Goal: Task Accomplishment & Management: Manage account settings

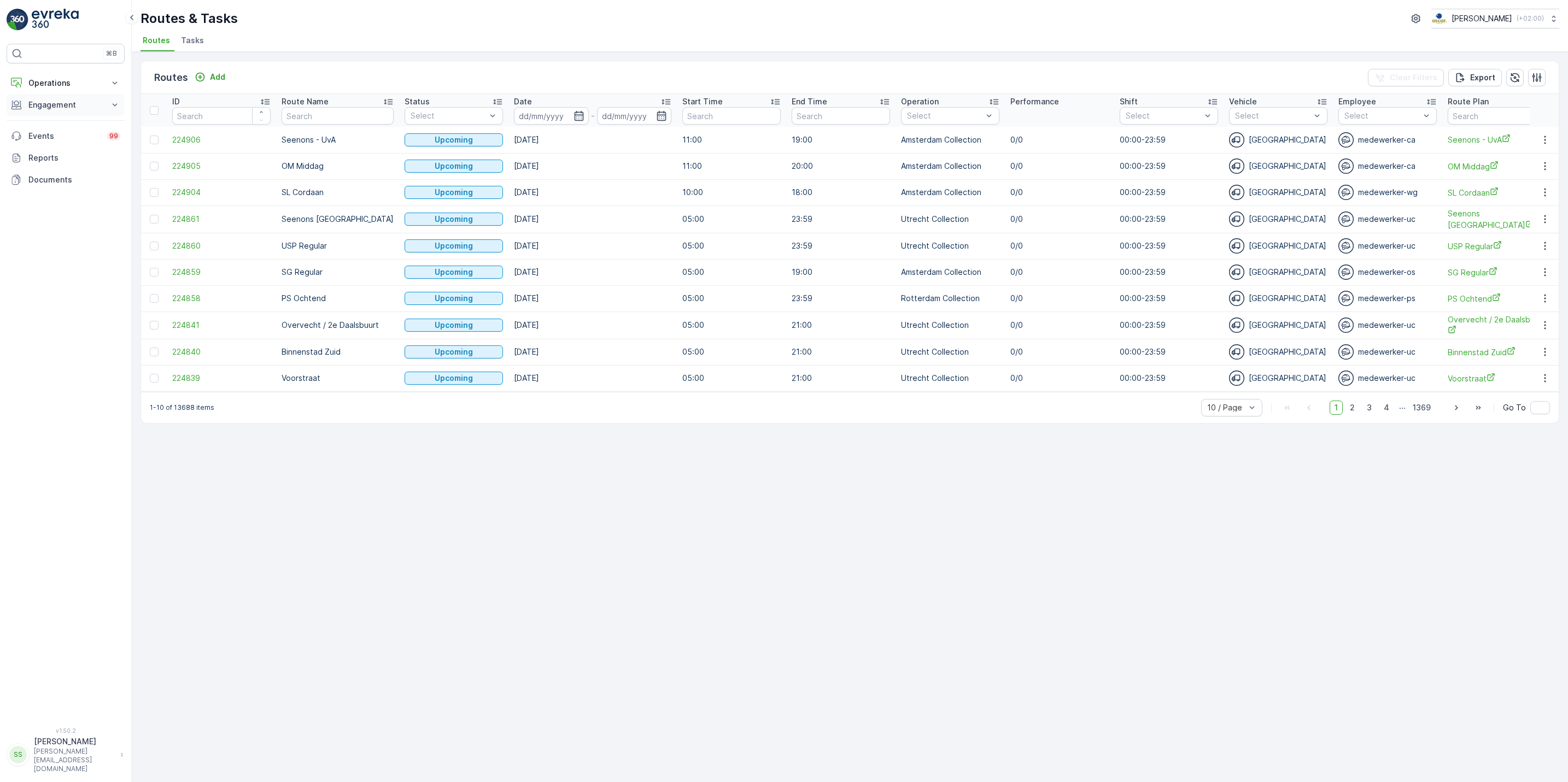
click at [90, 94] on button "Engagement" at bounding box center [65, 105] width 118 height 22
click at [95, 87] on p "Operations" at bounding box center [66, 83] width 74 height 11
click at [41, 148] on p "Cockpit" at bounding box center [42, 147] width 28 height 11
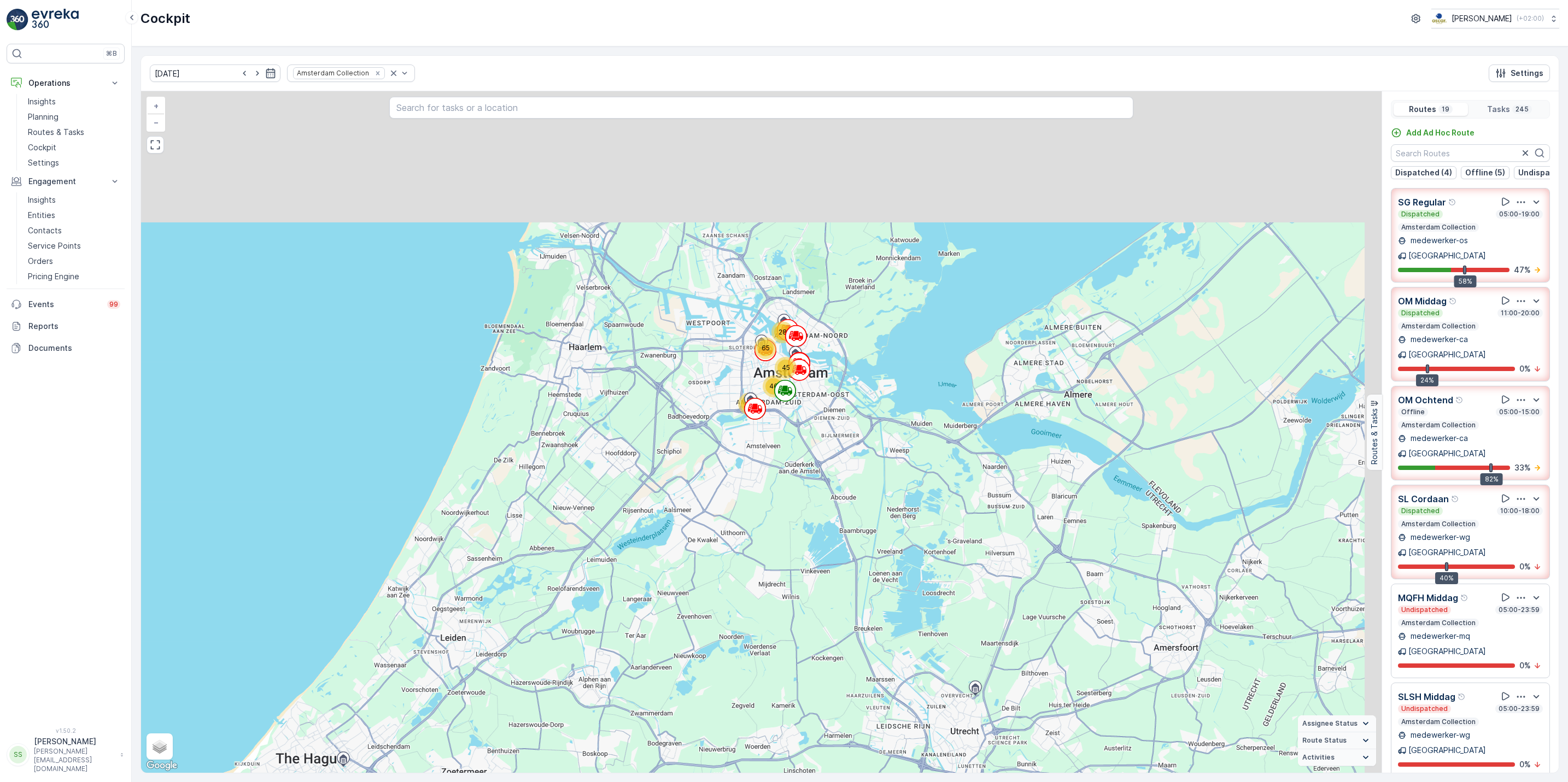
drag, startPoint x: 778, startPoint y: 284, endPoint x: 676, endPoint y: 502, distance: 240.7
click at [676, 502] on div "45 28 65 46 61 + − Satellite Roadmap Terrain Hybrid Leaflet Keyboard shortcuts …" at bounding box center [761, 432] width 1240 height 682
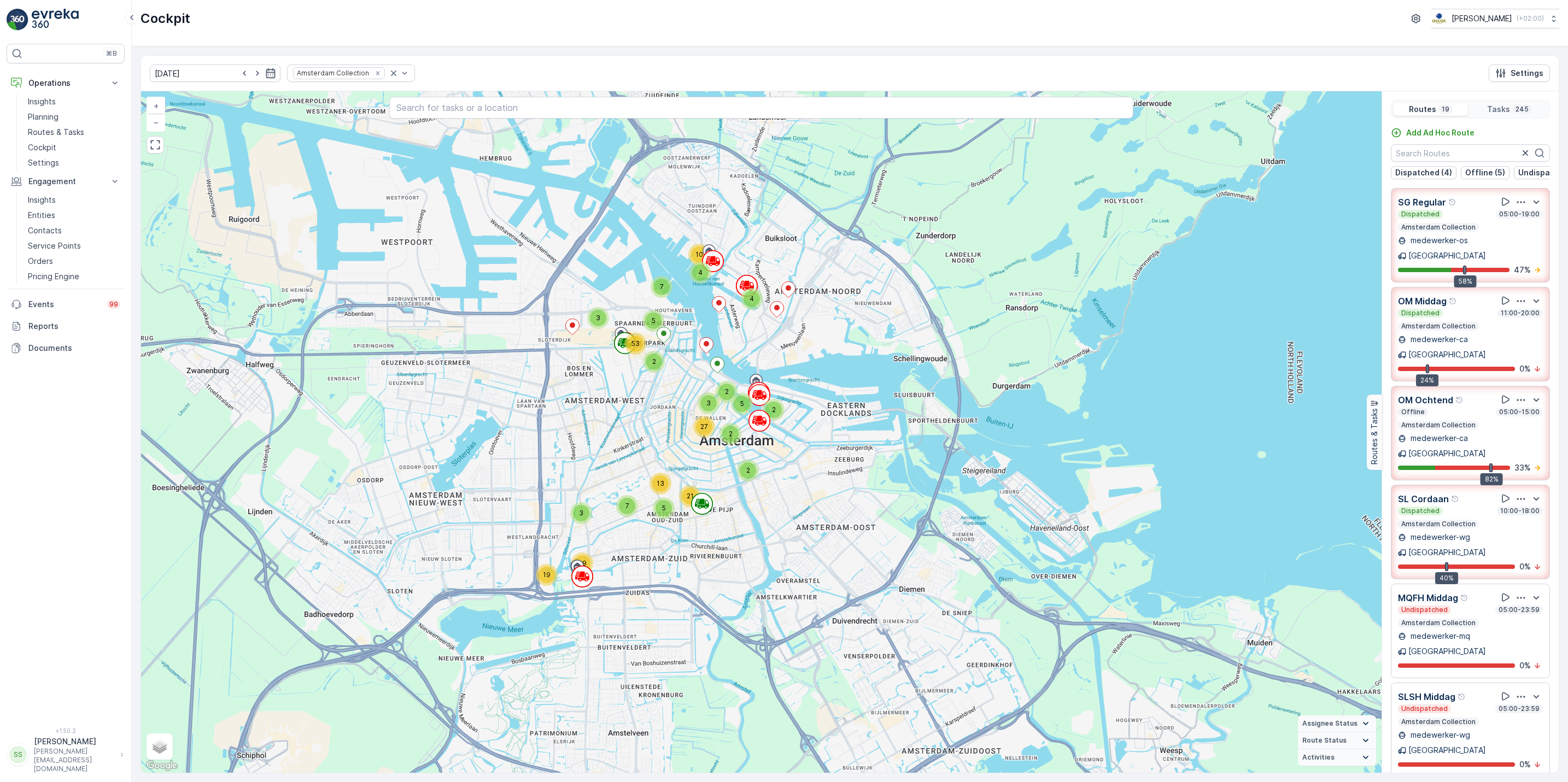
click at [1521, 395] on div "button" at bounding box center [1521, 400] width 13 height 11
click at [1518, 424] on span "See More Details" at bounding box center [1520, 430] width 64 height 11
click at [293, 148] on div "Amsterdam Collection" at bounding box center [341, 143] width 97 height 11
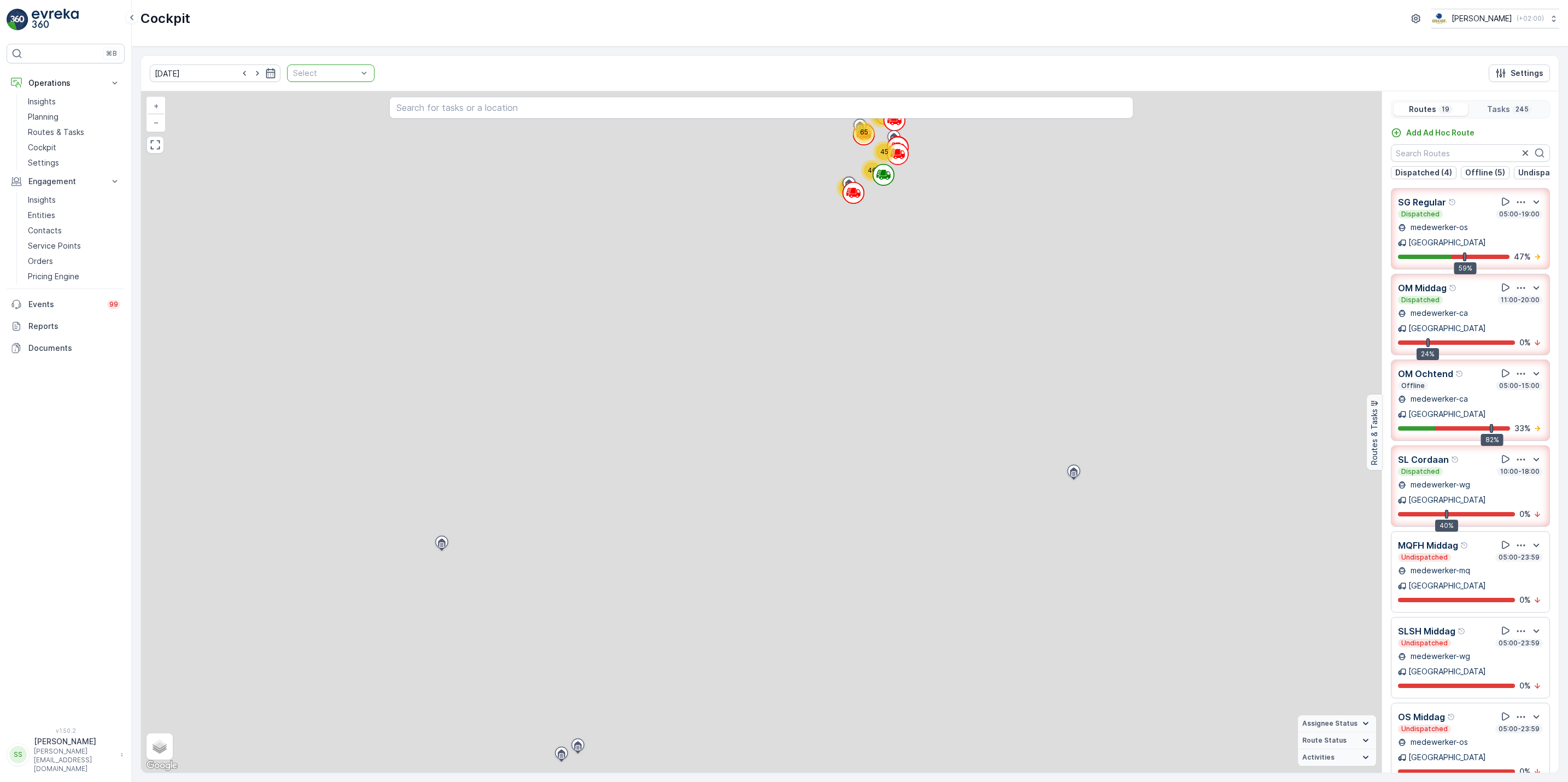
click at [304, 79] on p "Select" at bounding box center [325, 74] width 65 height 11
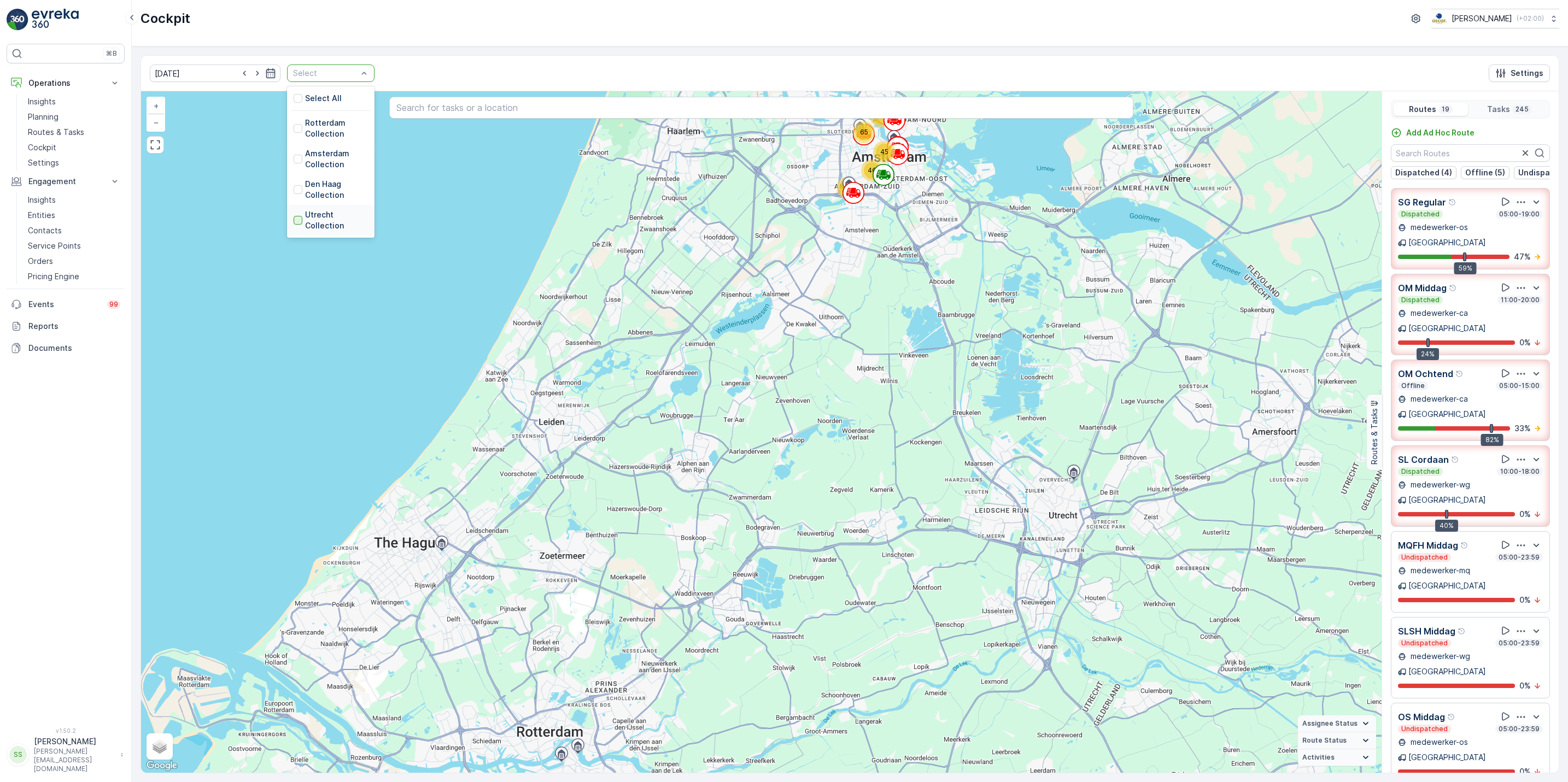
click at [293, 223] on div at bounding box center [298, 221] width 9 height 9
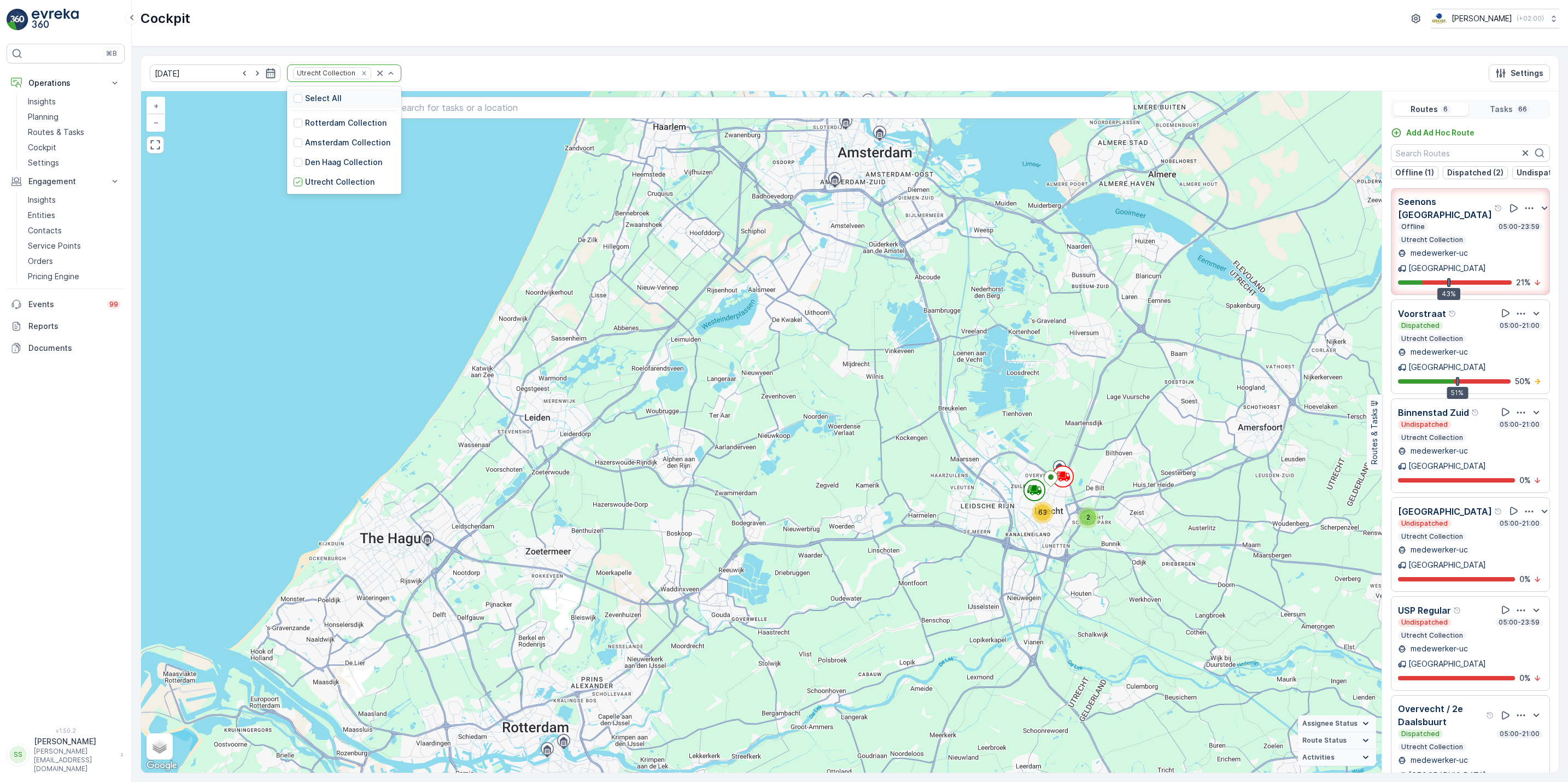
click at [381, 71] on div "Utrecht Collection" at bounding box center [344, 74] width 114 height 18
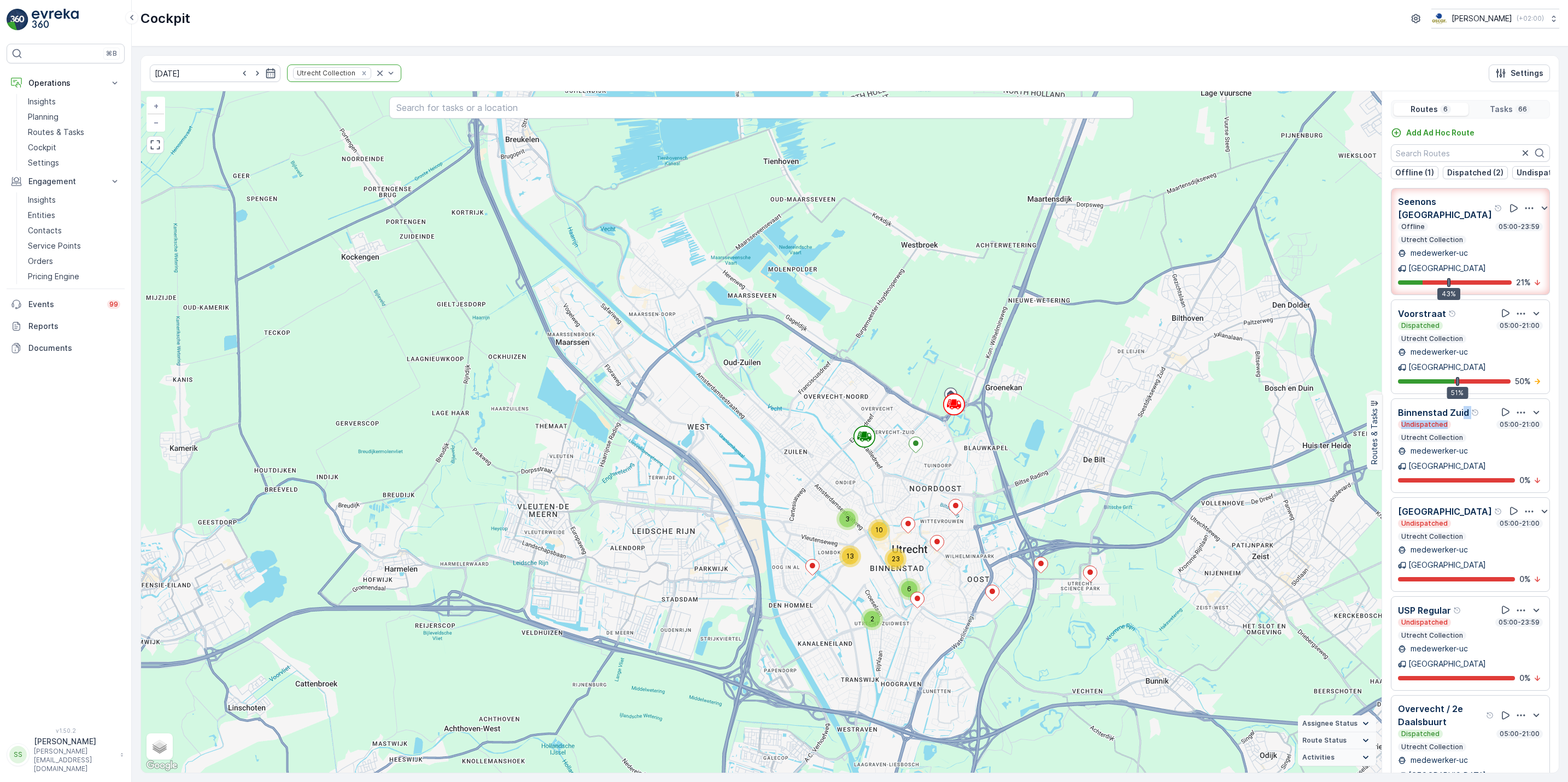
drag, startPoint x: 1462, startPoint y: 379, endPoint x: 1465, endPoint y: 399, distance: 20.2
click at [1465, 406] on div "Binnenstad Zuid Undispatched 05:00-21:00 Utrecht Collection" at bounding box center [1471, 423] width 145 height 36
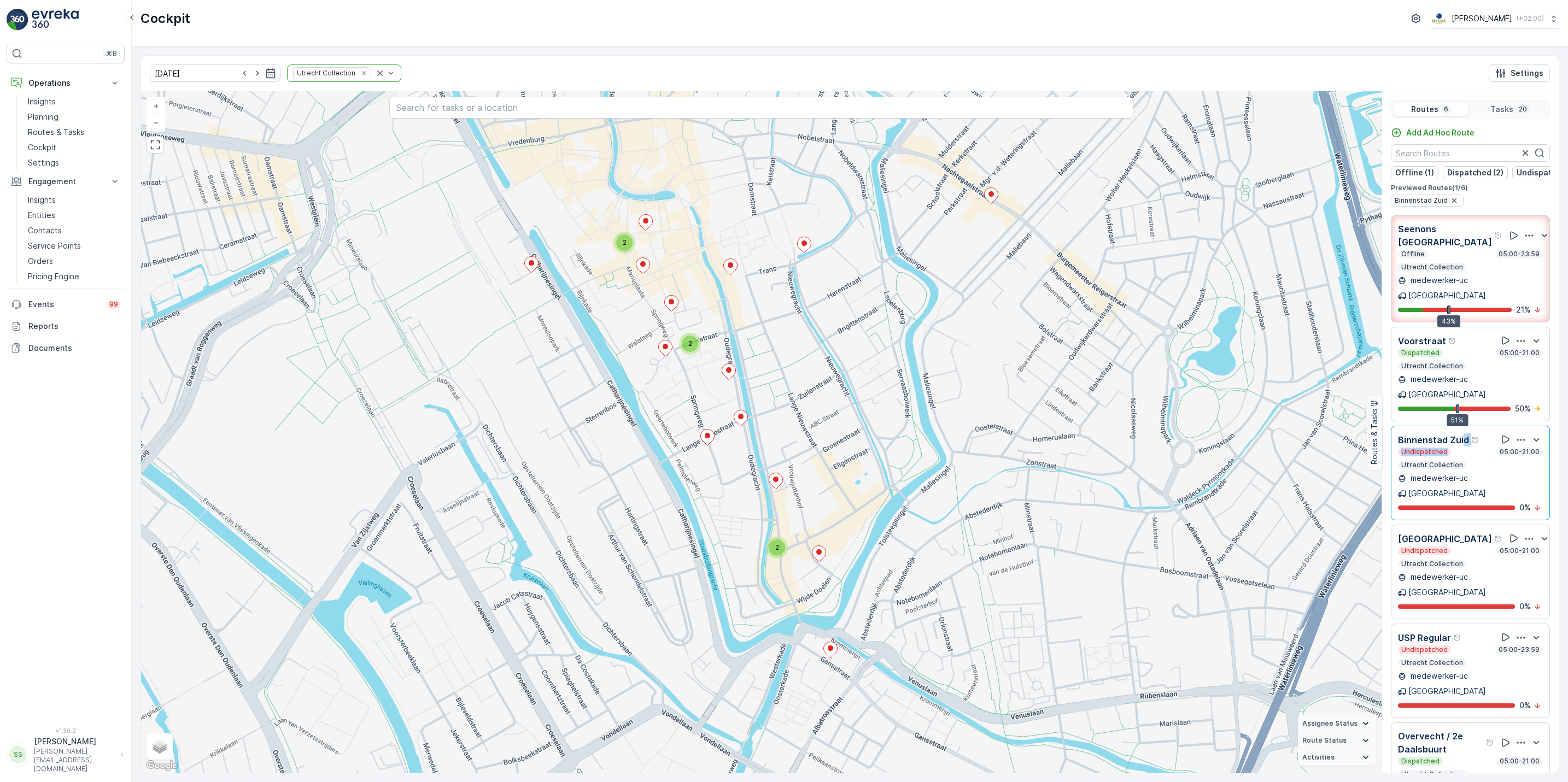
click at [1519, 336] on icon "button" at bounding box center [1521, 341] width 11 height 11
click at [1466, 349] on div "Dispatched 05:00-21:00 Utrecht Collection" at bounding box center [1471, 360] width 145 height 22
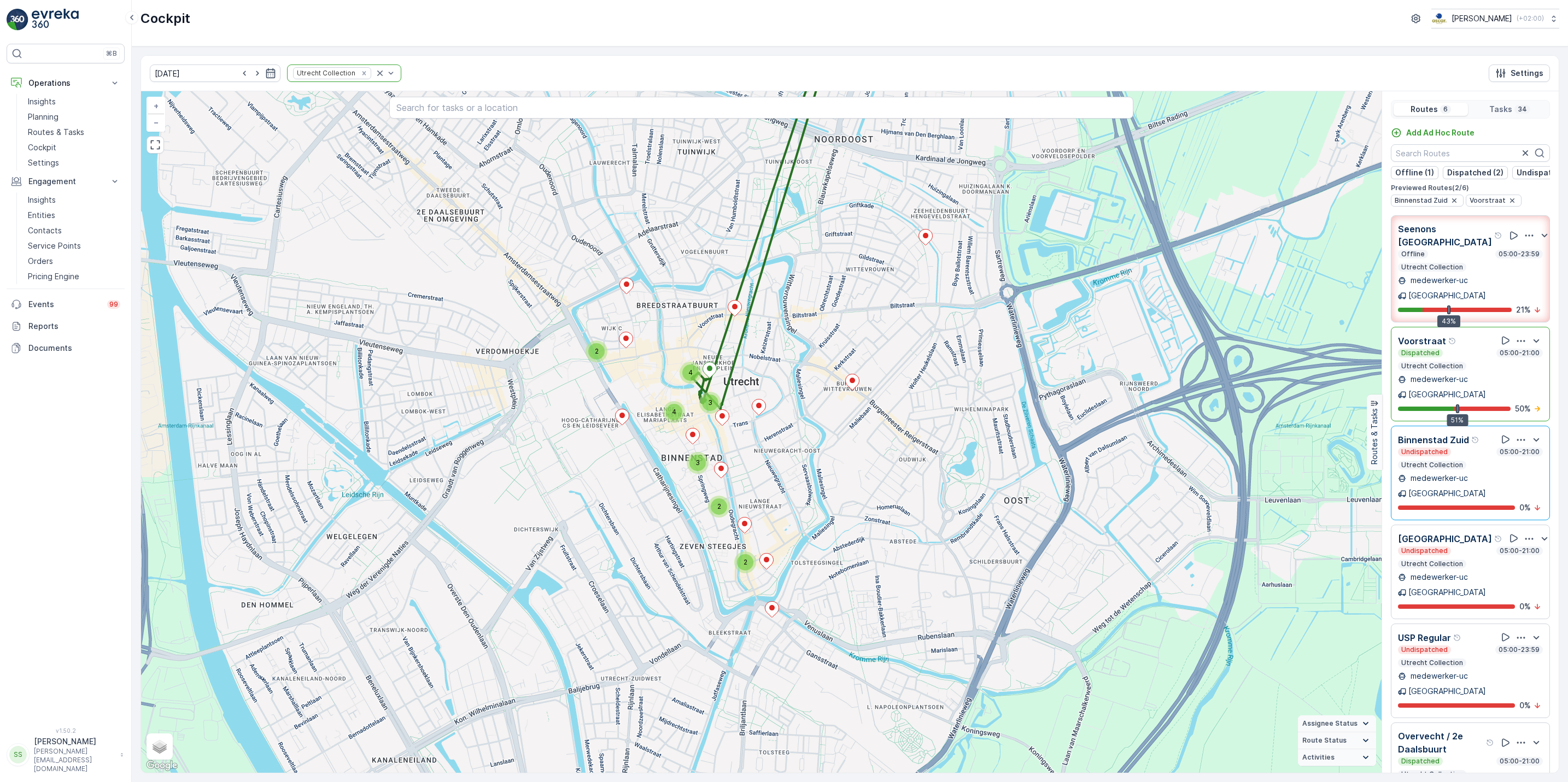
click at [749, 395] on div "2 3 4 3 4 2 2 + − Satellite Roadmap Terrain Hybrid Leaflet Keyboard shortcuts M…" at bounding box center [761, 432] width 1240 height 682
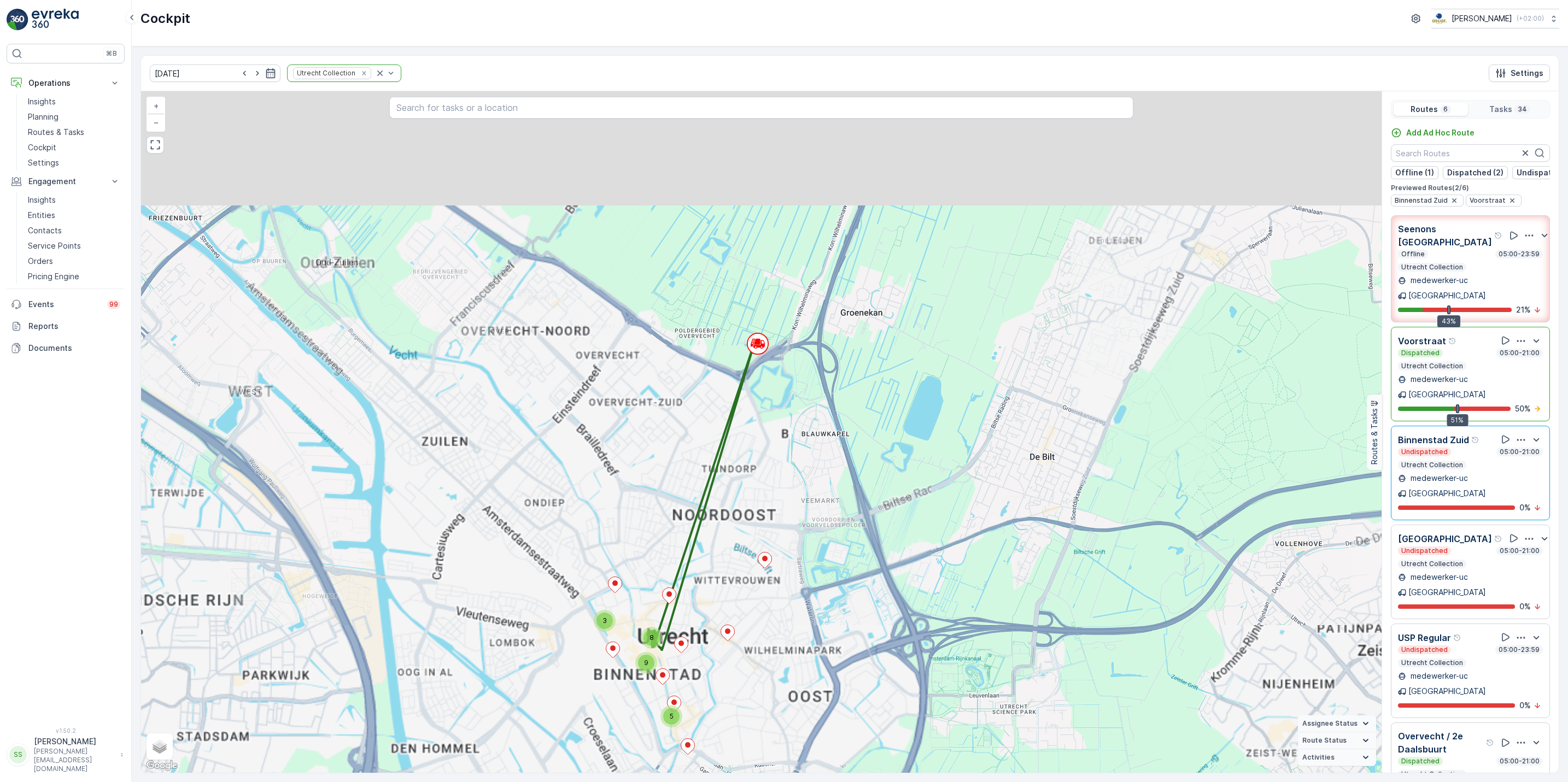
drag, startPoint x: 827, startPoint y: 158, endPoint x: 820, endPoint y: 353, distance: 195.1
click at [820, 353] on div "3 8 9 5 + − Satellite Roadmap Terrain Hybrid Leaflet Keyboard shortcuts Map Dat…" at bounding box center [761, 432] width 1240 height 682
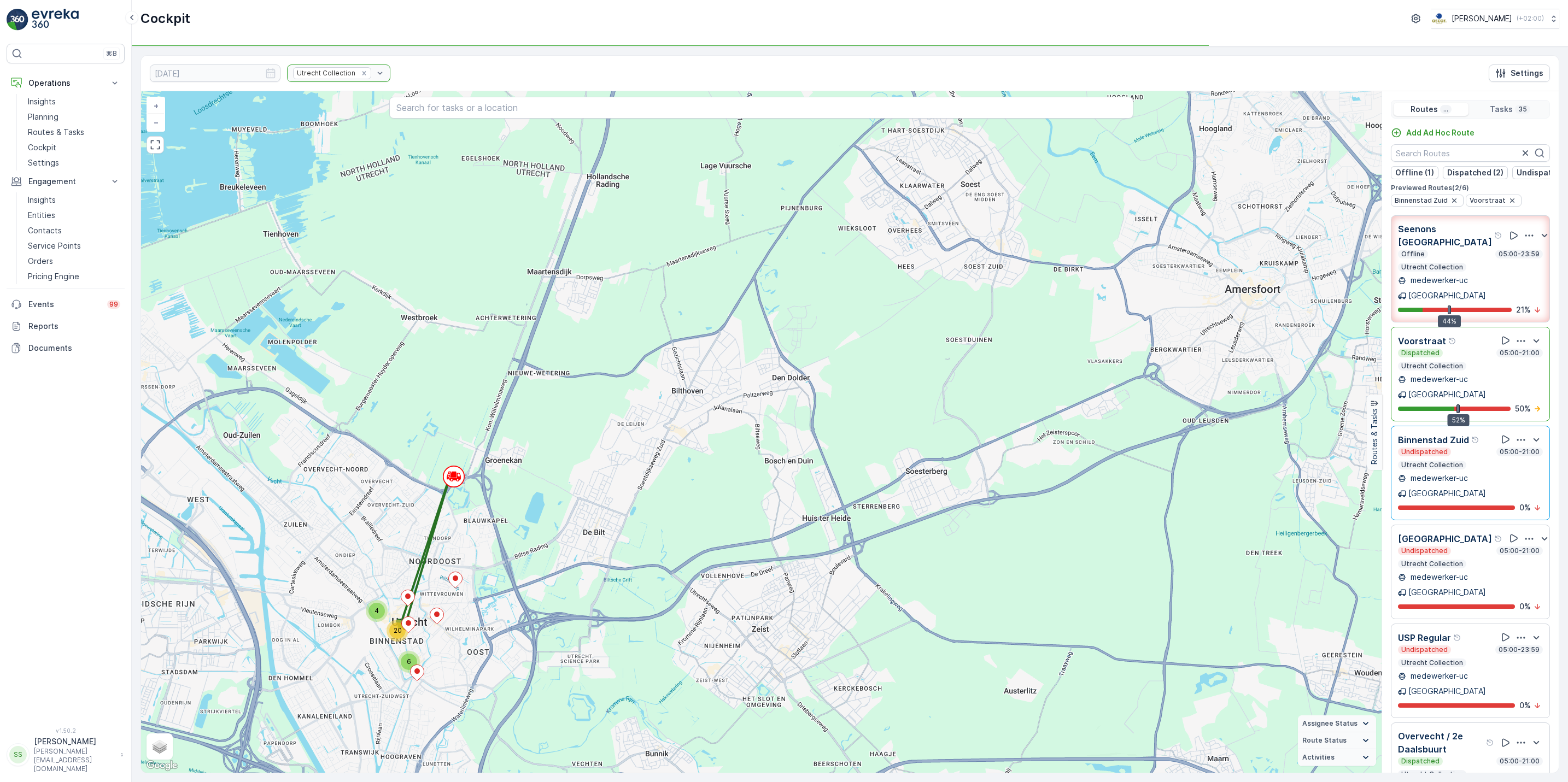
click at [364, 83] on div "15.09.2025 Utrecht Collection Settings" at bounding box center [850, 74] width 1417 height 35
click at [293, 146] on div at bounding box center [298, 143] width 9 height 9
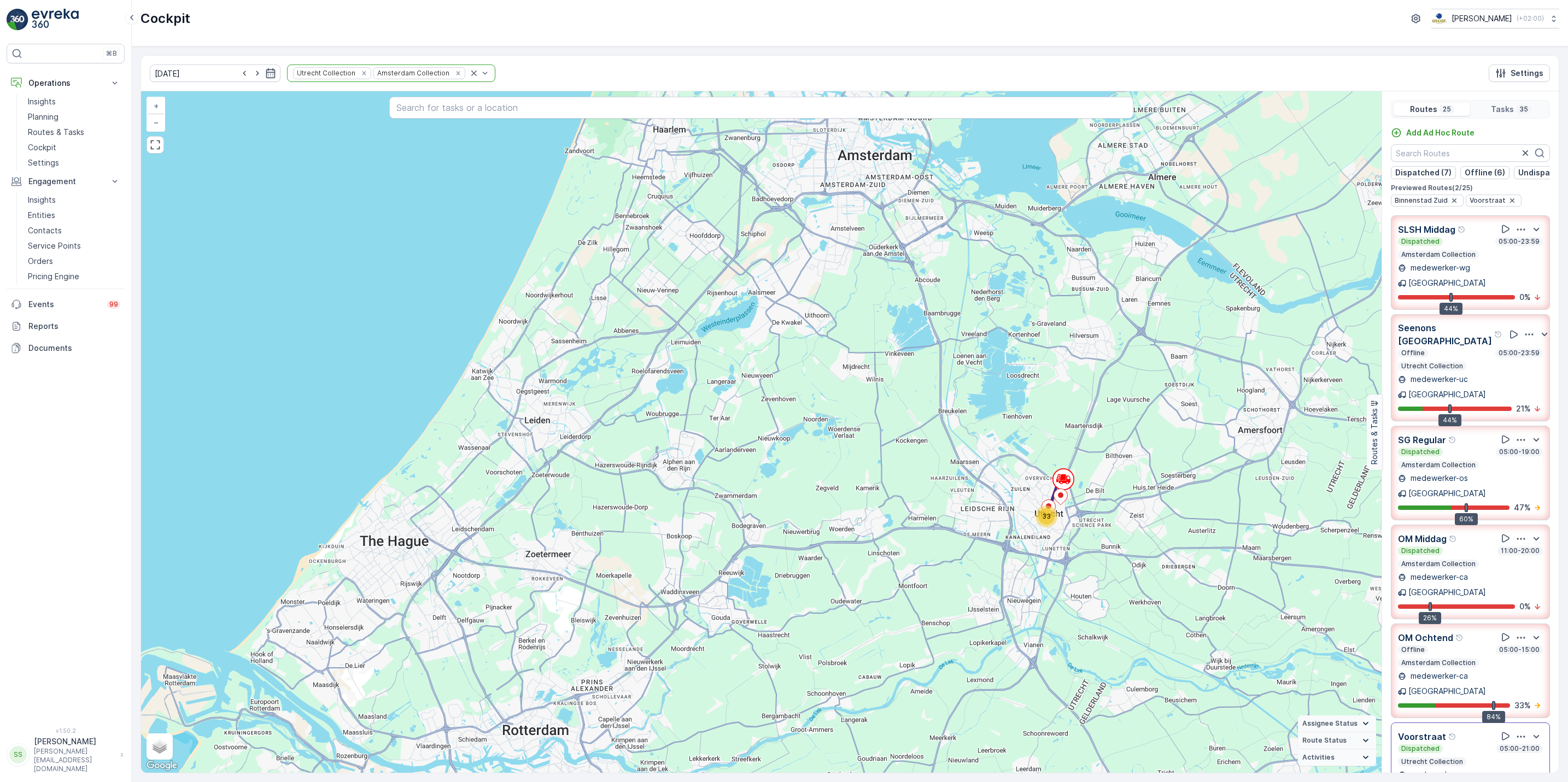
click at [1488, 546] on div "Dispatched 11:00-20:00 Amsterdam Collection" at bounding box center [1471, 557] width 145 height 22
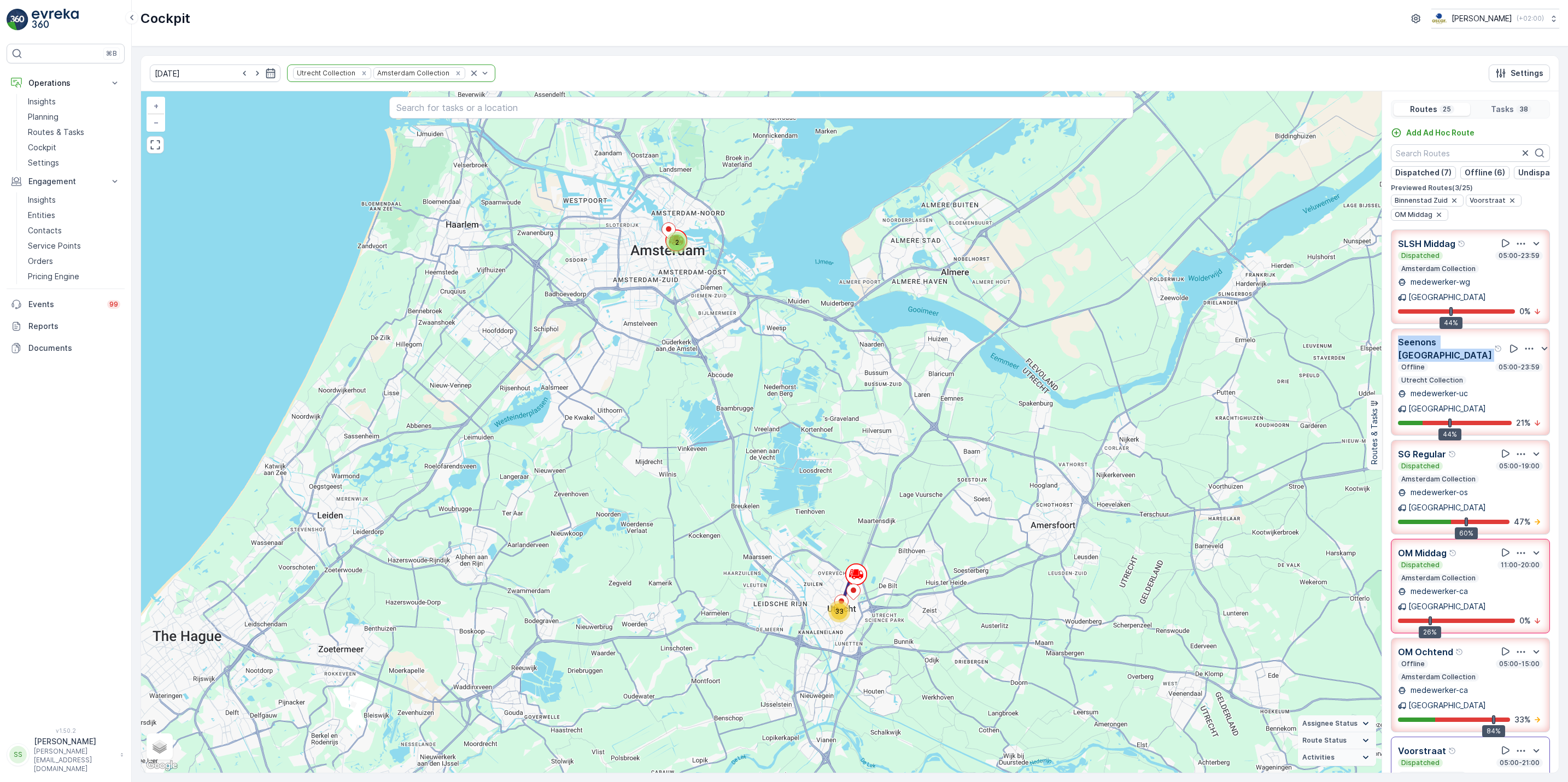
drag, startPoint x: 1560, startPoint y: 304, endPoint x: 1557, endPoint y: 325, distance: 21.2
click at [1557, 325] on div "15.09.2025 Utrecht Collection Amsterdam Collection Settings 33 2 + − Satellite …" at bounding box center [850, 414] width 1436 height 736
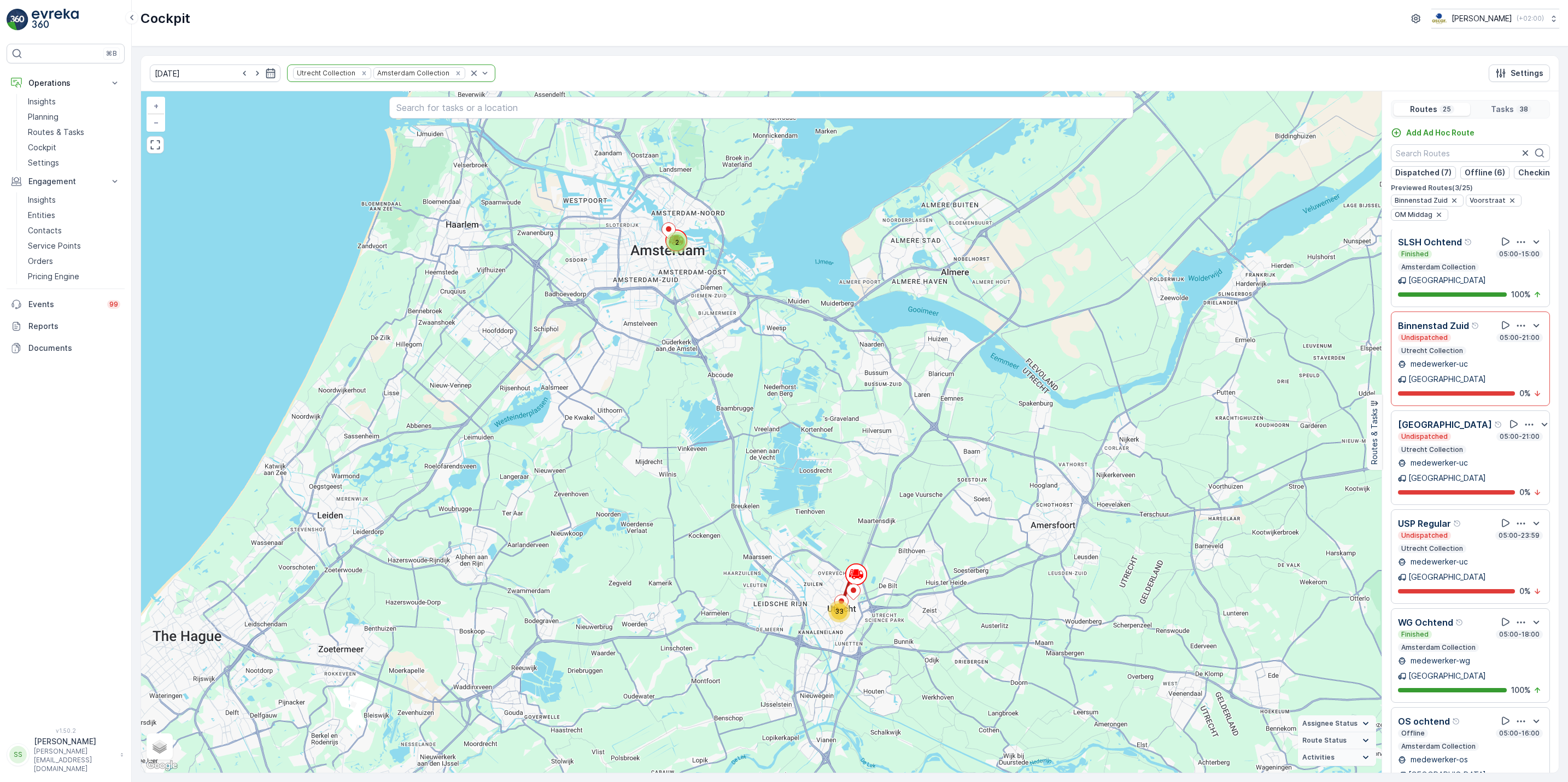
scroll to position [1279, 0]
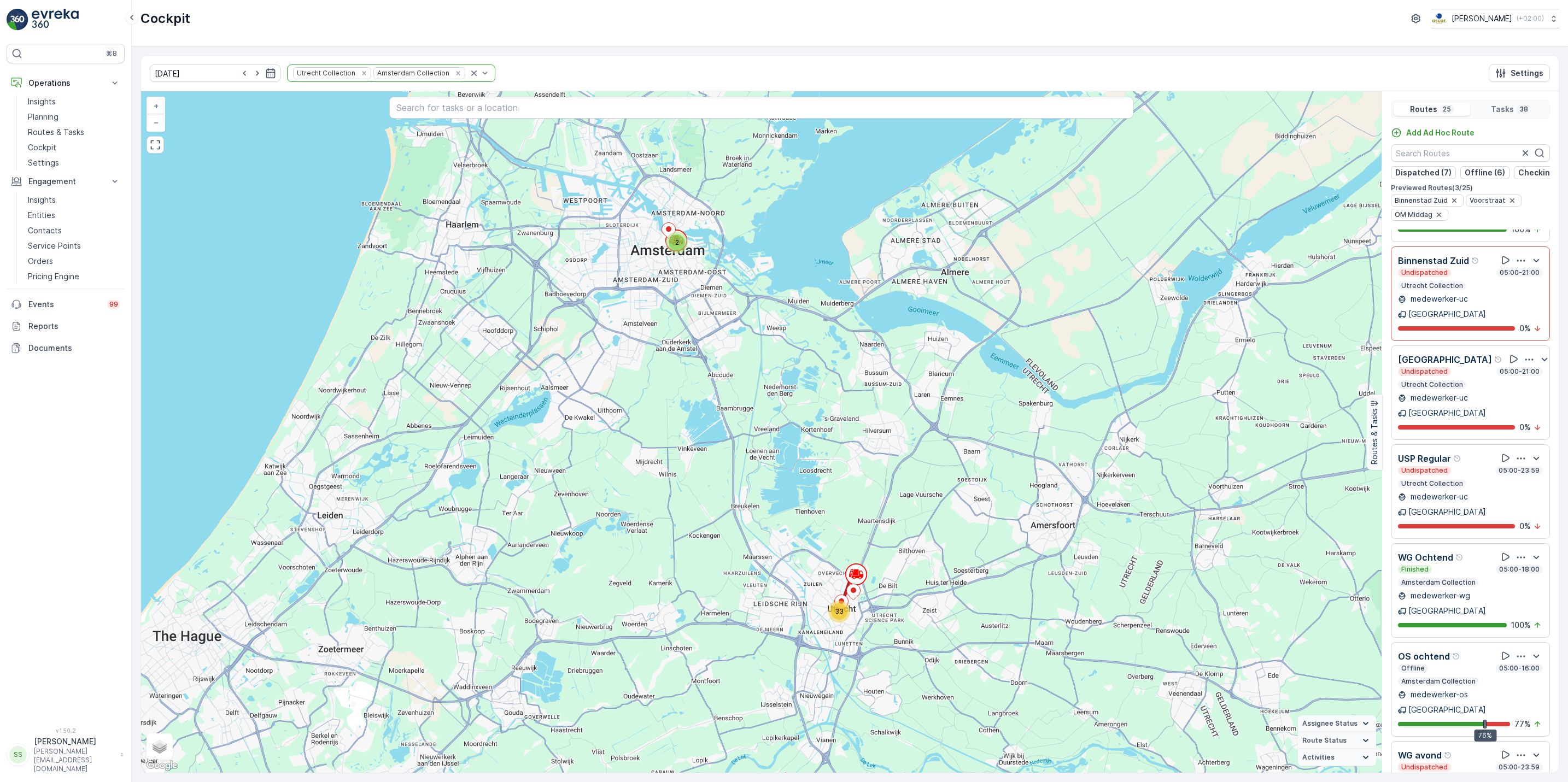
click at [1516, 651] on icon "button" at bounding box center [1521, 656] width 11 height 11
click at [1514, 680] on span "See More Details" at bounding box center [1520, 685] width 64 height 11
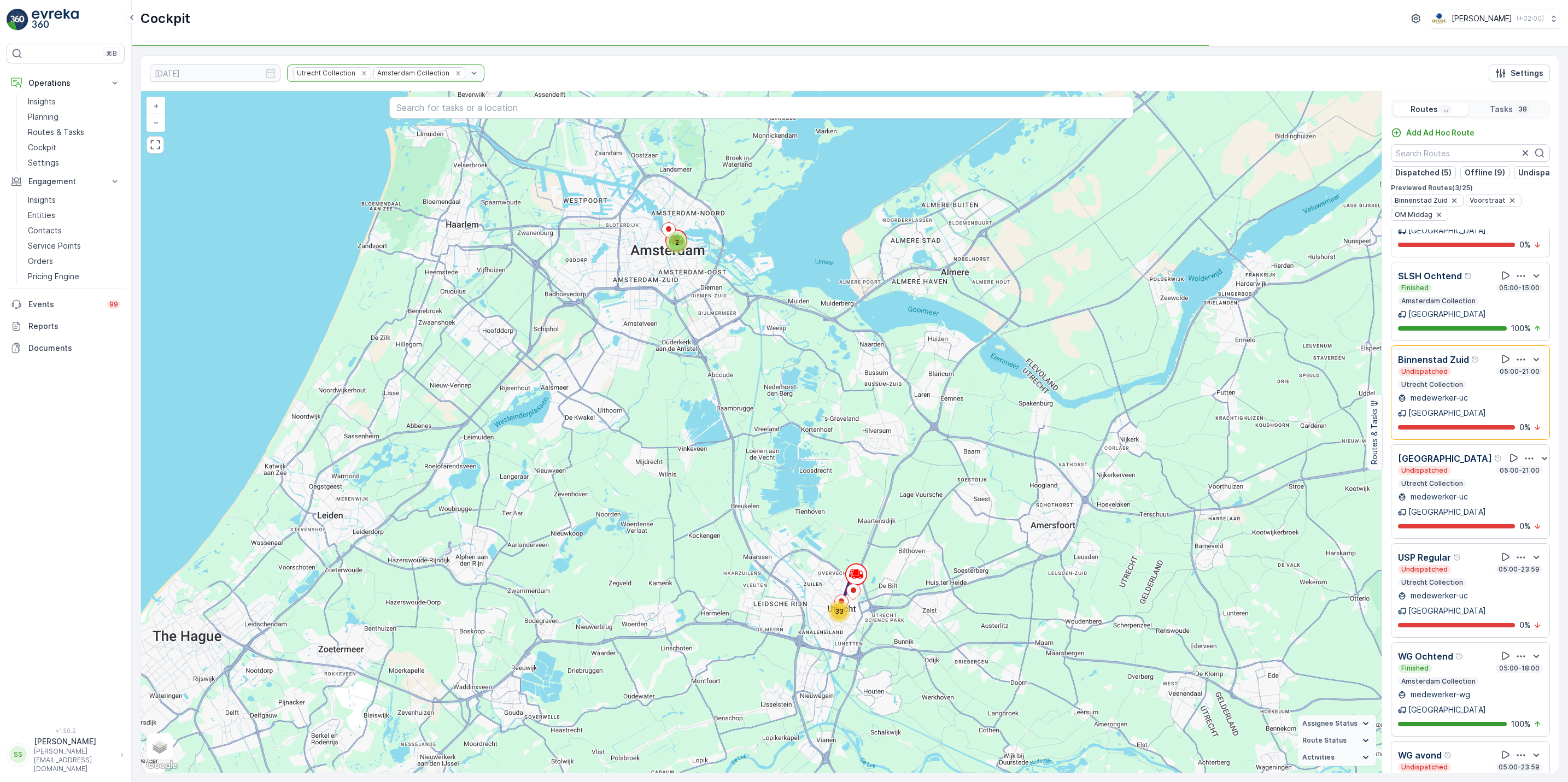
scroll to position [502, 0]
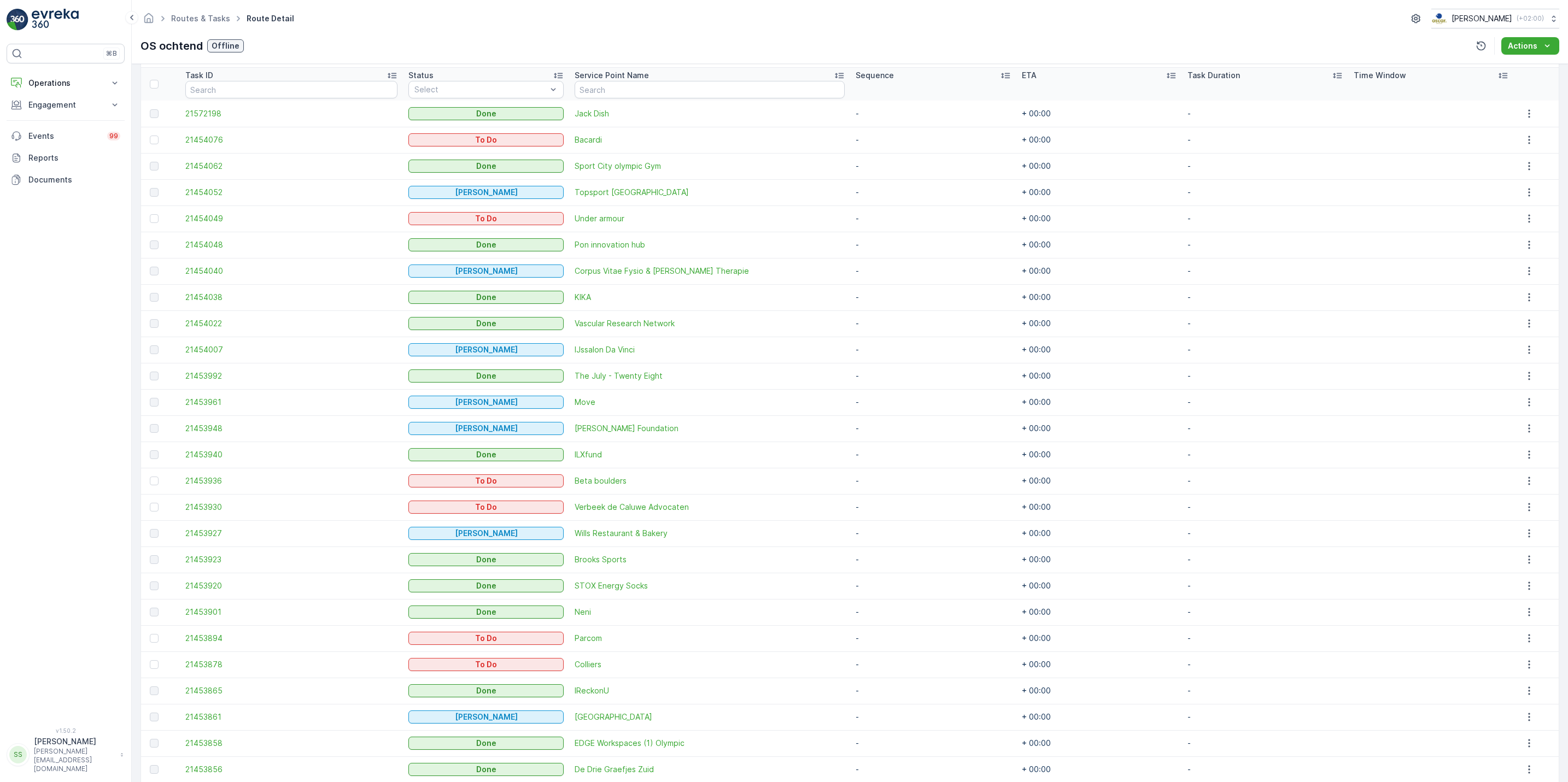
scroll to position [292, 0]
click at [912, 21] on div "Routes & Tasks Route Detail Oscar Circulair ( +02:00 )" at bounding box center [850, 19] width 1419 height 19
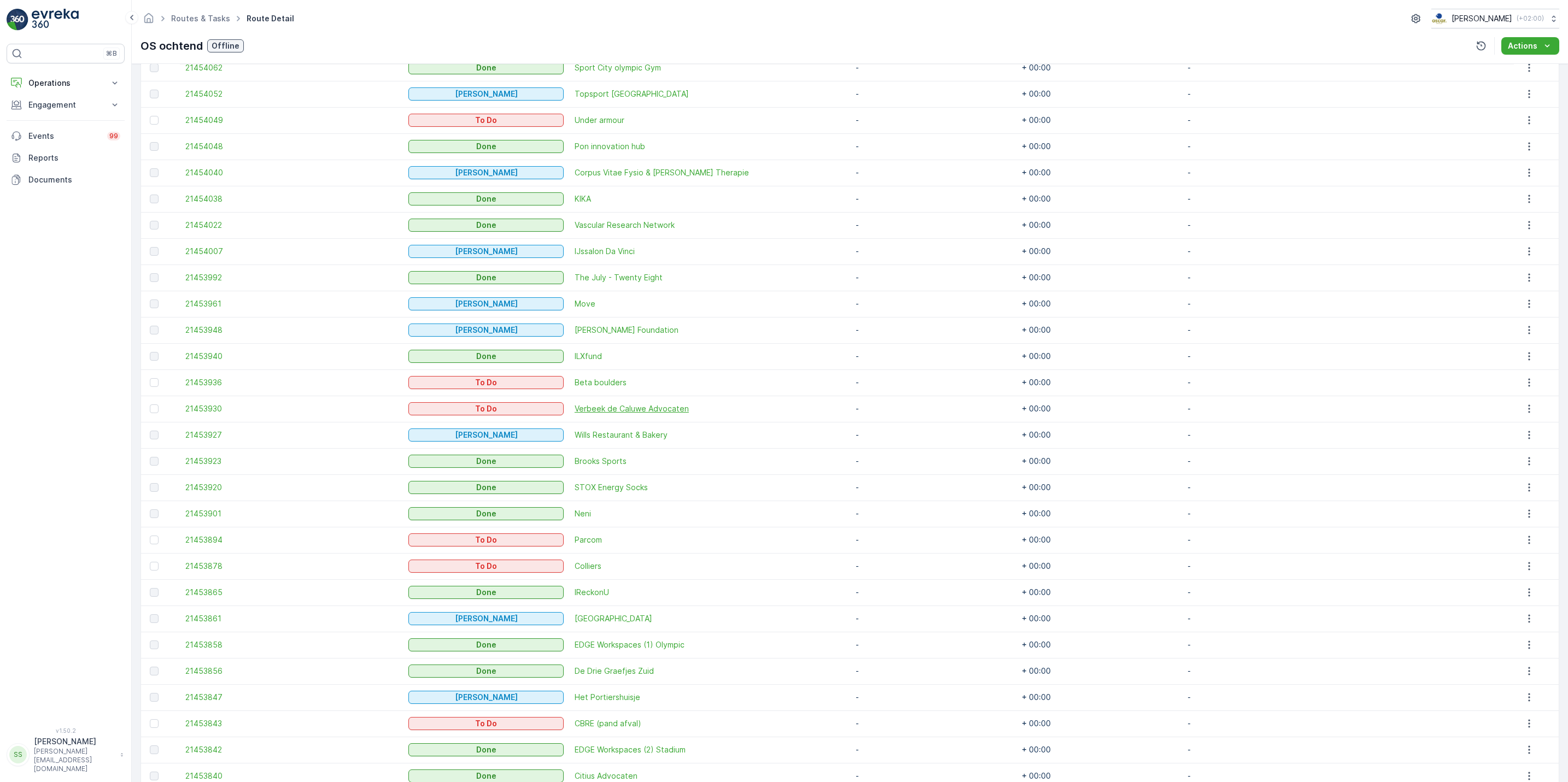
scroll to position [414, 0]
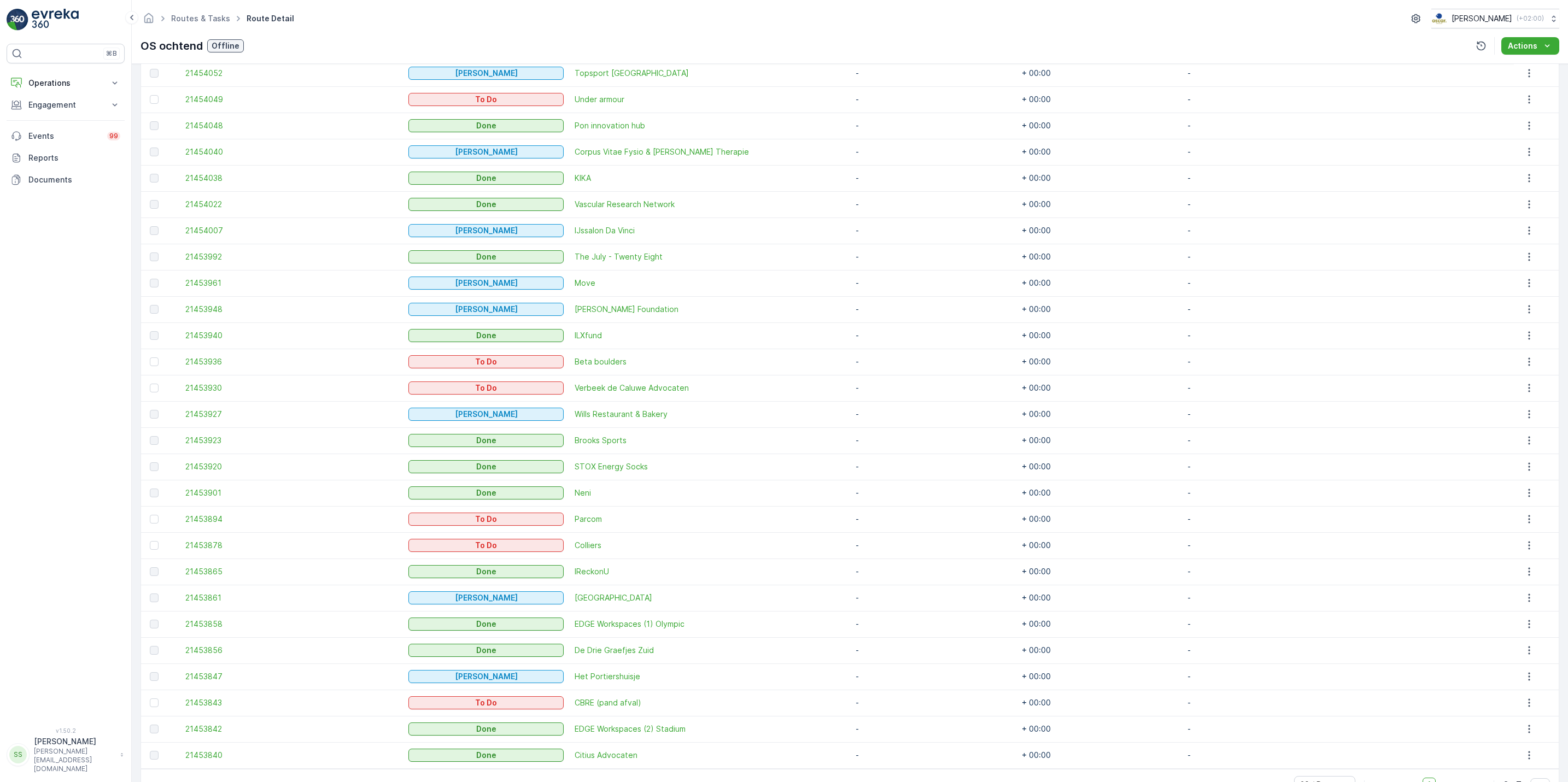
click at [348, 487] on td "21453901" at bounding box center [291, 493] width 223 height 27
click at [206, 17] on link "Routes & Tasks" at bounding box center [200, 18] width 59 height 9
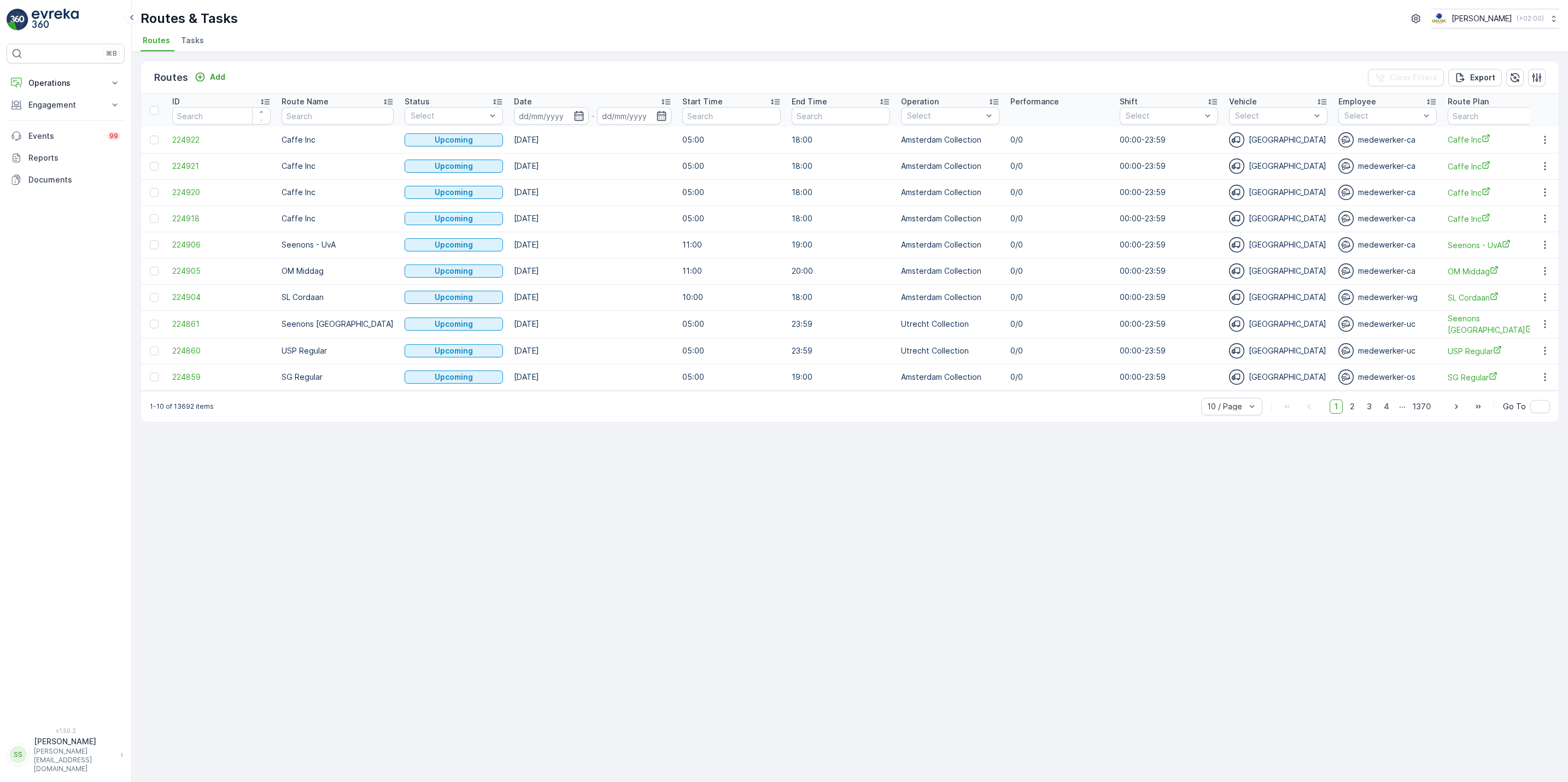
click at [182, 48] on li "Tasks" at bounding box center [193, 42] width 29 height 19
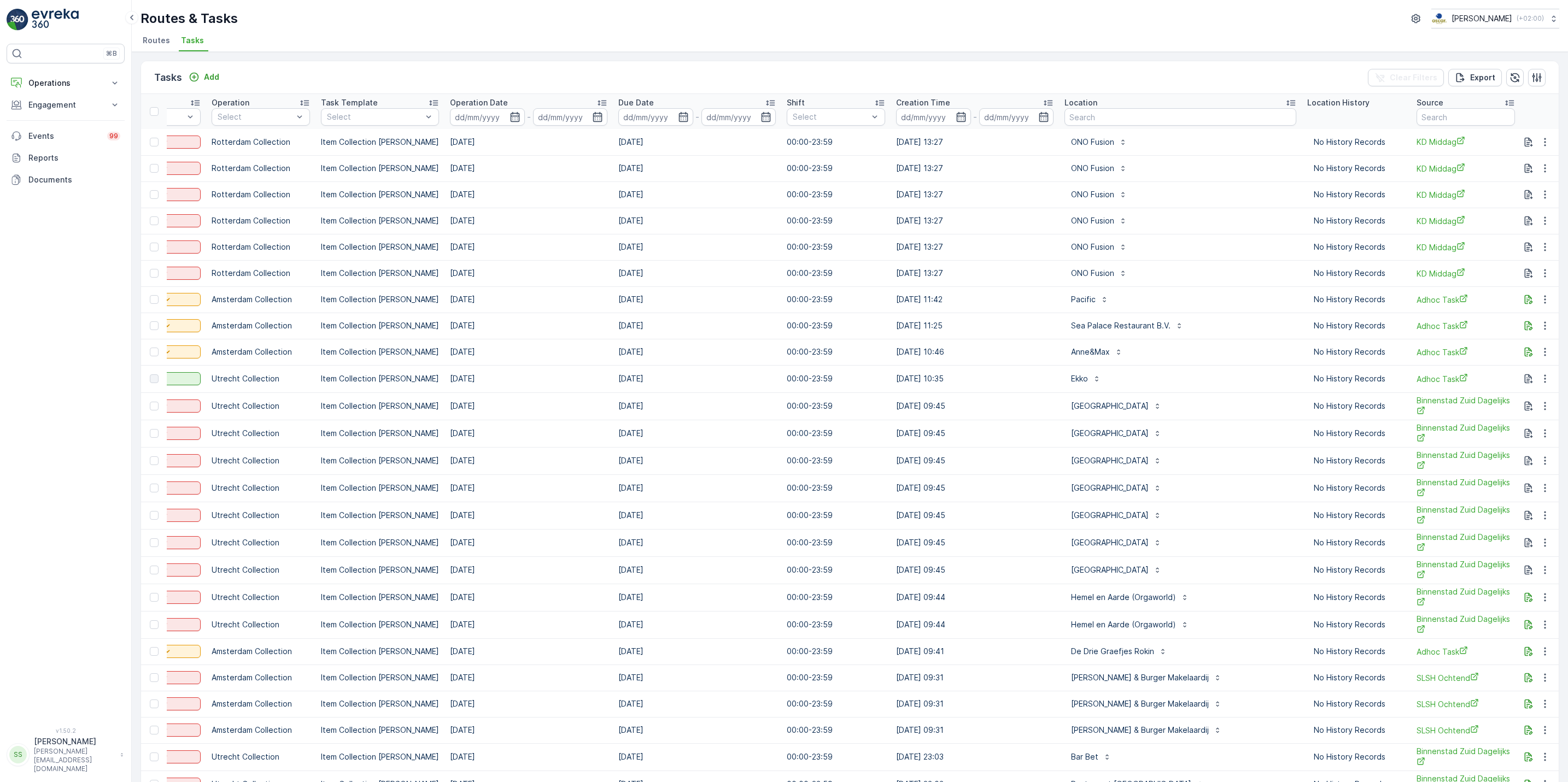
scroll to position [0, 181]
click at [1098, 113] on input "text" at bounding box center [1179, 117] width 232 height 18
type input "ijdok"
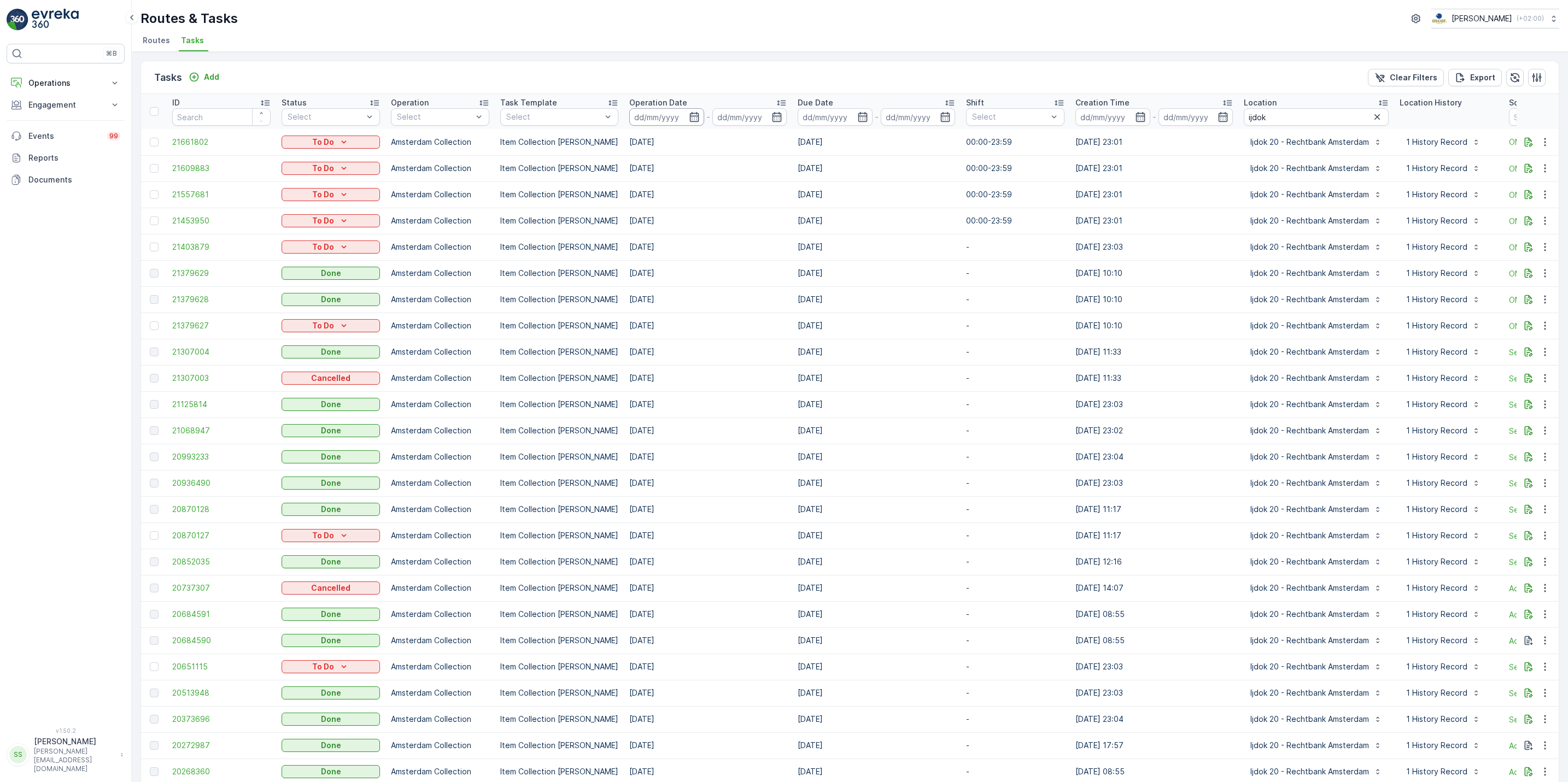
click at [691, 116] on input at bounding box center [666, 117] width 75 height 18
click at [720, 205] on div "7" at bounding box center [718, 207] width 18 height 18
type input "07.09.2025"
click at [716, 230] on div "14" at bounding box center [718, 229] width 18 height 18
type input "14.09.2025"
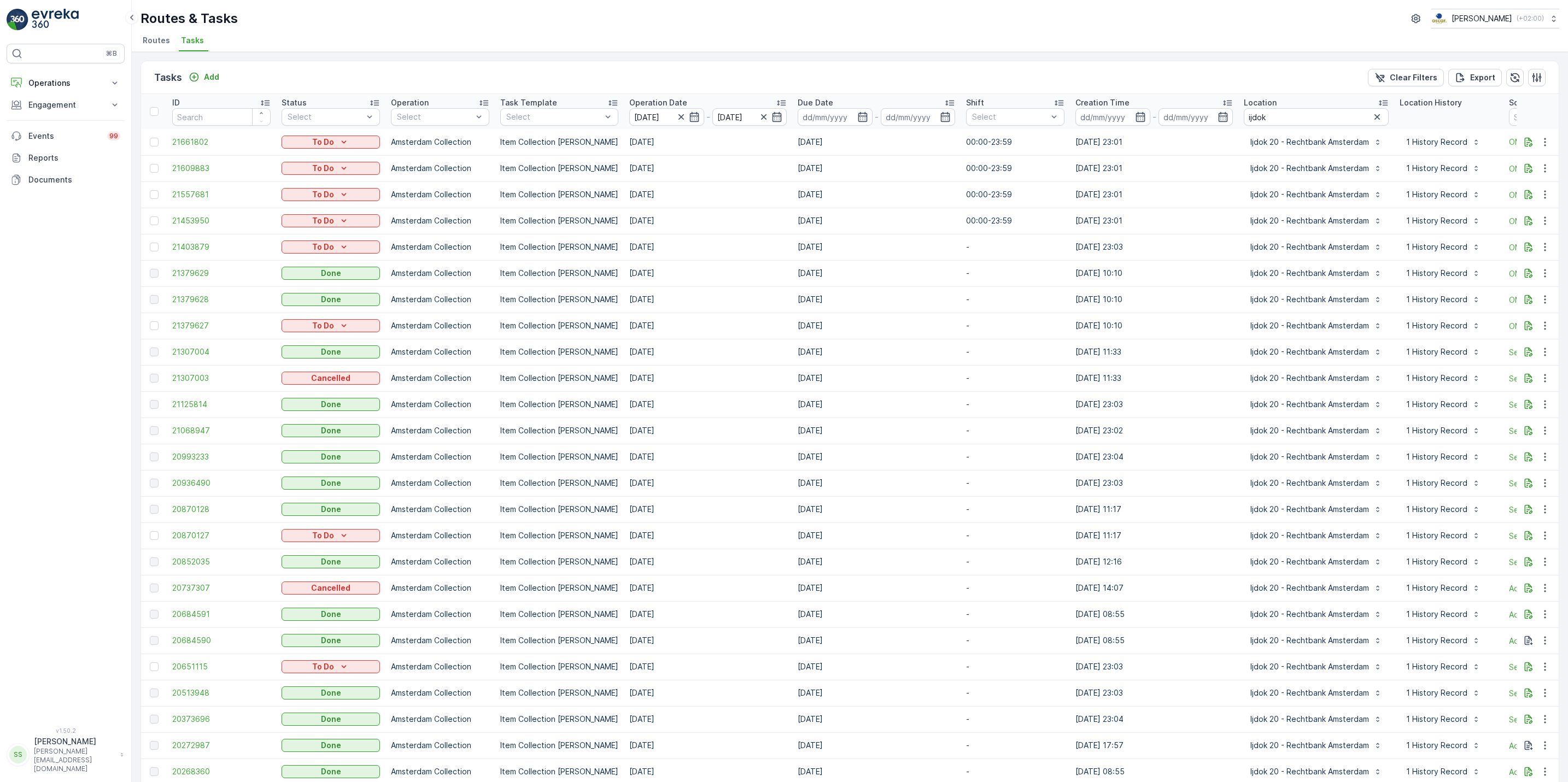
click at [716, 230] on td "[DATE]" at bounding box center [708, 221] width 168 height 27
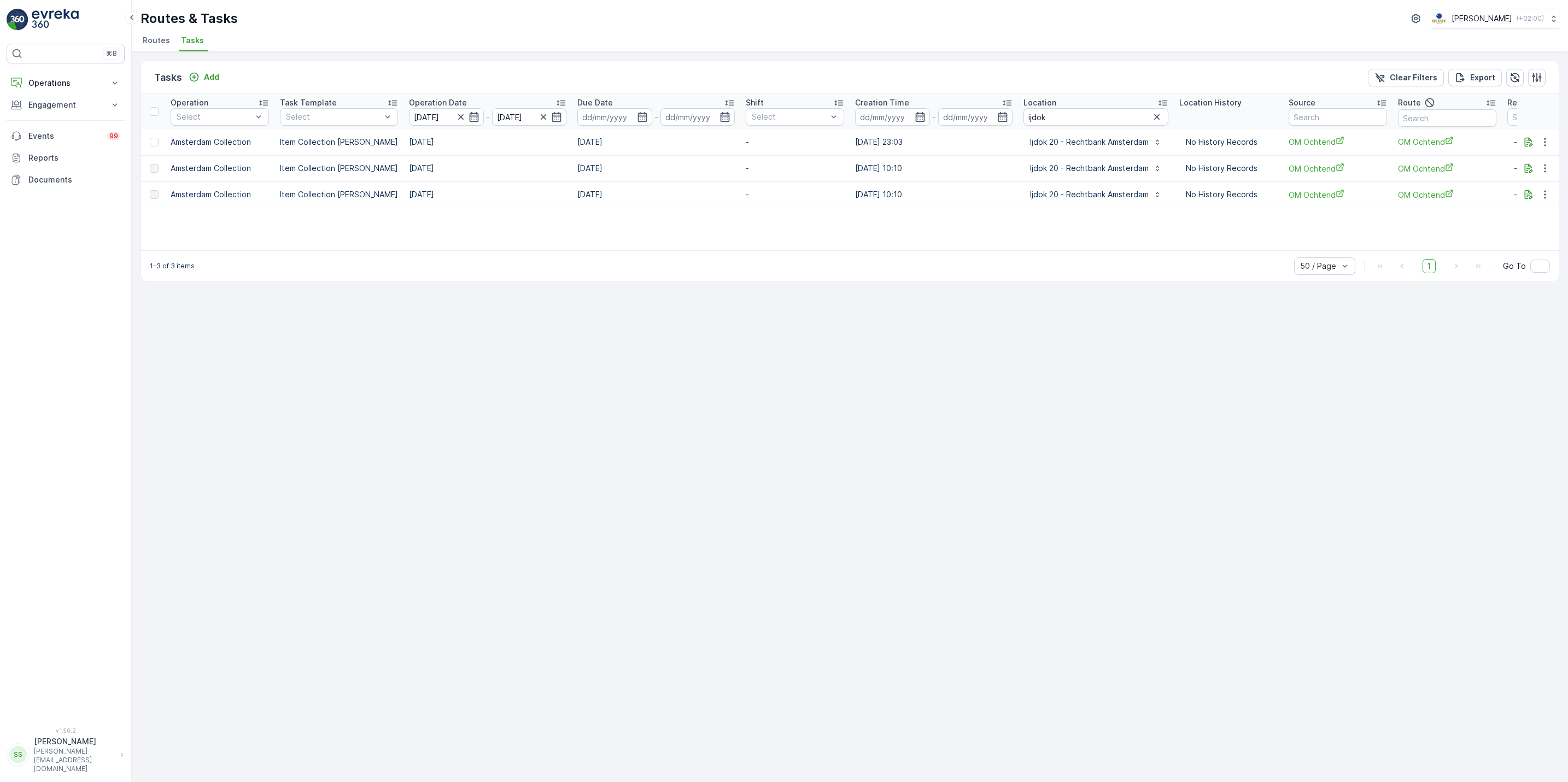
scroll to position [0, 309]
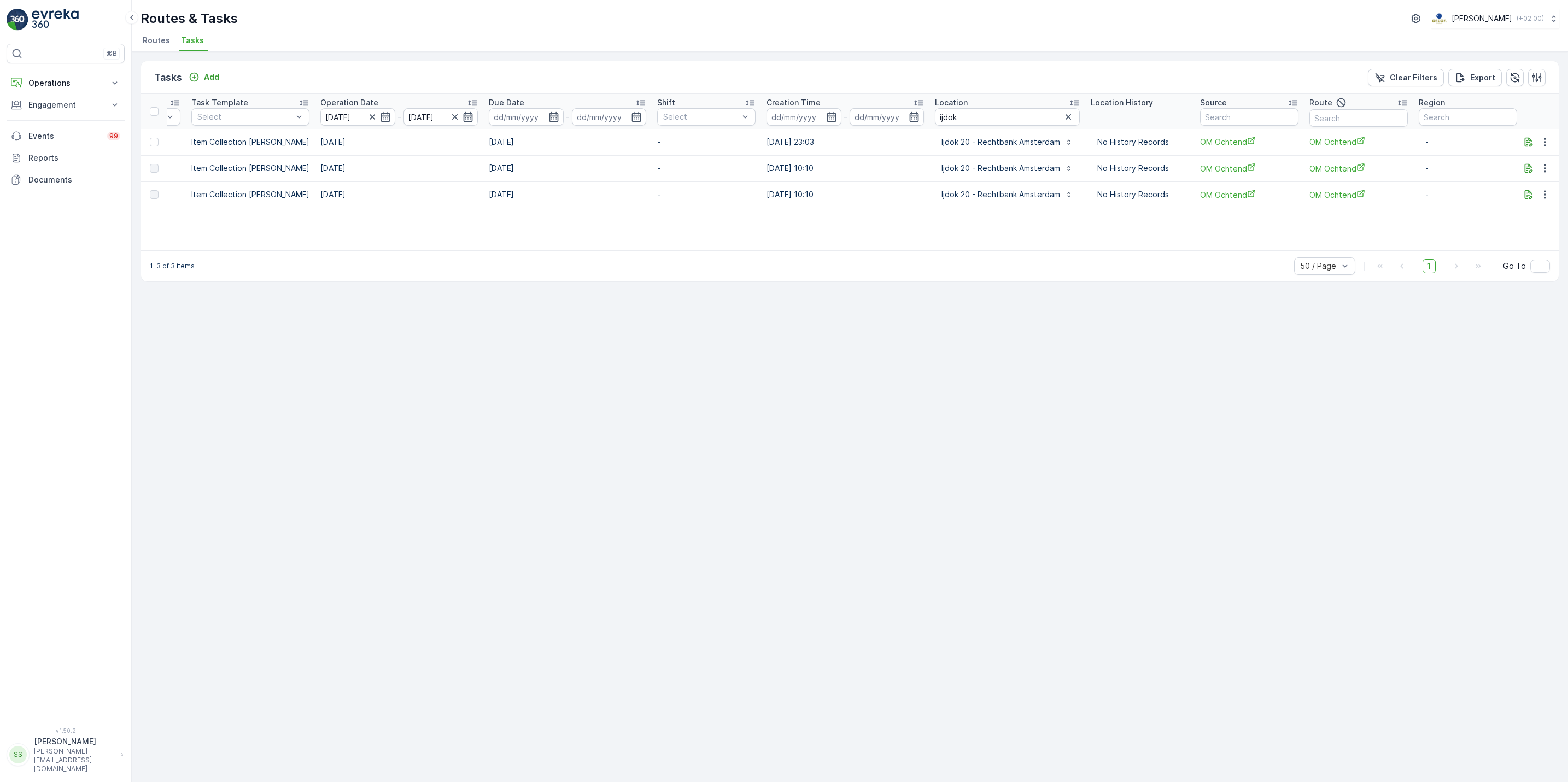
click at [1534, 178] on td at bounding box center [1538, 168] width 43 height 27
click at [1541, 173] on icon "button" at bounding box center [1545, 168] width 11 height 11
click at [1543, 182] on span "See More Details" at bounding box center [1533, 185] width 64 height 11
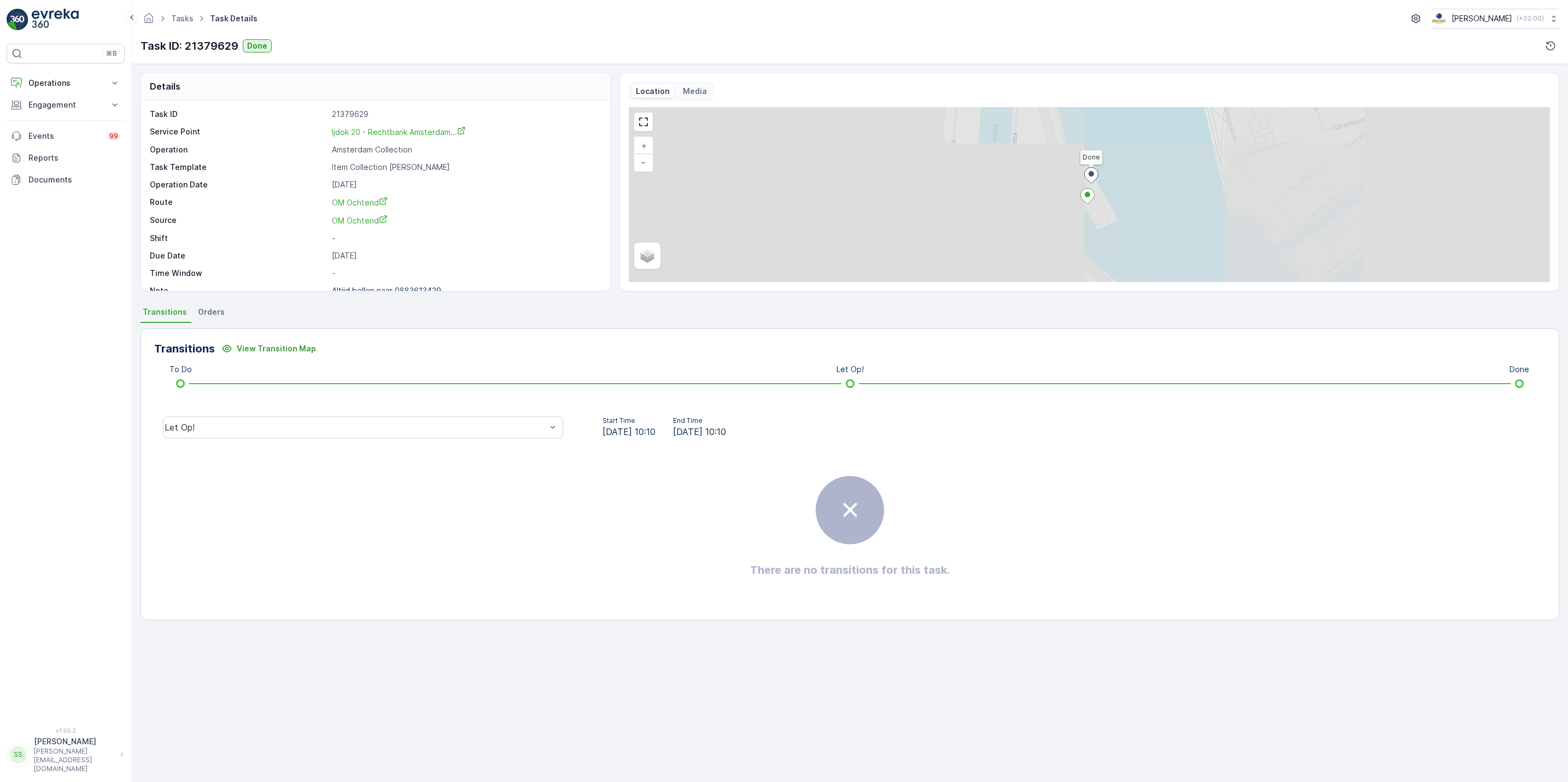
scroll to position [15, 0]
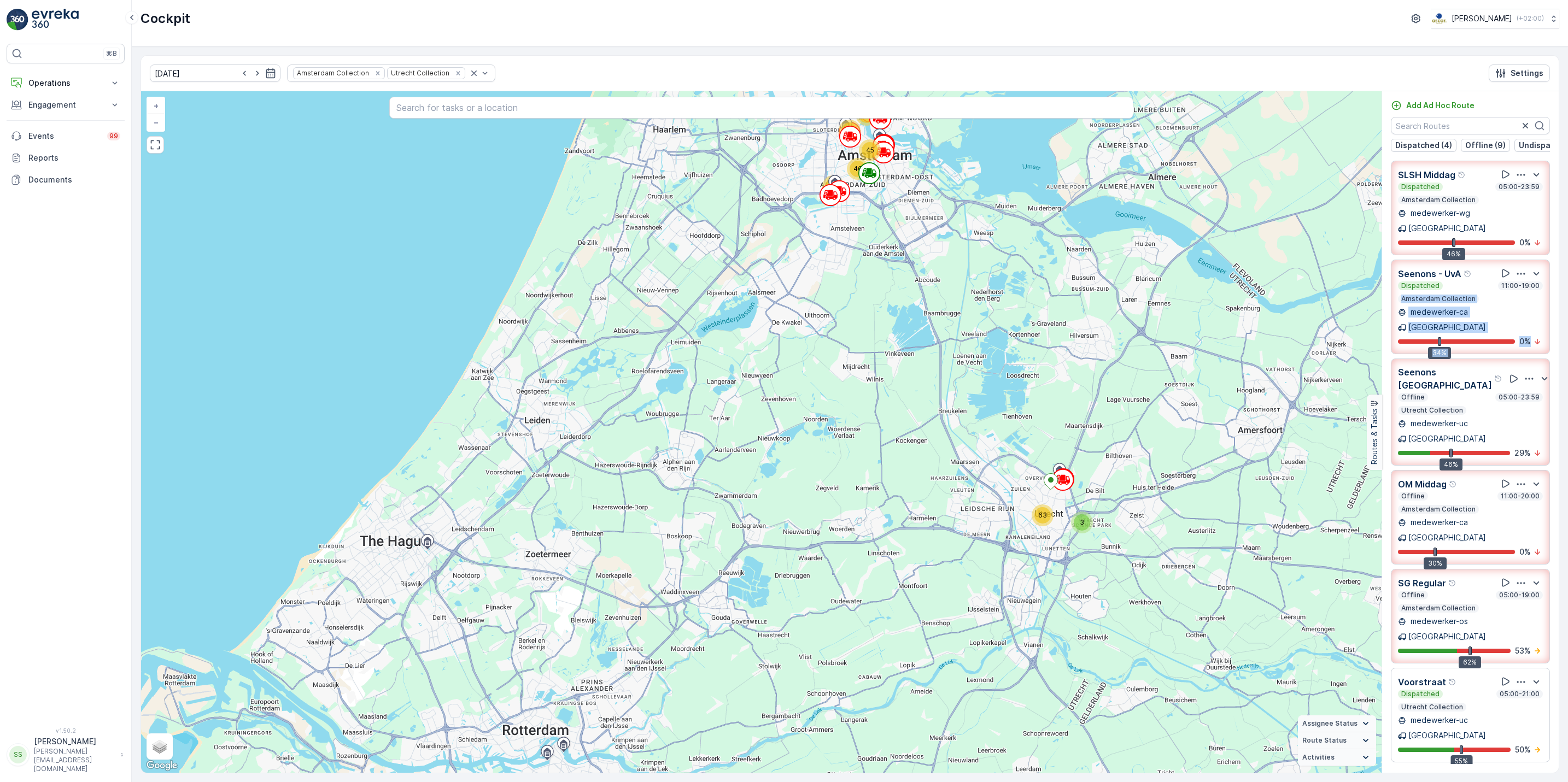
drag, startPoint x: 1559, startPoint y: 284, endPoint x: 1556, endPoint y: 317, distance: 33.1
click at [1556, 317] on div "[DATE] Amsterdam Collection Utrecht Collection Settings 3 61 28 46 45 63 65 + −…" at bounding box center [850, 414] width 1419 height 718
click at [1554, 328] on div "SLSH Middag Dispatched 05:00-23:59 Amsterdam Collection medewerker-wg Amsterdam…" at bounding box center [1470, 461] width 176 height 603
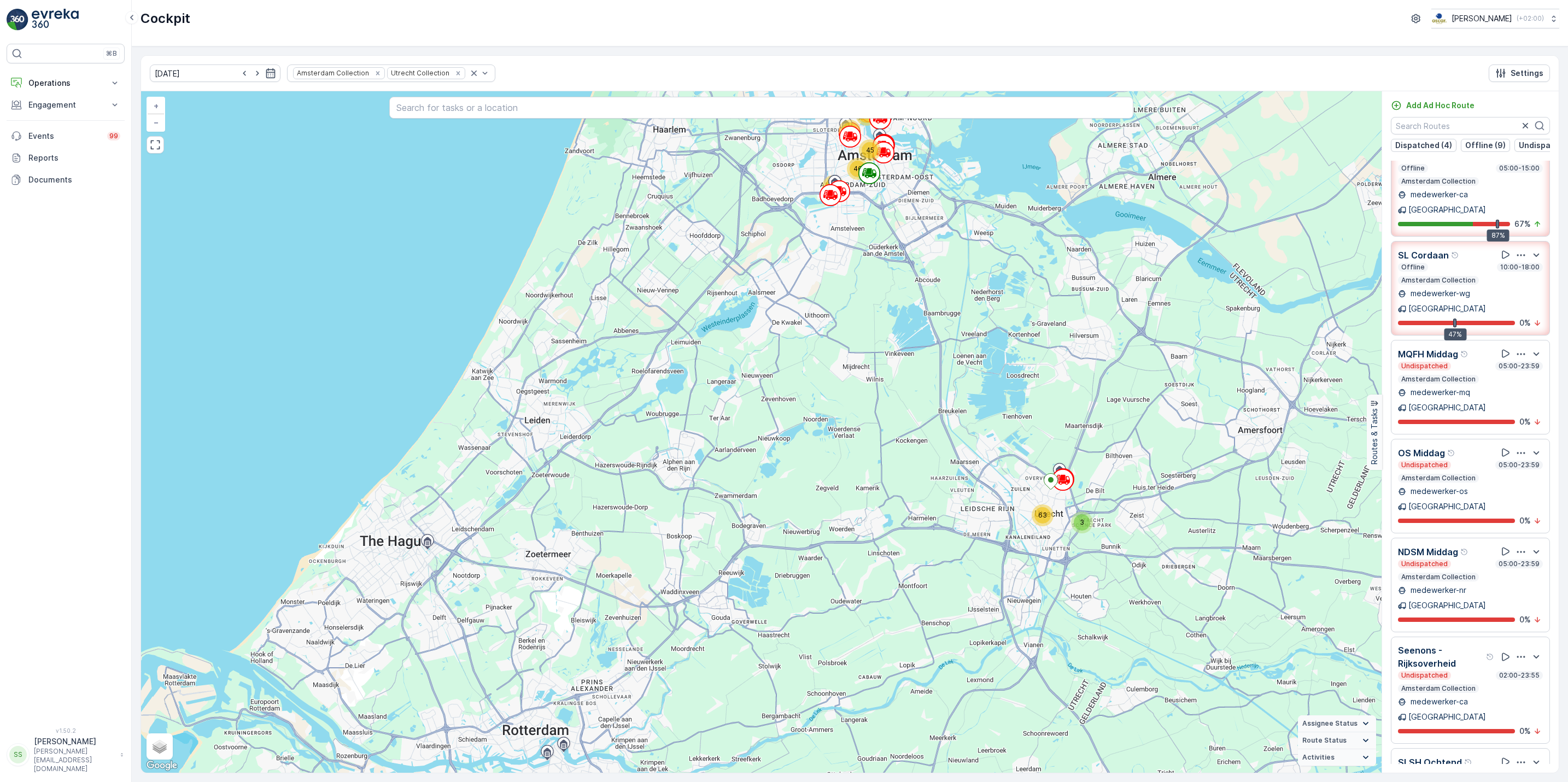
scroll to position [792, 0]
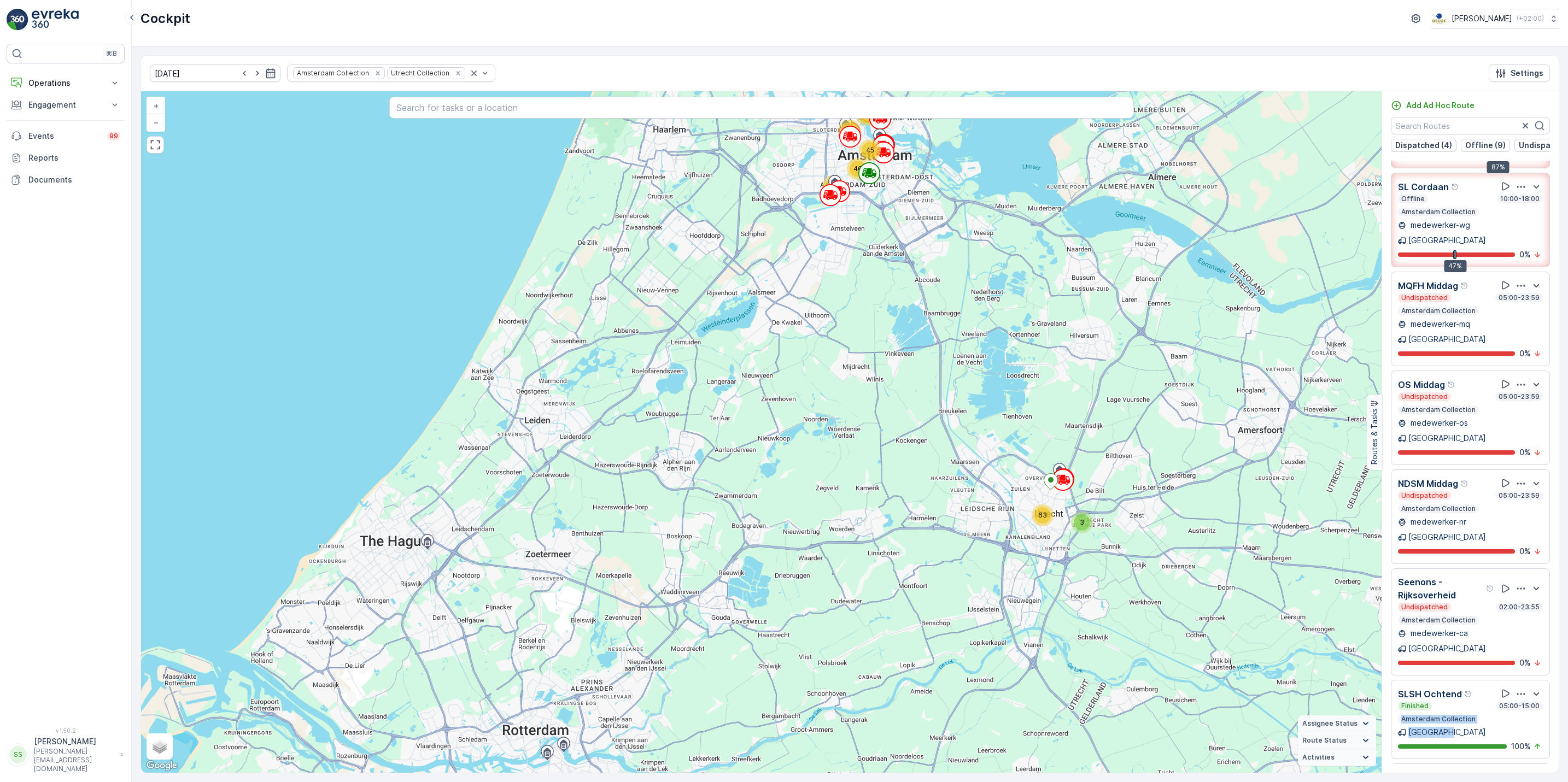
drag, startPoint x: 1558, startPoint y: 535, endPoint x: 1556, endPoint y: 542, distance: 7.3
click at [1556, 542] on div "Routes 25 Tasks 312 Add Ad Hoc Route Dispatched (4) Offline (9) Undispatched (9…" at bounding box center [1471, 432] width 177 height 682
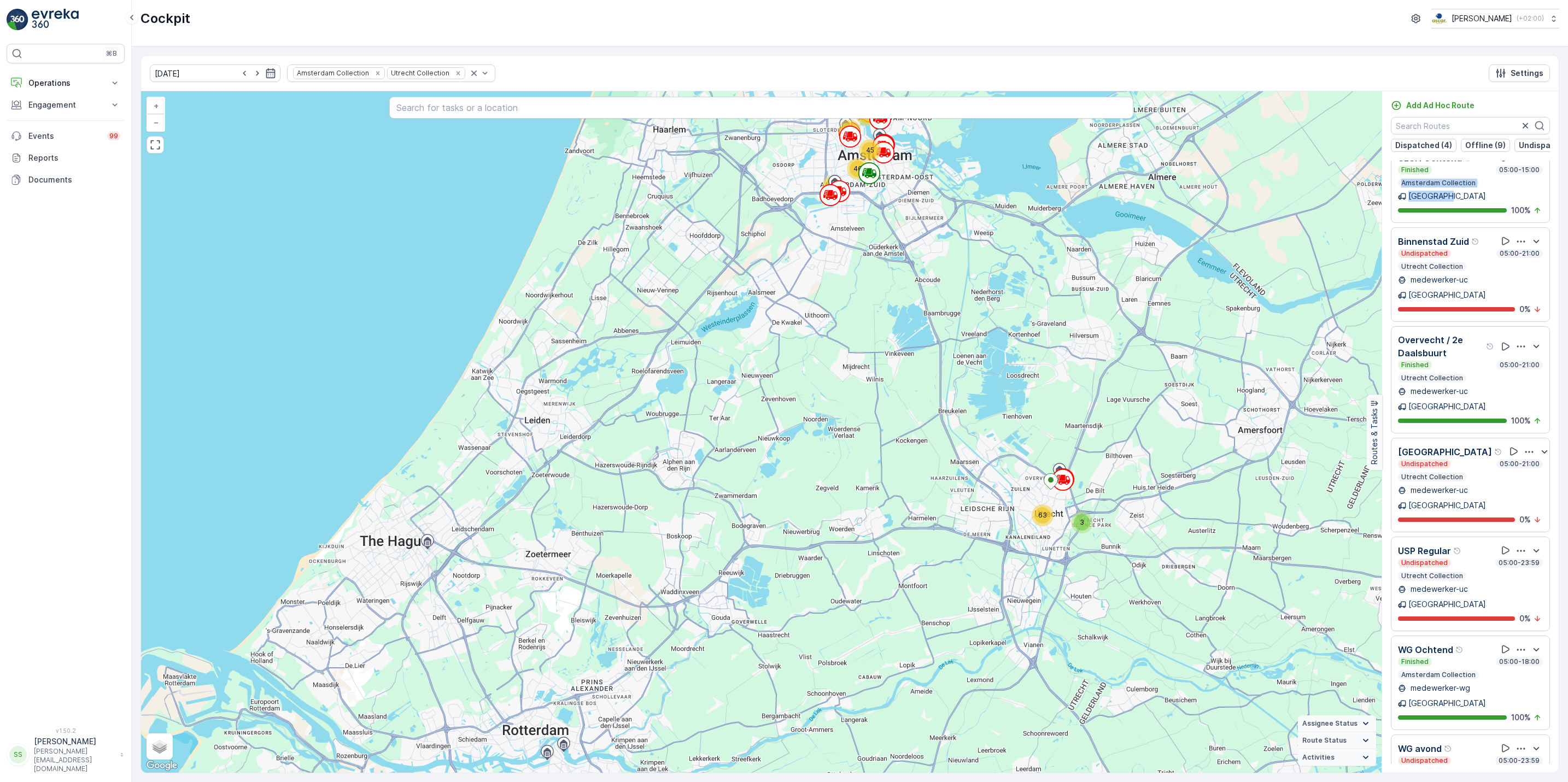
scroll to position [0, 0]
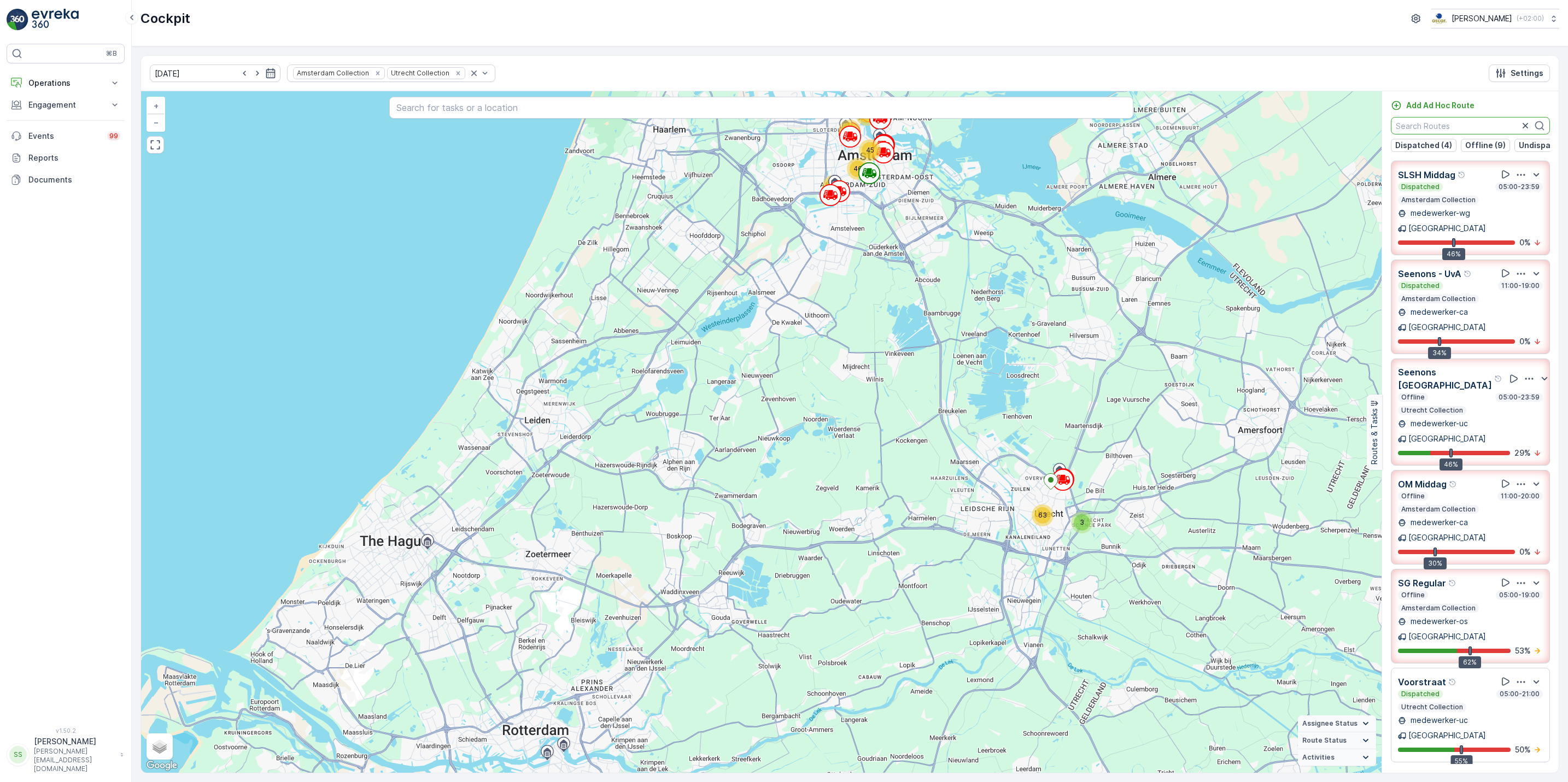
click at [1440, 121] on input "text" at bounding box center [1471, 126] width 159 height 18
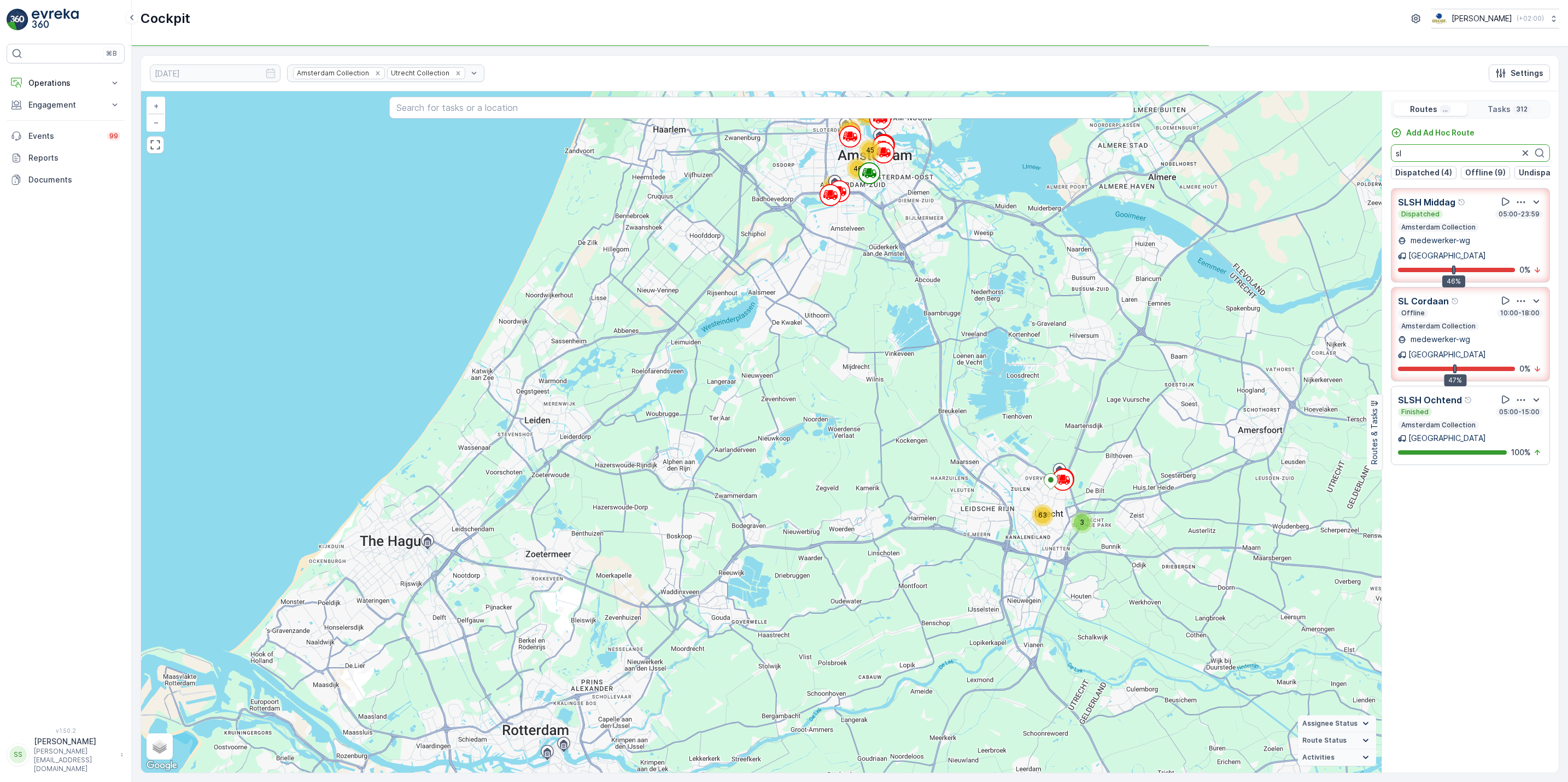
type input "sl"
click at [1519, 208] on icon "button" at bounding box center [1521, 202] width 11 height 11
click at [1521, 235] on div "See More Details" at bounding box center [1522, 231] width 72 height 15
click at [374, 77] on icon "Remove Amsterdam Collection" at bounding box center [377, 73] width 8 height 8
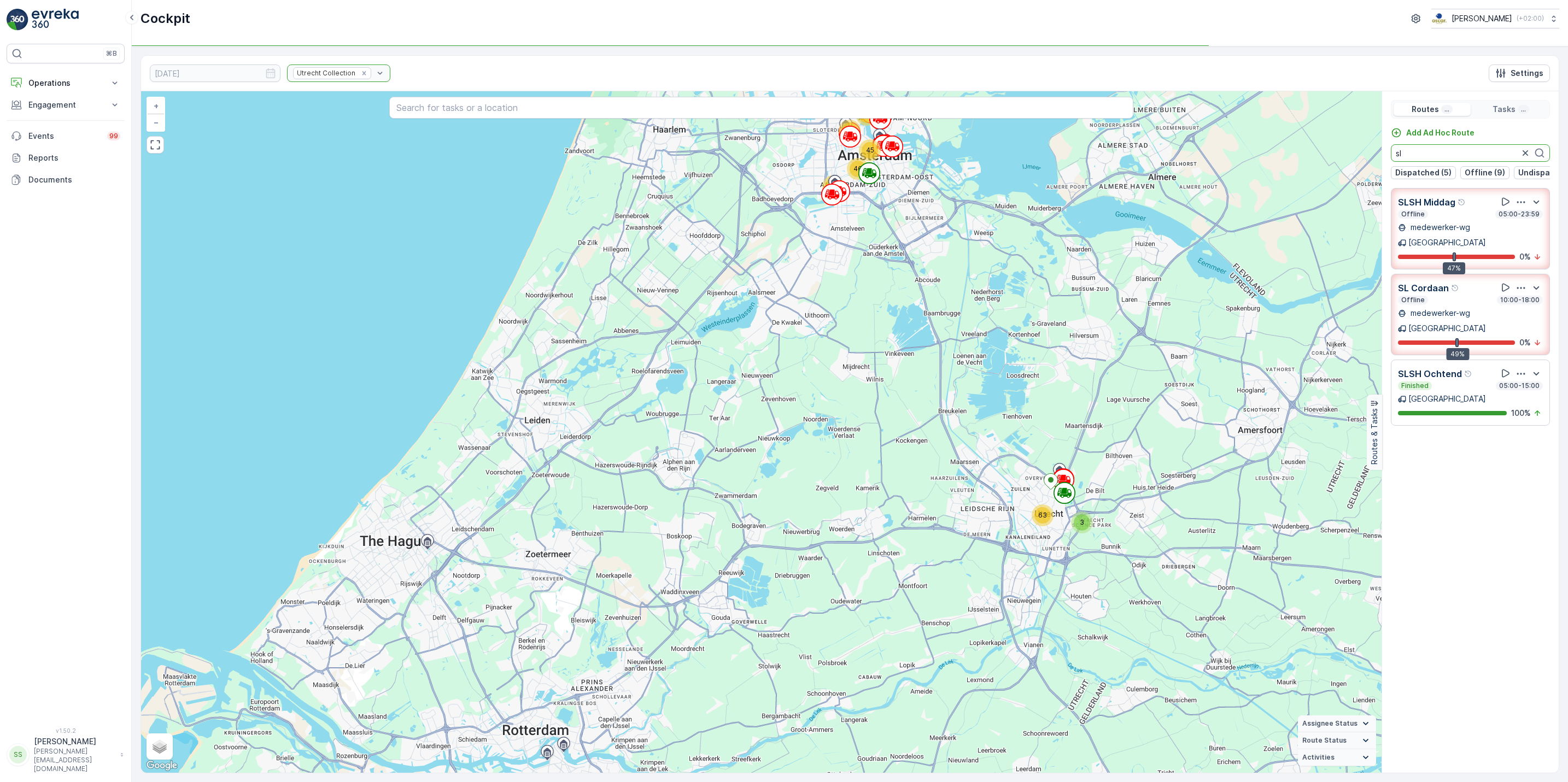
drag, startPoint x: 1486, startPoint y: 158, endPoint x: 1261, endPoint y: 192, distance: 227.6
click at [1261, 192] on div "3 28 46 45 63 65 62 + − Satellite Roadmap Terrain Hybrid Leaflet Keyboard short…" at bounding box center [850, 432] width 1417 height 682
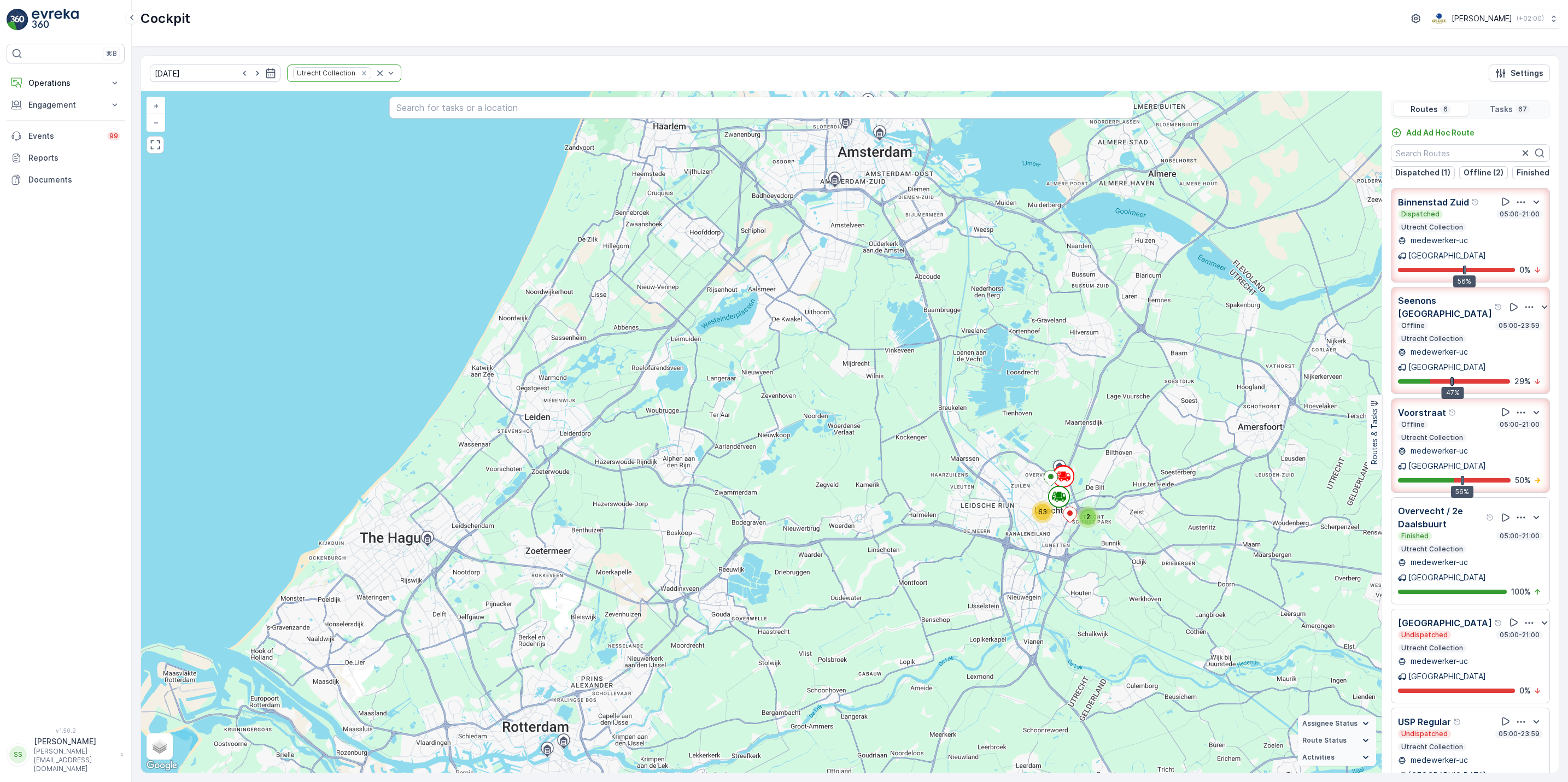
click at [1519, 721] on icon "button" at bounding box center [1521, 722] width 8 height 2
click at [1519, 746] on span "See More Details" at bounding box center [1521, 751] width 64 height 11
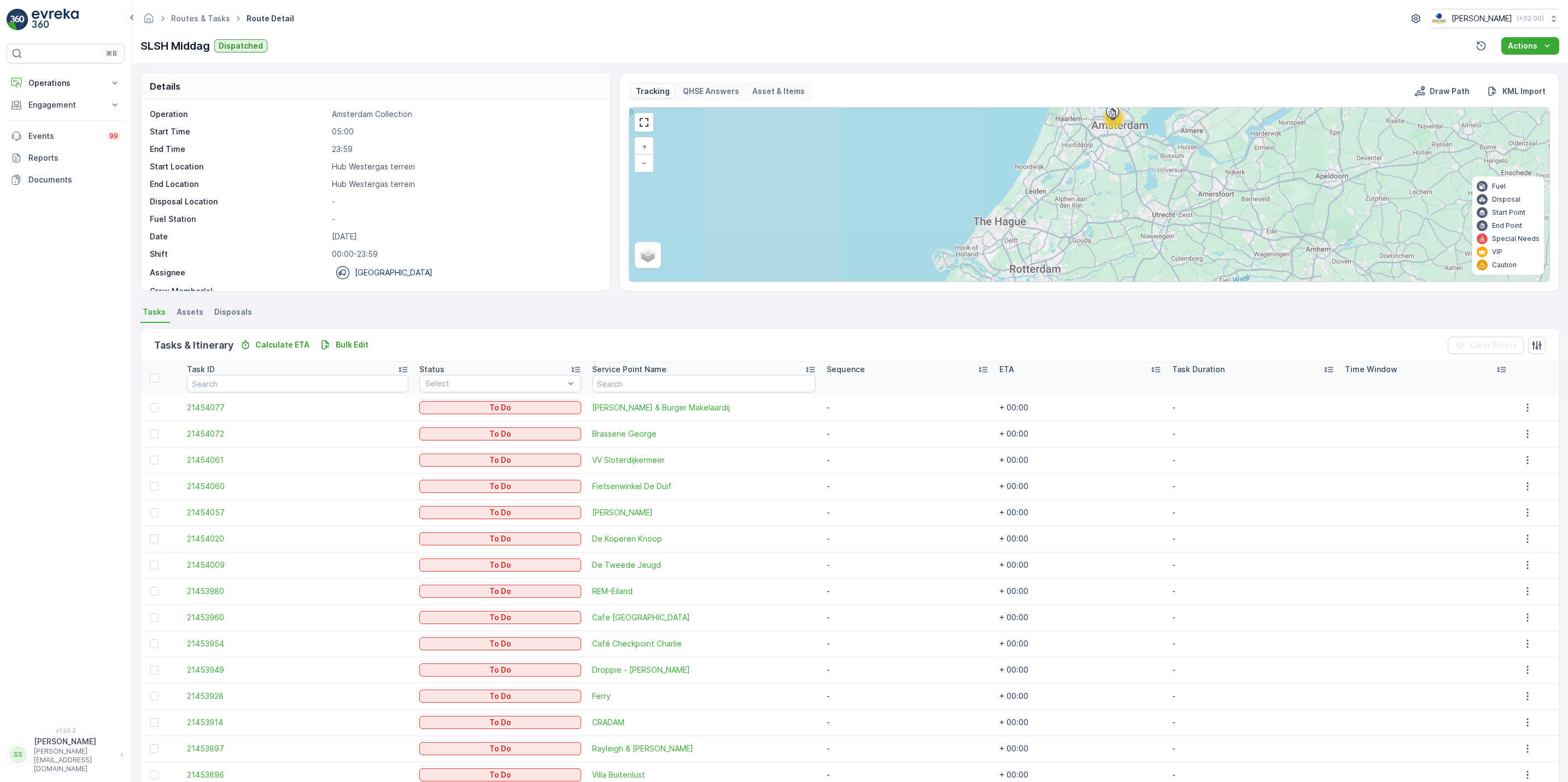
scroll to position [105, 0]
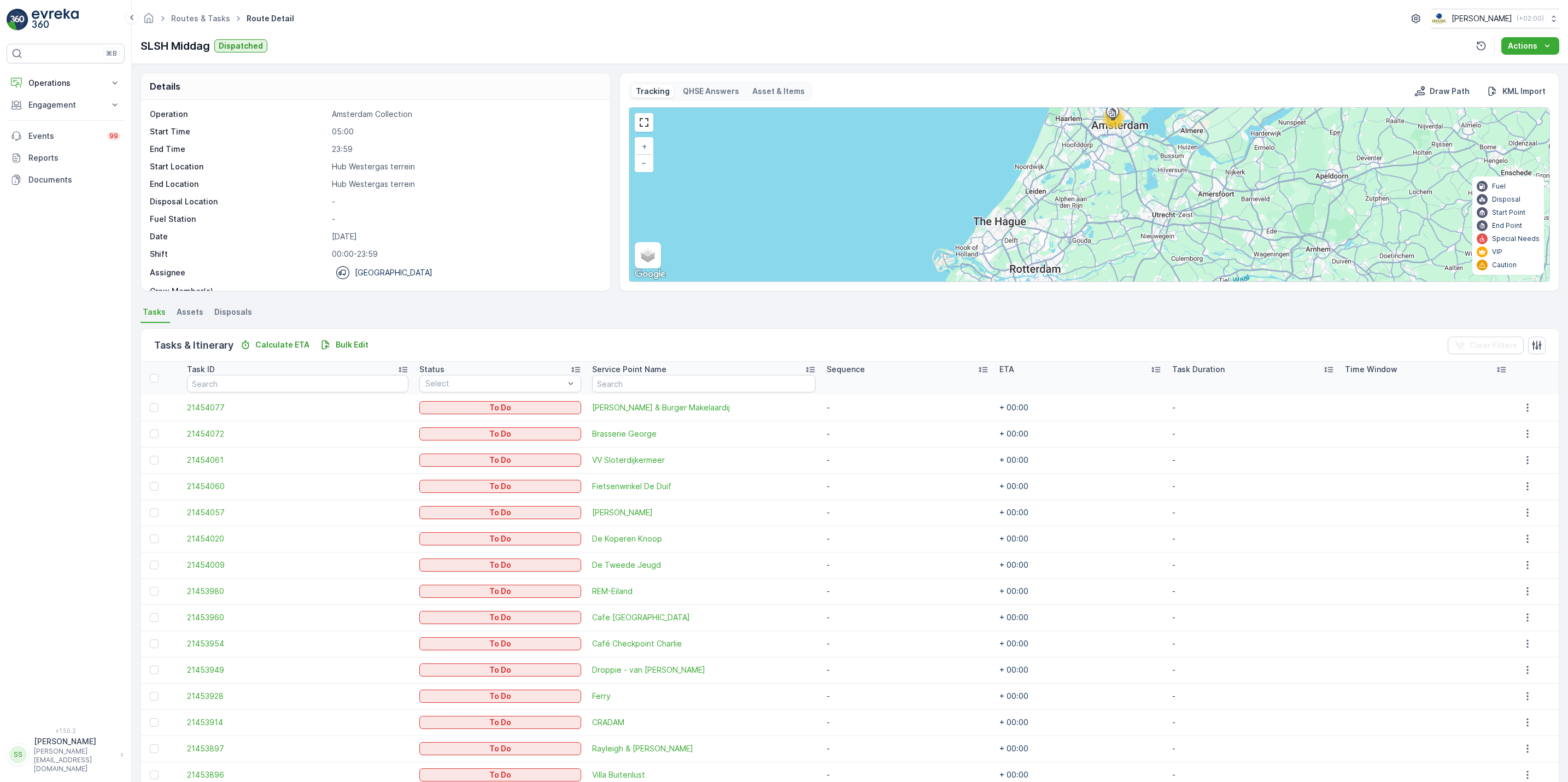
scroll to position [35, 0]
click at [66, 88] on p "Operations" at bounding box center [66, 83] width 74 height 11
click at [61, 128] on p "Routes & Tasks" at bounding box center [56, 132] width 57 height 11
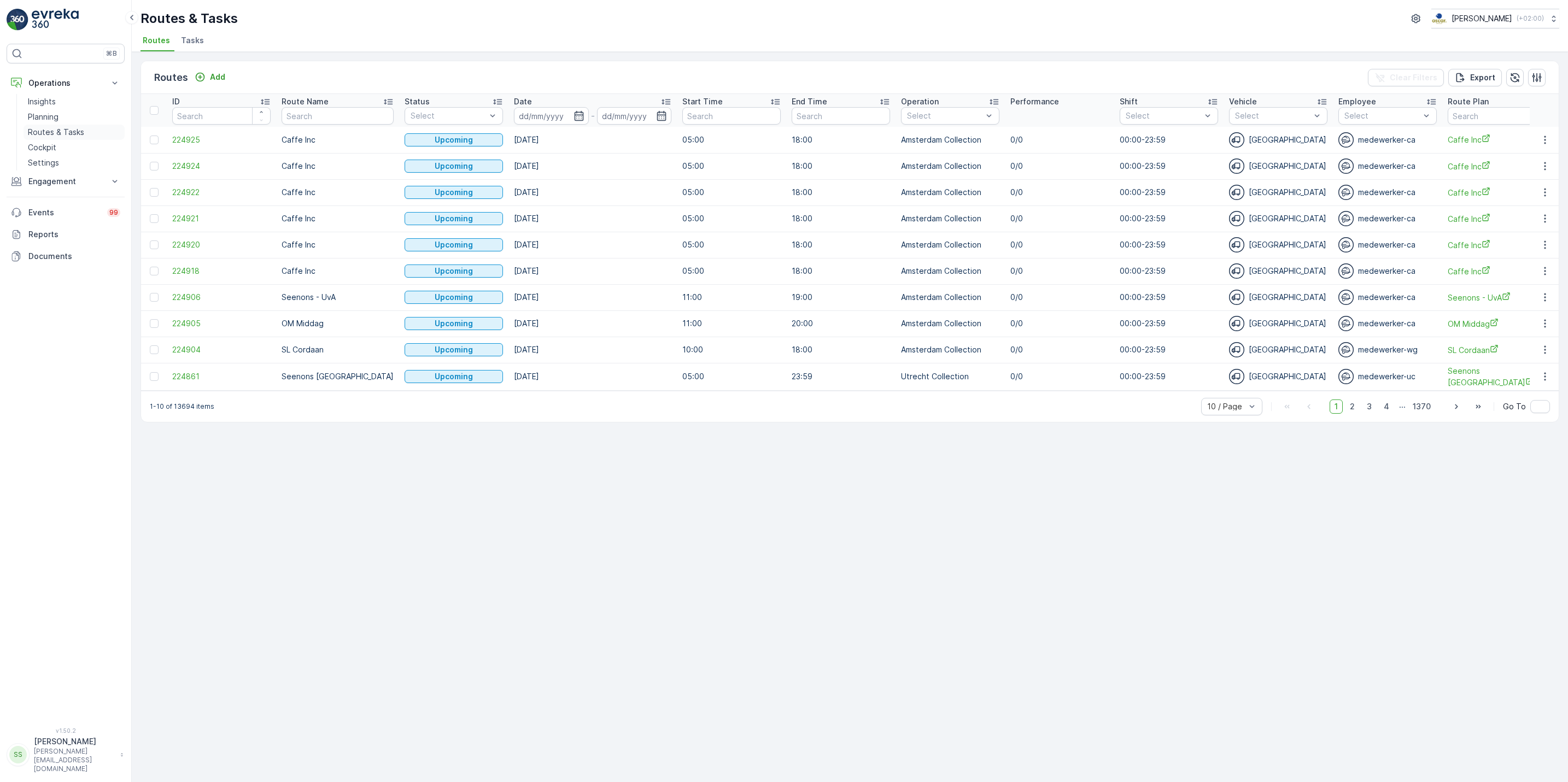
click at [43, 134] on p "Routes & Tasks" at bounding box center [56, 132] width 57 height 11
click at [186, 44] on span "Tasks" at bounding box center [192, 41] width 23 height 11
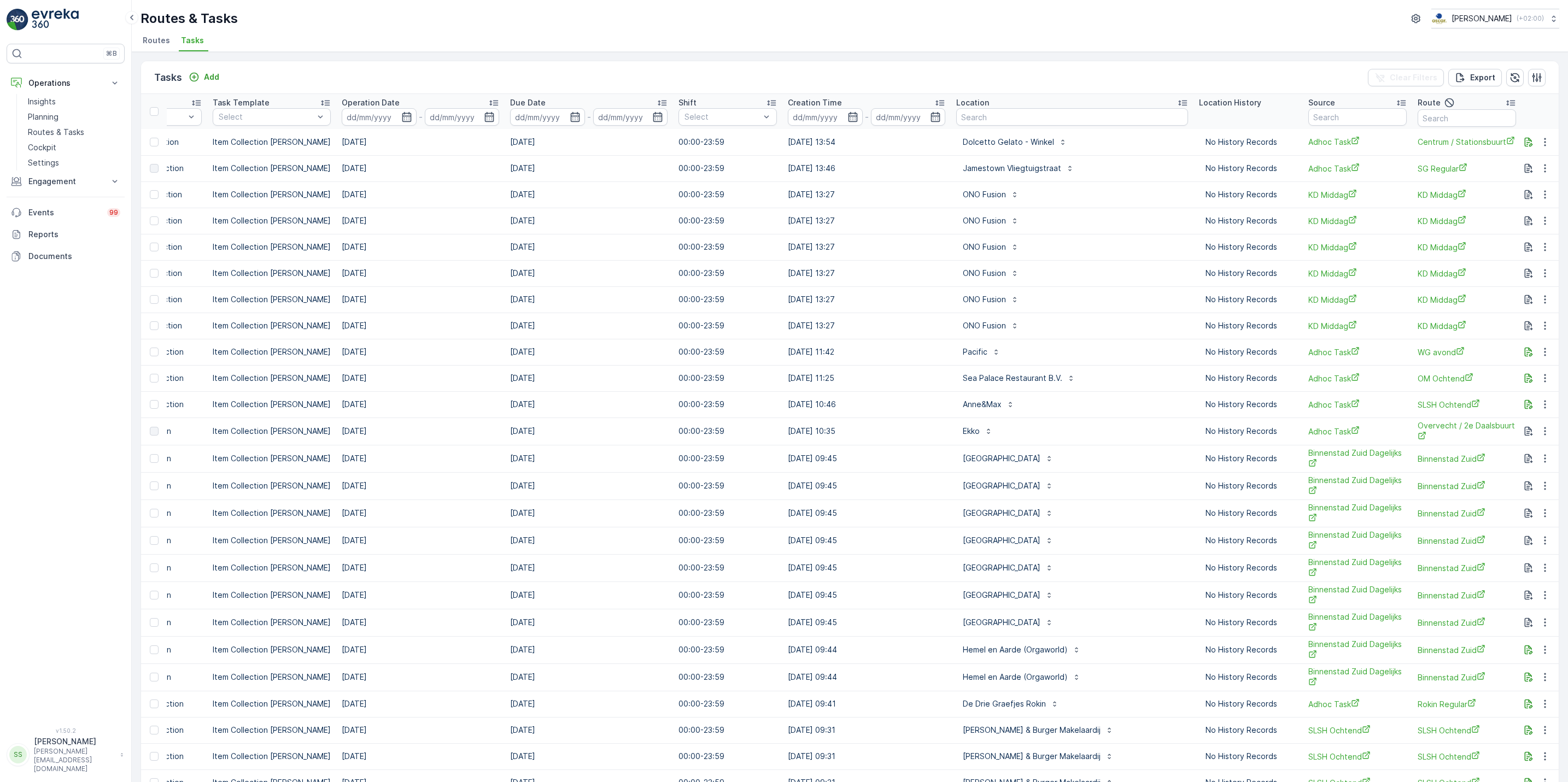
scroll to position [0, 289]
click at [1003, 118] on input "text" at bounding box center [1071, 117] width 232 height 18
type input "statiegeld"
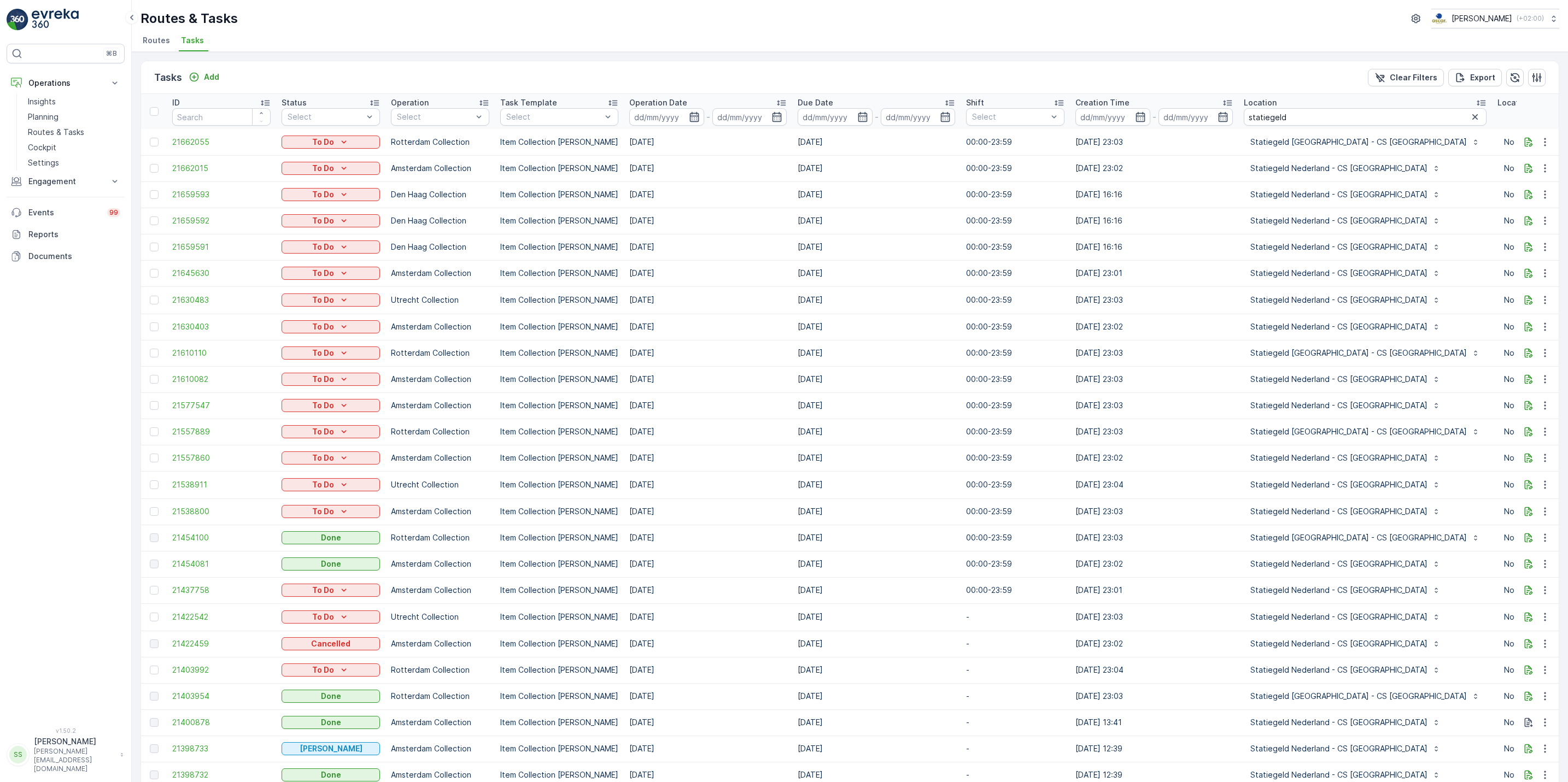
click at [689, 117] on icon "button" at bounding box center [694, 117] width 9 height 10
click at [742, 225] on div "15" at bounding box center [738, 229] width 18 height 18
type input "[DATE]"
click at [742, 225] on div "15" at bounding box center [738, 229] width 18 height 18
type input "[DATE]"
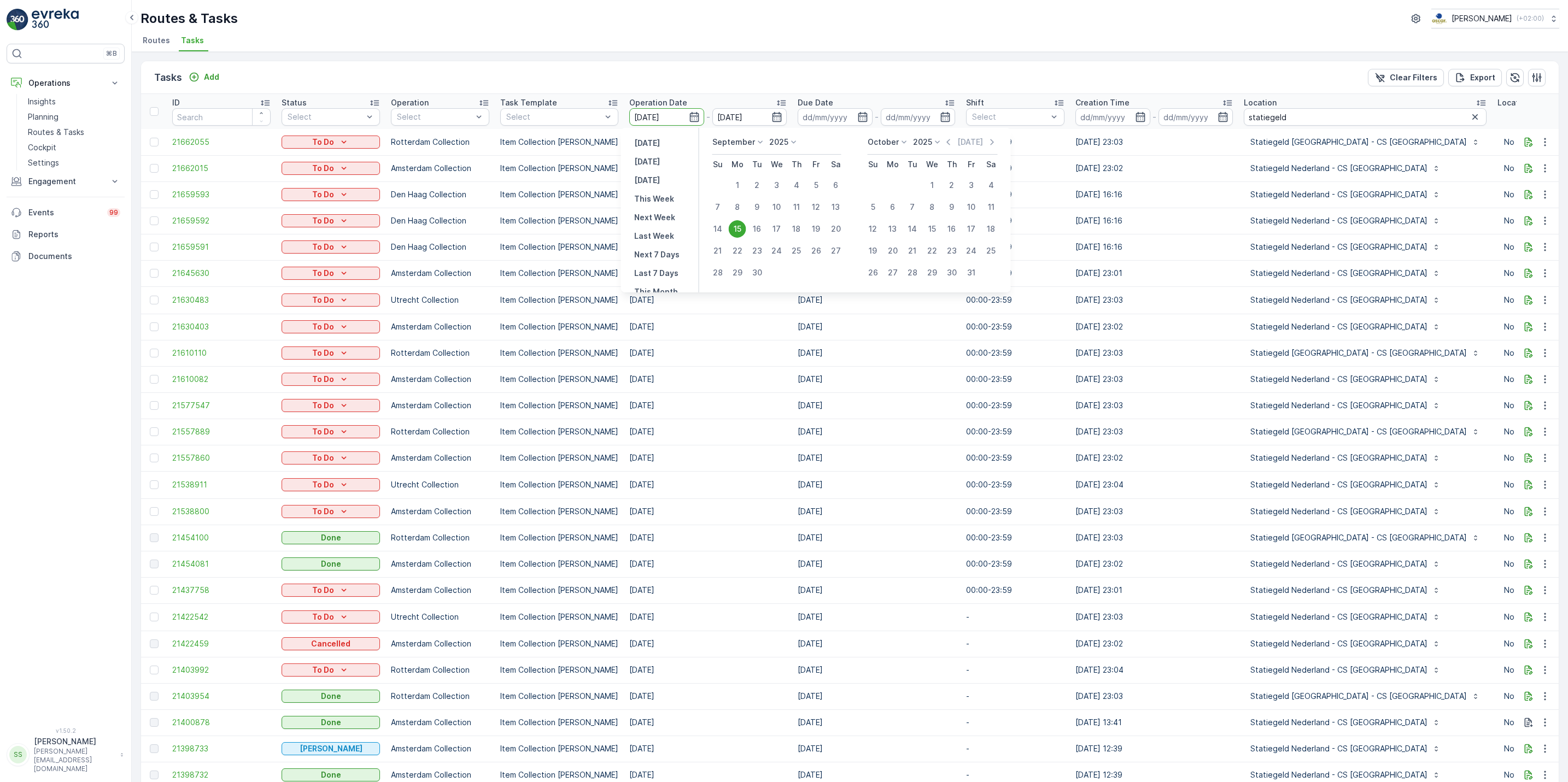
click at [742, 225] on div "15" at bounding box center [738, 229] width 18 height 18
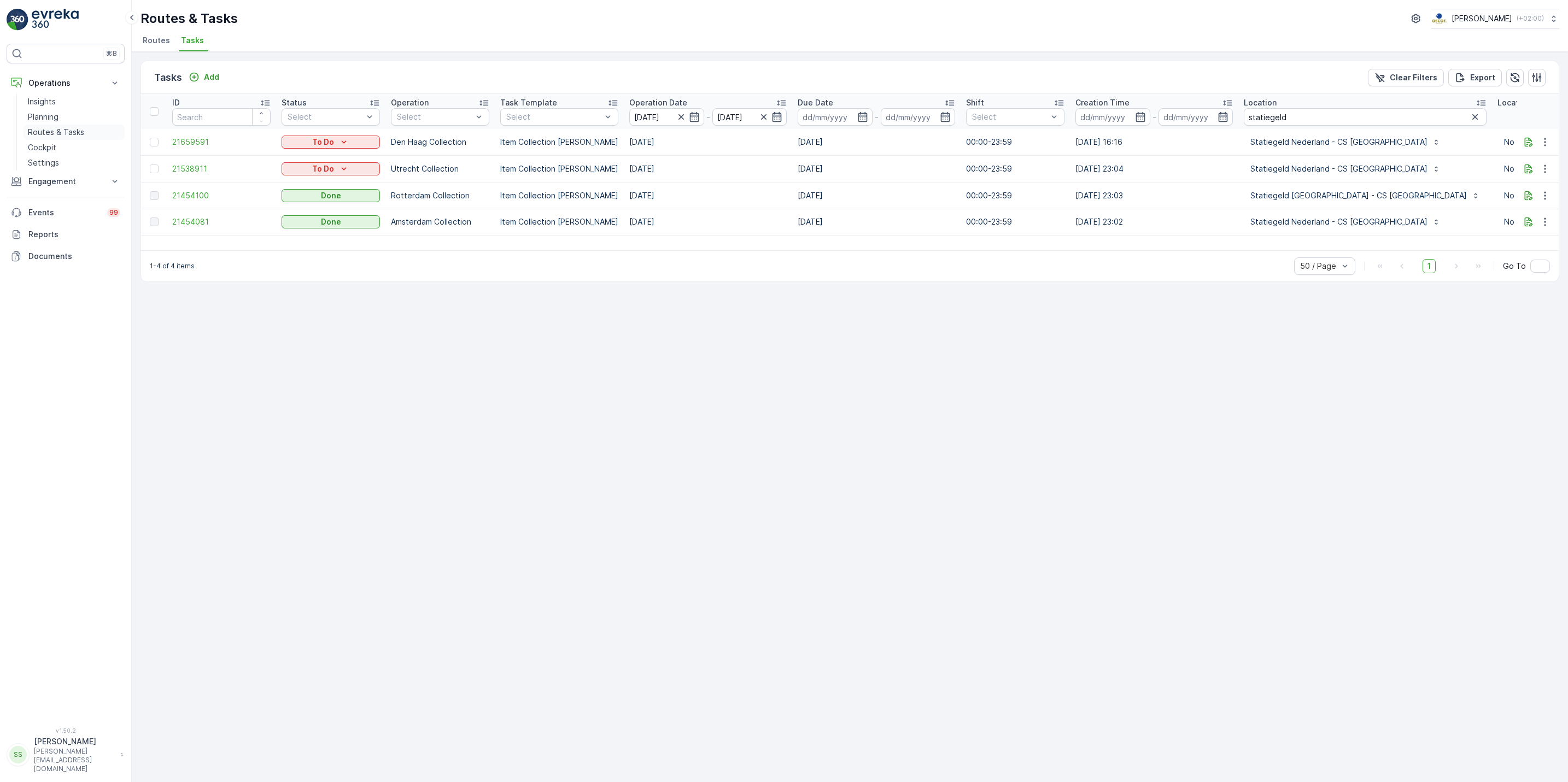
click at [69, 138] on p "Routes & Tasks" at bounding box center [56, 132] width 57 height 11
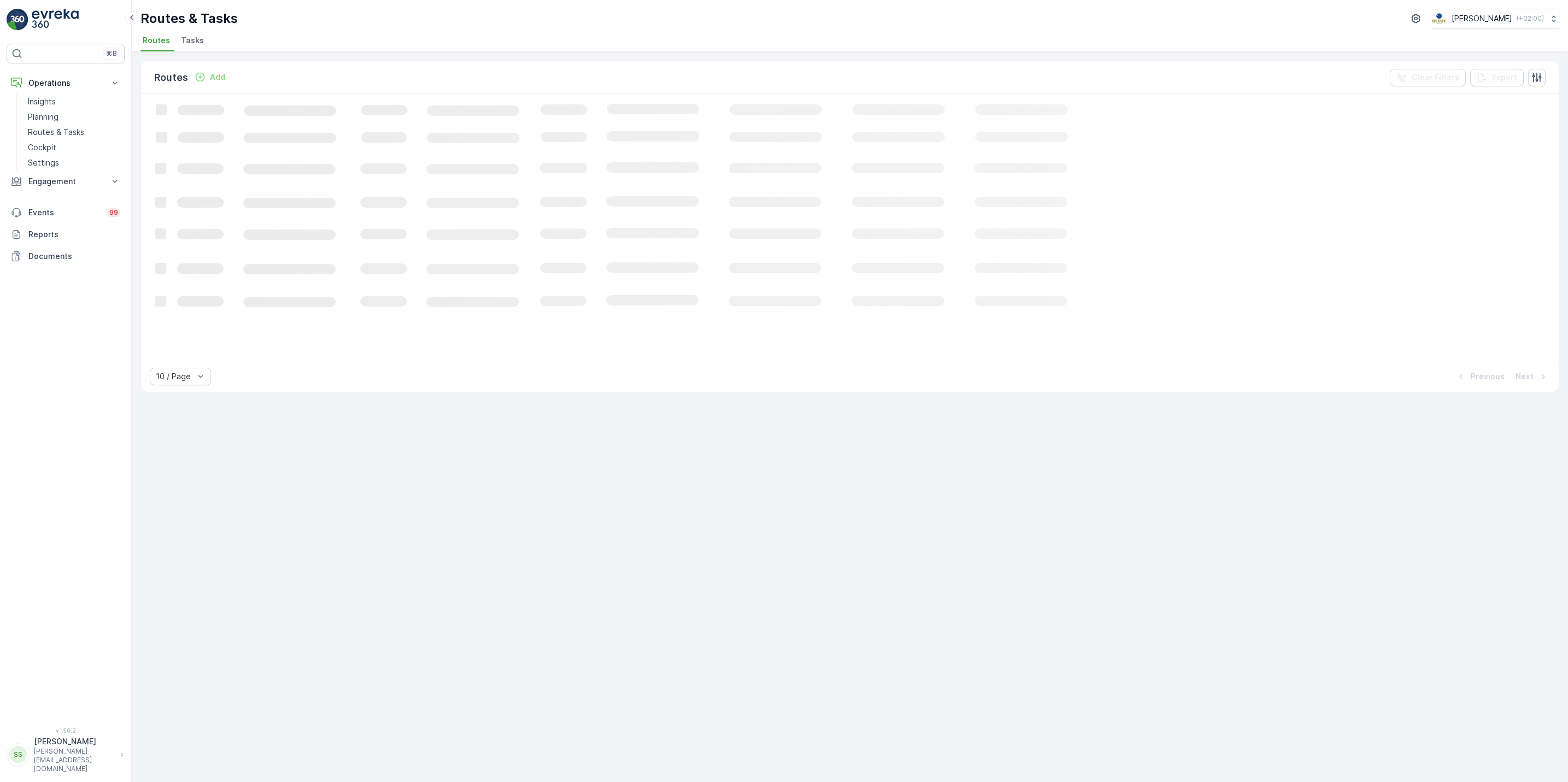
click at [199, 33] on li "Tasks" at bounding box center [193, 42] width 29 height 19
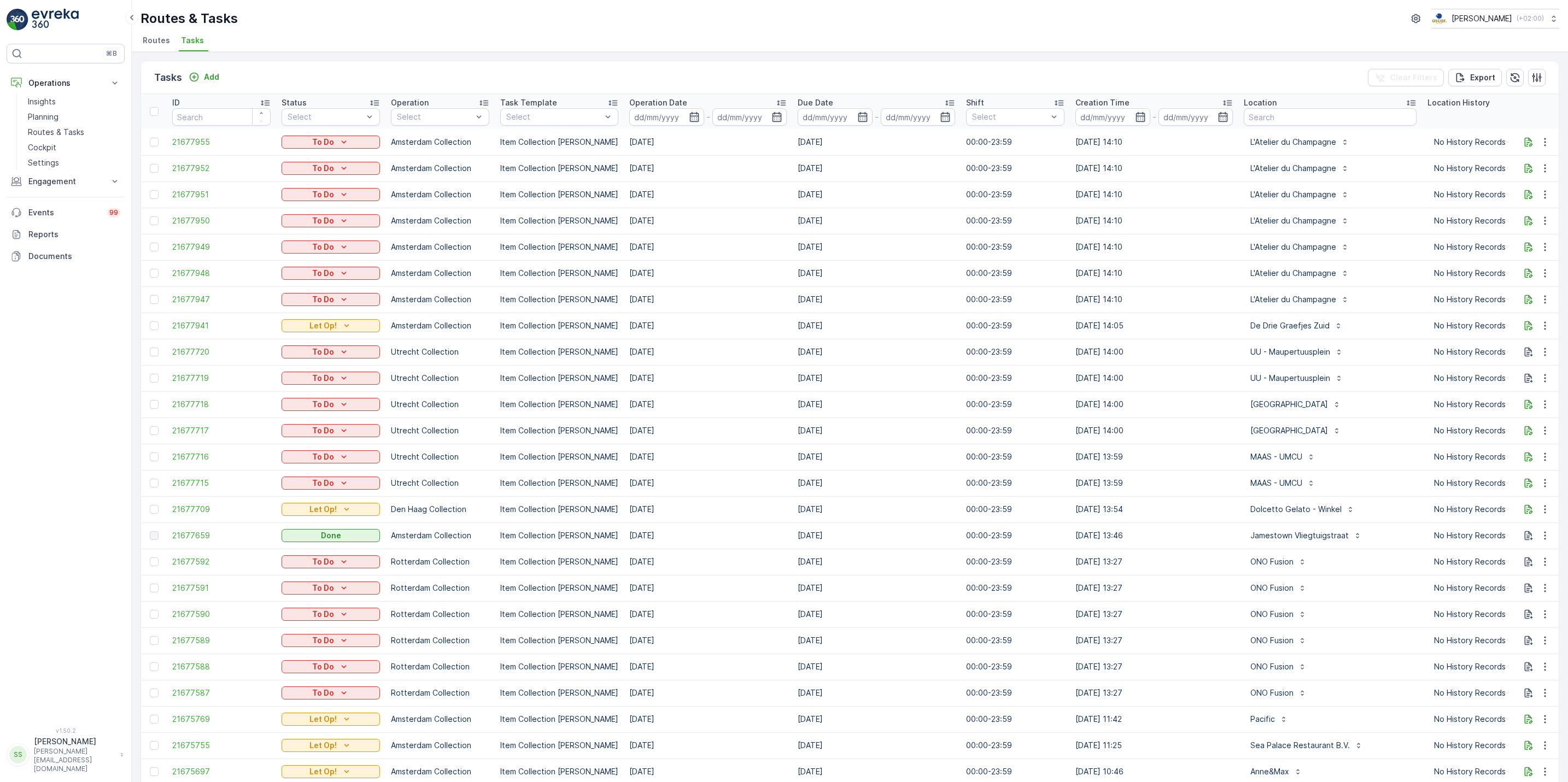
scroll to position [0, 326]
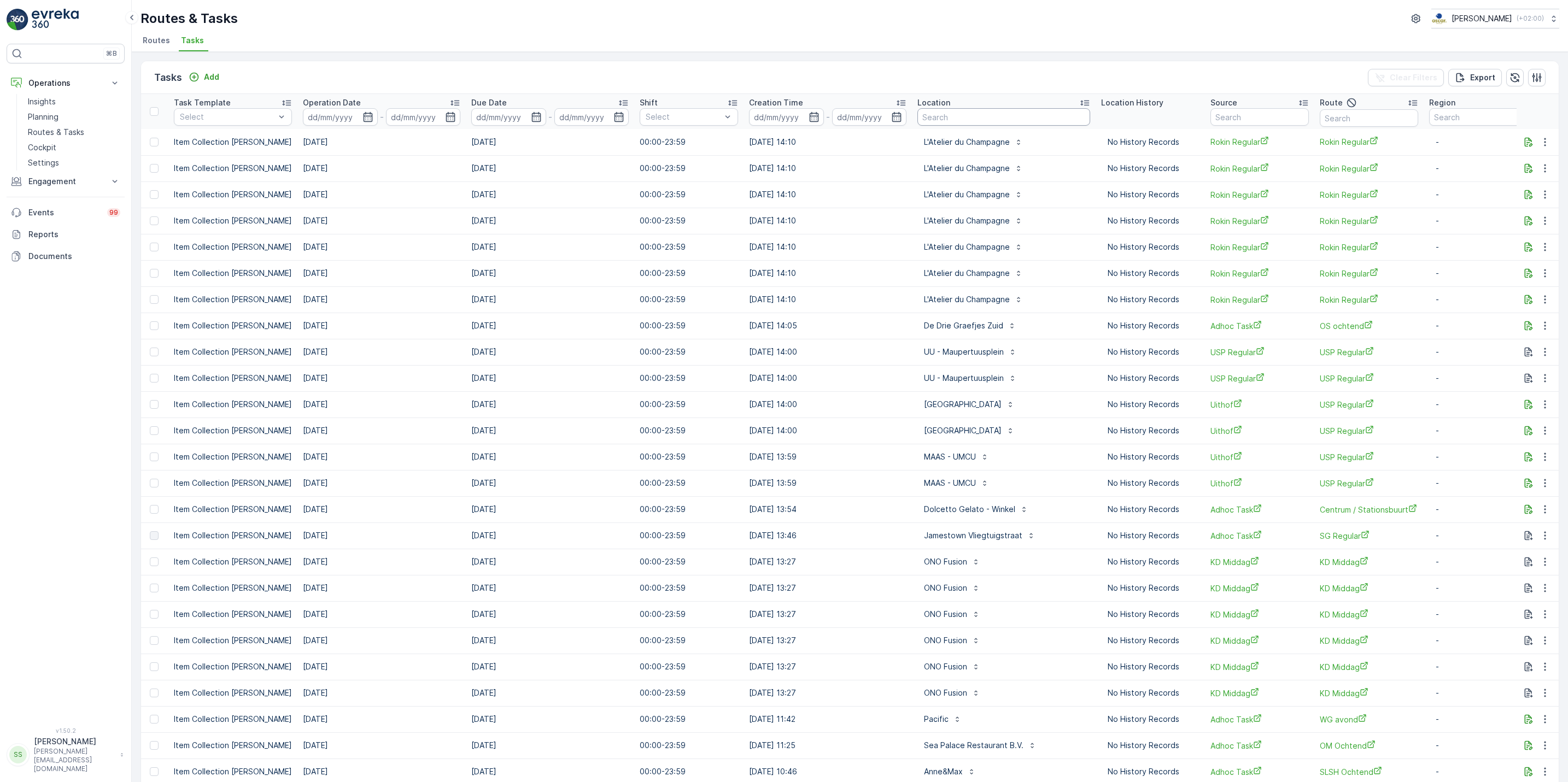
click at [953, 119] on input "text" at bounding box center [1004, 117] width 173 height 18
type input "e"
type input "s"
type input "t"
type input "statiegeld"
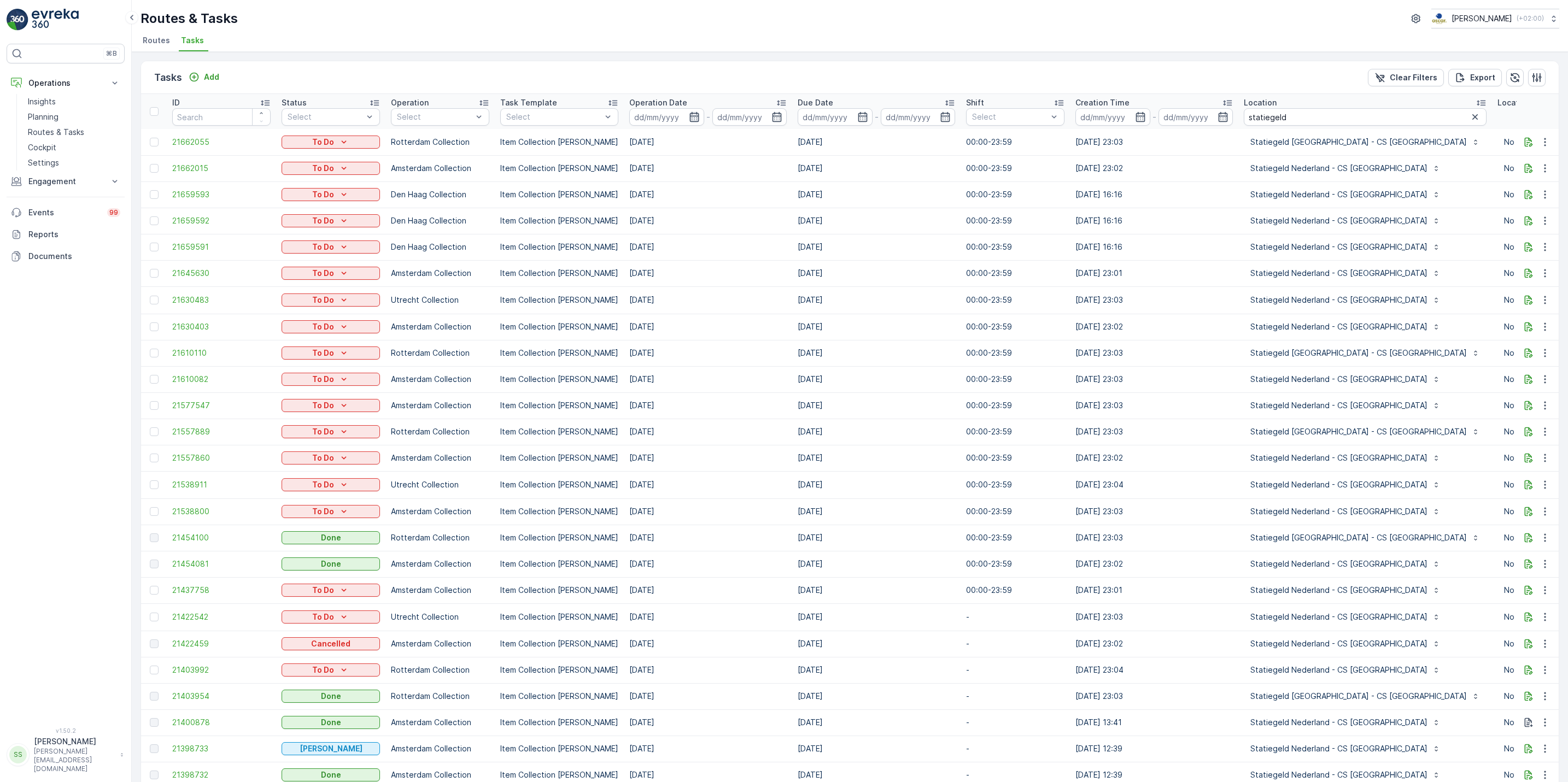
click at [689, 113] on icon "button" at bounding box center [694, 117] width 9 height 10
click at [739, 232] on div "15" at bounding box center [738, 229] width 18 height 18
type input "[DATE]"
click at [739, 232] on div "15" at bounding box center [738, 229] width 18 height 18
type input "[DATE]"
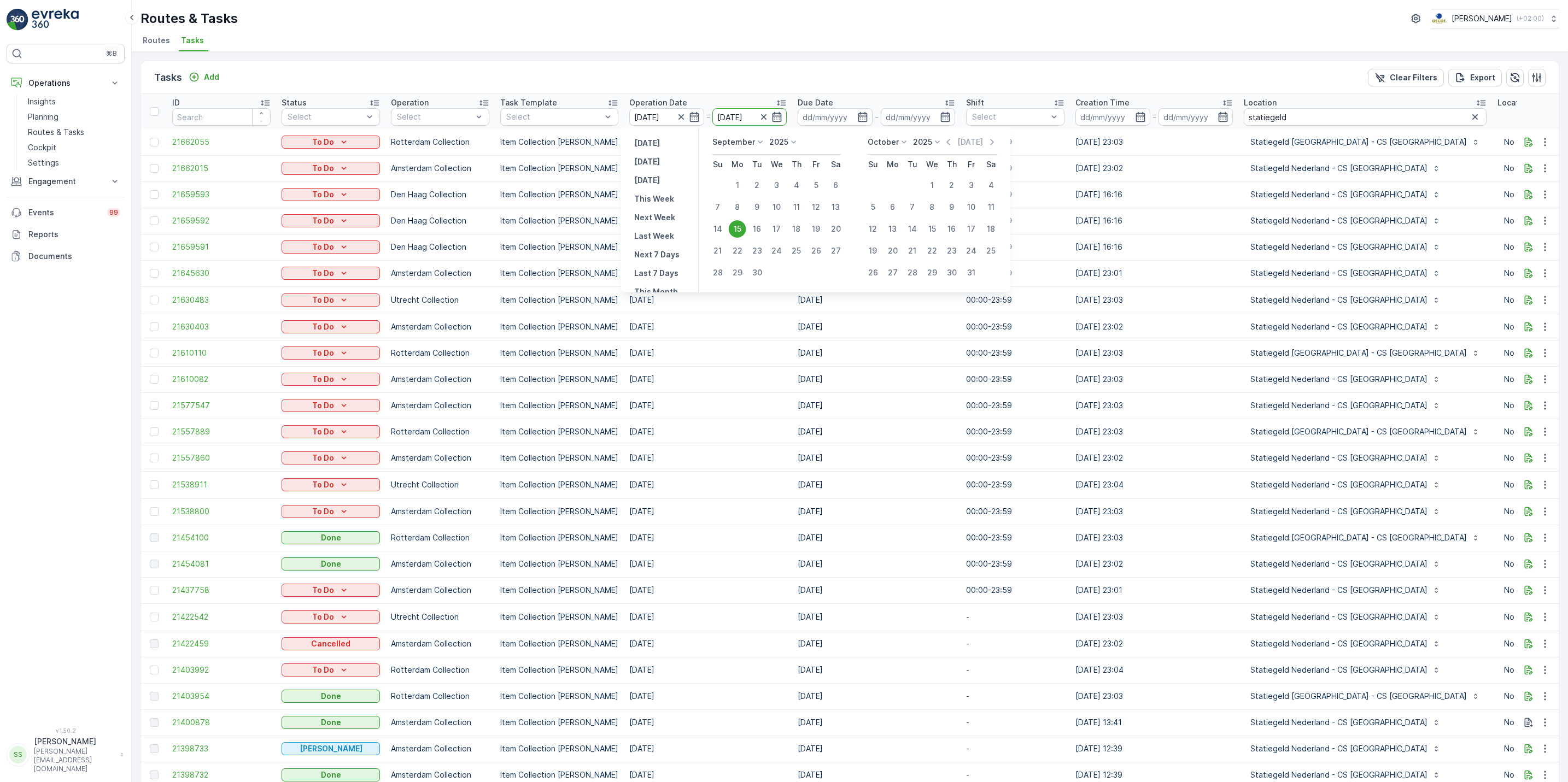
click at [739, 232] on div "15" at bounding box center [738, 229] width 18 height 18
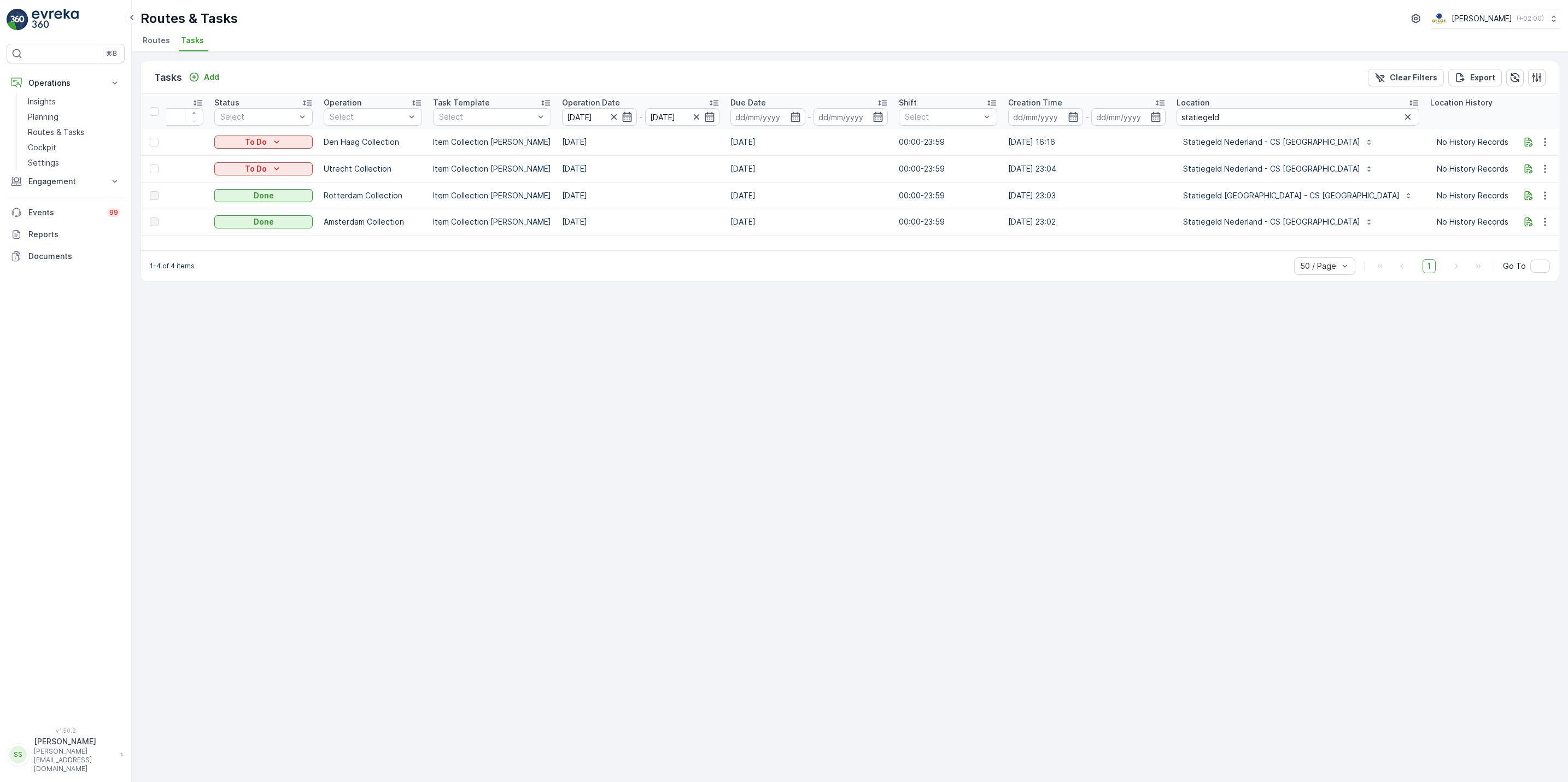
scroll to position [0, 68]
click at [1546, 172] on icon "button" at bounding box center [1545, 169] width 11 height 11
click at [1541, 181] on span "See More Details" at bounding box center [1522, 185] width 64 height 11
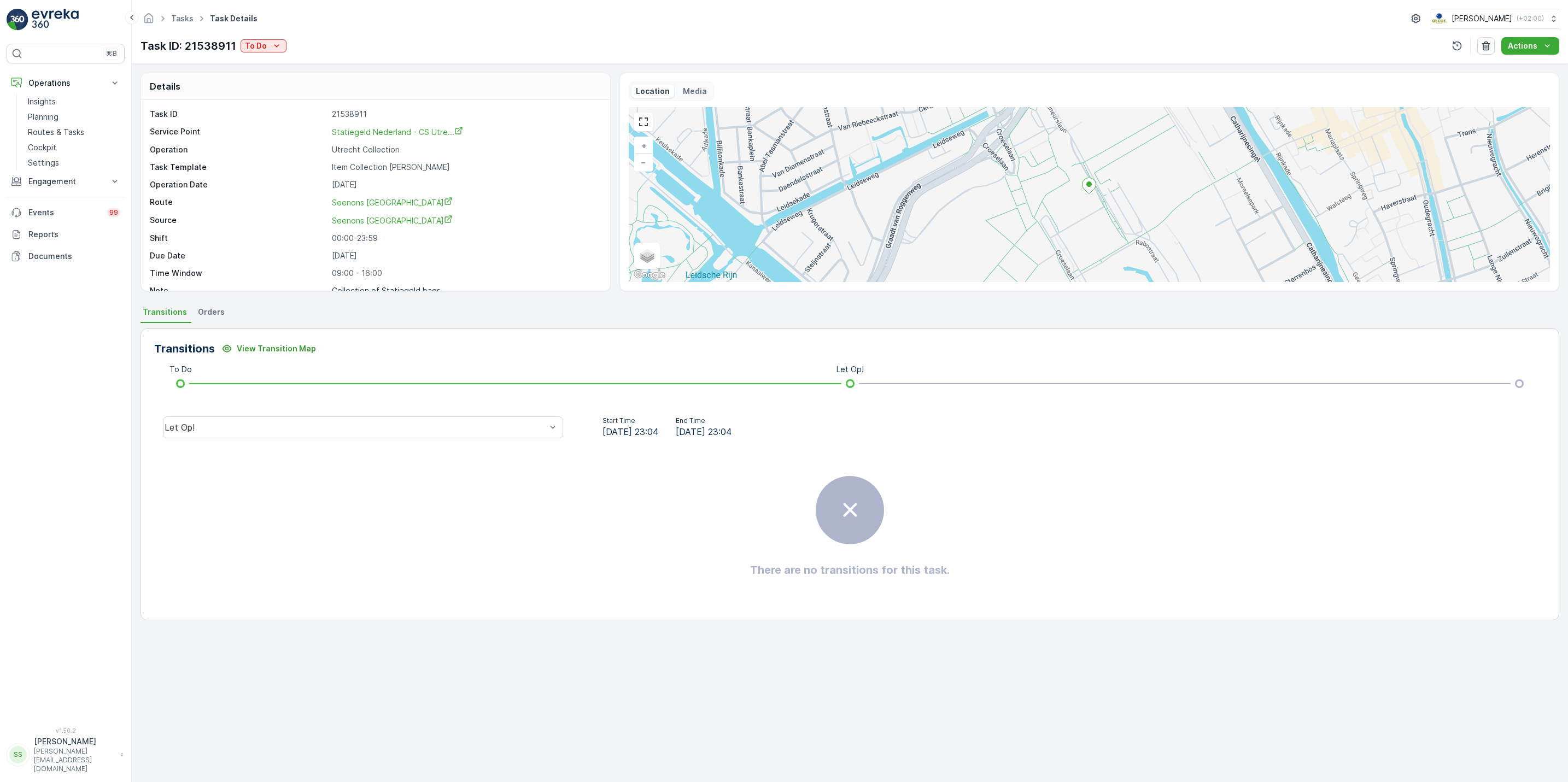
scroll to position [15, 0]
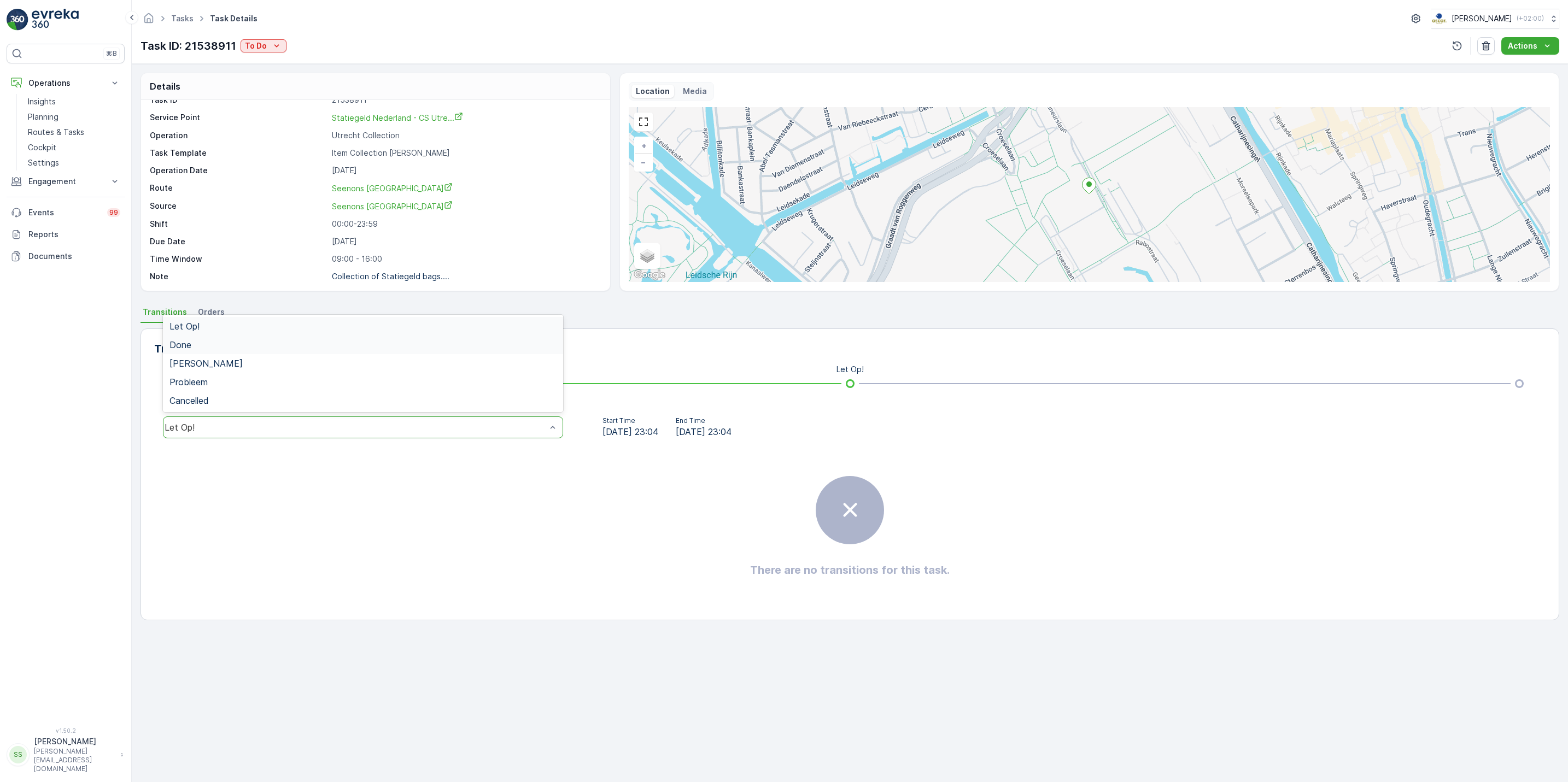
click at [345, 346] on div "Done" at bounding box center [362, 345] width 387 height 10
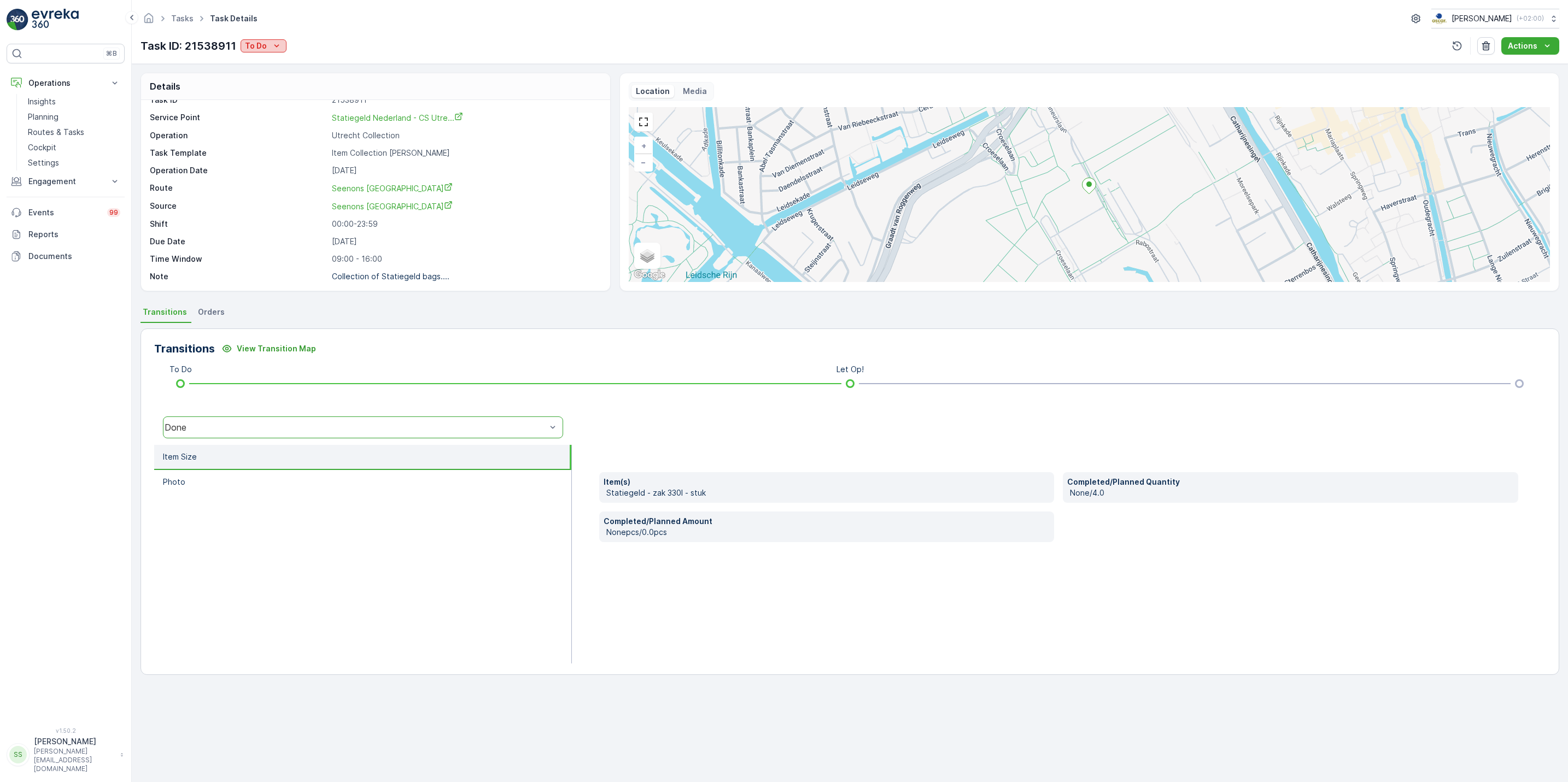
click at [263, 46] on p "To Do" at bounding box center [256, 46] width 22 height 11
click at [268, 61] on div "Done" at bounding box center [276, 62] width 69 height 15
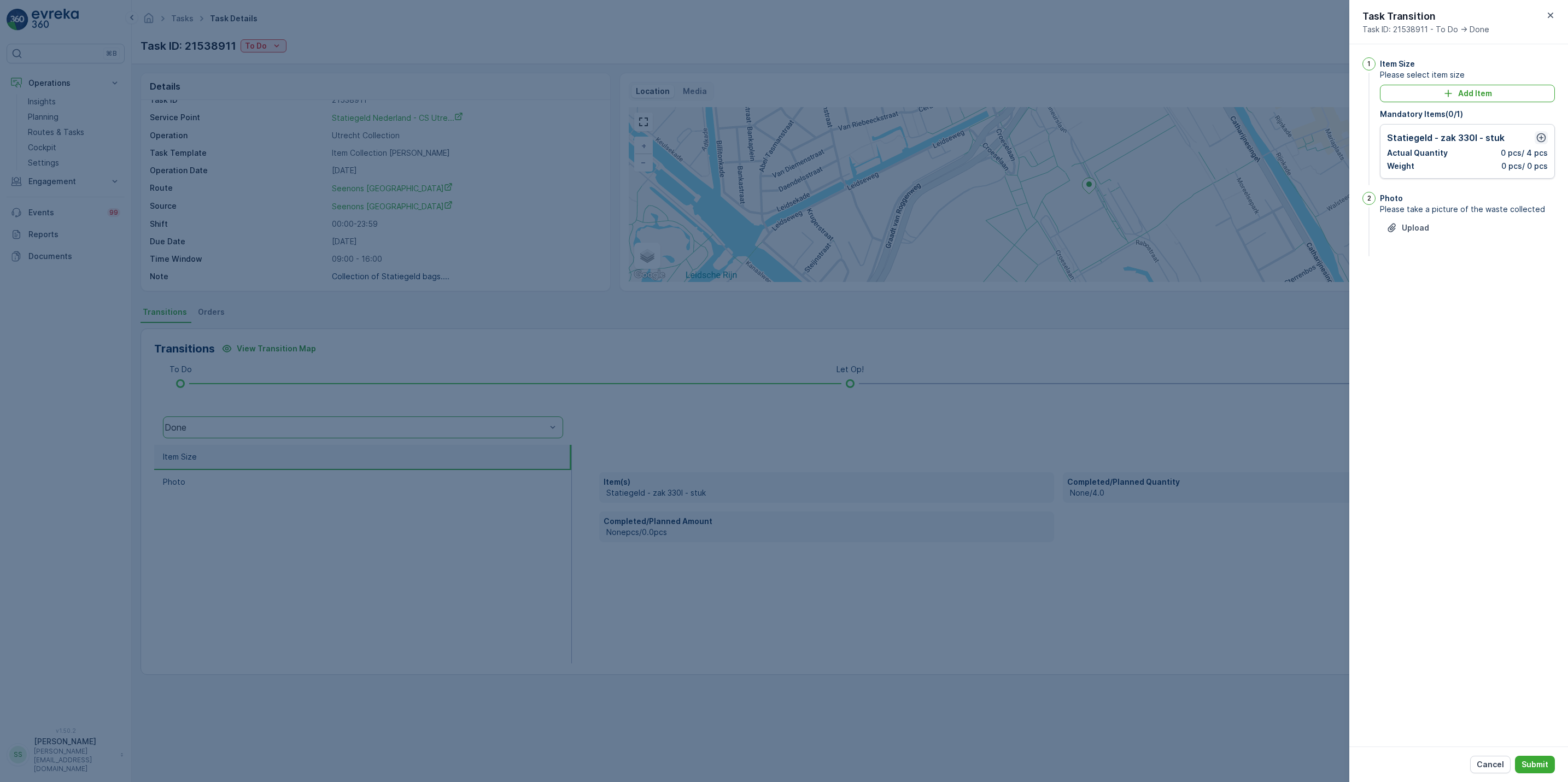
click at [1542, 138] on icon "button" at bounding box center [1541, 138] width 9 height 9
click at [1462, 187] on div "button" at bounding box center [1456, 186] width 18 height 6
drag, startPoint x: 1462, startPoint y: 187, endPoint x: 1417, endPoint y: 190, distance: 45.1
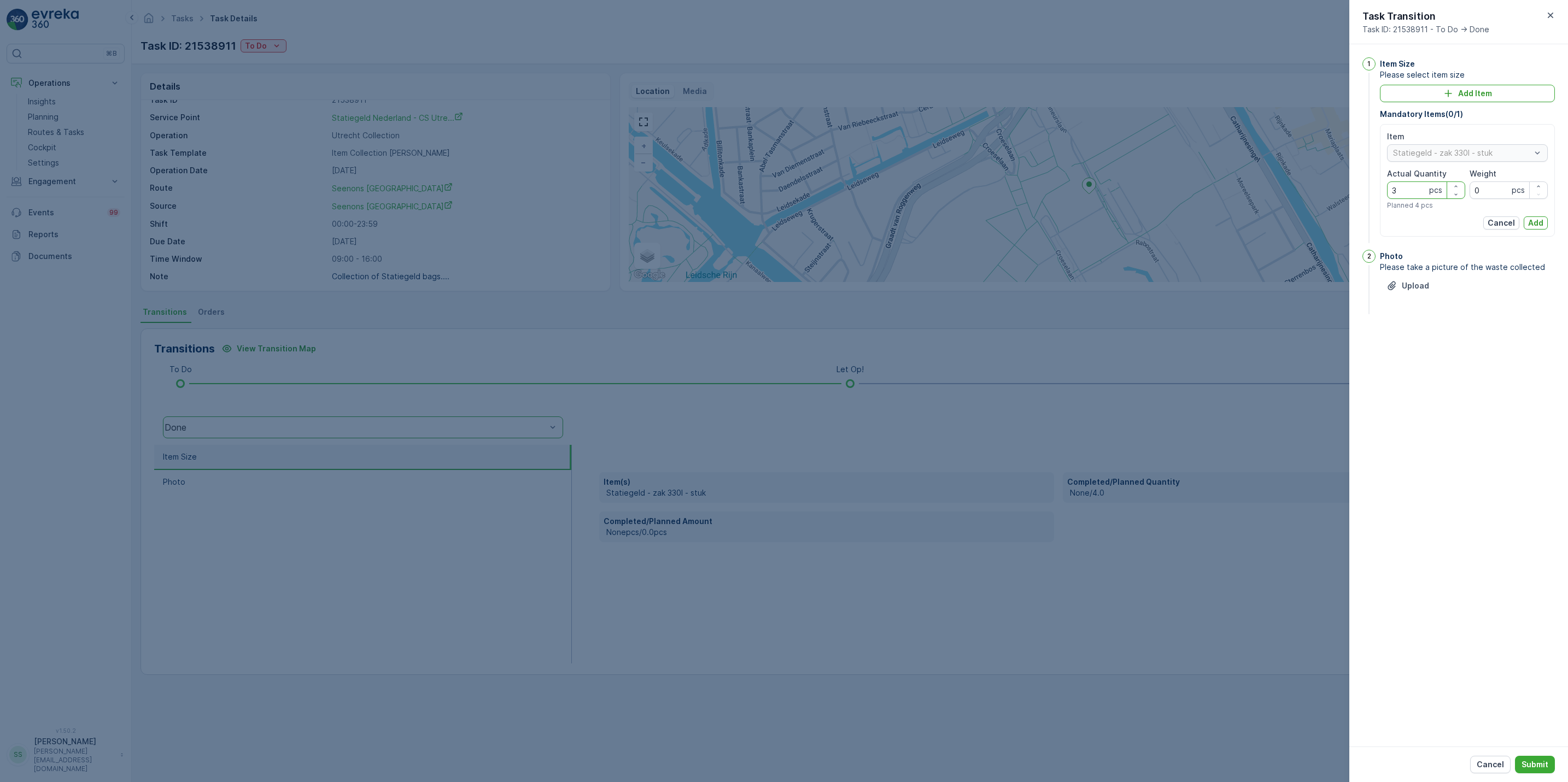
click at [1417, 190] on div "3 pcs" at bounding box center [1426, 190] width 78 height 18
drag, startPoint x: 1417, startPoint y: 190, endPoint x: 1355, endPoint y: 194, distance: 62.1
click at [1355, 194] on div "1 Item Size Please select item size Add Item Mandatory Items ( 0 / 1 ) Item Sta…" at bounding box center [1458, 395] width 219 height 702
type Quantity "30"
click at [1448, 220] on div "Cancel Add" at bounding box center [1467, 222] width 160 height 13
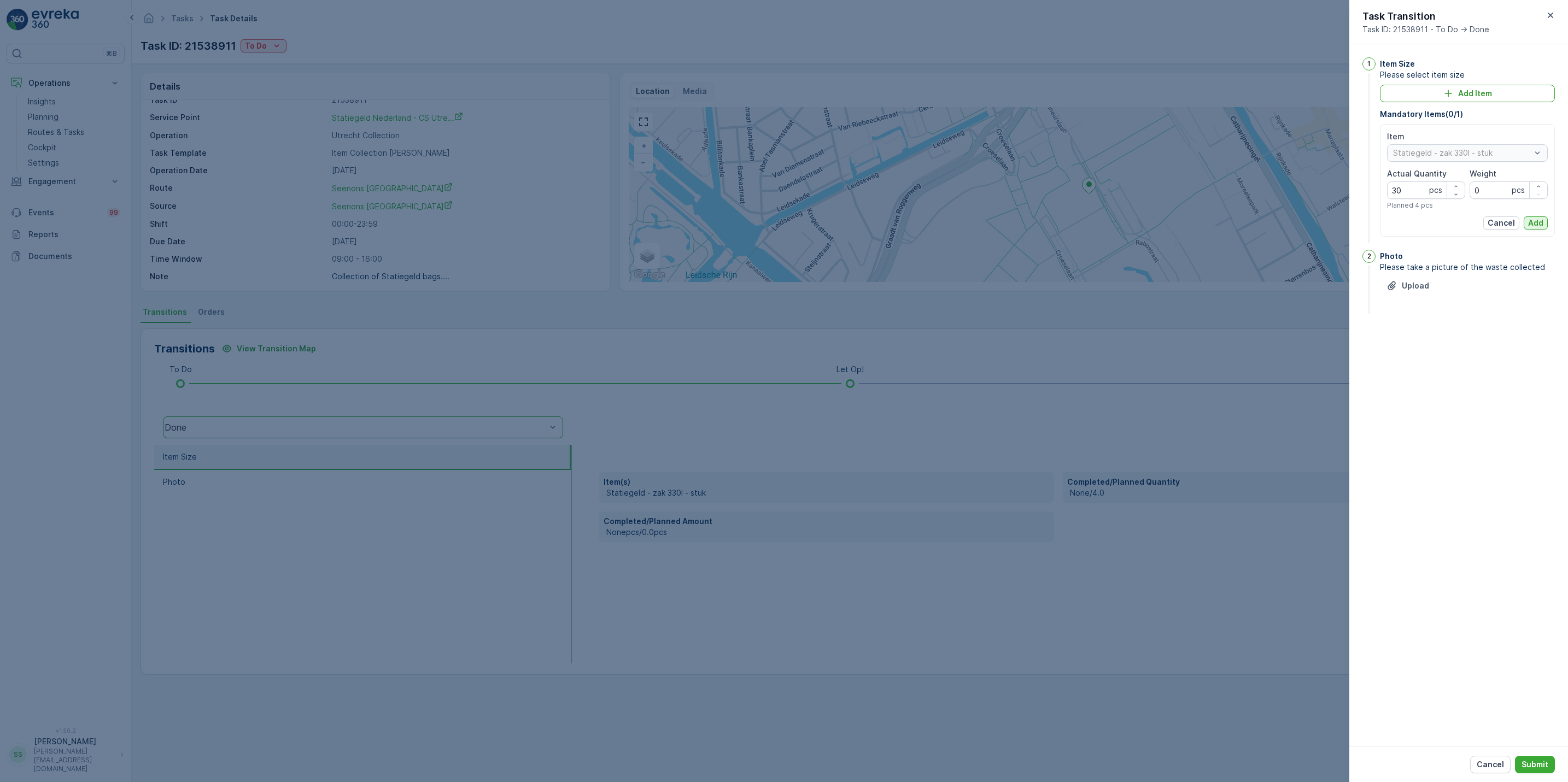
click at [1528, 220] on p "Add" at bounding box center [1535, 223] width 15 height 11
click at [1533, 768] on p "Submit" at bounding box center [1535, 764] width 27 height 11
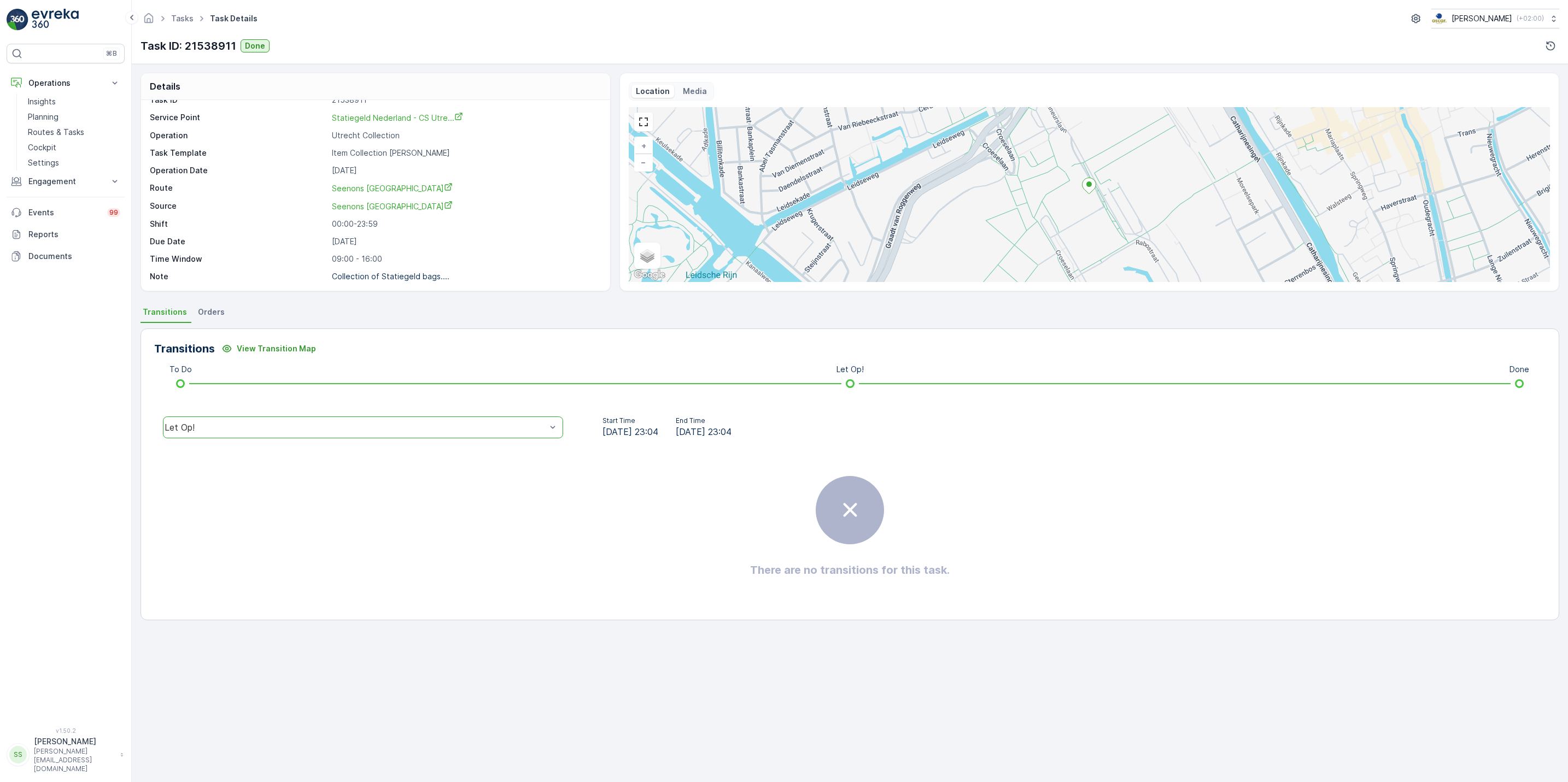
click at [178, 25] on ul "Tasks" at bounding box center [189, 19] width 39 height 16
click at [181, 25] on ul "Tasks" at bounding box center [189, 19] width 39 height 16
click at [181, 19] on link "Tasks" at bounding box center [182, 18] width 22 height 9
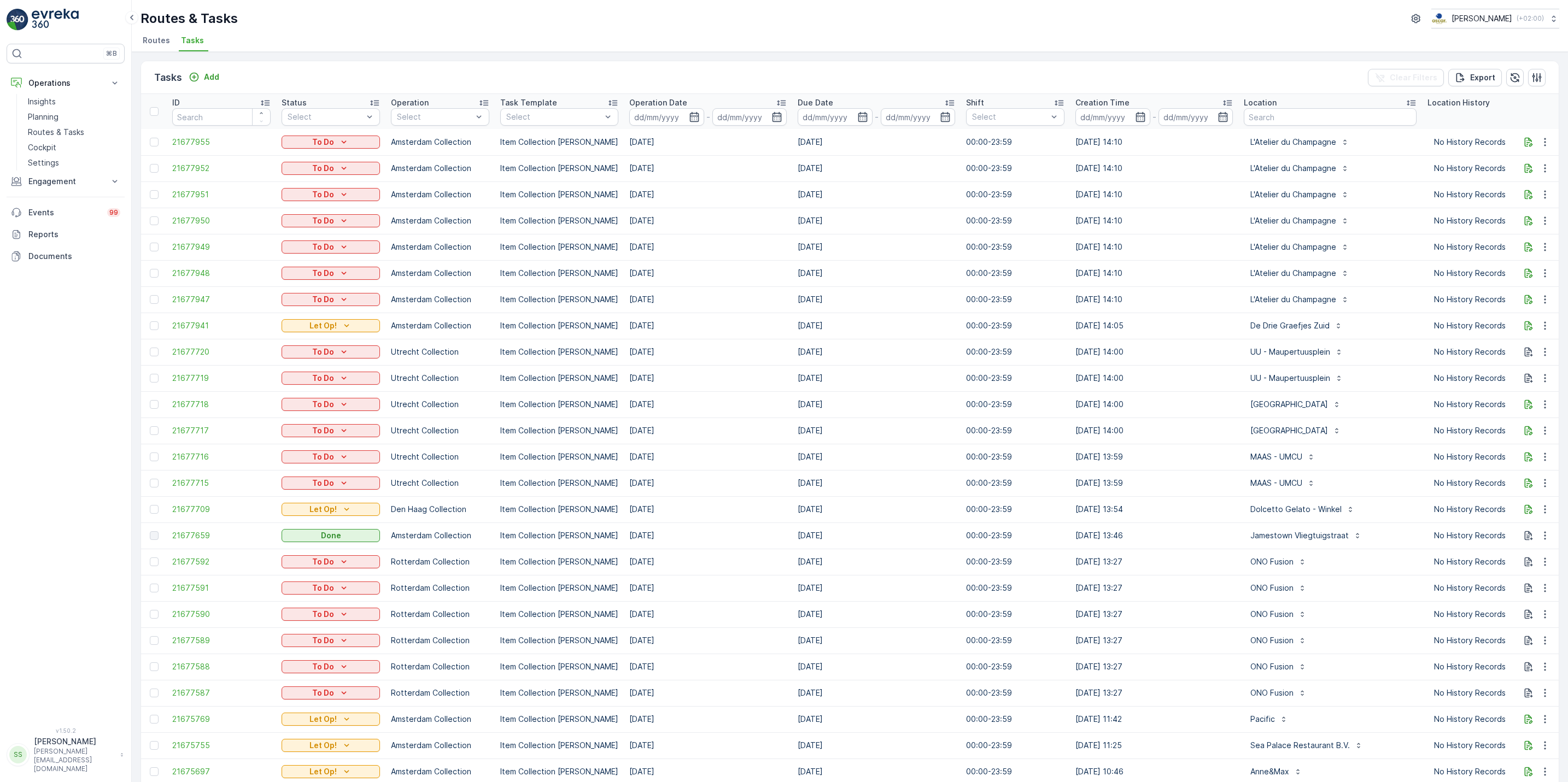
scroll to position [0, 326]
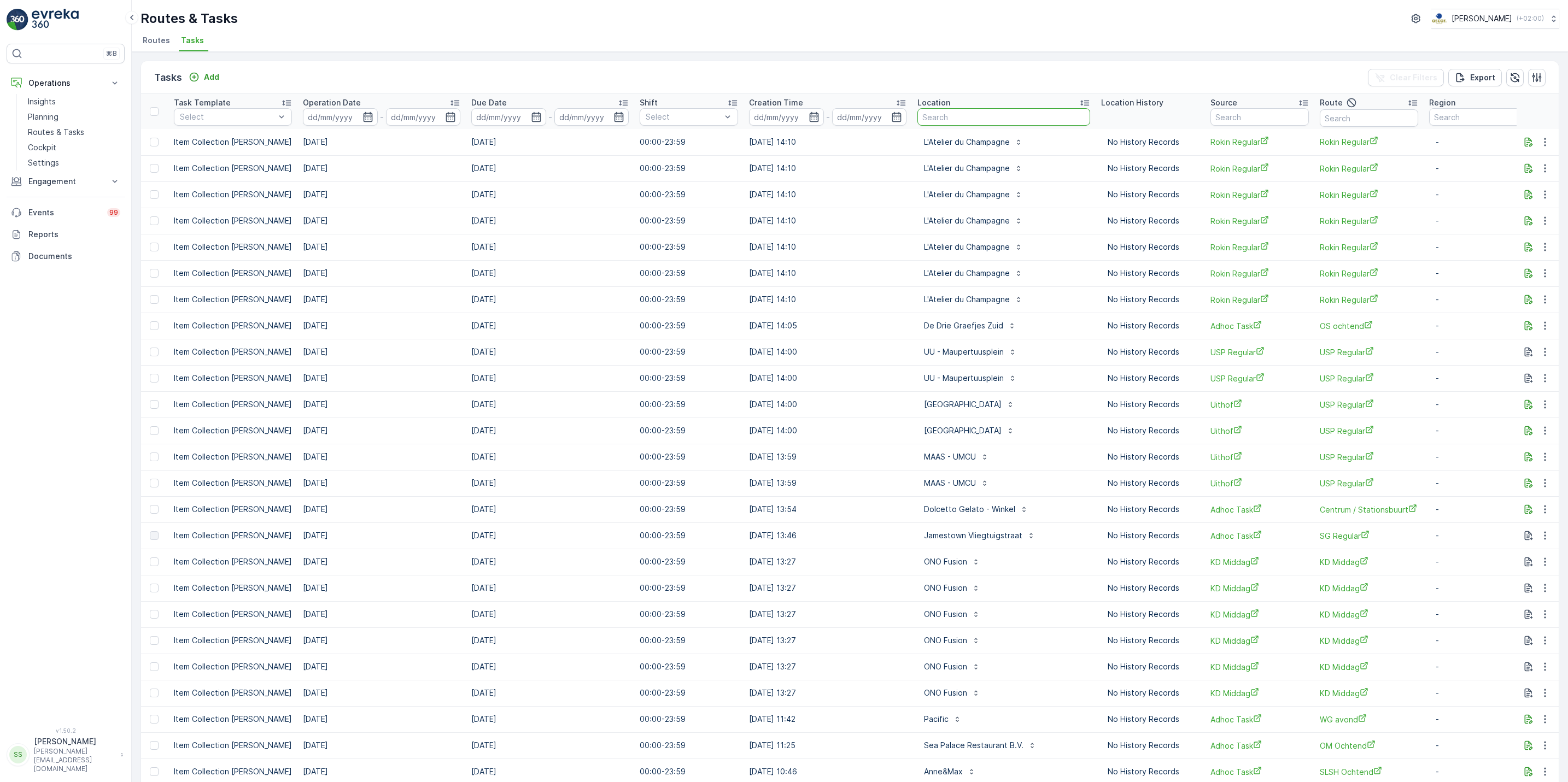
click at [939, 122] on input "text" at bounding box center [1004, 117] width 173 height 18
type input "j"
type input "hilton"
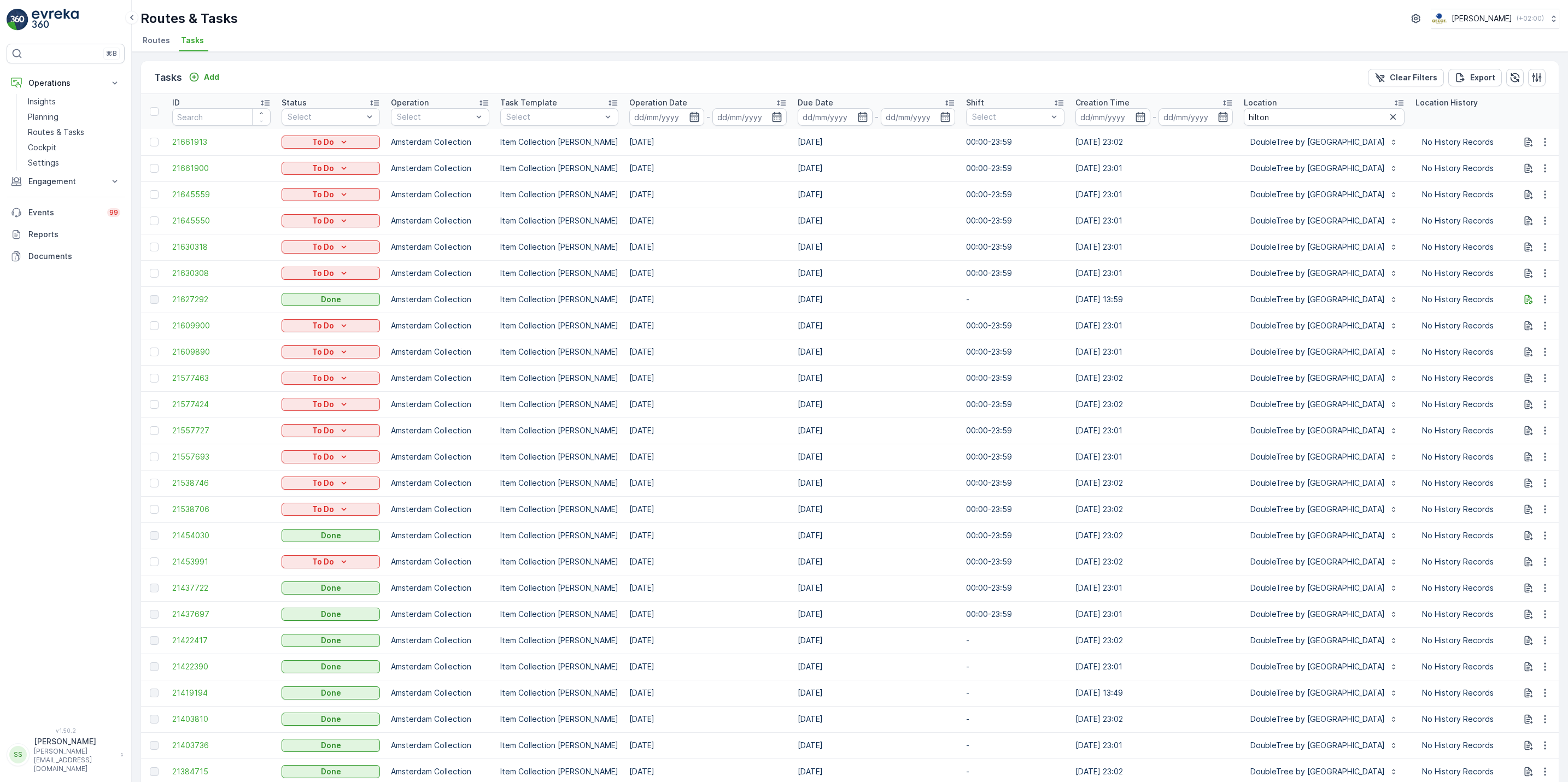
click at [689, 115] on icon "button" at bounding box center [695, 117] width 11 height 11
click at [736, 233] on div "15" at bounding box center [738, 229] width 18 height 18
type input "[DATE]"
click at [736, 233] on div "15" at bounding box center [738, 229] width 18 height 18
type input "[DATE]"
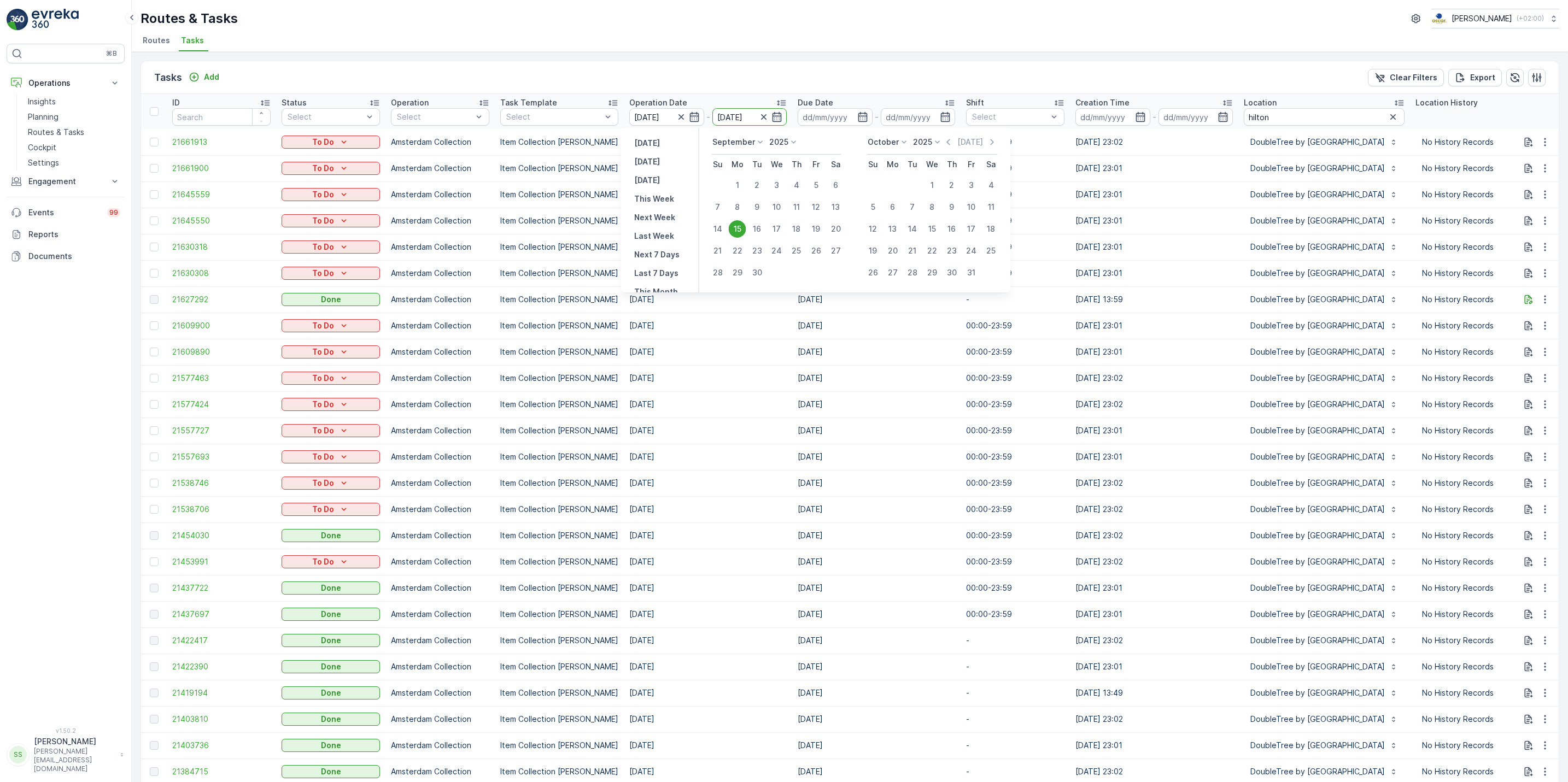
click at [736, 233] on div "15" at bounding box center [738, 229] width 18 height 18
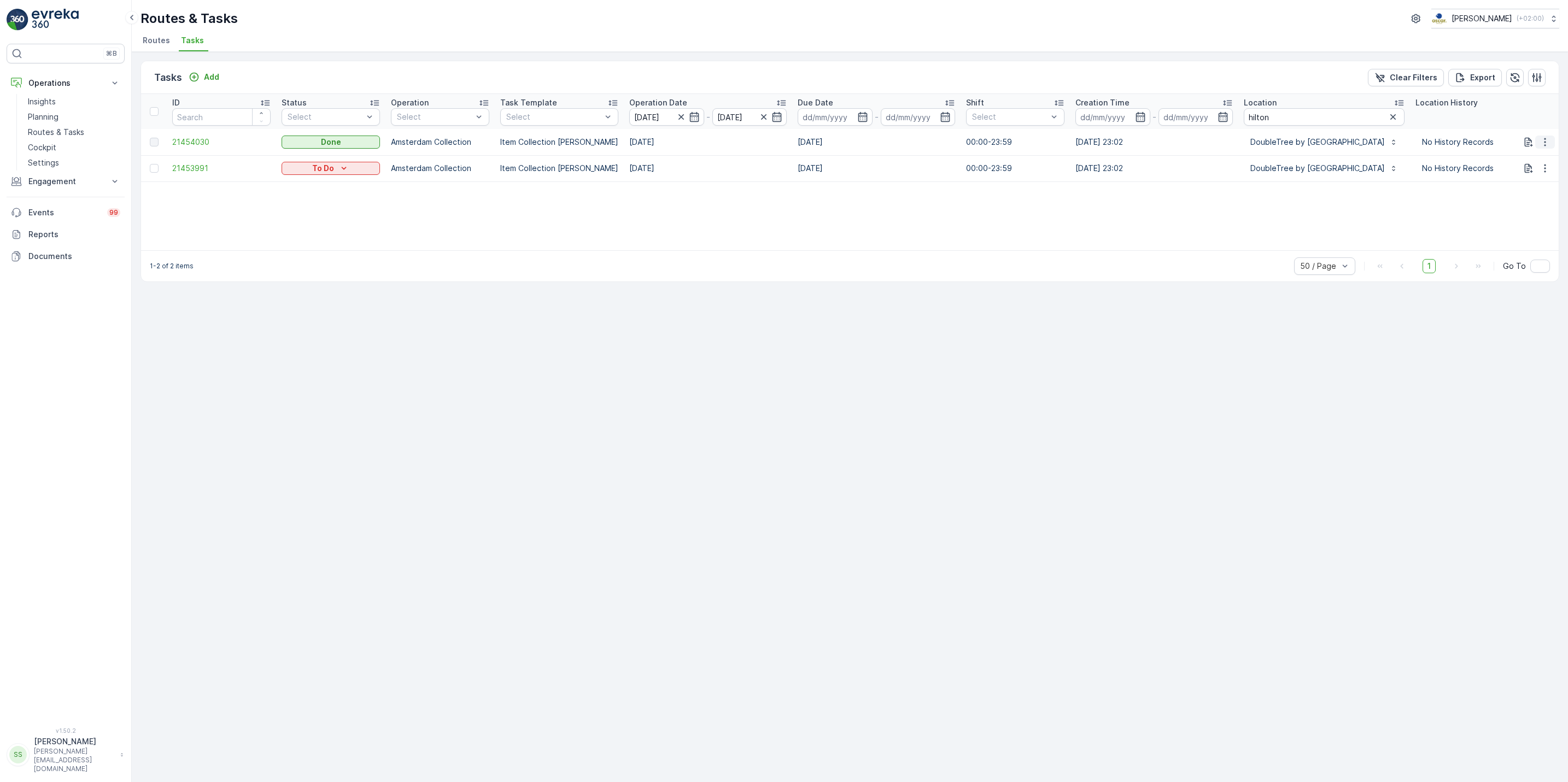
click at [1544, 143] on icon "button" at bounding box center [1545, 142] width 11 height 11
click at [1544, 156] on span "See More Details" at bounding box center [1533, 159] width 64 height 11
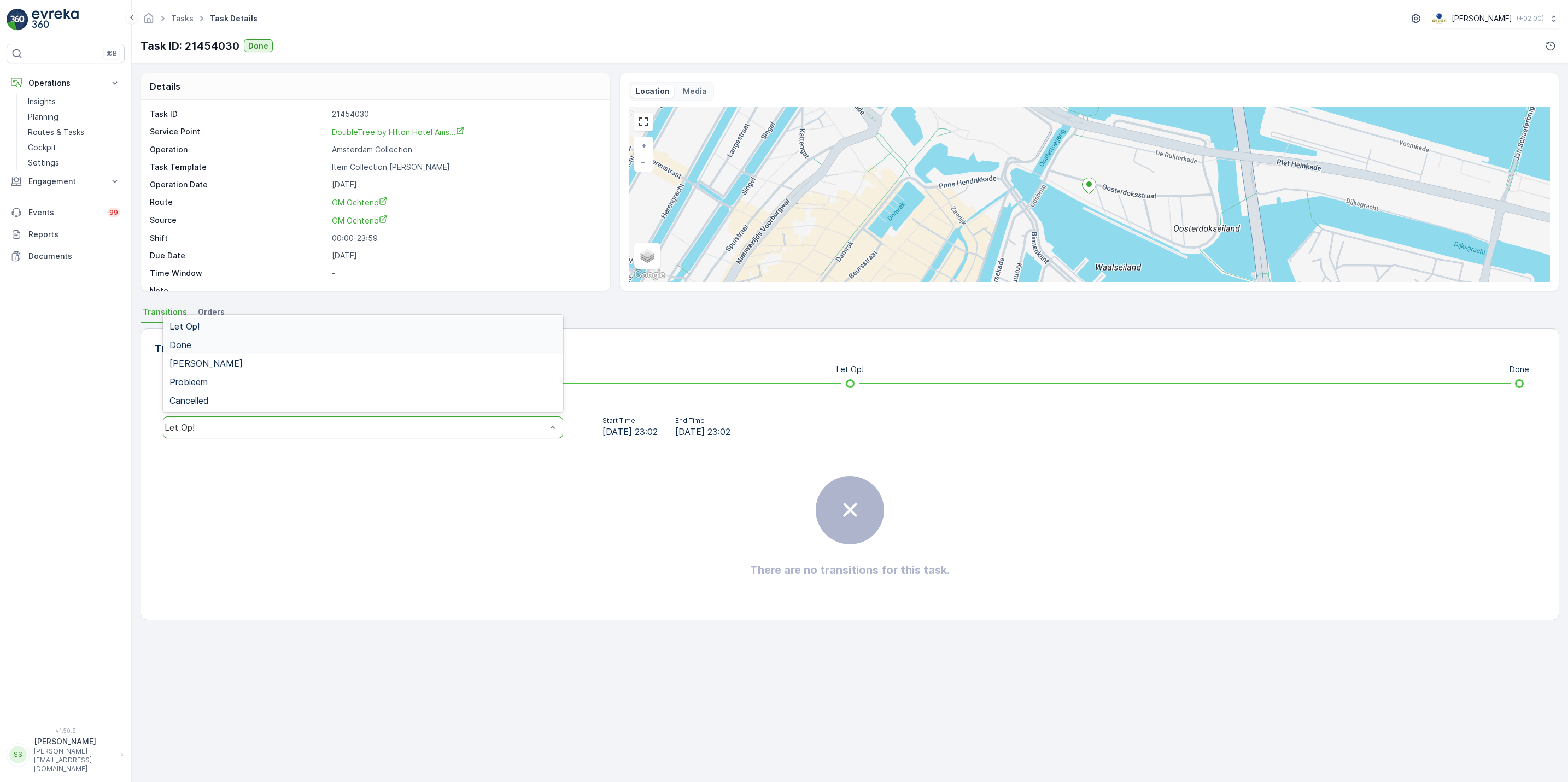
click at [234, 350] on div "Done" at bounding box center [362, 345] width 387 height 10
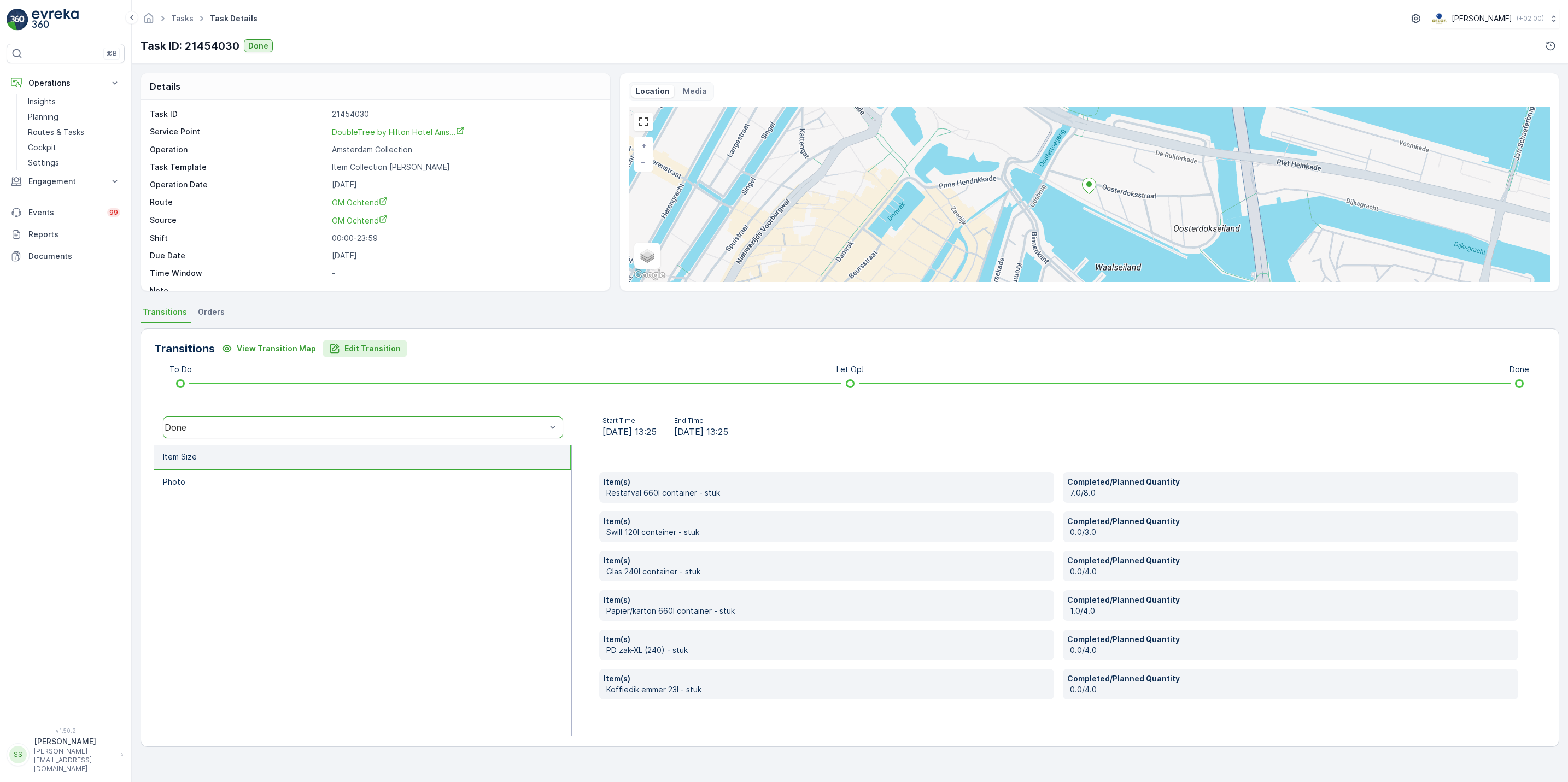
click at [384, 346] on p "Edit Transition" at bounding box center [373, 349] width 57 height 11
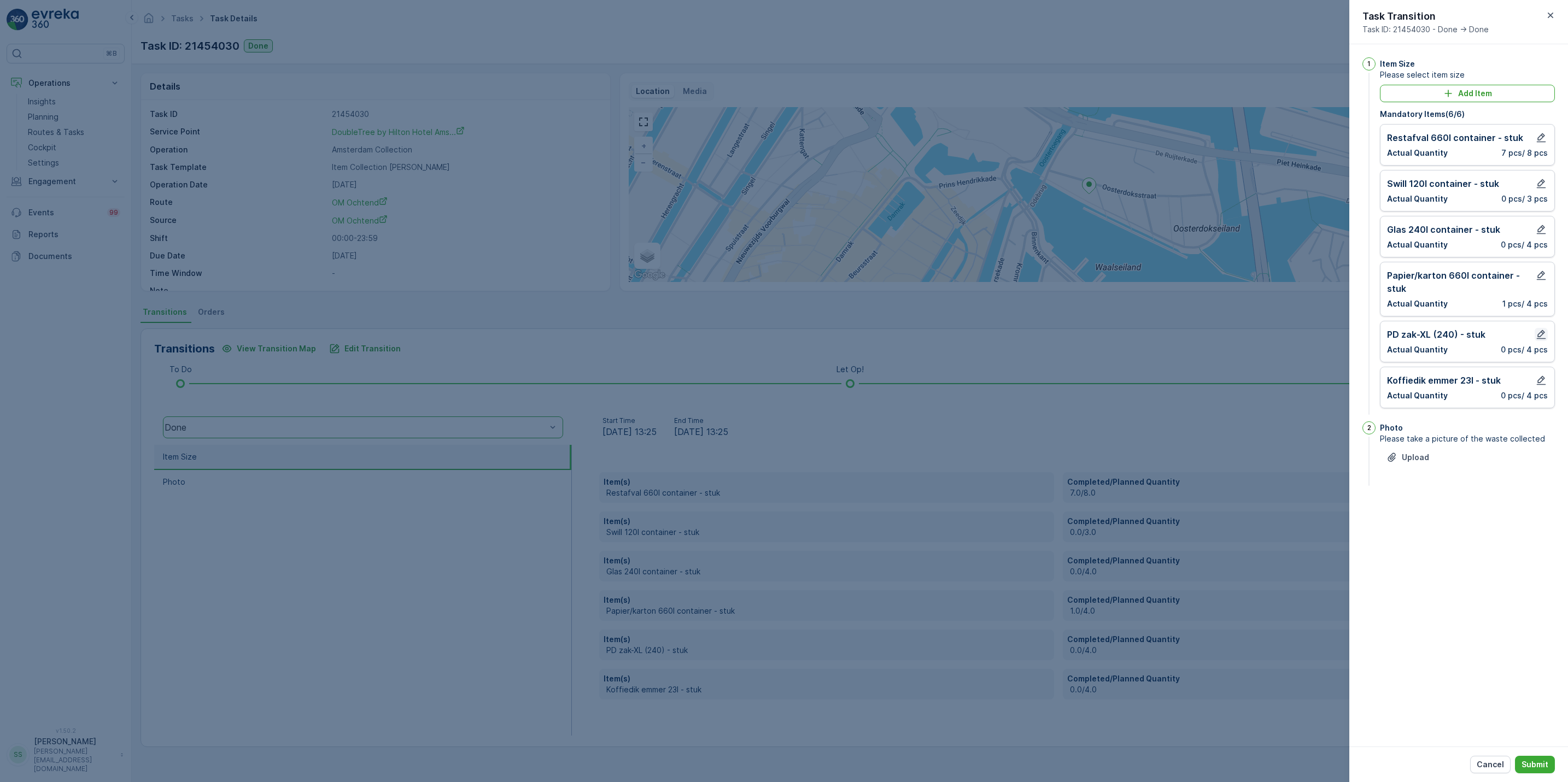
click at [1543, 333] on icon "button" at bounding box center [1541, 335] width 11 height 11
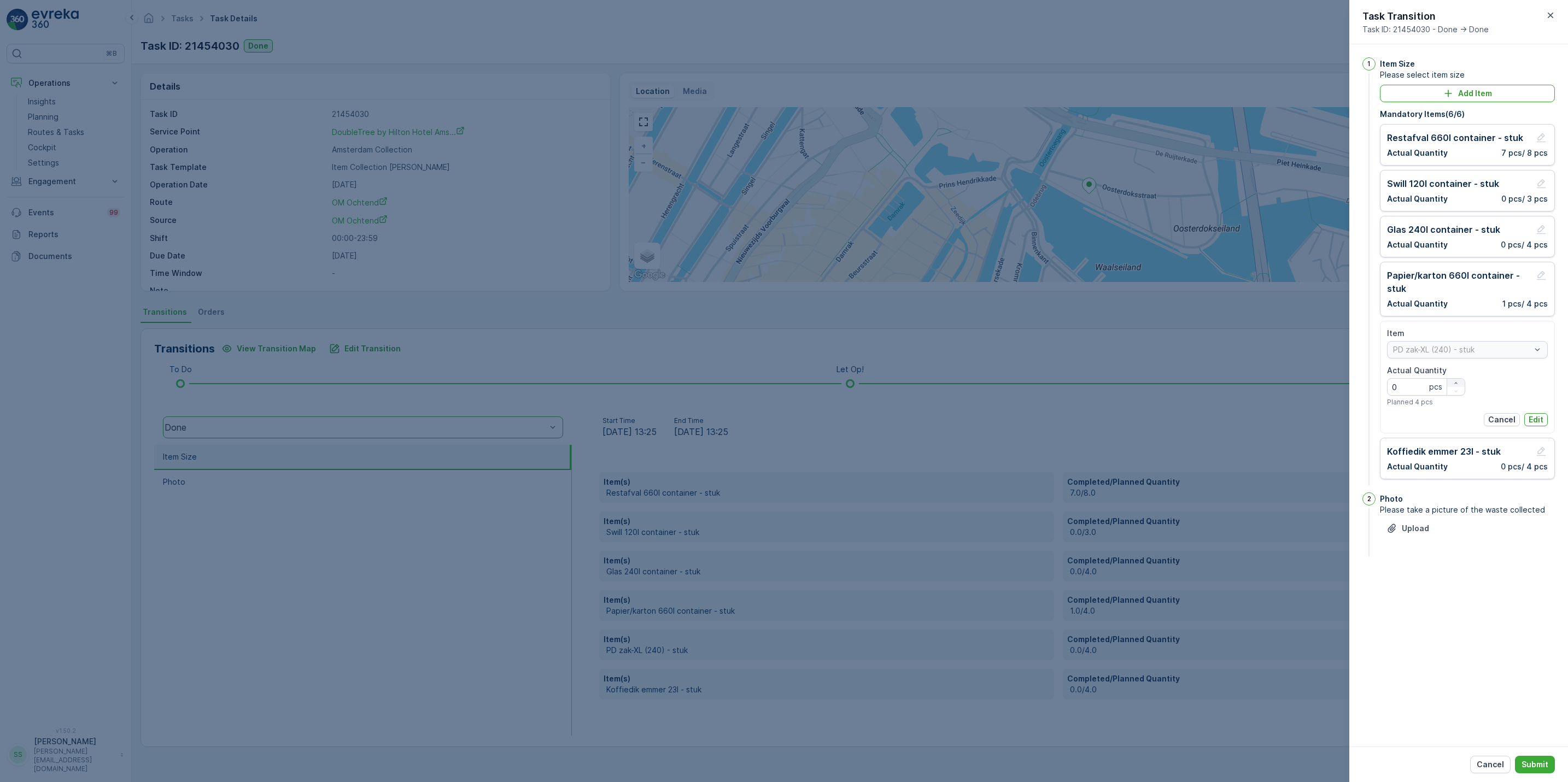
click at [1461, 386] on div "button" at bounding box center [1456, 383] width 18 height 6
type Quantity "1"
click at [1542, 417] on p "Edit" at bounding box center [1536, 420] width 15 height 11
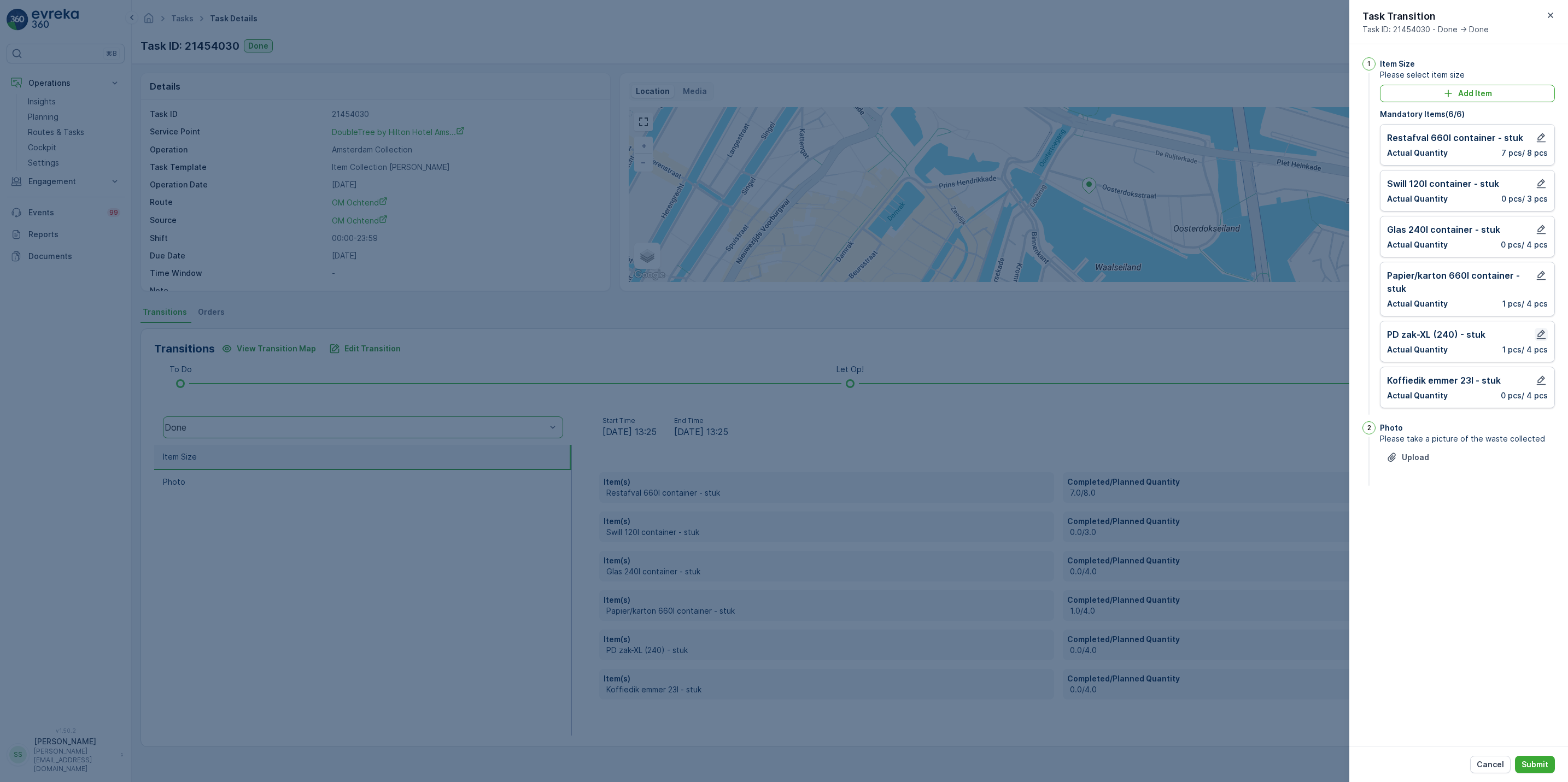
click at [1538, 337] on icon "button" at bounding box center [1541, 335] width 9 height 9
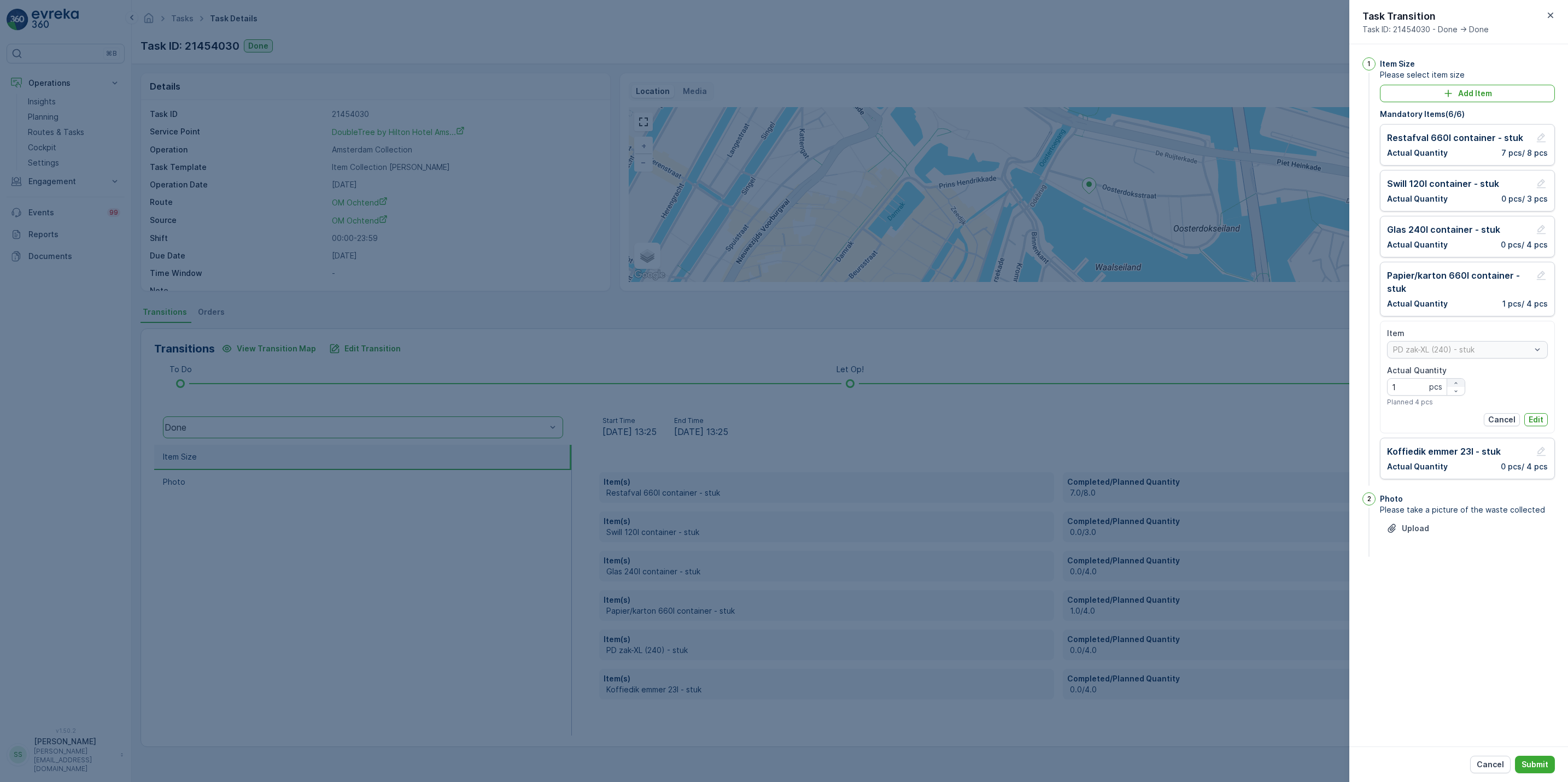
click at [1455, 381] on button "button" at bounding box center [1456, 383] width 18 height 8
click at [1455, 381] on button "button" at bounding box center [1456, 383] width 18 height 8
type Quantity "4"
click at [1534, 423] on p "Edit" at bounding box center [1536, 420] width 15 height 11
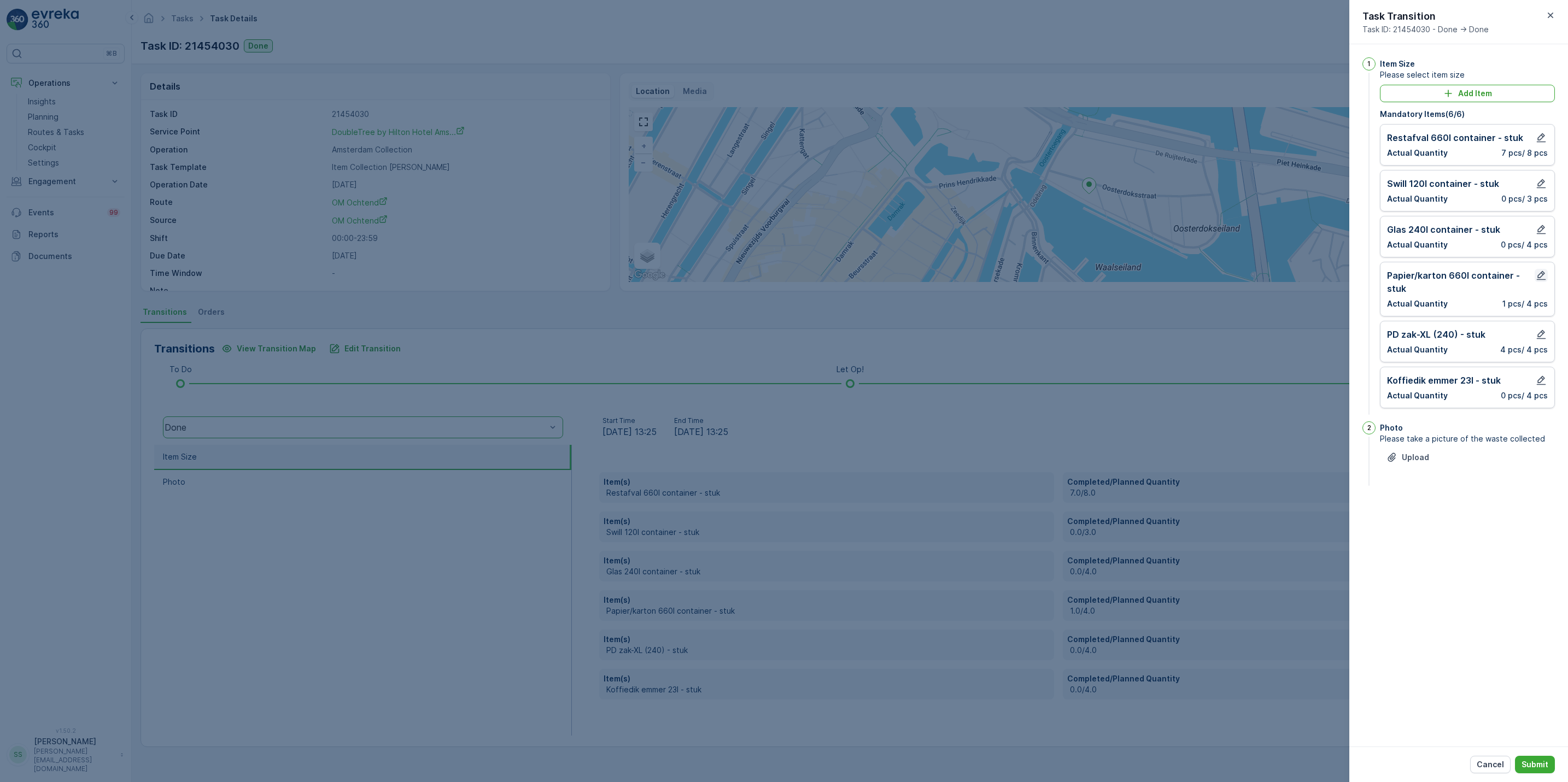
click at [1545, 275] on icon "button" at bounding box center [1541, 275] width 11 height 11
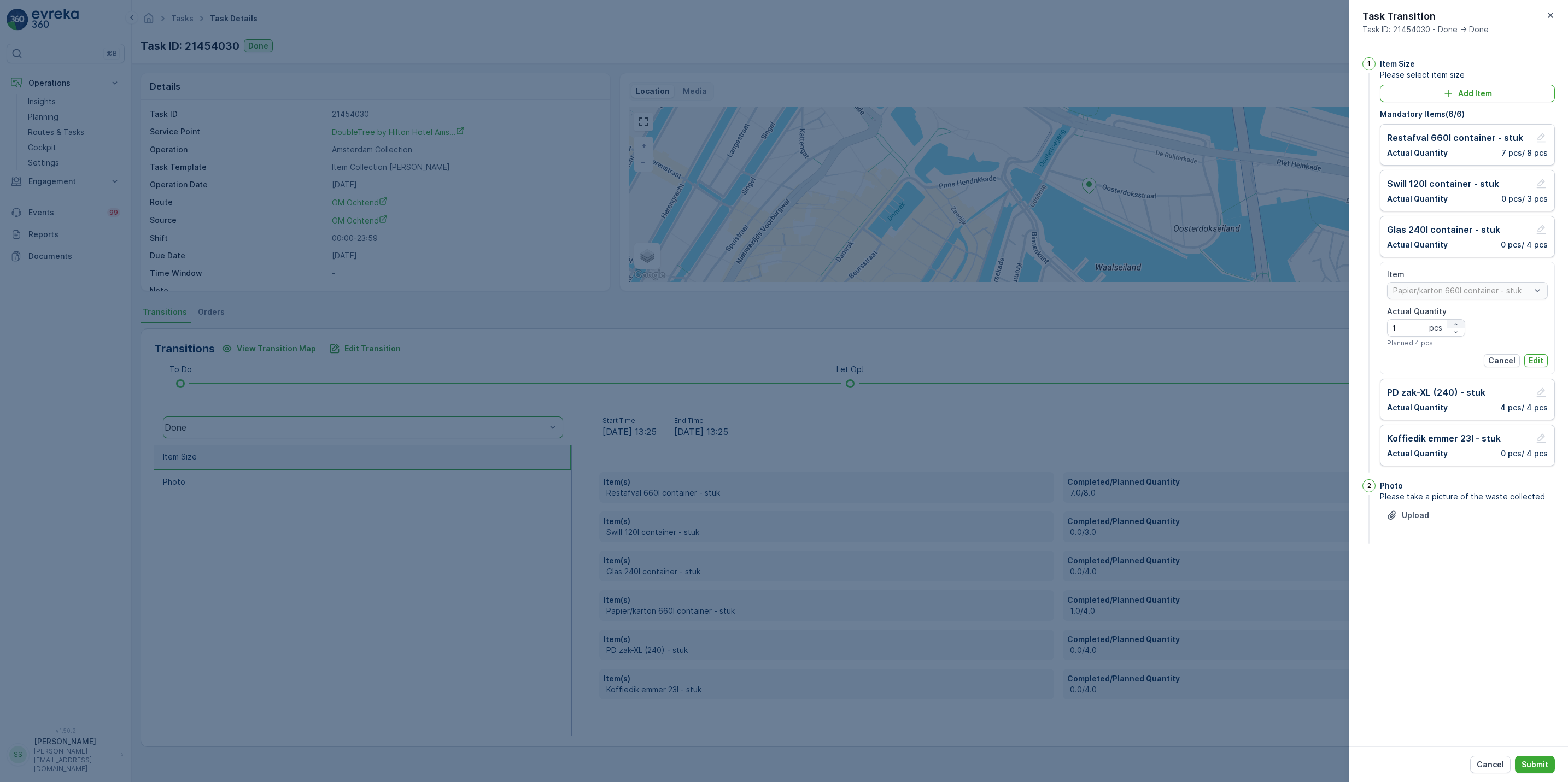
click at [1456, 325] on icon "button" at bounding box center [1455, 323] width 6 height 6
type Quantity "2"
click at [1542, 360] on p "Edit" at bounding box center [1536, 360] width 15 height 11
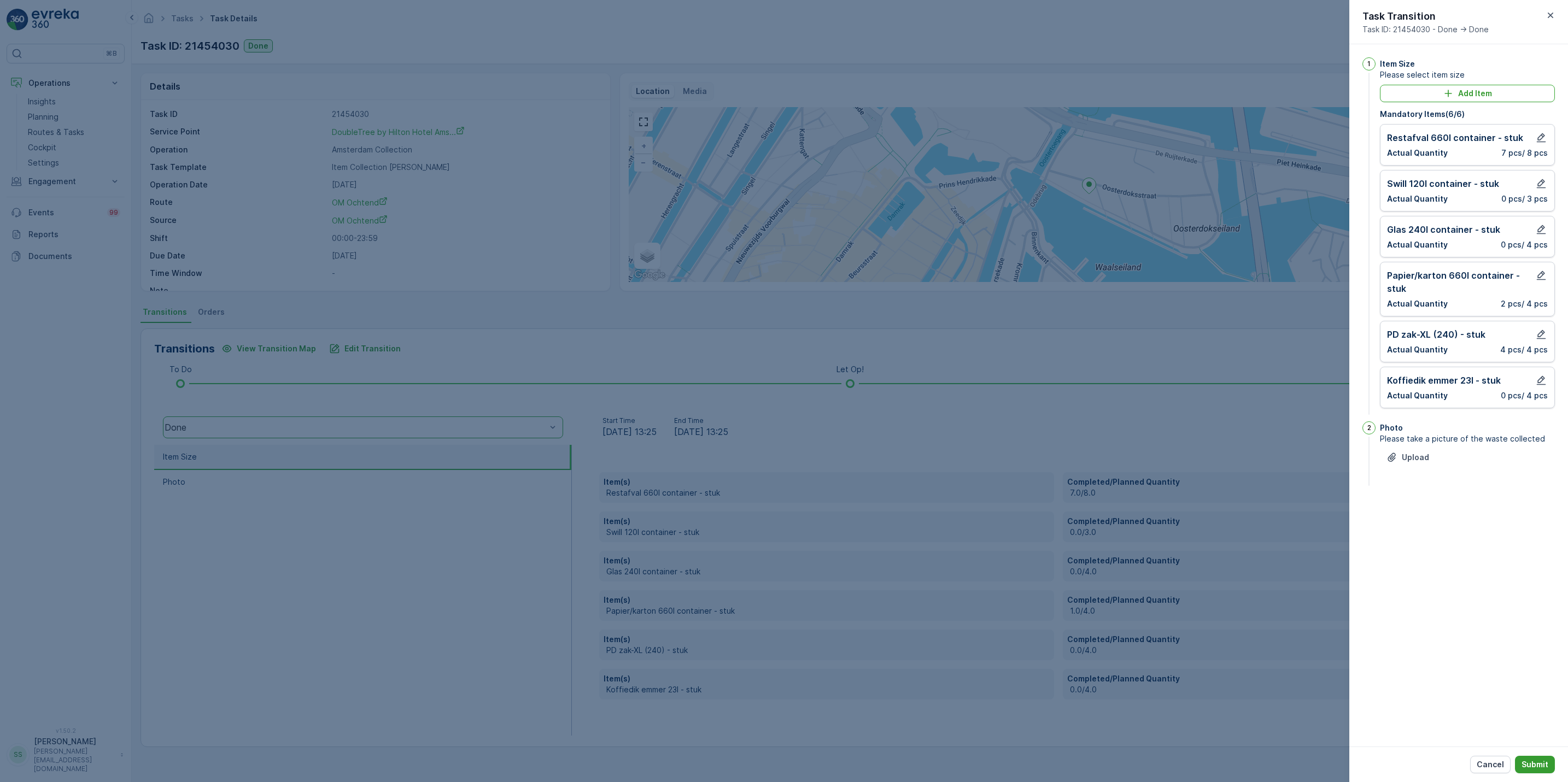
click at [1544, 759] on p "Submit" at bounding box center [1535, 764] width 27 height 11
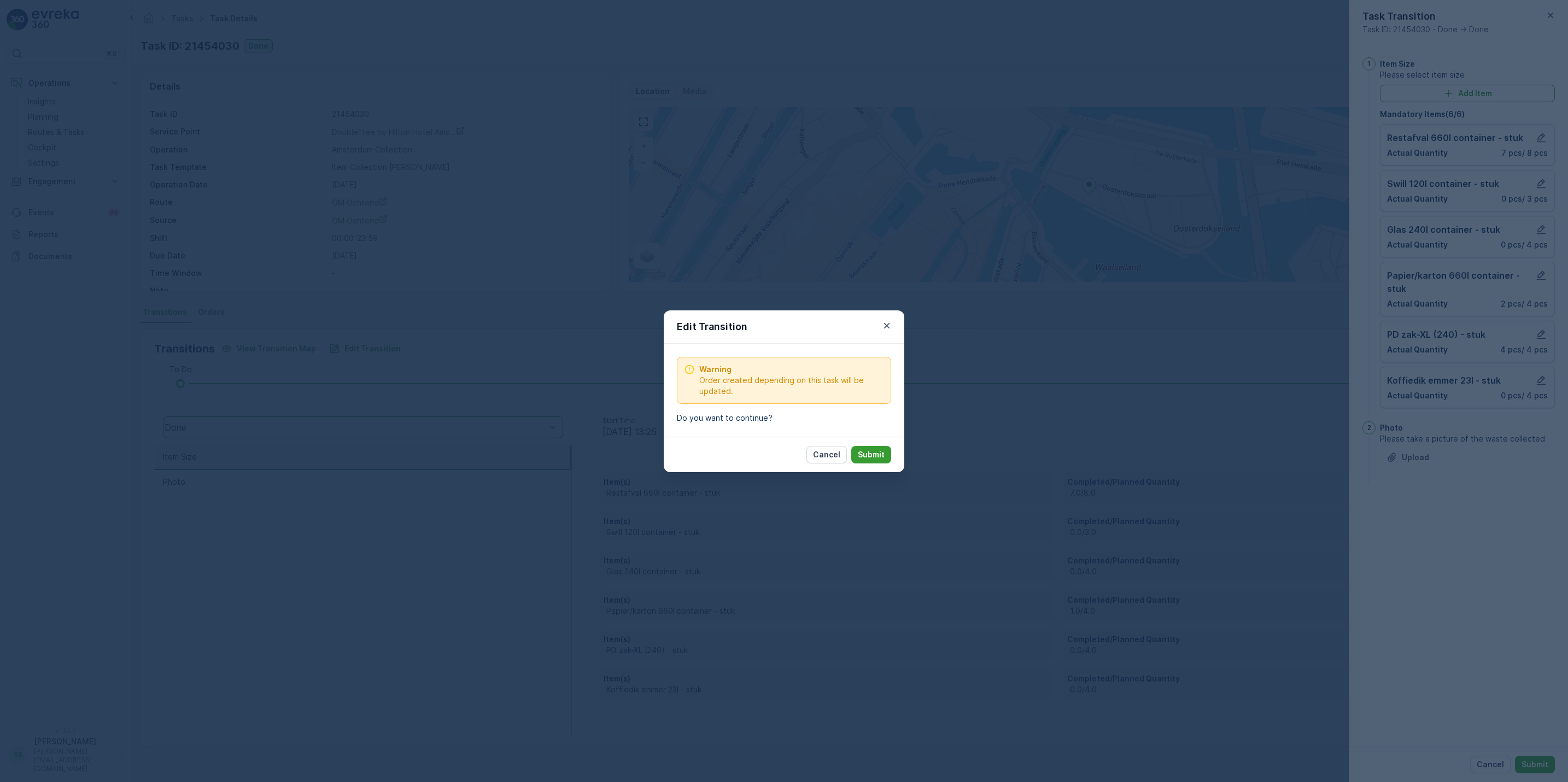
click at [880, 455] on p "Submit" at bounding box center [871, 454] width 27 height 11
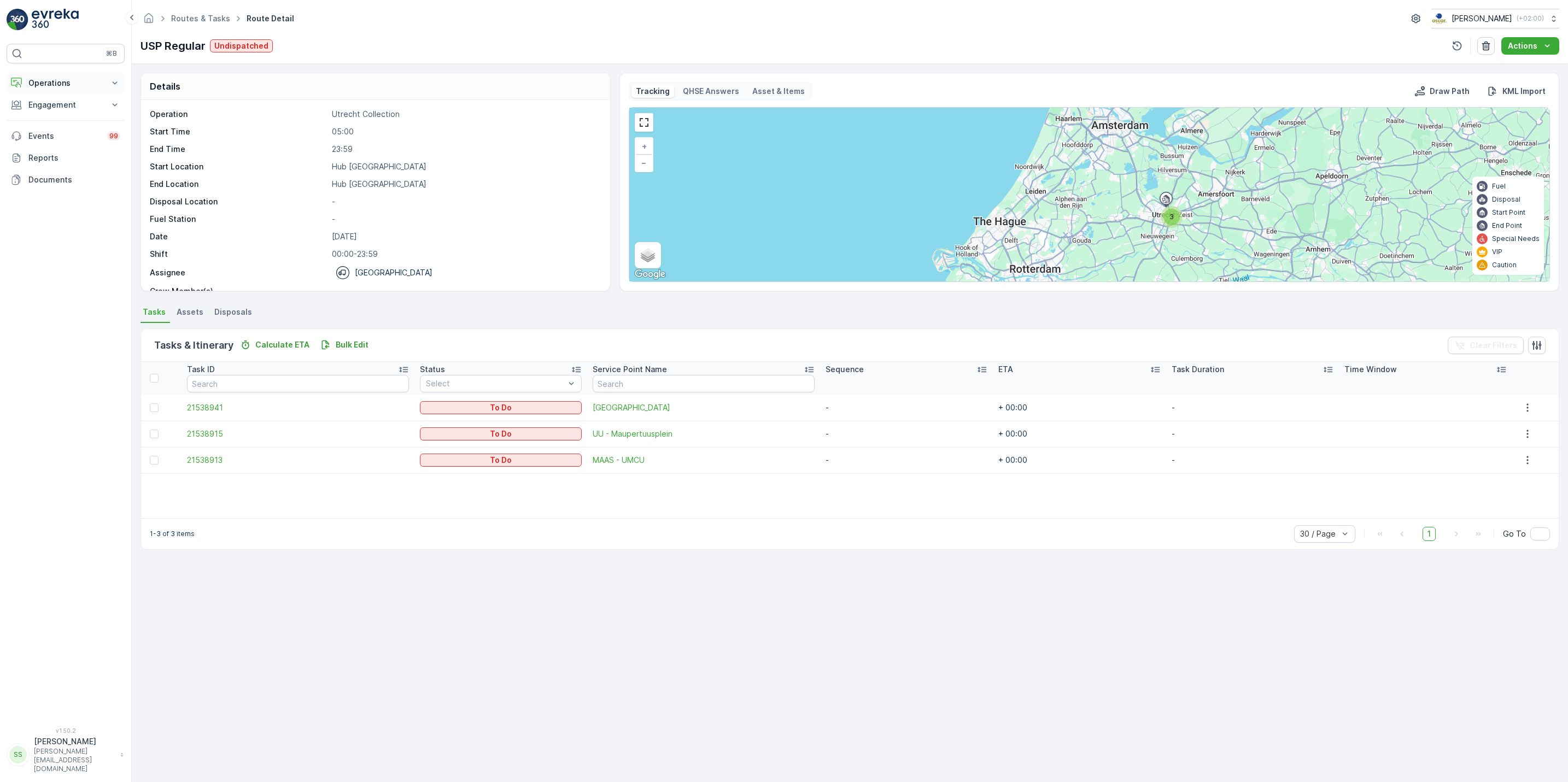
click at [64, 83] on p "Operations" at bounding box center [66, 83] width 74 height 11
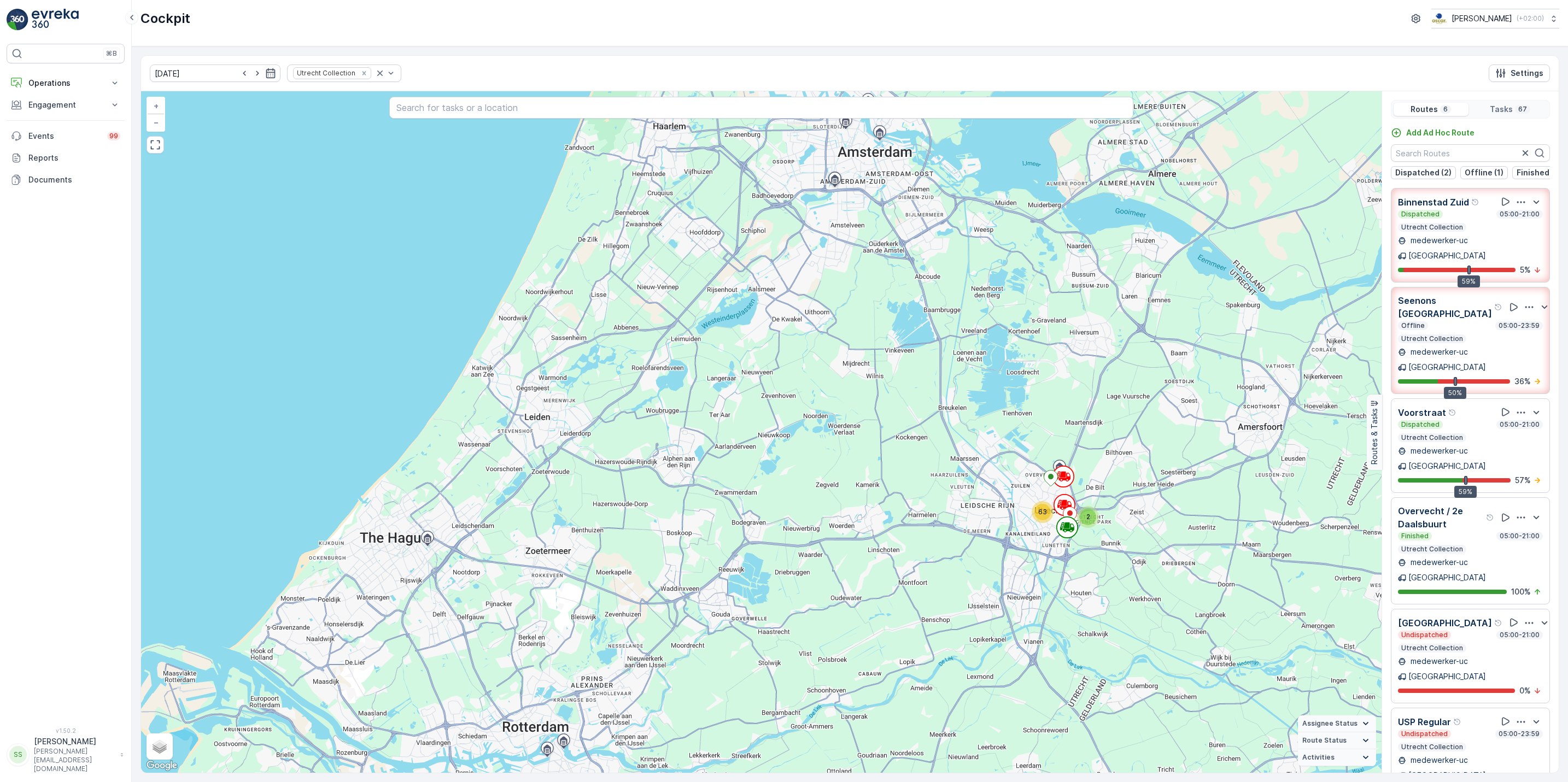
click at [1518, 407] on icon "button" at bounding box center [1521, 413] width 11 height 11
click at [1519, 437] on span "See More Details" at bounding box center [1522, 442] width 64 height 11
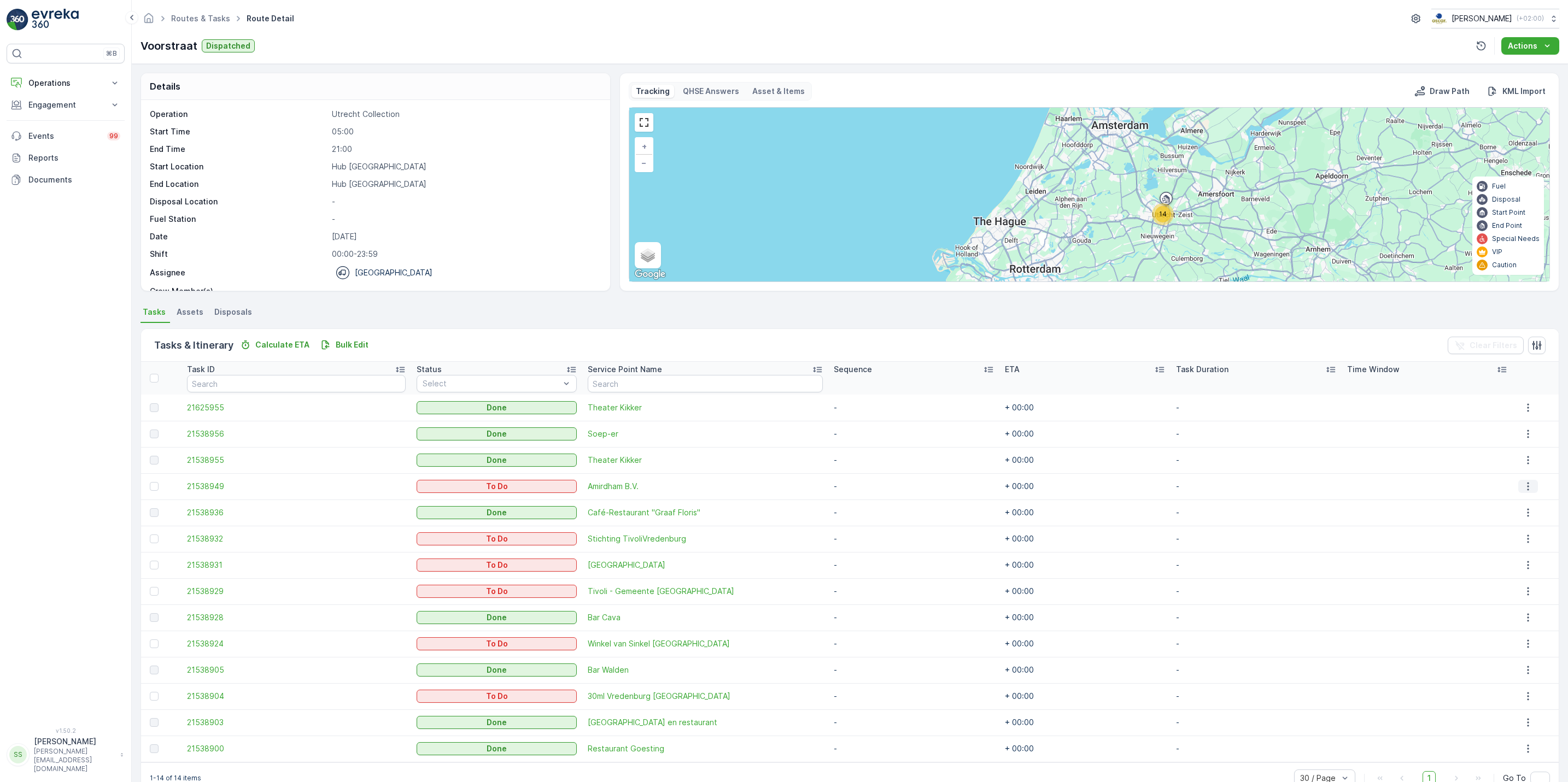
click at [1533, 485] on button "button" at bounding box center [1528, 486] width 19 height 13
click at [1520, 502] on span "See More Details" at bounding box center [1522, 503] width 64 height 11
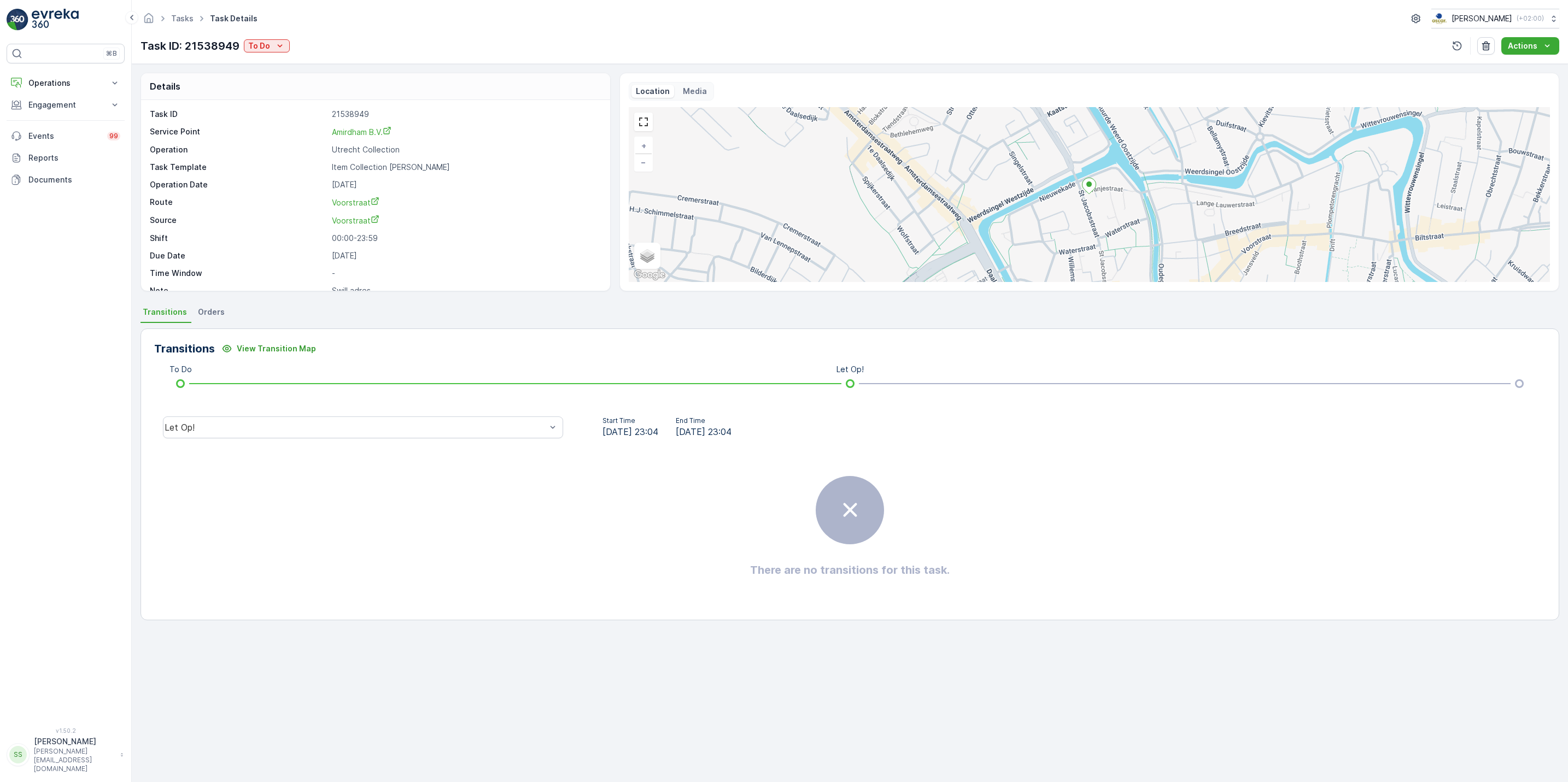
scroll to position [15, 0]
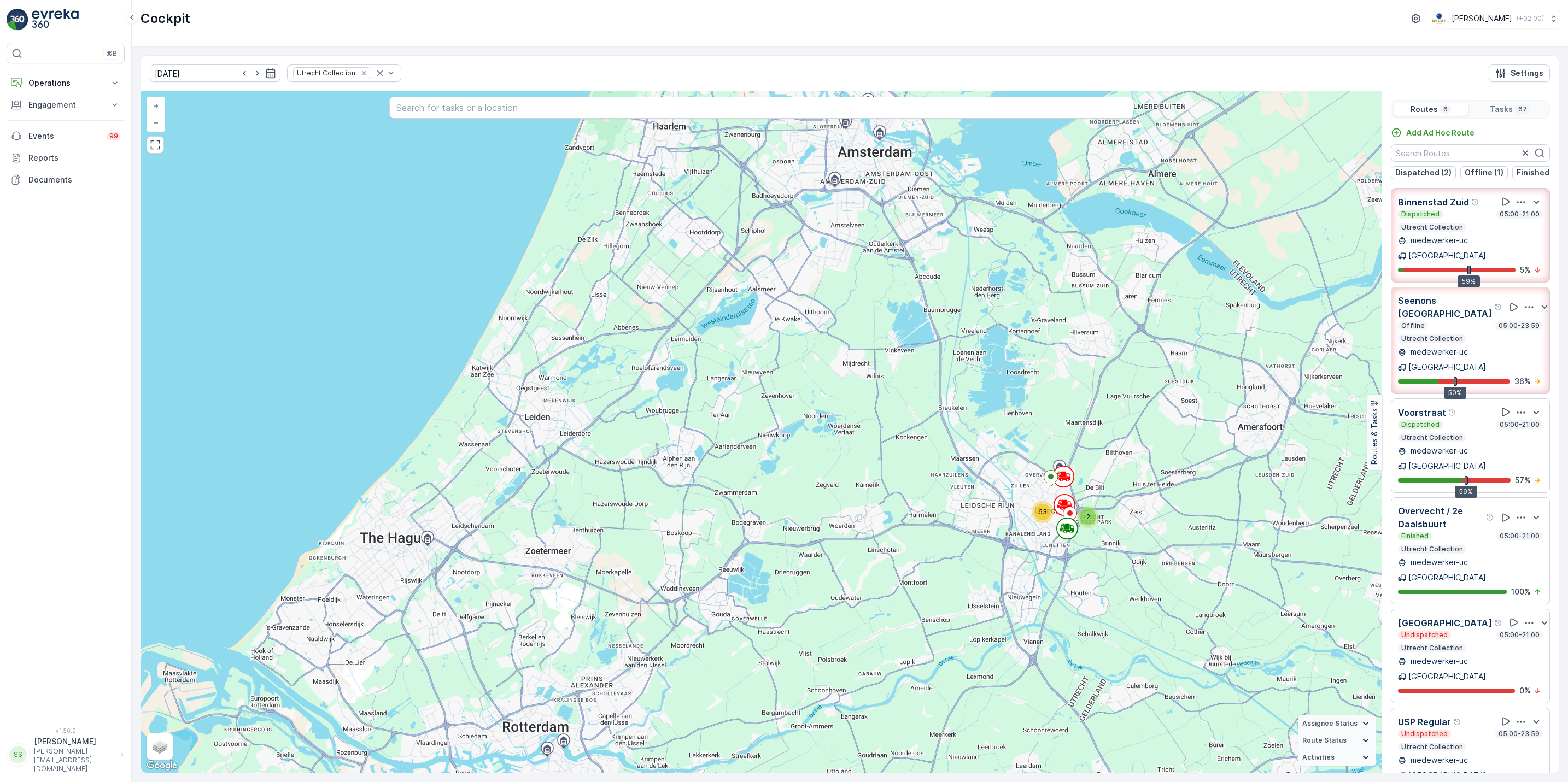
click at [1520, 208] on icon "button" at bounding box center [1521, 202] width 11 height 11
click at [1519, 232] on span "See More Details" at bounding box center [1522, 232] width 64 height 11
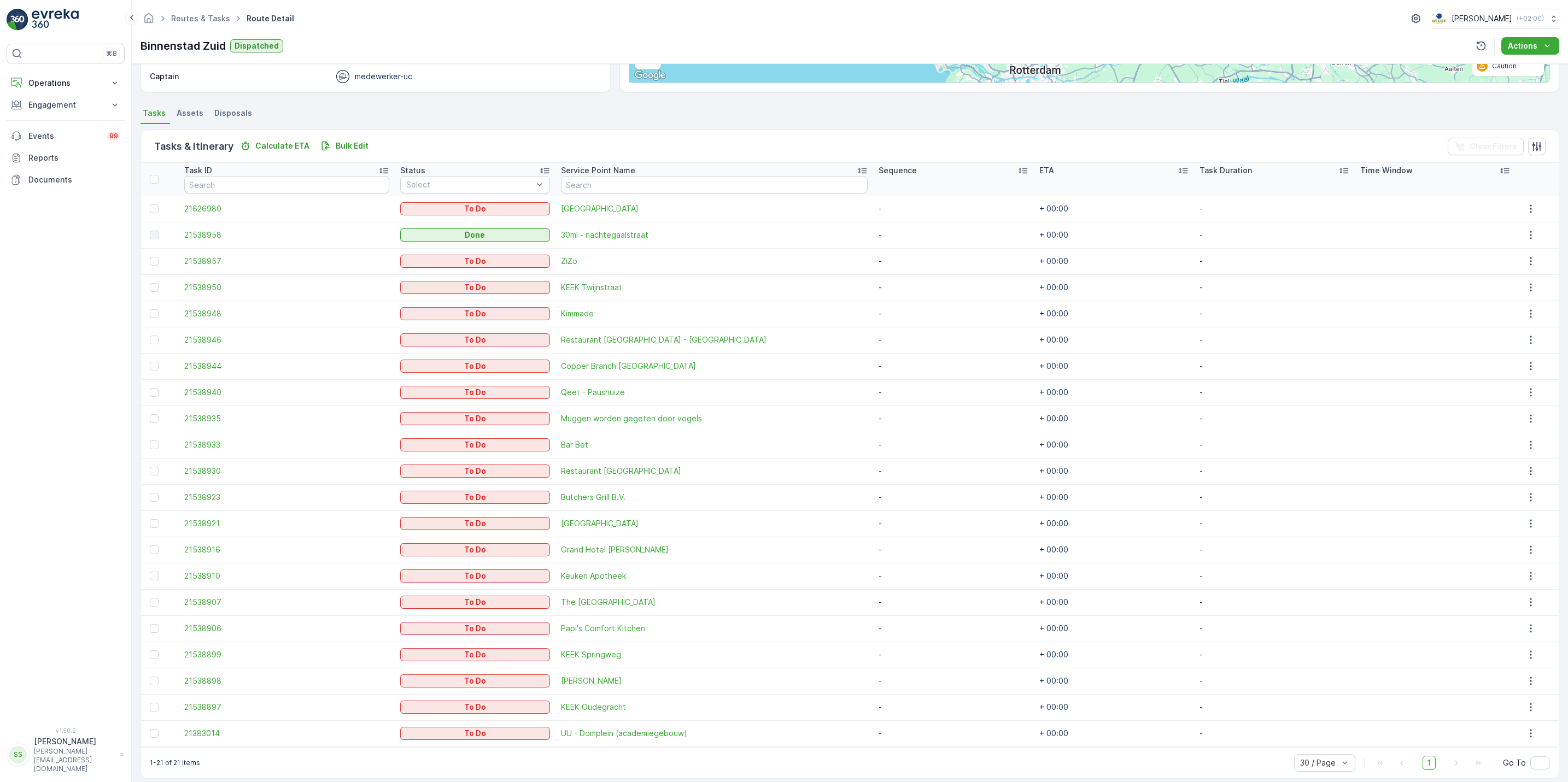
scroll to position [198, 0]
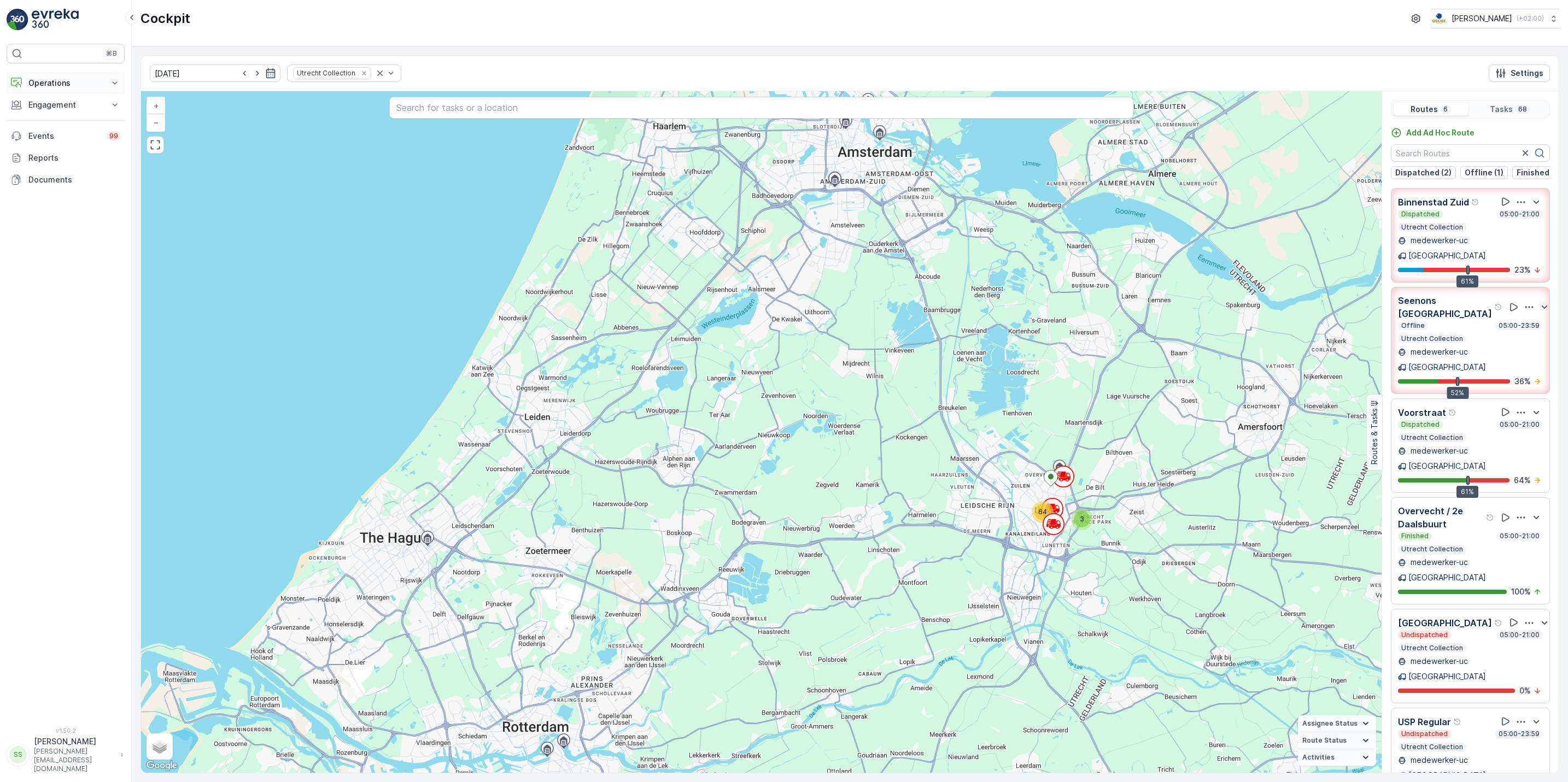
click at [66, 81] on p "Operations" at bounding box center [66, 83] width 74 height 11
click at [66, 128] on p "Routes & Tasks" at bounding box center [56, 132] width 57 height 11
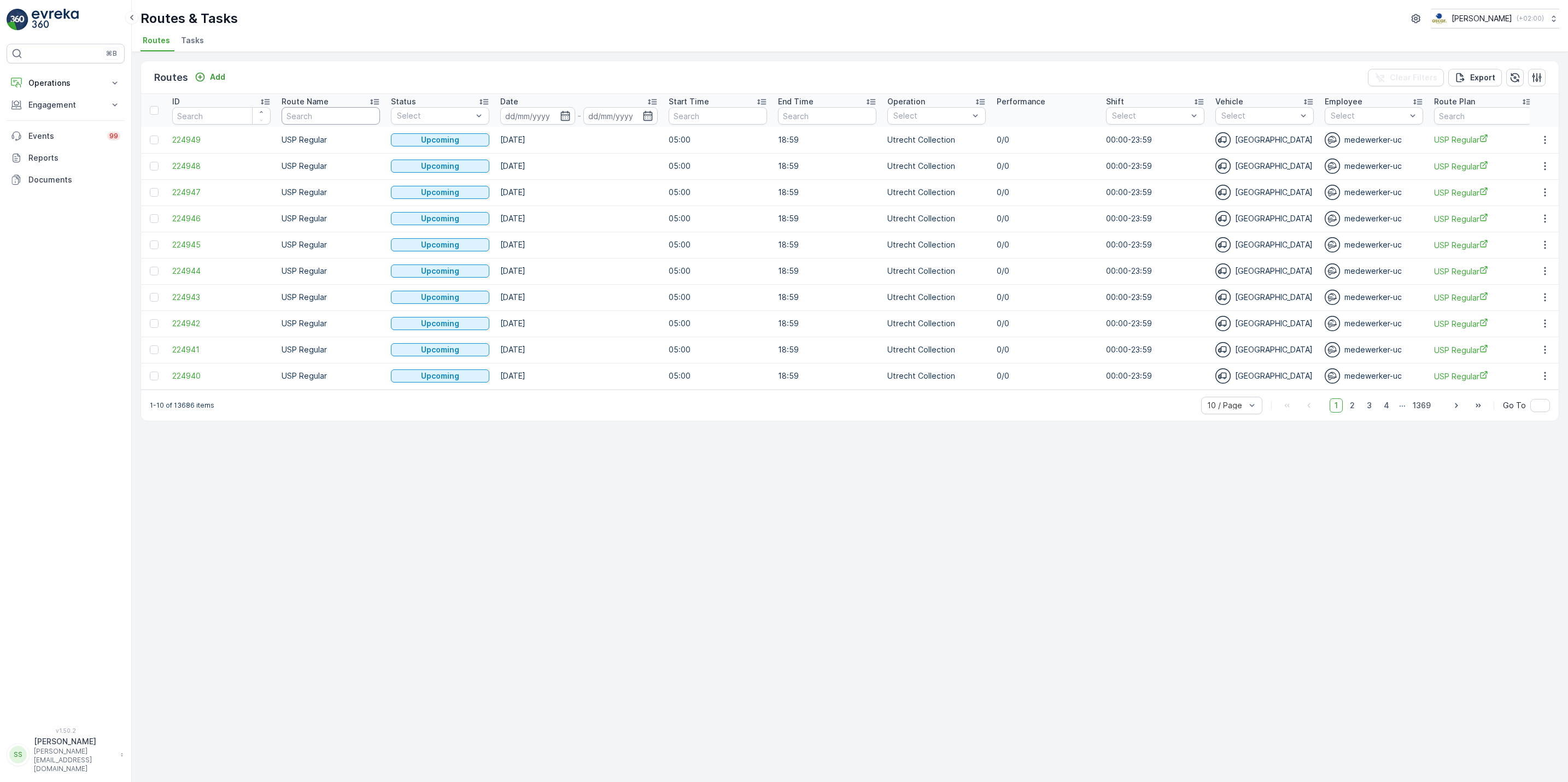
click at [292, 123] on input "text" at bounding box center [330, 116] width 98 height 18
type input "ndsm"
click at [566, 120] on icon "button" at bounding box center [565, 116] width 11 height 11
click at [622, 227] on div "15" at bounding box center [617, 228] width 18 height 18
type input "[DATE]"
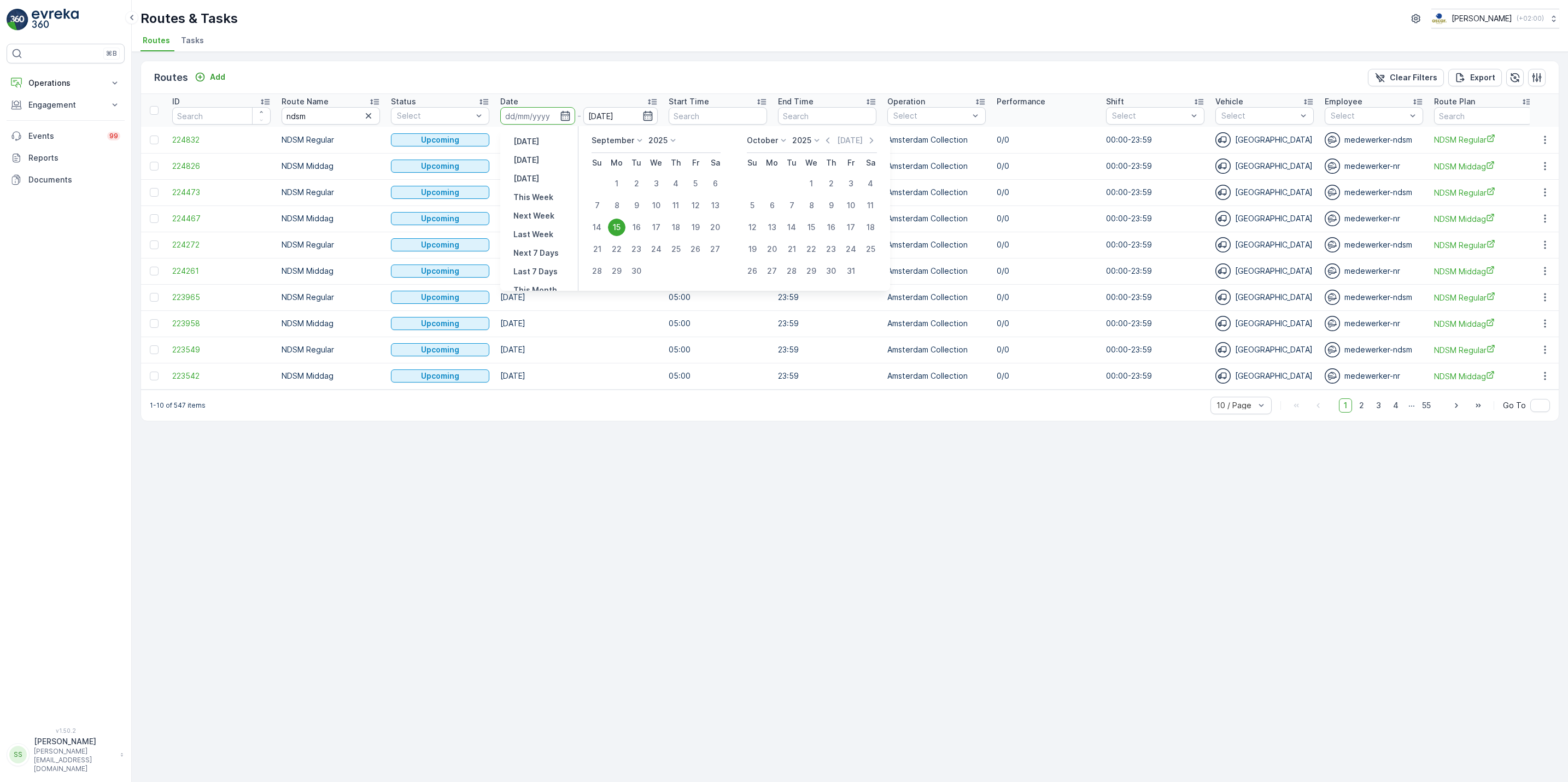
click at [622, 227] on div "15" at bounding box center [617, 228] width 18 height 18
type input "[DATE]"
click at [622, 227] on div "15" at bounding box center [617, 228] width 18 height 18
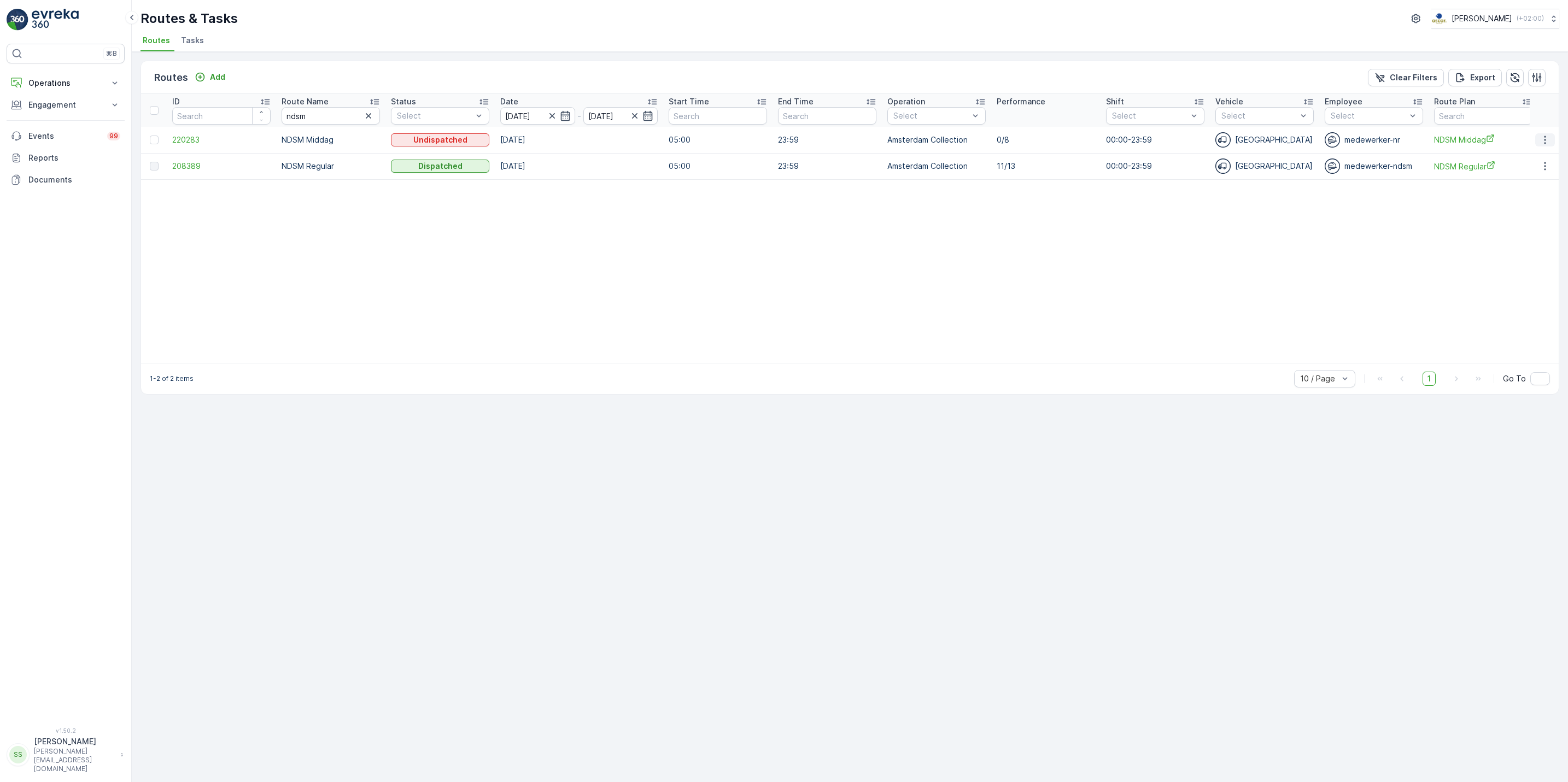
click at [1541, 143] on icon "button" at bounding box center [1545, 140] width 11 height 11
click at [1539, 160] on span "See More Details" at bounding box center [1519, 157] width 64 height 11
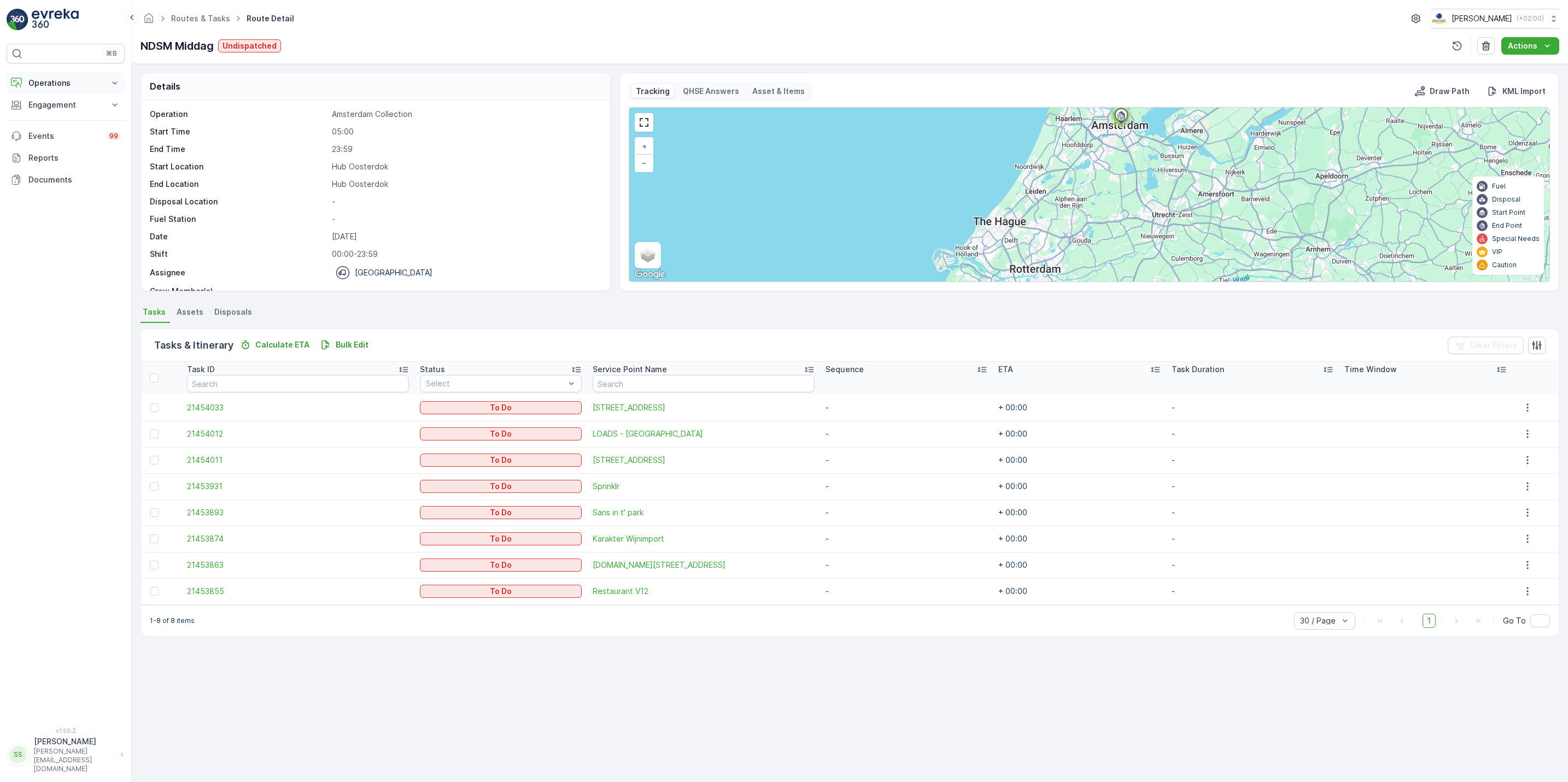
click at [62, 89] on p "Operations" at bounding box center [66, 83] width 74 height 11
click at [198, 25] on ul "Routes & Tasks" at bounding box center [206, 19] width 75 height 16
click at [198, 23] on span "Routes & Tasks" at bounding box center [201, 19] width 64 height 11
click at [202, 22] on link "Routes & Tasks" at bounding box center [200, 18] width 59 height 9
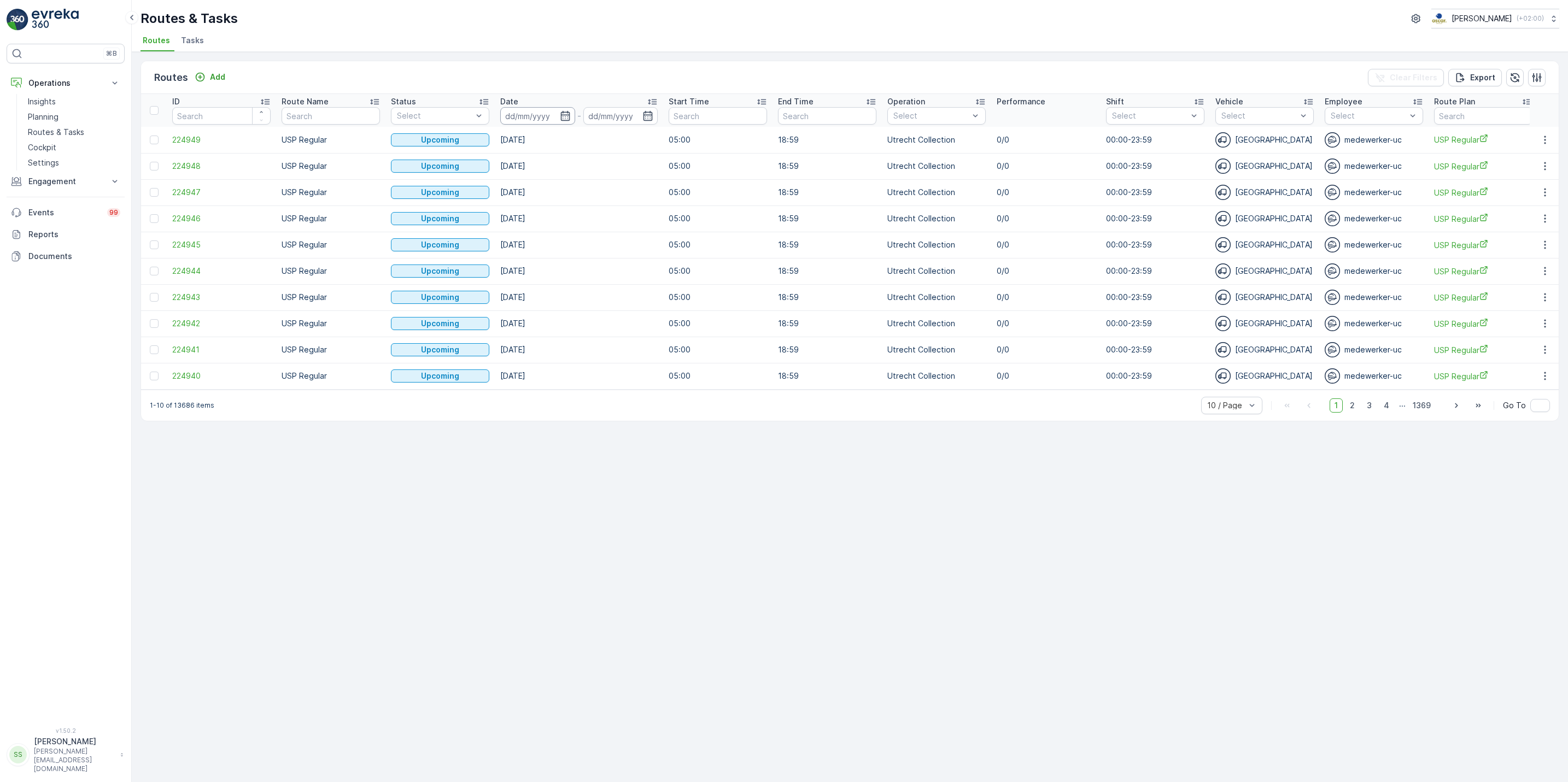
click at [571, 117] on input at bounding box center [538, 116] width 75 height 18
click at [681, 204] on div "11" at bounding box center [676, 205] width 18 height 18
type input "[DATE]"
click at [617, 227] on div "15" at bounding box center [617, 228] width 18 height 18
type input "[DATE]"
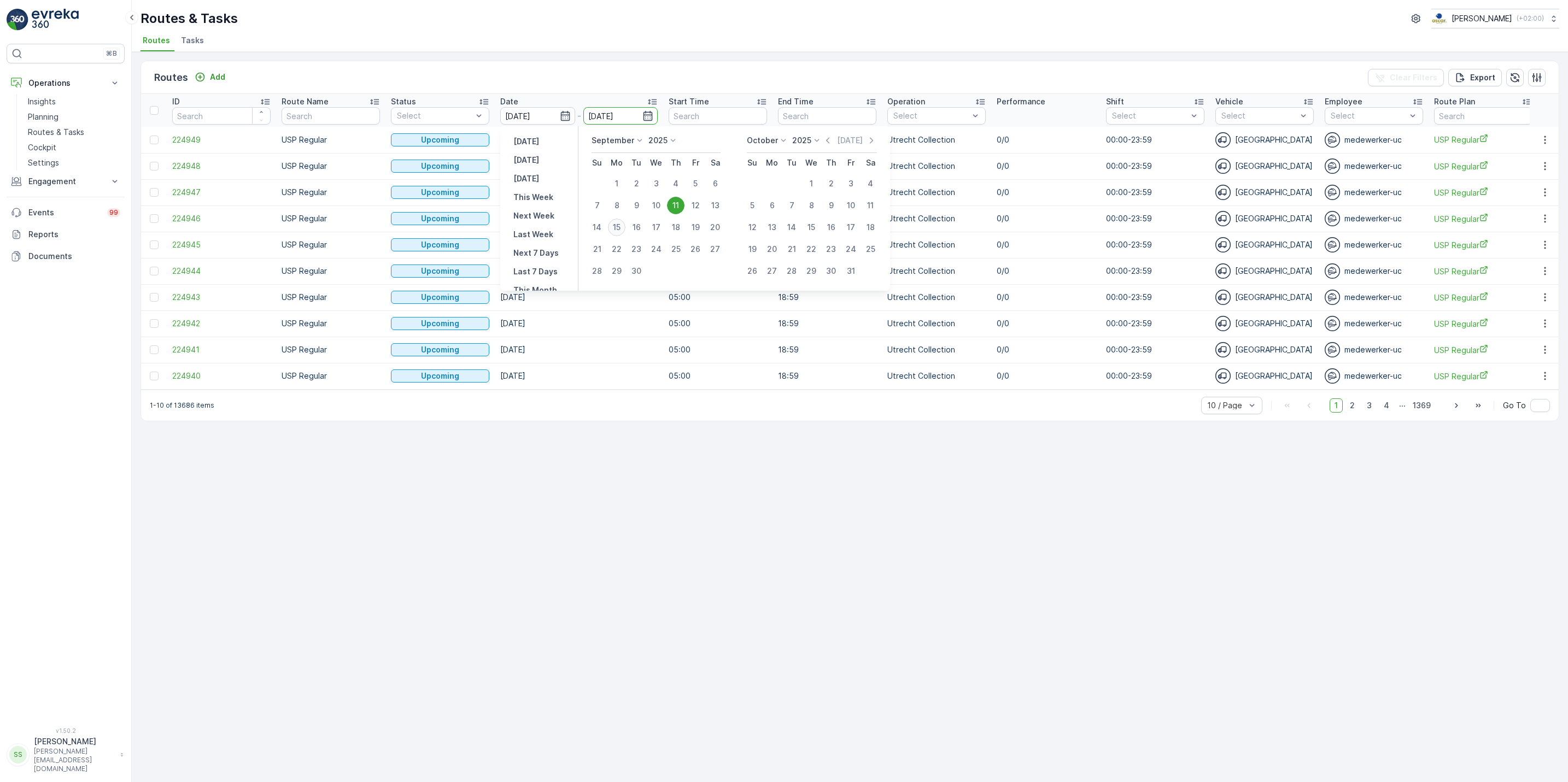
click at [617, 227] on td "[DATE]" at bounding box center [579, 219] width 168 height 27
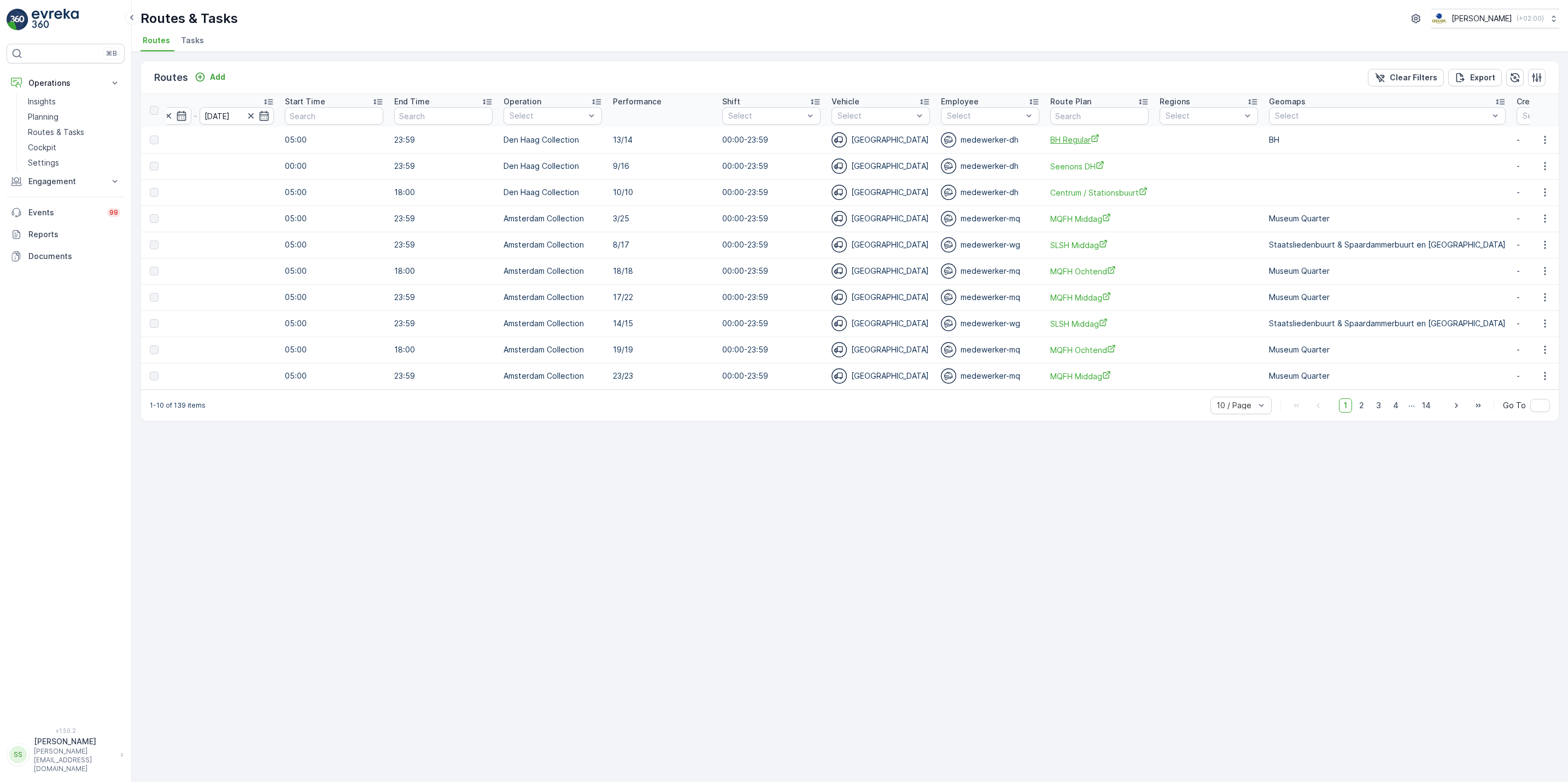
scroll to position [0, 384]
click at [1091, 112] on input "text" at bounding box center [1098, 116] width 98 height 18
type input "ndsm"
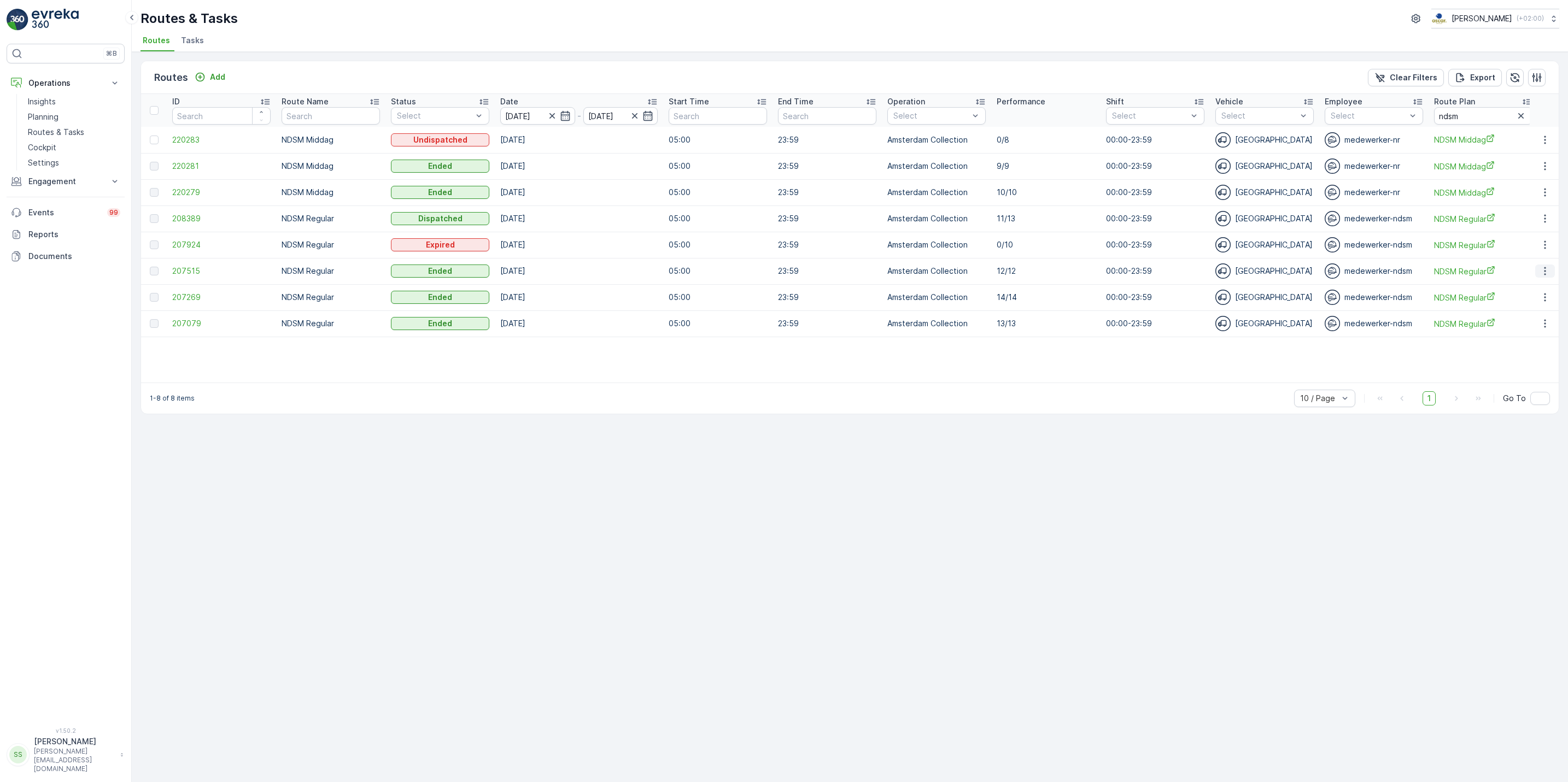
click at [1537, 272] on button "button" at bounding box center [1545, 271] width 19 height 13
click at [1545, 292] on span "See More Details" at bounding box center [1519, 288] width 64 height 11
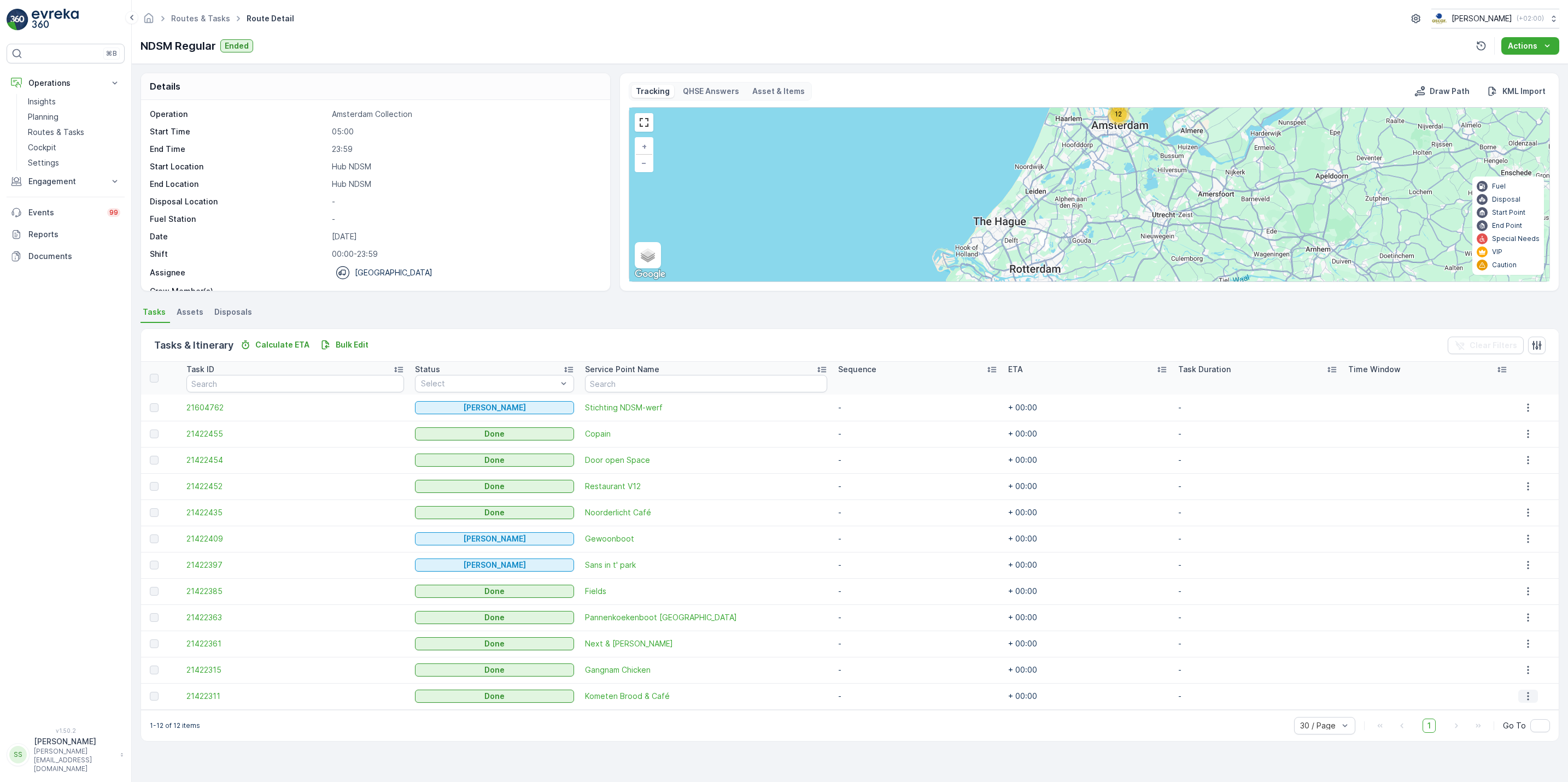
click at [1523, 701] on icon "button" at bounding box center [1528, 696] width 11 height 11
click at [1522, 708] on span "See More Details" at bounding box center [1533, 713] width 64 height 11
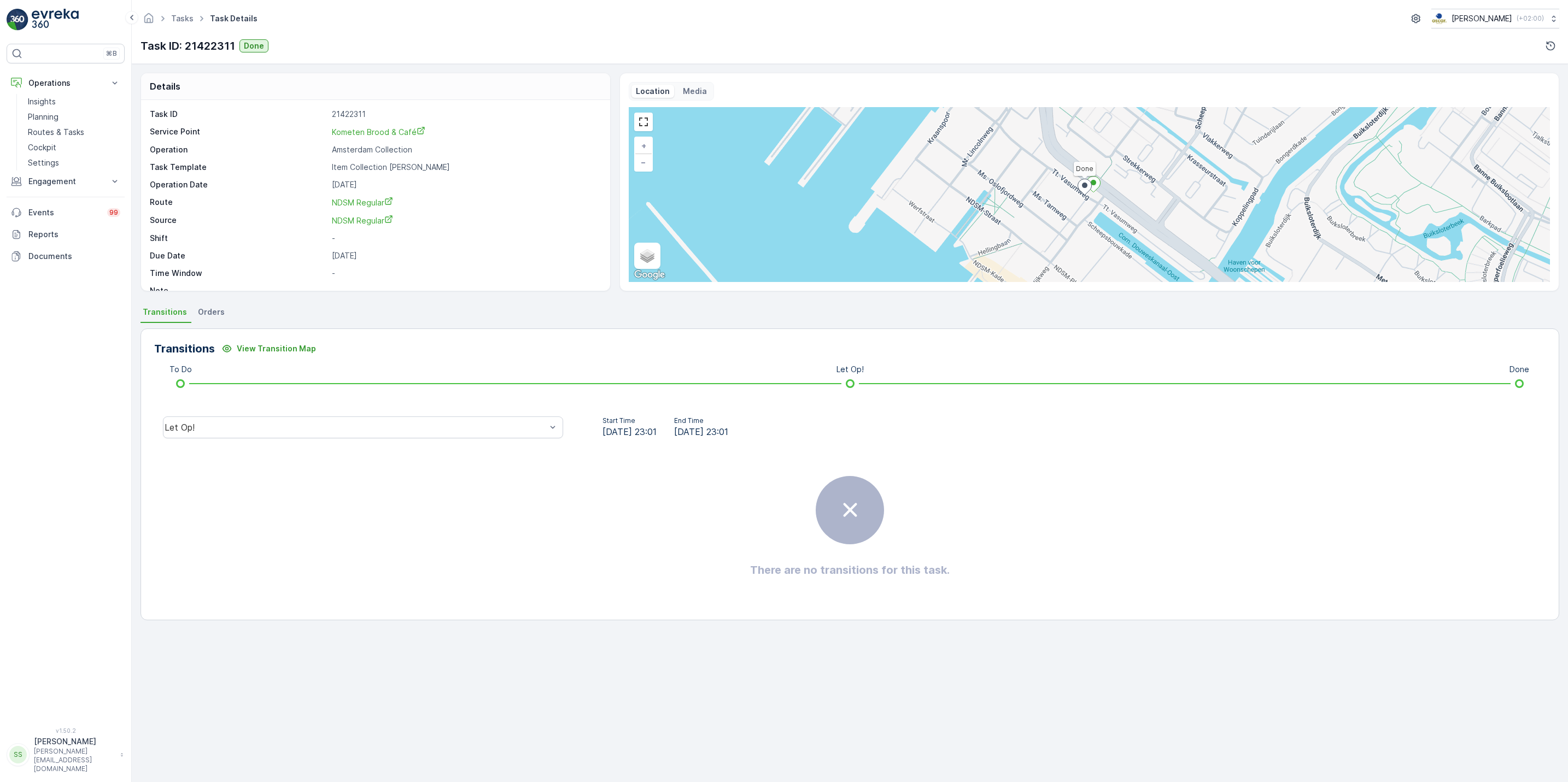
scroll to position [15, 0]
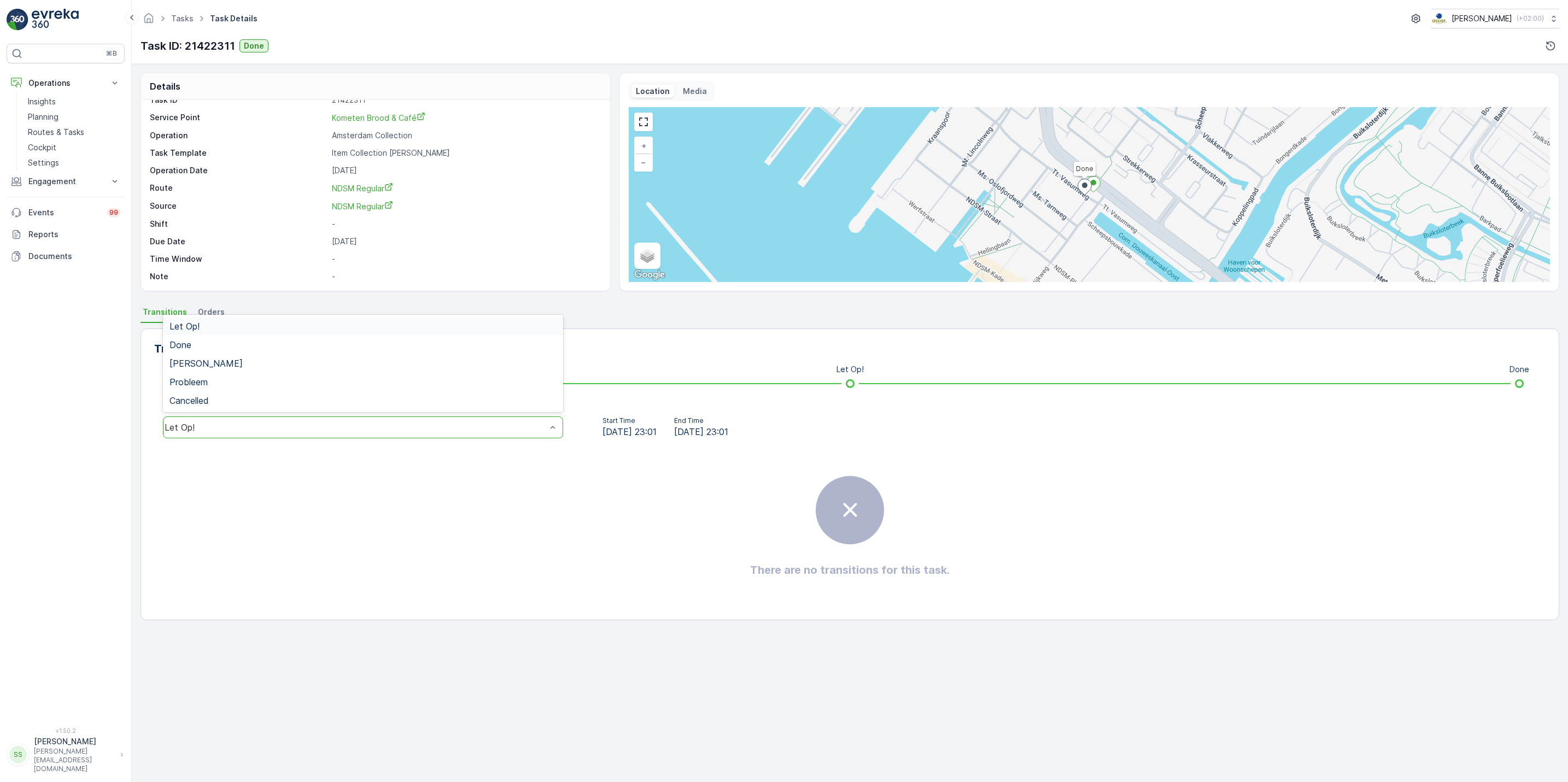
click at [227, 435] on div "Let Op!" at bounding box center [363, 427] width 400 height 22
click at [221, 349] on div "Done" at bounding box center [362, 345] width 387 height 10
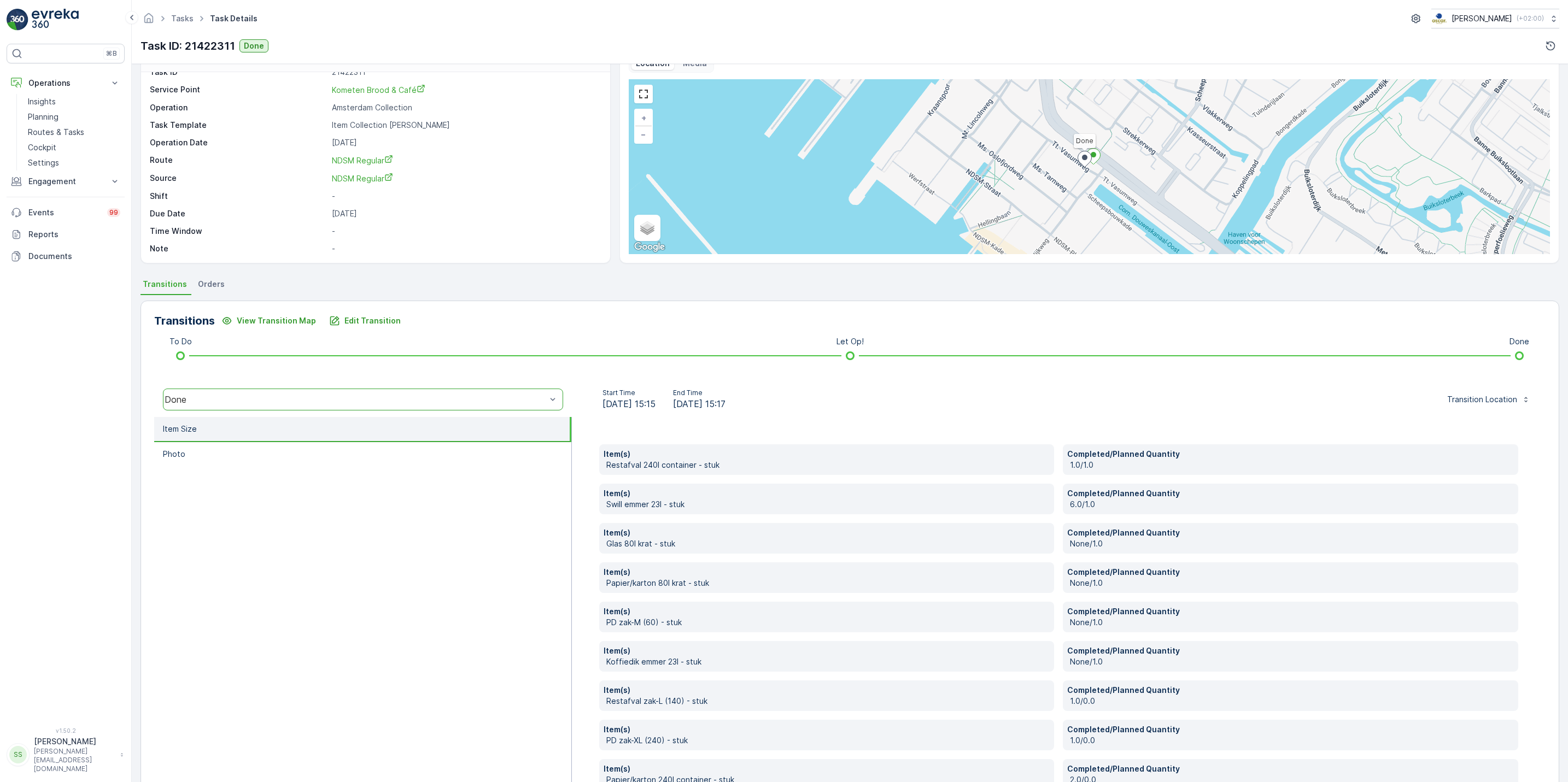
scroll to position [28, 0]
click at [55, 154] on link "Cockpit" at bounding box center [74, 147] width 101 height 15
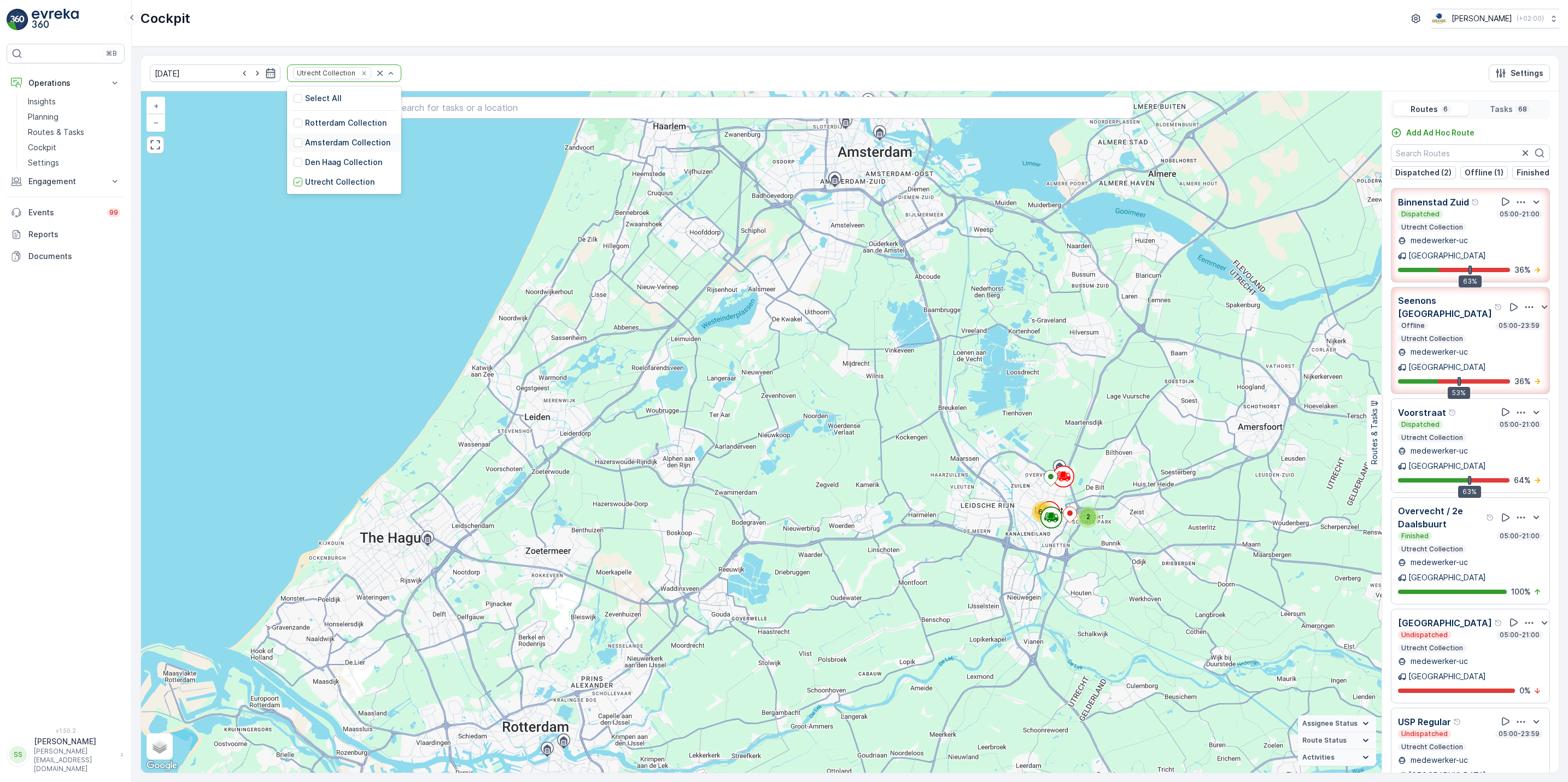
click at [293, 148] on div "Amsterdam Collection" at bounding box center [341, 143] width 97 height 11
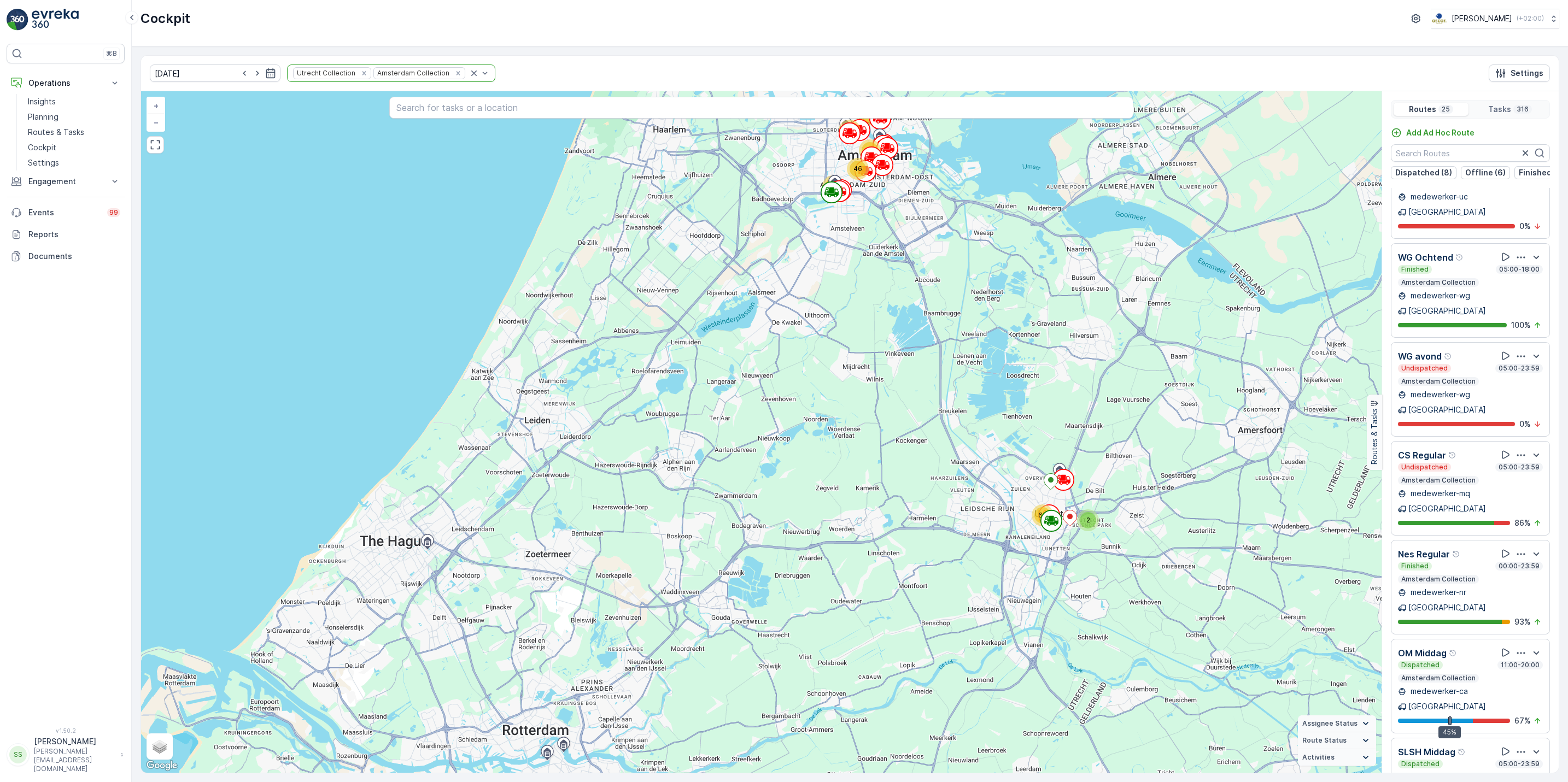
scroll to position [27, 0]
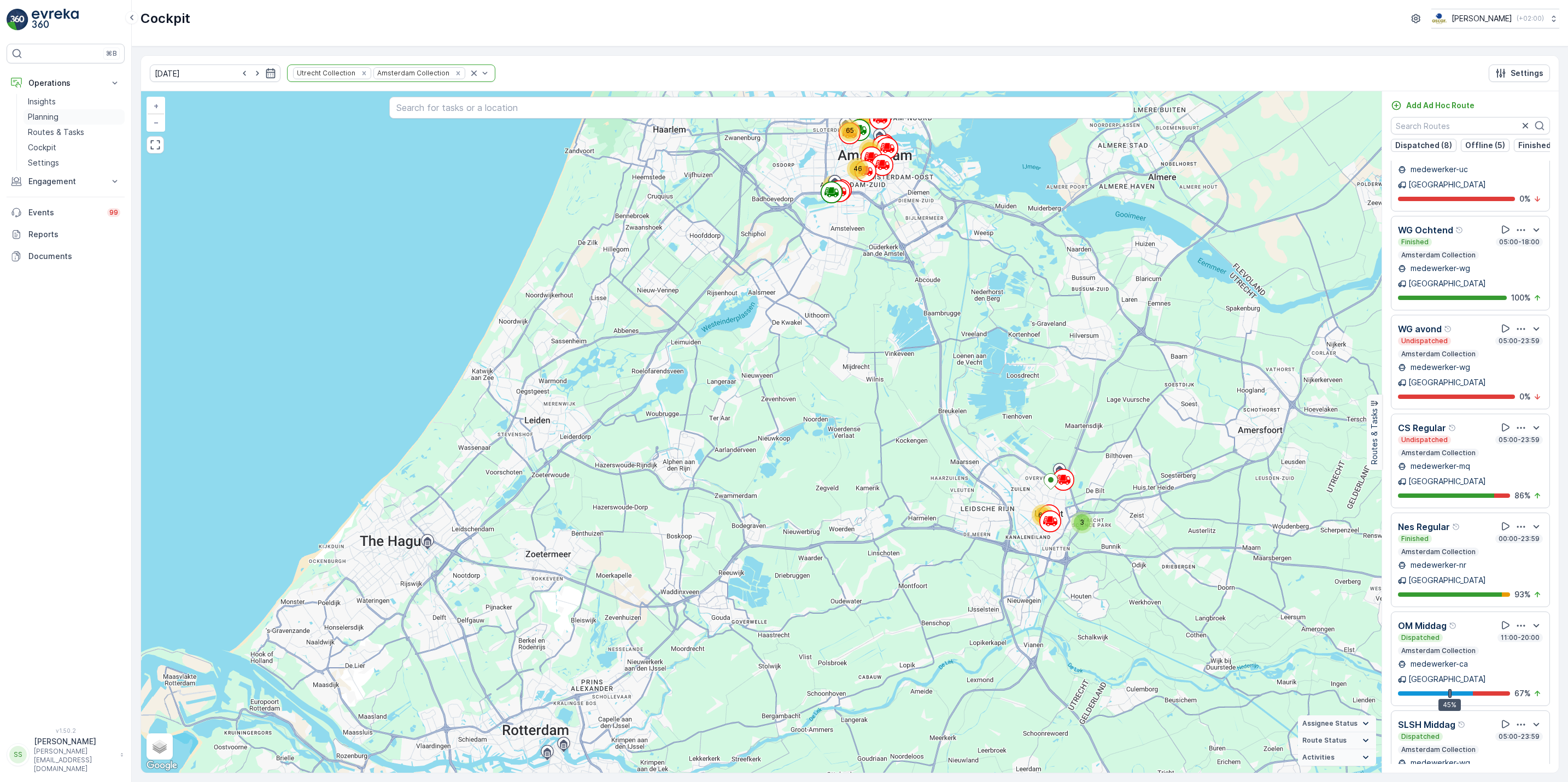
click at [29, 115] on p "Planning" at bounding box center [43, 117] width 31 height 11
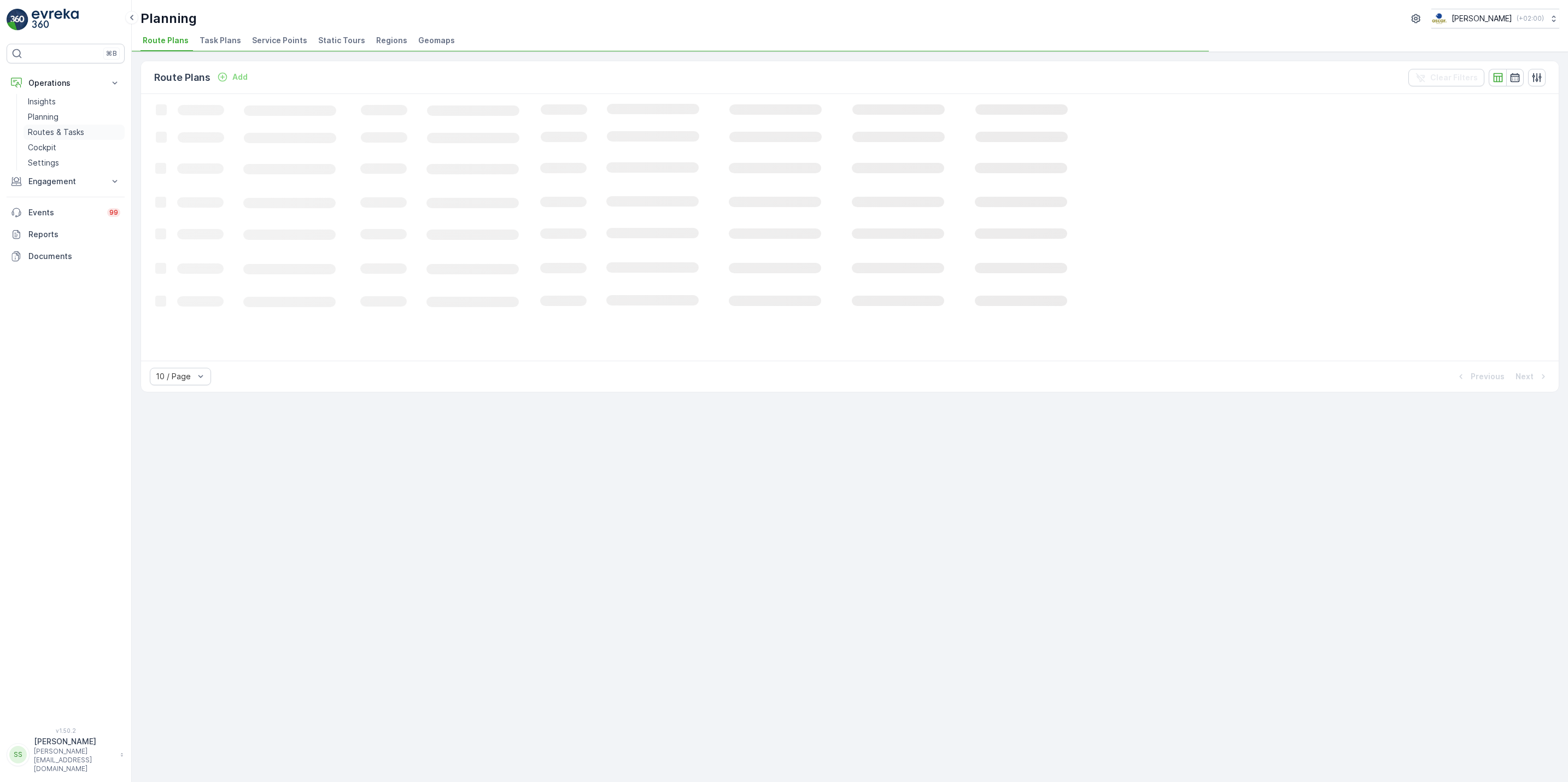
click at [44, 128] on p "Routes & Tasks" at bounding box center [56, 132] width 57 height 11
click at [199, 36] on span "Tasks" at bounding box center [192, 41] width 23 height 11
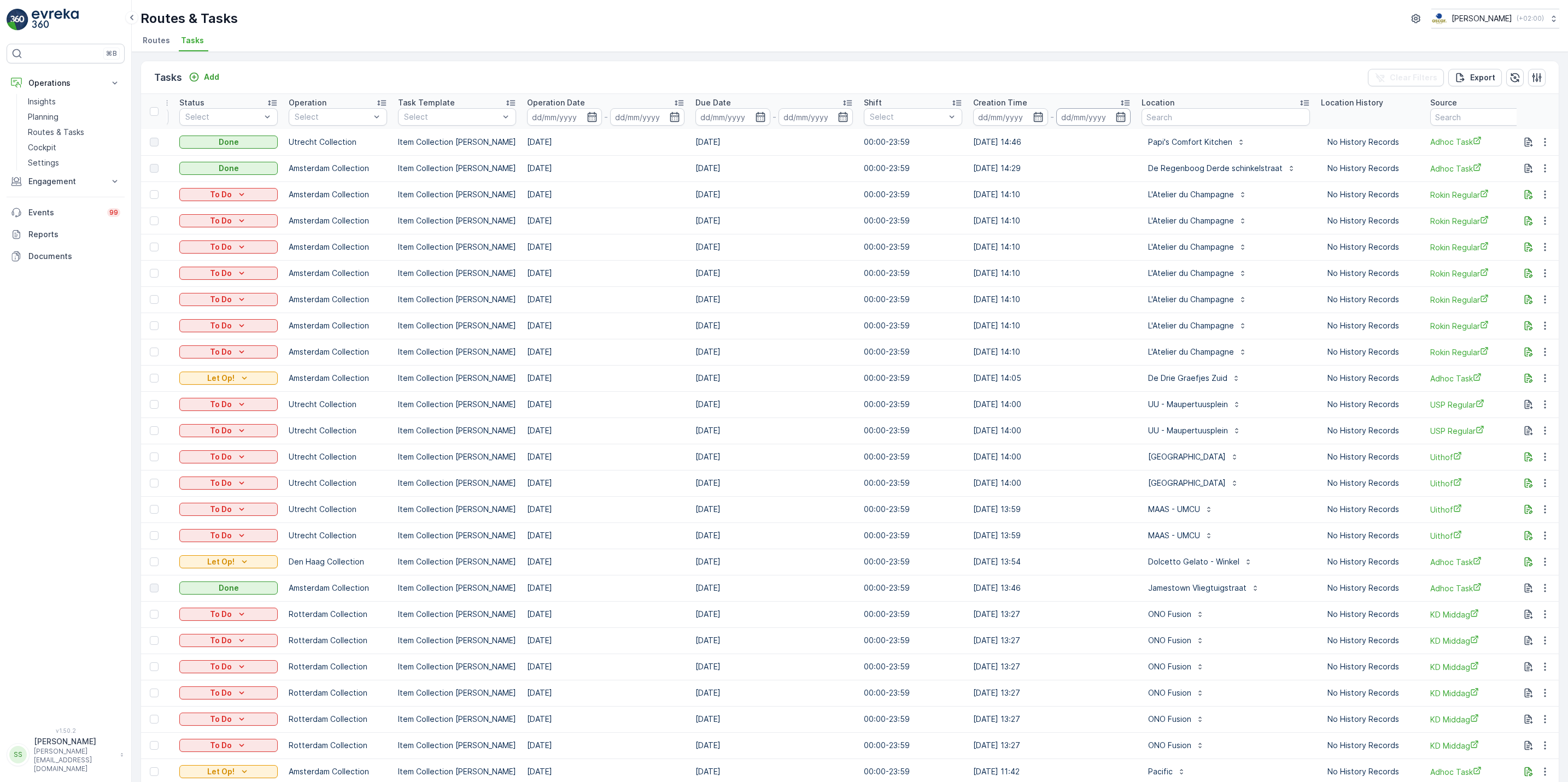
scroll to position [0, 104]
click at [1160, 120] on input "text" at bounding box center [1224, 117] width 168 height 18
type input "ijdok"
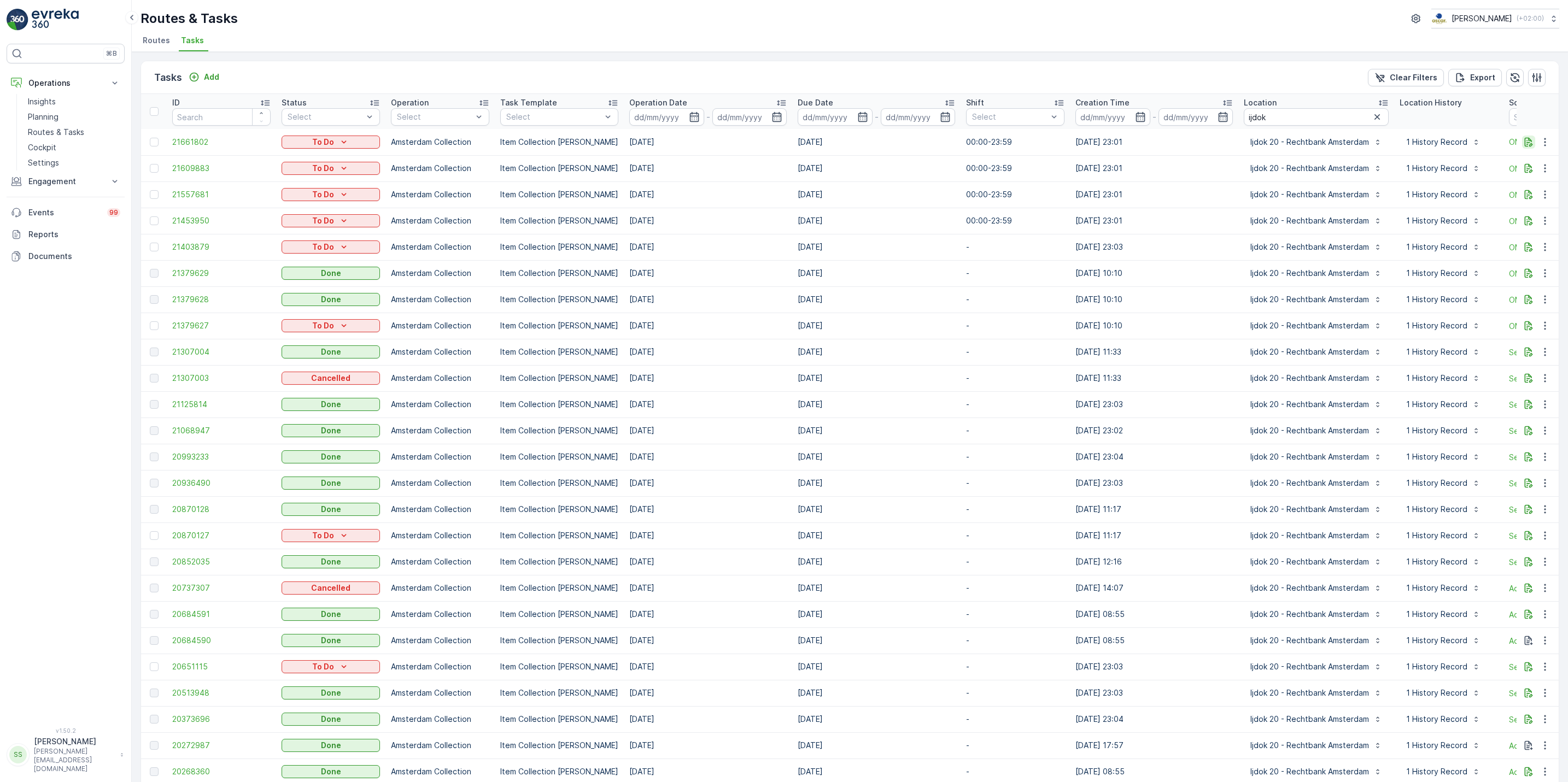
click at [1529, 144] on icon "button" at bounding box center [1528, 142] width 11 height 11
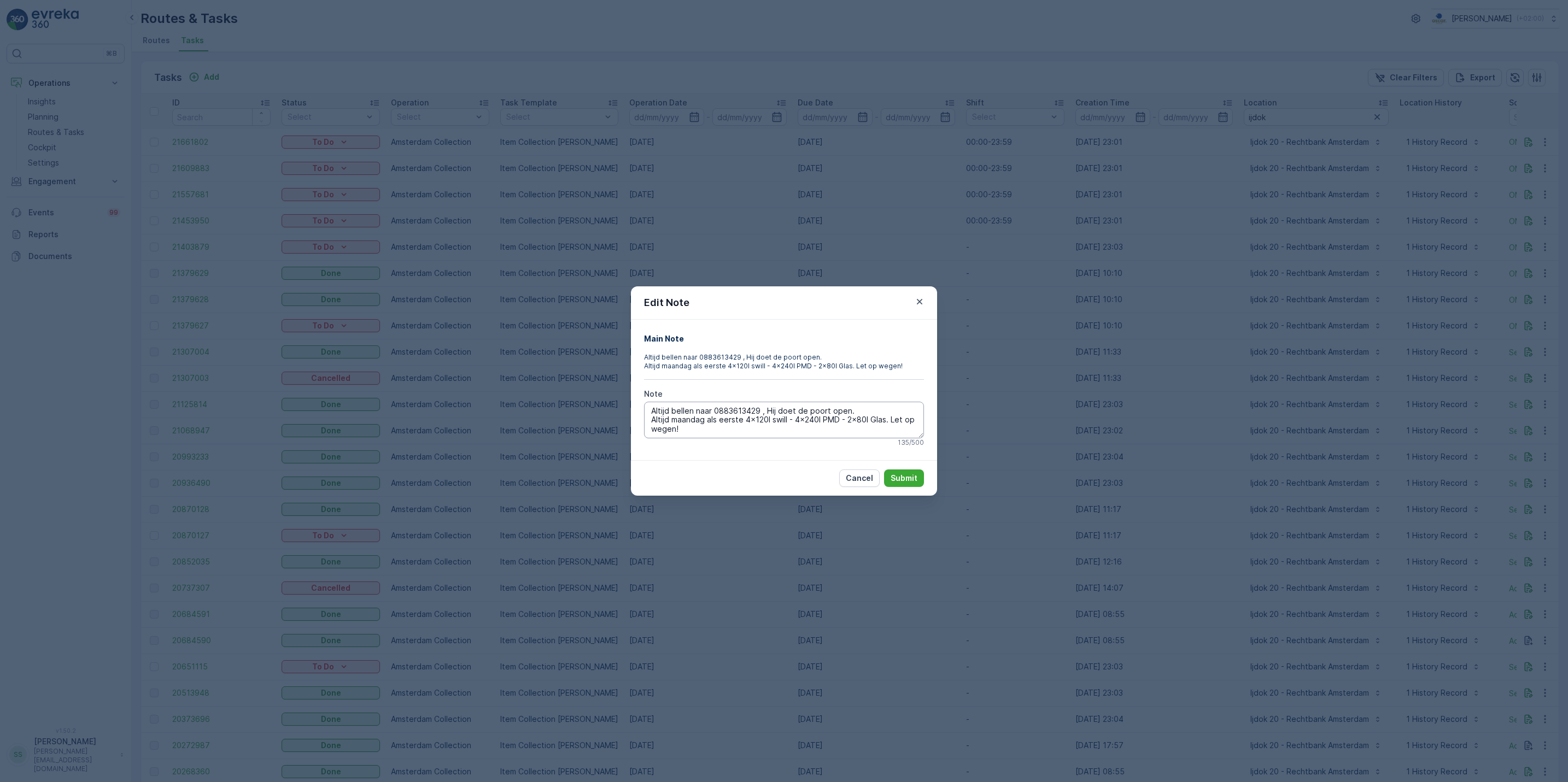
drag, startPoint x: 649, startPoint y: 415, endPoint x: 811, endPoint y: 425, distance: 162.3
click at [811, 425] on textarea "Altijd bellen naar 0883613429 , Hij doet de poort open. Altijd maandag als eers…" at bounding box center [784, 420] width 280 height 36
click at [734, 435] on textarea "Altijd bellen naar 0883613429 , Hij doet de poort open. Altijd maandag als eers…" at bounding box center [784, 420] width 280 height 36
drag, startPoint x: 732, startPoint y: 430, endPoint x: 638, endPoint y: 392, distance: 101.4
click at [638, 392] on div "Main Note Altijd bellen naar 0883613429 , Hij doet de poort open. Altijd maanda…" at bounding box center [784, 390] width 307 height 140
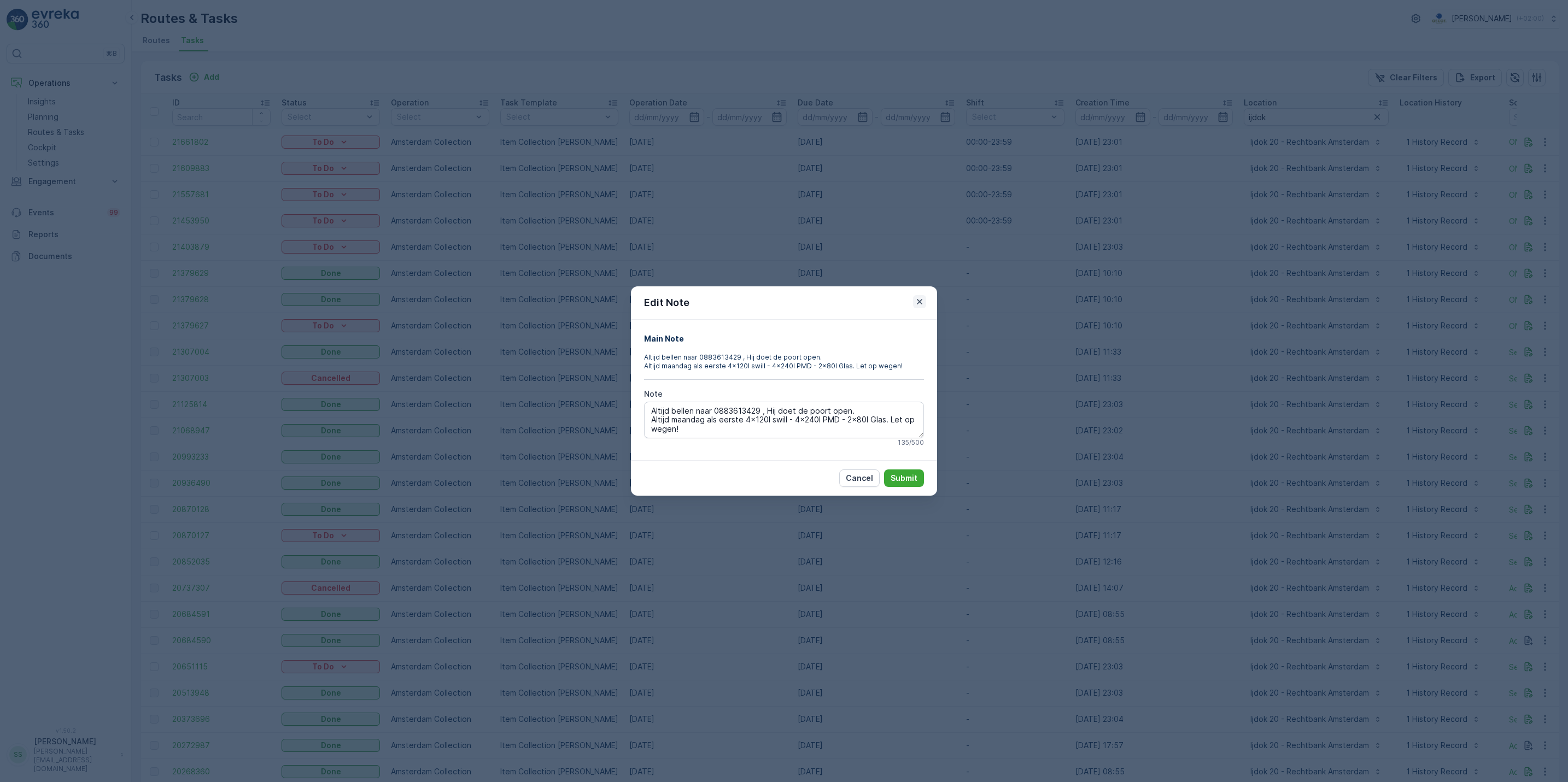
click at [923, 300] on icon "button" at bounding box center [920, 302] width 11 height 11
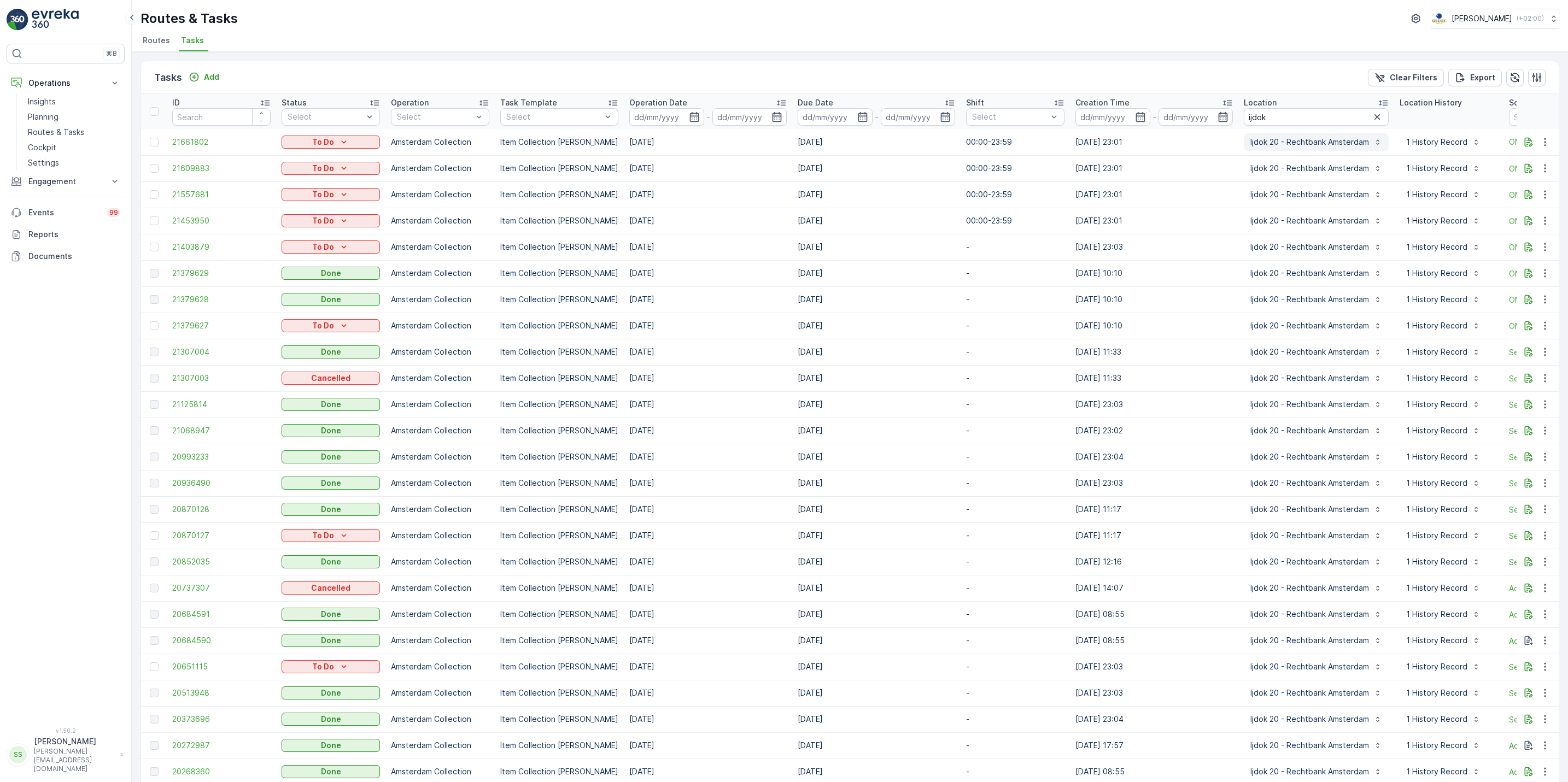
click at [1332, 148] on p "Ijdok 20 - Rechtbank Amsterdam" at bounding box center [1310, 142] width 119 height 11
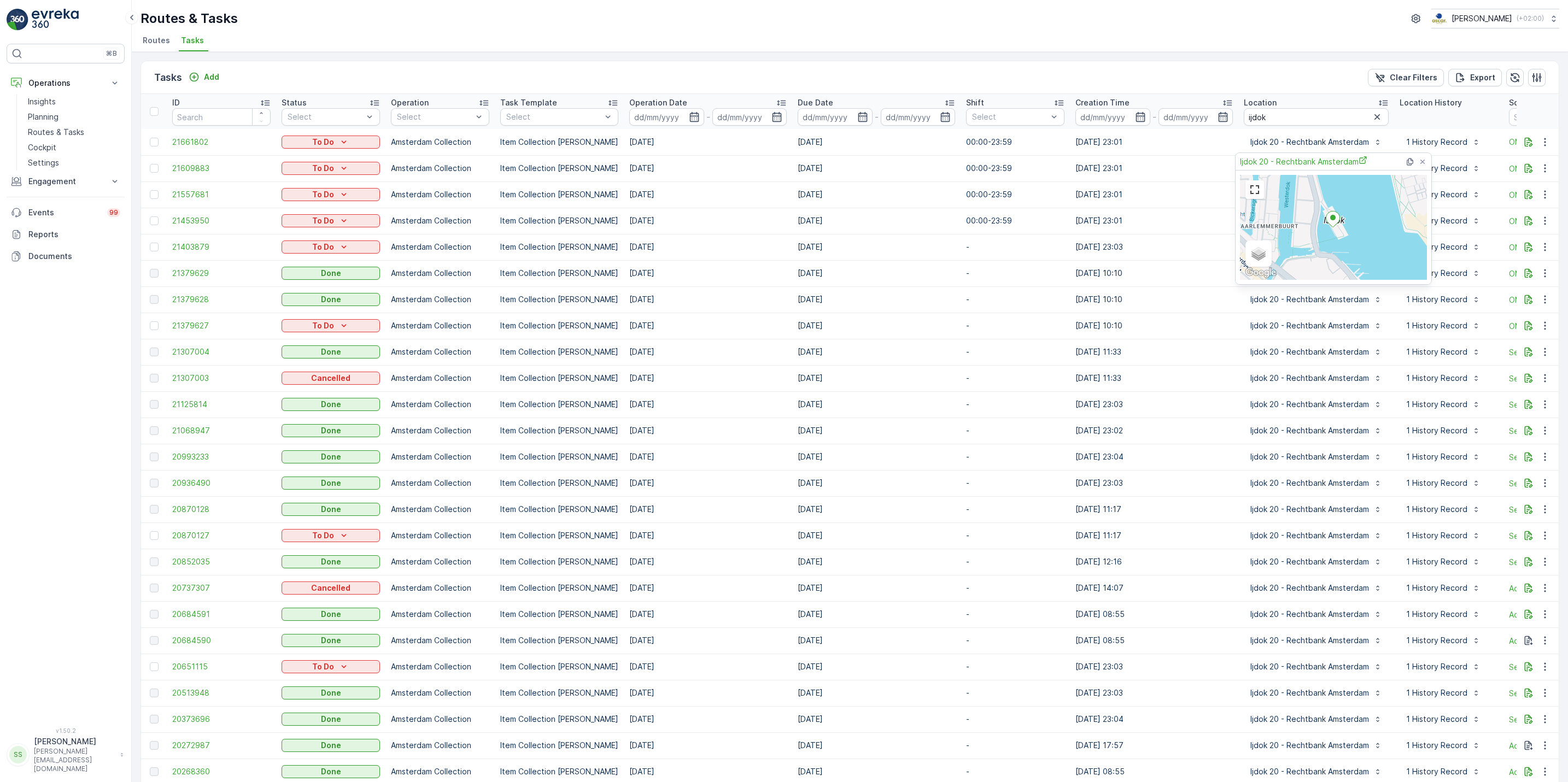
scroll to position [0, 5]
click at [1312, 213] on div "Satellite Roadmap Terrain Hybrid Leaflet Keyboard shortcuts Map Data Map data ©…" at bounding box center [1328, 228] width 187 height 105
click at [1328, 182] on div "Satellite Roadmap Terrain Hybrid Leaflet Keyboard shortcuts Map Data Map data ©…" at bounding box center [1328, 228] width 187 height 105
click at [1310, 169] on div "Ijdok 20 - Rechtbank Amsterdam" at bounding box center [1330, 161] width 190 height 17
click at [1309, 166] on span "Ijdok 20 - Rechtbank Amsterdam" at bounding box center [1299, 161] width 128 height 12
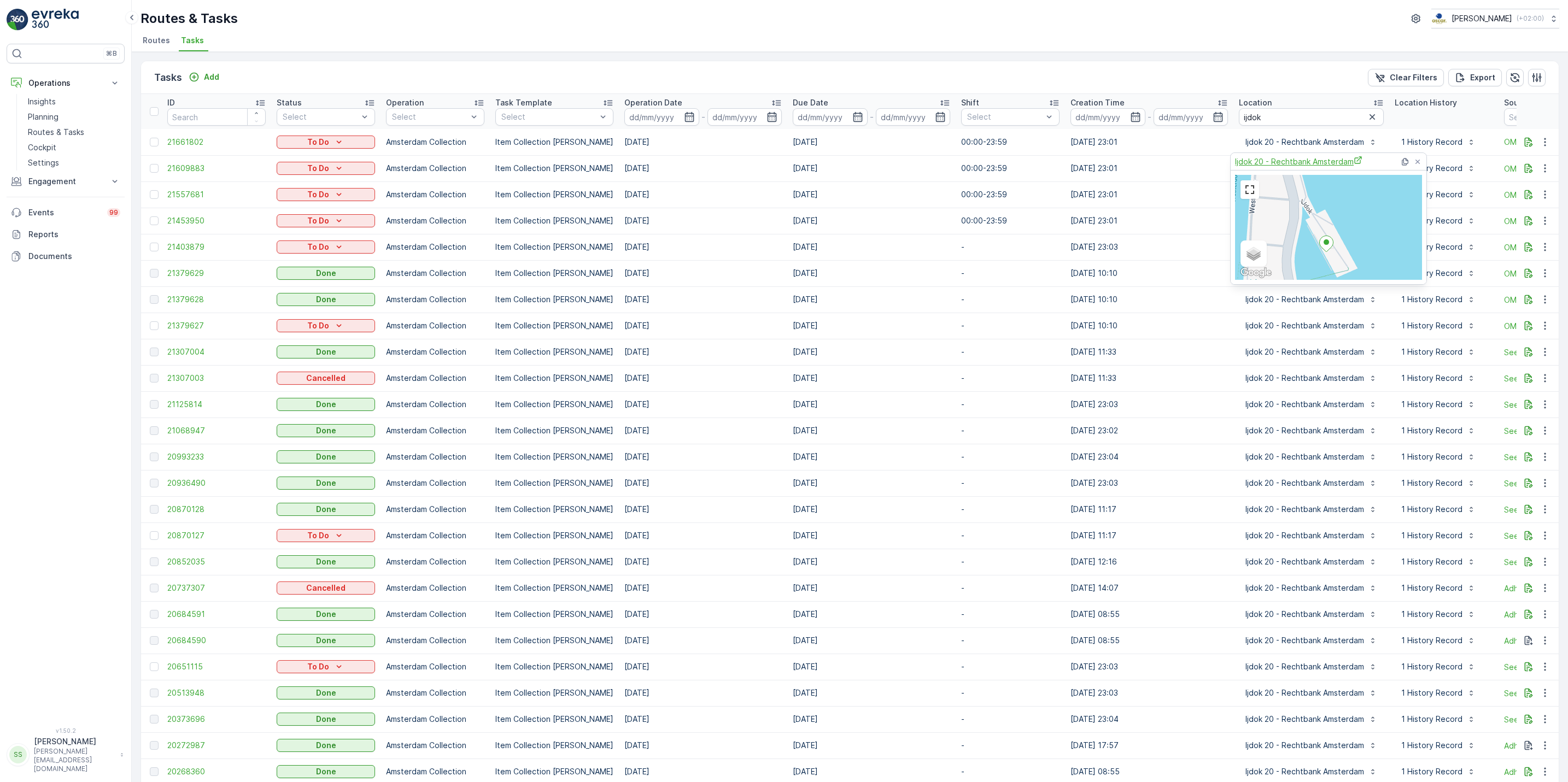
click at [1296, 166] on span "Ijdok 20 - Rechtbank Amsterdam" at bounding box center [1299, 161] width 128 height 12
click at [25, 136] on link "Routes & Tasks" at bounding box center [74, 132] width 101 height 15
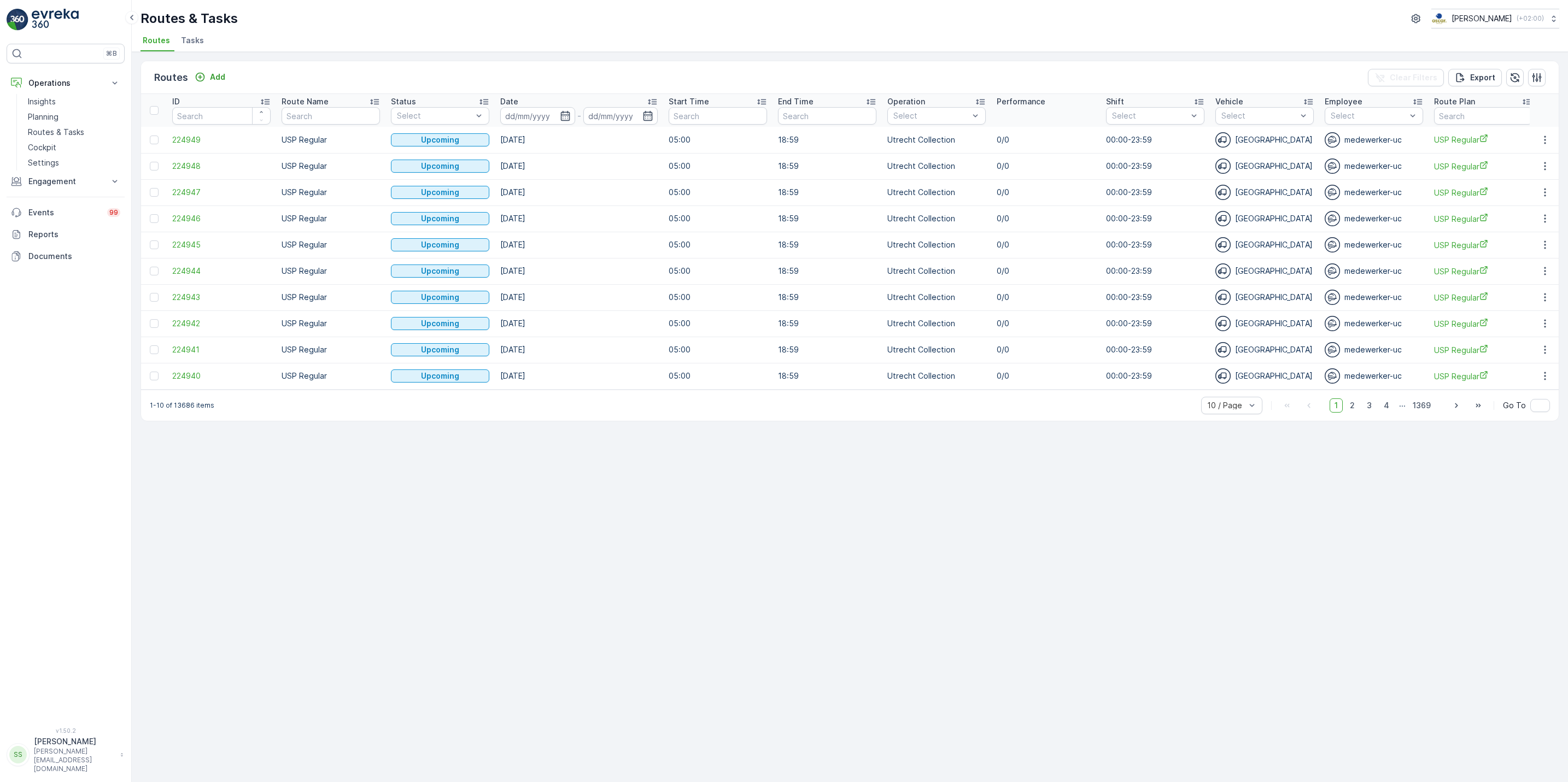
click at [188, 38] on span "Tasks" at bounding box center [192, 41] width 23 height 11
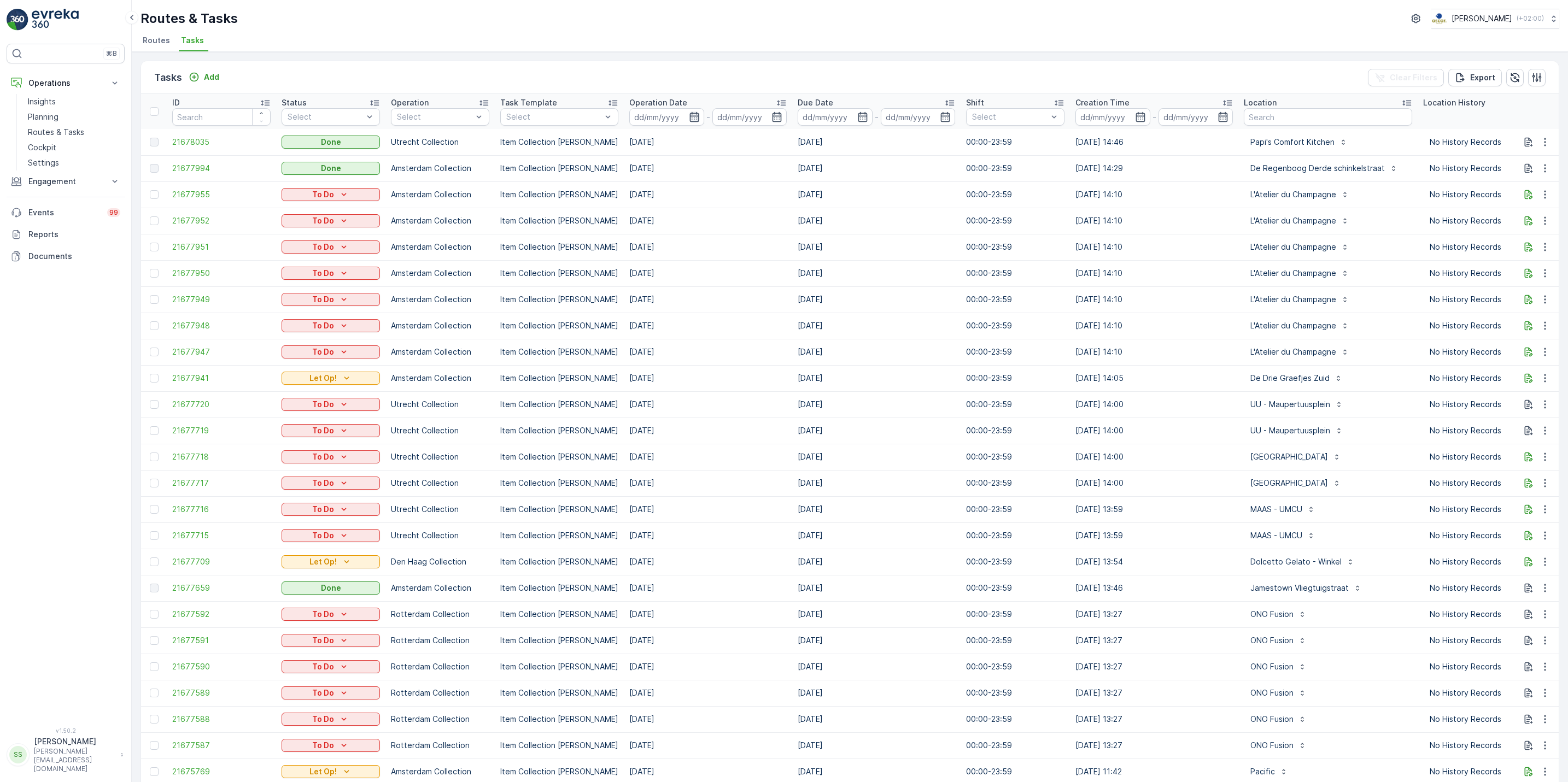
click at [689, 119] on icon "button" at bounding box center [694, 117] width 9 height 10
click at [747, 234] on td "15" at bounding box center [737, 228] width 19 height 22
click at [738, 230] on div "15" at bounding box center [738, 229] width 18 height 18
type input "[DATE]"
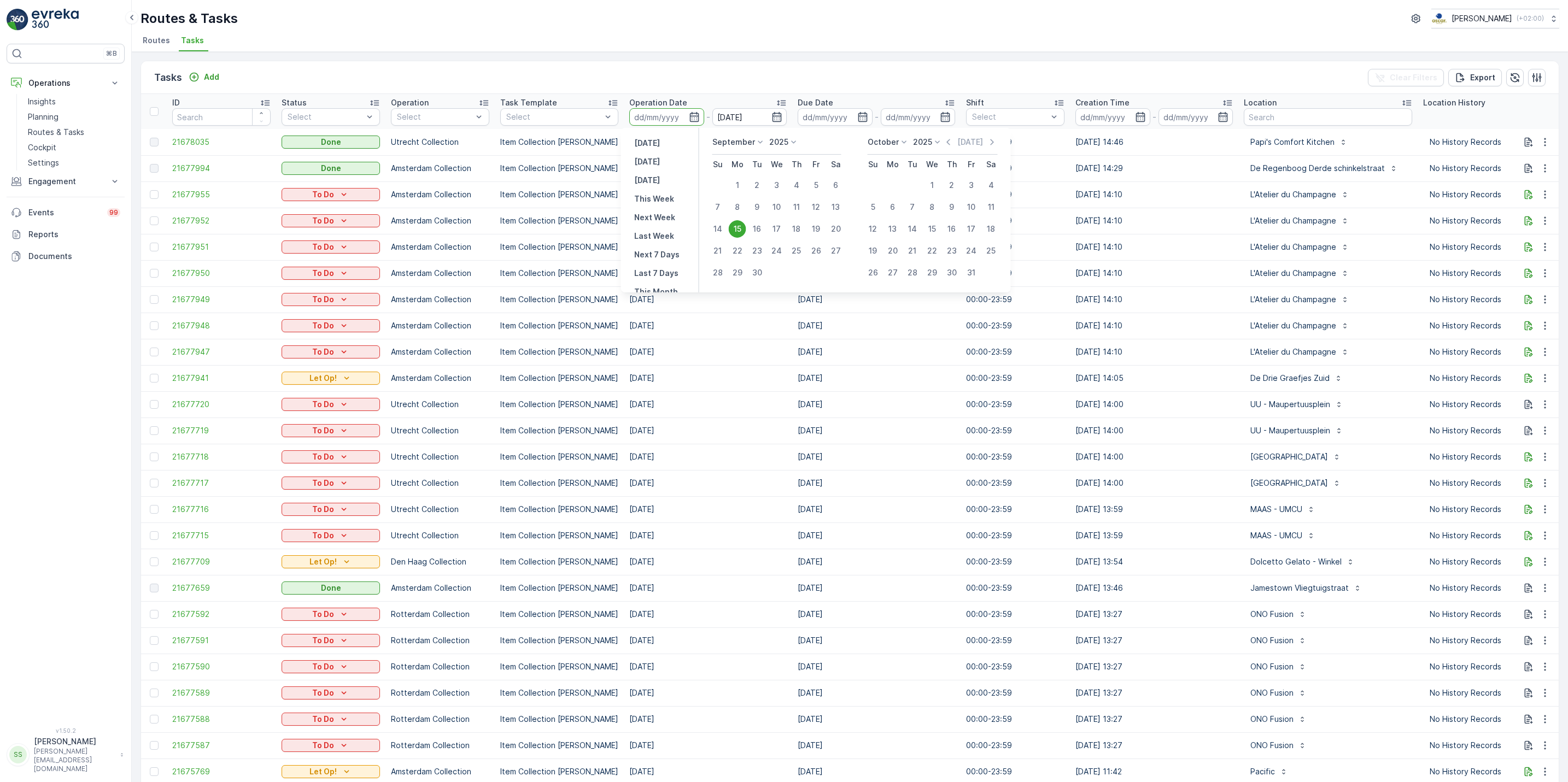
click at [738, 230] on div "15" at bounding box center [738, 229] width 18 height 18
type input "[DATE]"
click at [738, 230] on div "15" at bounding box center [738, 229] width 18 height 18
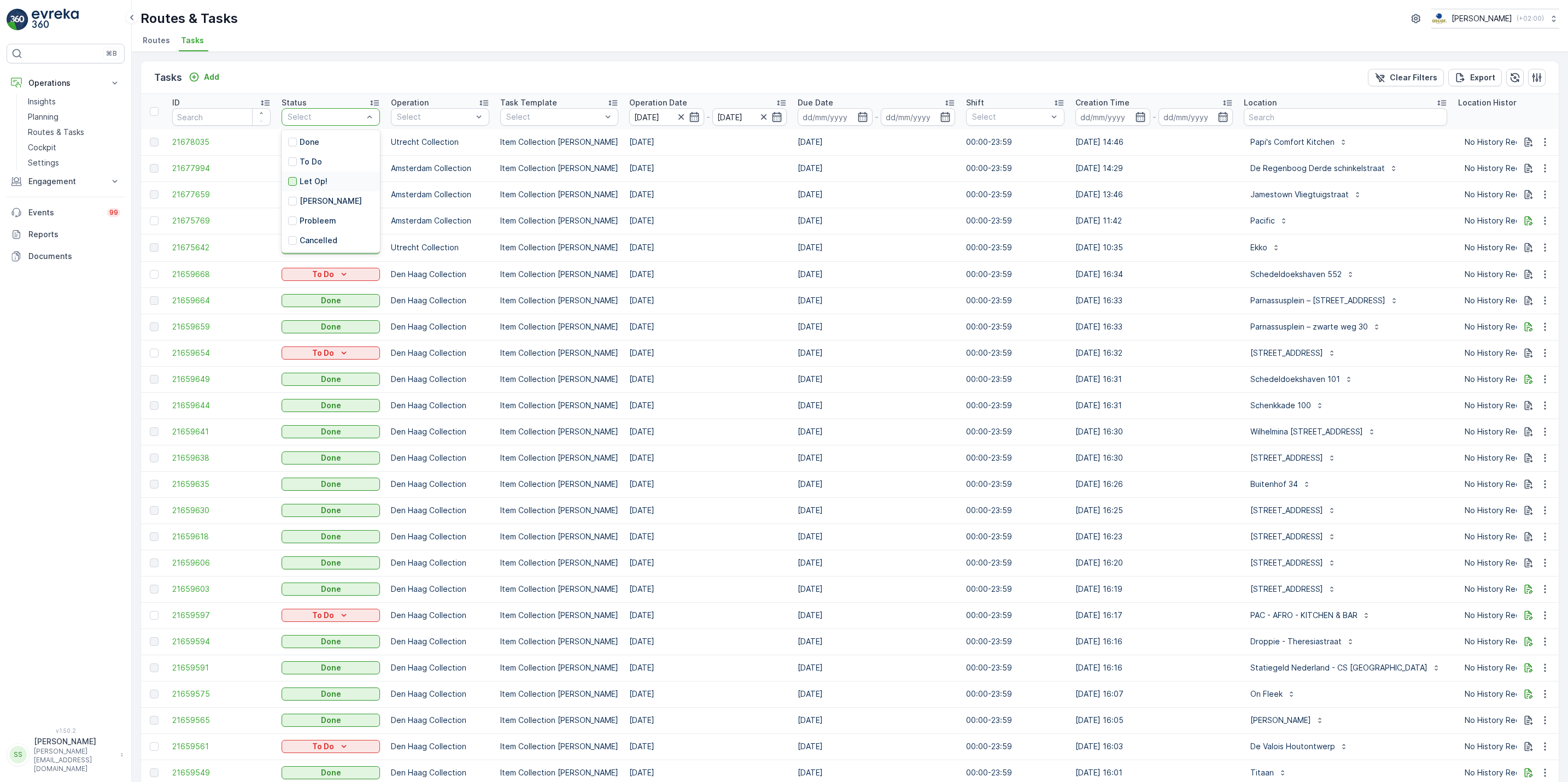
click at [296, 182] on div at bounding box center [292, 182] width 9 height 9
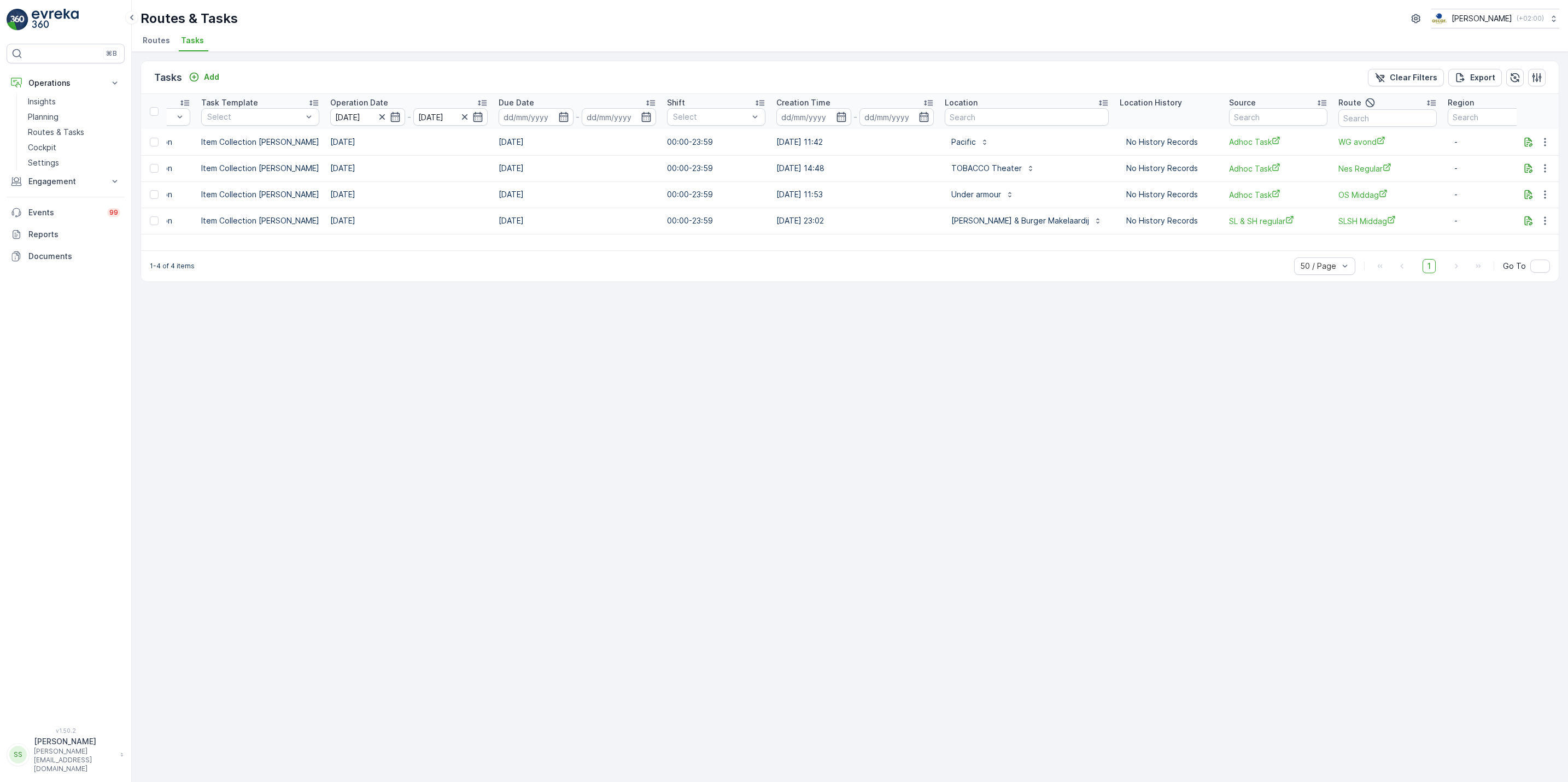
scroll to position [0, 275]
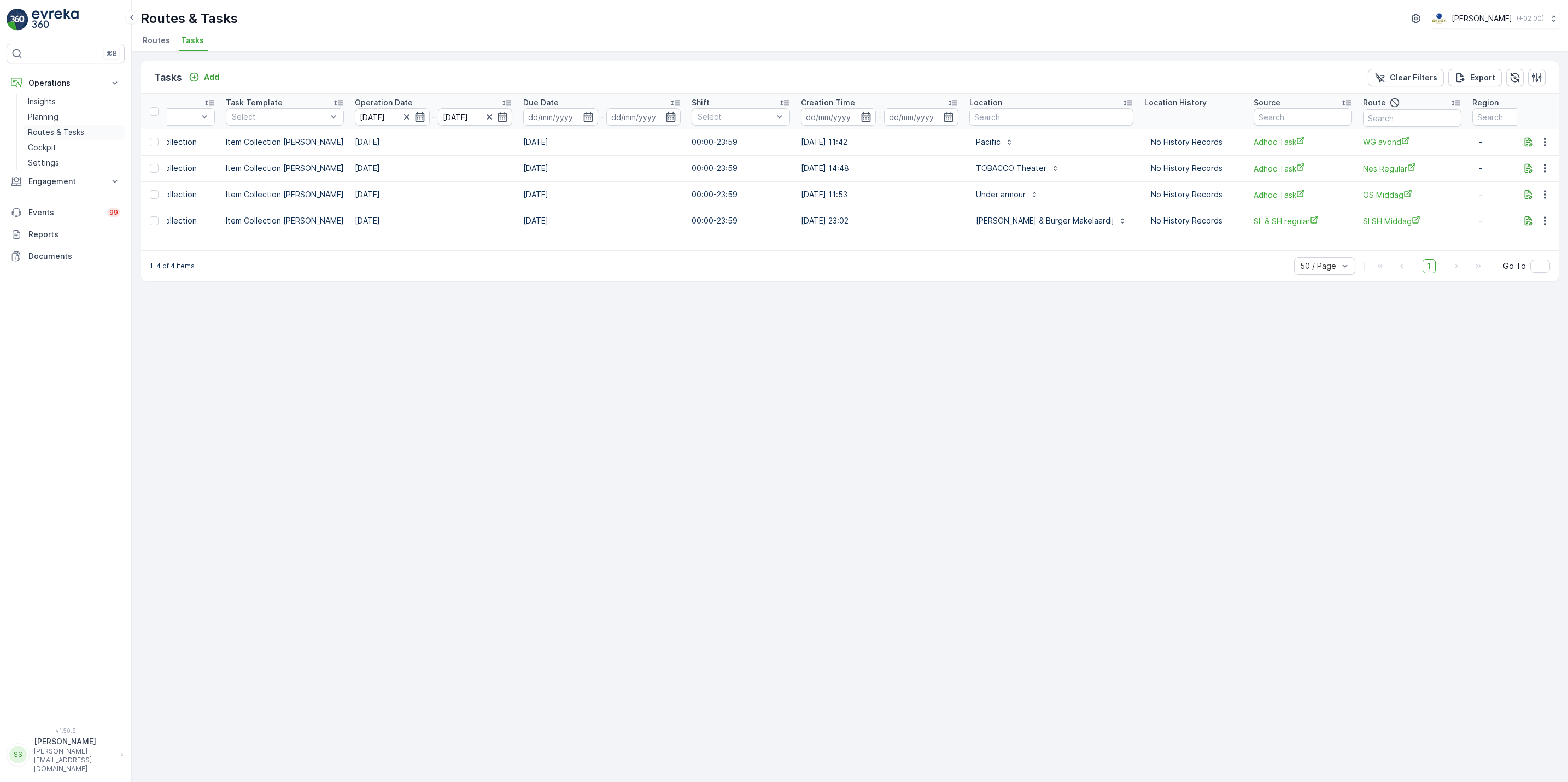
click at [41, 135] on p "Routes & Tasks" at bounding box center [56, 132] width 57 height 11
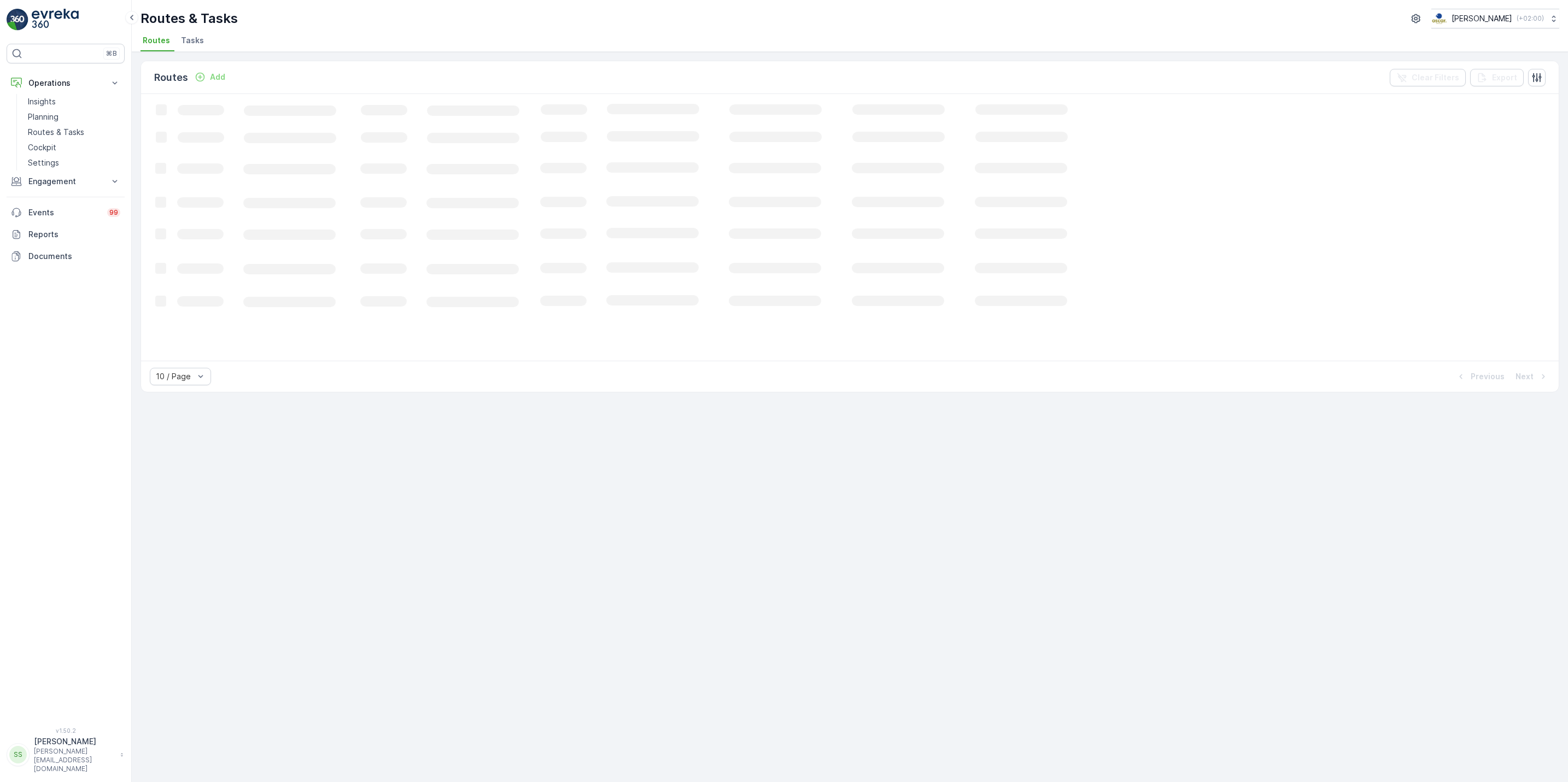
click at [199, 41] on span "Tasks" at bounding box center [192, 41] width 23 height 11
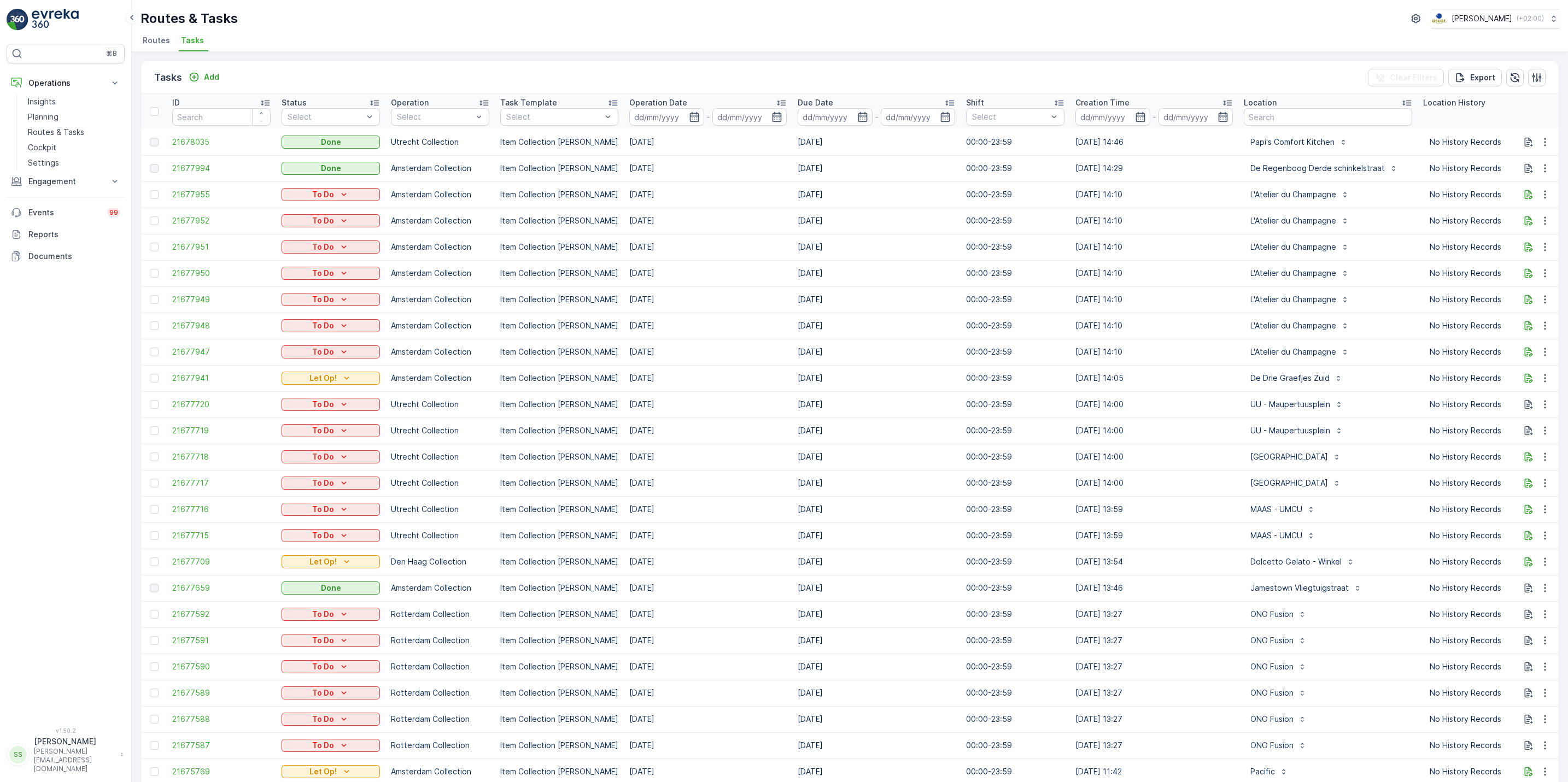
scroll to position [0, 237]
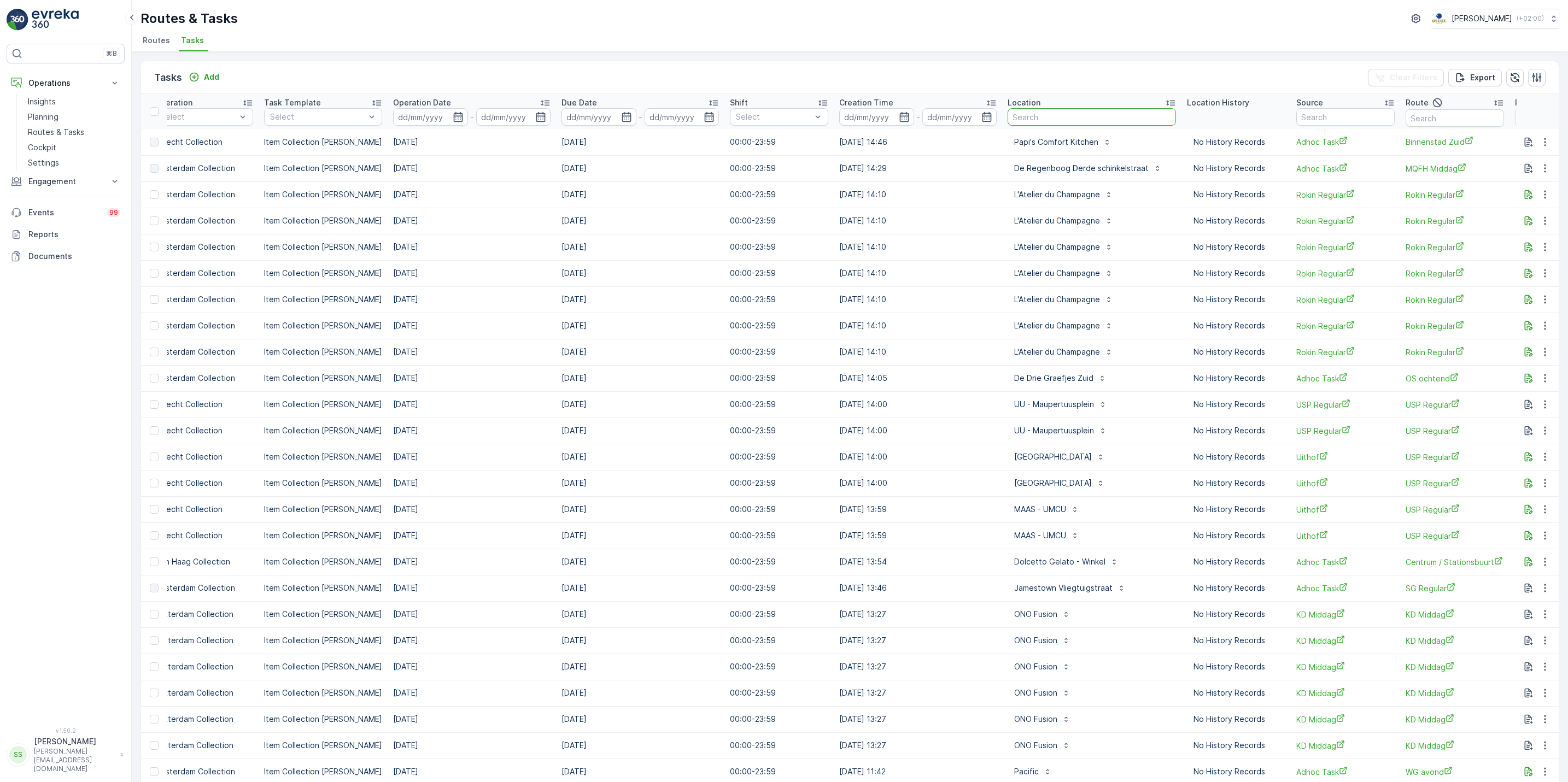
click at [1014, 115] on input "text" at bounding box center [1091, 117] width 168 height 18
type input "voedsel"
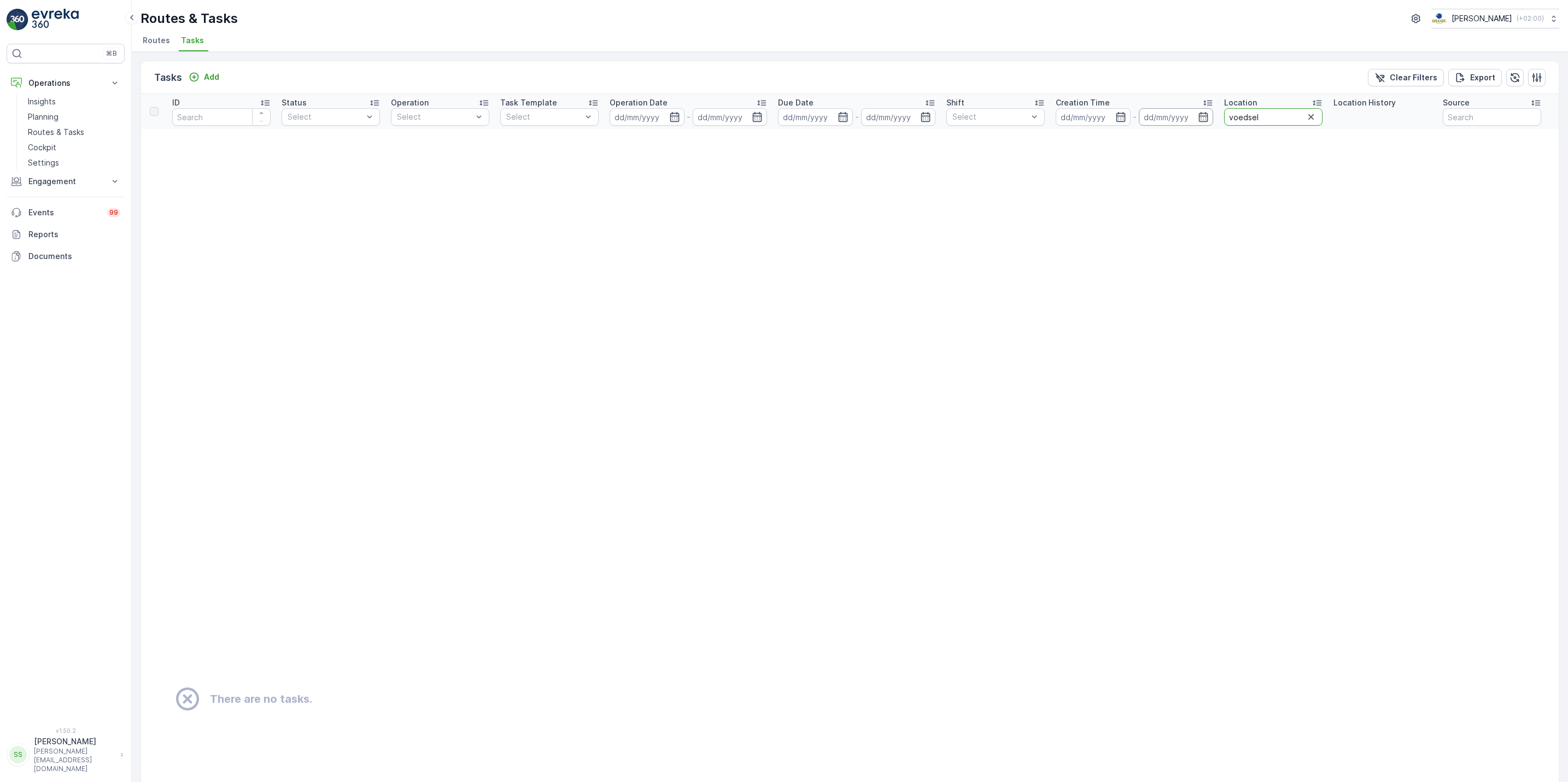
drag, startPoint x: 1268, startPoint y: 115, endPoint x: 1196, endPoint y: 117, distance: 72.0
click at [1196, 117] on tr "ID Status Select Operation Select Task Template Select Operation Date - Due Dat…" at bounding box center [959, 112] width 1637 height 35
click at [1196, 117] on input at bounding box center [1176, 117] width 75 height 18
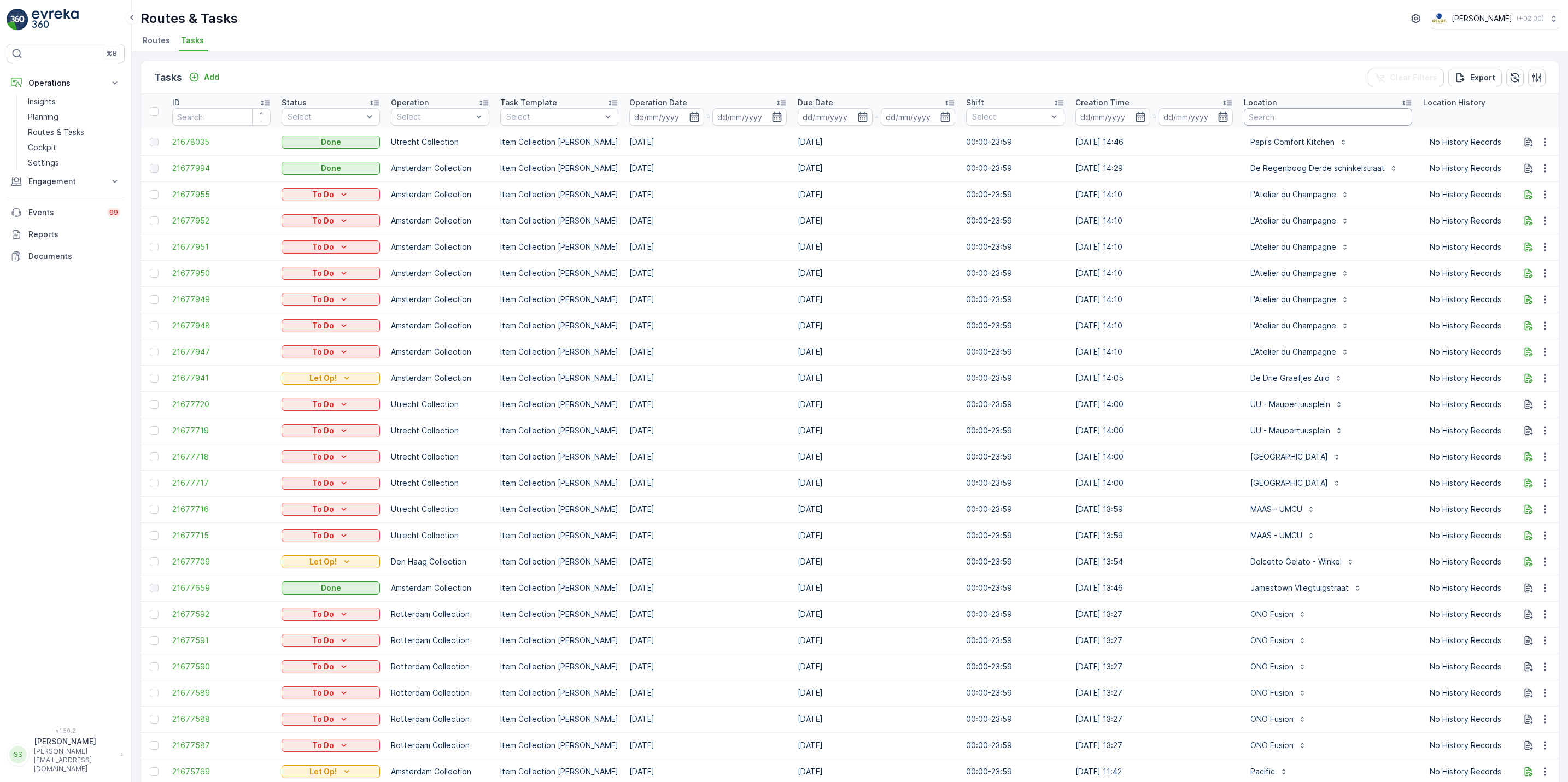
click at [1270, 120] on input "text" at bounding box center [1328, 117] width 168 height 18
type input "cather"
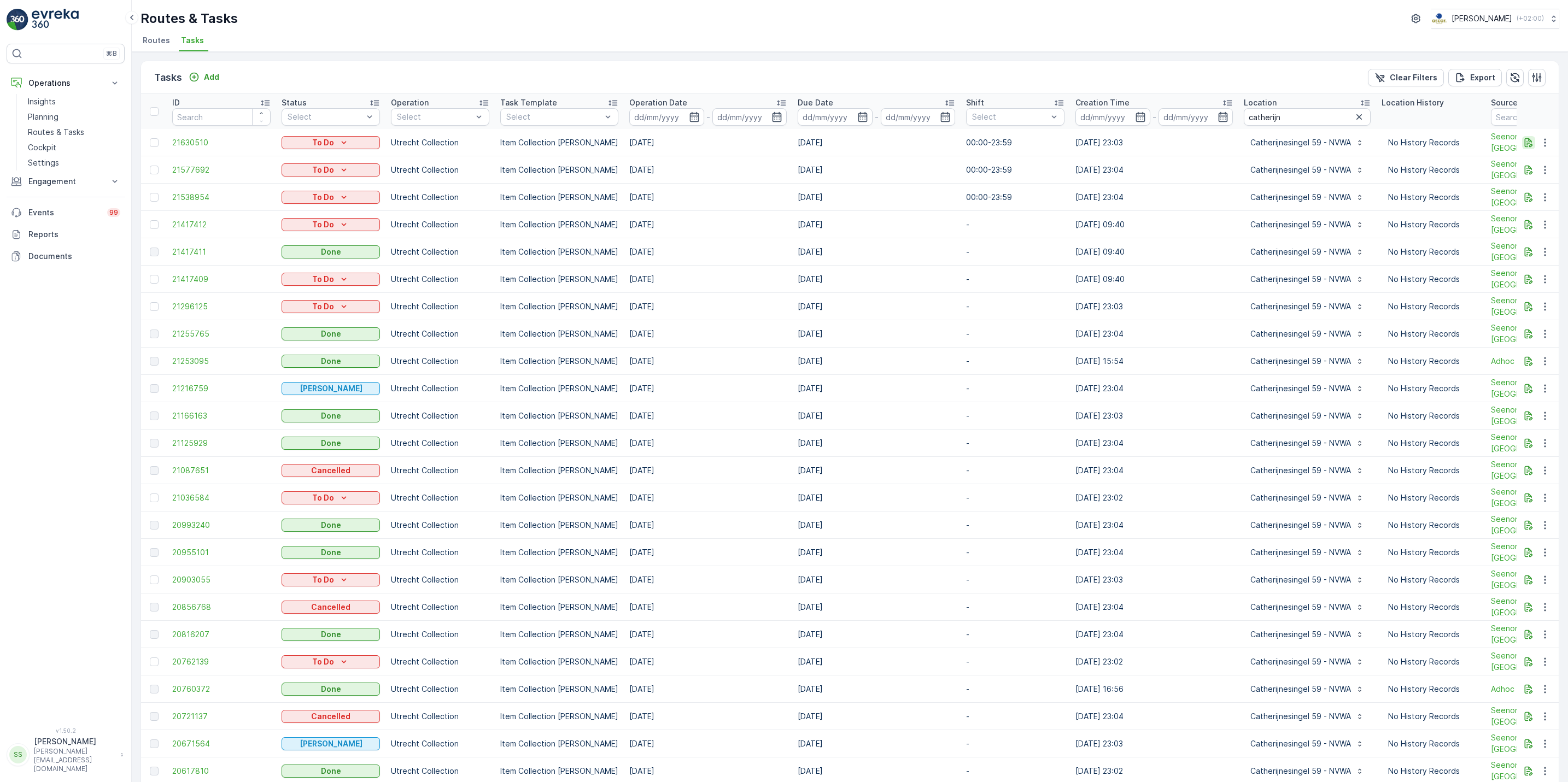
click at [1529, 143] on icon "button" at bounding box center [1528, 143] width 11 height 11
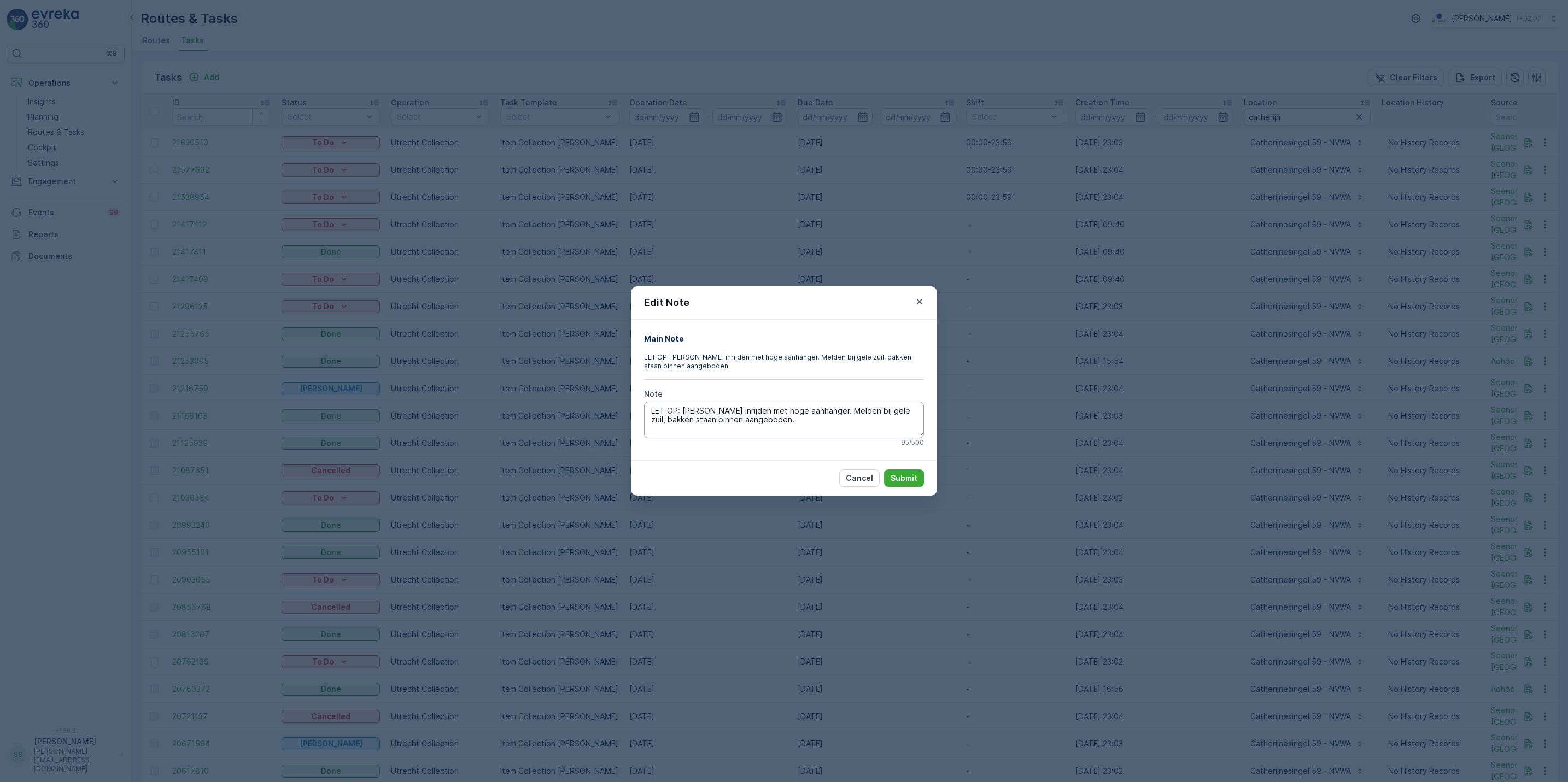
drag, startPoint x: 867, startPoint y: 421, endPoint x: 825, endPoint y: 412, distance: 43.0
click at [825, 412] on textarea "LET OP: Niet inrijden met hoge aanhanger. Melden bij gele zuil, bakken staan bi…" at bounding box center [784, 420] width 280 height 36
drag, startPoint x: 820, startPoint y: 410, endPoint x: 836, endPoint y: 433, distance: 28.0
click at [836, 433] on textarea "LET OP: Niet inrijden met hoge aanhanger. Melden bij gele zuil, bakken staan bi…" at bounding box center [784, 420] width 280 height 36
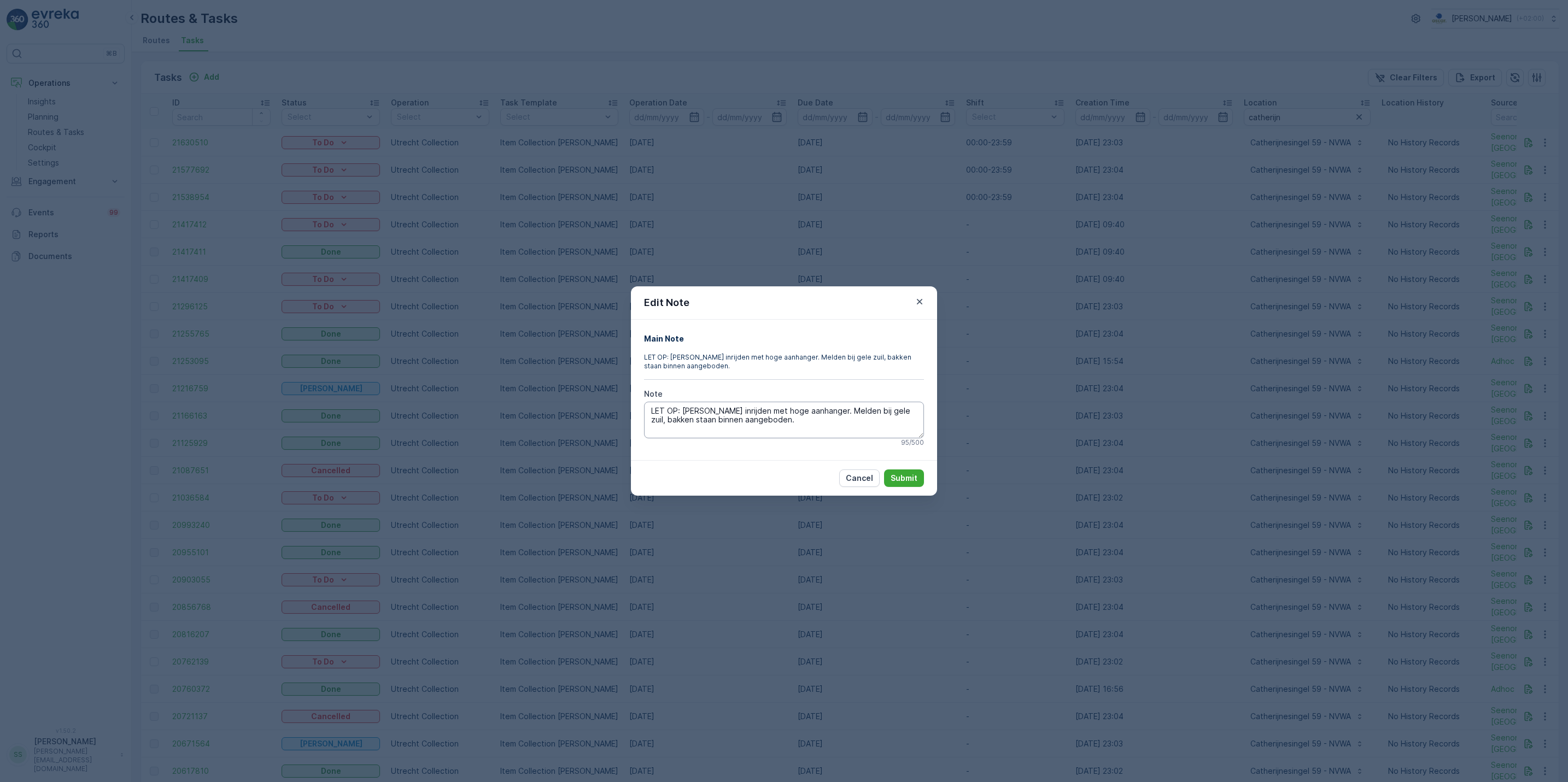
click at [836, 433] on textarea "LET OP: Niet inrijden met hoge aanhanger. Melden bij gele zuil, bakken staan bi…" at bounding box center [784, 420] width 280 height 36
drag, startPoint x: 836, startPoint y: 433, endPoint x: 805, endPoint y: 408, distance: 39.8
click at [805, 408] on textarea "LET OP: Niet inrijden met hoge aanhanger. Melden bij gele zuil, bakken staan bi…" at bounding box center [784, 420] width 280 height 36
drag, startPoint x: 805, startPoint y: 408, endPoint x: 809, endPoint y: 423, distance: 15.5
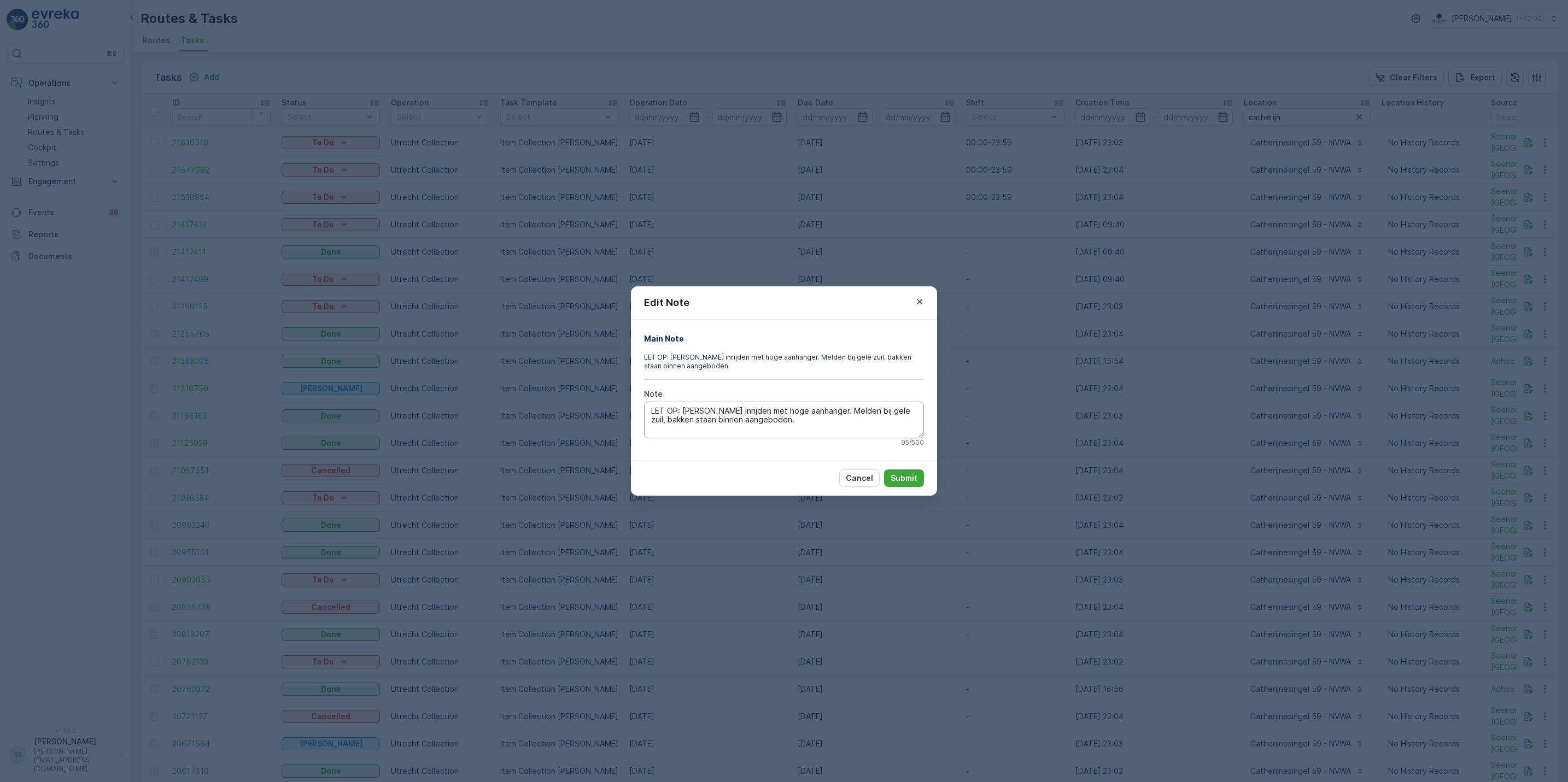
click at [809, 423] on textarea "LET OP: Niet inrijden met hoge aanhanger. Melden bij gele zuil, bakken staan bi…" at bounding box center [784, 420] width 280 height 36
click at [1039, 342] on div "Edit Note Main Note LET OP: Niet inrijden met hoge aanhanger. Melden bij gele z…" at bounding box center [784, 391] width 1568 height 782
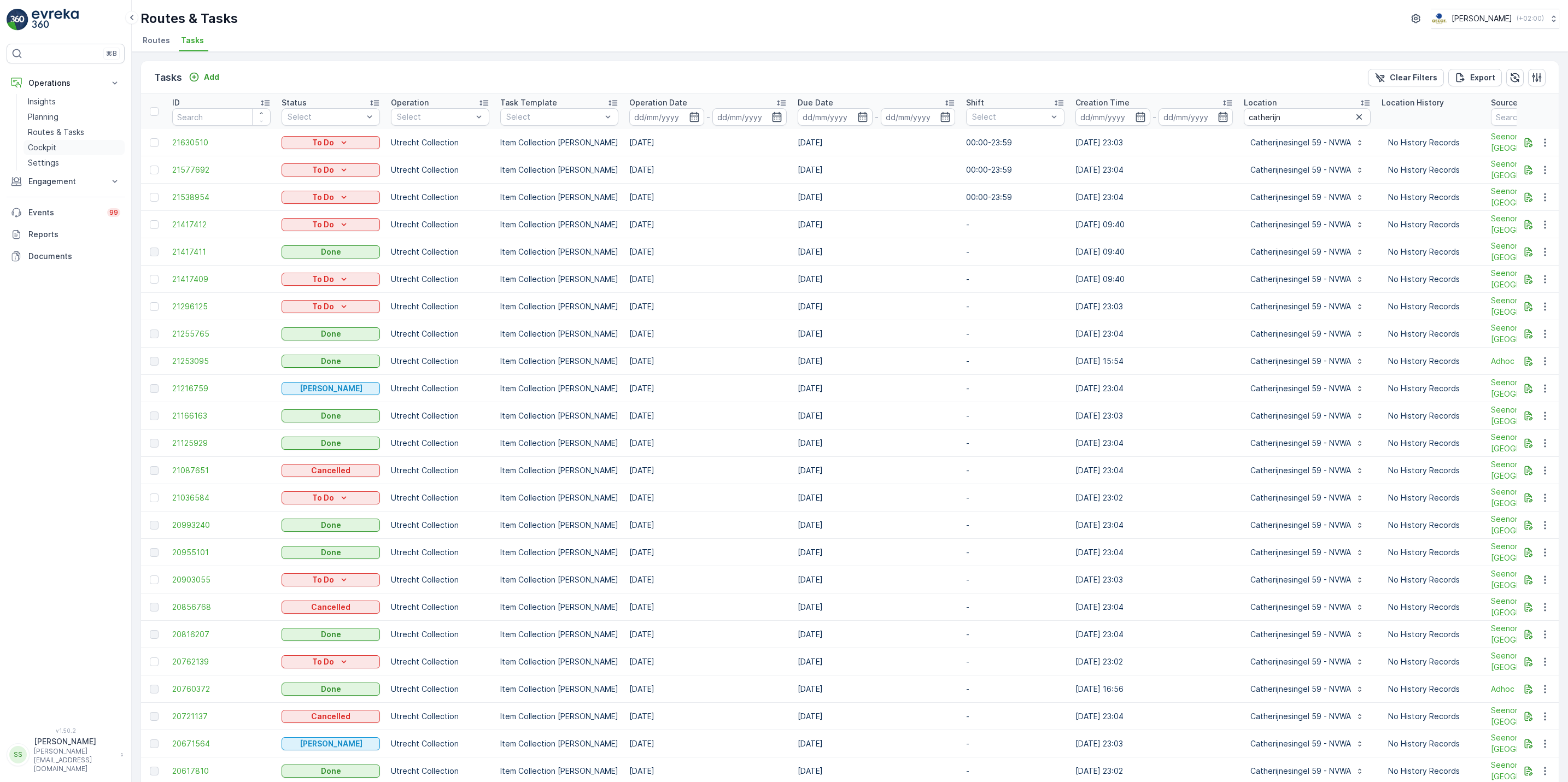
click at [46, 151] on p "Cockpit" at bounding box center [42, 147] width 28 height 11
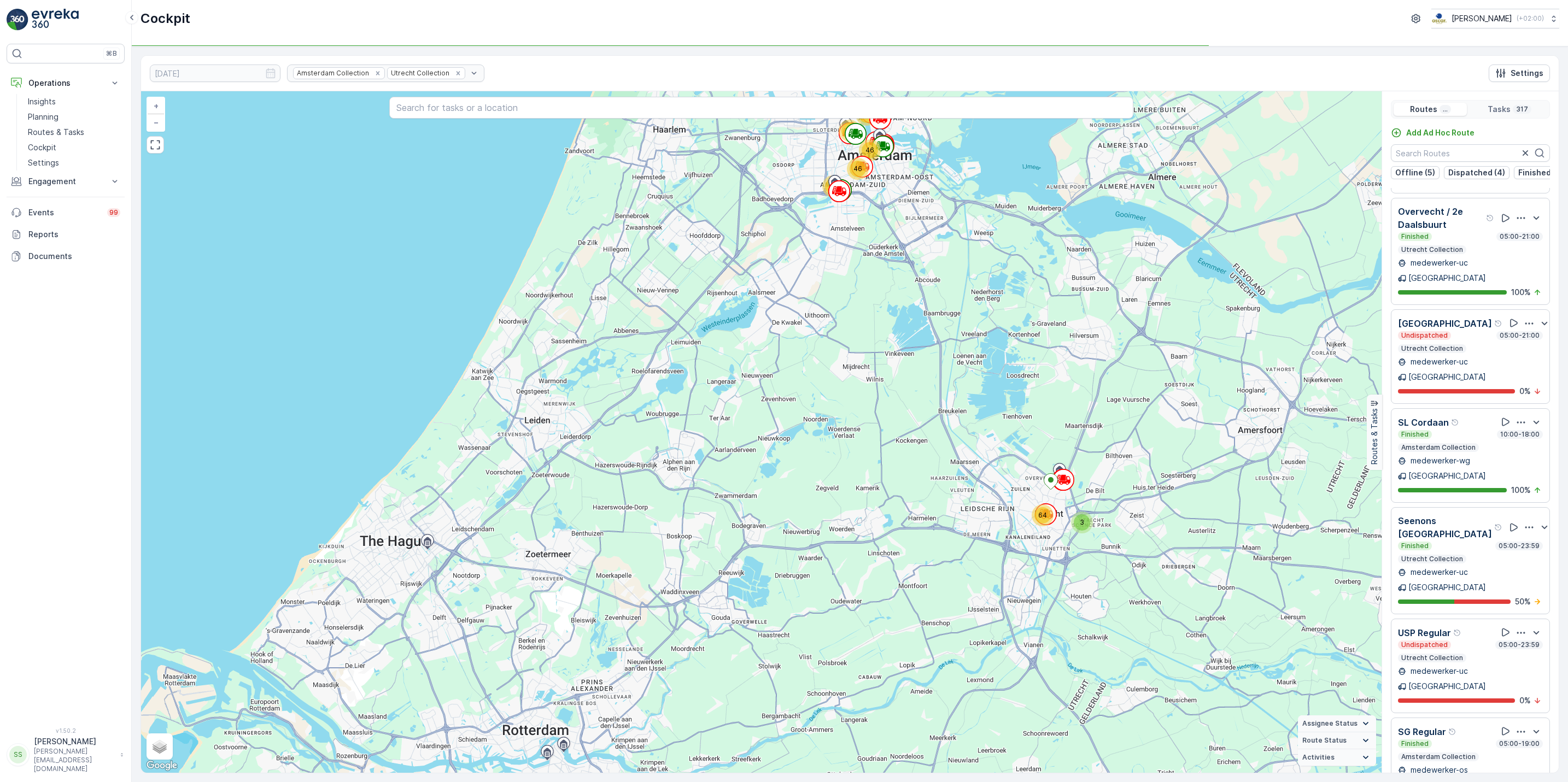
scroll to position [439, 0]
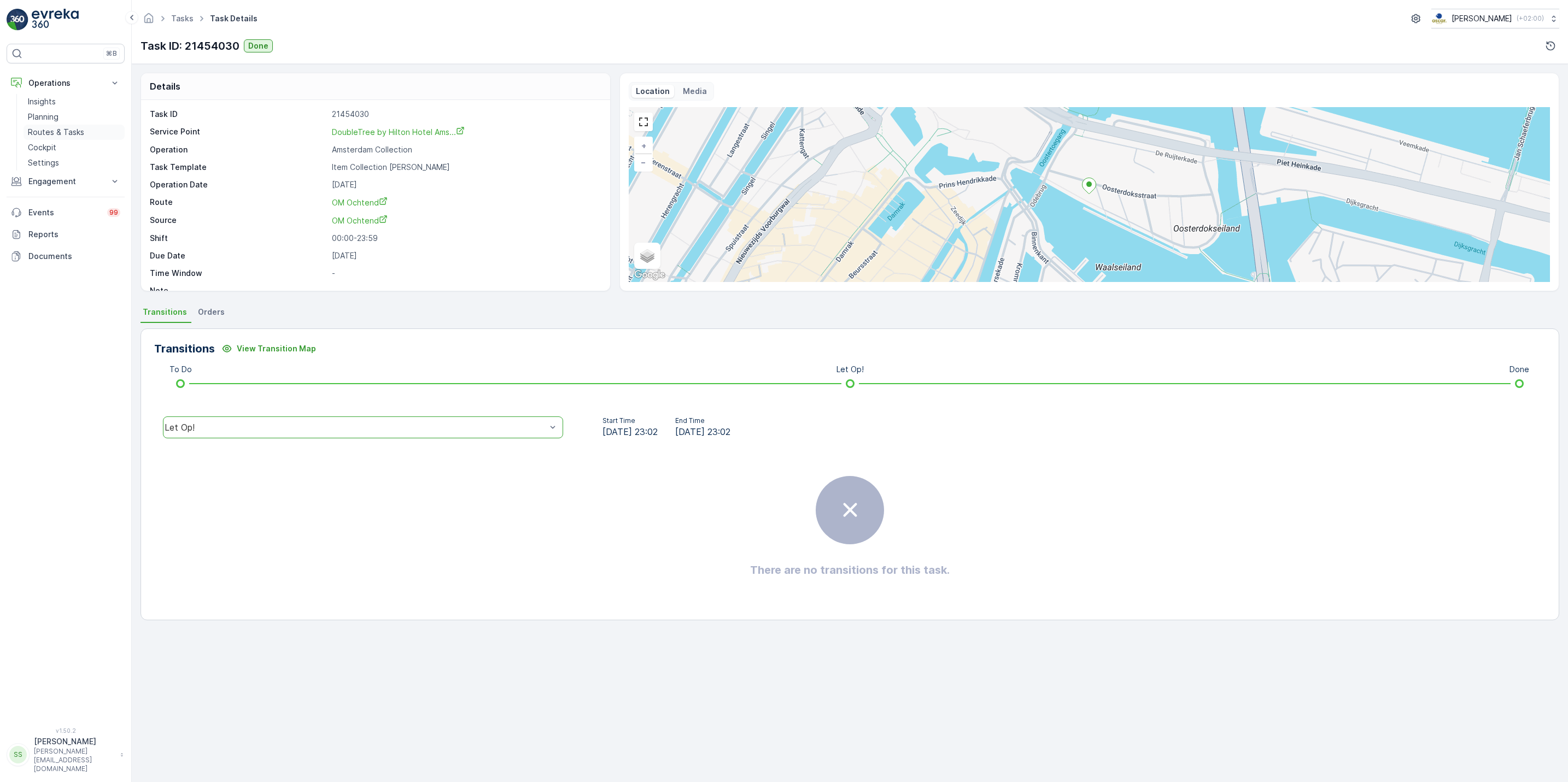
click at [63, 135] on p "Routes & Tasks" at bounding box center [56, 132] width 57 height 11
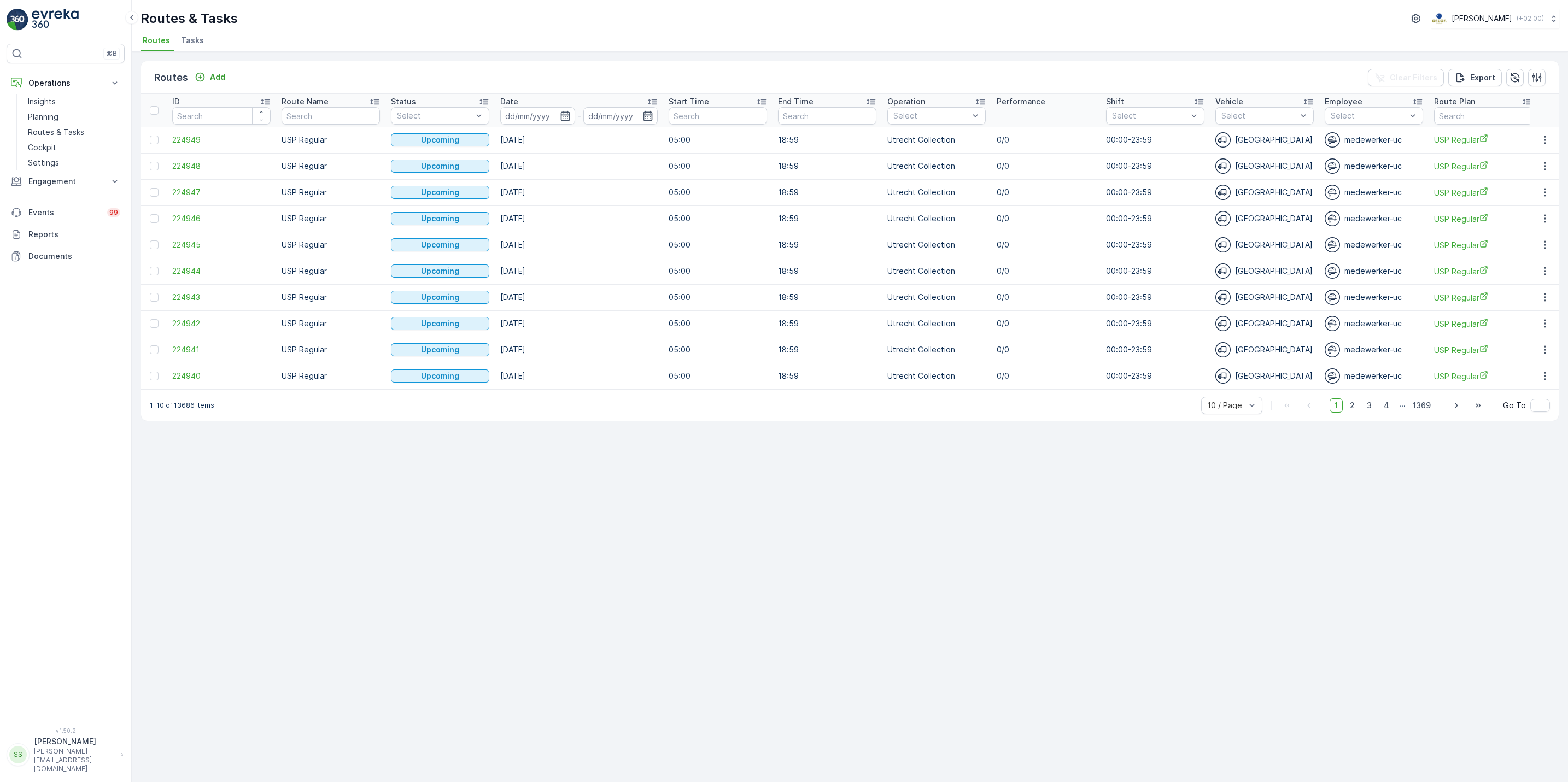
click at [197, 39] on span "Tasks" at bounding box center [192, 41] width 23 height 11
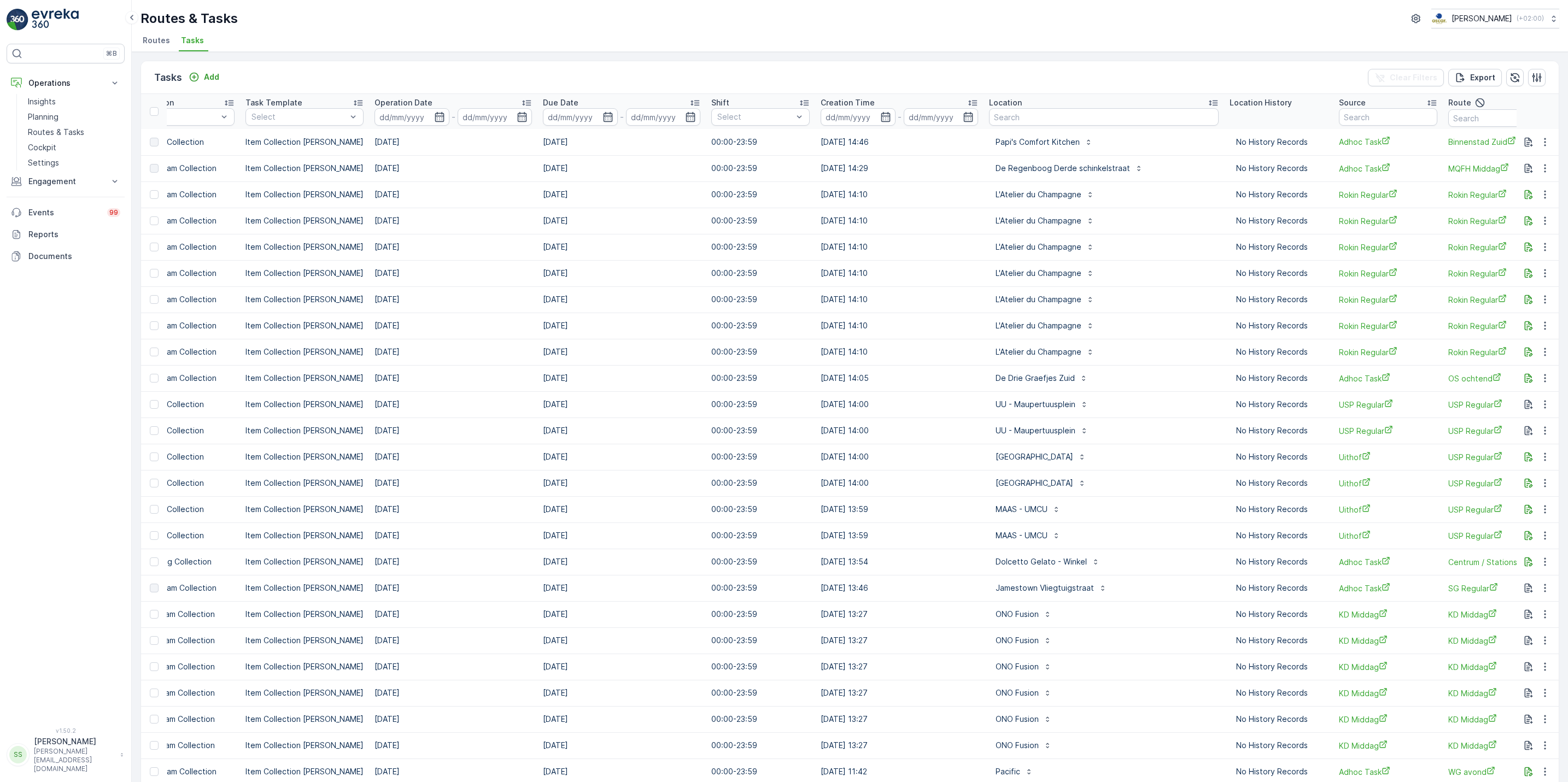
scroll to position [0, 321]
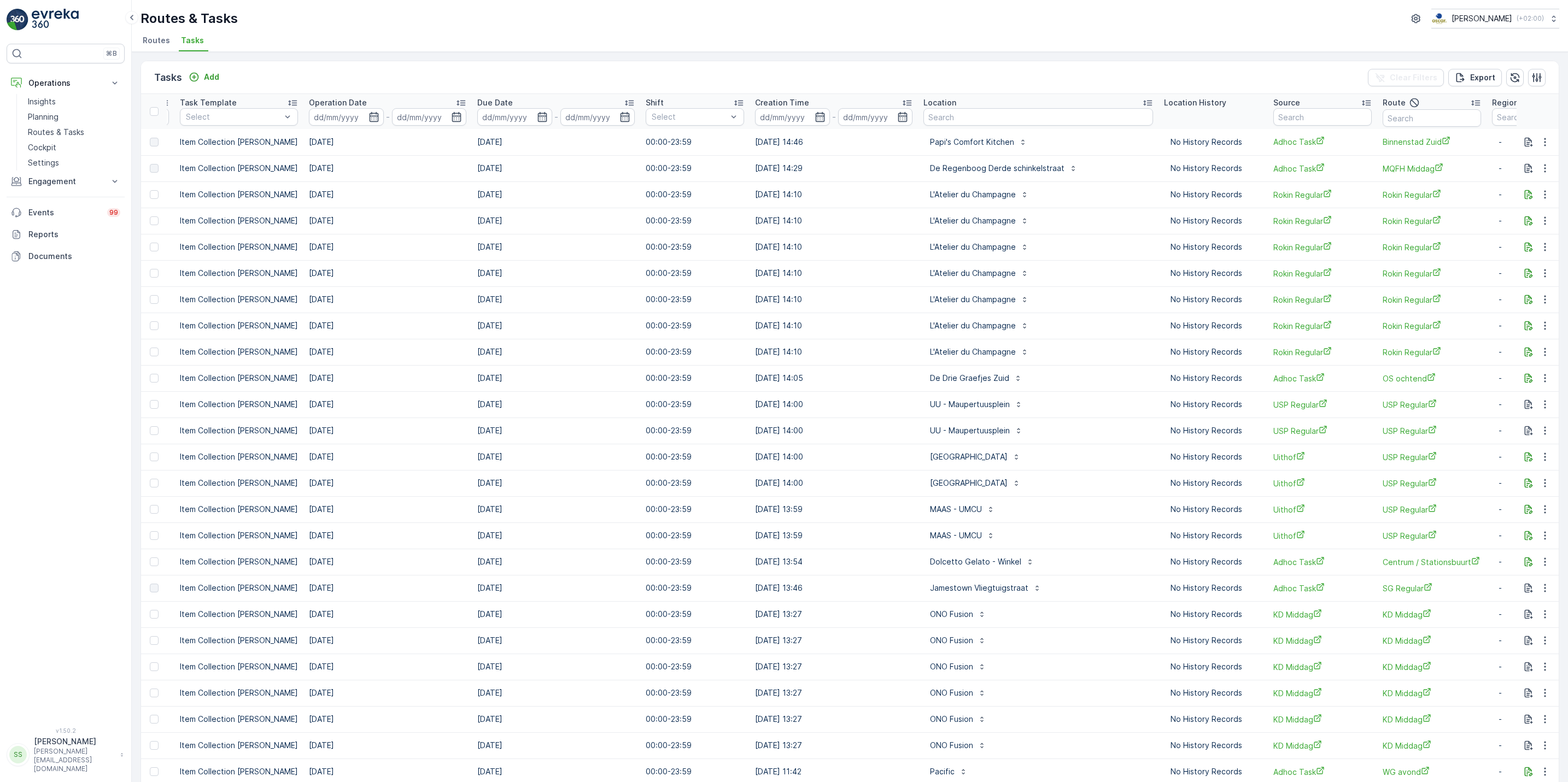
click at [151, 50] on li "Routes" at bounding box center [158, 42] width 34 height 19
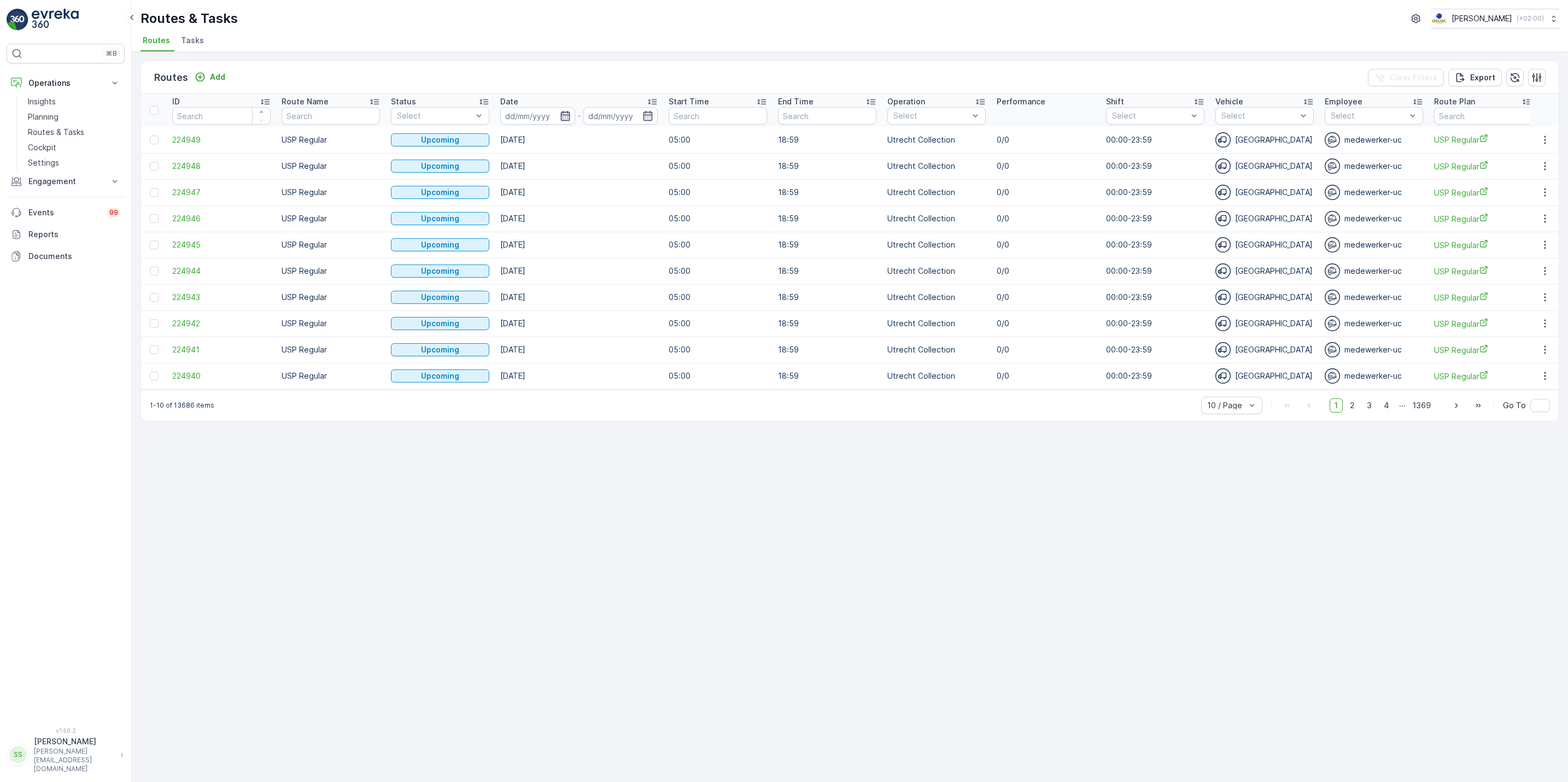
click at [566, 113] on icon "button" at bounding box center [565, 116] width 11 height 11
click at [617, 227] on div "15" at bounding box center [617, 228] width 18 height 18
type input "[DATE]"
click at [617, 227] on div "15" at bounding box center [617, 228] width 18 height 18
type input "[DATE]"
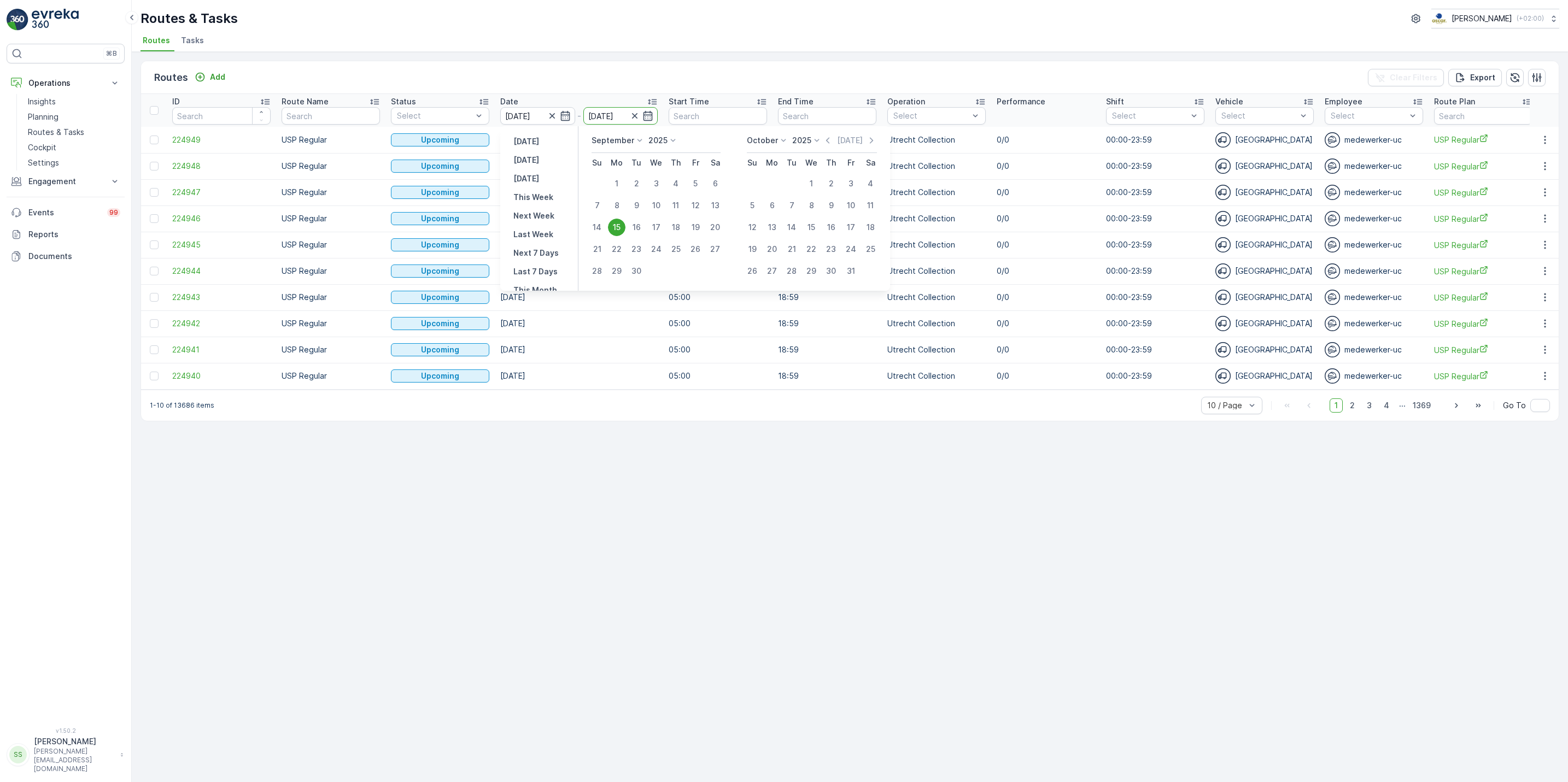
click at [617, 227] on div "15" at bounding box center [617, 228] width 18 height 18
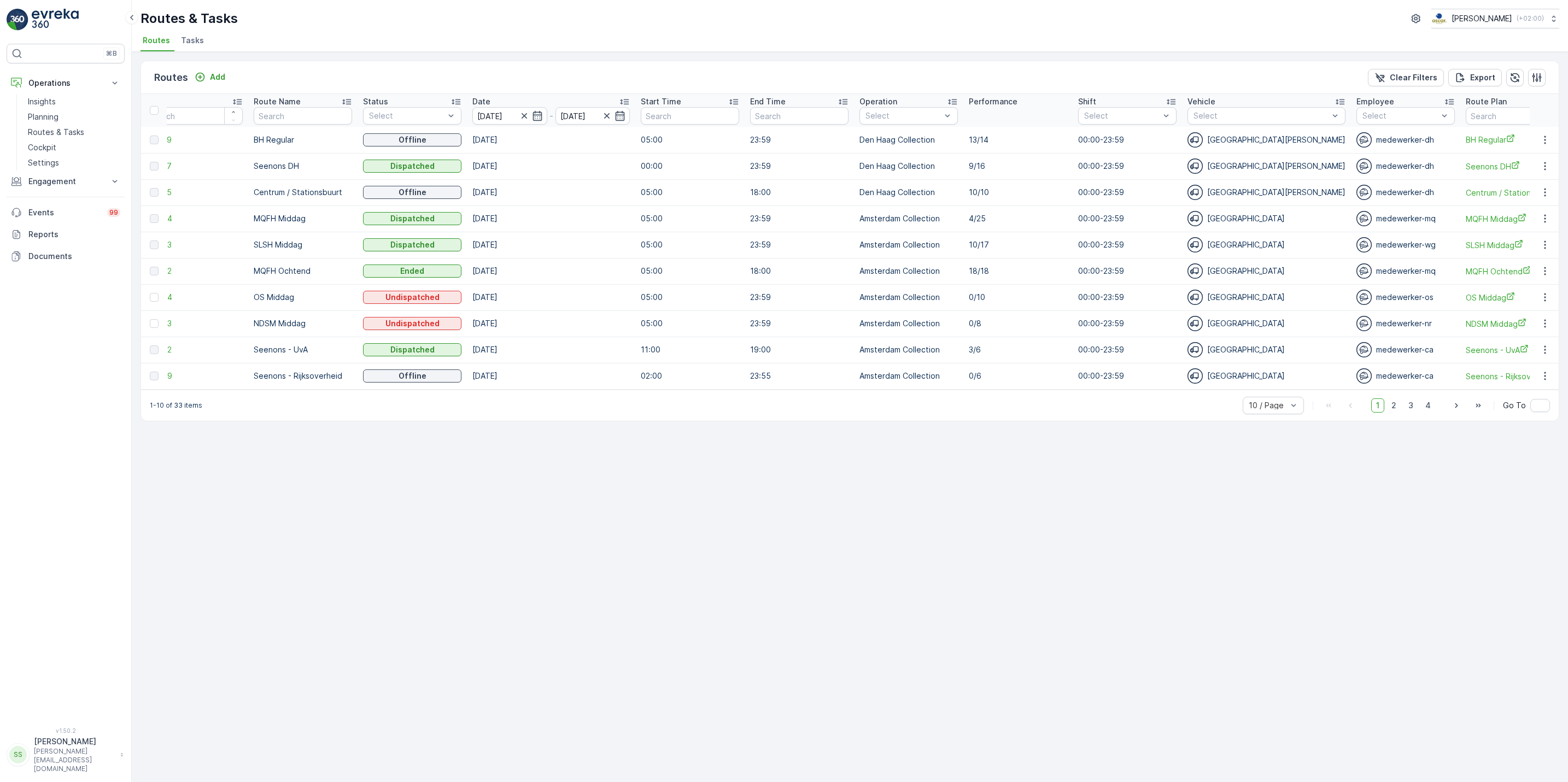
scroll to position [0, 28]
click at [1543, 299] on icon "button" at bounding box center [1545, 298] width 11 height 11
click at [1535, 316] on span "See More Details" at bounding box center [1519, 314] width 64 height 11
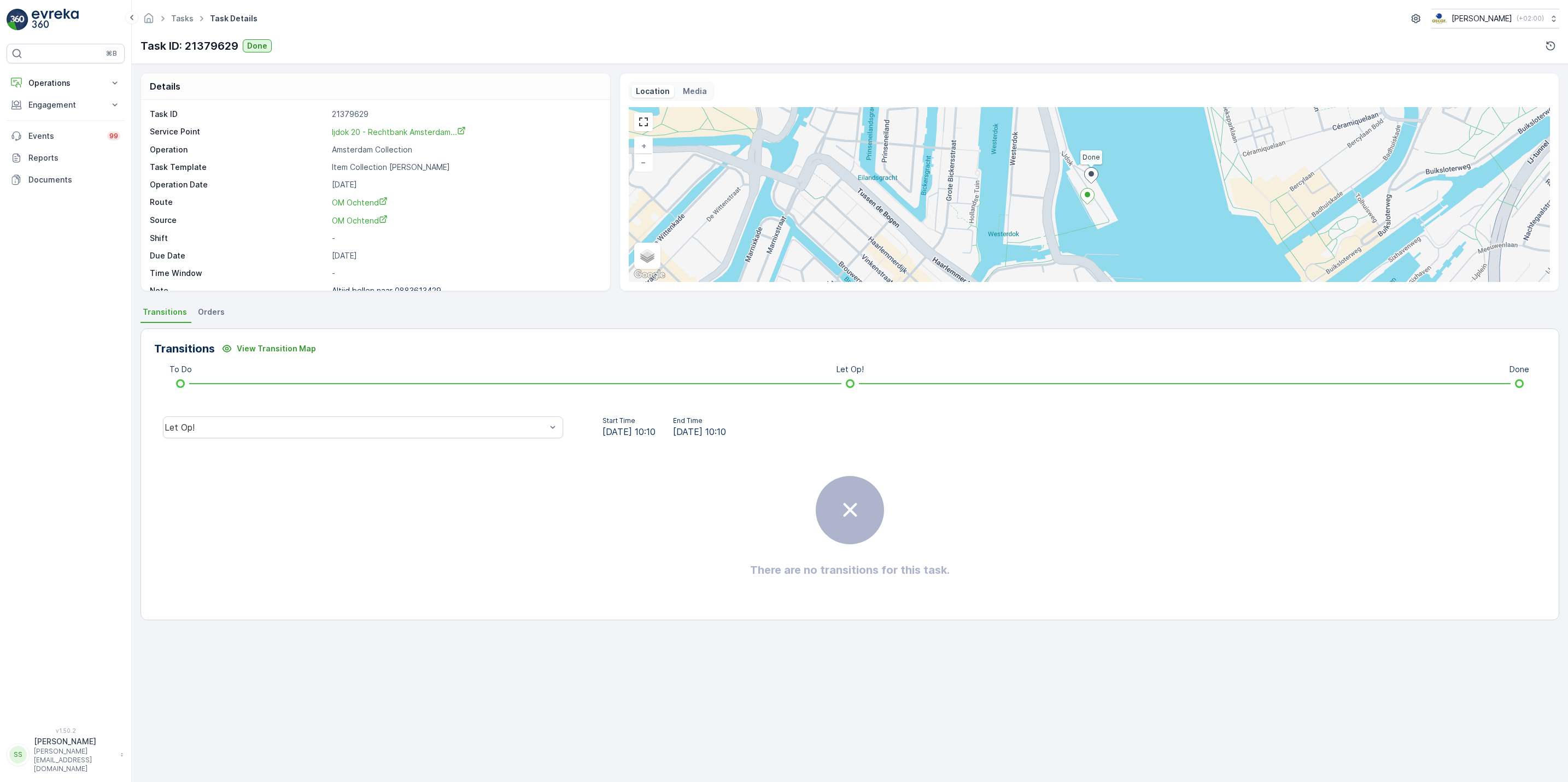
scroll to position [15, 0]
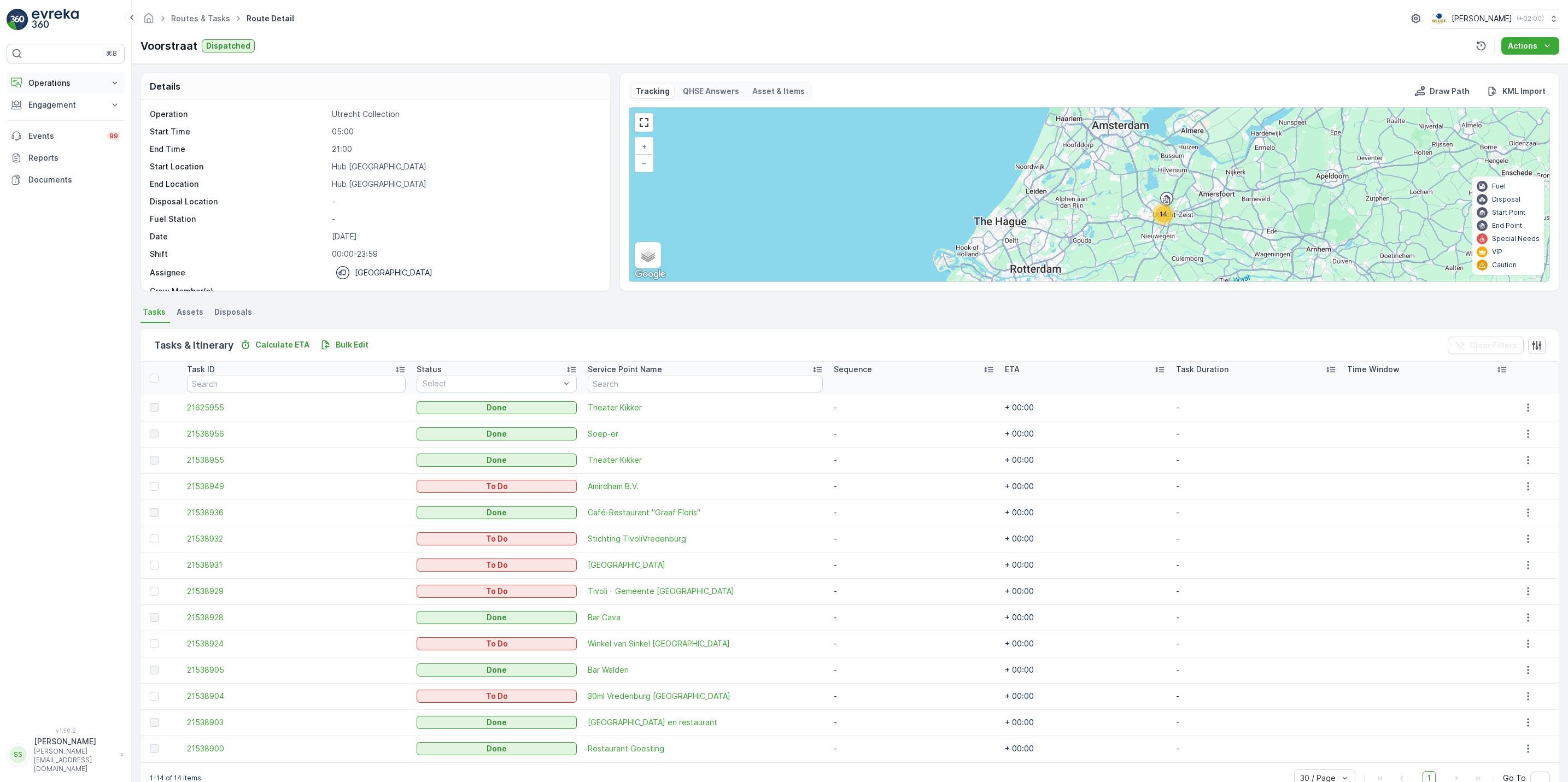
click at [99, 87] on p "Operations" at bounding box center [66, 83] width 74 height 11
click at [46, 152] on p "Cockpit" at bounding box center [42, 147] width 28 height 11
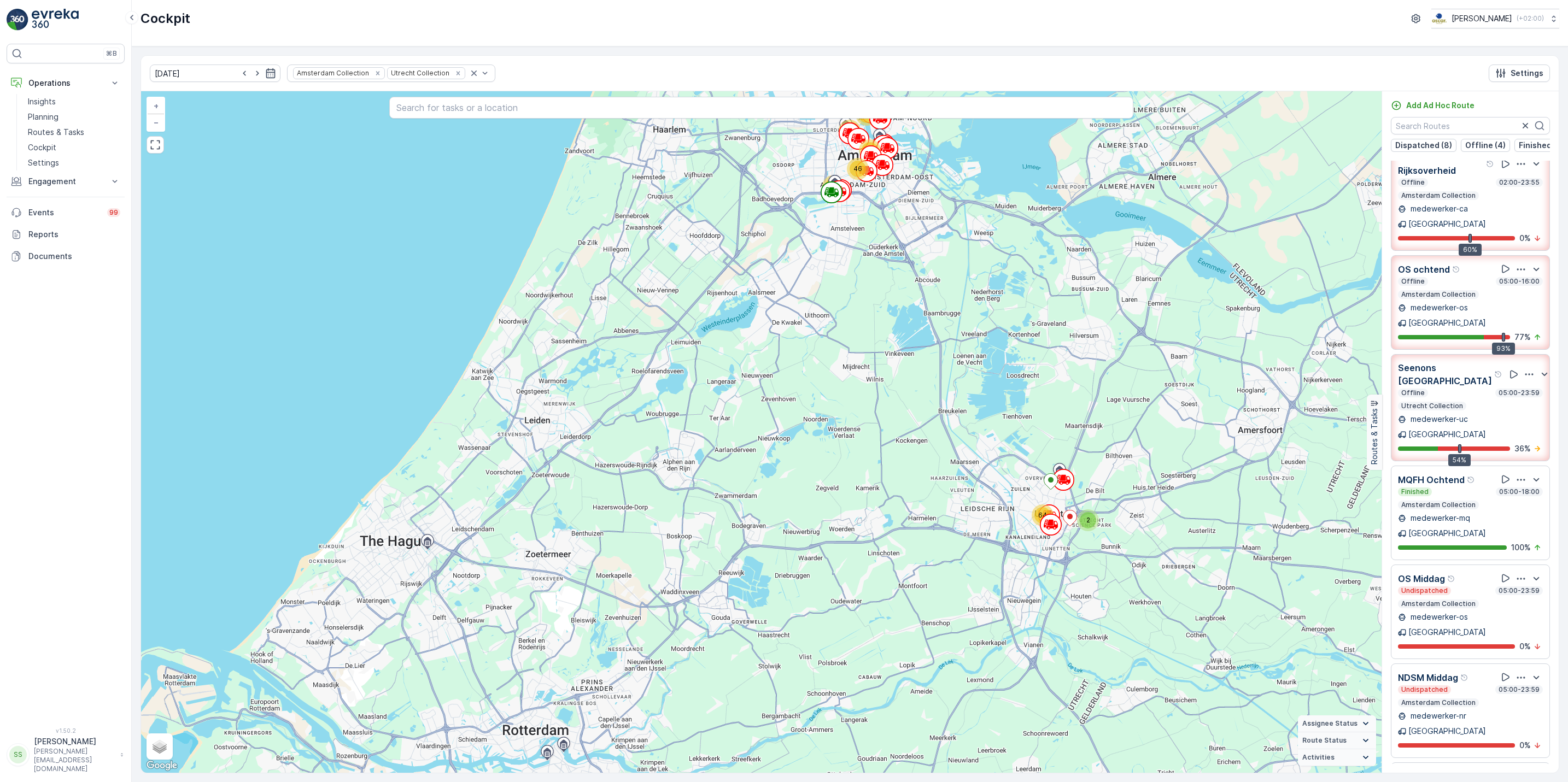
scroll to position [213, 0]
click at [376, 74] on icon "Remove Amsterdam Collection" at bounding box center [377, 73] width 4 height 4
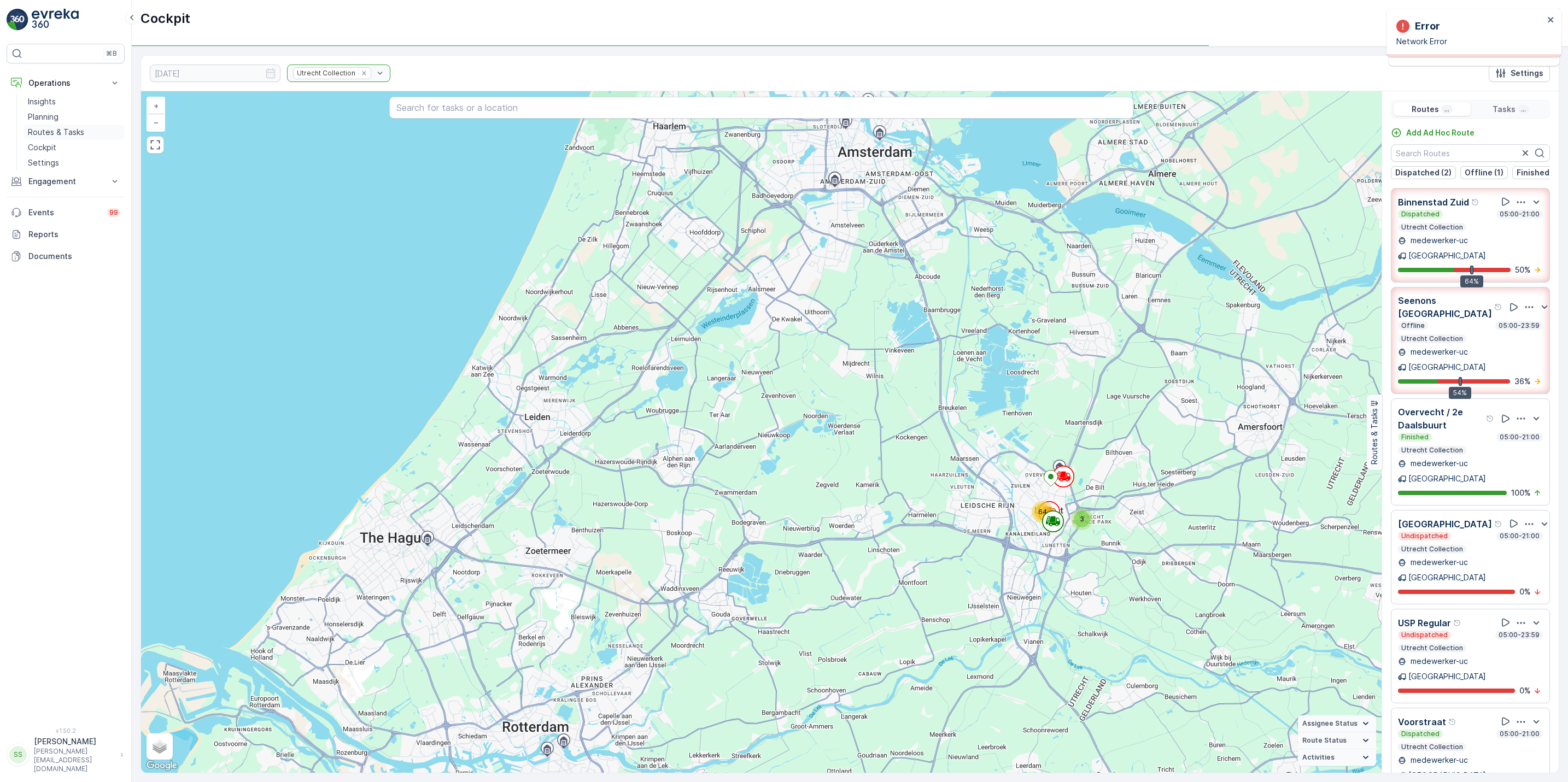
click at [86, 135] on link "Routes & Tasks" at bounding box center [74, 132] width 101 height 15
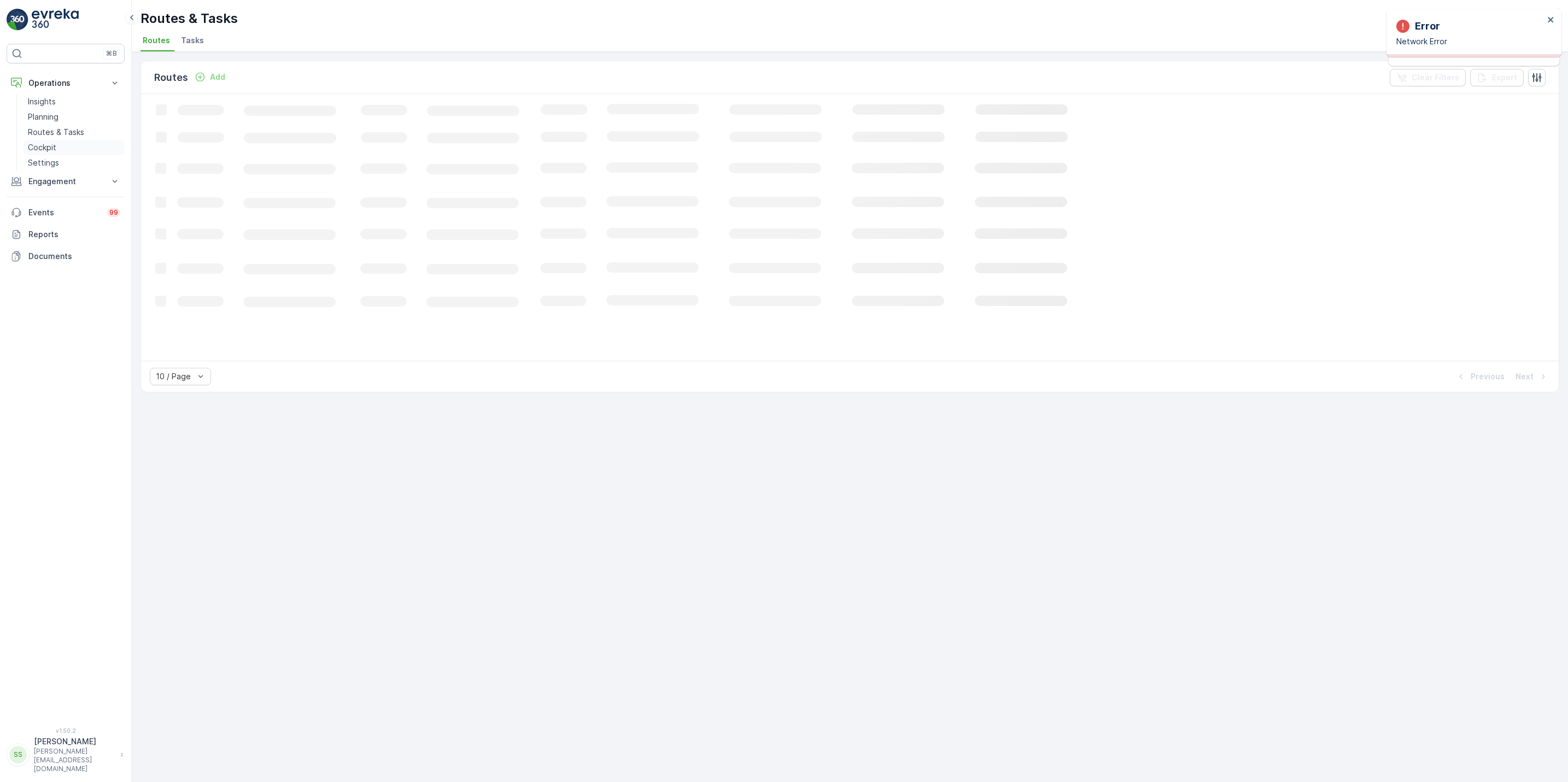
click at [38, 151] on p "Cockpit" at bounding box center [42, 147] width 28 height 11
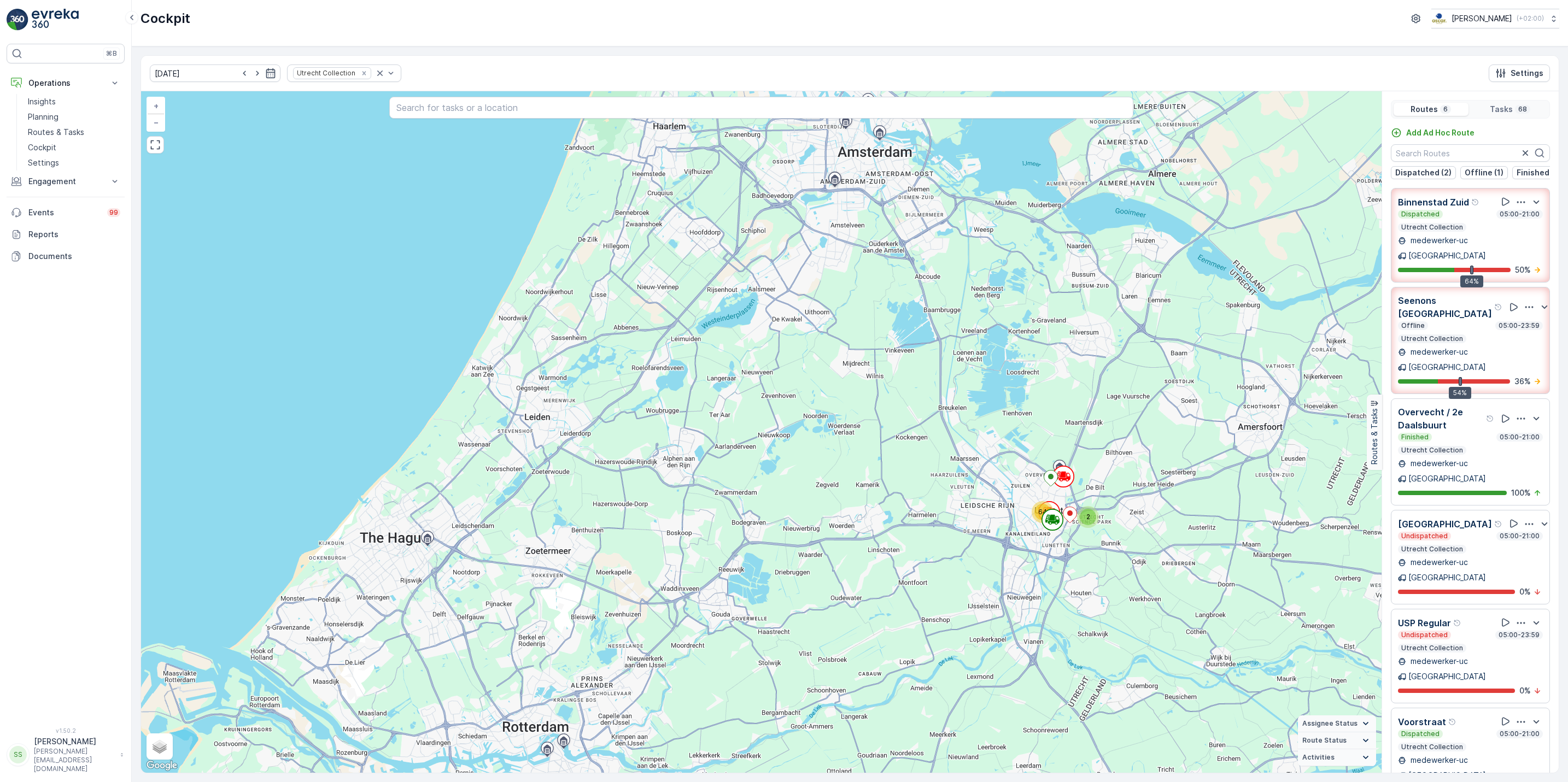
drag, startPoint x: 949, startPoint y: 172, endPoint x: 1030, endPoint y: 408, distance: 249.5
click at [1030, 408] on div "2 64 + − Satellite Roadmap Terrain Hybrid Leaflet Keyboard shortcuts Map Data M…" at bounding box center [761, 432] width 1240 height 682
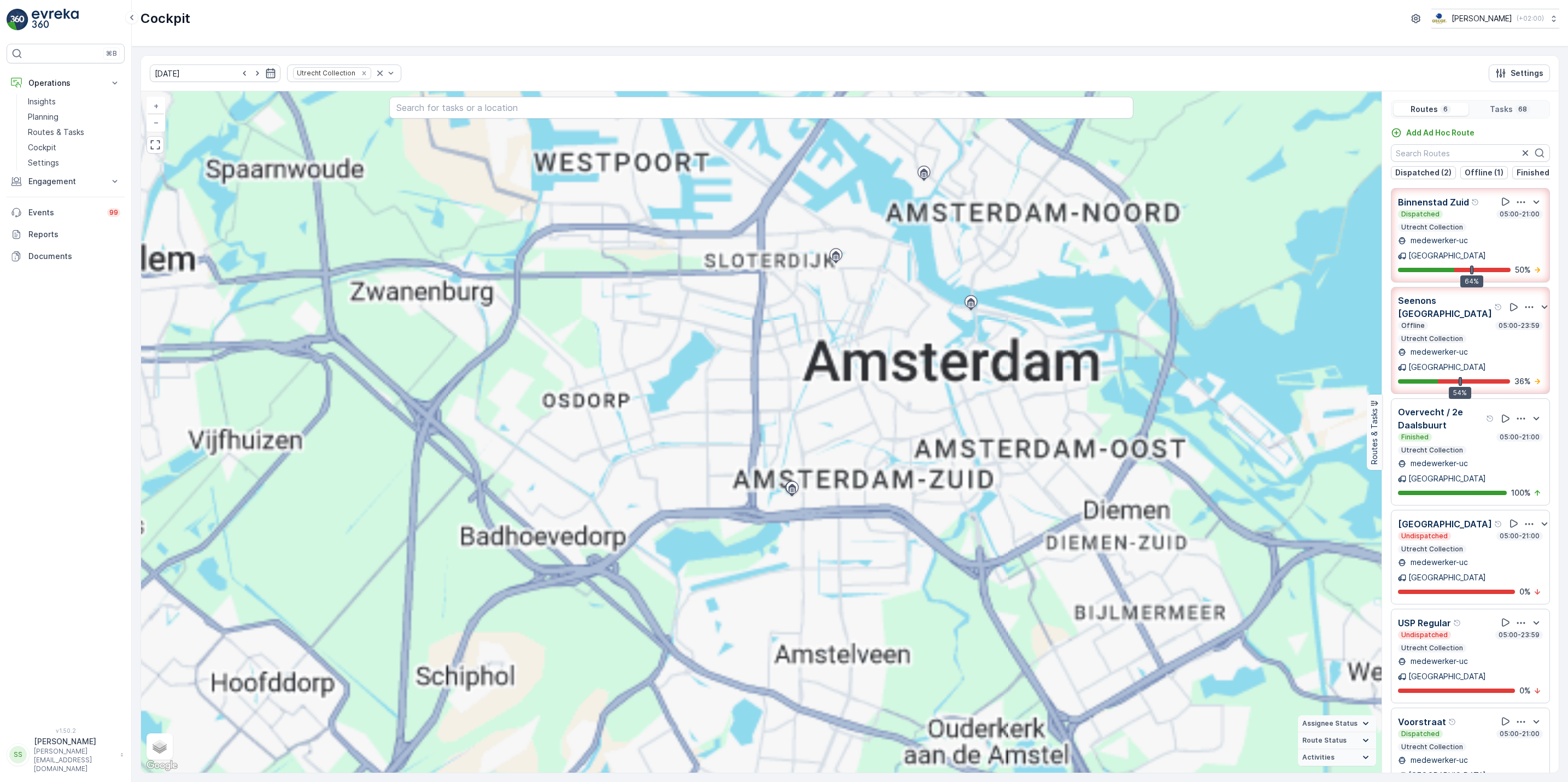
drag, startPoint x: 960, startPoint y: 317, endPoint x: 963, endPoint y: 464, distance: 147.0
click at [963, 464] on div "8 14 38 2 7 3 10 10 20 7 + − Satellite Roadmap Terrain Hybrid Leaflet Keyboard …" at bounding box center [761, 432] width 1240 height 682
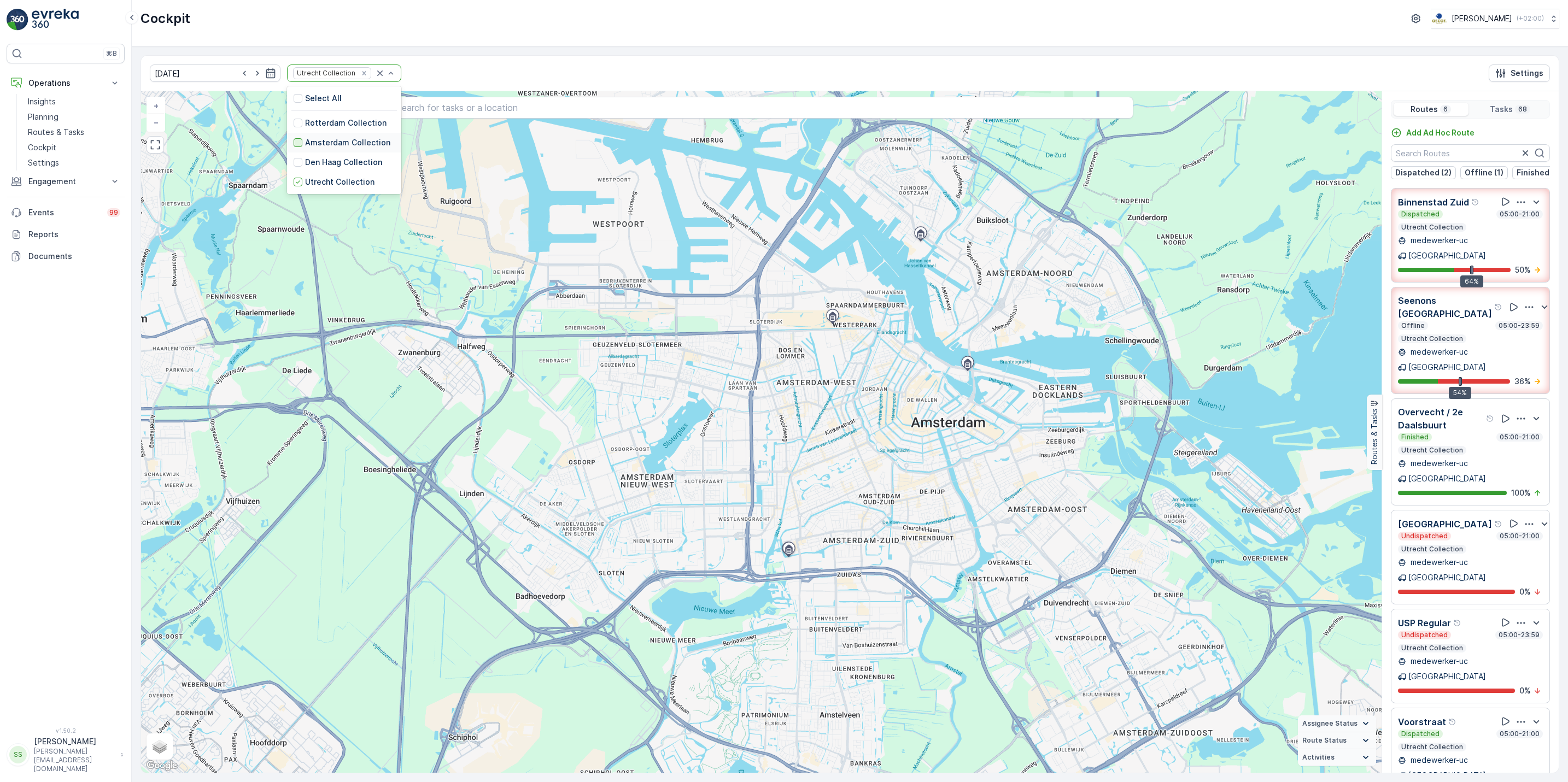
click at [293, 146] on div at bounding box center [298, 143] width 9 height 9
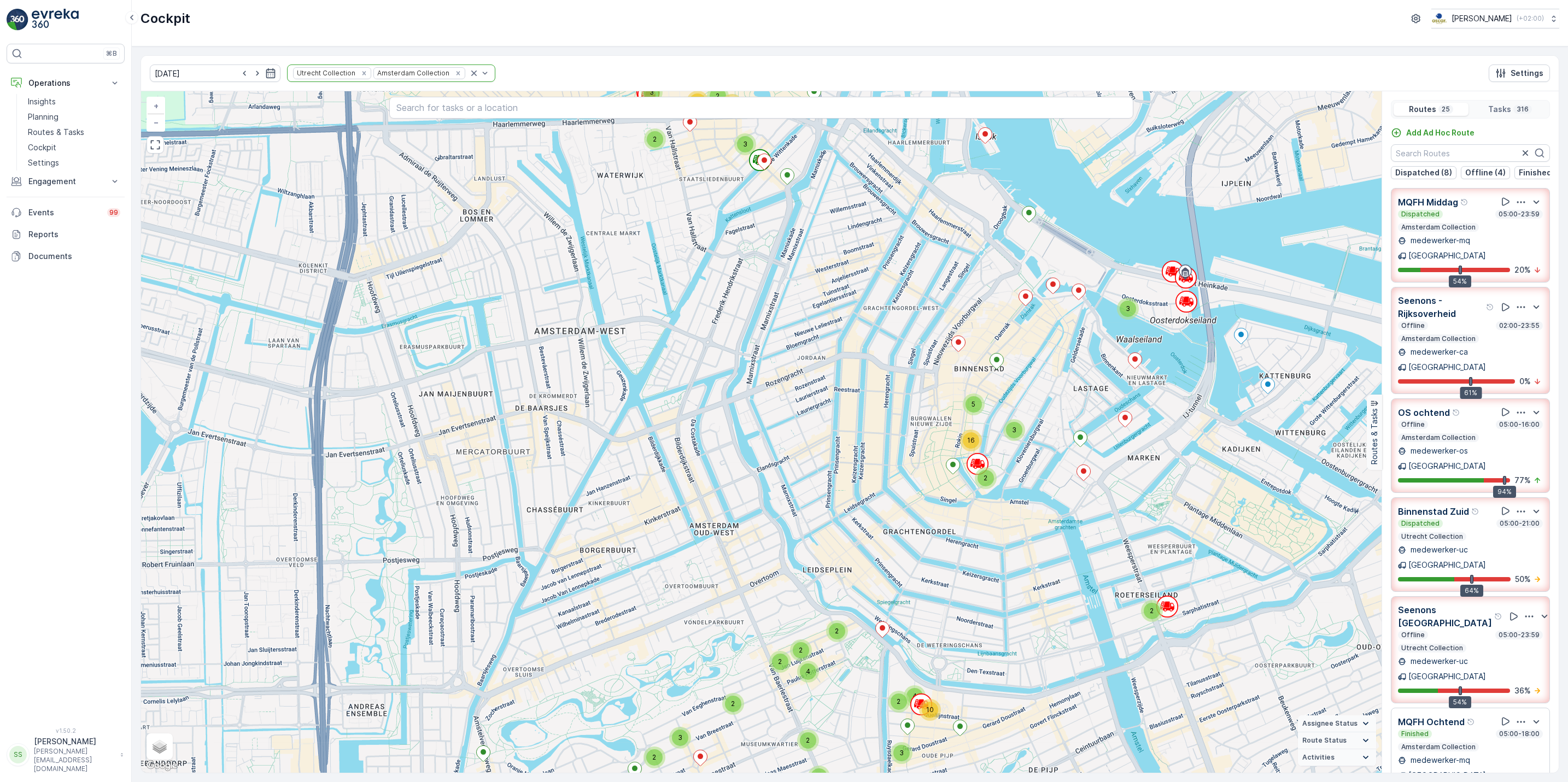
drag, startPoint x: 1039, startPoint y: 256, endPoint x: 993, endPoint y: 346, distance: 101.1
click at [993, 346] on div "5 2 2 2 3 5 2 3 4 3 4 2 3 2 3 2 5 16 3 2 2 3 2 3 4 3 2 4 2 3 3 12 3 23 3 2 3 2 …" at bounding box center [761, 432] width 1240 height 682
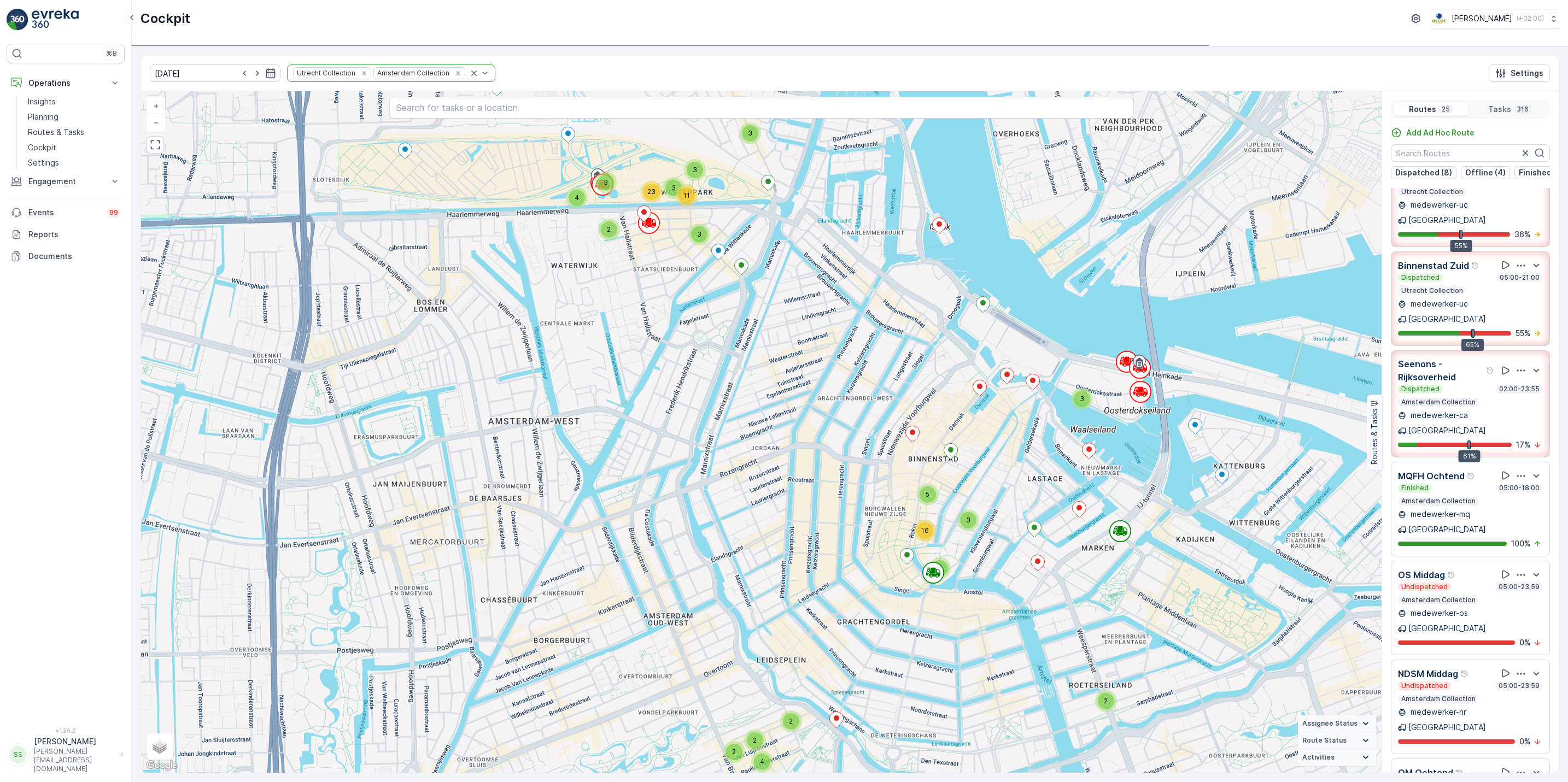
scroll to position [149, 0]
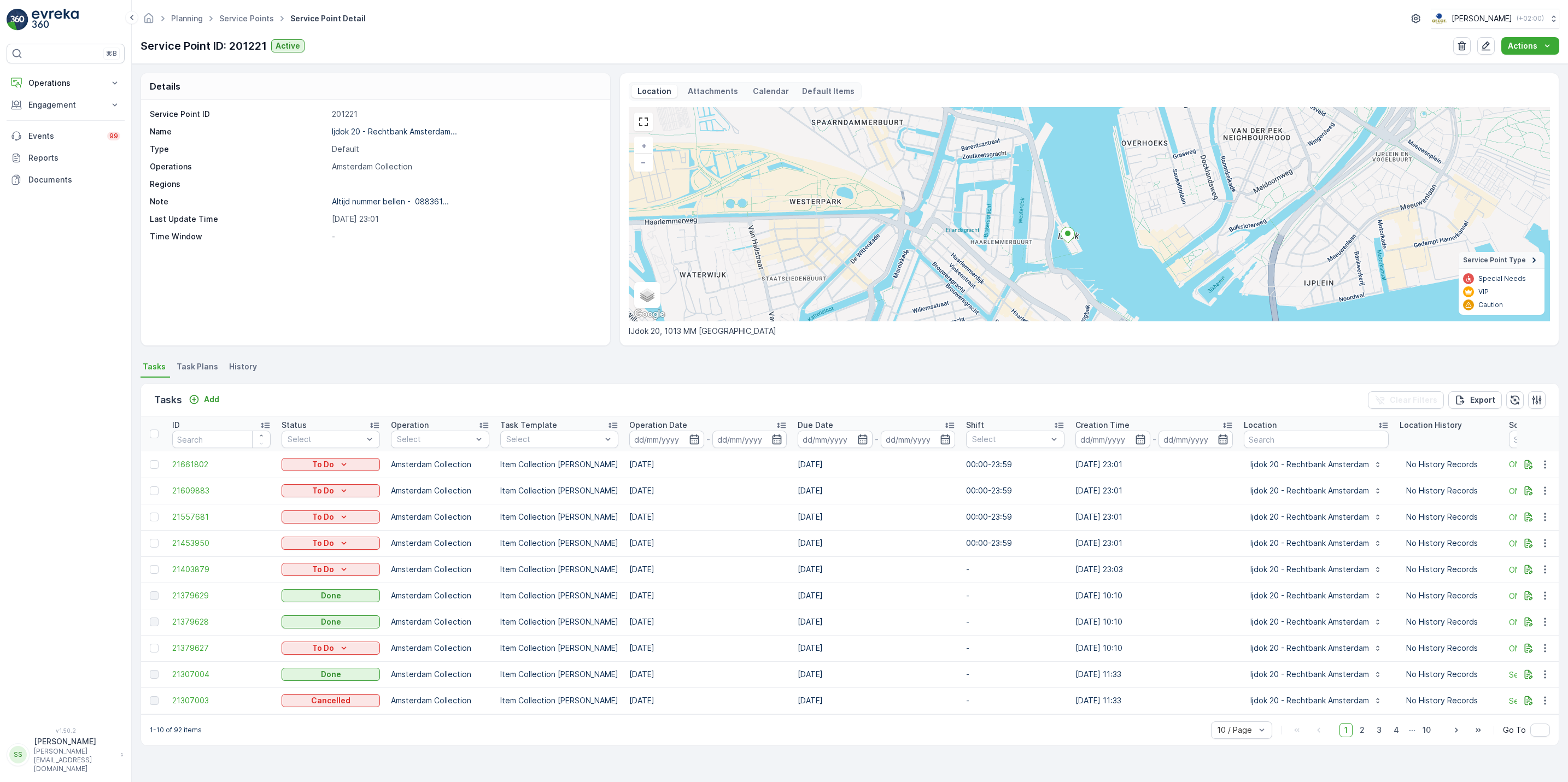
drag, startPoint x: 1096, startPoint y: 252, endPoint x: 1045, endPoint y: 184, distance: 85.0
click at [1045, 184] on div "+ − Satellite Roadmap Terrain Hybrid Leaflet Keyboard shortcuts Map Data Map da…" at bounding box center [1090, 214] width 921 height 214
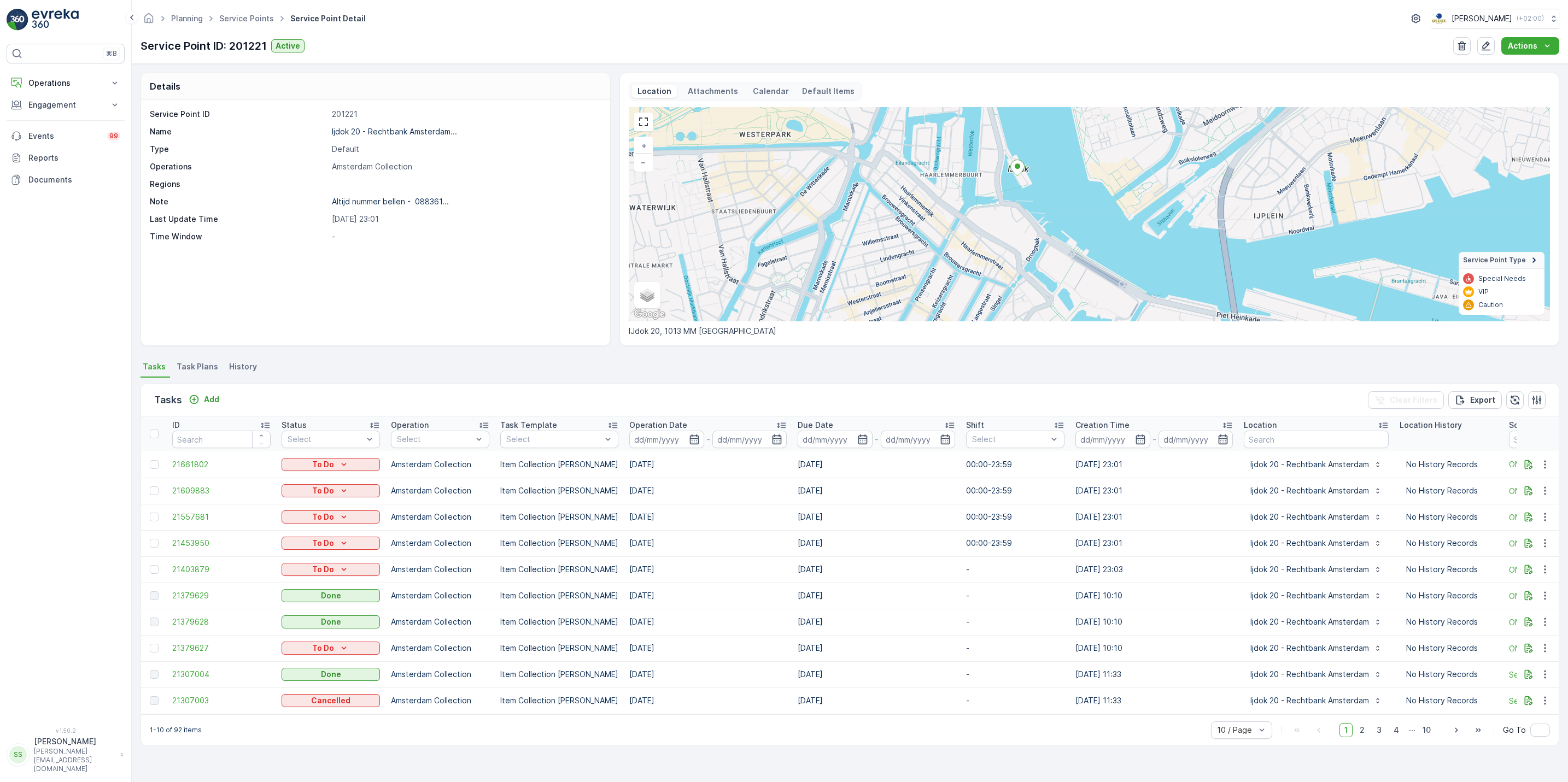
drag, startPoint x: 1076, startPoint y: 223, endPoint x: 992, endPoint y: 133, distance: 123.1
click at [992, 133] on div "+ − Satellite Roadmap Terrain Hybrid Leaflet Keyboard shortcuts Map Data Map da…" at bounding box center [1090, 214] width 921 height 214
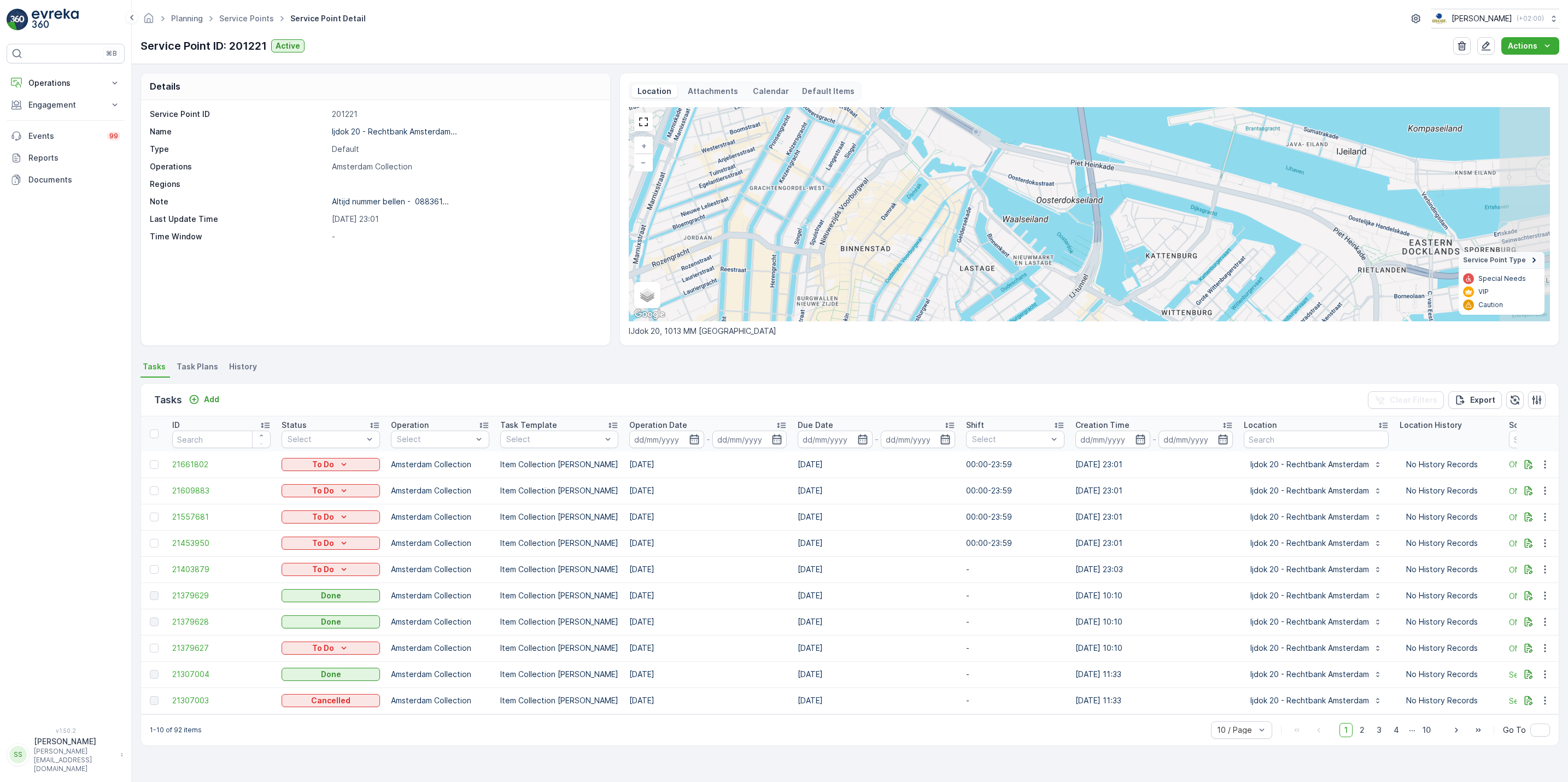
drag, startPoint x: 1023, startPoint y: 190, endPoint x: 962, endPoint y: 128, distance: 87.0
click at [962, 128] on div "+ − Satellite Roadmap Terrain Hybrid Leaflet Keyboard shortcuts Map Data Map da…" at bounding box center [1090, 214] width 921 height 214
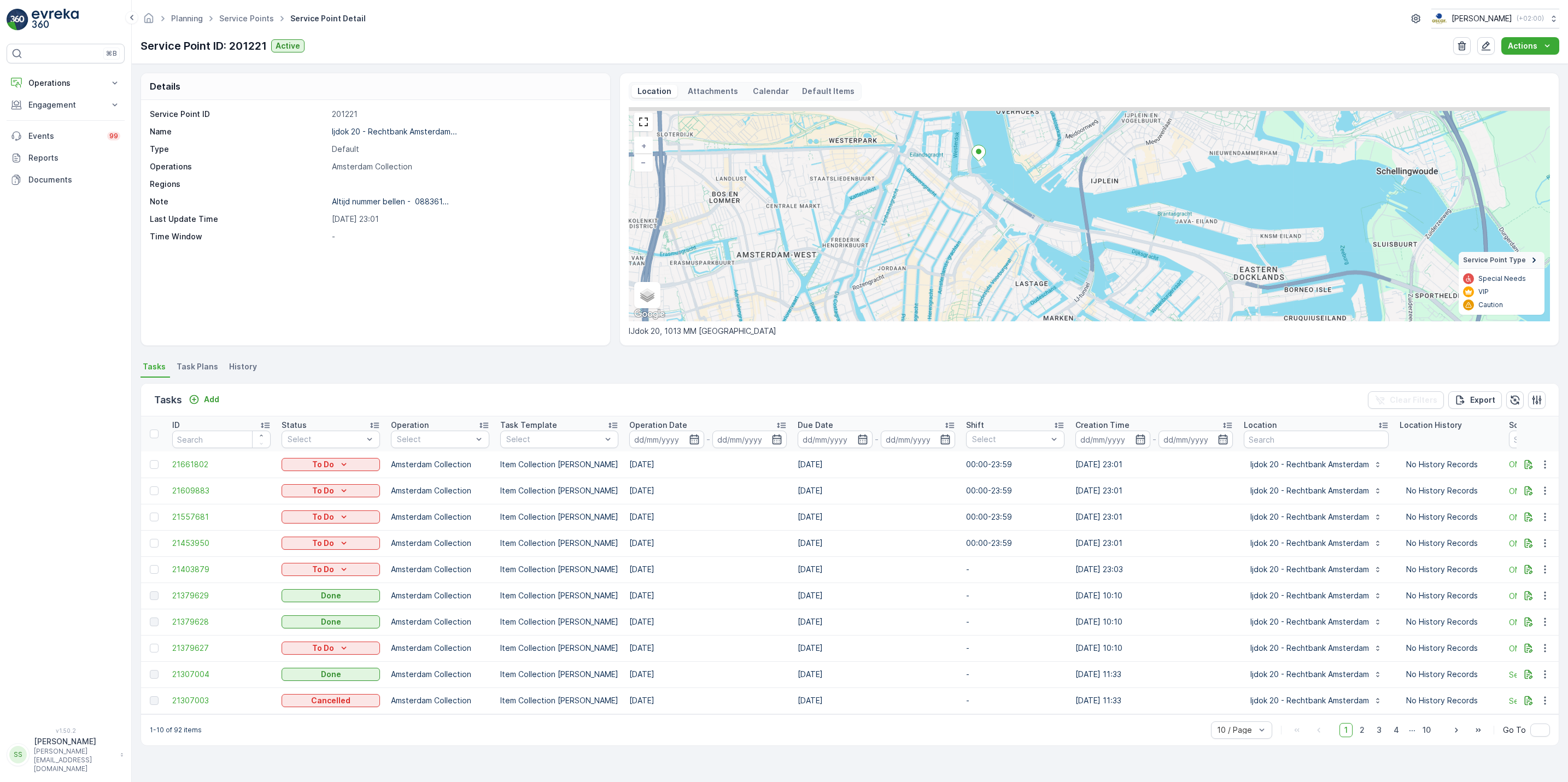
drag, startPoint x: 984, startPoint y: 155, endPoint x: 1074, endPoint y: 267, distance: 143.7
click at [1074, 267] on div "+ − Satellite Roadmap Terrain Hybrid Leaflet Keyboard shortcuts Map Data Map da…" at bounding box center [1090, 214] width 921 height 214
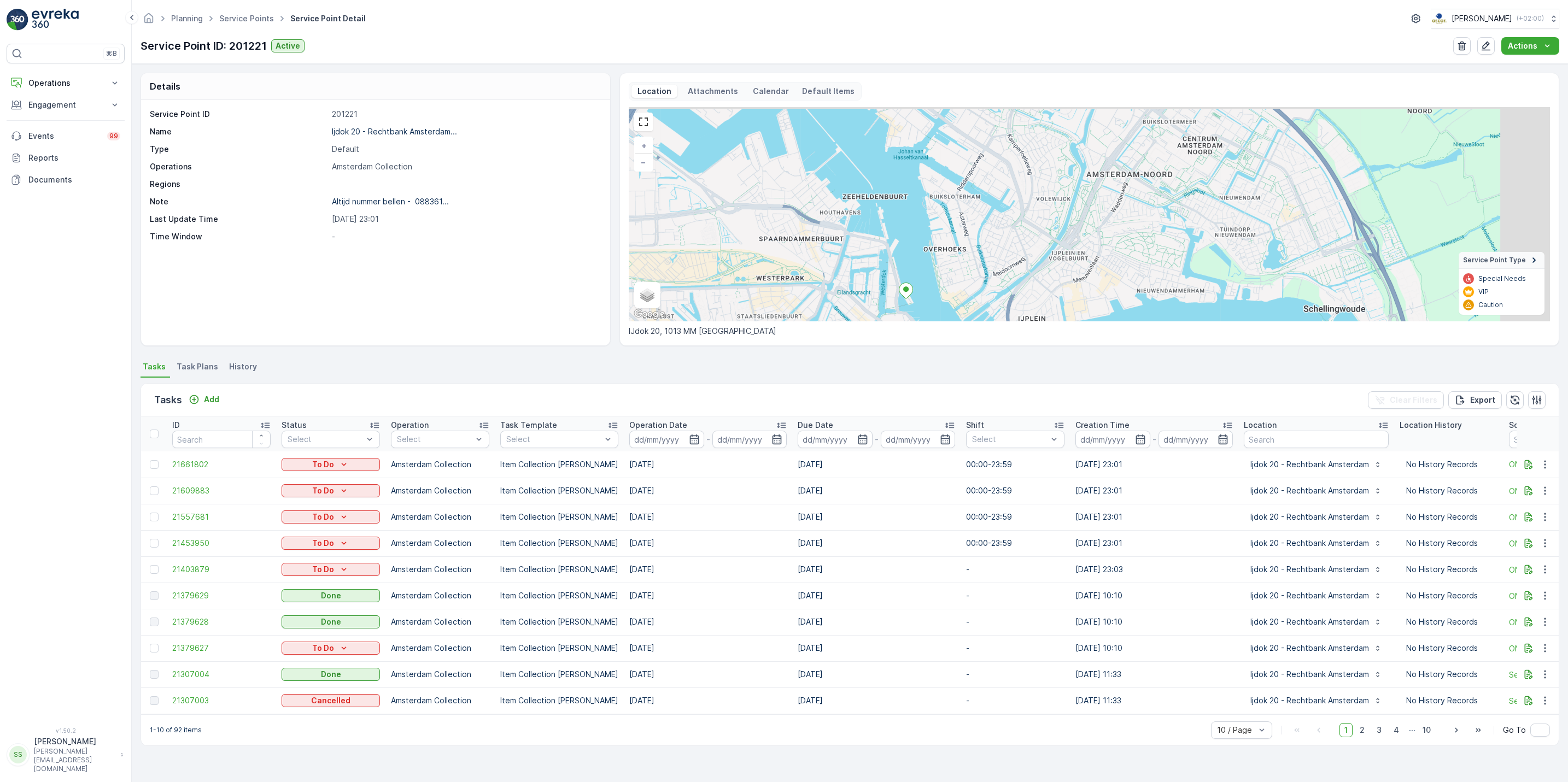
drag, startPoint x: 1003, startPoint y: 175, endPoint x: 886, endPoint y: 189, distance: 117.8
click at [886, 189] on div "+ − Satellite Roadmap Terrain Hybrid Leaflet Keyboard shortcuts Map Data Map da…" at bounding box center [1090, 214] width 921 height 214
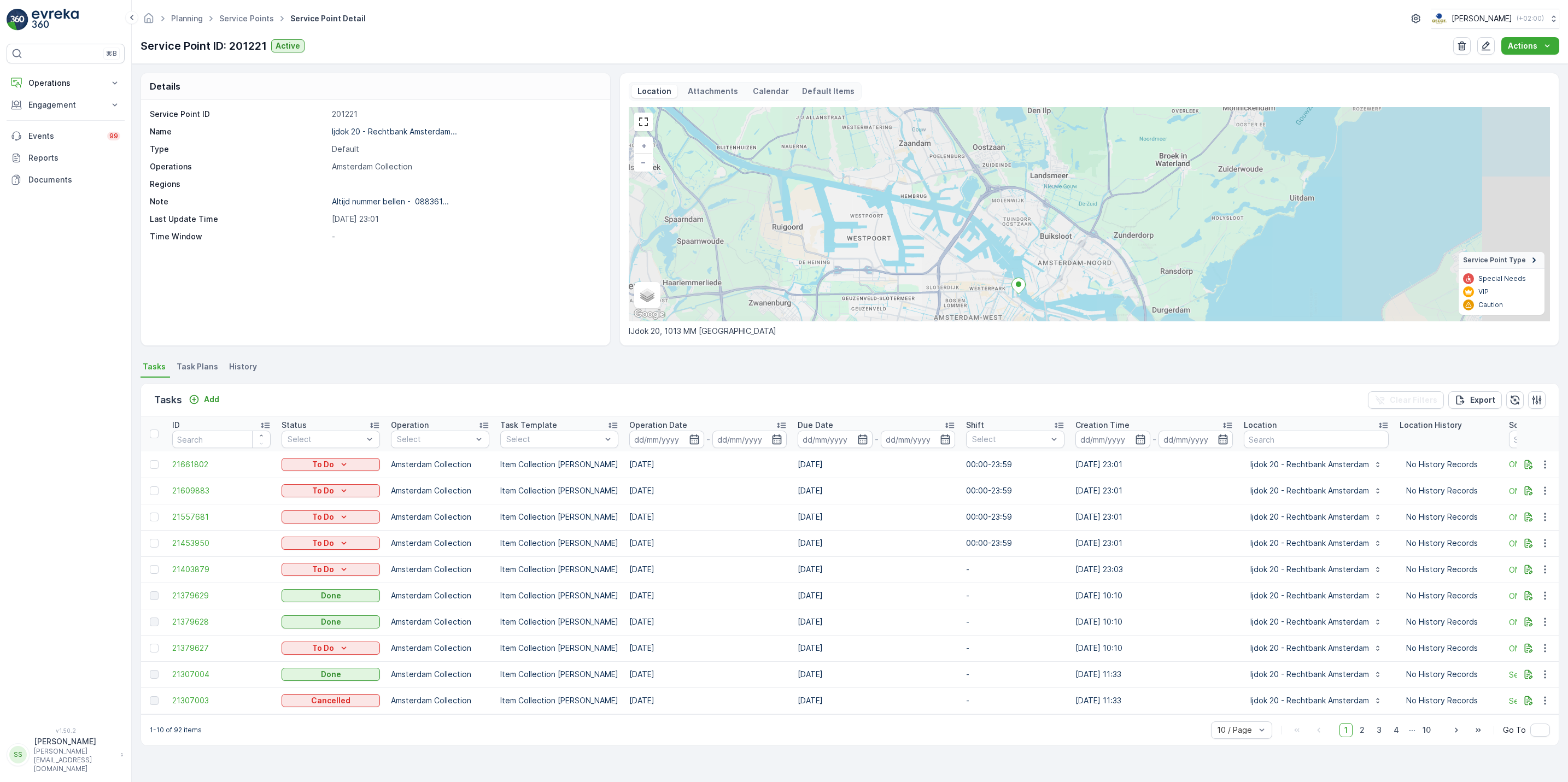
drag, startPoint x: 1061, startPoint y: 275, endPoint x: 1005, endPoint y: 162, distance: 126.1
click at [1005, 162] on div "+ − Satellite Roadmap Terrain Hybrid Leaflet Keyboard shortcuts Map Data Map da…" at bounding box center [1090, 214] width 921 height 214
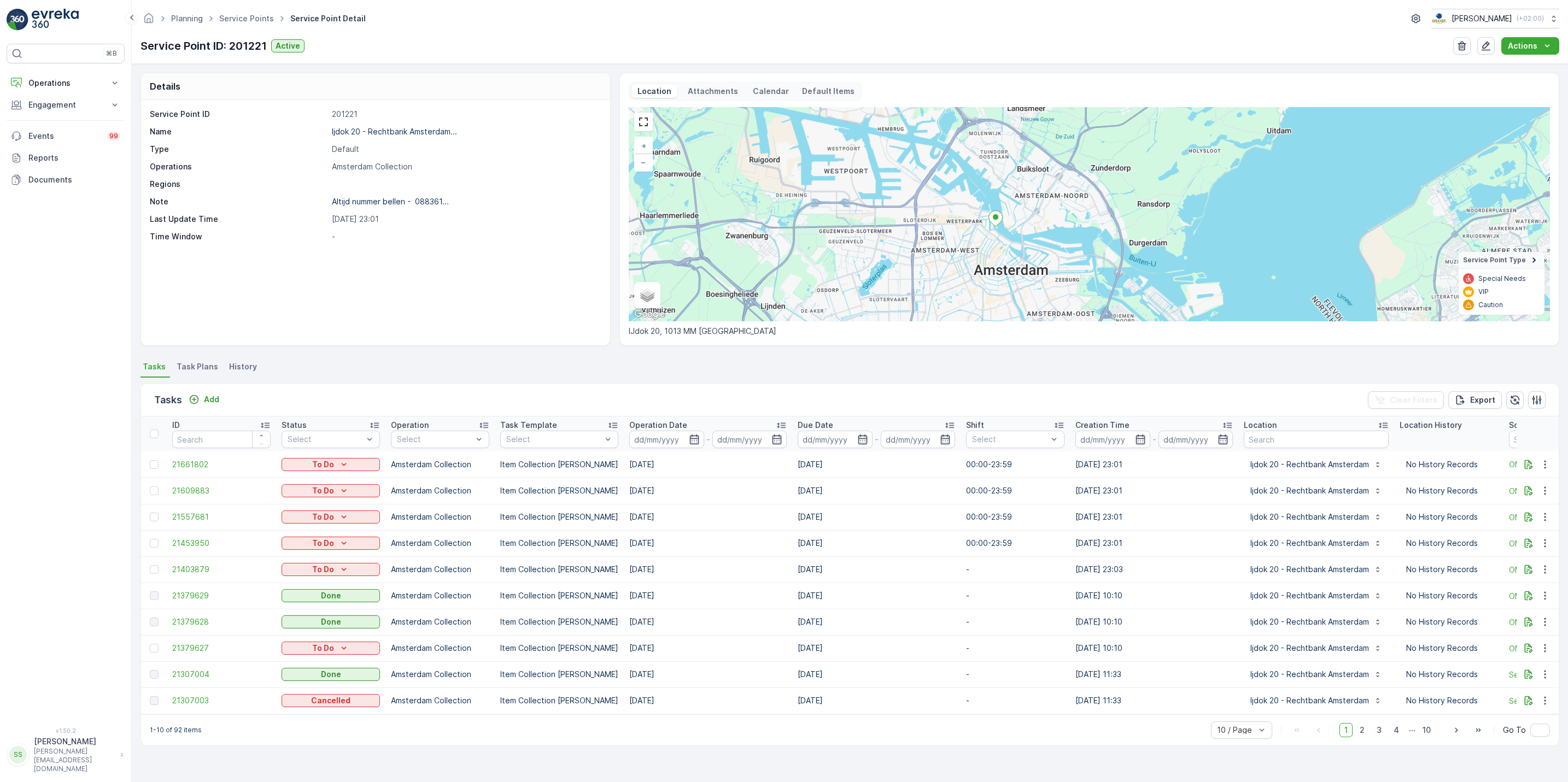
drag, startPoint x: 1024, startPoint y: 225, endPoint x: 983, endPoint y: 107, distance: 124.9
click at [983, 107] on div "Location Attachments Calendar Default Items + − Satellite Roadmap Terrain Hybri…" at bounding box center [1090, 210] width 921 height 255
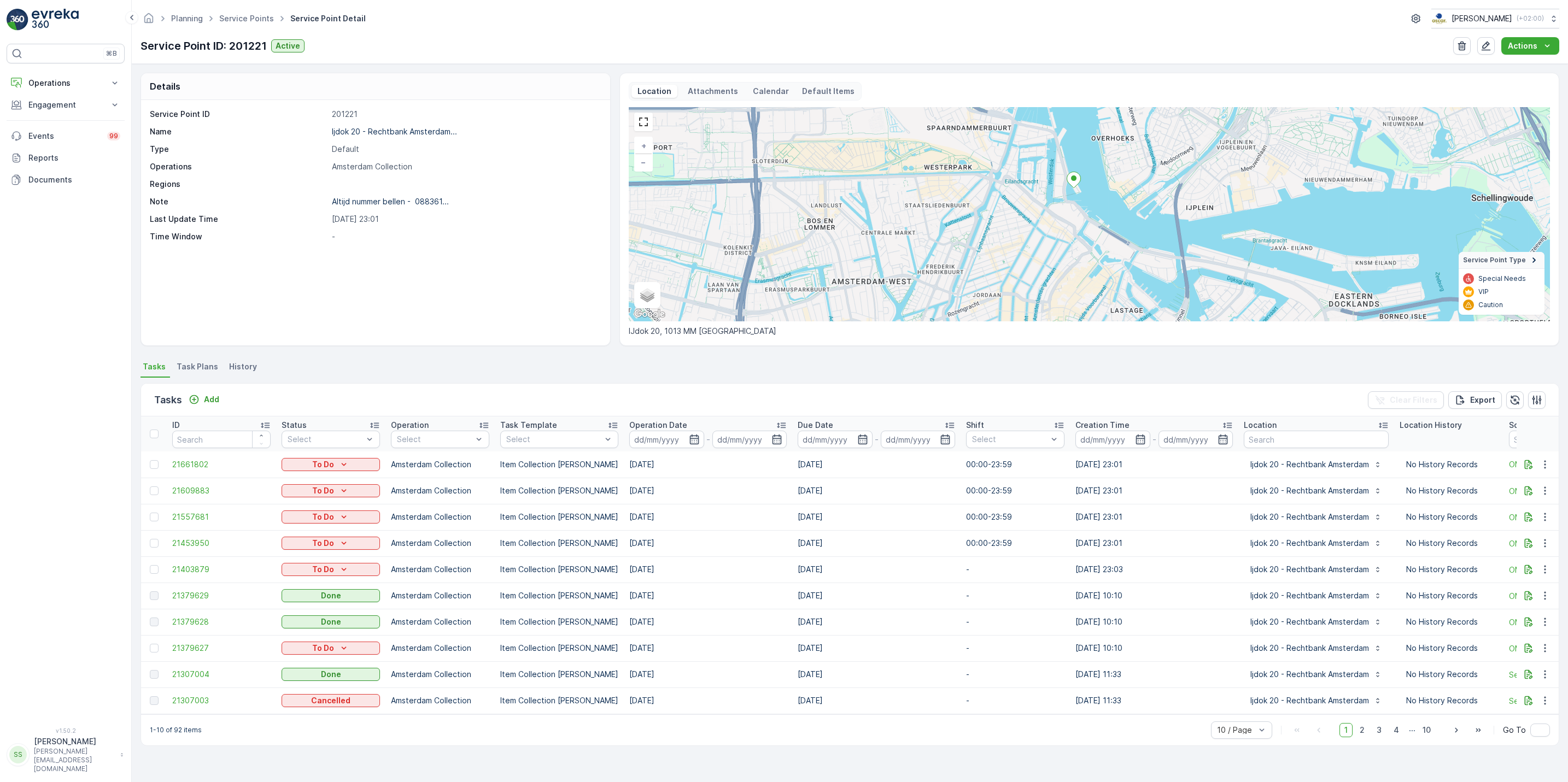
drag, startPoint x: 1168, startPoint y: 227, endPoint x: 1134, endPoint y: 221, distance: 34.5
click at [1134, 221] on div "+ − Satellite Roadmap Terrain Hybrid Leaflet Keyboard shortcuts Map Data Map da…" at bounding box center [1090, 214] width 921 height 214
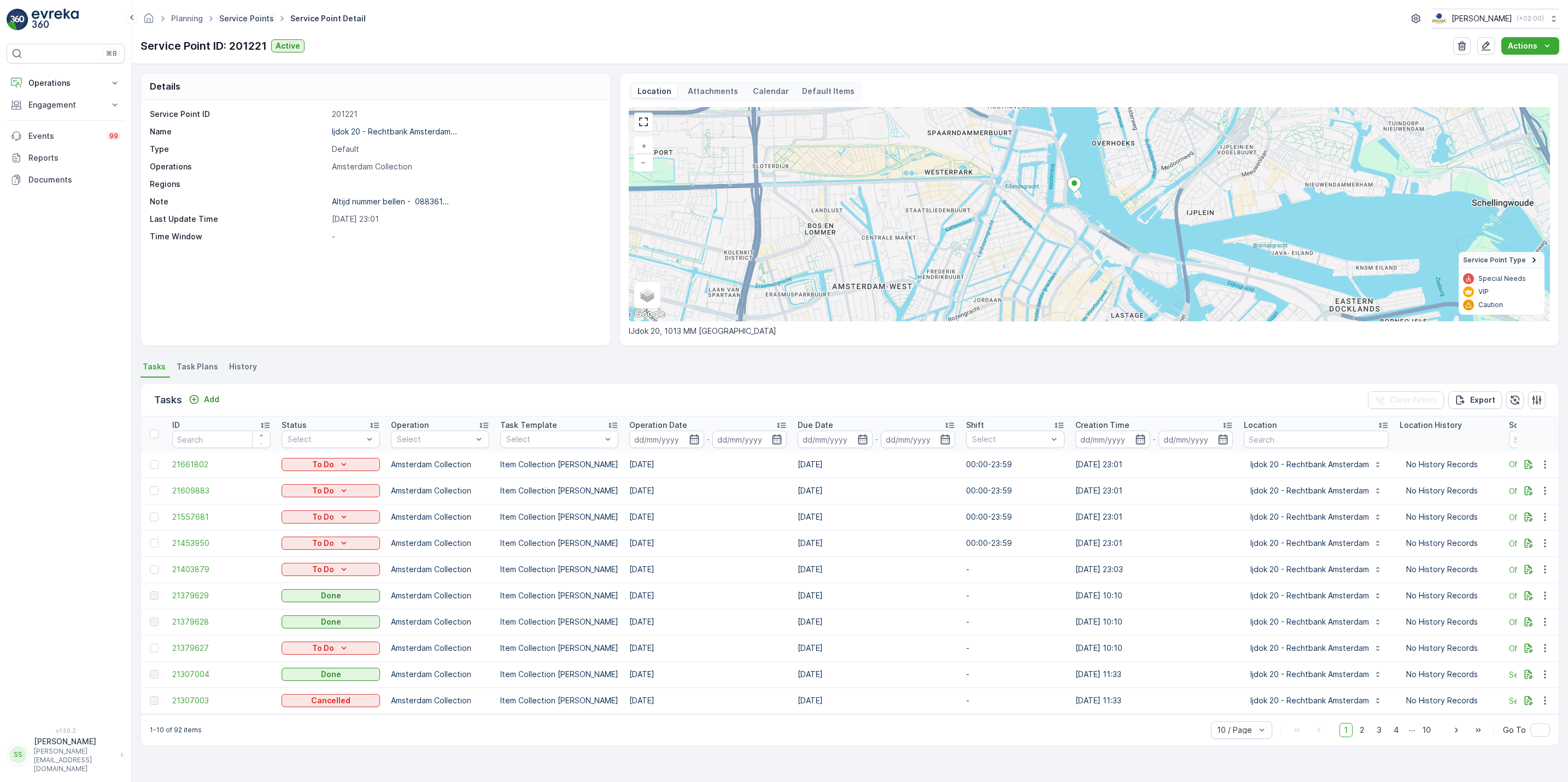
click at [258, 21] on link "Service Points" at bounding box center [246, 18] width 55 height 9
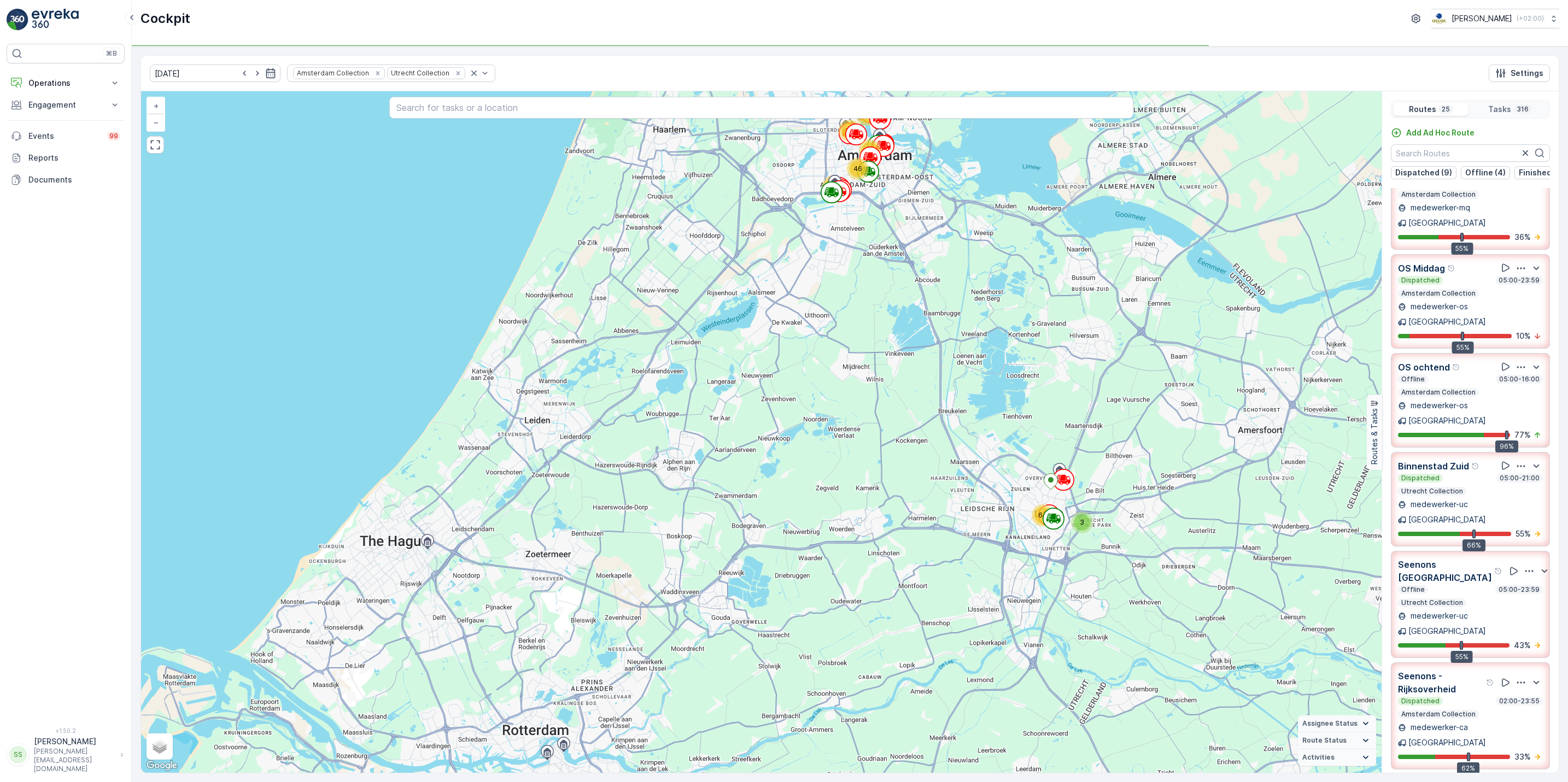
scroll to position [36, 0]
click at [1518, 458] on icon "button" at bounding box center [1521, 463] width 11 height 11
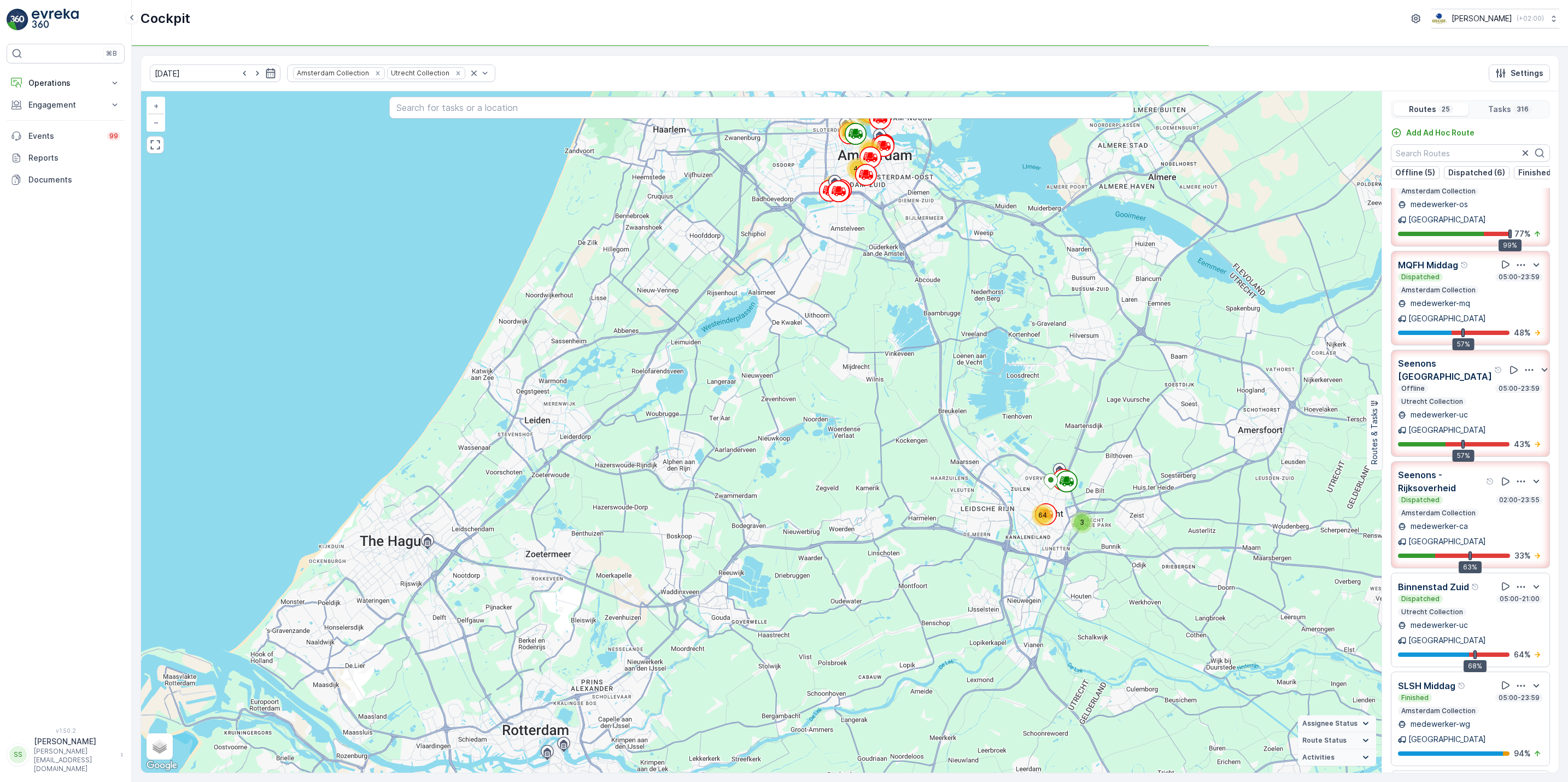
scroll to position [0, 0]
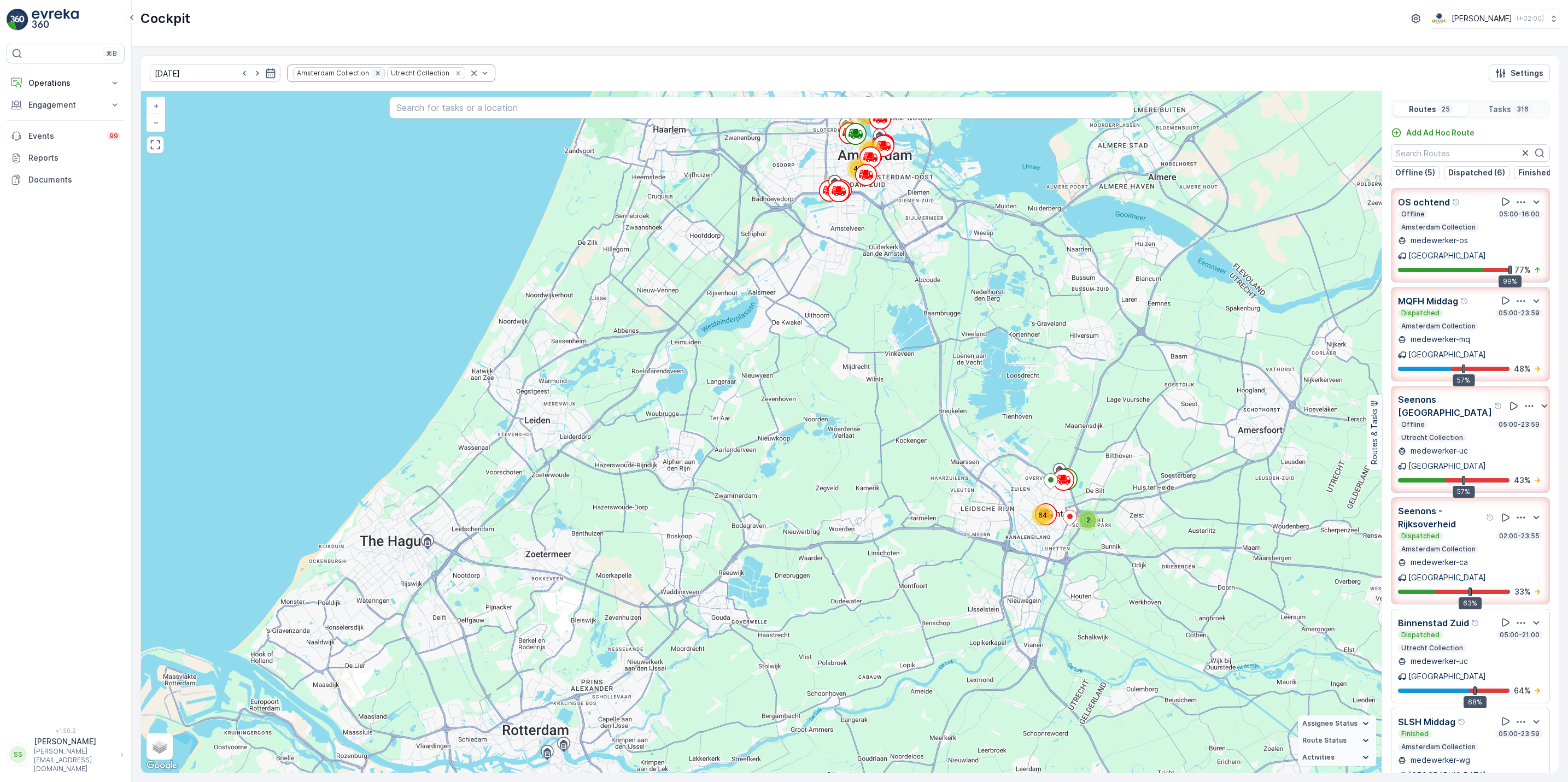
click at [376, 74] on icon "Remove Amsterdam Collection" at bounding box center [377, 73] width 4 height 4
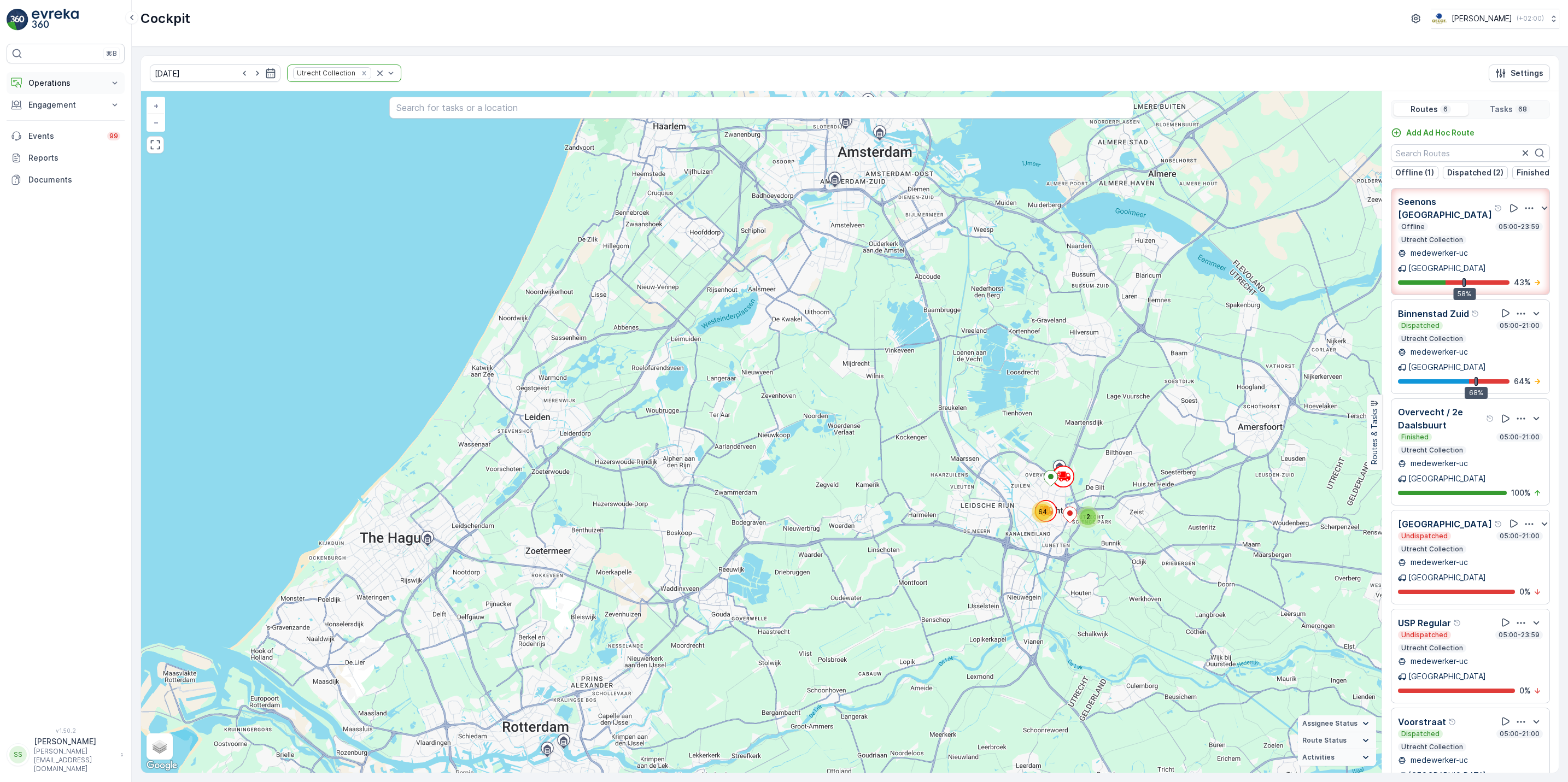
click at [105, 89] on button "Operations" at bounding box center [65, 82] width 118 height 22
click at [46, 151] on p "Cockpit" at bounding box center [42, 147] width 28 height 11
click at [90, 149] on link "Cockpit" at bounding box center [74, 147] width 101 height 15
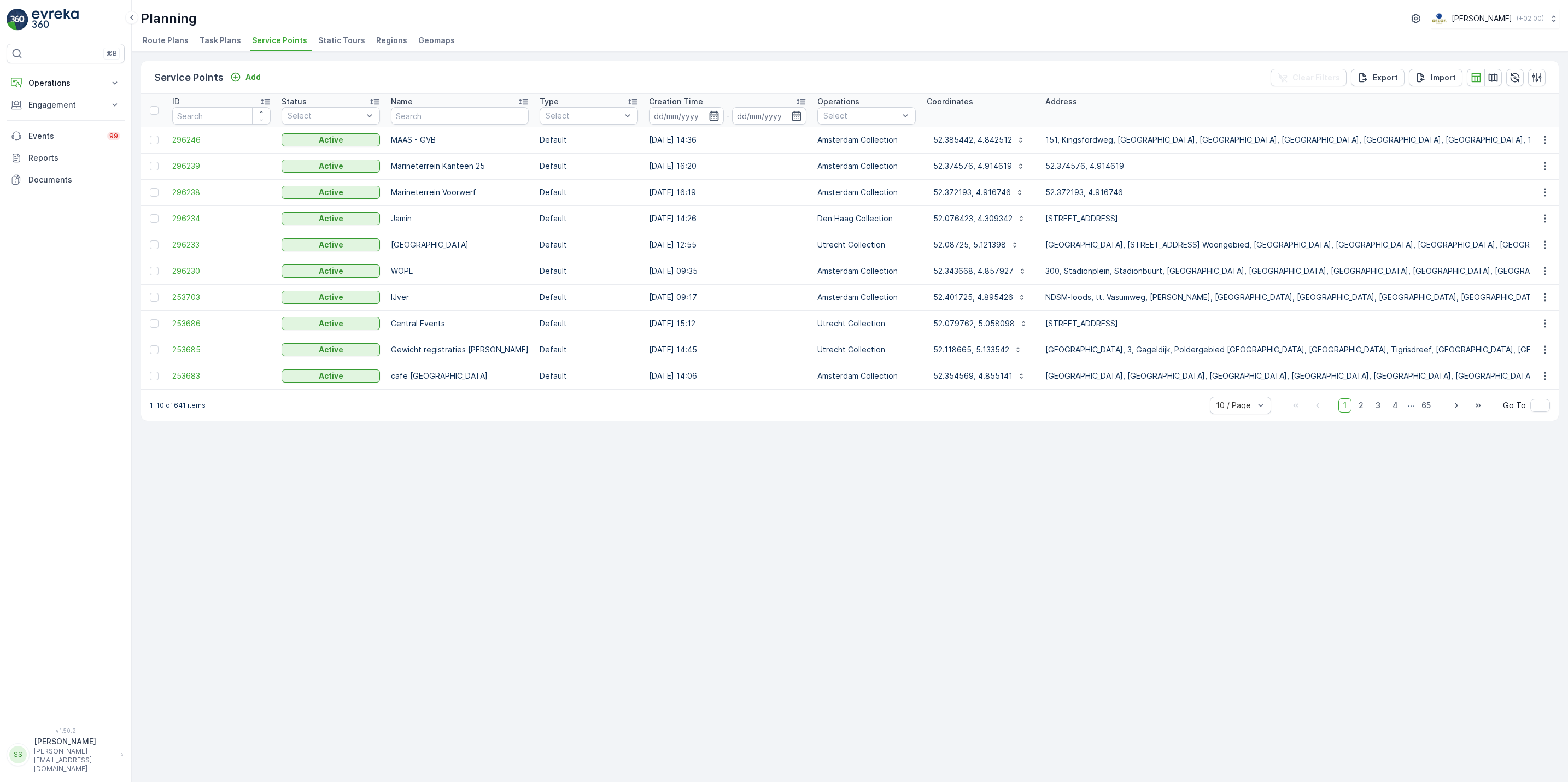
click at [222, 28] on div "Planning Oscar Circulair ( +02:00 )" at bounding box center [850, 19] width 1419 height 19
click at [66, 109] on p "Engagement" at bounding box center [66, 105] width 74 height 11
click at [67, 171] on p "Service Points" at bounding box center [54, 169] width 53 height 11
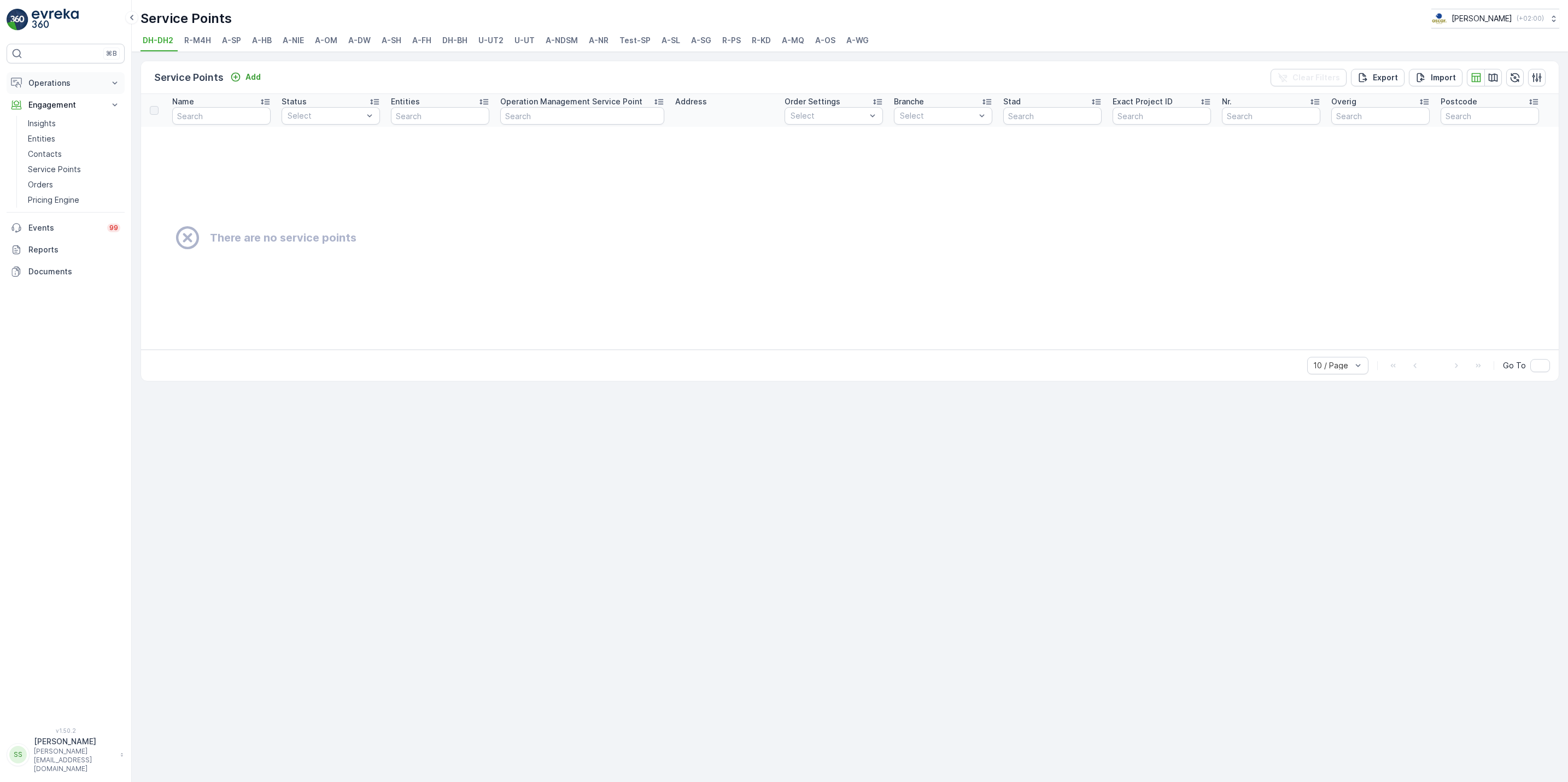
click at [71, 85] on p "Operations" at bounding box center [66, 83] width 74 height 11
click at [61, 131] on p "Routes & Tasks" at bounding box center [56, 132] width 57 height 11
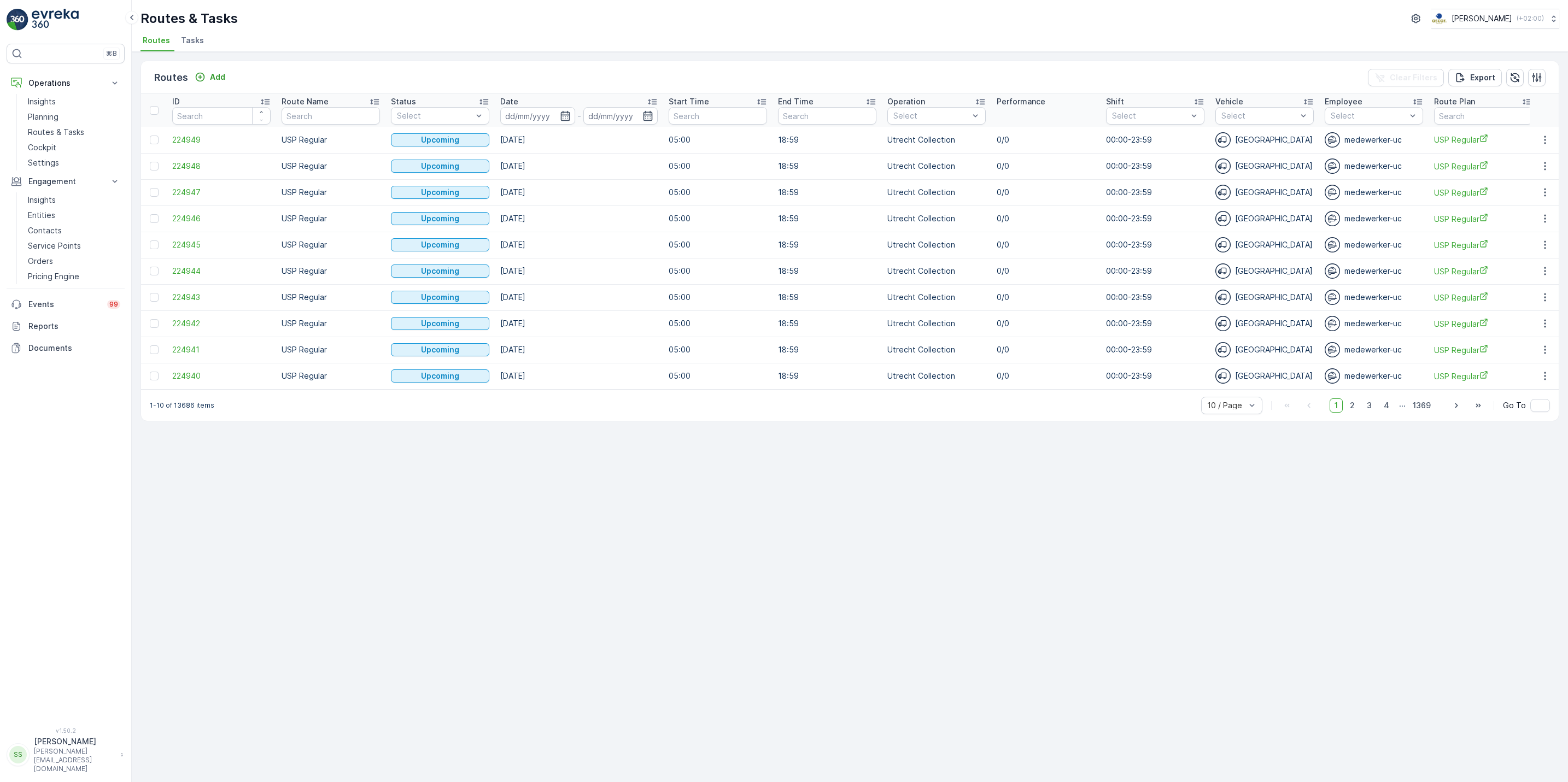
click at [195, 36] on span "Tasks" at bounding box center [192, 41] width 23 height 11
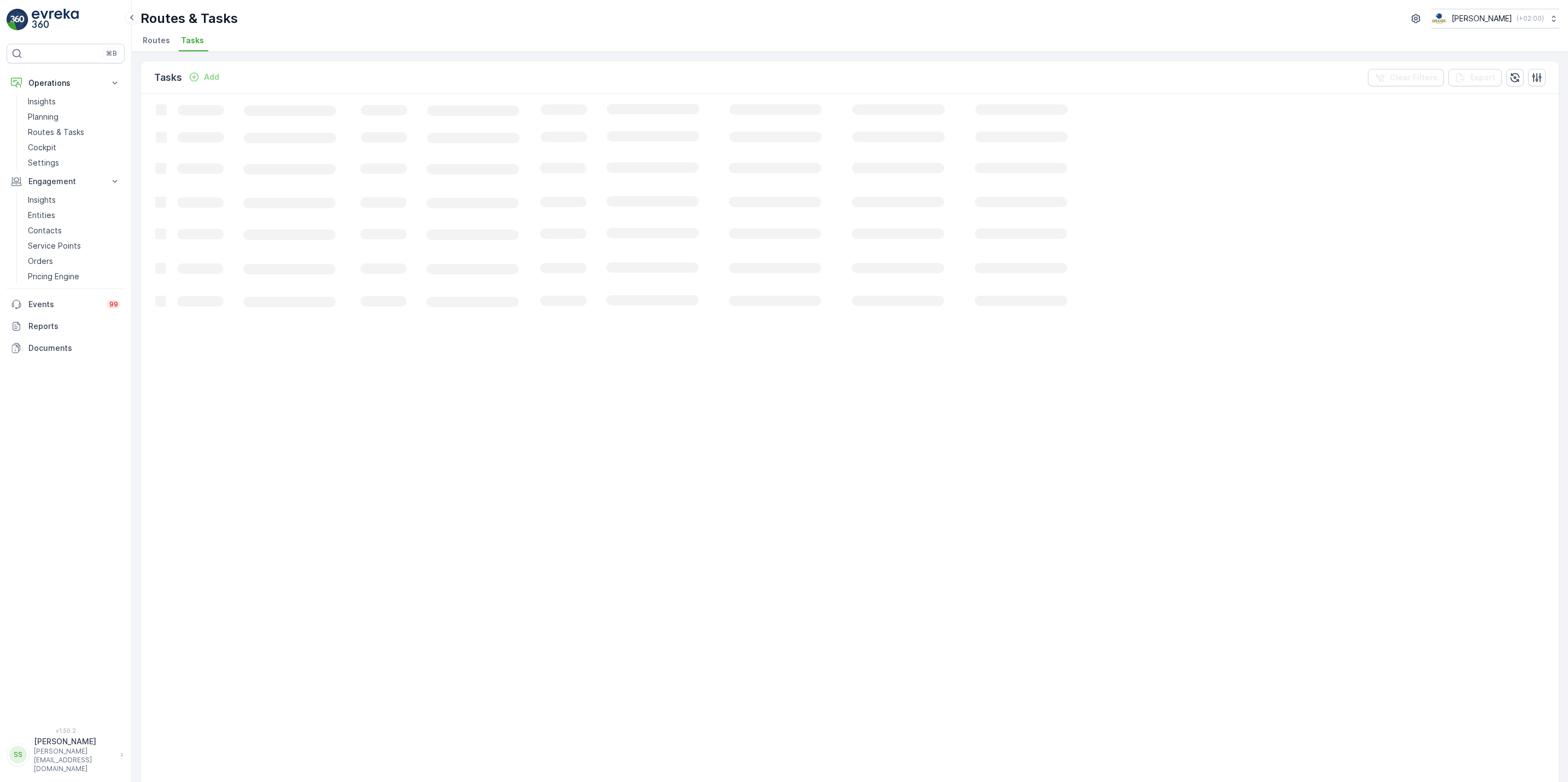
click at [204, 79] on p "Add" at bounding box center [211, 77] width 15 height 11
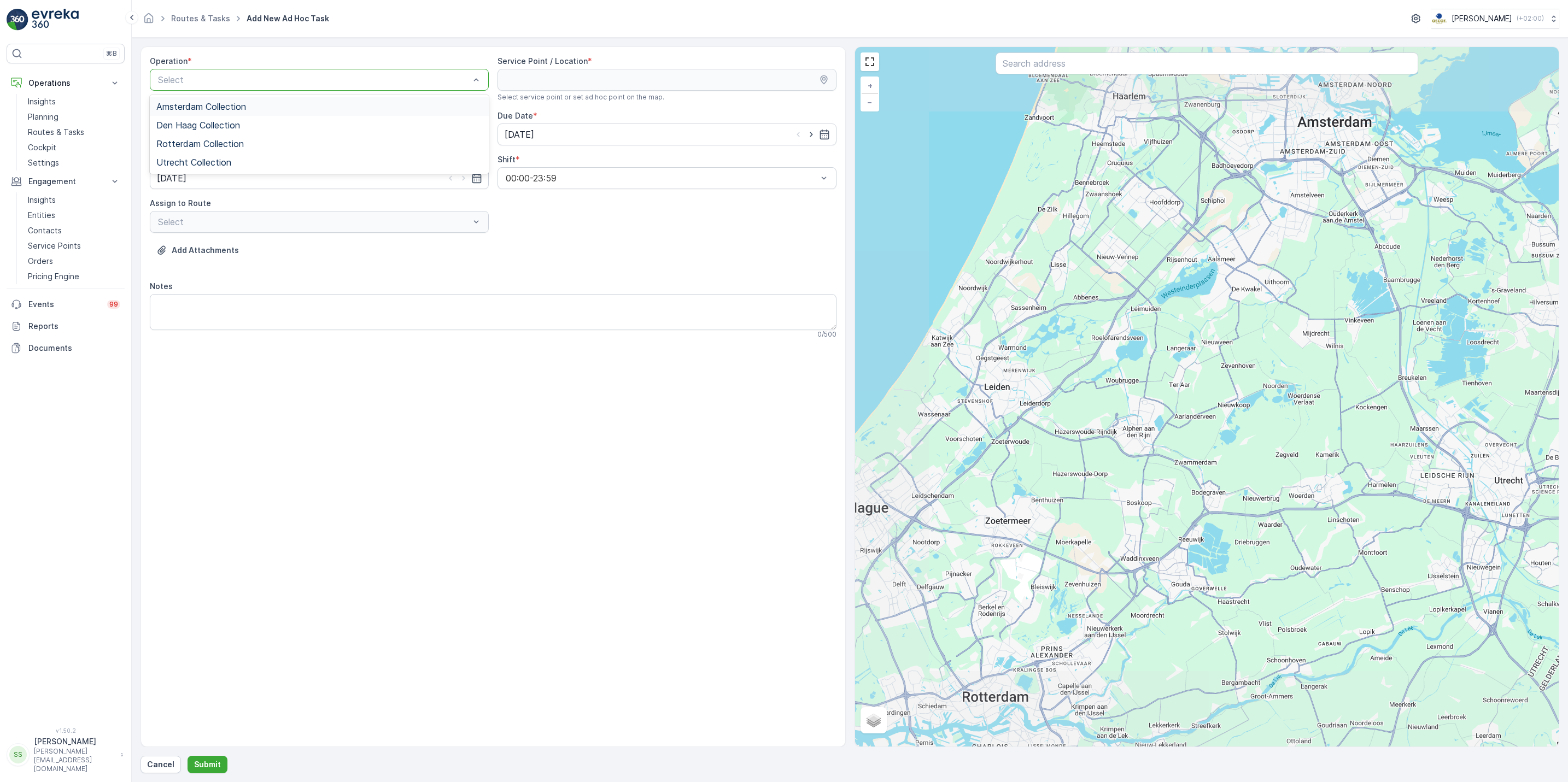
click at [294, 105] on div "Amsterdam Collection" at bounding box center [320, 106] width 326 height 10
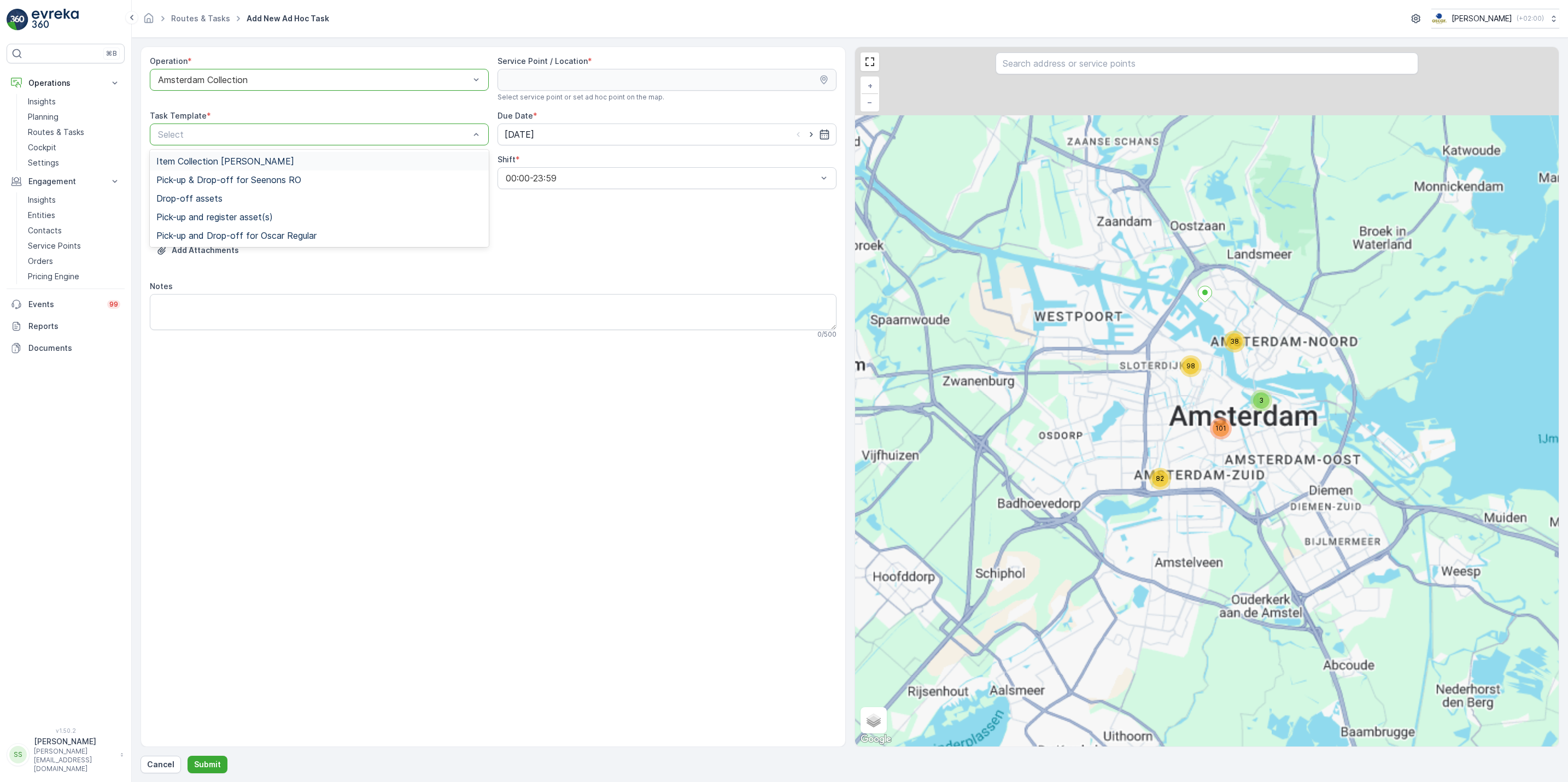
click at [312, 158] on div "Item Collection [PERSON_NAME]" at bounding box center [320, 161] width 326 height 10
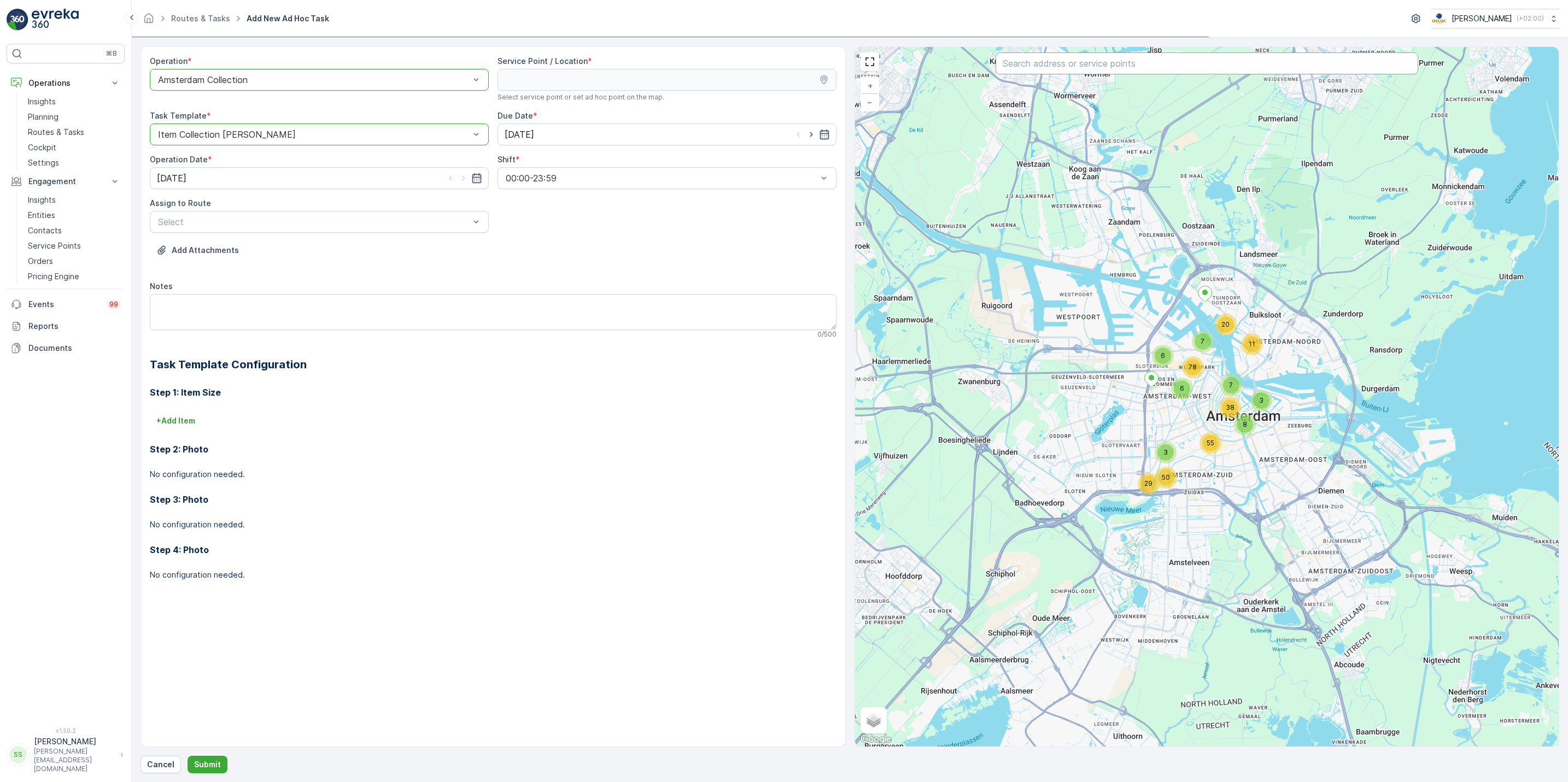
click at [1051, 69] on input "text" at bounding box center [1207, 63] width 423 height 22
type input "amstel 1"
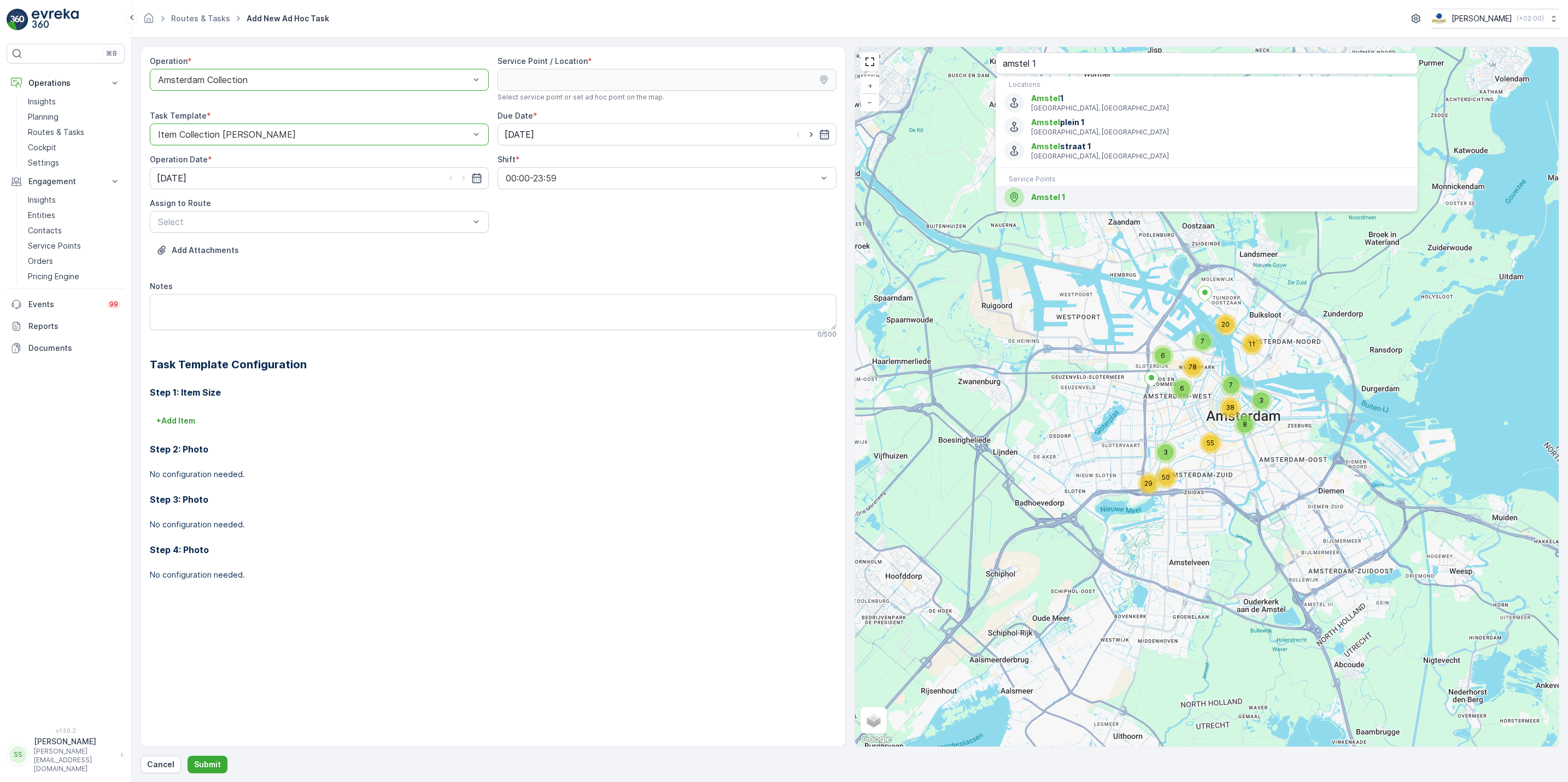
click at [1057, 192] on div "Amstel 1" at bounding box center [1207, 197] width 405 height 19
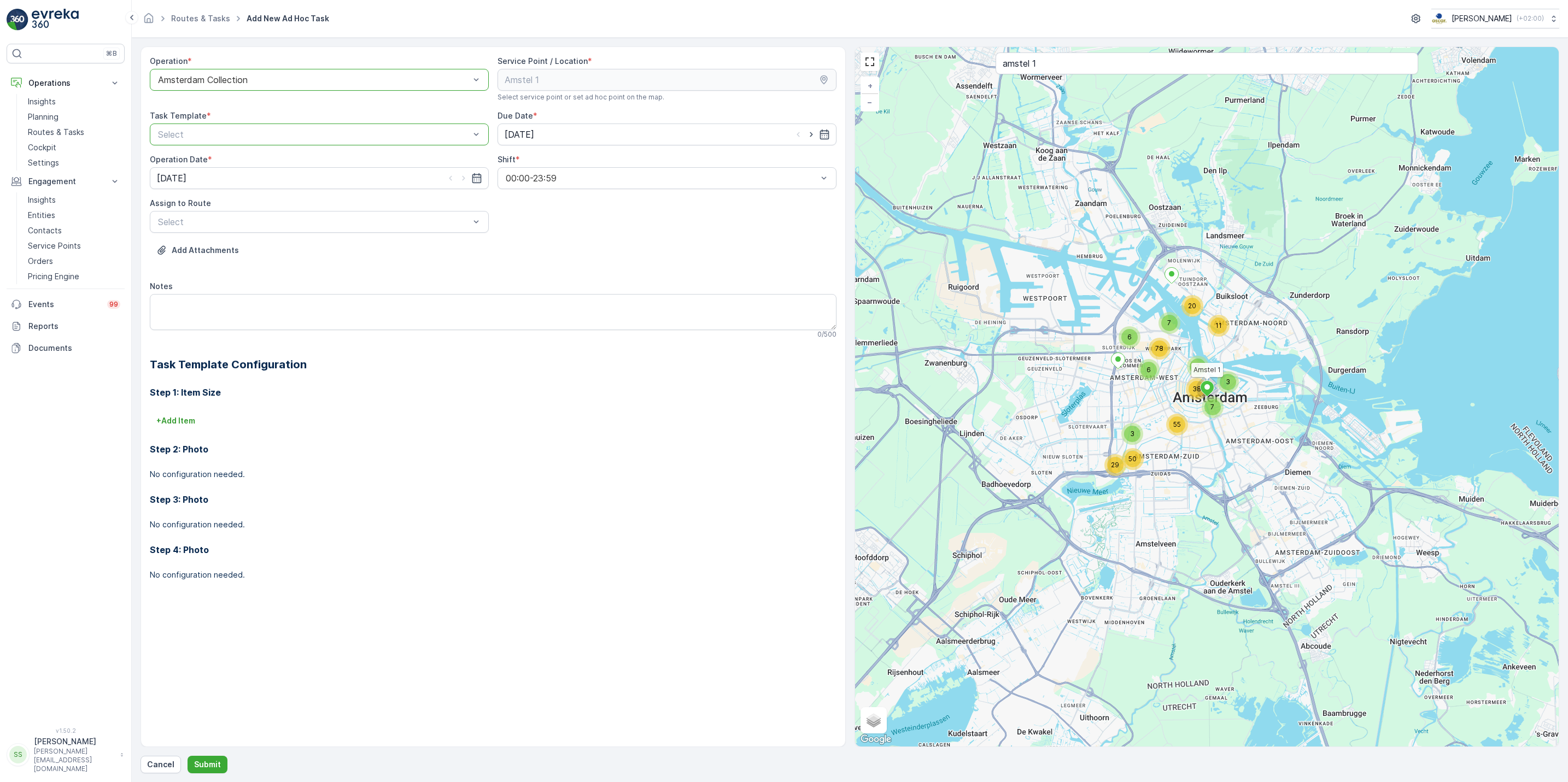
click at [379, 148] on div "Operation * option Amsterdam Collection, selected. Amsterdam Collection Service…" at bounding box center [493, 327] width 687 height 542
click at [372, 138] on div at bounding box center [314, 134] width 314 height 10
click at [283, 167] on div "Item Collection Oscar Regulier" at bounding box center [319, 161] width 339 height 19
type input "seen"
click at [367, 233] on div "Select" at bounding box center [319, 221] width 339 height 22
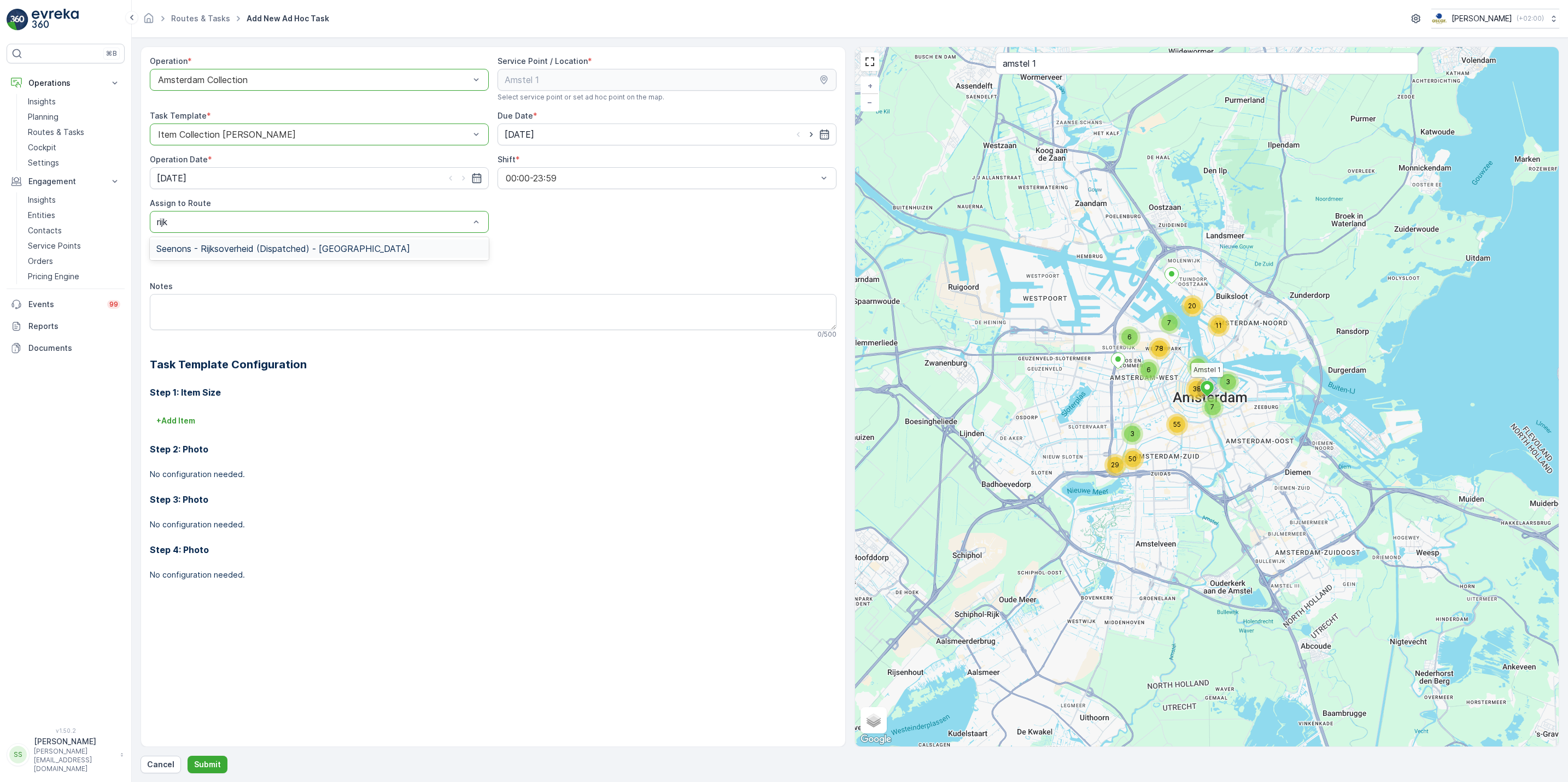
type input "rijks"
click at [361, 248] on span "Seenons - Rijksoverheid (Dispatched) - Amsterdam" at bounding box center [283, 248] width 253 height 10
click at [289, 315] on textarea "Notes" at bounding box center [493, 312] width 687 height 36
type textarea "3"
type textarea "w"
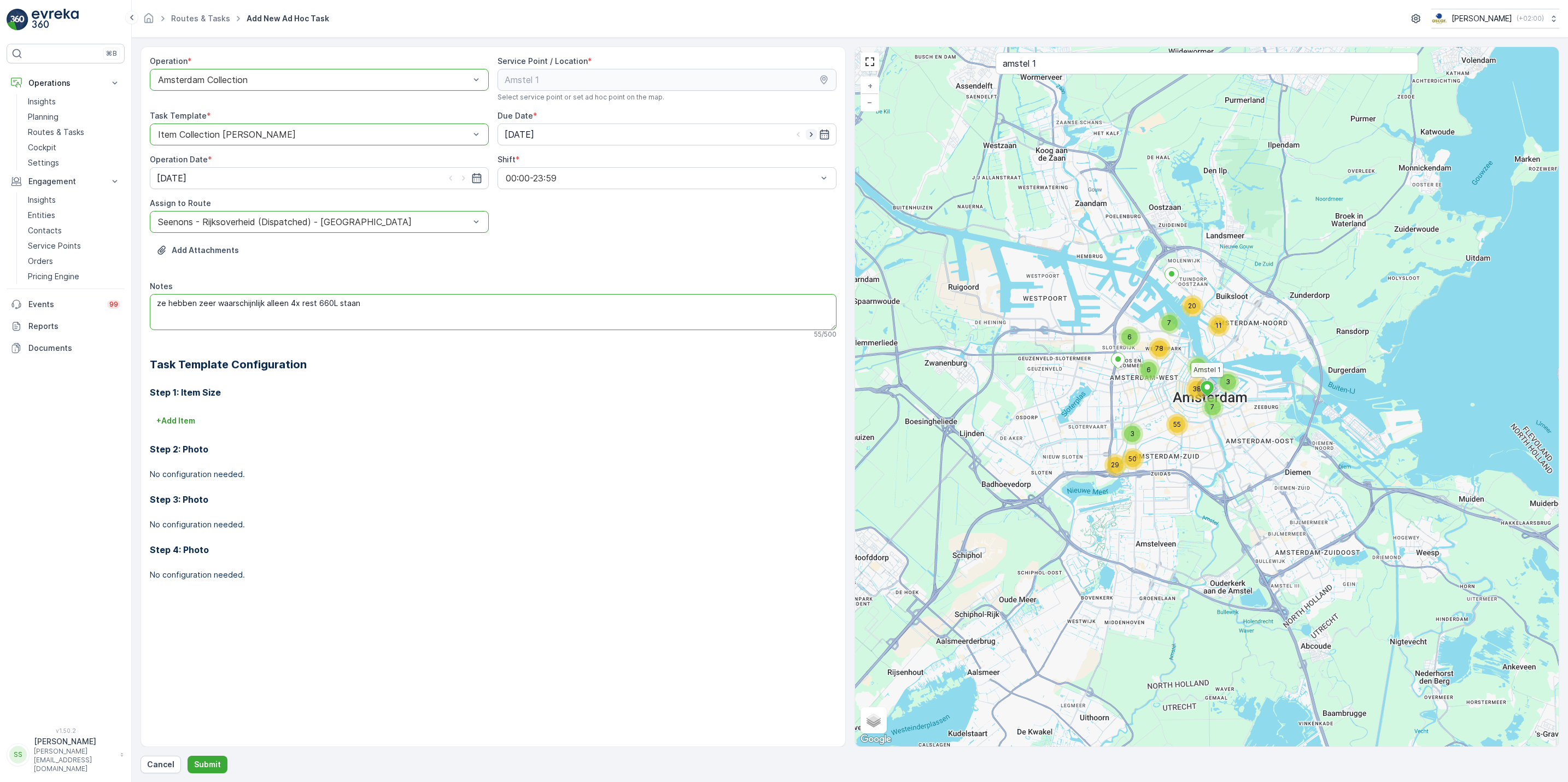
type textarea "ze hebben zeer waarschijnlijk alleen 4x rest 660L staan"
click at [811, 138] on icon "button" at bounding box center [811, 135] width 11 height 11
type input "16.09.2025"
click at [470, 181] on div at bounding box center [463, 178] width 37 height 11
click at [460, 177] on icon "button" at bounding box center [463, 178] width 11 height 11
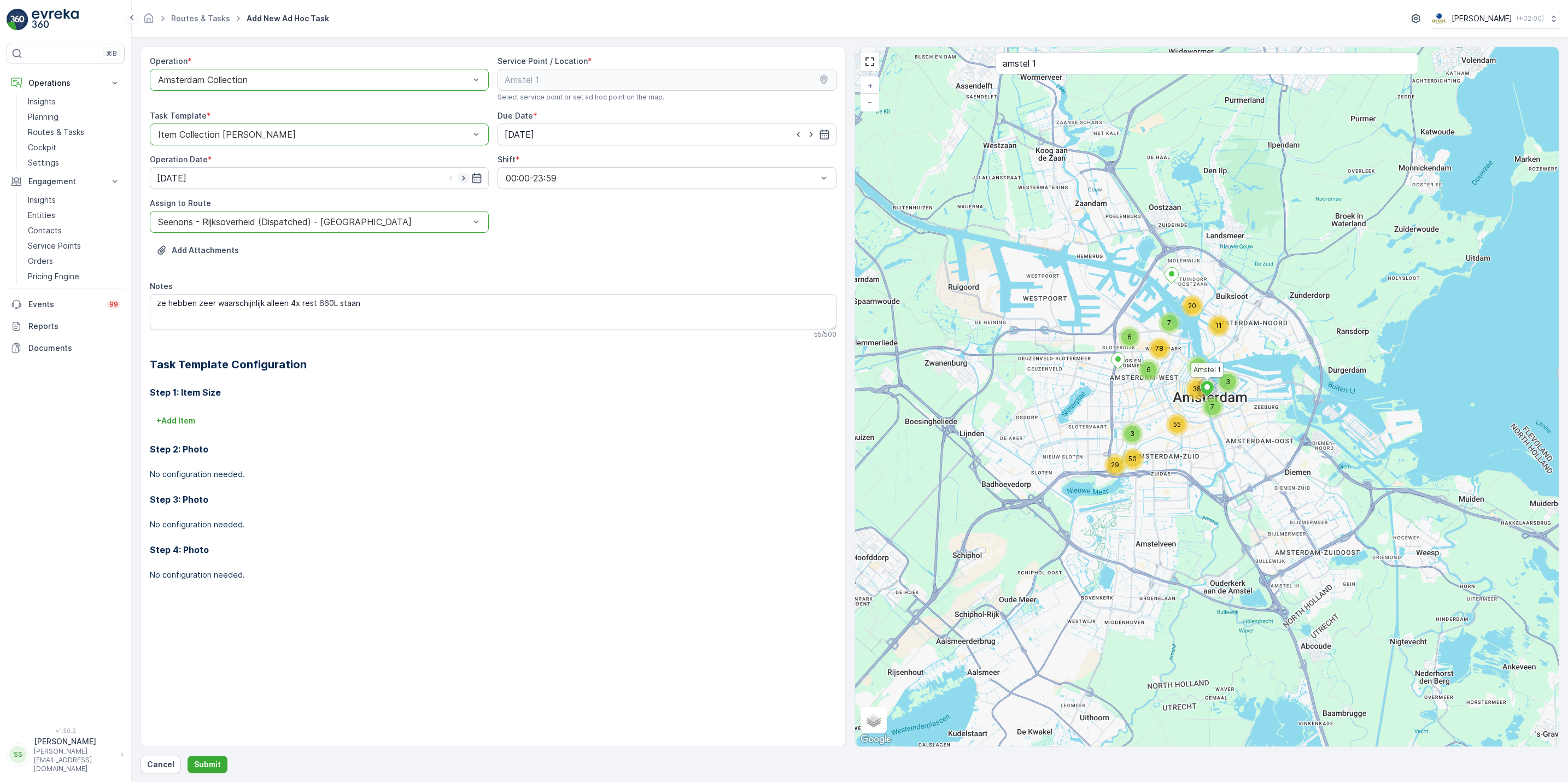
type input "16.09.2025"
click at [209, 766] on p "Submit" at bounding box center [207, 764] width 27 height 11
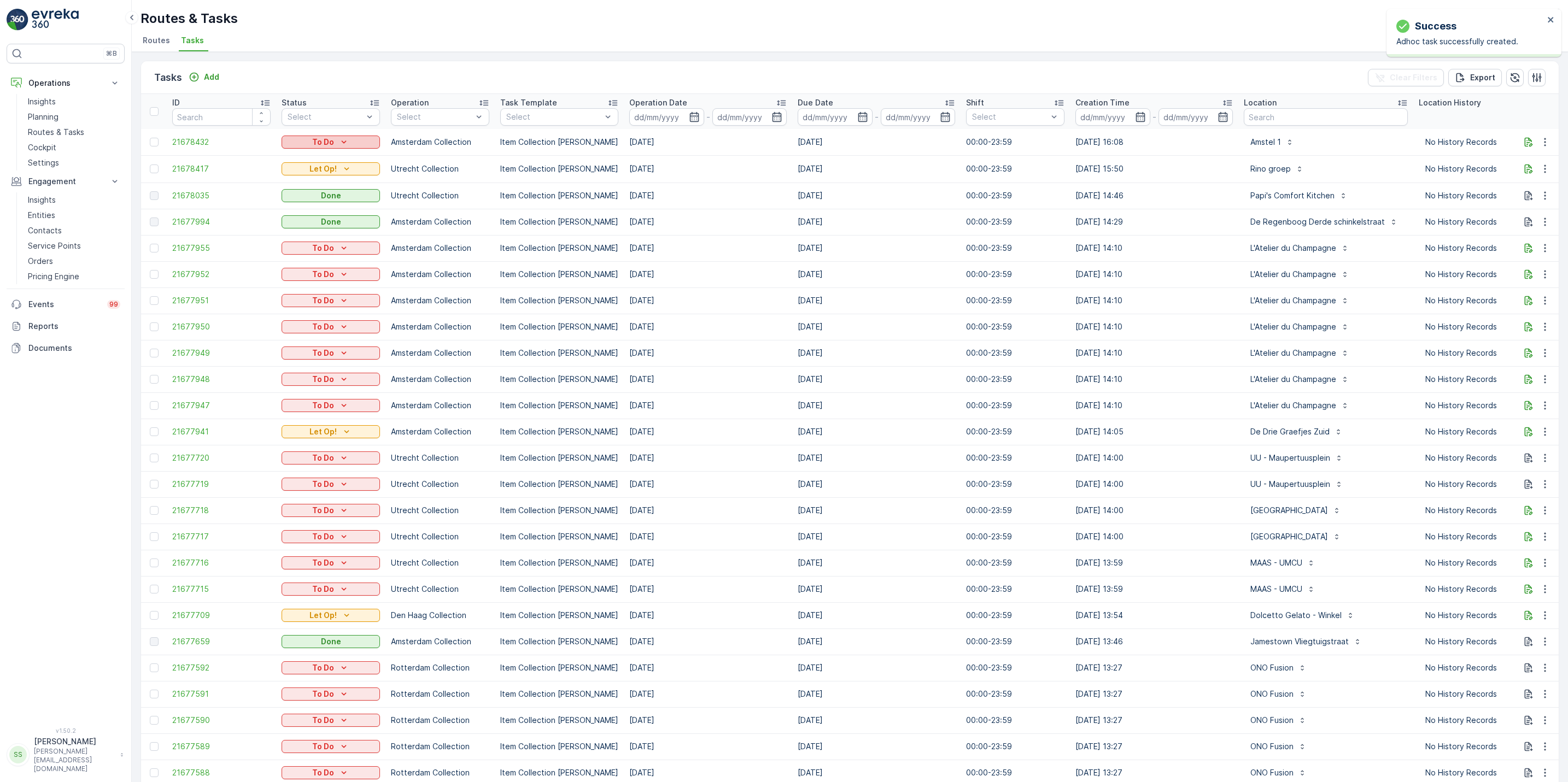
click at [332, 142] on p "To Do" at bounding box center [322, 142] width 22 height 11
click at [314, 157] on span "Let Op!" at bounding box center [301, 159] width 27 height 11
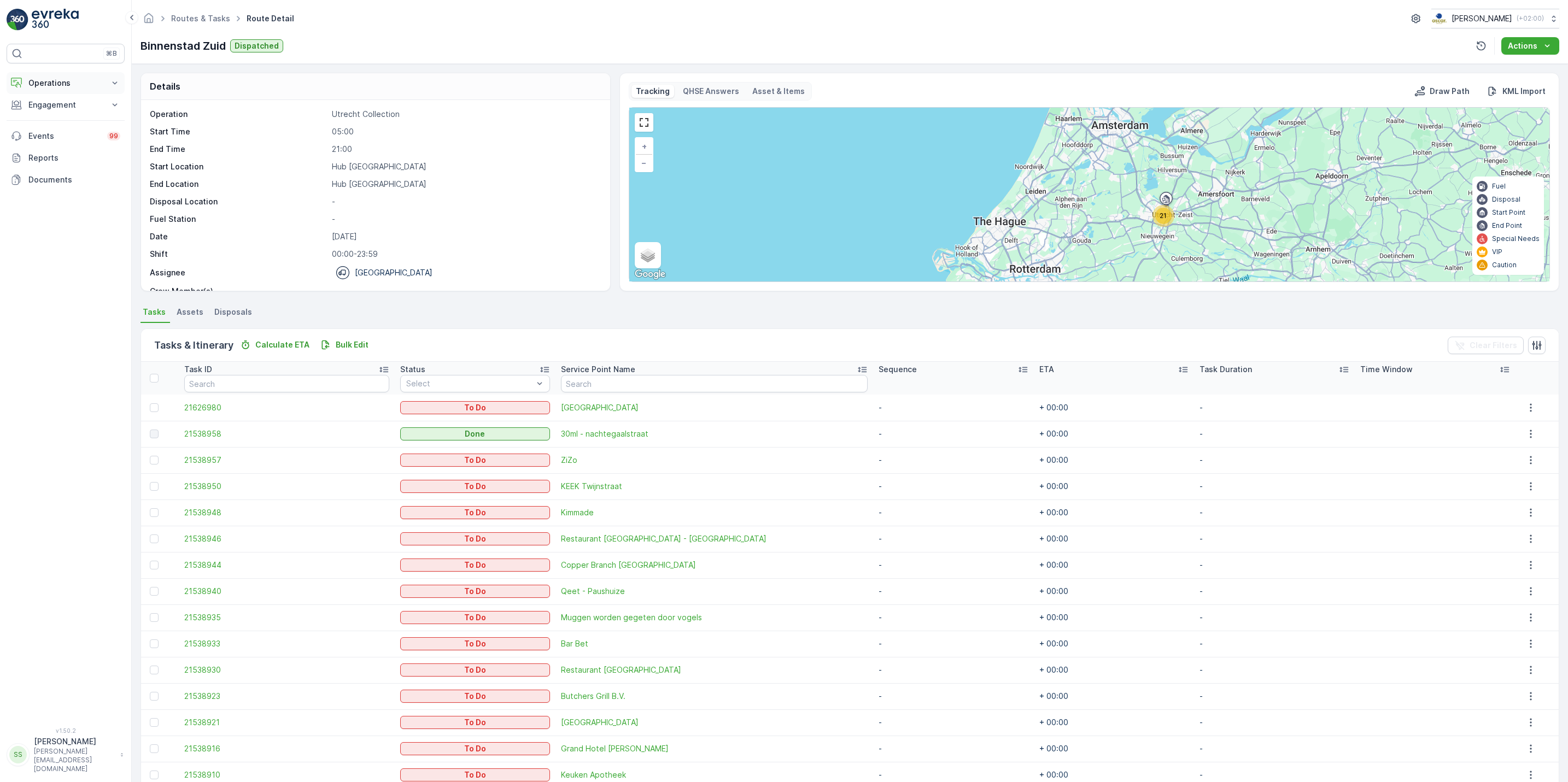
scroll to position [35, 0]
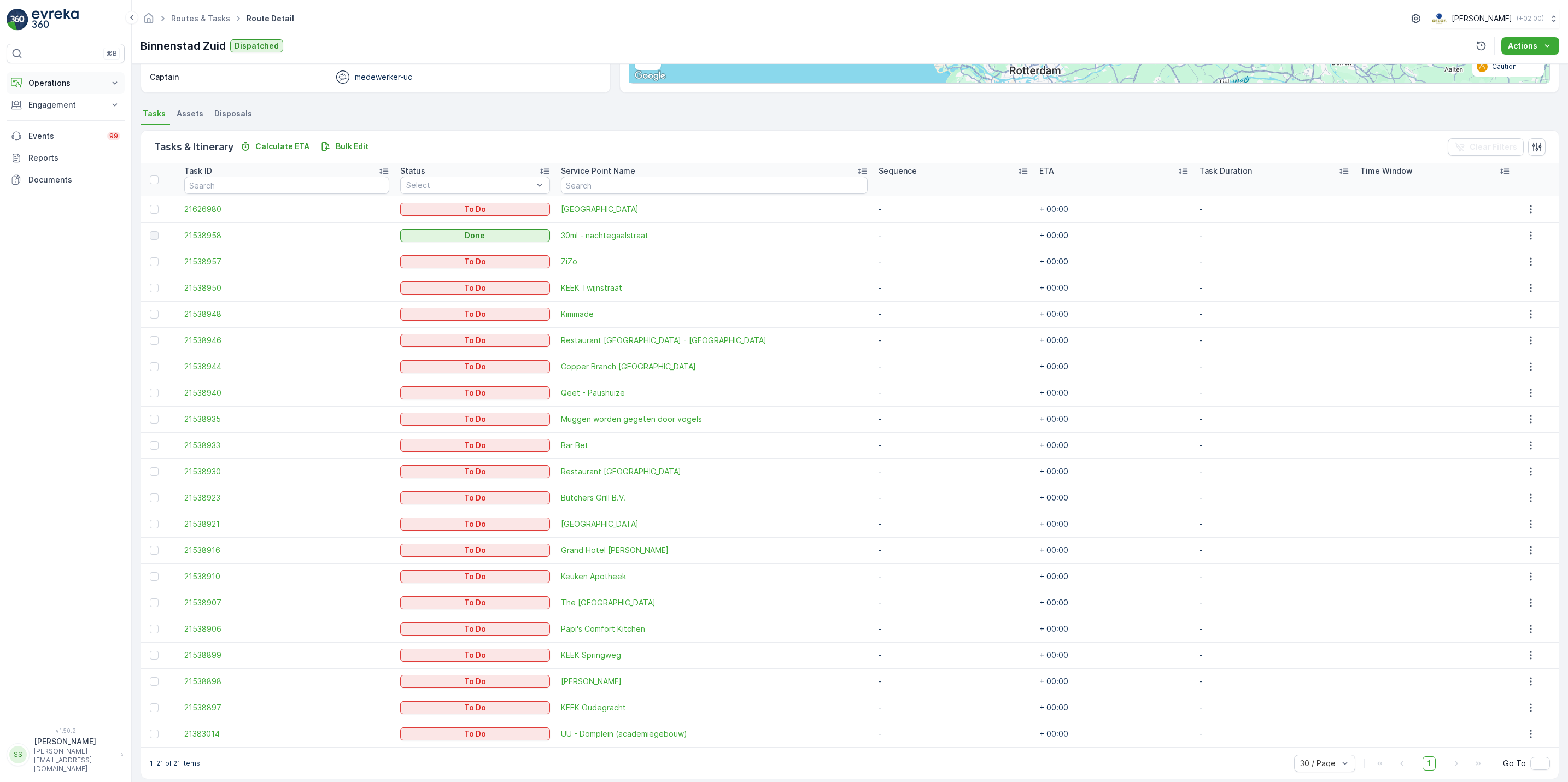
click at [87, 89] on p "Operations" at bounding box center [66, 83] width 74 height 11
click at [54, 135] on p "Routes & Tasks" at bounding box center [56, 132] width 57 height 11
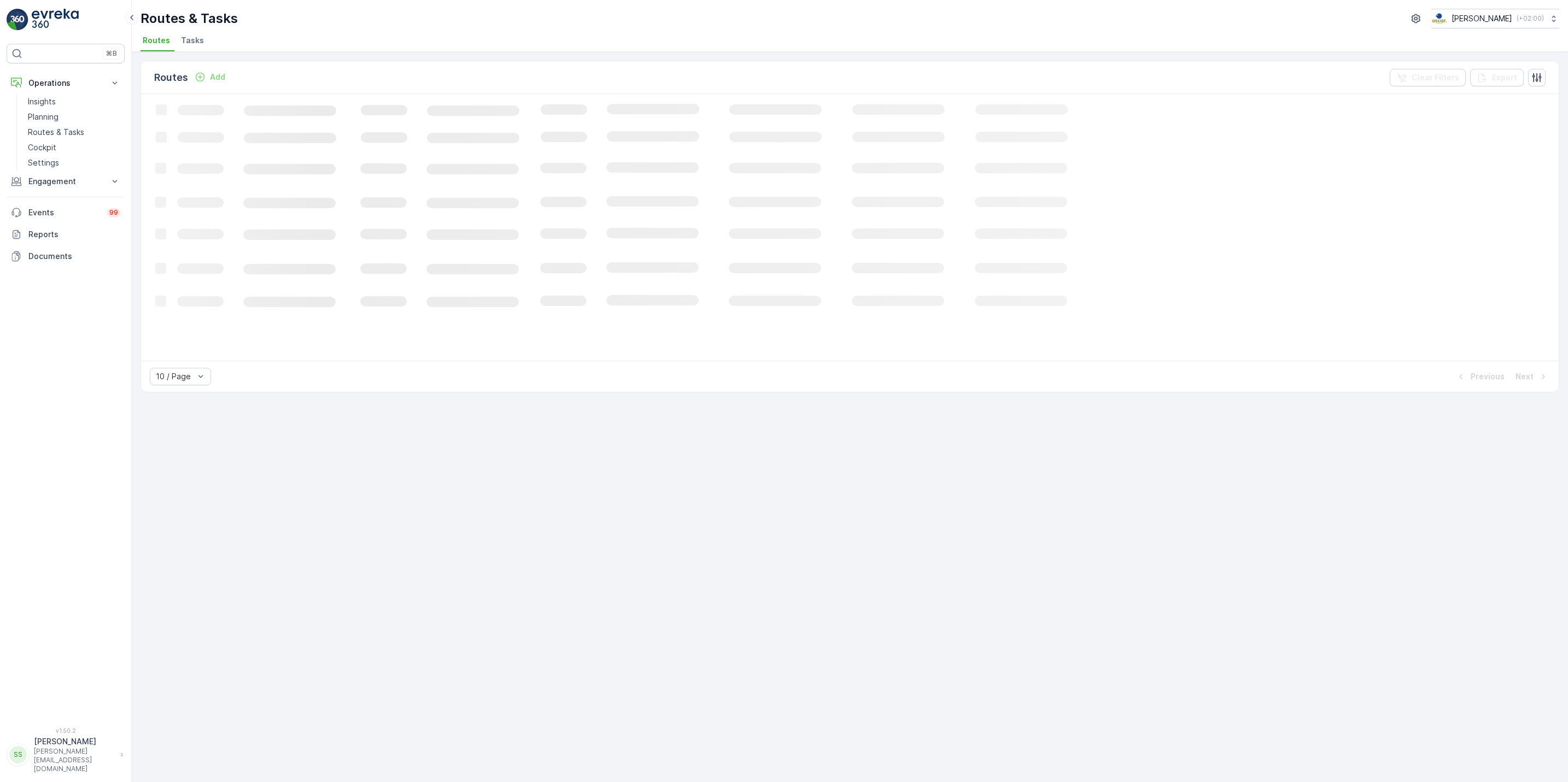
click at [192, 50] on li "Tasks" at bounding box center [193, 42] width 29 height 19
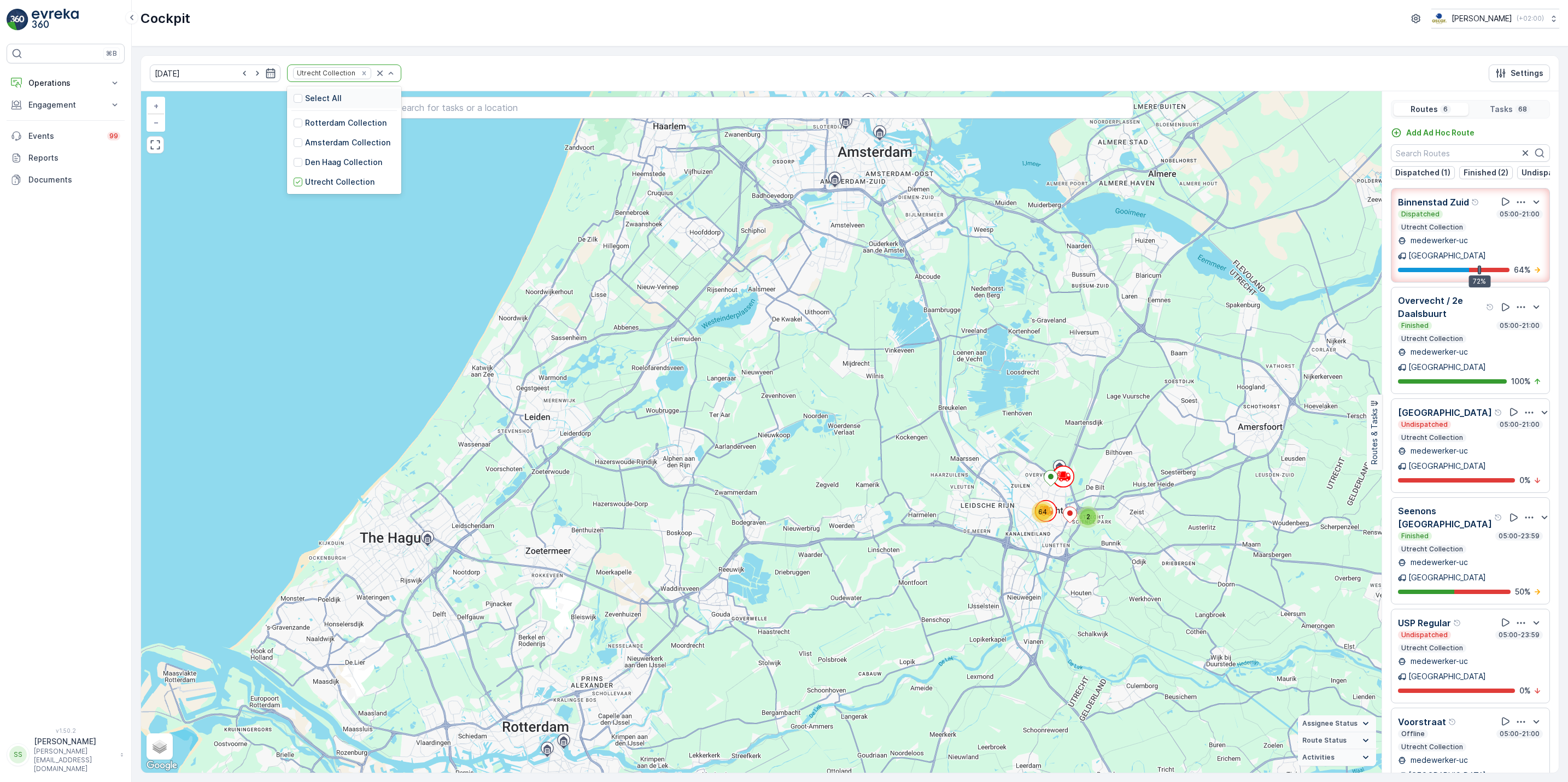
click at [287, 105] on div "Select All" at bounding box center [344, 98] width 114 height 19
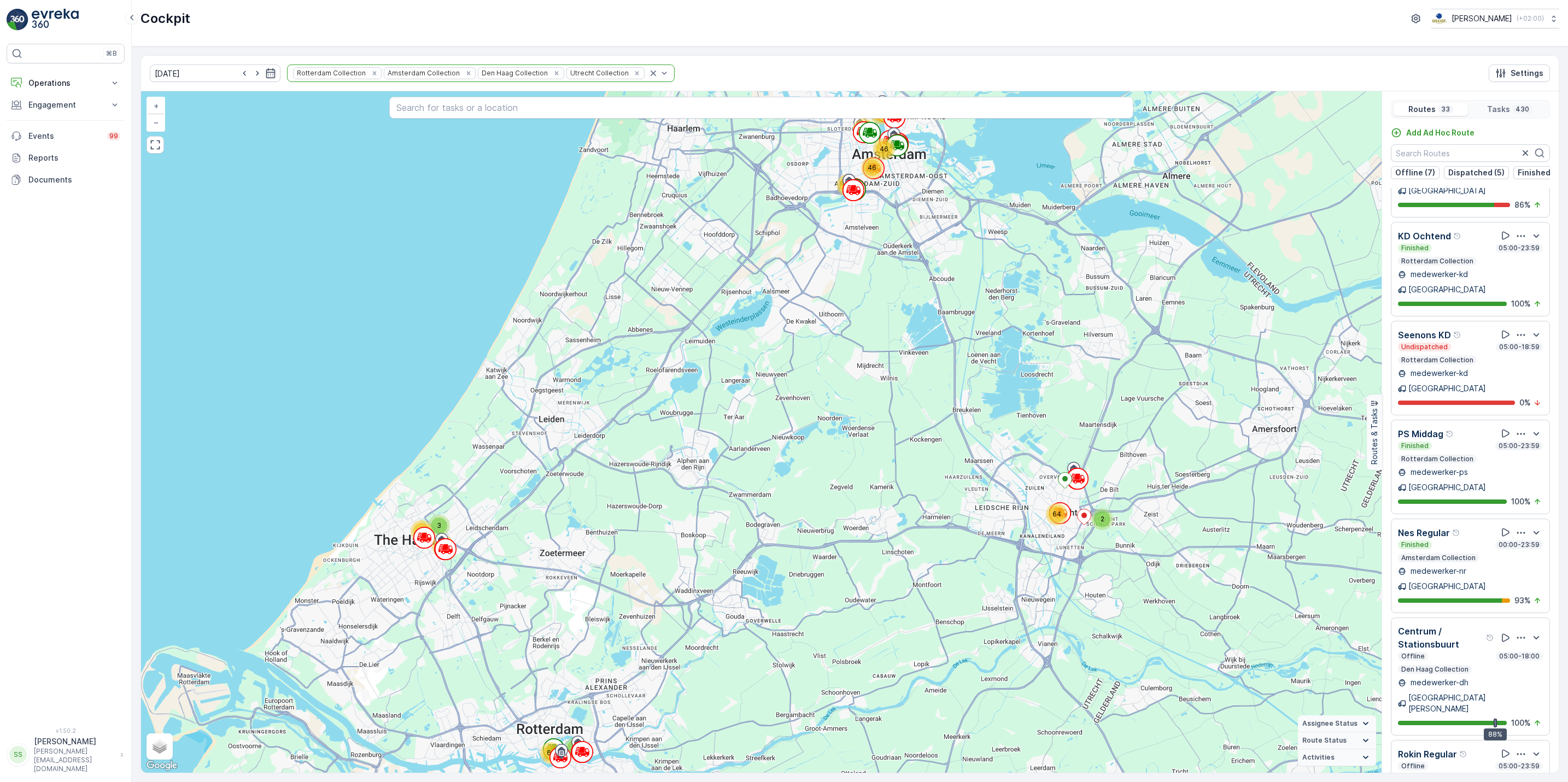
scroll to position [2012, 0]
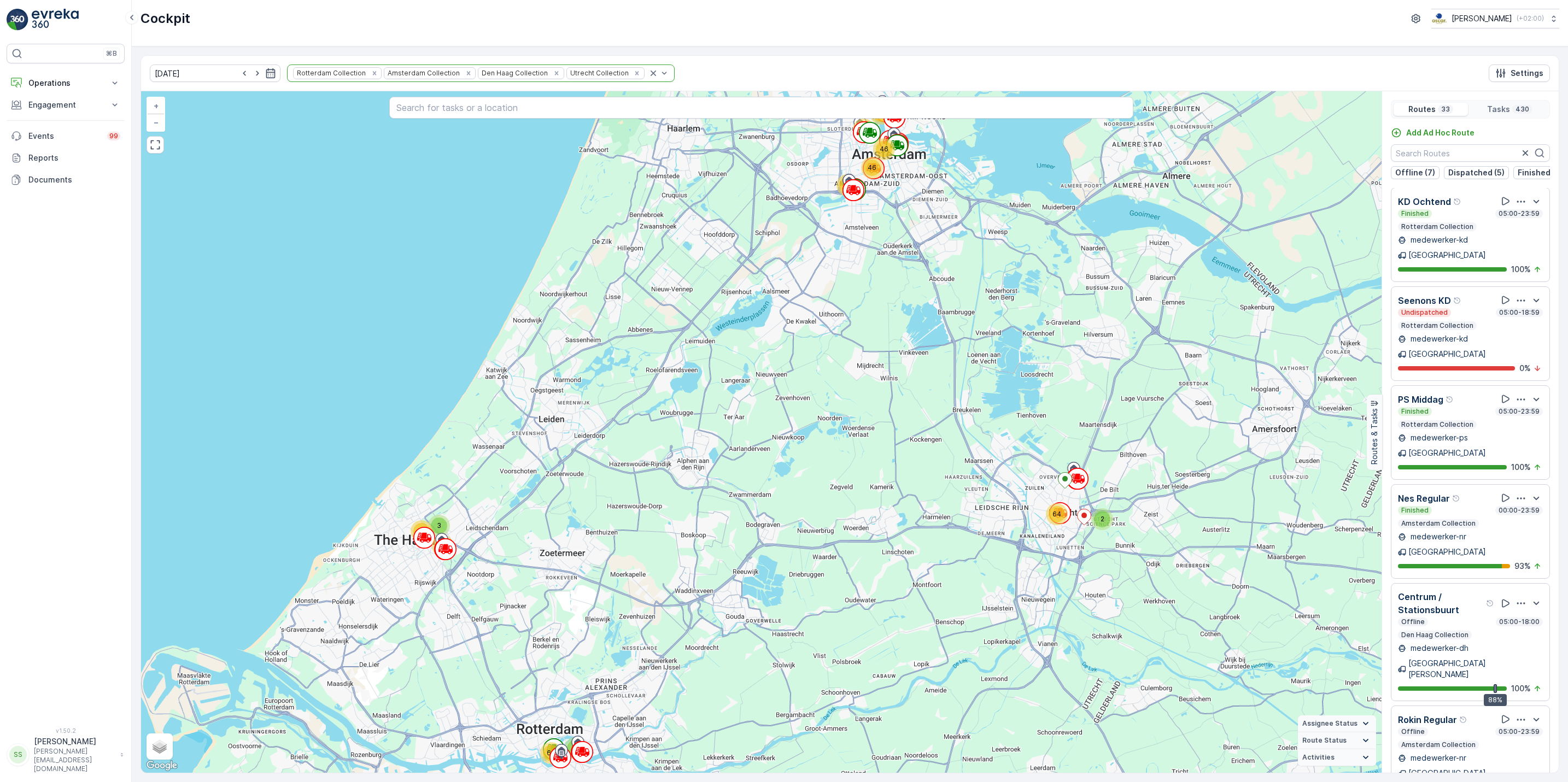
click at [1518, 719] on icon "button" at bounding box center [1521, 720] width 8 height 2
click at [1512, 744] on span "See More Details" at bounding box center [1520, 749] width 64 height 11
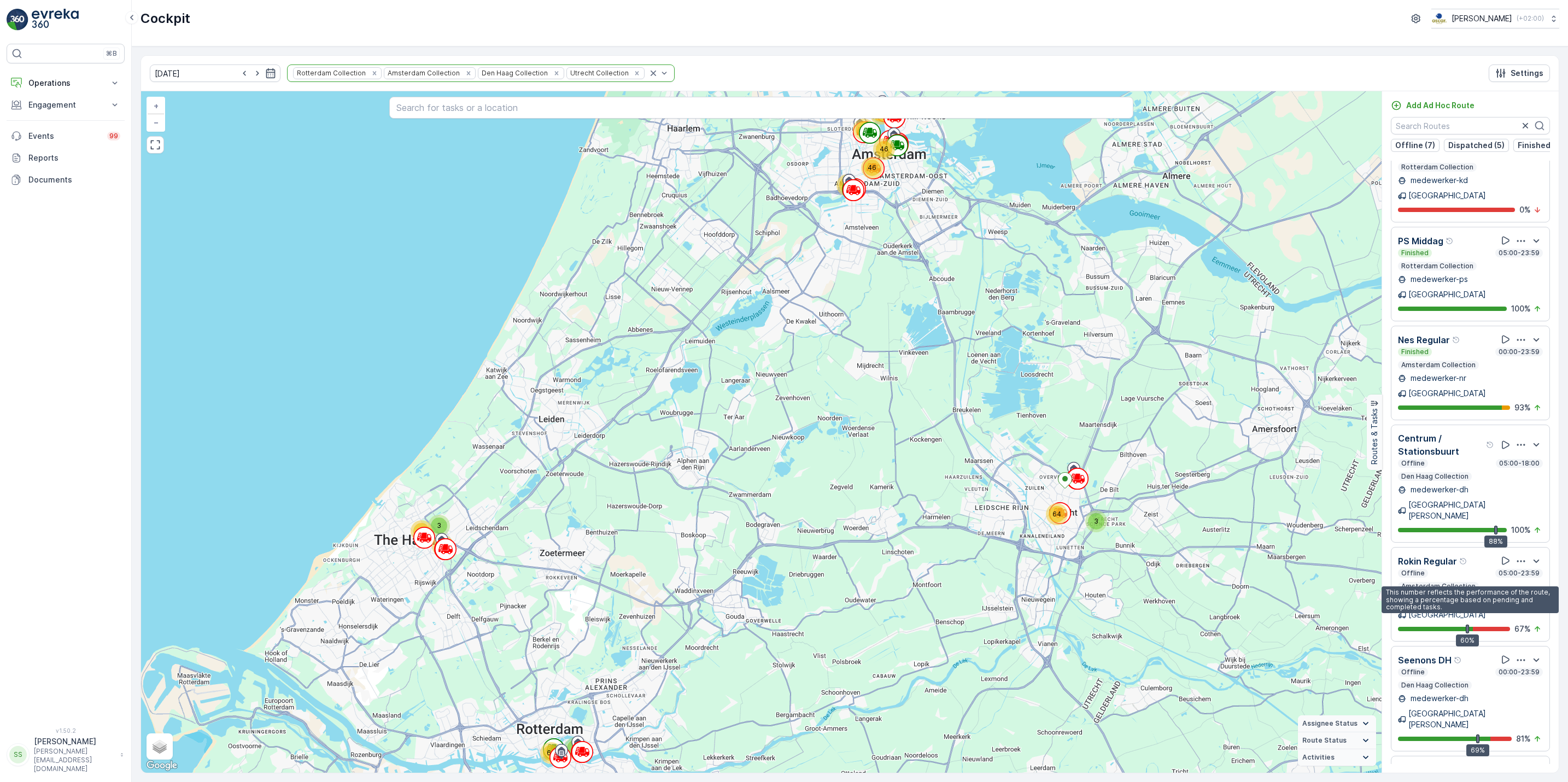
scroll to position [2241, 0]
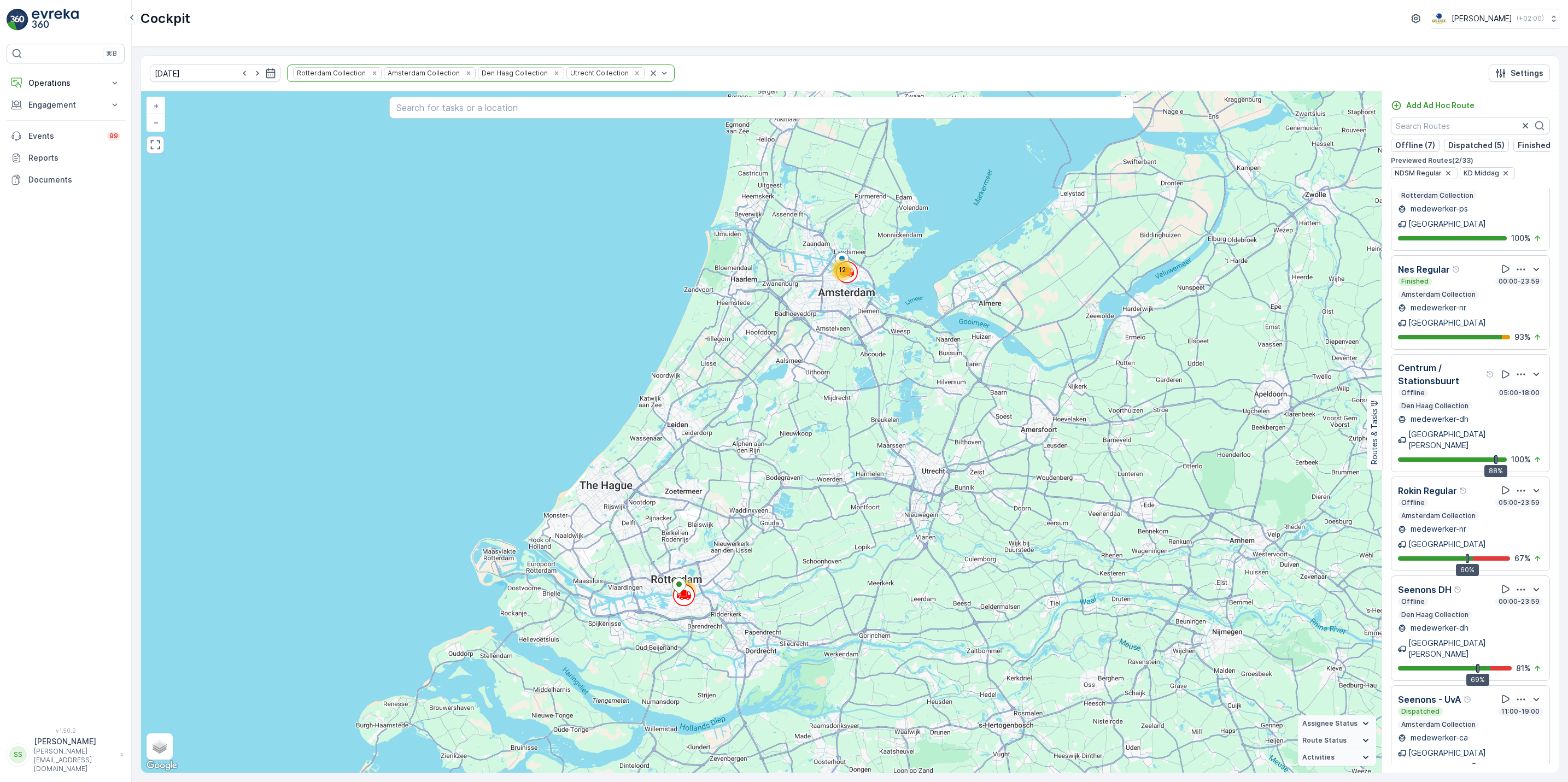
scroll to position [2270, 0]
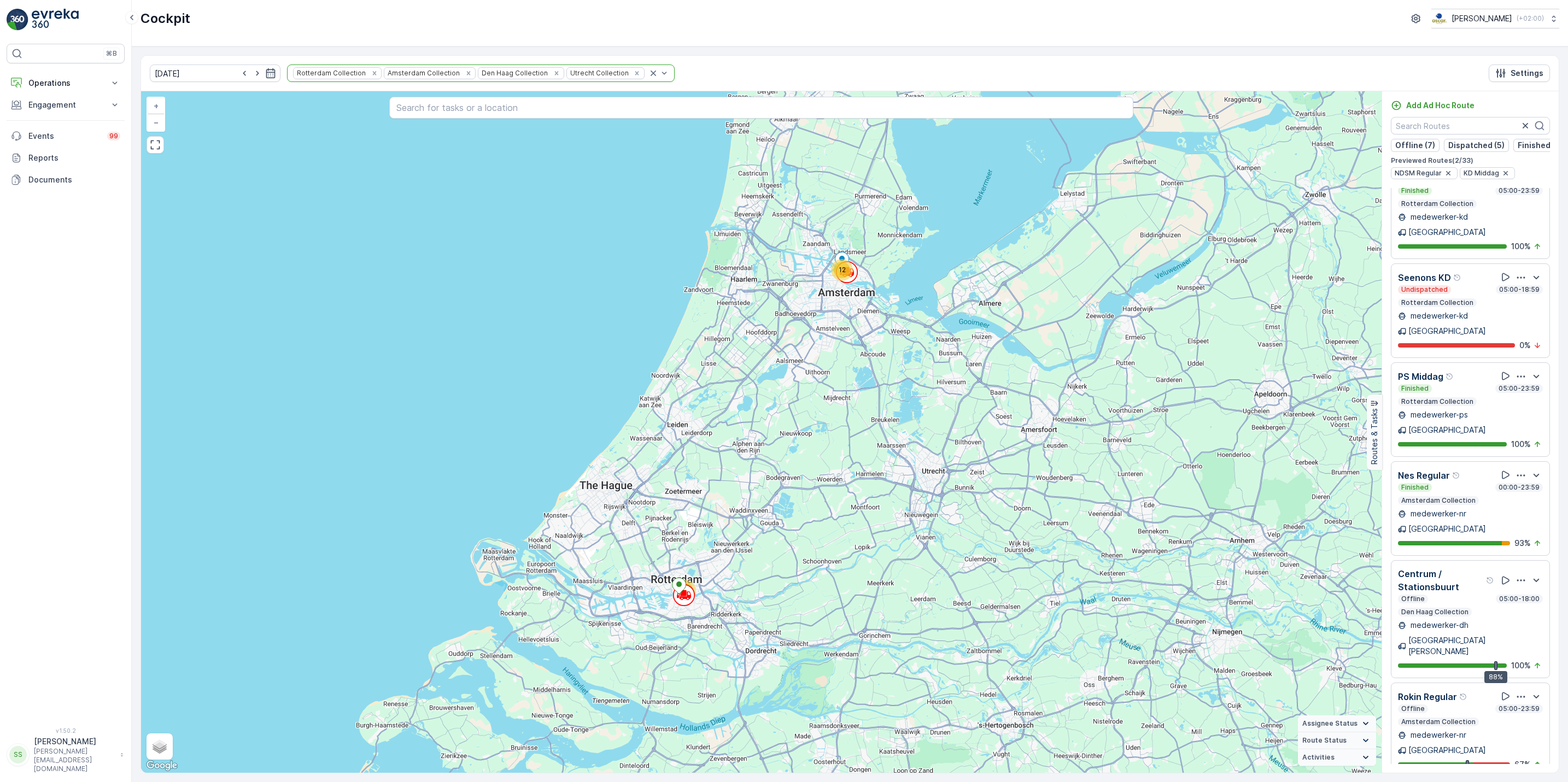
scroll to position [2027, 0]
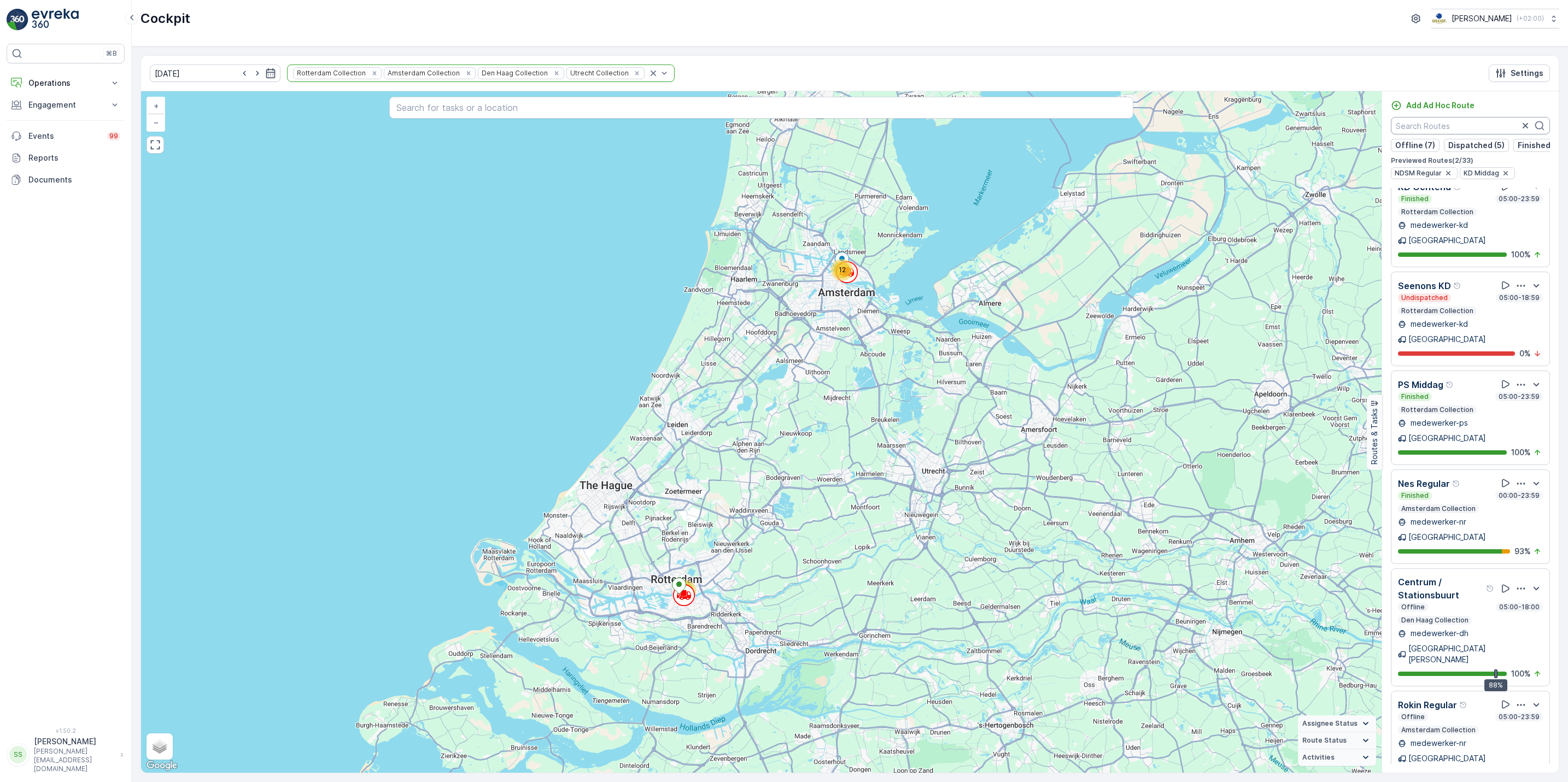
click at [1420, 127] on input "text" at bounding box center [1471, 126] width 159 height 18
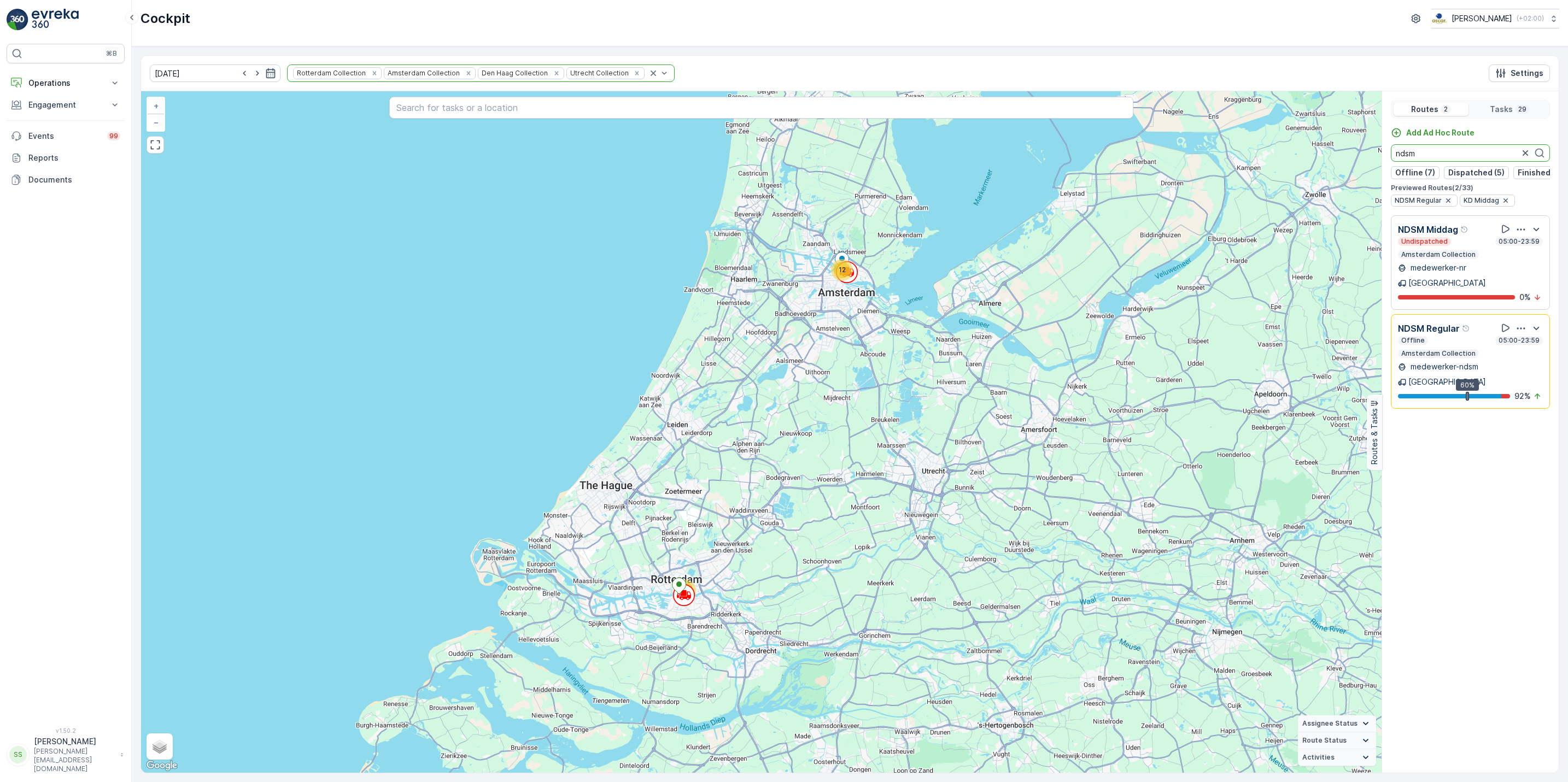
scroll to position [0, 0]
click at [1519, 235] on icon "button" at bounding box center [1521, 229] width 11 height 11
click at [212, 0] on html "⌘B Operations Insights Planning Routes & Tasks Cockpit Settings Engagement Insi…" at bounding box center [784, 391] width 1568 height 782
drag, startPoint x: 1503, startPoint y: 151, endPoint x: 1394, endPoint y: 160, distance: 109.4
click at [1394, 160] on input "ndsm" at bounding box center [1471, 153] width 159 height 18
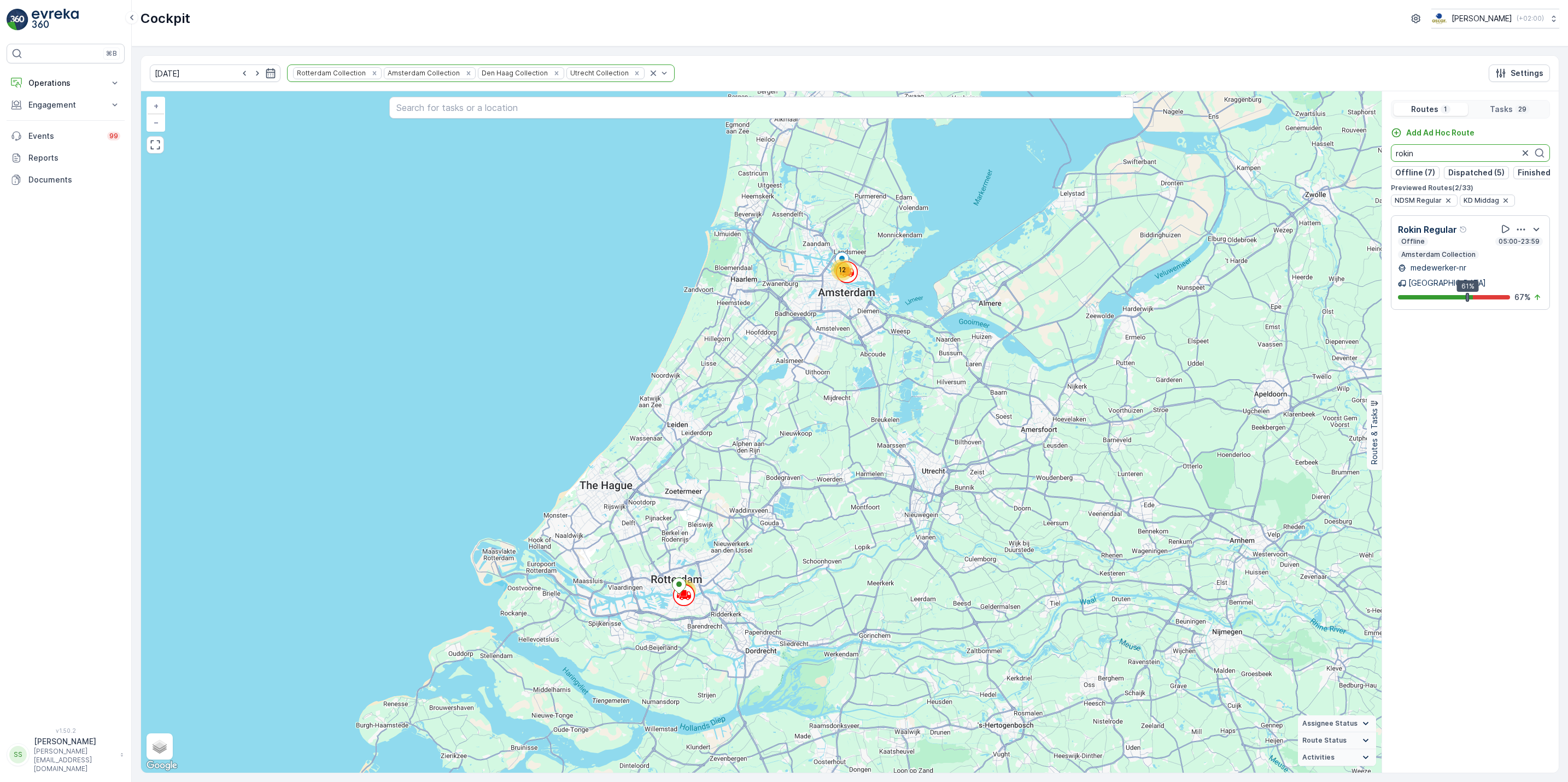
type input "rokin"
click at [1524, 235] on icon "button" at bounding box center [1521, 229] width 11 height 11
click at [1525, 255] on span "See More Details" at bounding box center [1533, 256] width 64 height 11
click at [1521, 156] on icon "button" at bounding box center [1525, 153] width 11 height 11
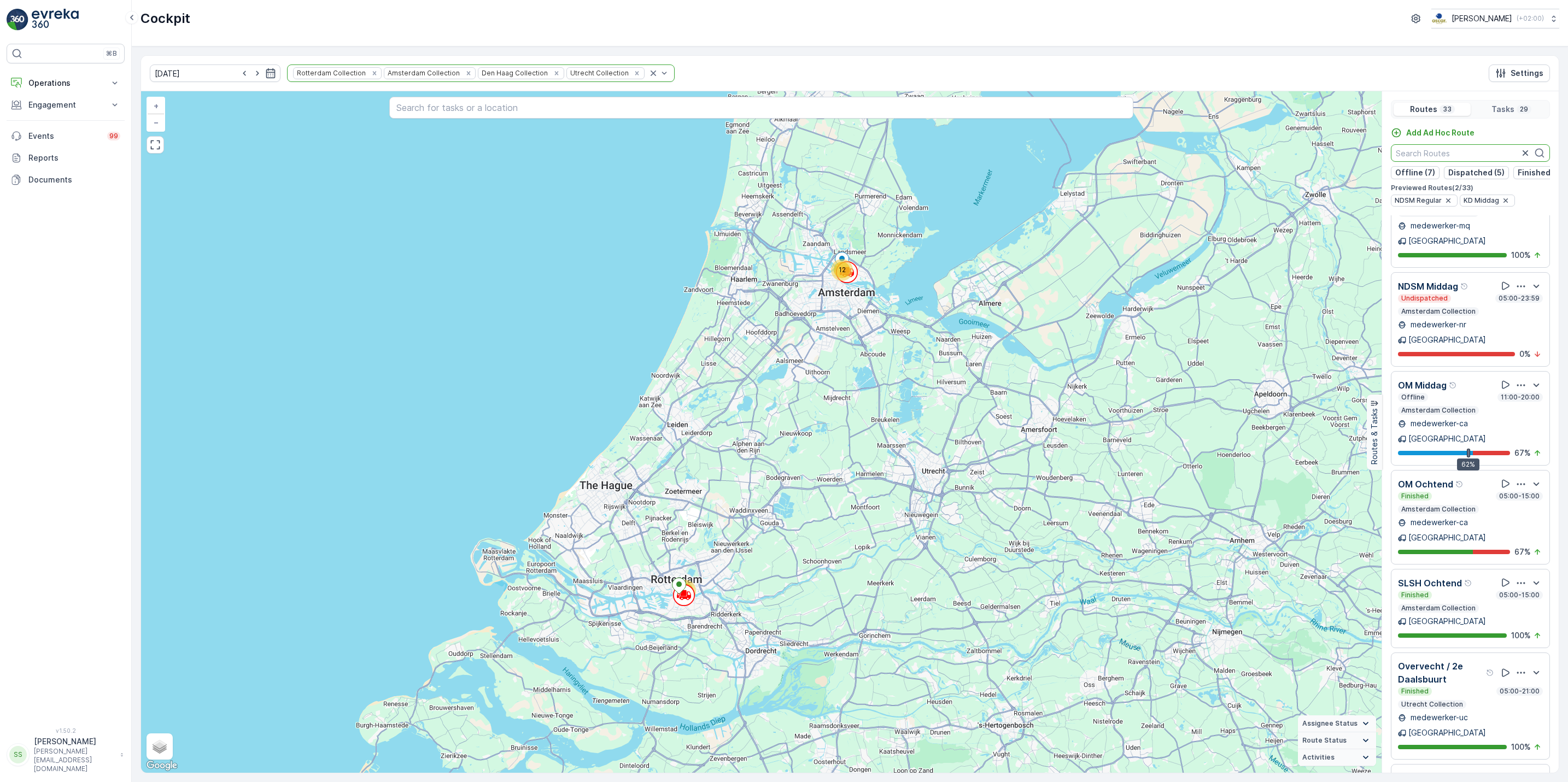
scroll to position [631, 0]
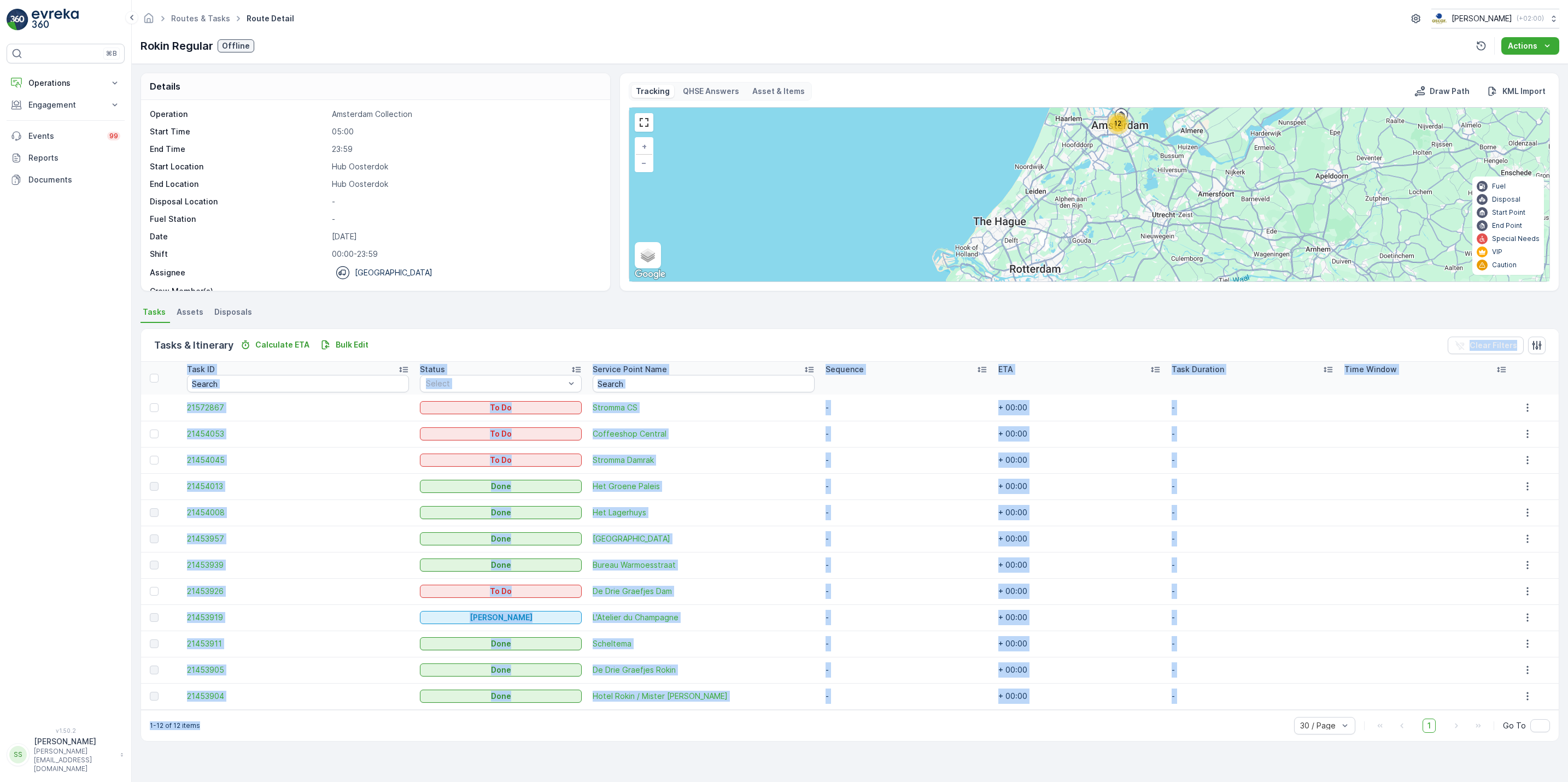
drag, startPoint x: 552, startPoint y: 339, endPoint x: 720, endPoint y: 758, distance: 451.4
click at [720, 758] on div "Details Operation Amsterdam Collection Start Time 05:00 End Time 23:59 Start Lo…" at bounding box center [850, 422] width 1436 height 718
click at [543, 402] on div "Details Operation Amsterdam Collection Start Time 05:00 End Time 23:59 Start Lo…" at bounding box center [850, 422] width 1436 height 718
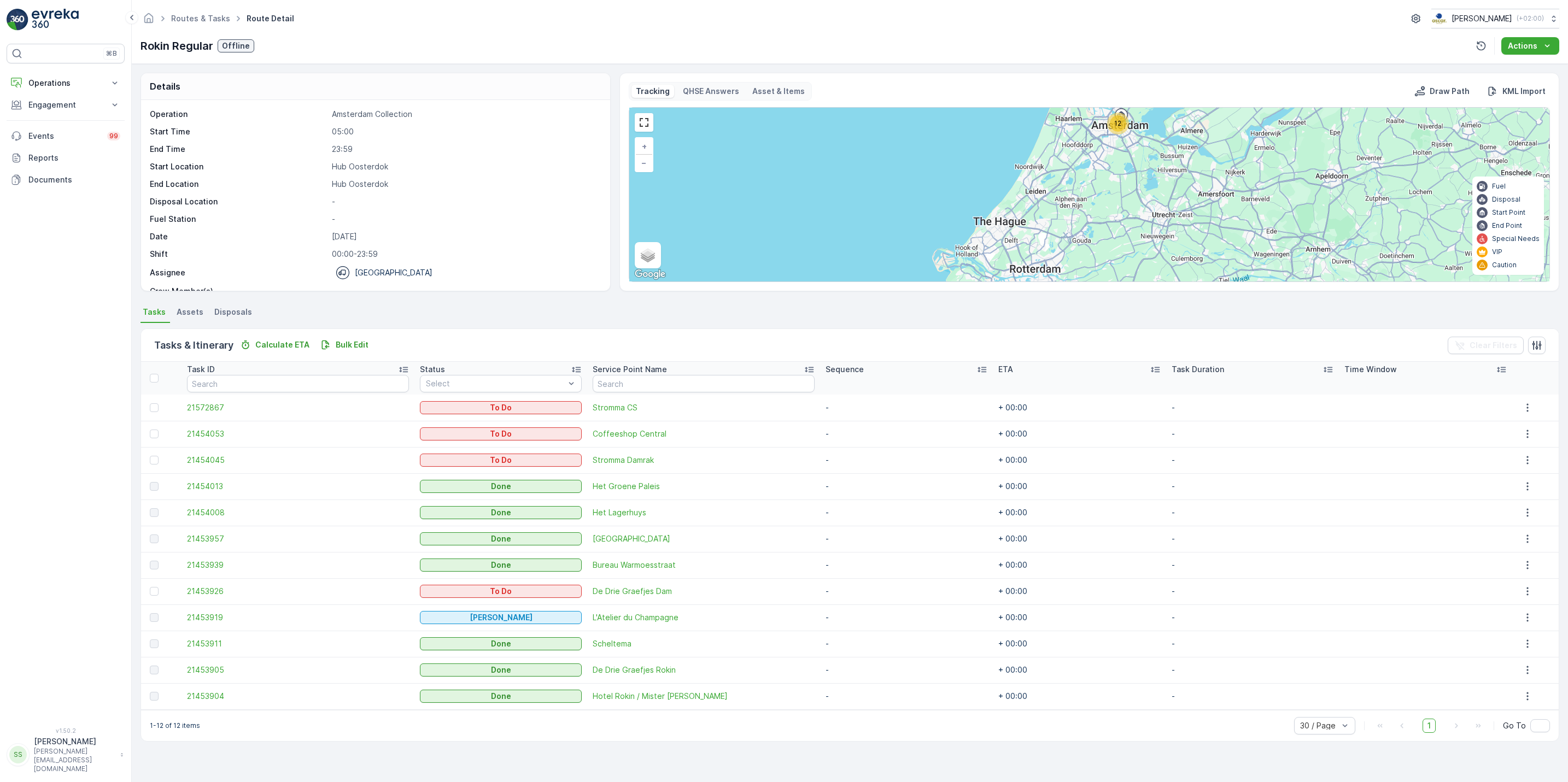
click at [547, 350] on div "Tasks & Itinerary Calculate ETA Bulk Edit Clear Filters" at bounding box center [850, 345] width 1417 height 33
click at [189, 20] on link "Routes & Tasks" at bounding box center [200, 18] width 59 height 9
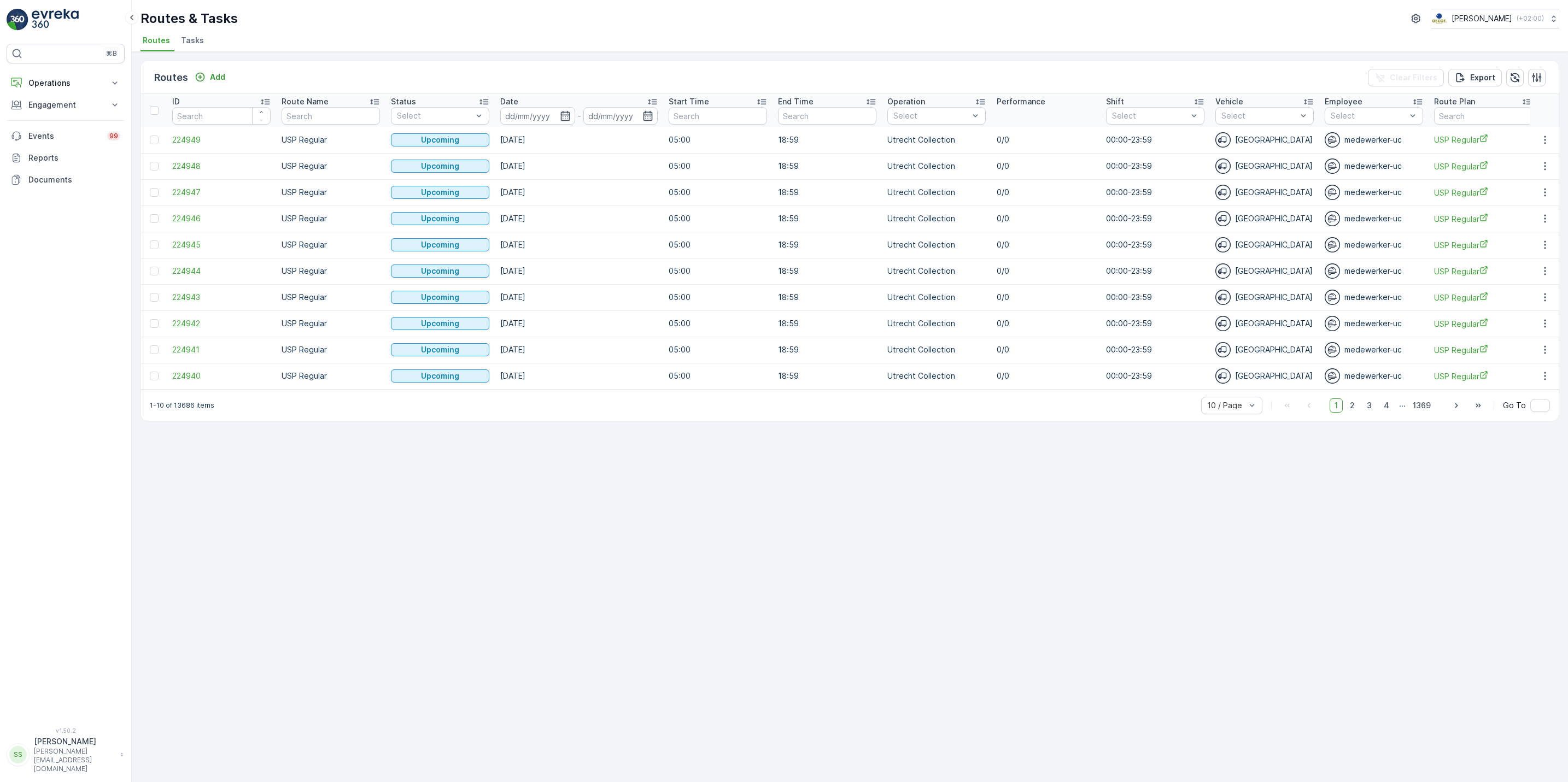
click at [179, 43] on li "Tasks" at bounding box center [193, 42] width 29 height 19
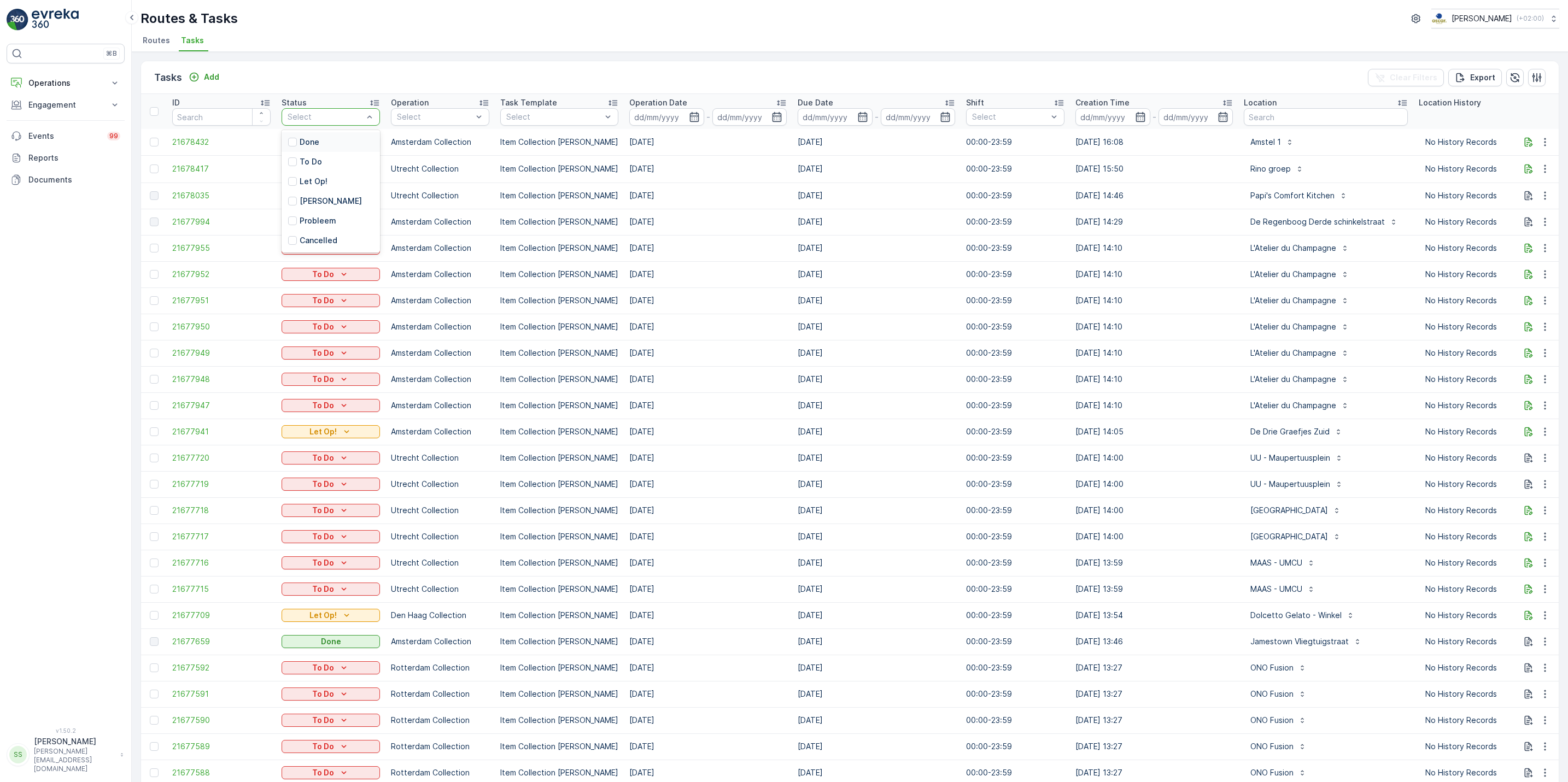
click at [345, 123] on div "Select" at bounding box center [330, 117] width 98 height 18
click at [293, 181] on div at bounding box center [292, 182] width 9 height 9
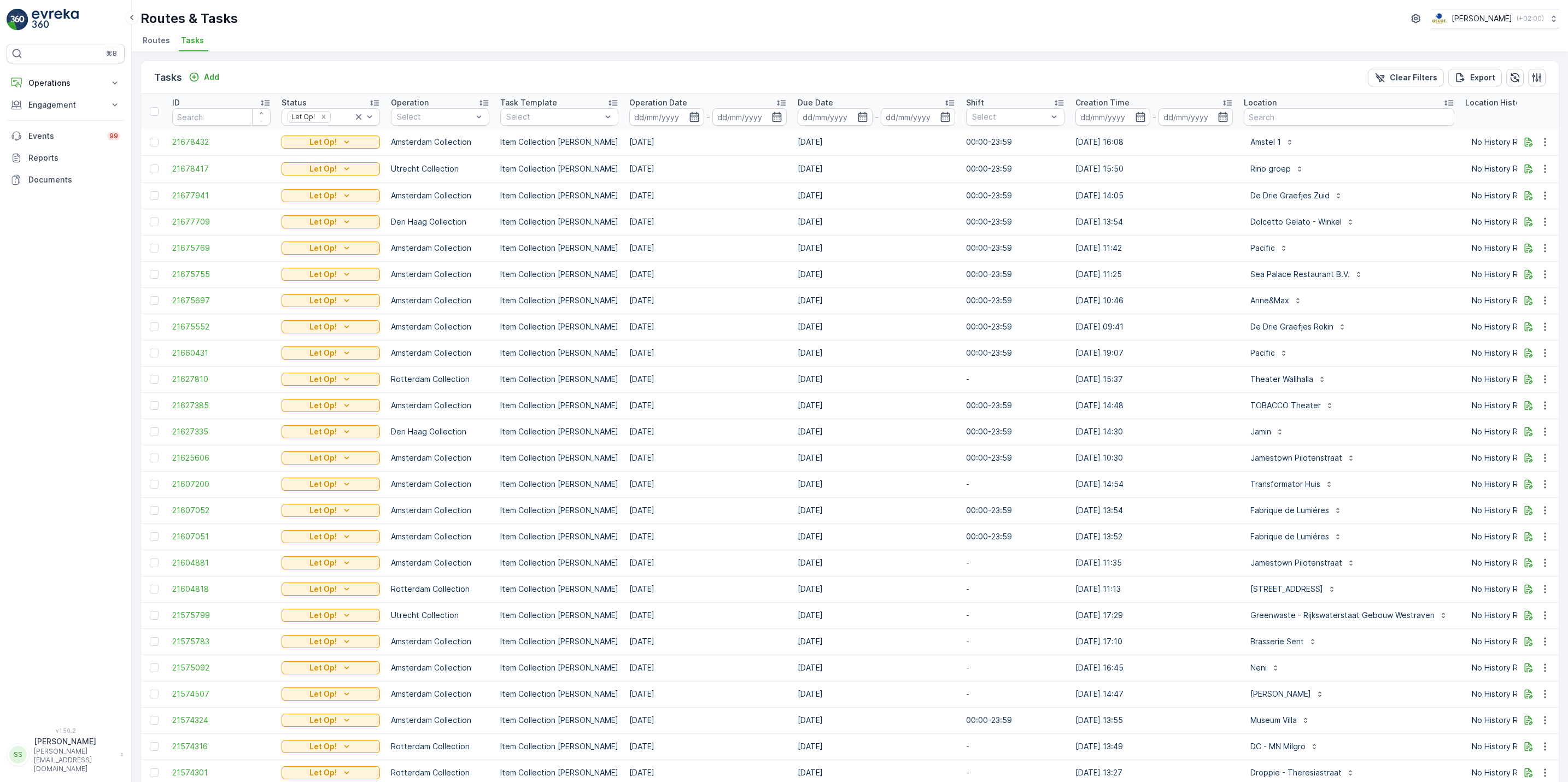
click at [689, 113] on icon "button" at bounding box center [695, 117] width 11 height 11
click at [742, 230] on div "15" at bounding box center [738, 229] width 18 height 18
type input "[DATE]"
click at [742, 230] on div "15" at bounding box center [738, 229] width 18 height 18
type input "[DATE]"
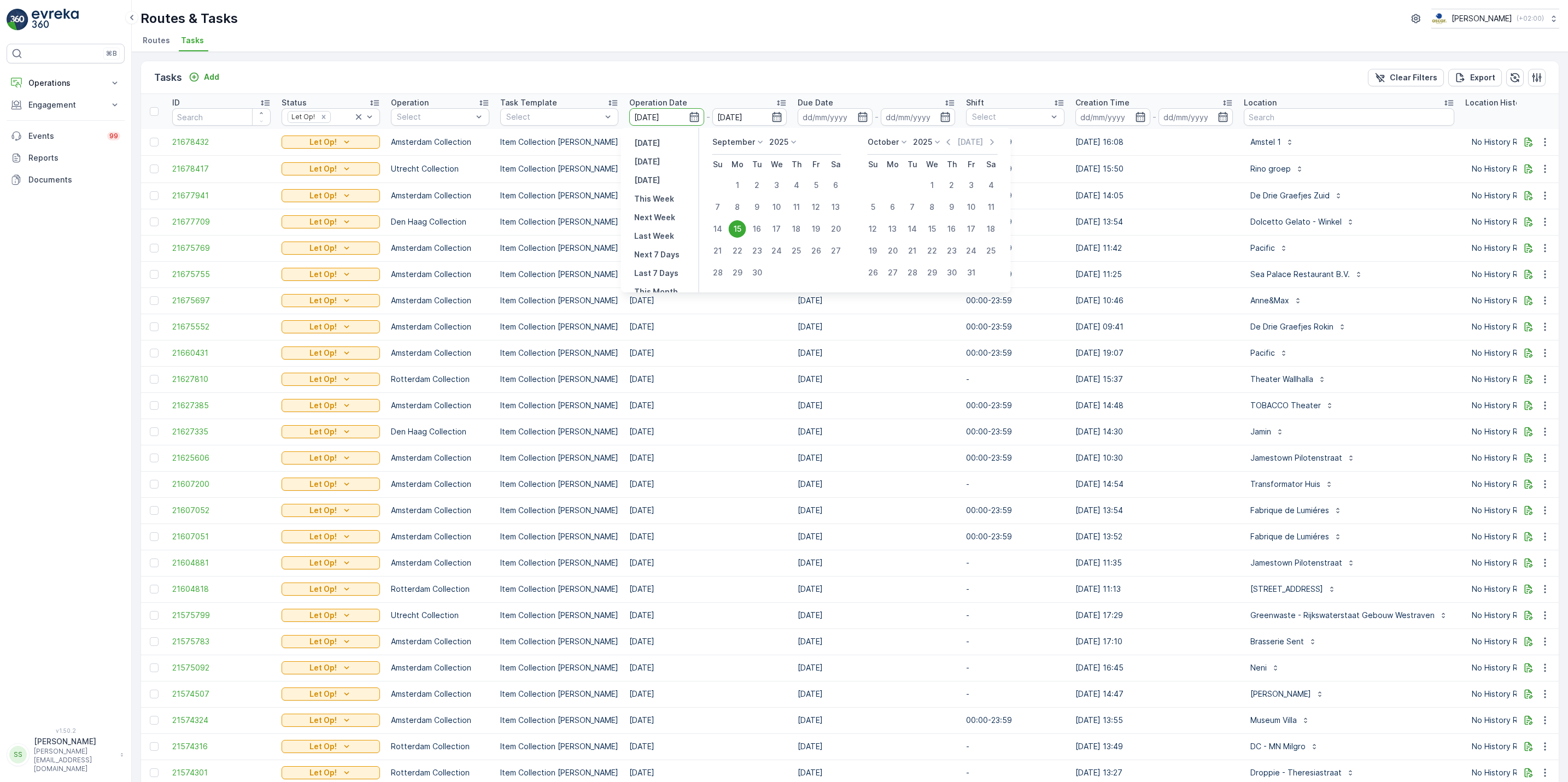
click at [742, 230] on div "15" at bounding box center [738, 229] width 18 height 18
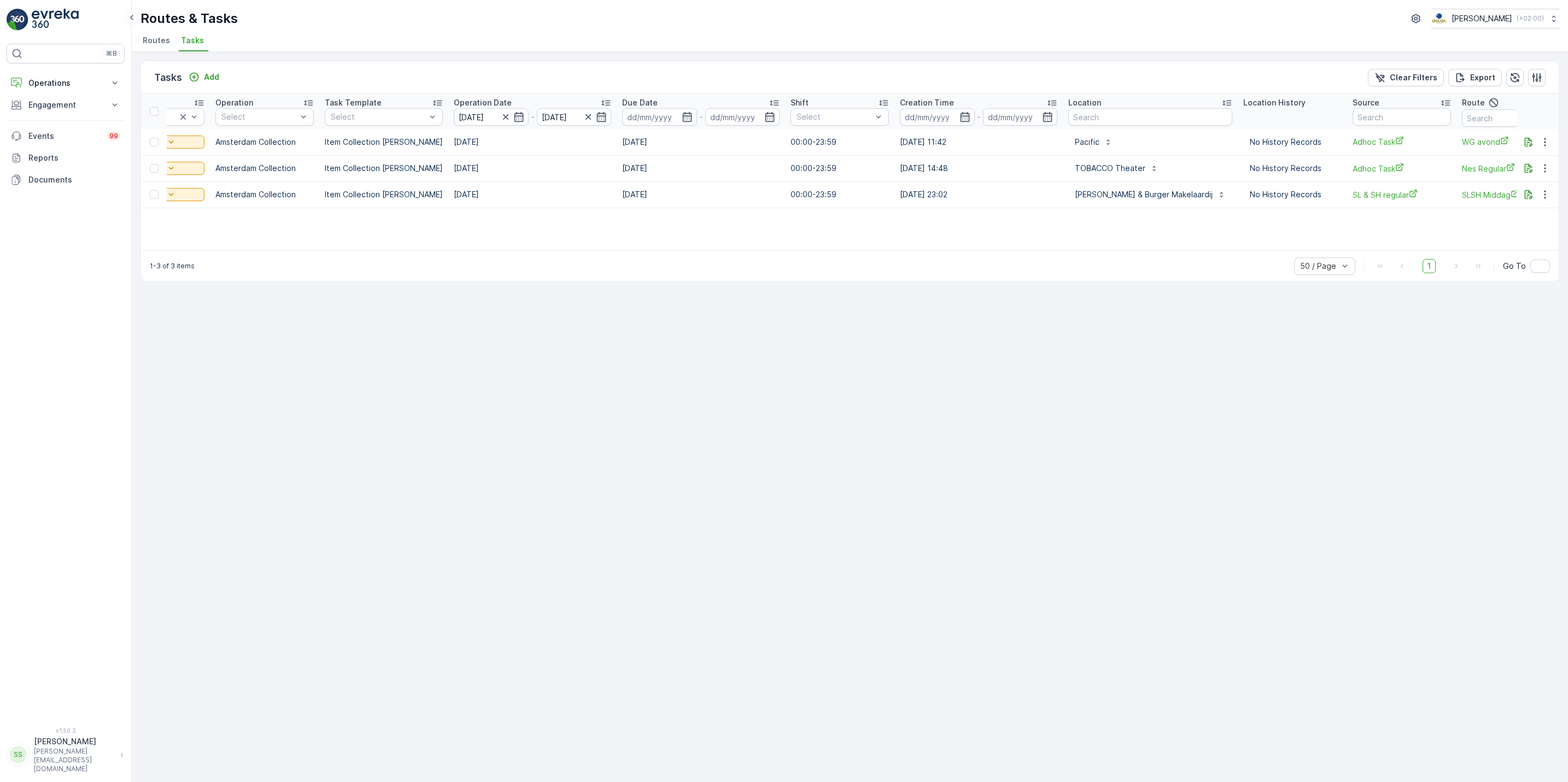
scroll to position [0, 176]
click at [1527, 140] on icon "button" at bounding box center [1528, 142] width 11 height 11
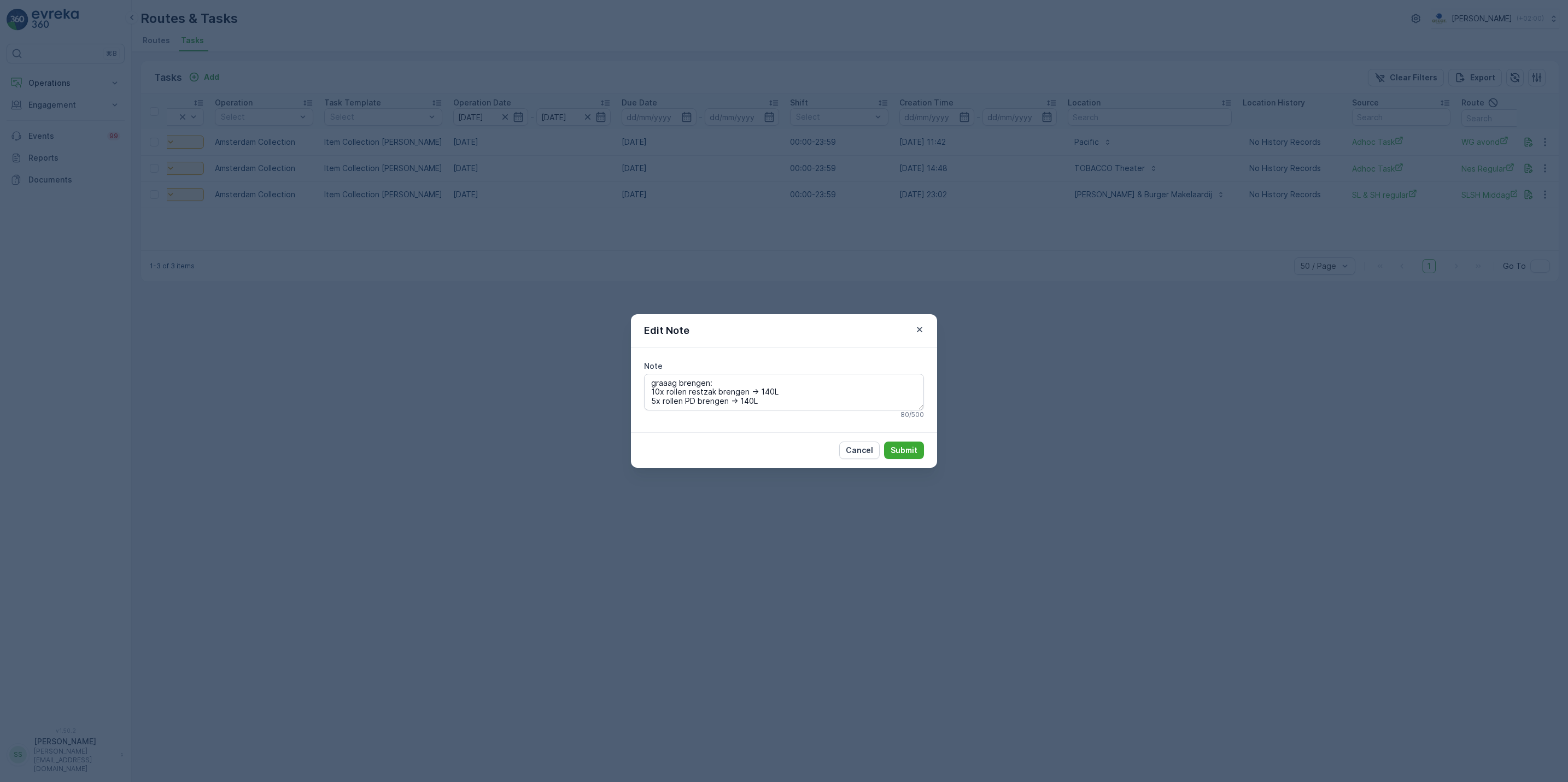
click at [1168, 372] on div "Edit Note Note graaag brengen: 10x rollen restzak brengen -> 140L 5x rollen PD …" at bounding box center [784, 391] width 1568 height 782
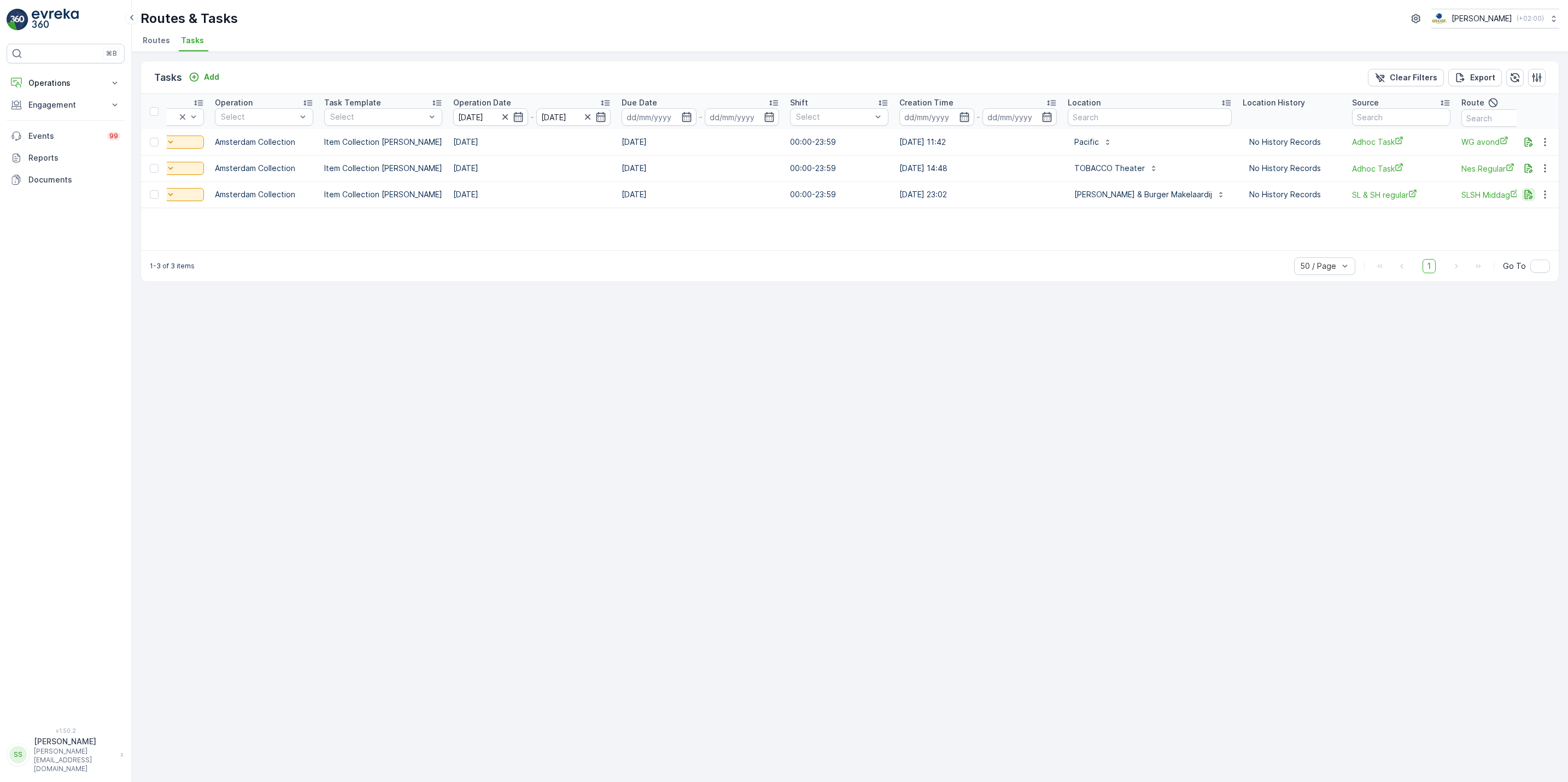
click at [1523, 195] on icon "button" at bounding box center [1528, 195] width 11 height 11
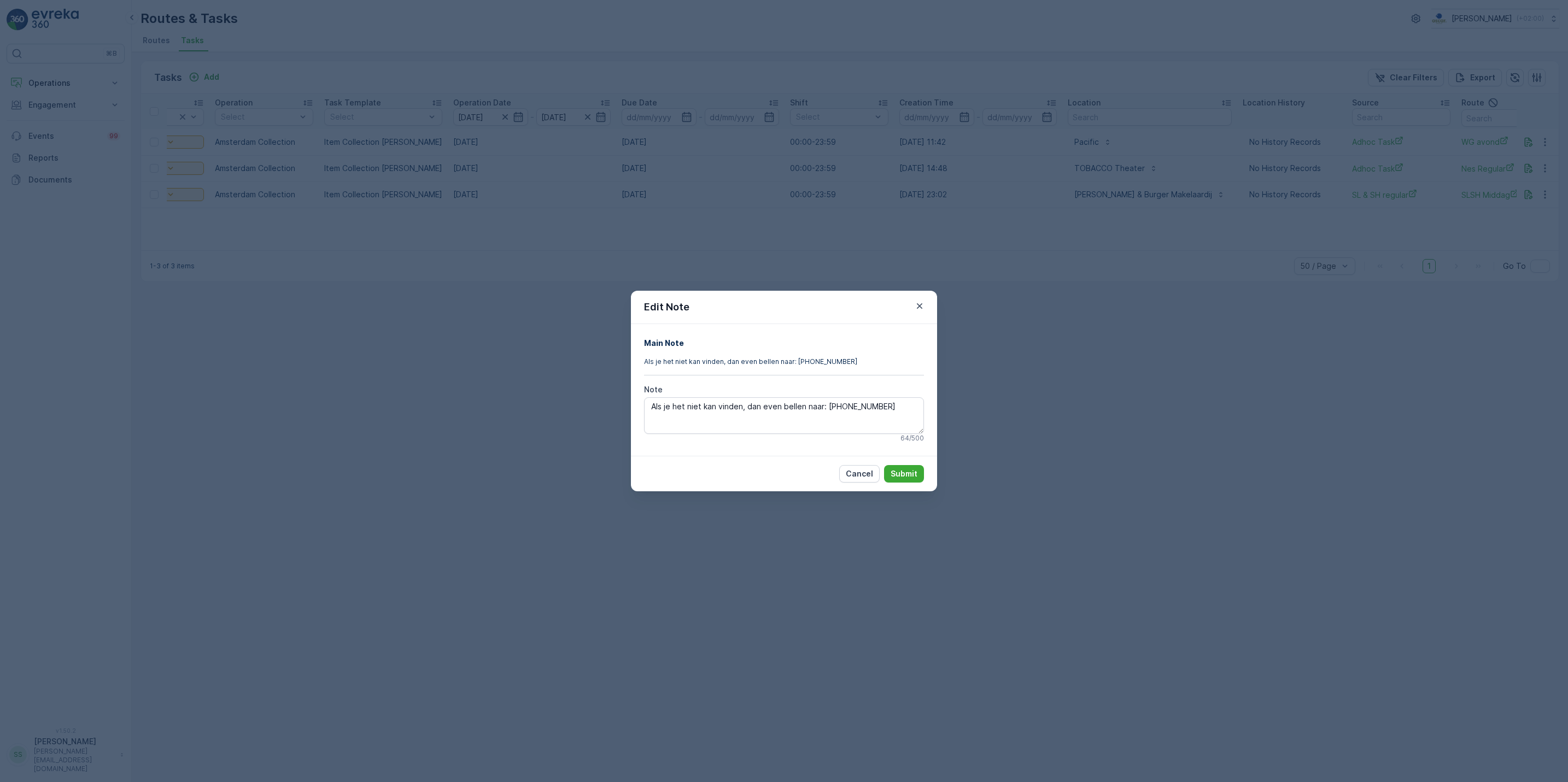
click at [1256, 383] on div "Edit Note Main Note Als je het niet kan vinden, dan even bellen naar: +31 6 195…" at bounding box center [784, 391] width 1568 height 782
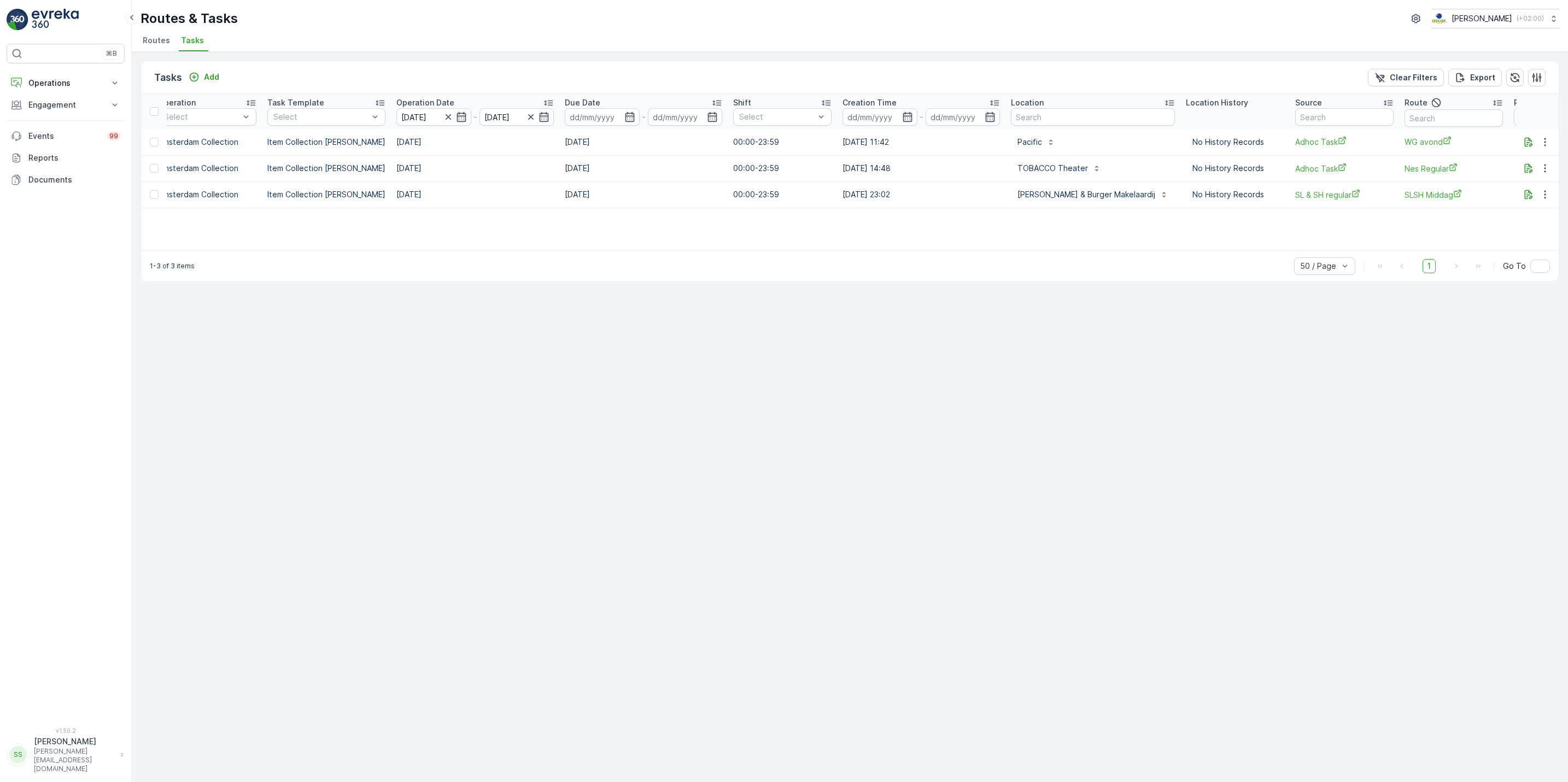
scroll to position [0, 234]
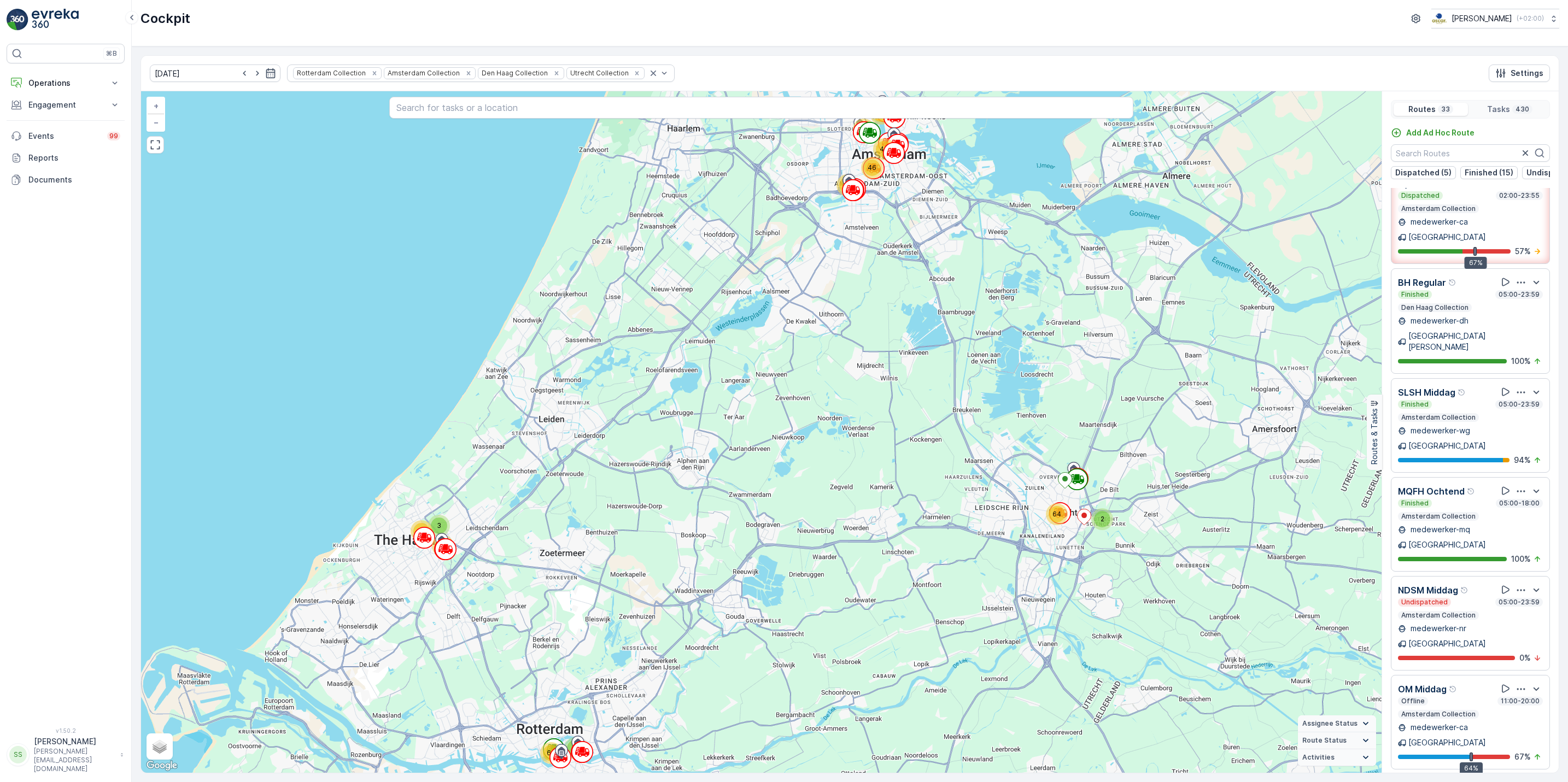
scroll to position [131, 0]
click at [1516, 683] on icon "button" at bounding box center [1521, 688] width 11 height 11
click at [1511, 712] on span "See More Details" at bounding box center [1520, 717] width 64 height 11
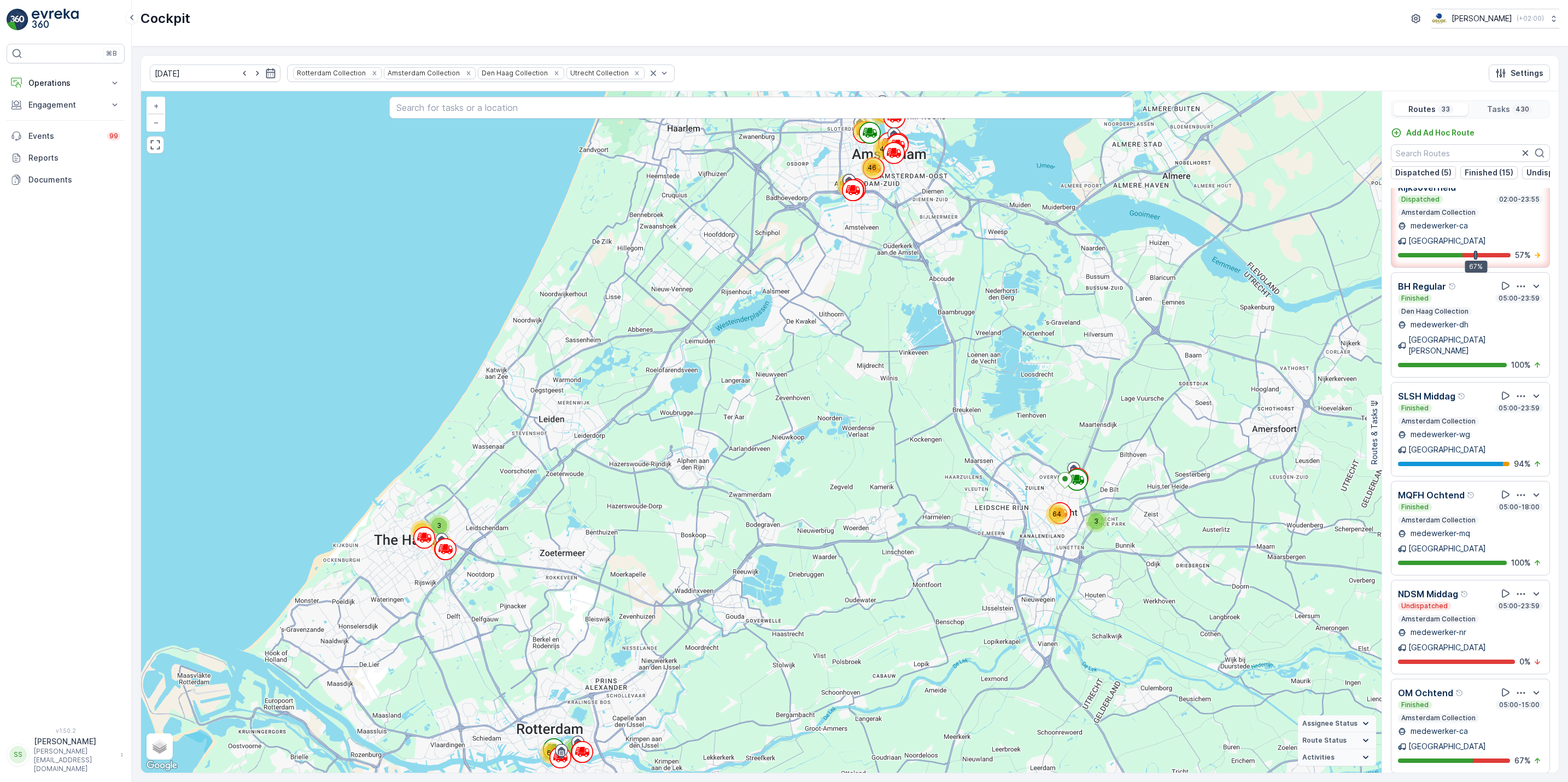
scroll to position [125, 0]
click at [1440, 157] on input "text" at bounding box center [1471, 153] width 159 height 18
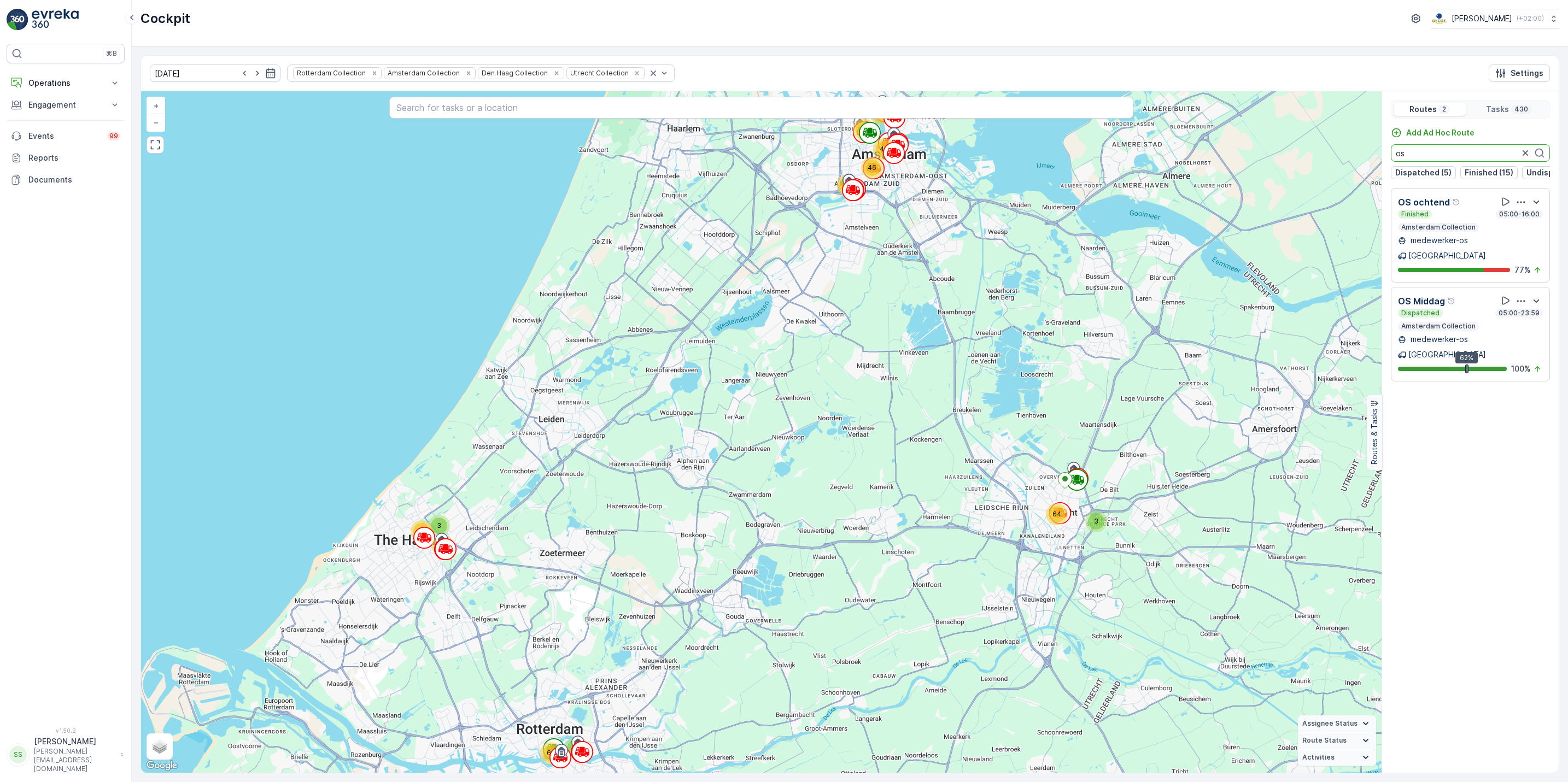
type input "os"
click at [1520, 300] on icon "button" at bounding box center [1521, 301] width 8 height 2
click at [1522, 325] on span "See More Details" at bounding box center [1522, 330] width 64 height 11
click at [1526, 159] on icon "button" at bounding box center [1525, 153] width 11 height 11
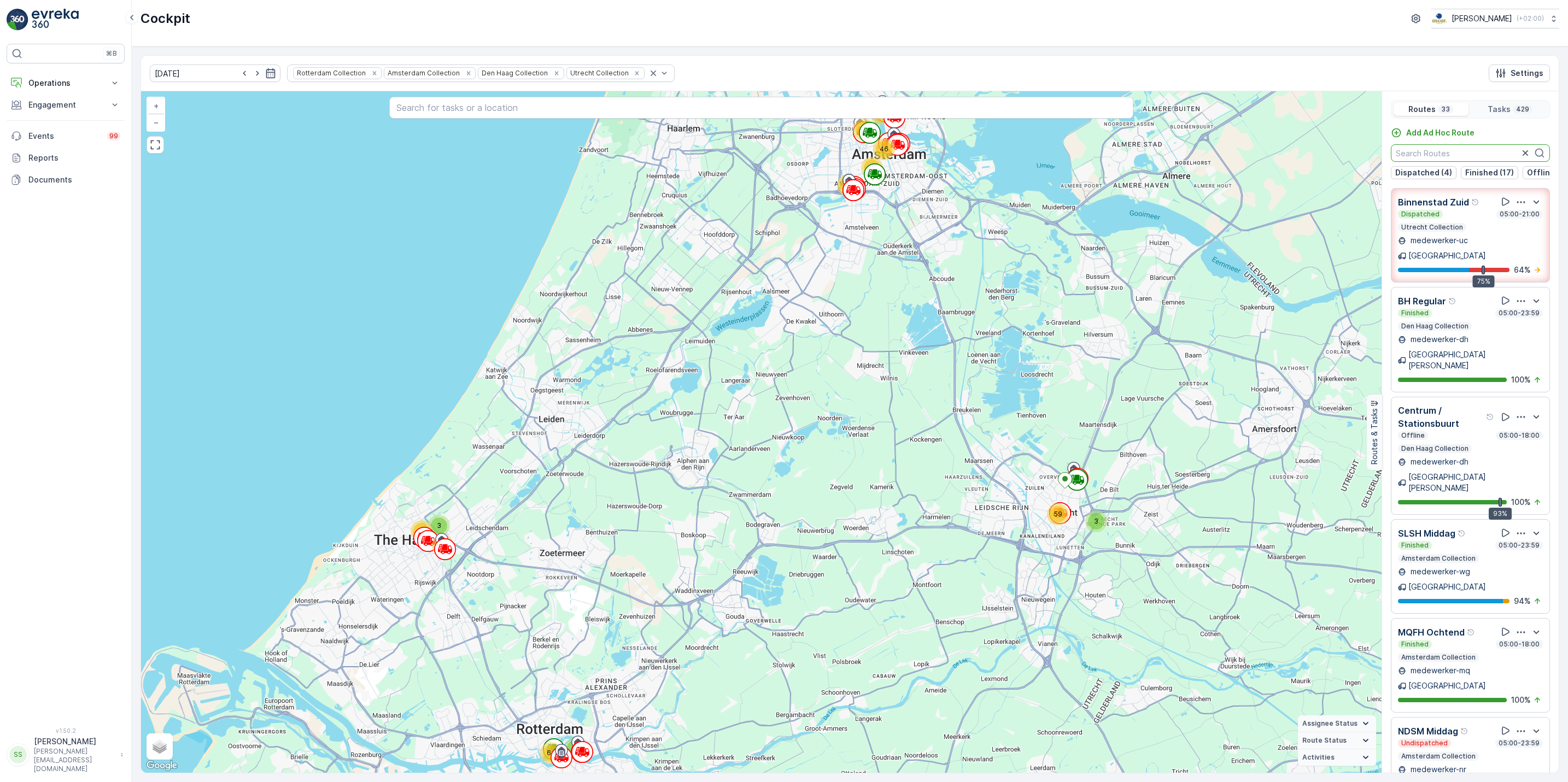
click at [1494, 154] on input "text" at bounding box center [1471, 153] width 159 height 18
type input "j"
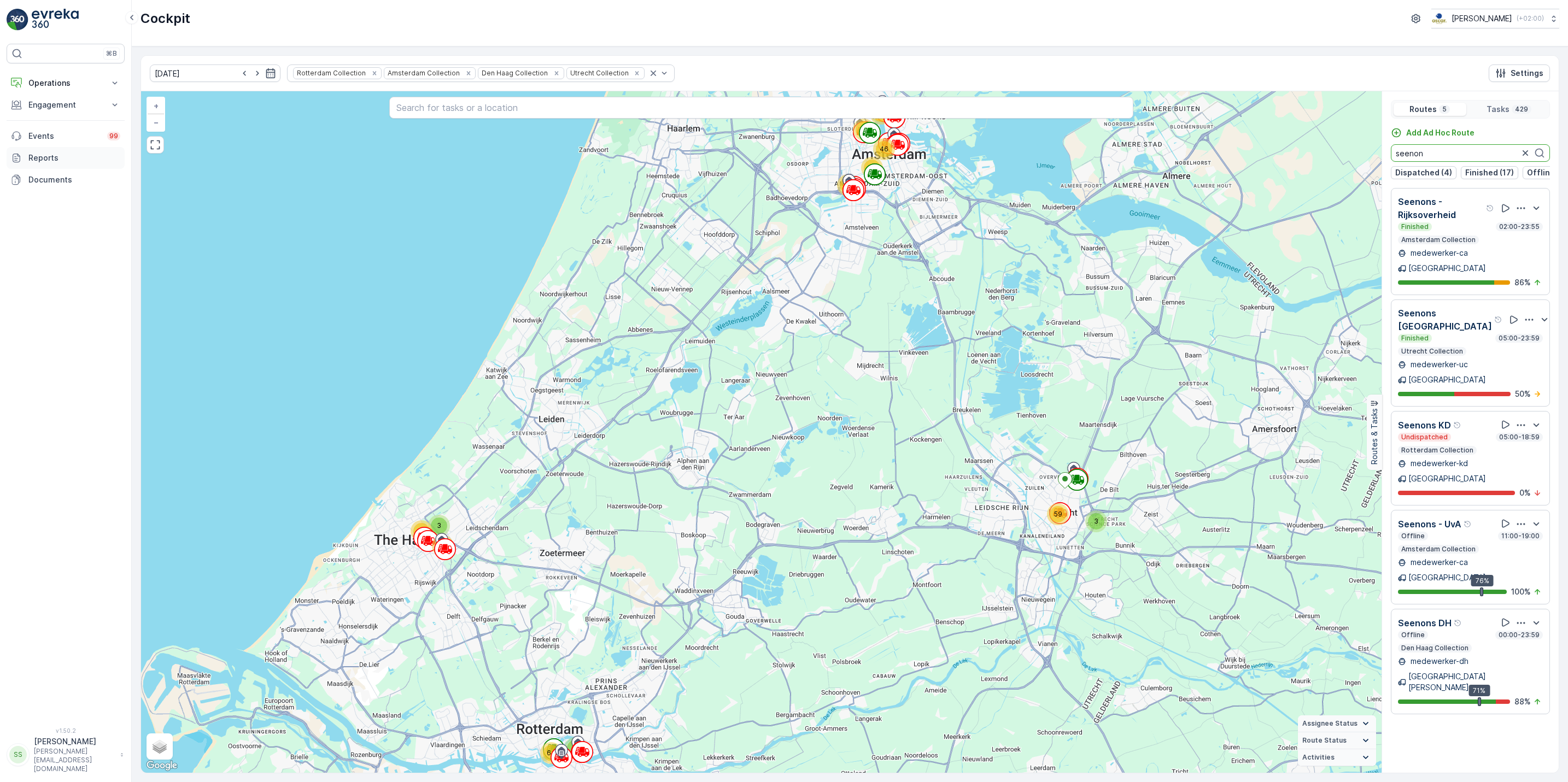
type input "seenon"
click at [1521, 209] on icon "button" at bounding box center [1521, 208] width 8 height 2
click at [1520, 235] on span "See More Details" at bounding box center [1522, 239] width 64 height 11
click at [1520, 151] on icon "button" at bounding box center [1525, 153] width 11 height 11
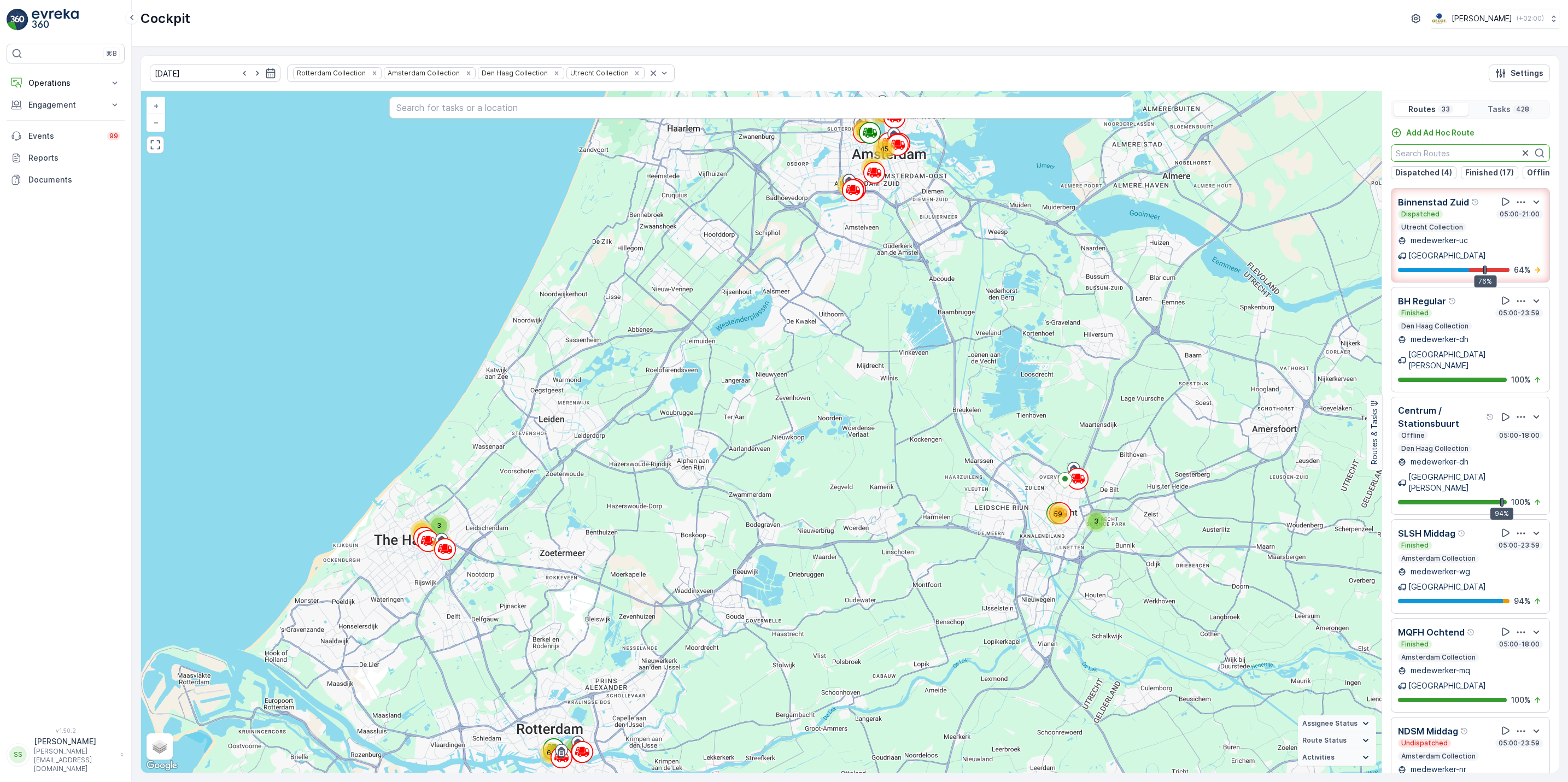
click at [1516, 208] on icon "button" at bounding box center [1521, 202] width 11 height 11
click at [1508, 231] on span "See More Details" at bounding box center [1520, 232] width 64 height 11
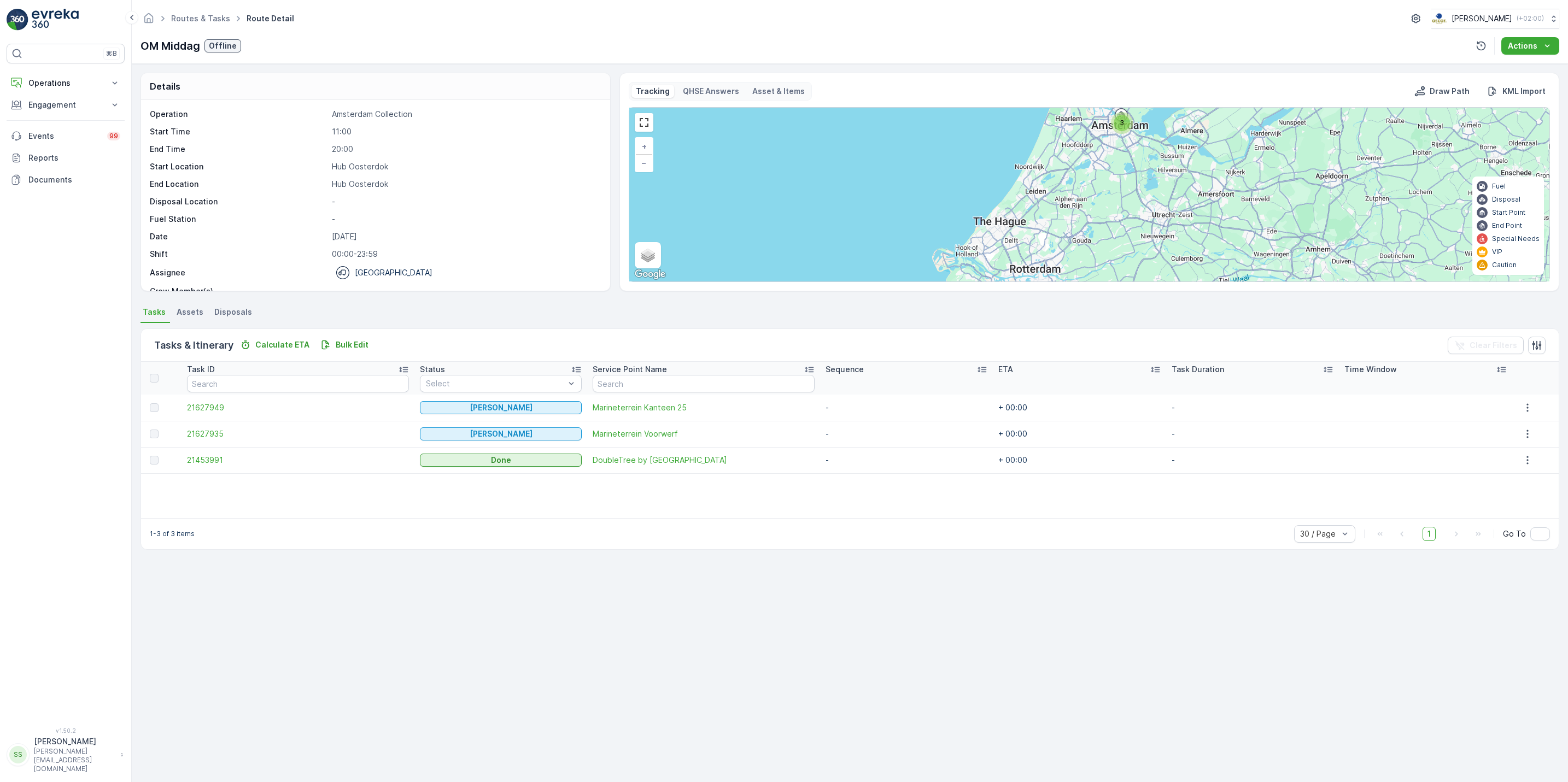
click at [495, 458] on tbody "21627949 Geen Afval Marineterrein Kanteen 25 - + 00:00 - 21627935 Geen Afval [G…" at bounding box center [850, 434] width 1417 height 79
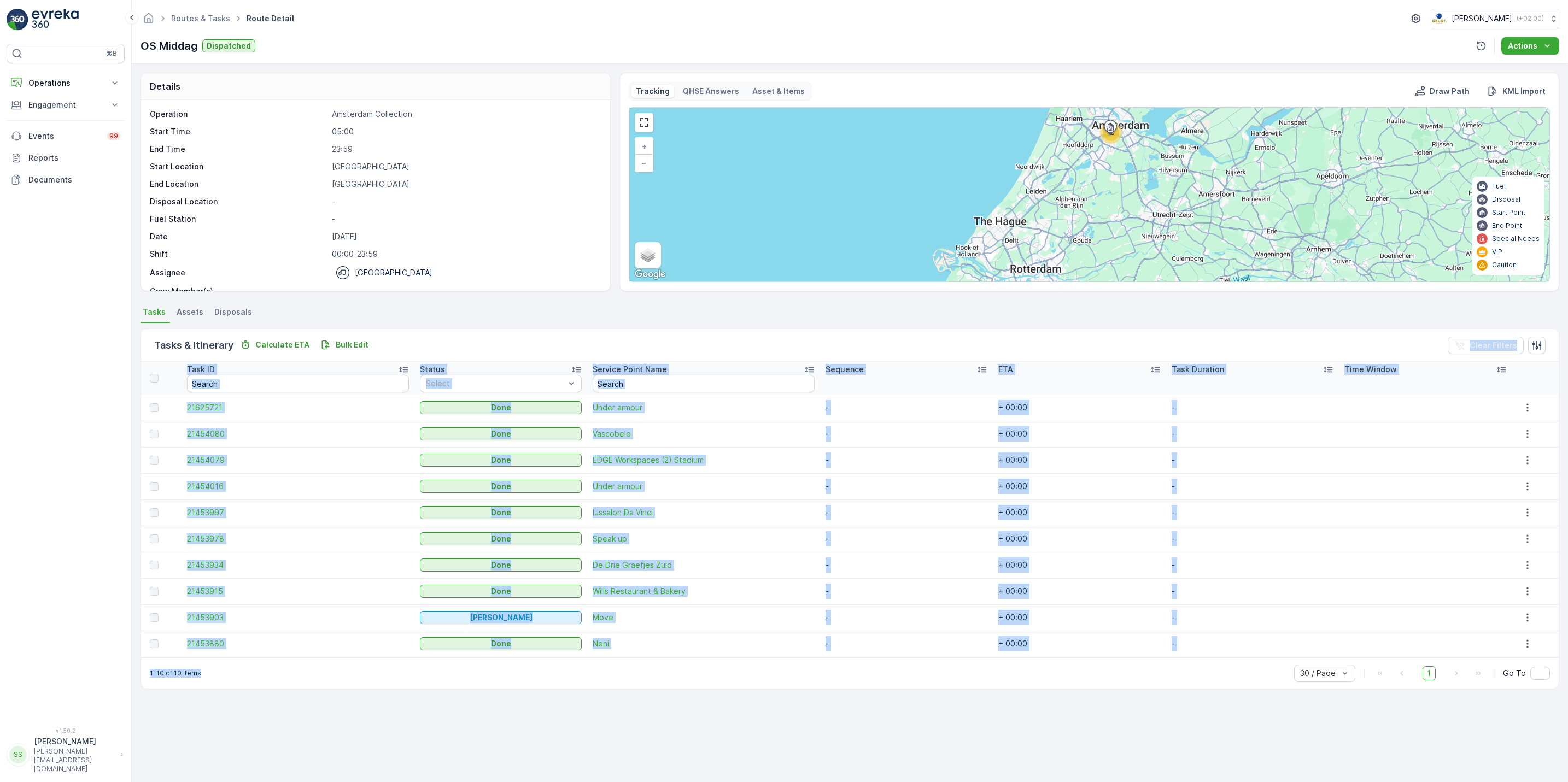
drag, startPoint x: 609, startPoint y: 693, endPoint x: 438, endPoint y: 333, distance: 398.5
click at [438, 333] on div "Tasks & Itinerary Calculate ETA Bulk Edit Clear Filters Task ID Status Select S…" at bounding box center [850, 509] width 1419 height 372
click at [438, 333] on div "Tasks & Itinerary Calculate ETA Bulk Edit Clear Filters" at bounding box center [850, 345] width 1417 height 33
drag, startPoint x: 438, startPoint y: 333, endPoint x: 609, endPoint y: 705, distance: 409.4
click at [609, 705] on div "Details Operation Amsterdam Collection Start Time 05:00 End Time 23:59 Start Lo…" at bounding box center [850, 422] width 1436 height 718
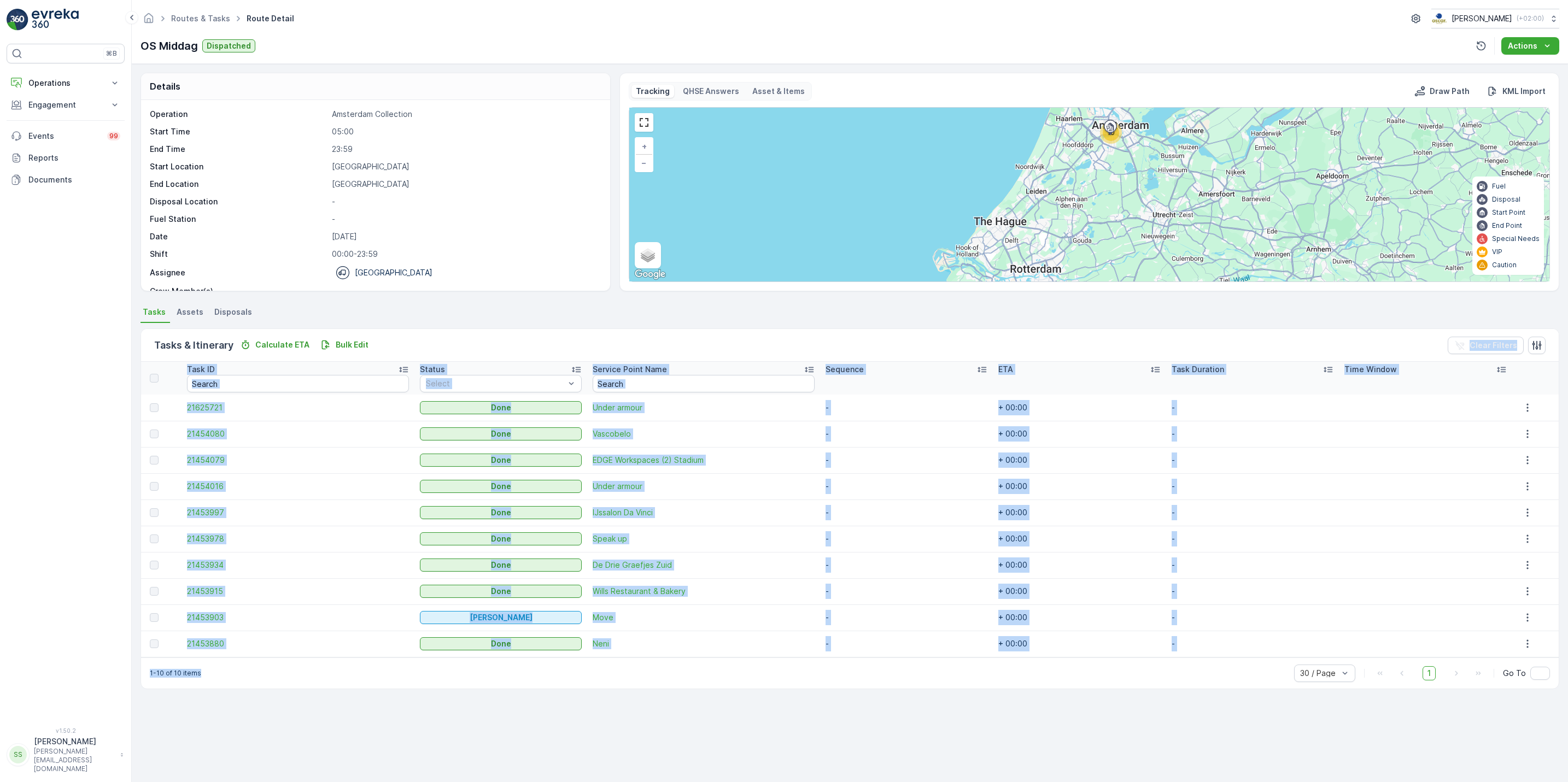
click at [609, 705] on div "Details Operation Amsterdam Collection Start Time 05:00 End Time 23:59 Start Lo…" at bounding box center [850, 422] width 1436 height 718
drag, startPoint x: 609, startPoint y: 705, endPoint x: 435, endPoint y: 321, distance: 421.6
click at [435, 321] on div "Details Operation Amsterdam Collection Start Time 05:00 End Time 23:59 Start Lo…" at bounding box center [850, 422] width 1436 height 718
click at [435, 321] on ul "Tasks Assets Disposals" at bounding box center [850, 314] width 1419 height 19
drag, startPoint x: 435, startPoint y: 321, endPoint x: 836, endPoint y: 705, distance: 555.2
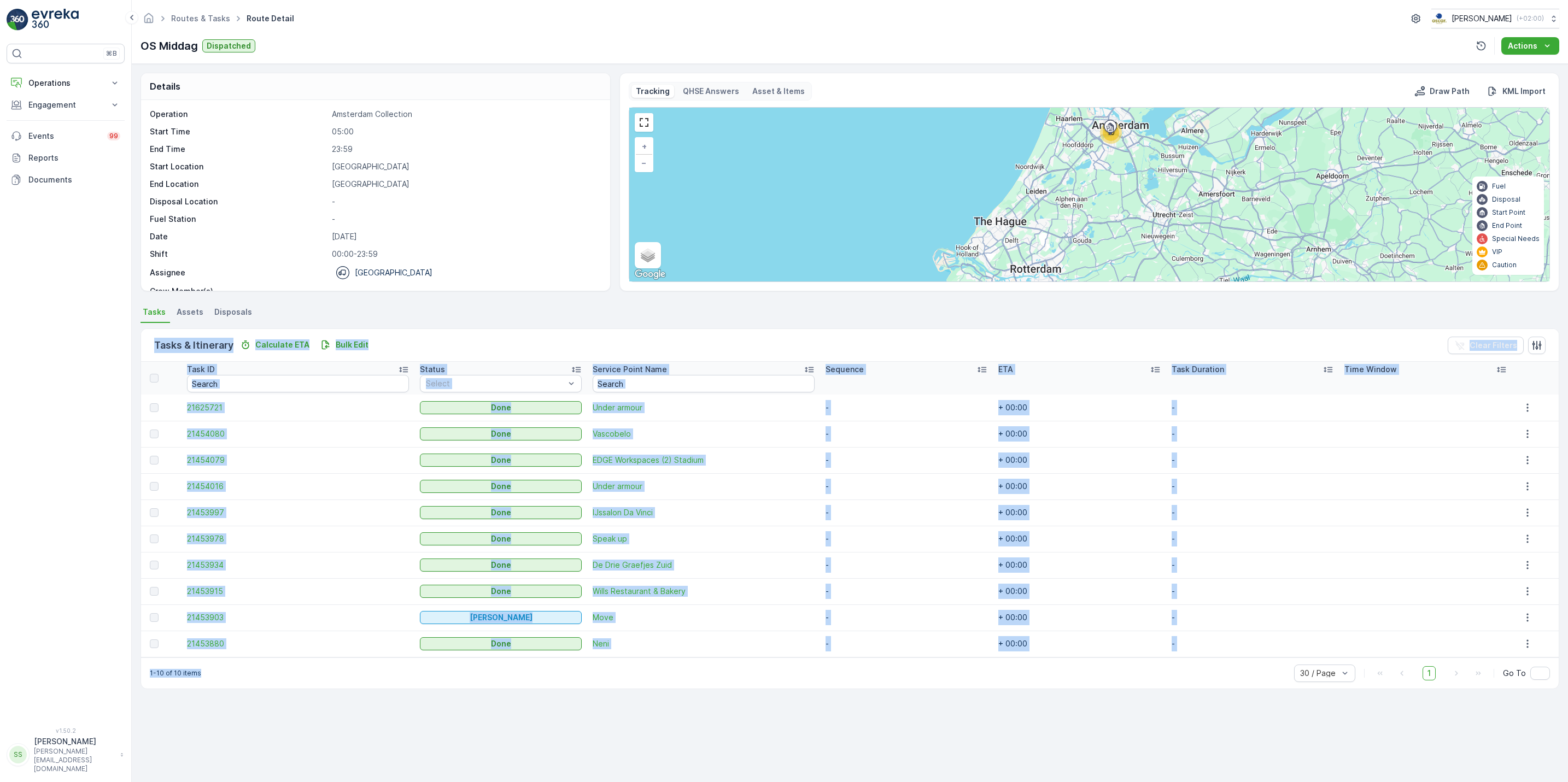
click at [836, 705] on div "Details Operation Amsterdam Collection Start Time 05:00 End Time 23:59 Start Lo…" at bounding box center [850, 422] width 1436 height 718
drag, startPoint x: 1125, startPoint y: 701, endPoint x: 427, endPoint y: 294, distance: 808.0
click at [427, 294] on div "Details Operation Amsterdam Collection Start Time 05:00 End Time 23:59 Start Lo…" at bounding box center [850, 422] width 1436 height 718
drag, startPoint x: 427, startPoint y: 294, endPoint x: 409, endPoint y: 310, distance: 24.1
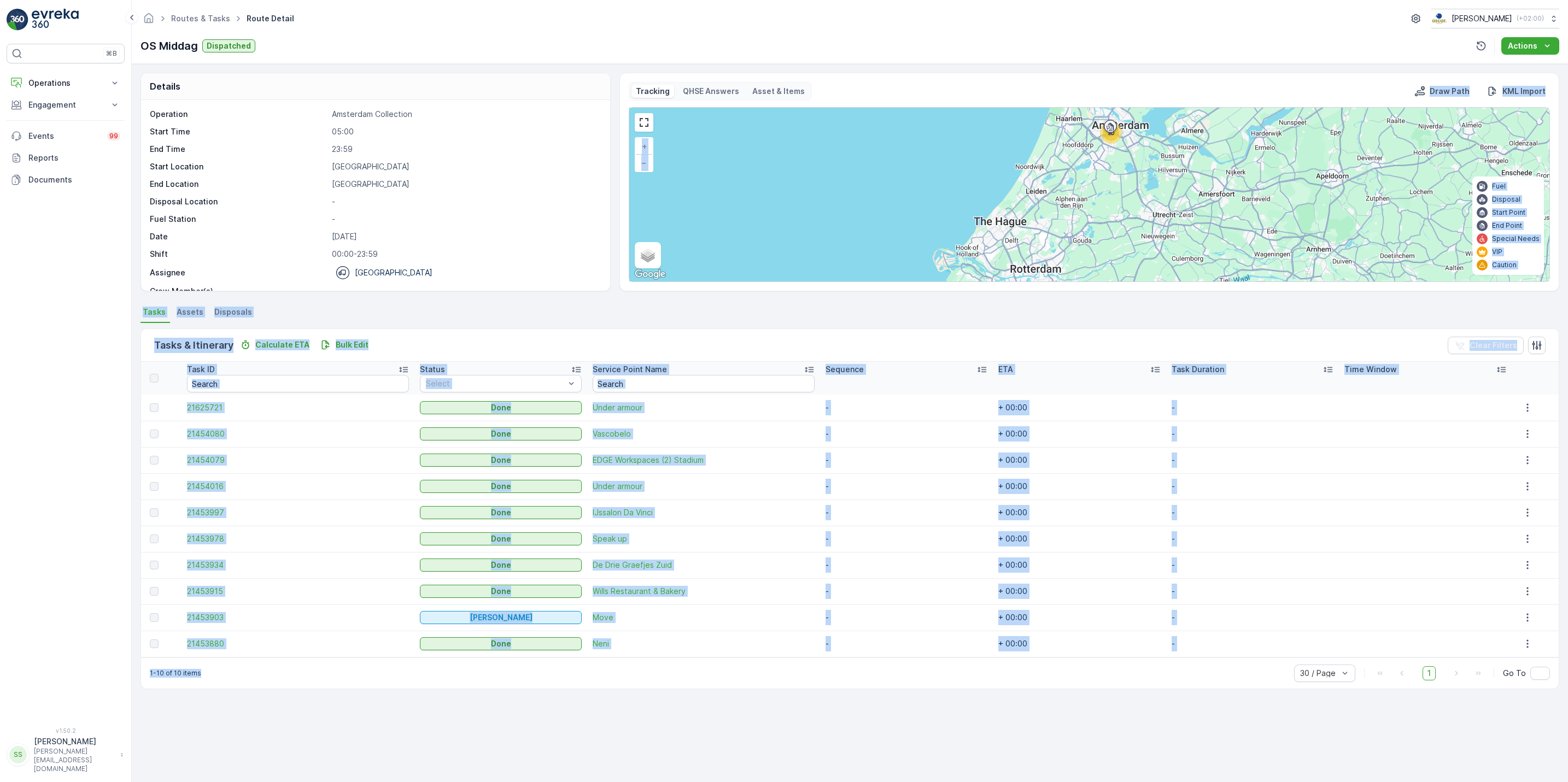
click at [409, 310] on ul "Tasks Assets Disposals" at bounding box center [850, 314] width 1419 height 19
drag, startPoint x: 409, startPoint y: 310, endPoint x: 755, endPoint y: 707, distance: 526.6
click at [755, 707] on div "Details Operation Amsterdam Collection Start Time 05:00 End Time 23:59 Start Lo…" at bounding box center [850, 422] width 1436 height 718
drag, startPoint x: 433, startPoint y: 330, endPoint x: 656, endPoint y: 693, distance: 426.0
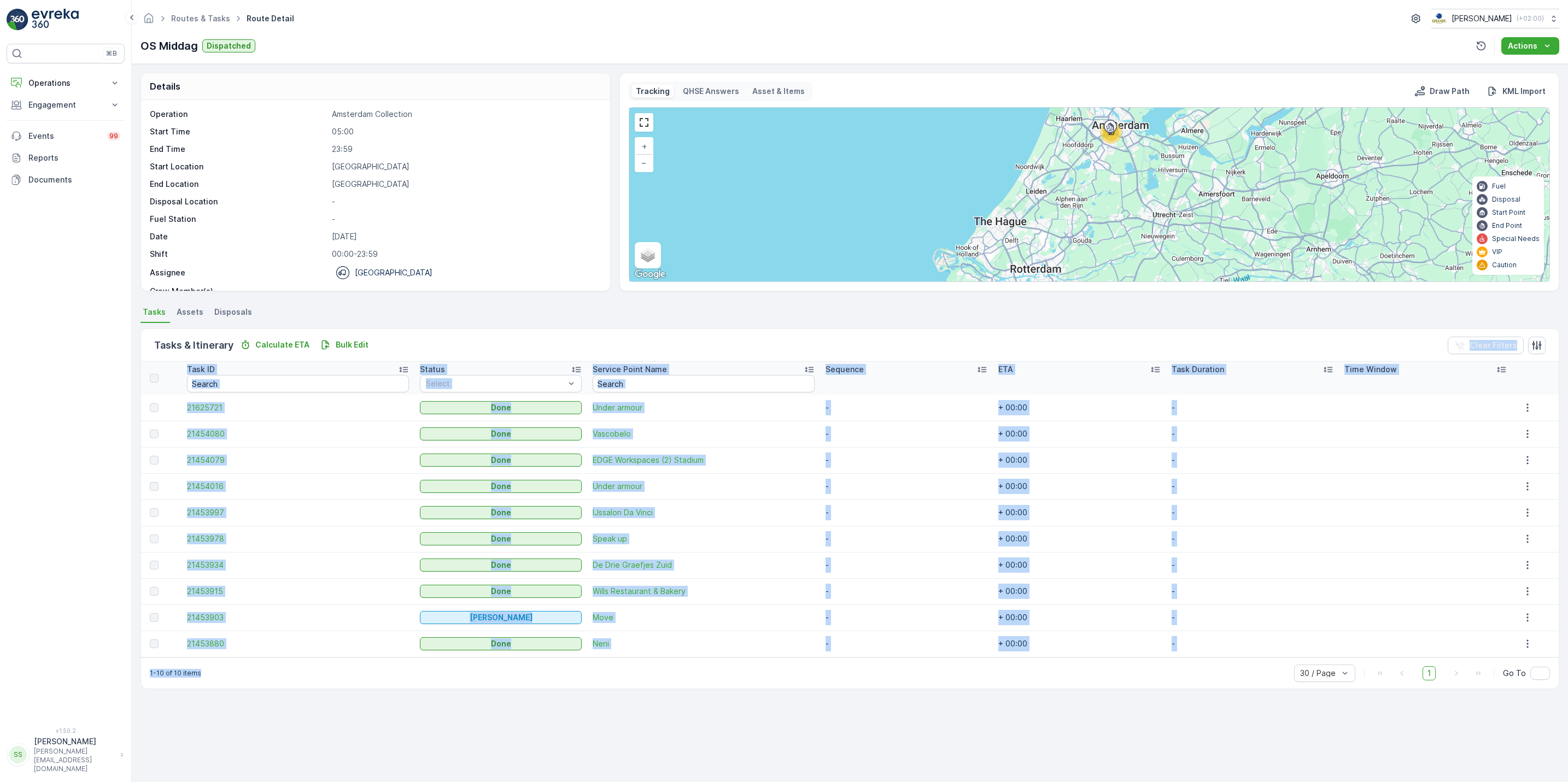
click at [656, 693] on div "Tasks & Itinerary Calculate ETA Bulk Edit Clear Filters Task ID Status Select S…" at bounding box center [850, 509] width 1419 height 372
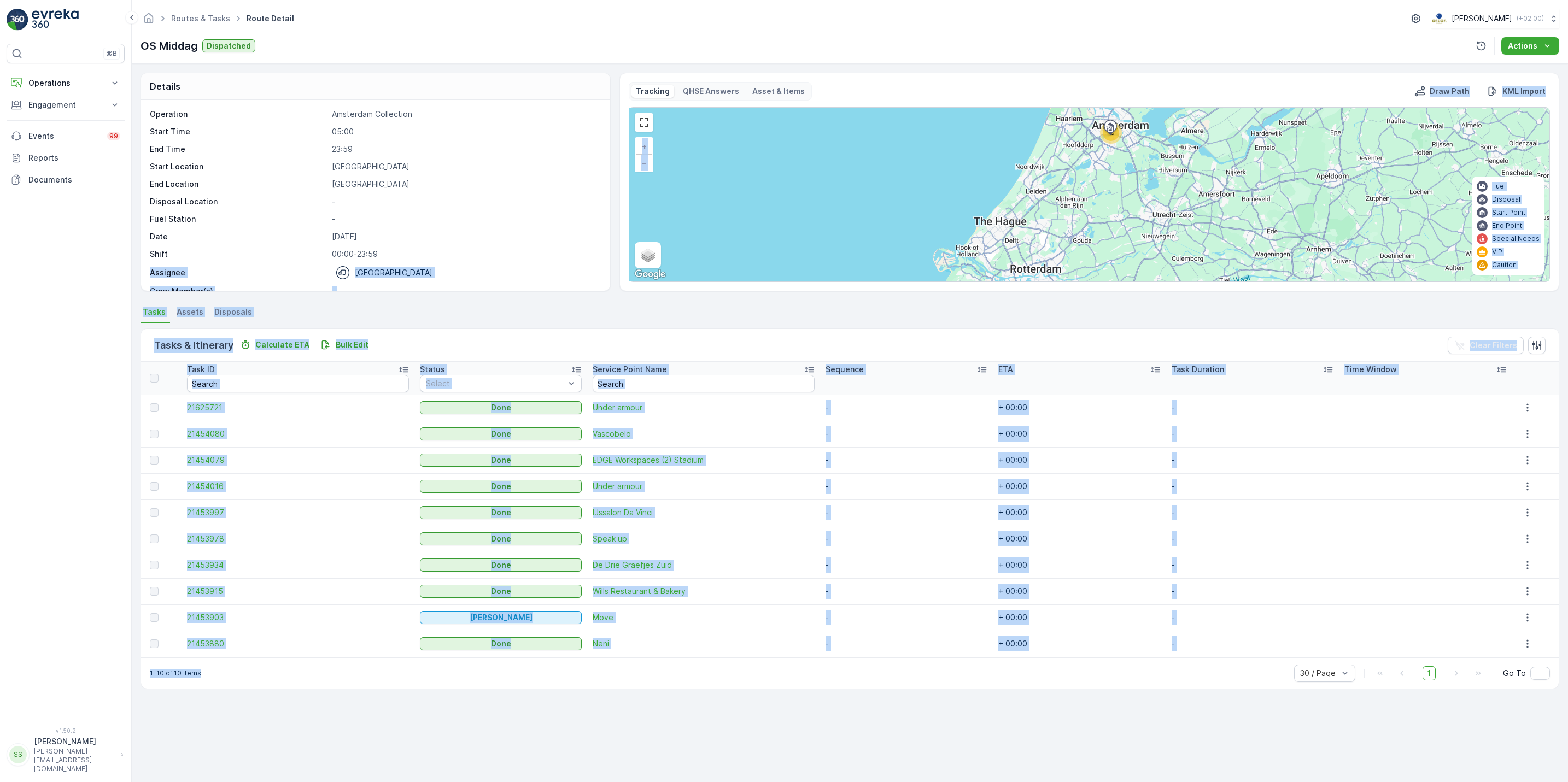
drag, startPoint x: 656, startPoint y: 693, endPoint x: 440, endPoint y: 246, distance: 496.5
click at [440, 246] on div "Details Operation Amsterdam Collection Start Time 05:00 End Time 23:59 Start Lo…" at bounding box center [850, 422] width 1436 height 718
drag, startPoint x: 440, startPoint y: 246, endPoint x: 410, endPoint y: 312, distance: 72.5
click at [410, 312] on ul "Tasks Assets Disposals" at bounding box center [850, 314] width 1419 height 19
drag, startPoint x: 410, startPoint y: 312, endPoint x: 1242, endPoint y: 724, distance: 928.4
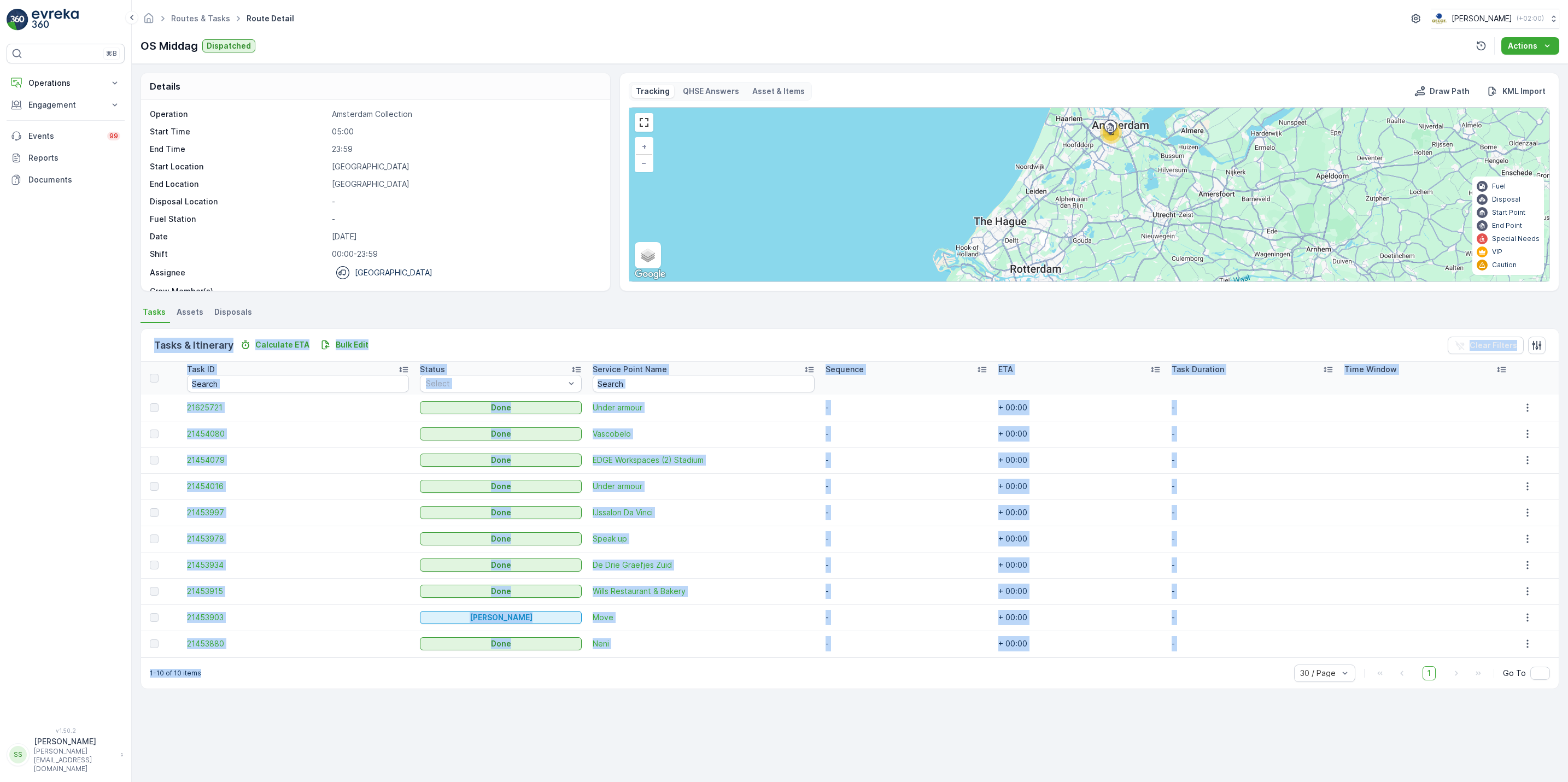
click at [1242, 724] on div "Details Operation Amsterdam Collection Start Time 05:00 End Time 23:59 Start Lo…" at bounding box center [850, 422] width 1436 height 718
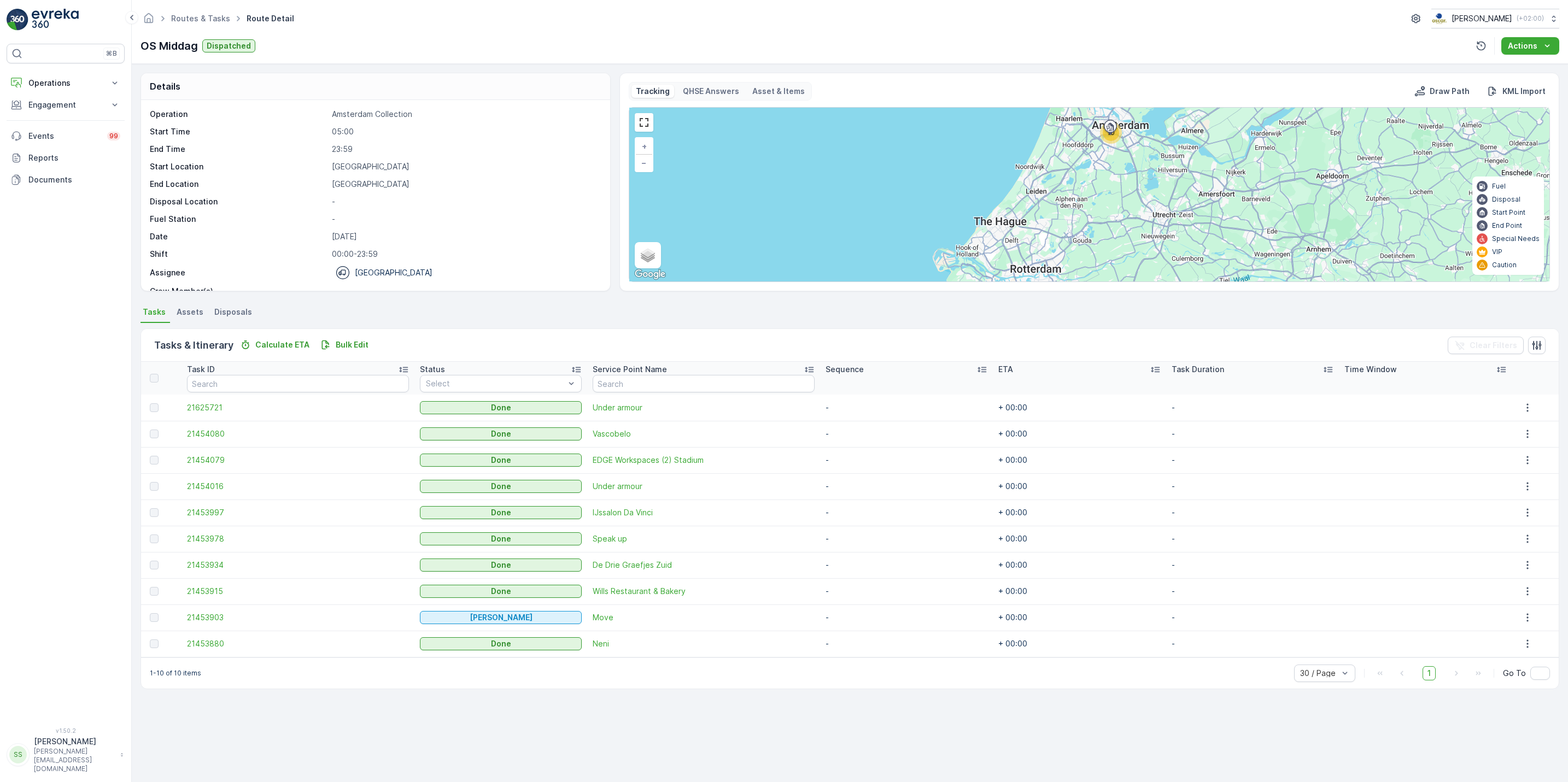
click at [1529, 751] on div "Details Operation Amsterdam Collection Start Time 05:00 End Time 23:59 Start Lo…" at bounding box center [850, 422] width 1436 height 718
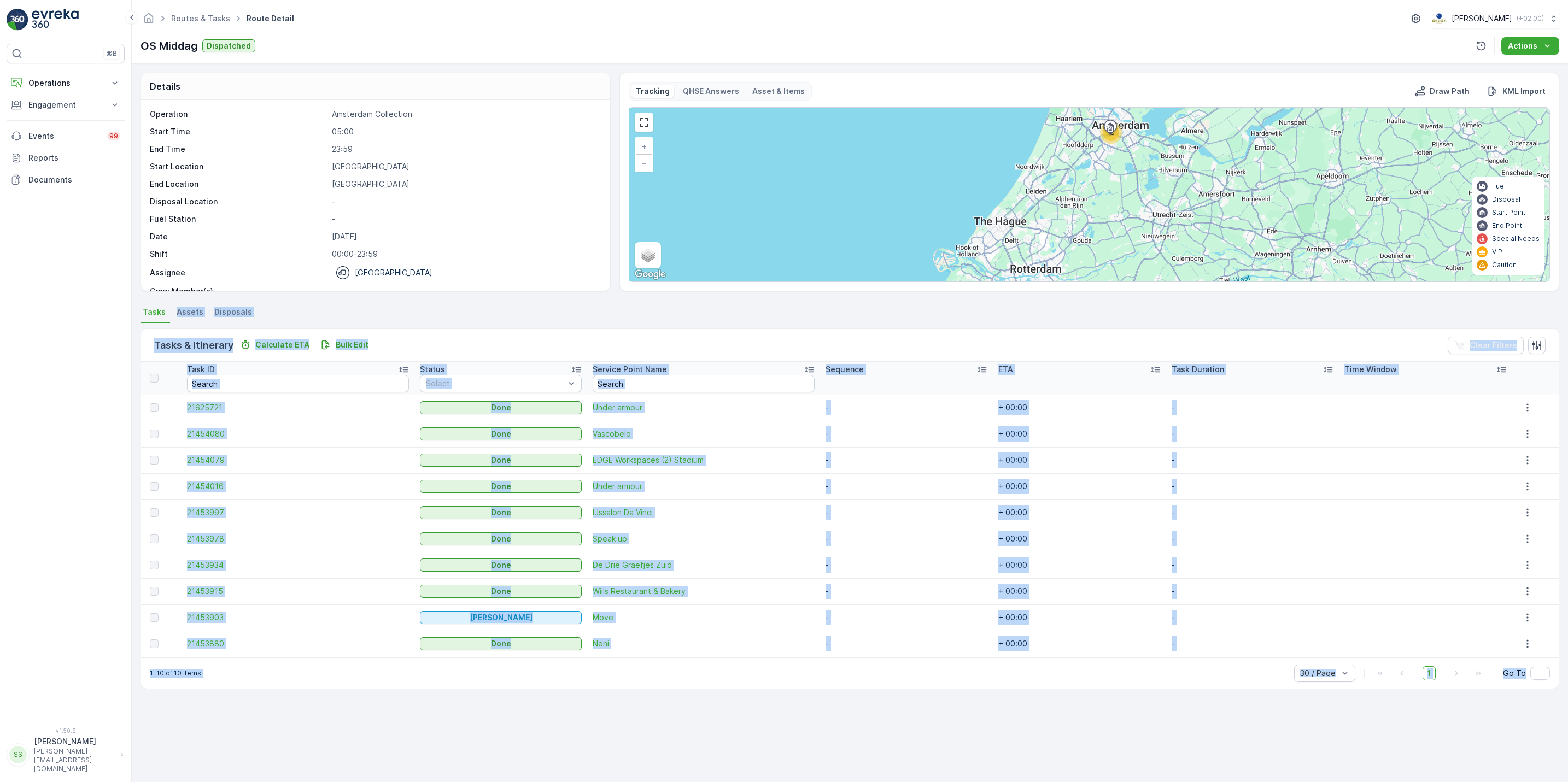
drag, startPoint x: 1529, startPoint y: 751, endPoint x: 176, endPoint y: 305, distance: 1424.6
click at [176, 305] on div "Details Operation Amsterdam Collection Start Time 05:00 End Time 23:59 Start Lo…" at bounding box center [850, 422] width 1436 height 718
click at [648, 683] on div "1-10 of 10 items 30 / Page 1 Go To" at bounding box center [850, 672] width 1417 height 31
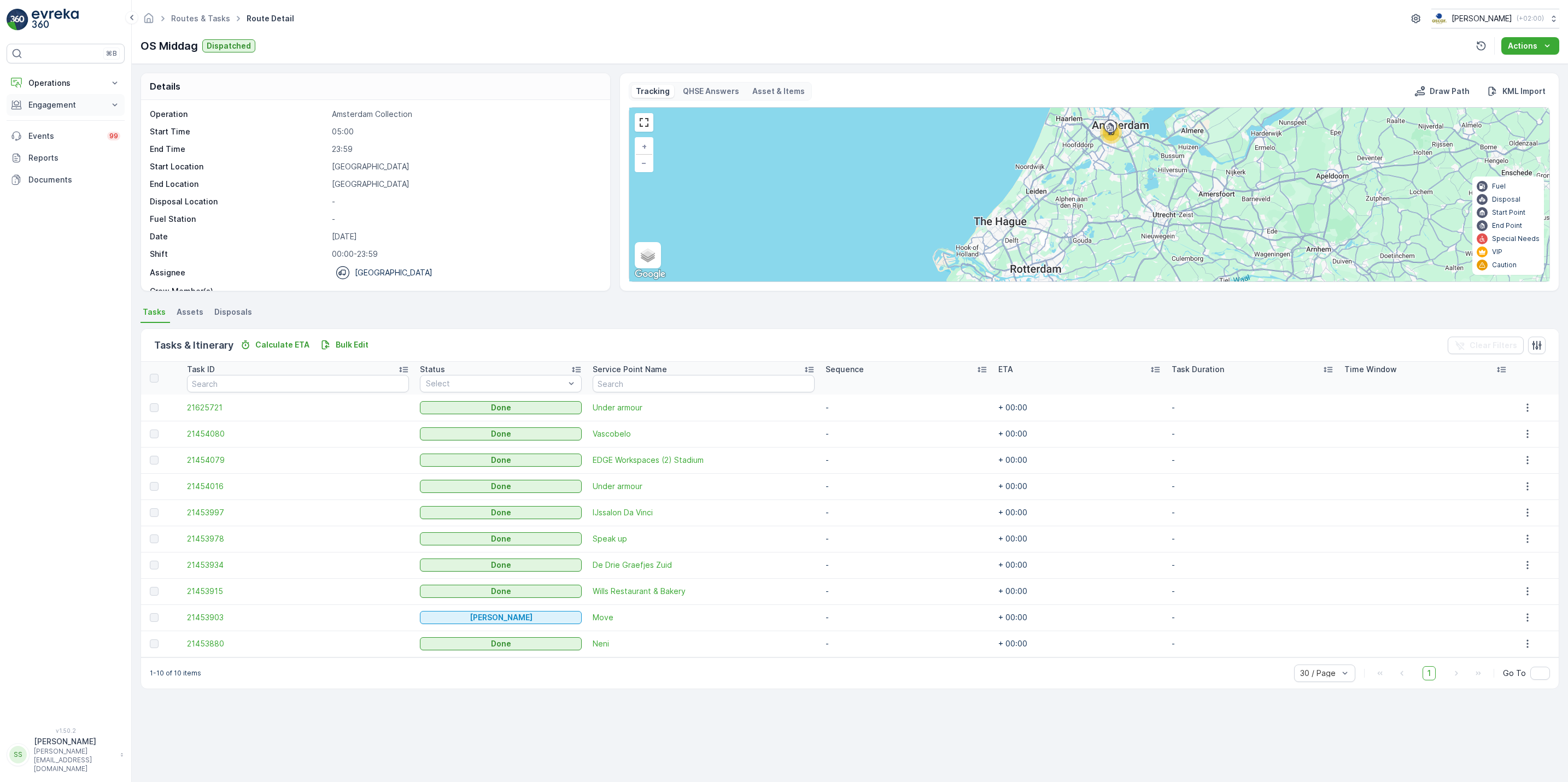
click at [90, 95] on button "Engagement" at bounding box center [65, 105] width 118 height 22
click at [190, 17] on link "Routes & Tasks" at bounding box center [200, 18] width 59 height 9
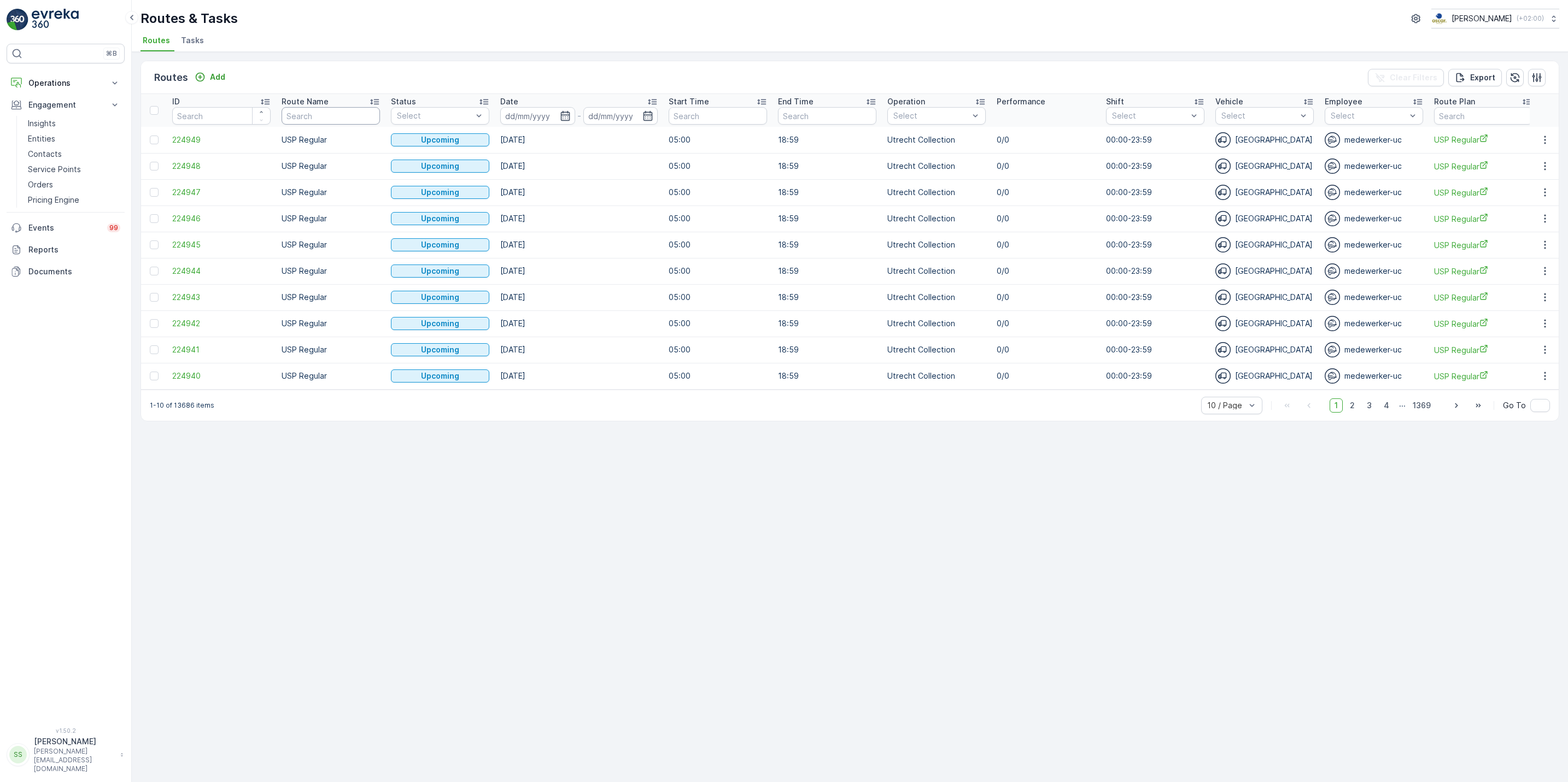
click at [352, 113] on input "text" at bounding box center [330, 116] width 98 height 18
type input "wg"
click at [576, 121] on div "-" at bounding box center [579, 116] width 158 height 18
click at [565, 113] on icon "button" at bounding box center [565, 115] width 9 height 10
click at [599, 227] on div "14" at bounding box center [597, 228] width 18 height 18
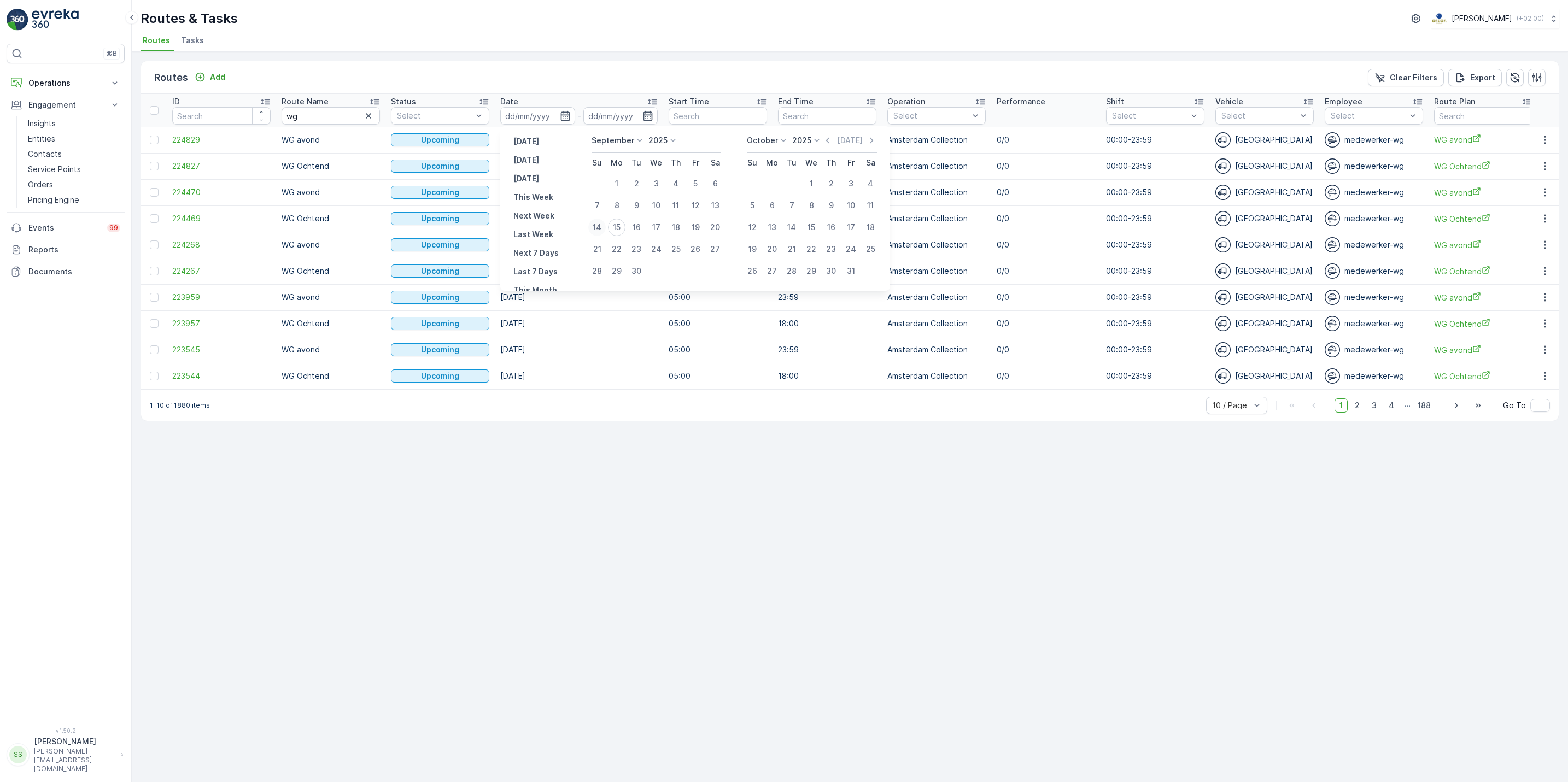
type input "[DATE]"
click at [599, 227] on div "14" at bounding box center [597, 228] width 18 height 18
type input "[DATE]"
click at [599, 227] on div "14" at bounding box center [597, 228] width 18 height 18
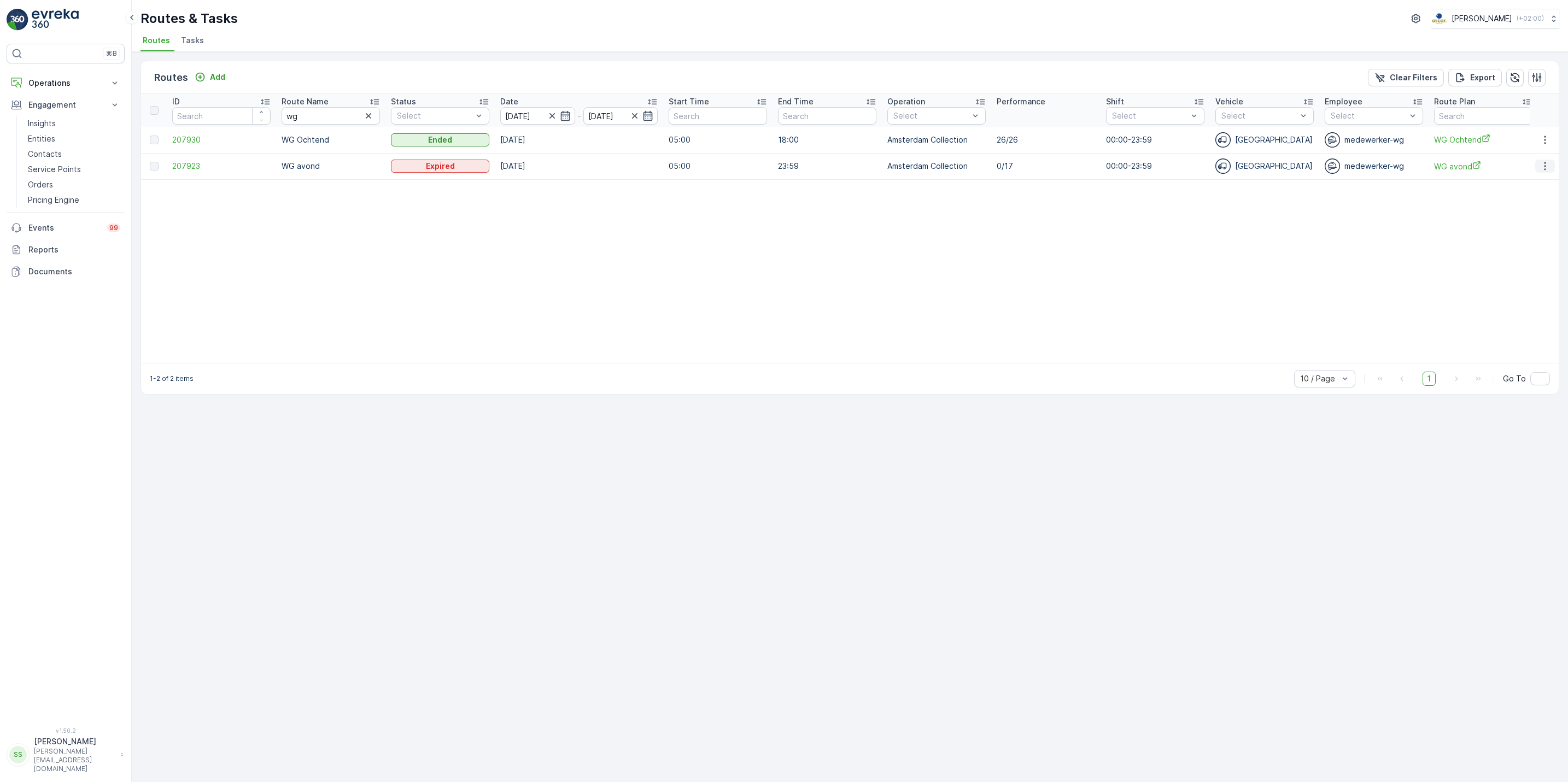
click at [1547, 167] on icon "button" at bounding box center [1545, 166] width 11 height 11
click at [1538, 179] on span "See More Details" at bounding box center [1519, 183] width 64 height 11
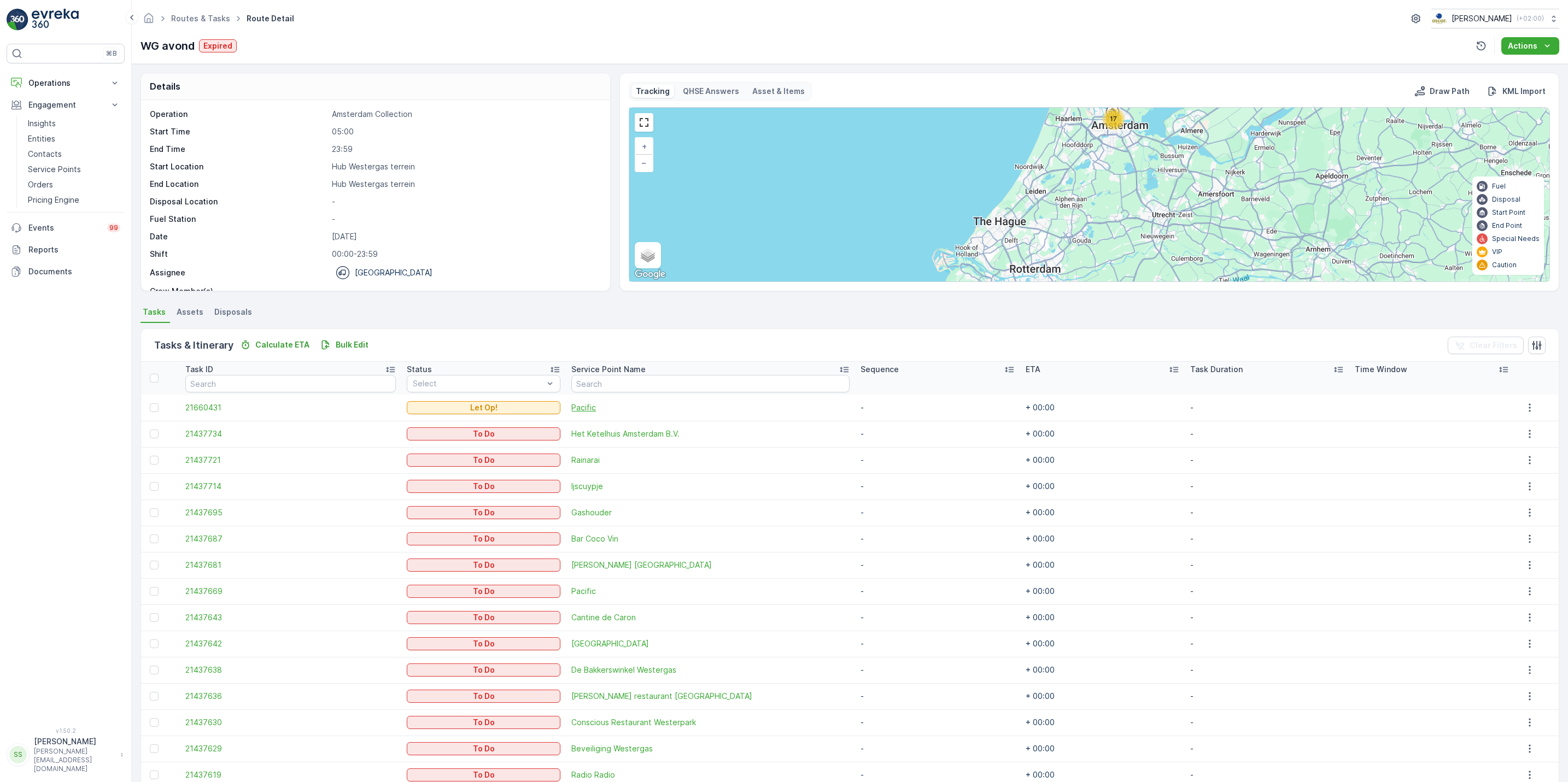
scroll to position [105, 0]
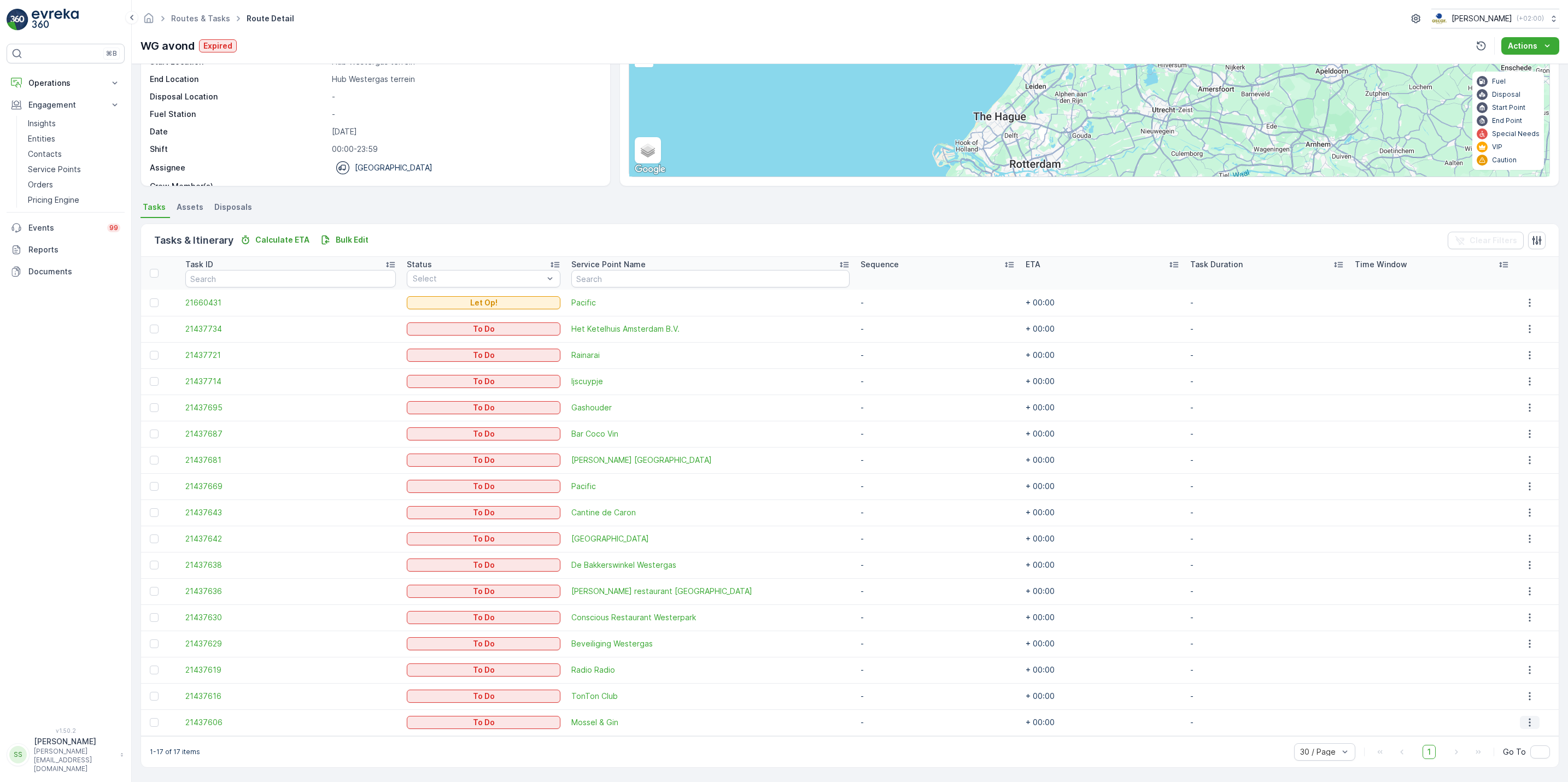
click at [1525, 724] on icon "button" at bounding box center [1530, 723] width 11 height 11
click at [1509, 639] on span "See More Details" at bounding box center [1522, 640] width 64 height 11
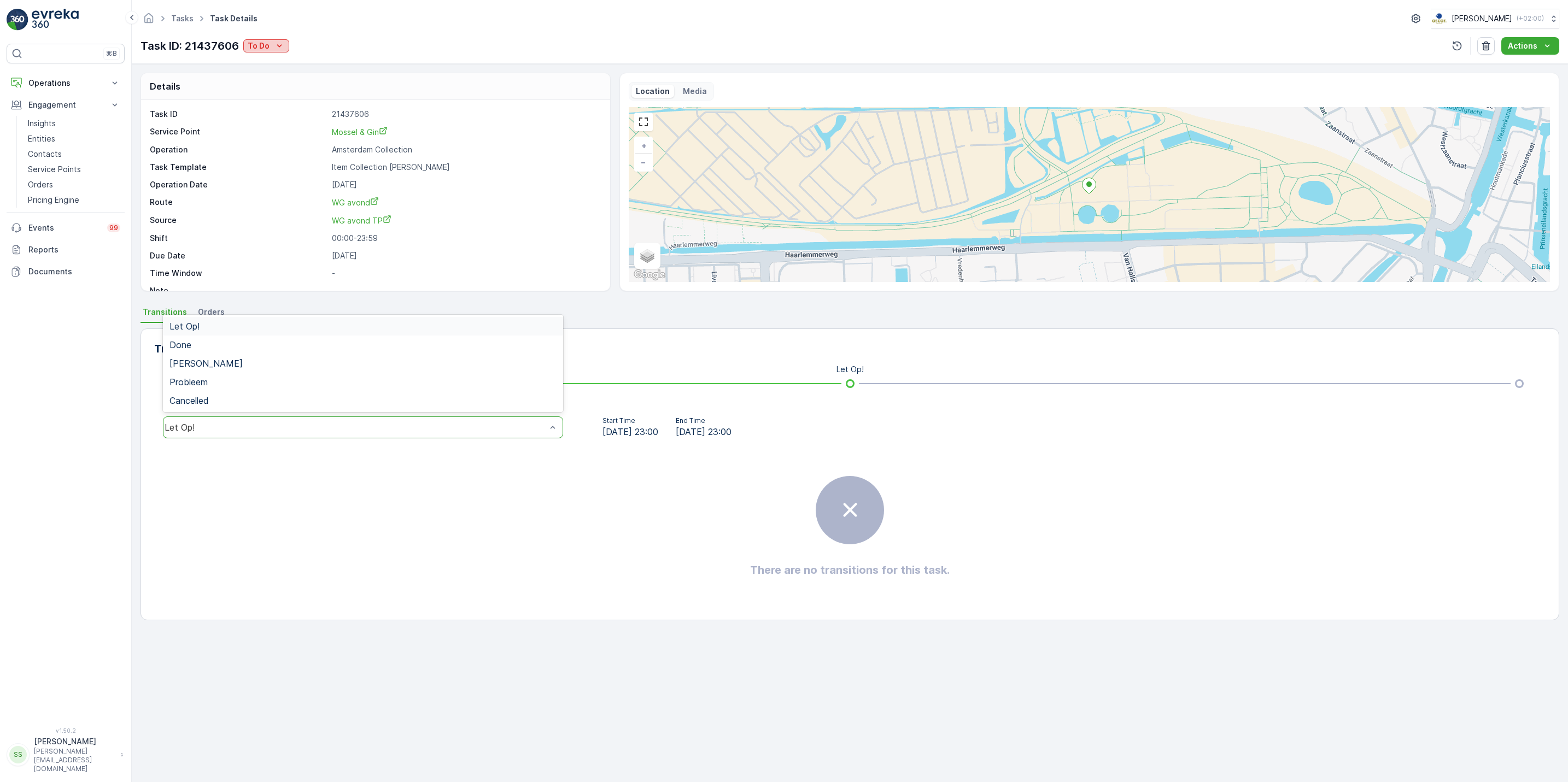
click at [279, 47] on icon "To Do" at bounding box center [280, 45] width 5 height 3
click at [269, 84] on div "Geen Afval" at bounding box center [280, 78] width 69 height 15
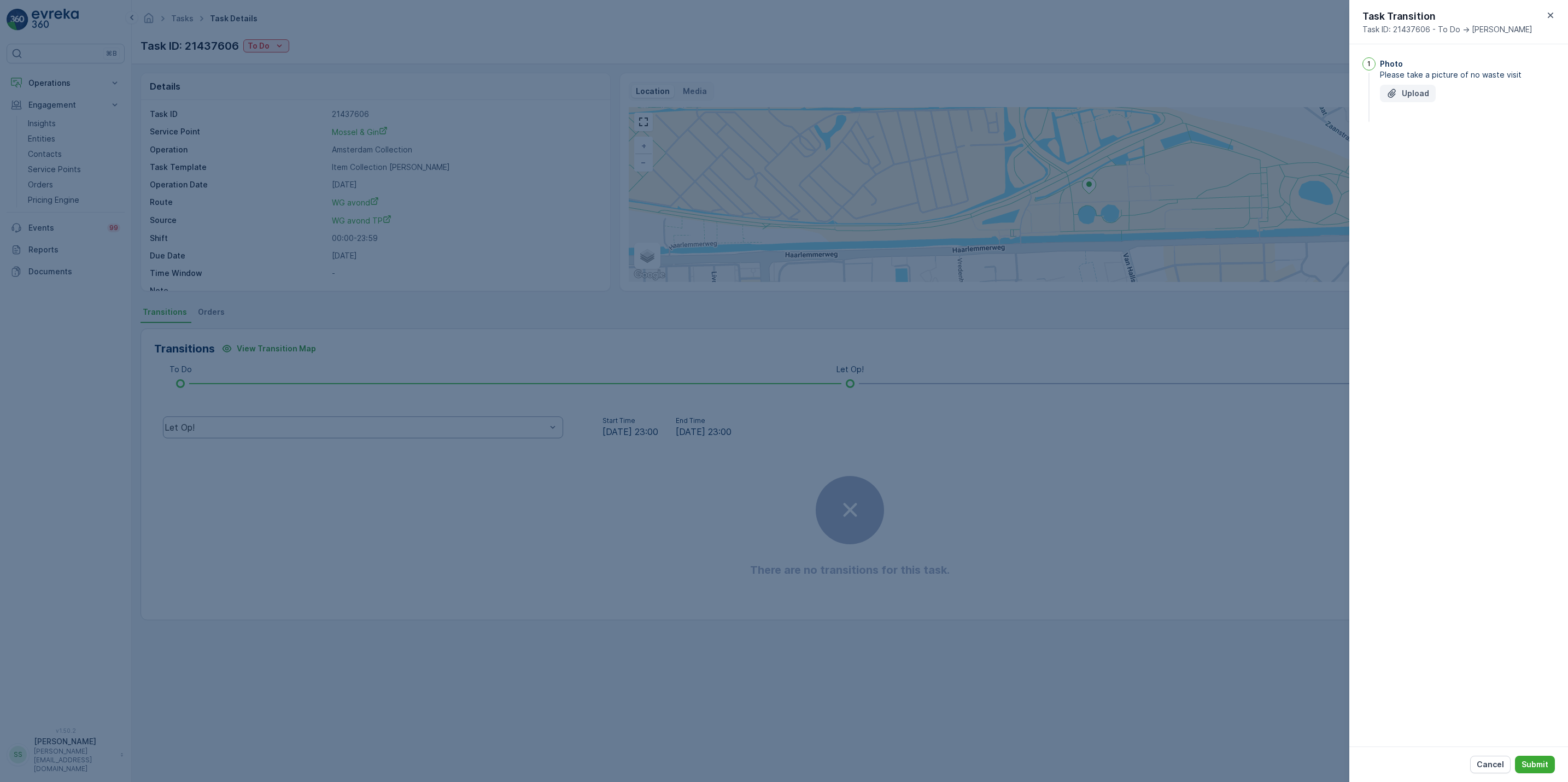
click at [1406, 94] on p "Upload" at bounding box center [1415, 93] width 27 height 11
click at [648, 315] on div at bounding box center [784, 391] width 1568 height 782
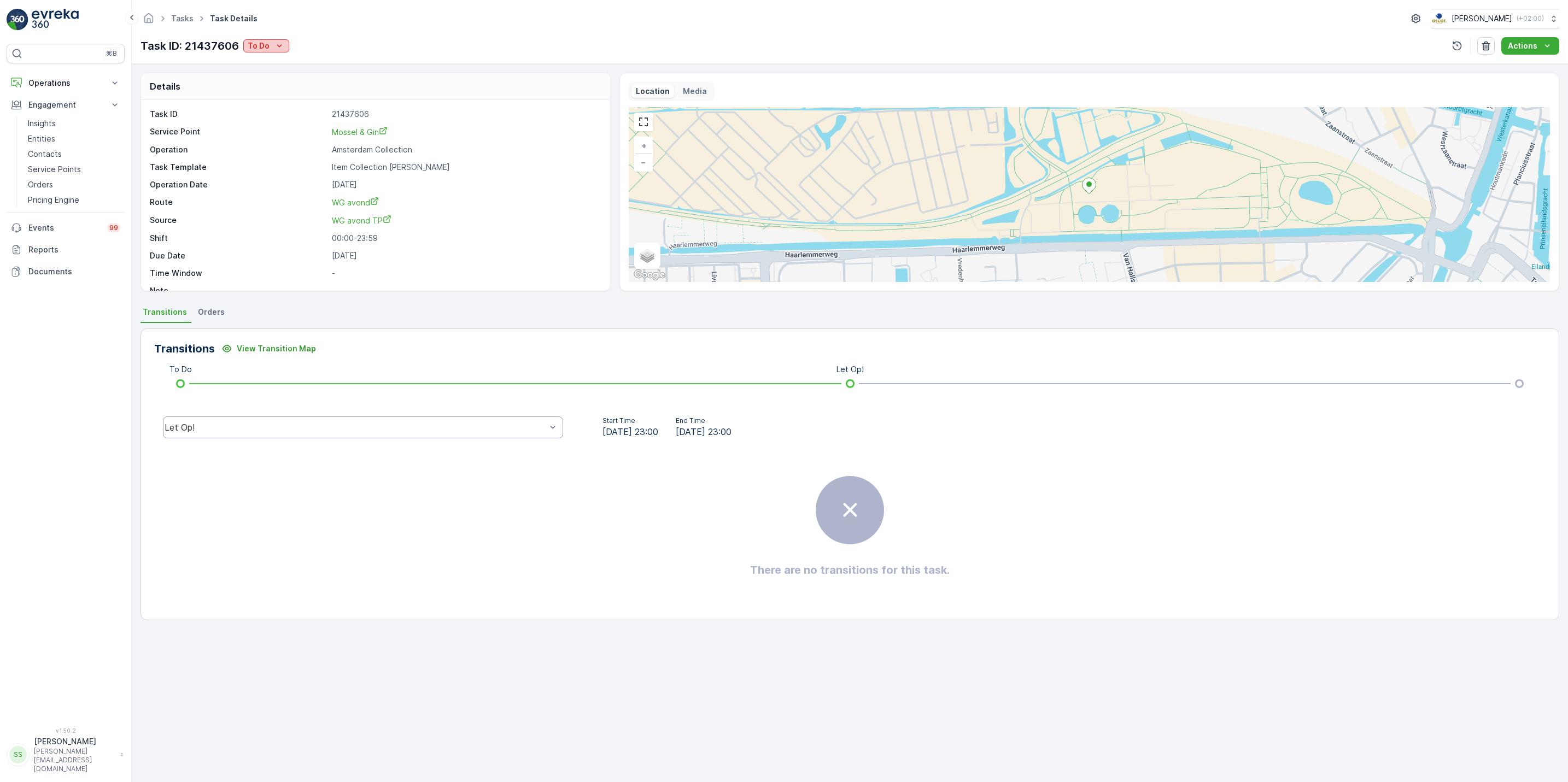
click at [274, 50] on icon "To Do" at bounding box center [279, 46] width 11 height 11
click at [276, 94] on div "Done" at bounding box center [280, 93] width 69 height 15
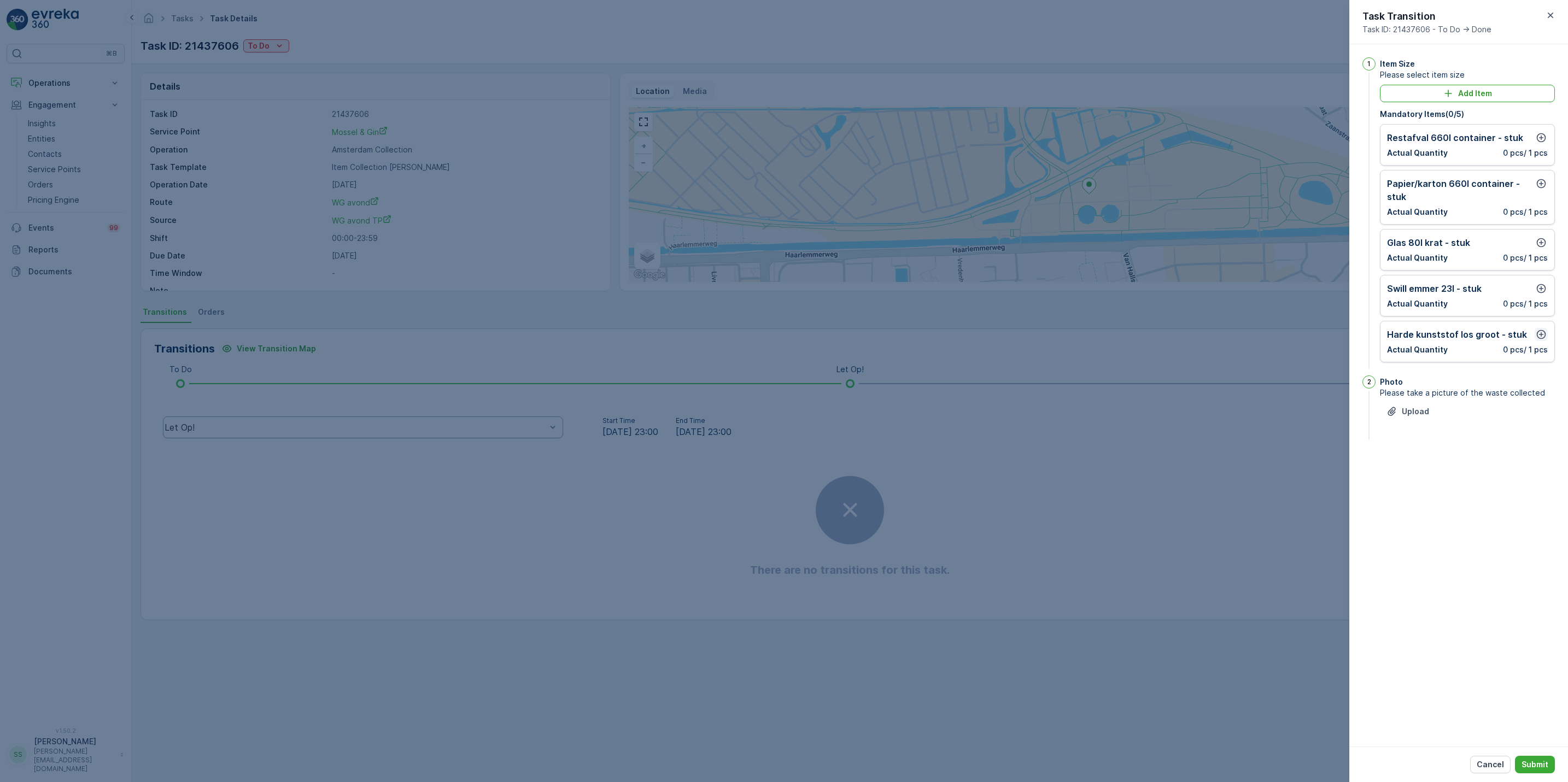
click at [1541, 337] on icon "button" at bounding box center [1541, 335] width 9 height 9
click at [1458, 385] on icon "button" at bounding box center [1455, 383] width 6 height 6
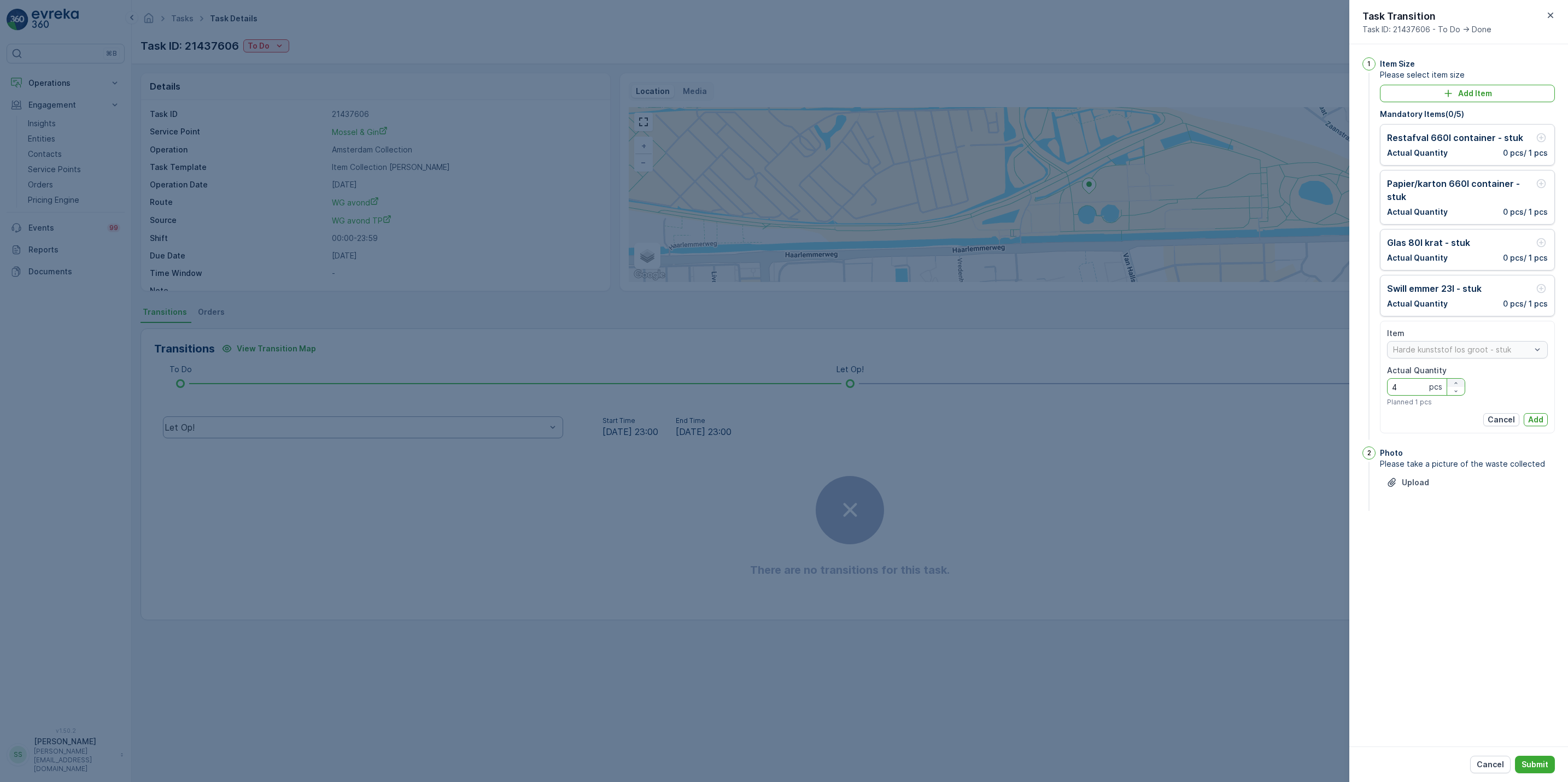
click at [1455, 385] on icon "button" at bounding box center [1455, 383] width 6 height 6
type Quantity "5"
click at [1525, 418] on button "Add" at bounding box center [1535, 420] width 24 height 13
drag, startPoint x: 1531, startPoint y: 755, endPoint x: 1508, endPoint y: 512, distance: 244.1
click at [1508, 512] on div "Task Transition Task ID: 21437606 - To Do -> Done 1 Item Size Please select ite…" at bounding box center [1458, 391] width 219 height 782
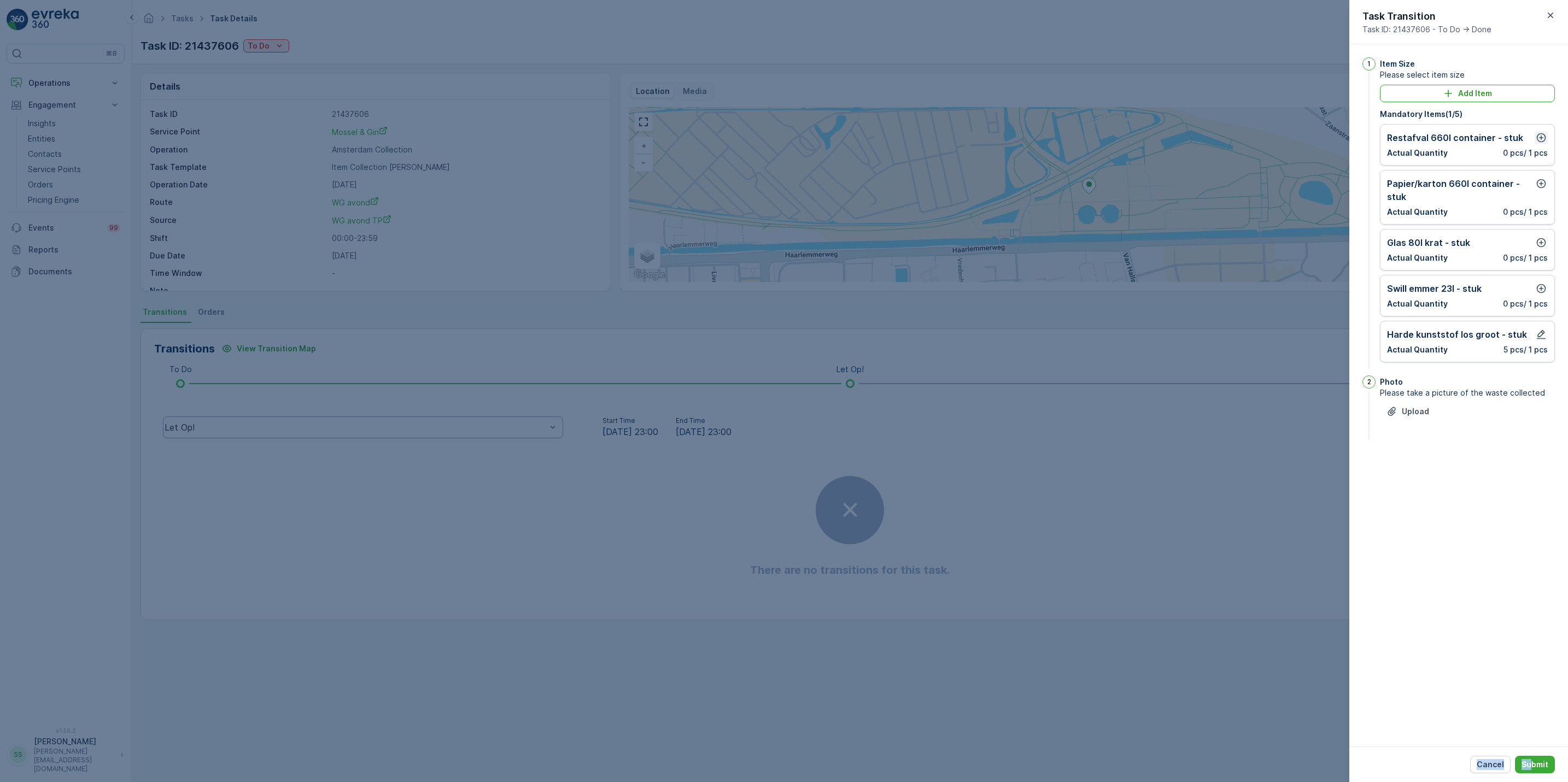
click at [1541, 135] on icon "button" at bounding box center [1541, 138] width 9 height 9
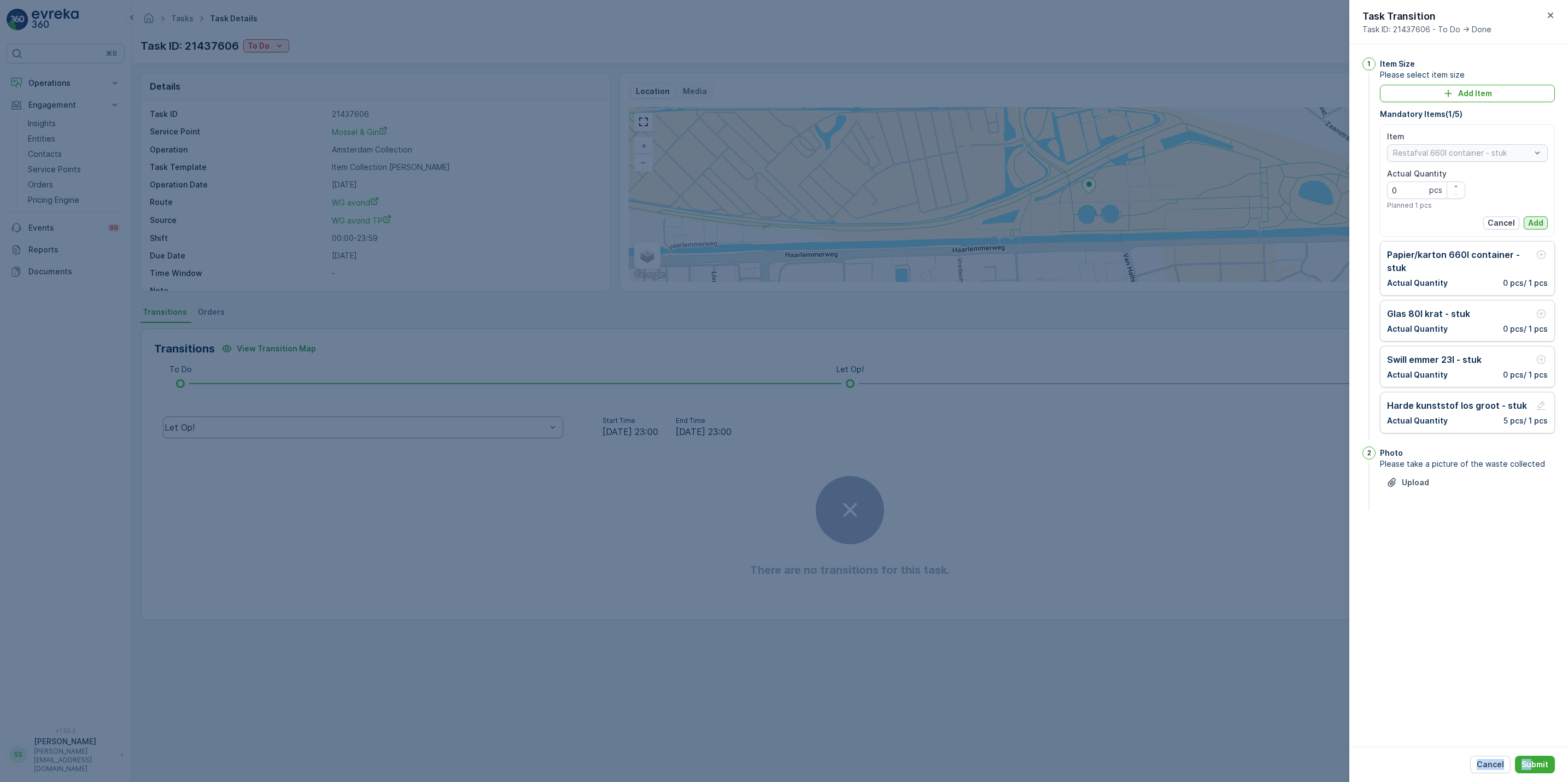
click at [1541, 221] on p "Add" at bounding box center [1535, 223] width 15 height 11
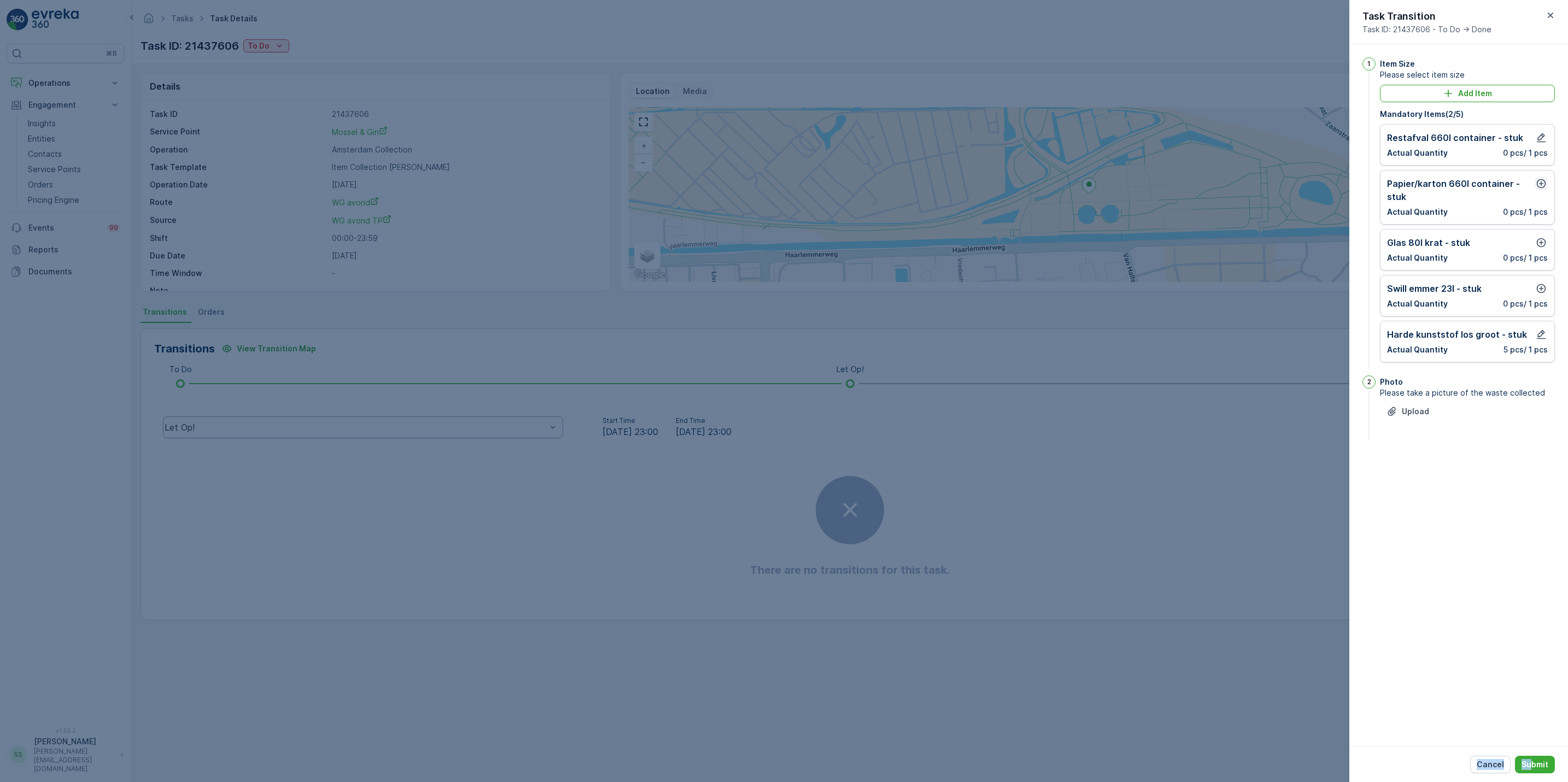
click at [1539, 187] on icon "button" at bounding box center [1541, 183] width 11 height 11
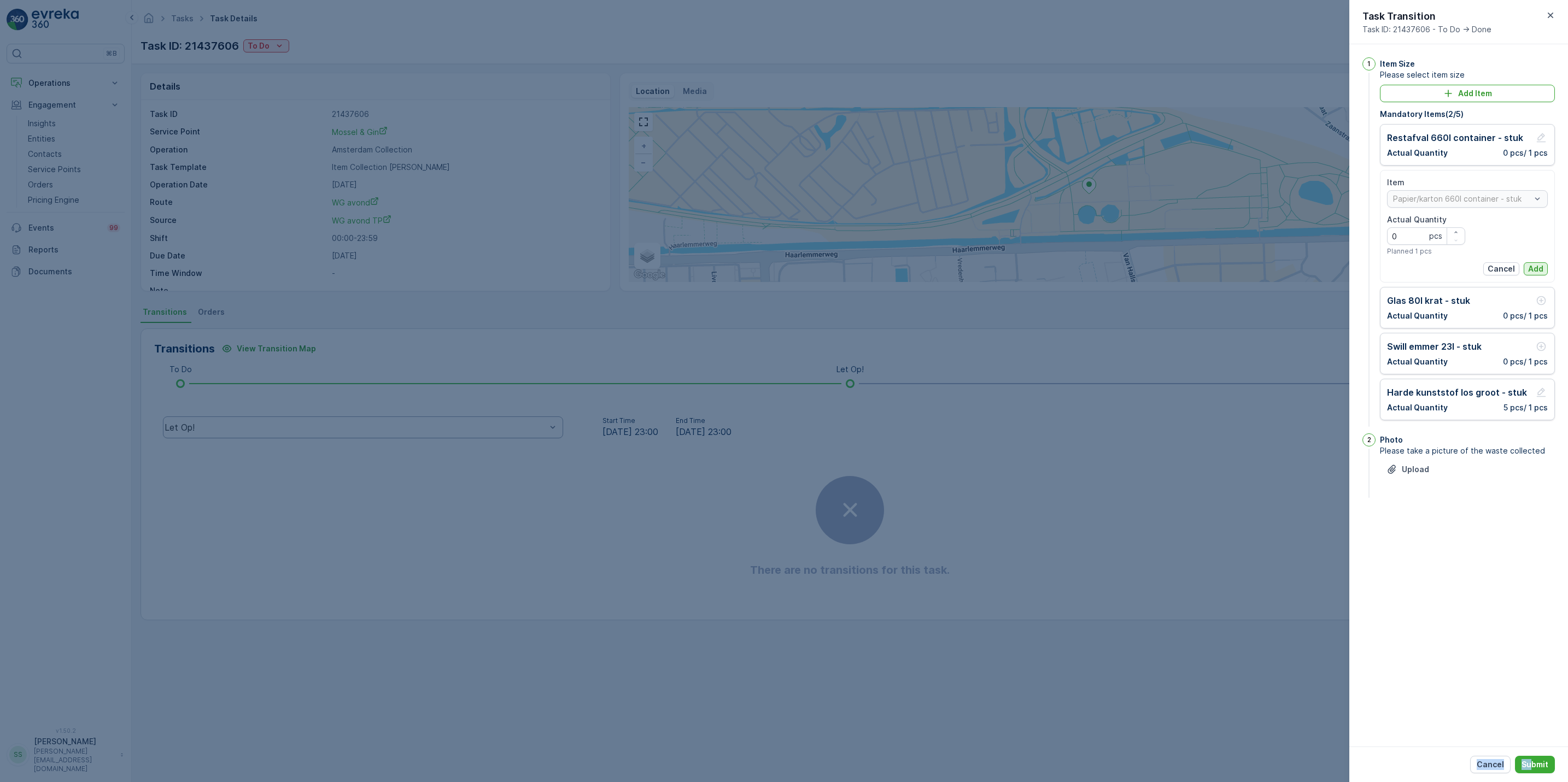
click at [1538, 267] on p "Add" at bounding box center [1535, 268] width 15 height 11
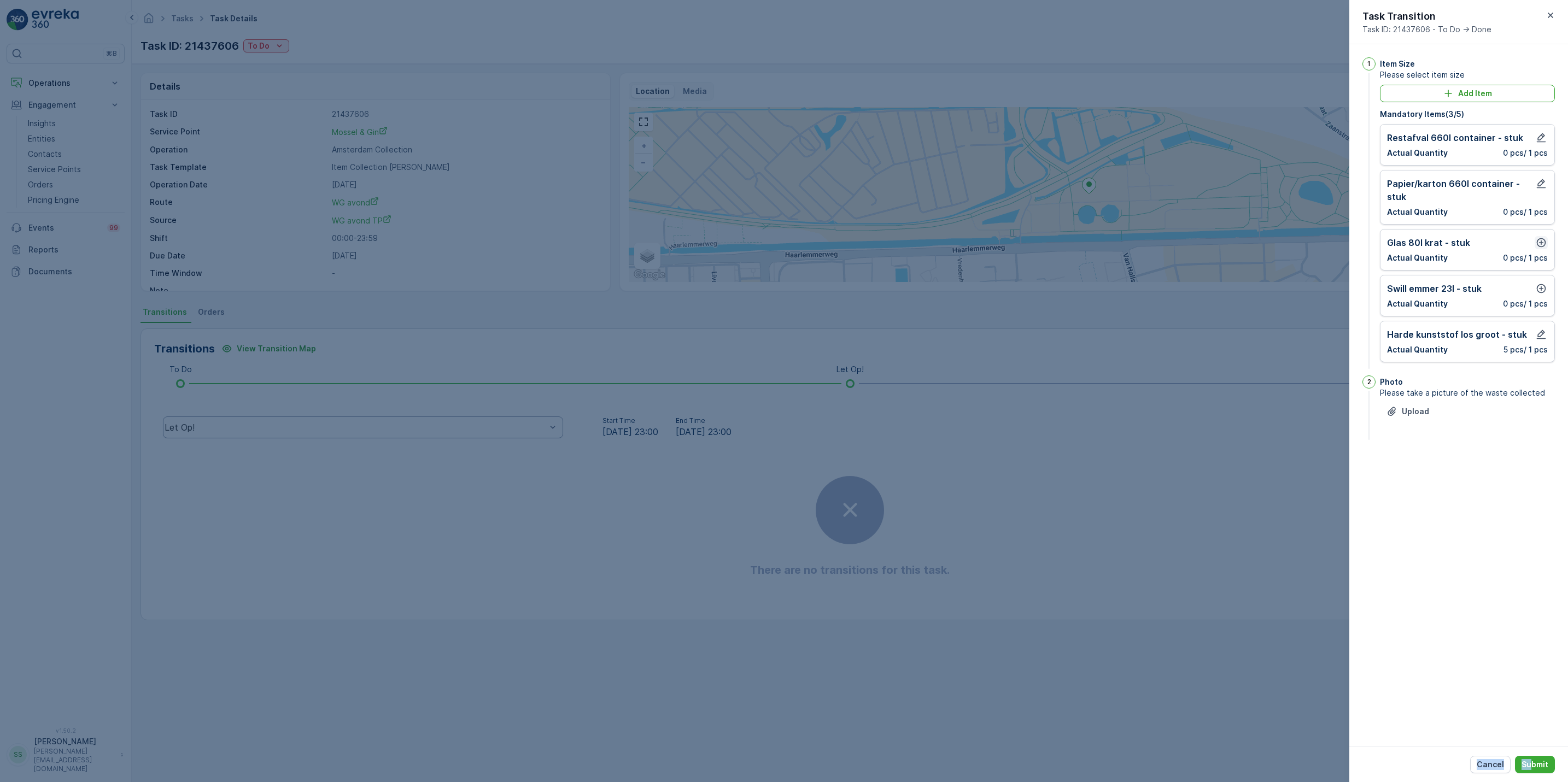
click at [1539, 240] on icon "button" at bounding box center [1541, 243] width 9 height 9
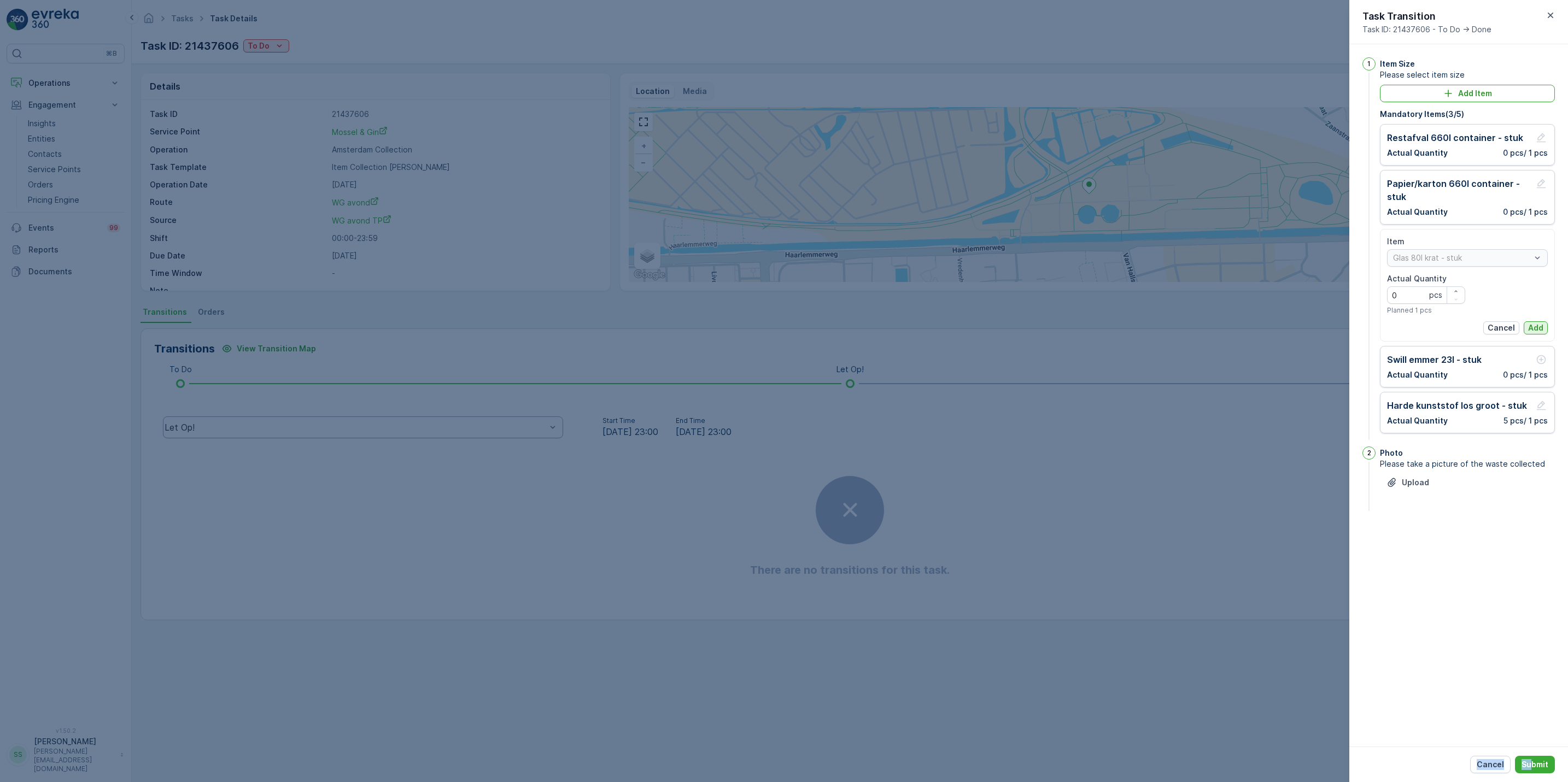
click at [1537, 327] on p "Add" at bounding box center [1535, 328] width 15 height 11
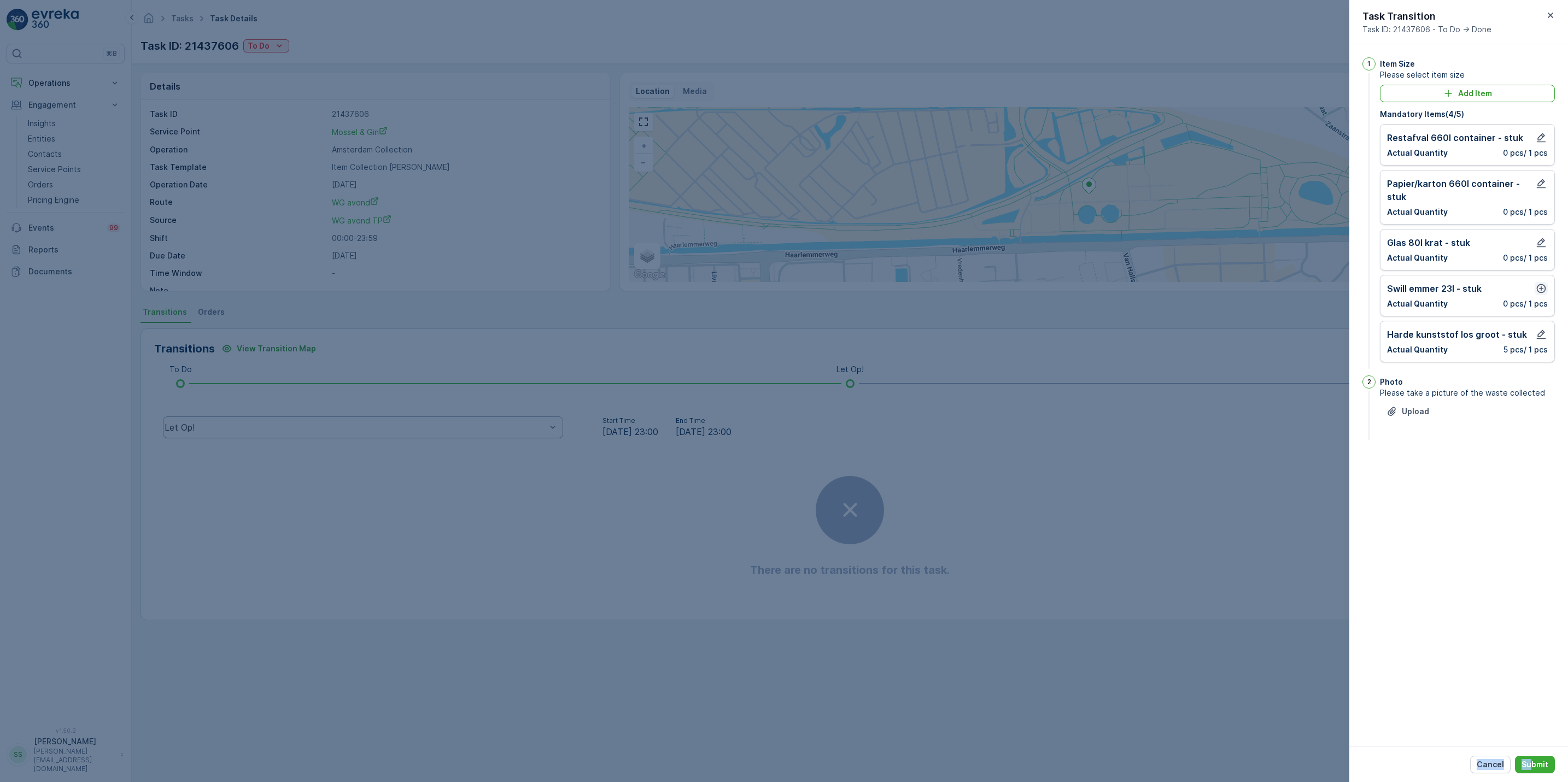
click at [1539, 294] on icon "button" at bounding box center [1541, 289] width 11 height 11
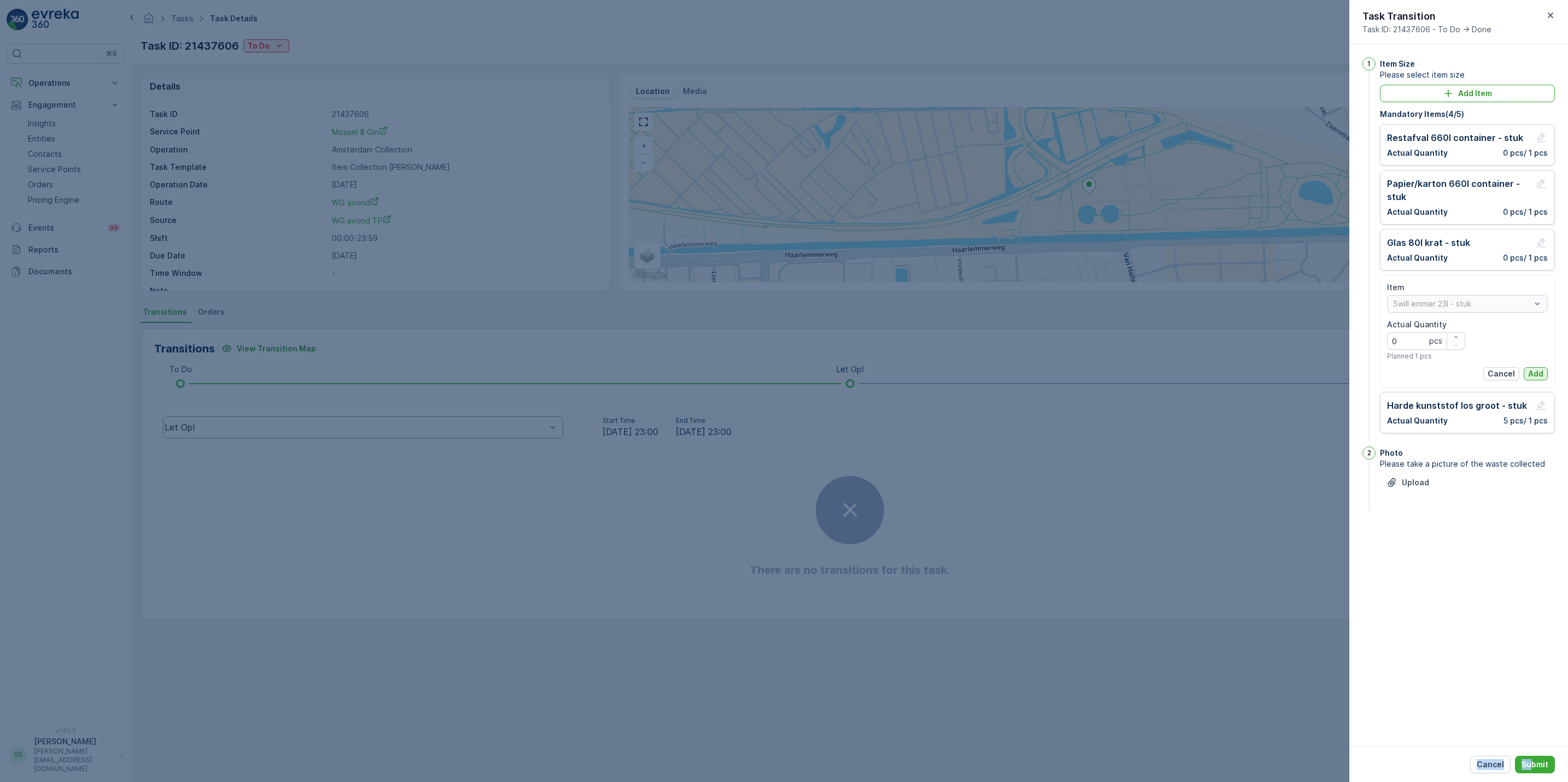
click at [1541, 376] on p "Add" at bounding box center [1535, 374] width 15 height 11
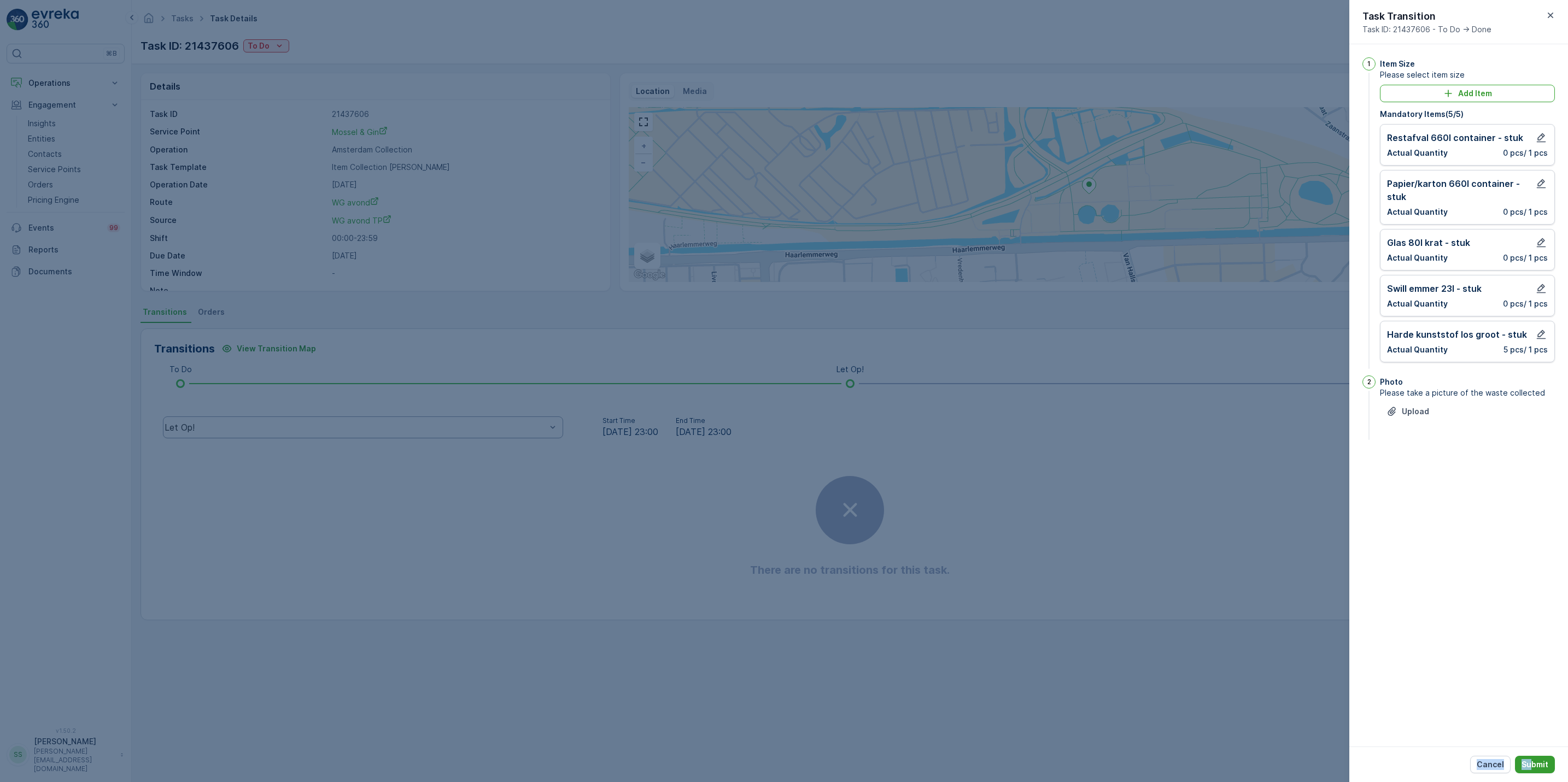
click at [1546, 763] on p "Submit" at bounding box center [1535, 764] width 27 height 11
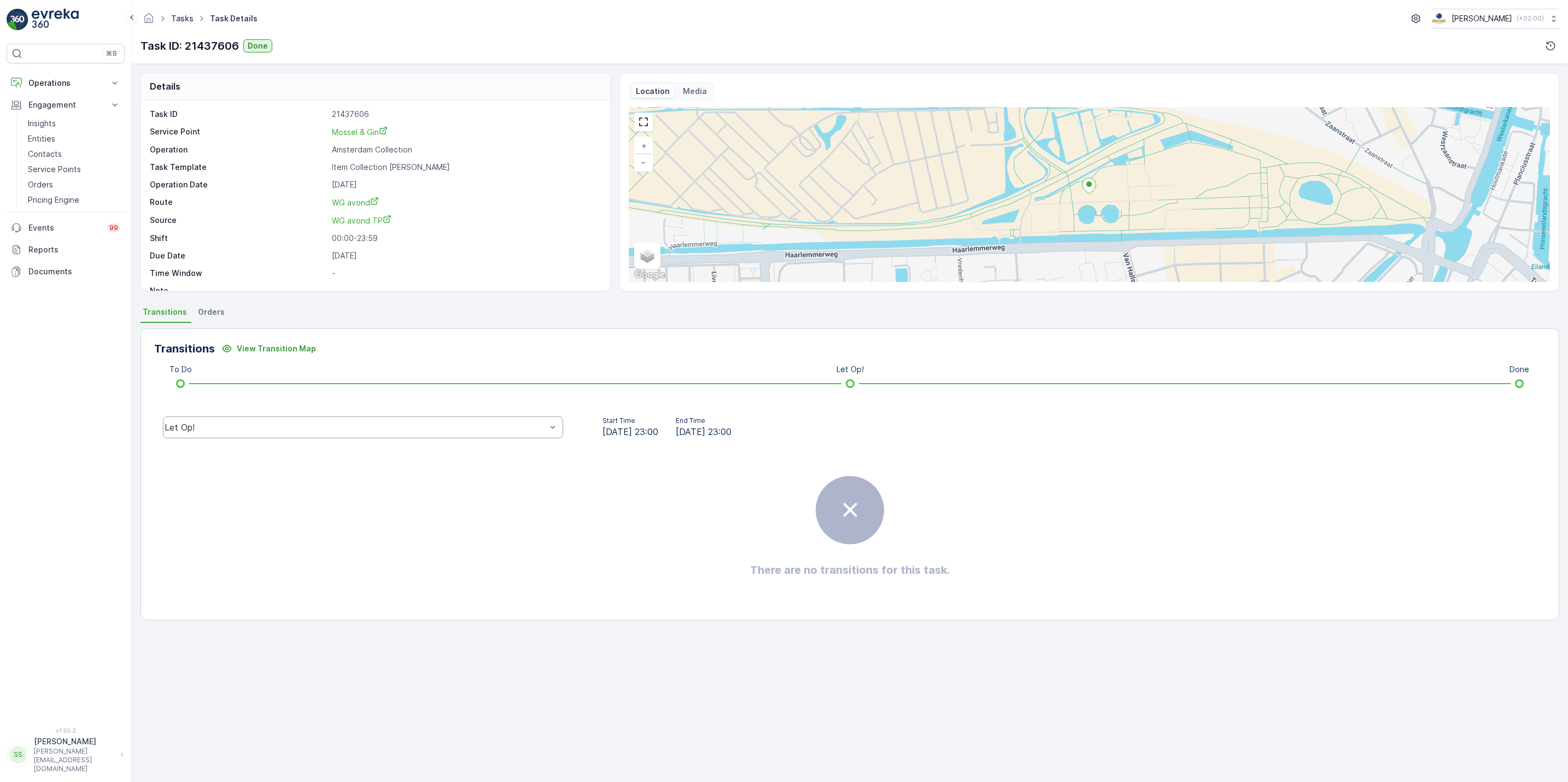
click at [188, 17] on link "Tasks" at bounding box center [182, 18] width 22 height 9
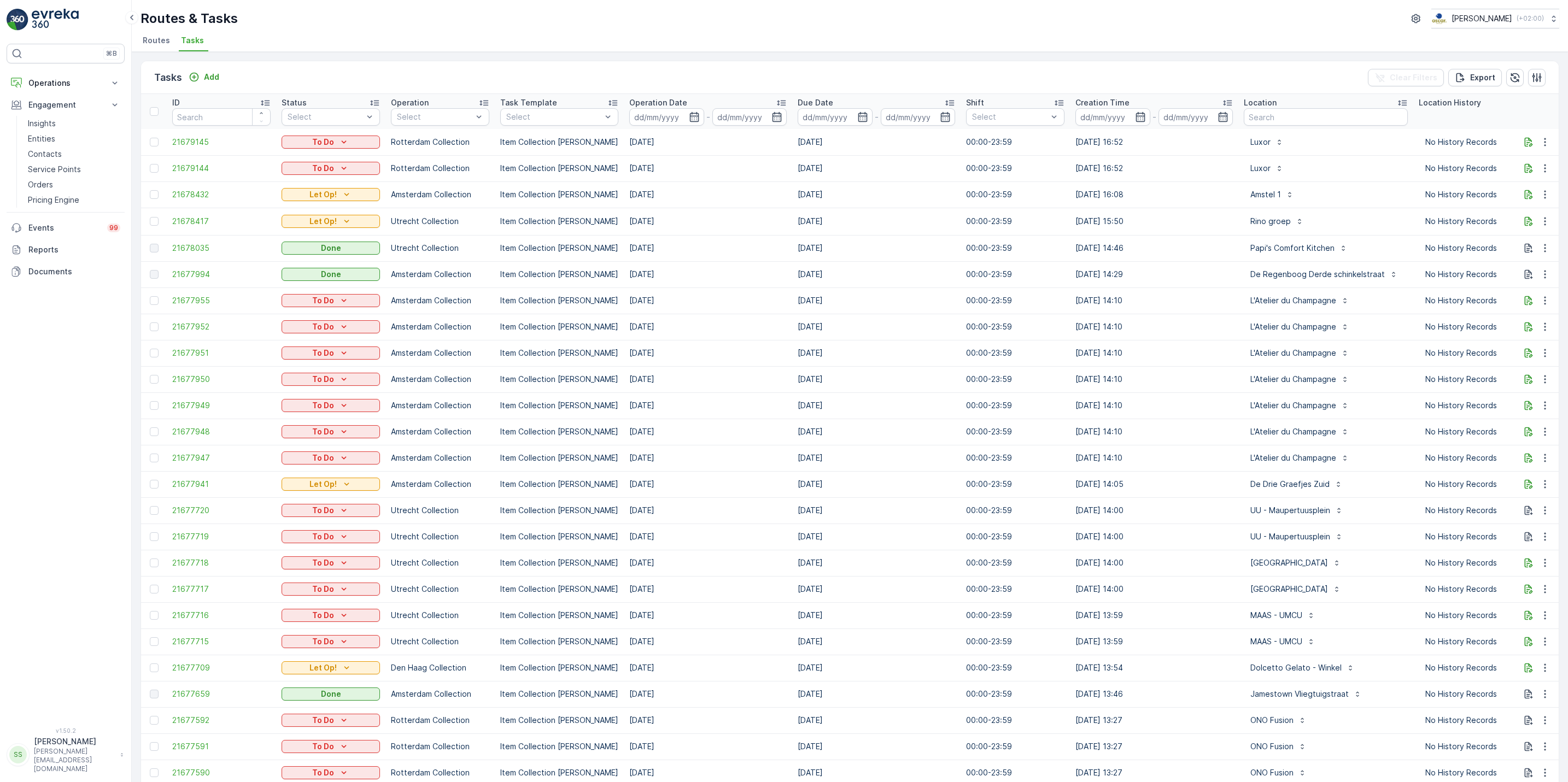
scroll to position [0, 119]
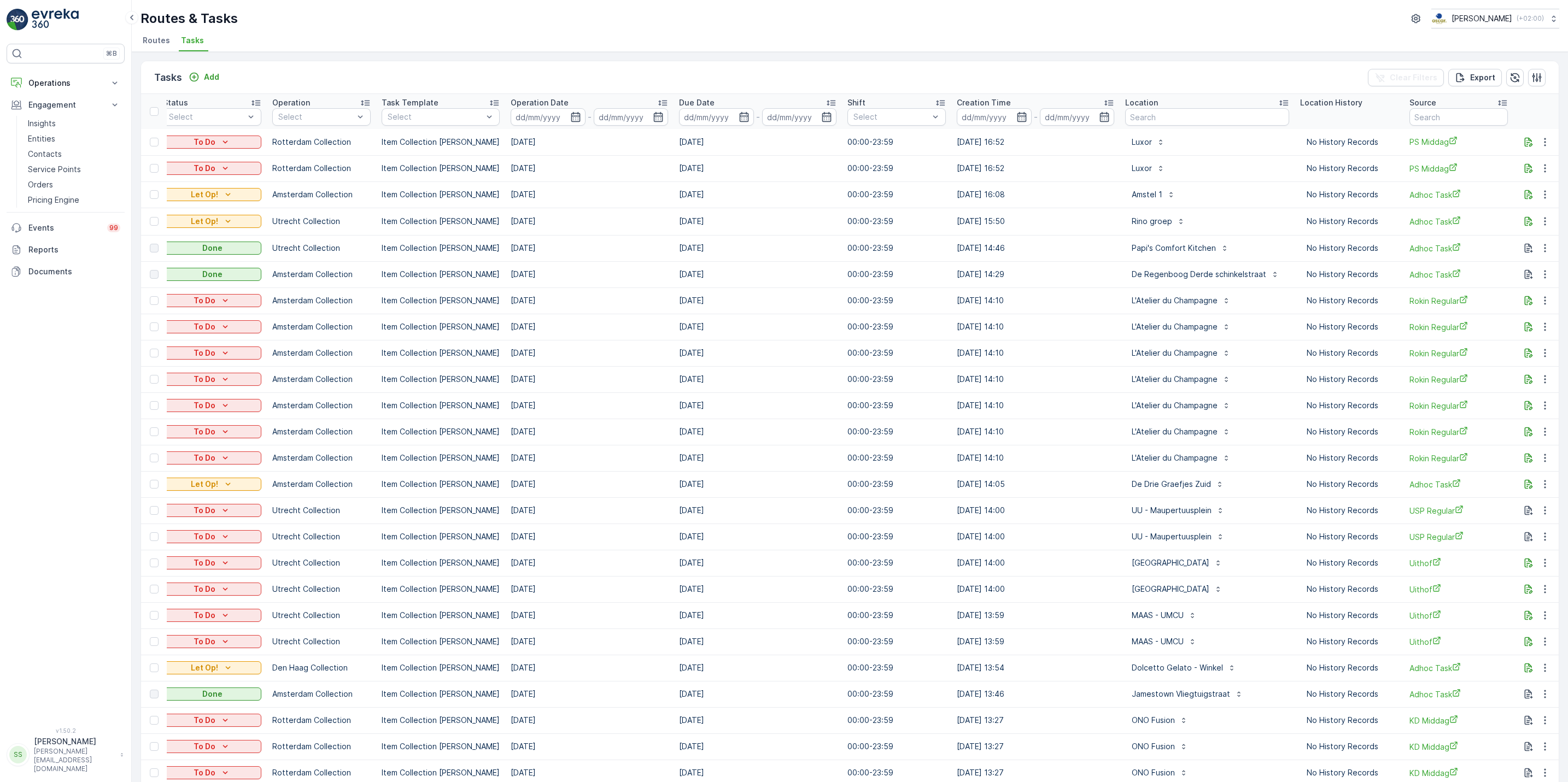
click at [148, 42] on span "Routes" at bounding box center [156, 41] width 27 height 11
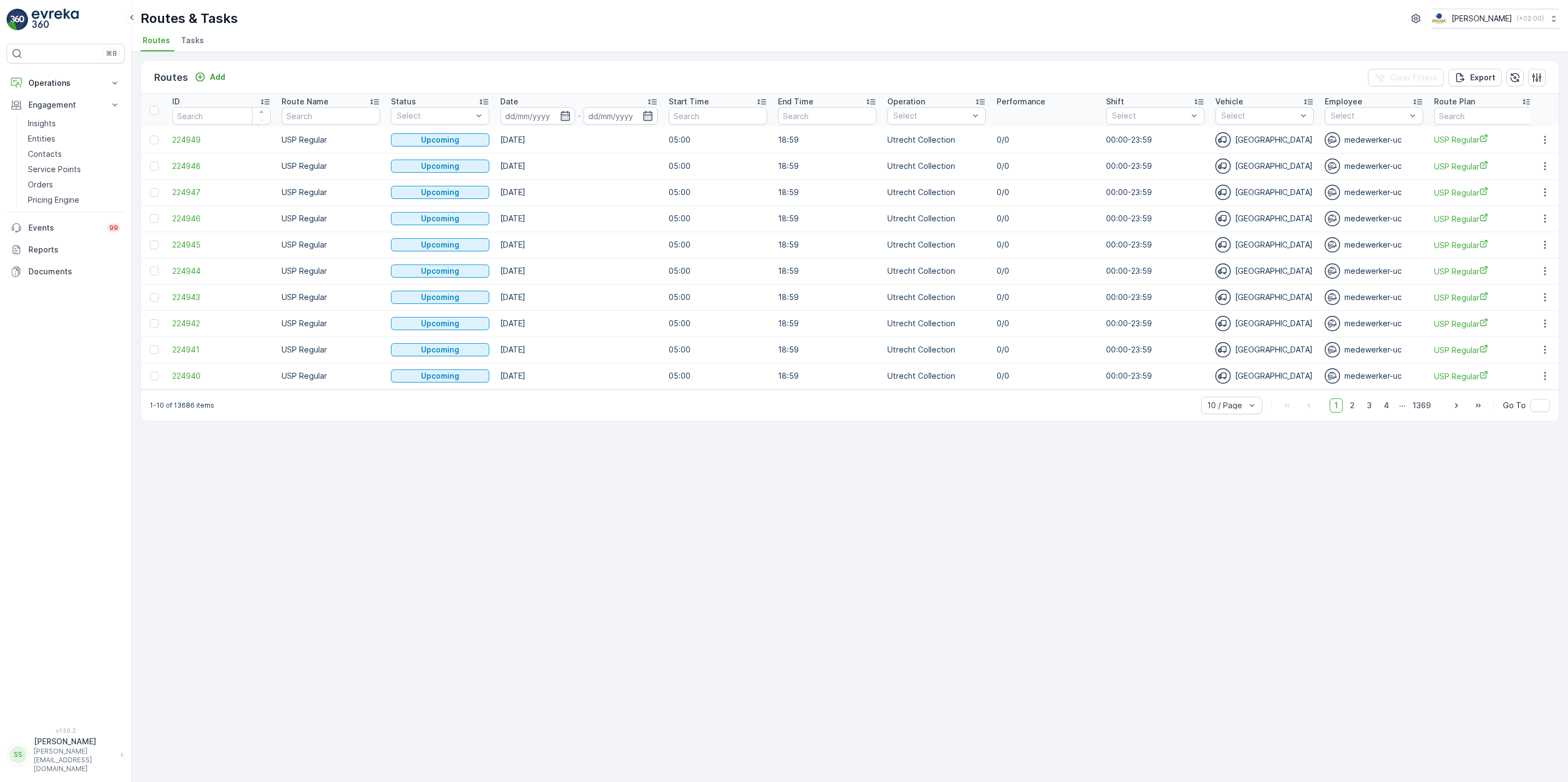
click at [337, 128] on td "USP Regular" at bounding box center [330, 140] width 109 height 27
click at [339, 120] on input "text" at bounding box center [330, 116] width 98 height 18
type input "wg"
click at [569, 115] on icon "button" at bounding box center [565, 115] width 9 height 10
click at [597, 222] on div "14" at bounding box center [597, 228] width 18 height 18
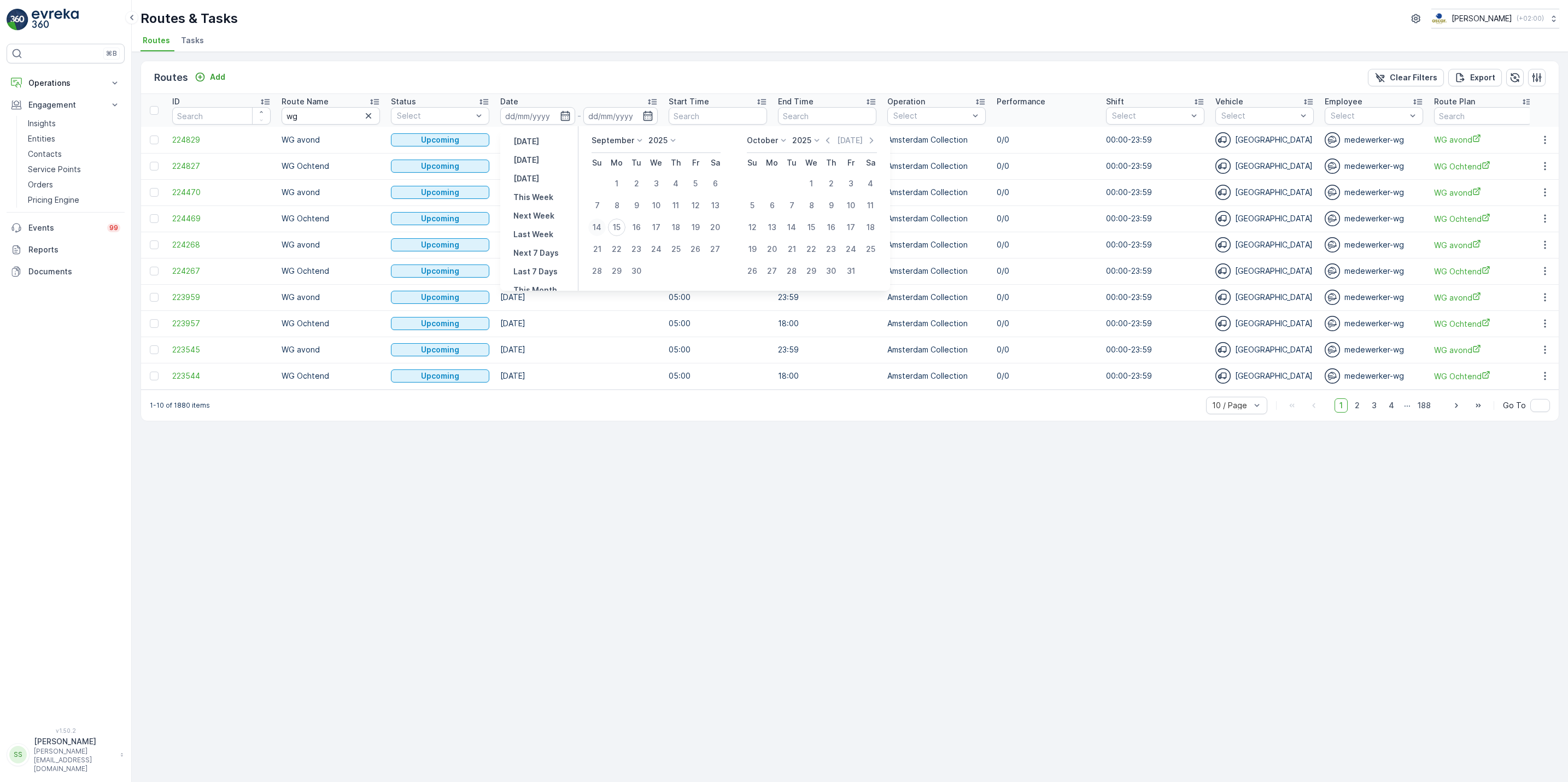
type input "14.09.2025"
click at [597, 222] on div "14" at bounding box center [597, 228] width 18 height 18
type input "14.09.2025"
click at [597, 222] on div "14" at bounding box center [597, 228] width 18 height 18
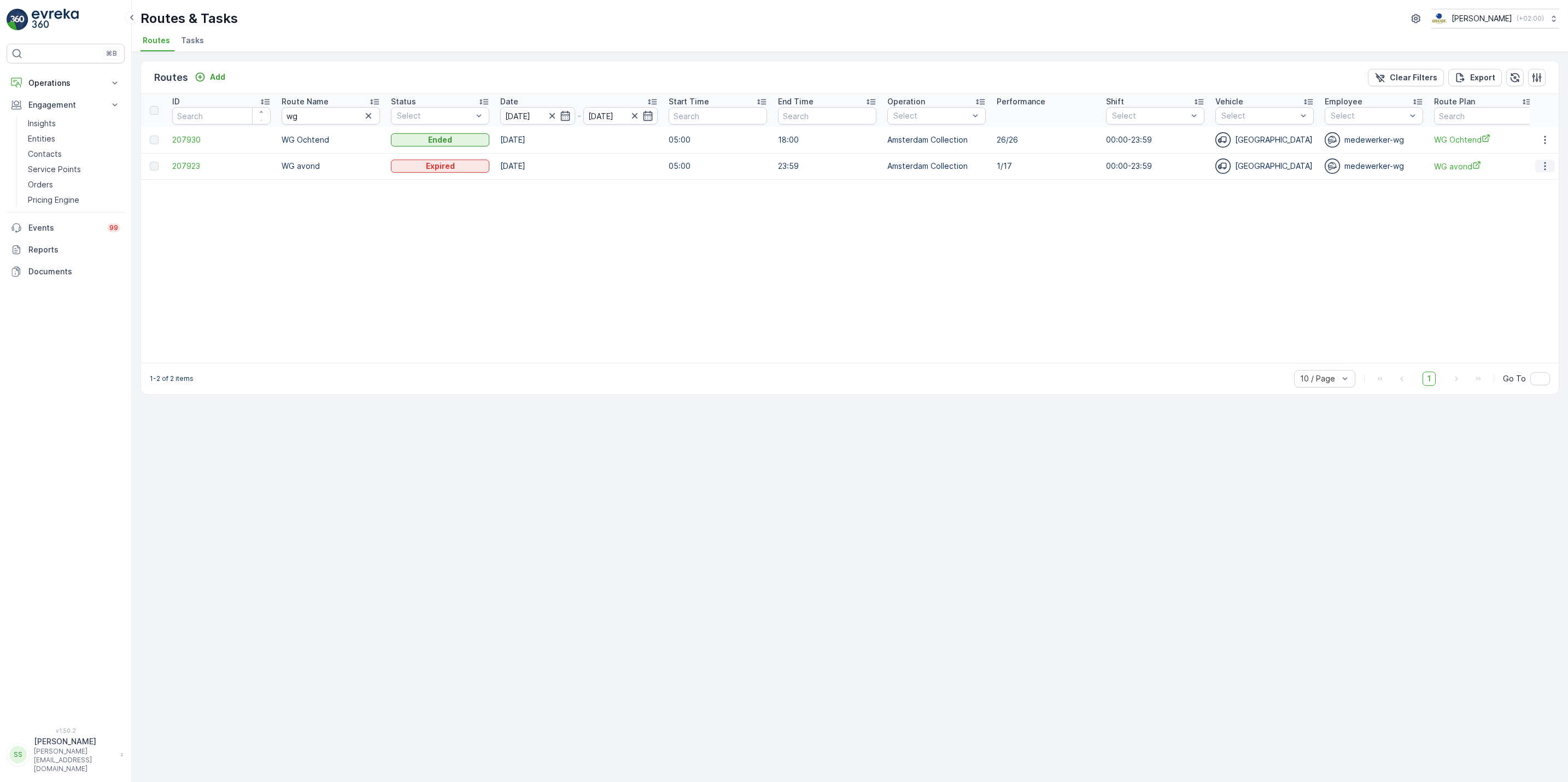
click at [1550, 166] on icon "button" at bounding box center [1545, 166] width 11 height 11
click at [1527, 186] on span "See More Details" at bounding box center [1519, 183] width 64 height 11
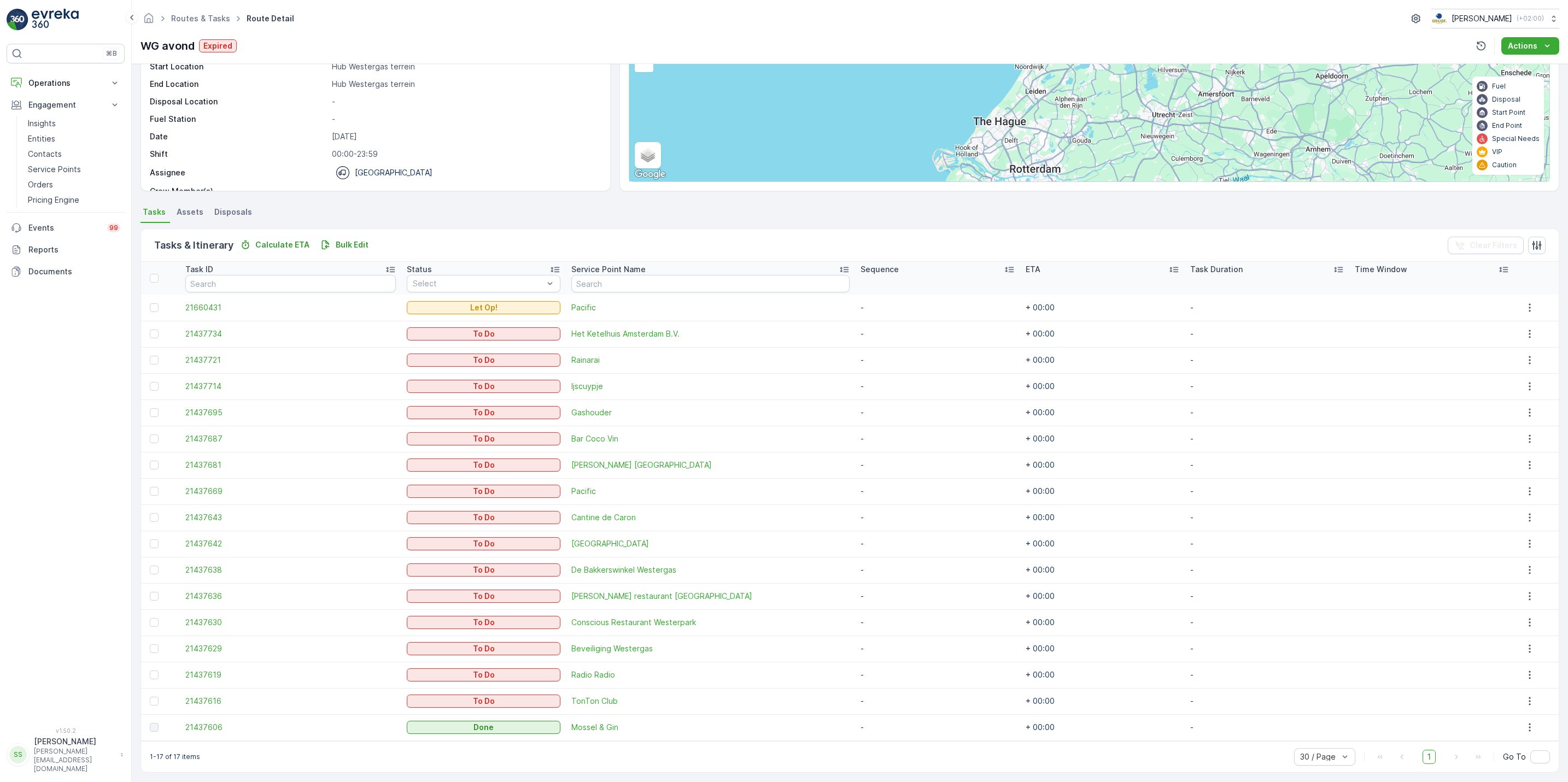
scroll to position [105, 0]
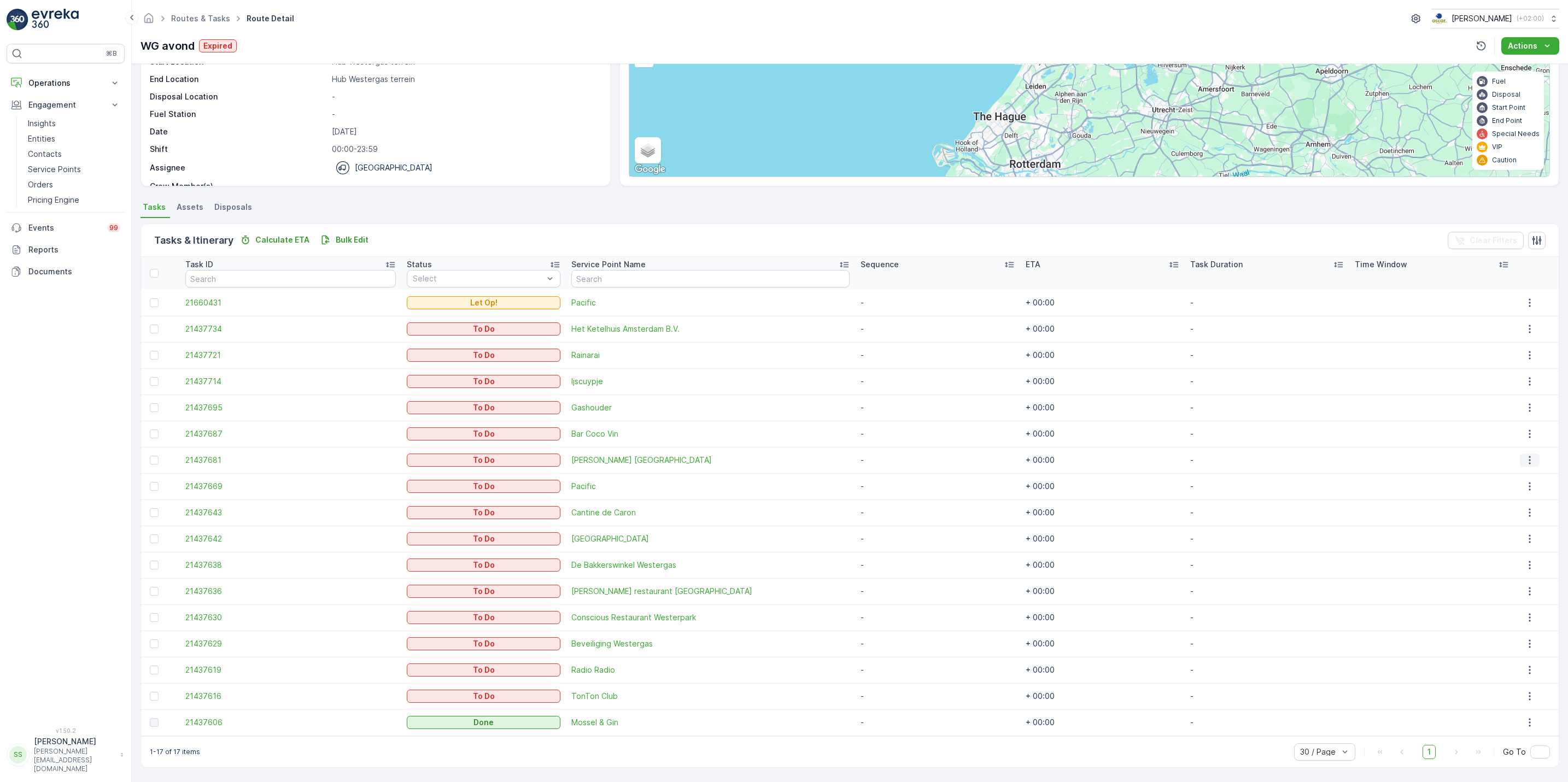
click at [1532, 459] on button "button" at bounding box center [1530, 460] width 19 height 13
click at [1520, 476] on span "See More Details" at bounding box center [1522, 476] width 64 height 11
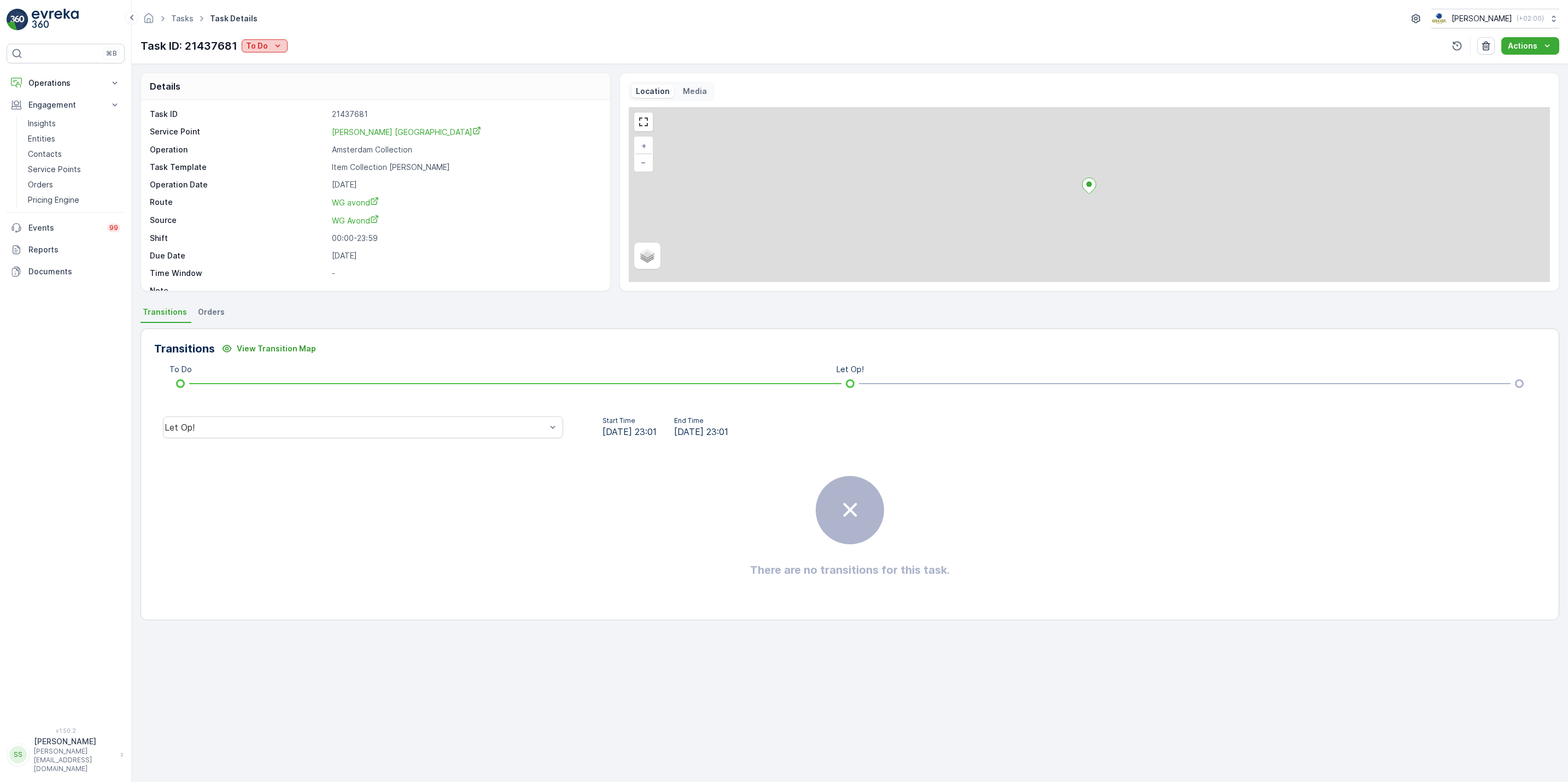
click at [252, 43] on p "To Do" at bounding box center [257, 46] width 22 height 11
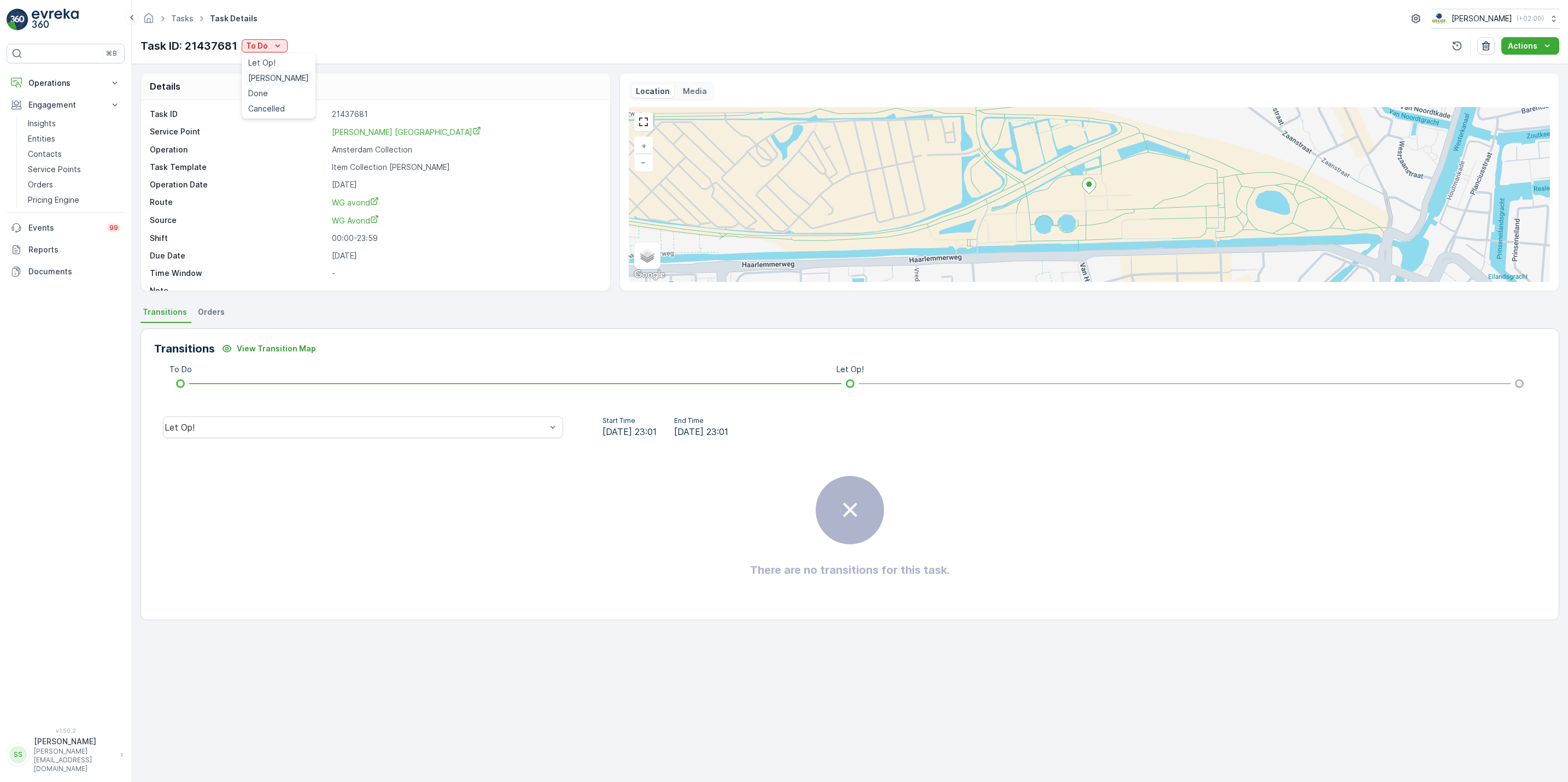
click at [278, 77] on span "[PERSON_NAME]" at bounding box center [278, 78] width 61 height 11
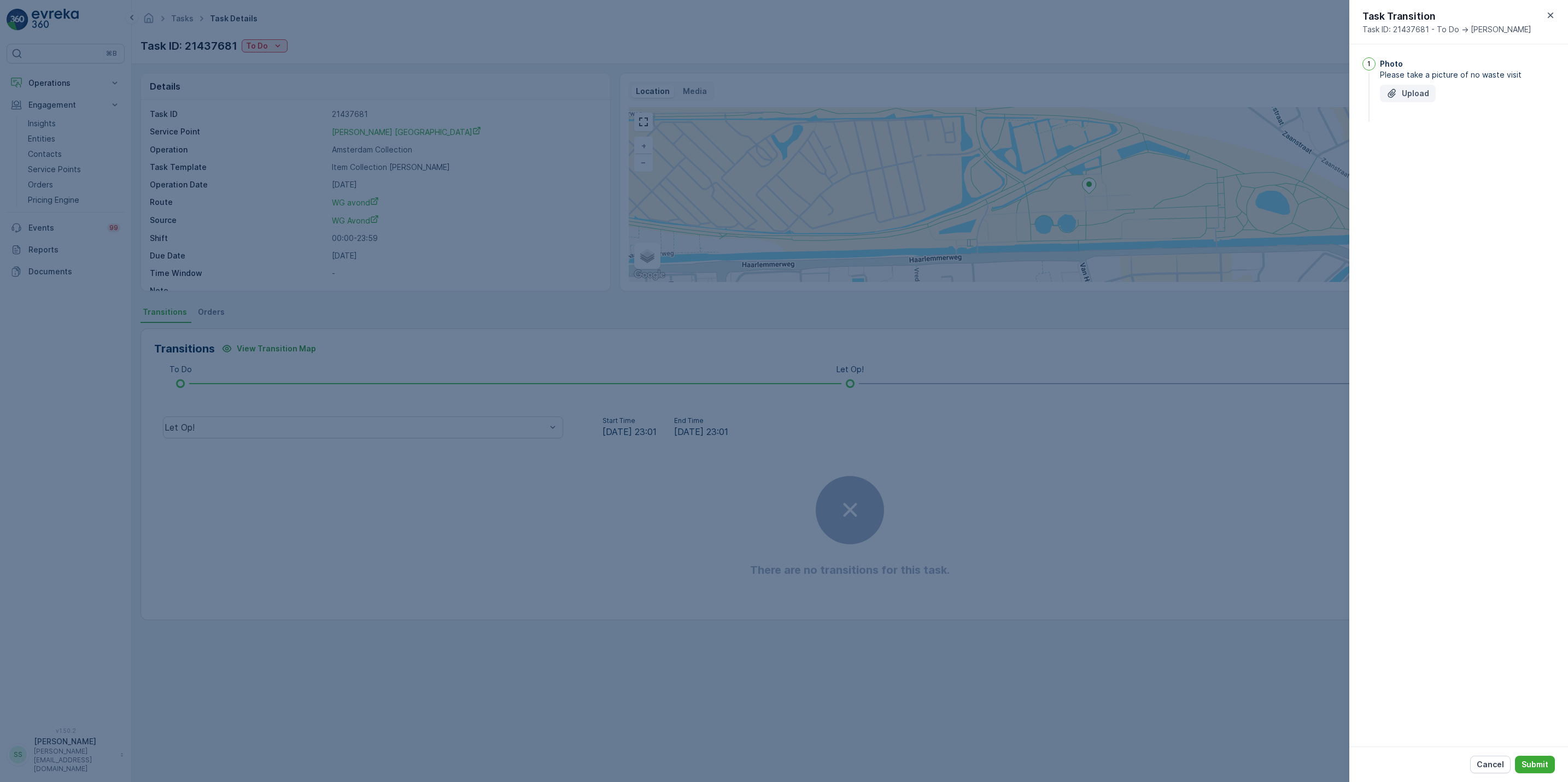
click at [1417, 95] on p "Upload" at bounding box center [1415, 93] width 27 height 11
click at [1533, 763] on p "Submit" at bounding box center [1535, 764] width 27 height 11
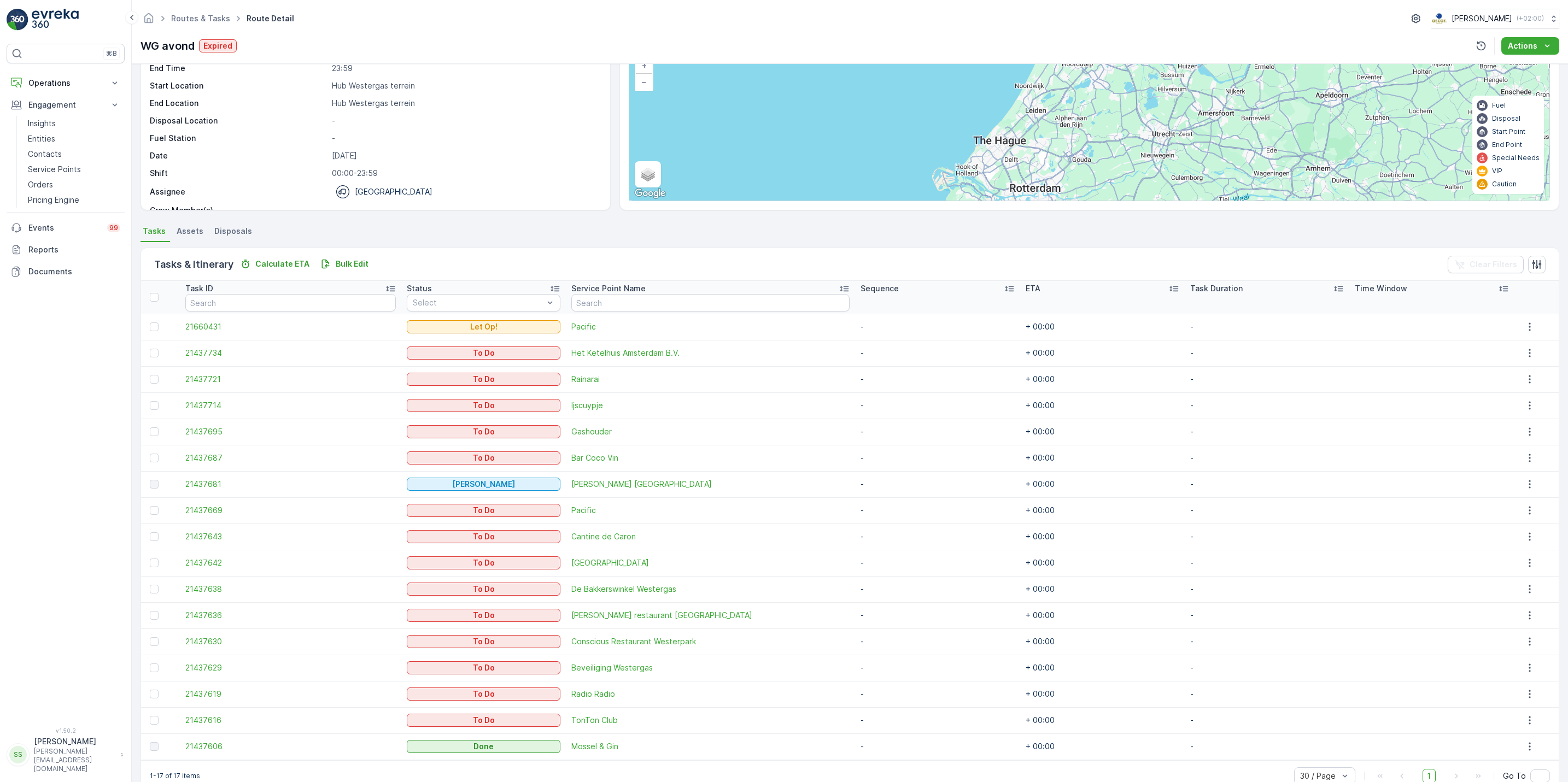
scroll to position [95, 0]
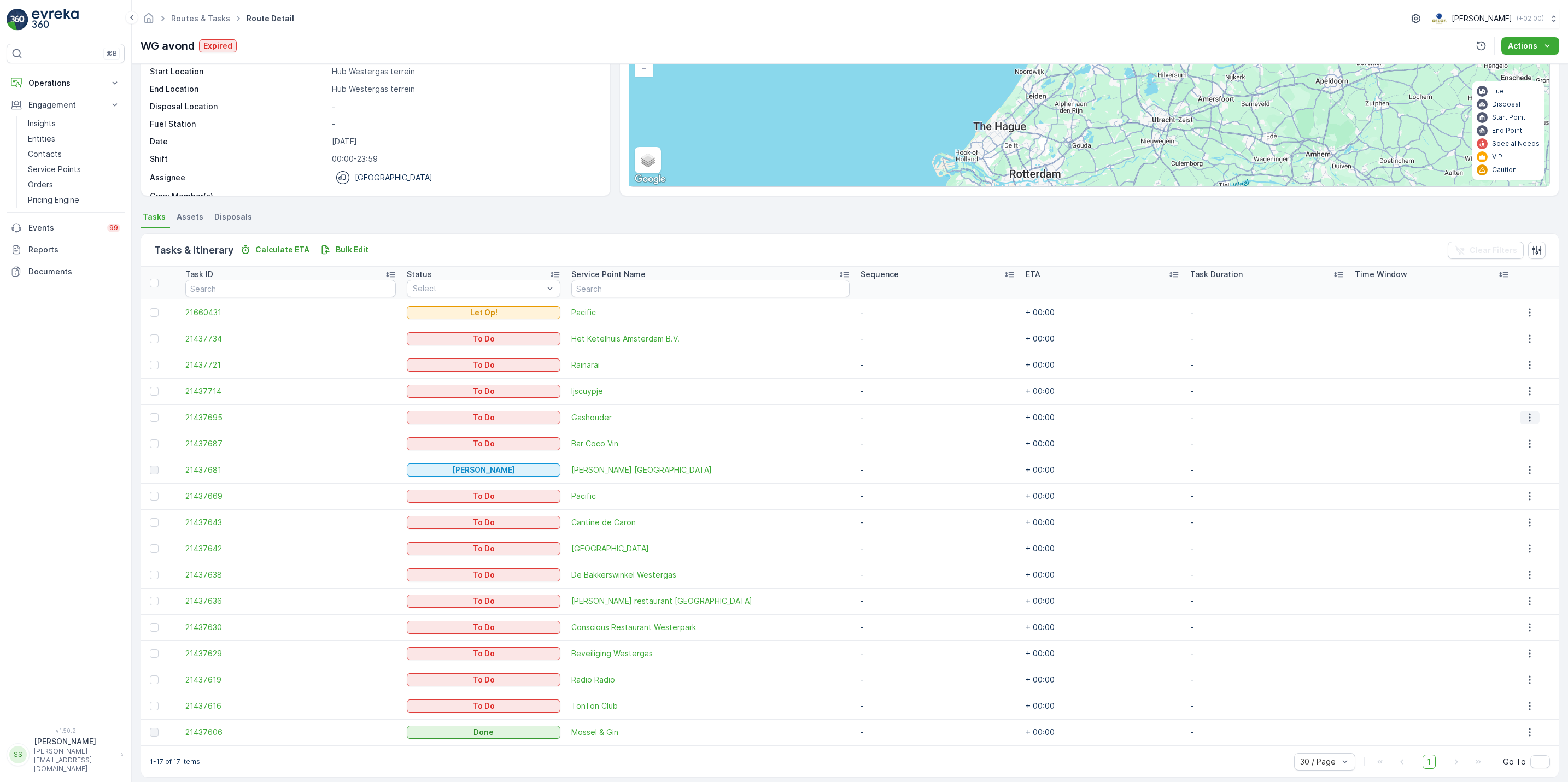
click at [1529, 422] on icon "button" at bounding box center [1530, 417] width 2 height 8
click at [1516, 433] on span "See More Details" at bounding box center [1522, 434] width 64 height 11
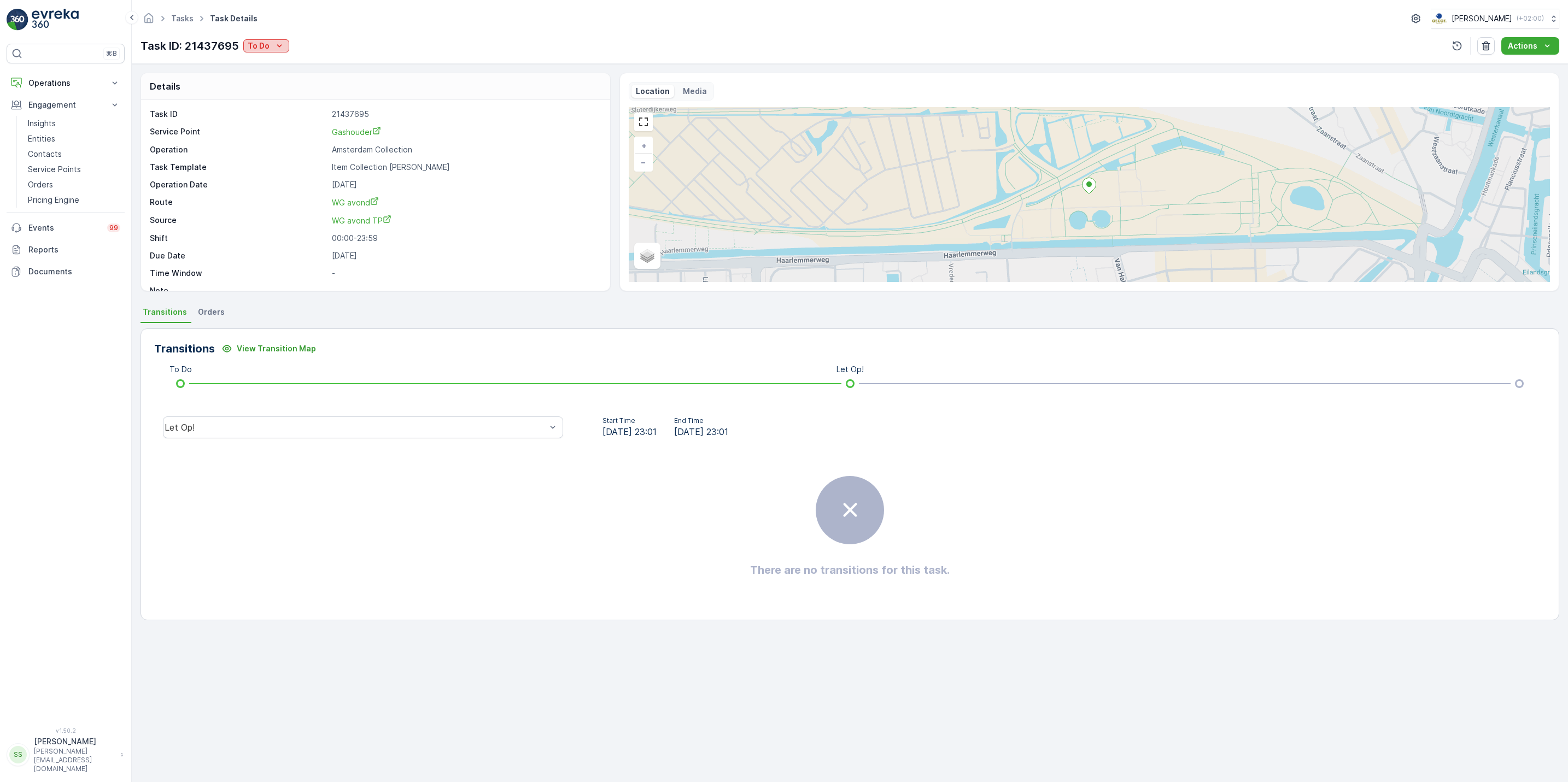
click at [269, 50] on div "To Do" at bounding box center [267, 46] width 37 height 11
click at [261, 76] on span "[PERSON_NAME]" at bounding box center [280, 78] width 61 height 11
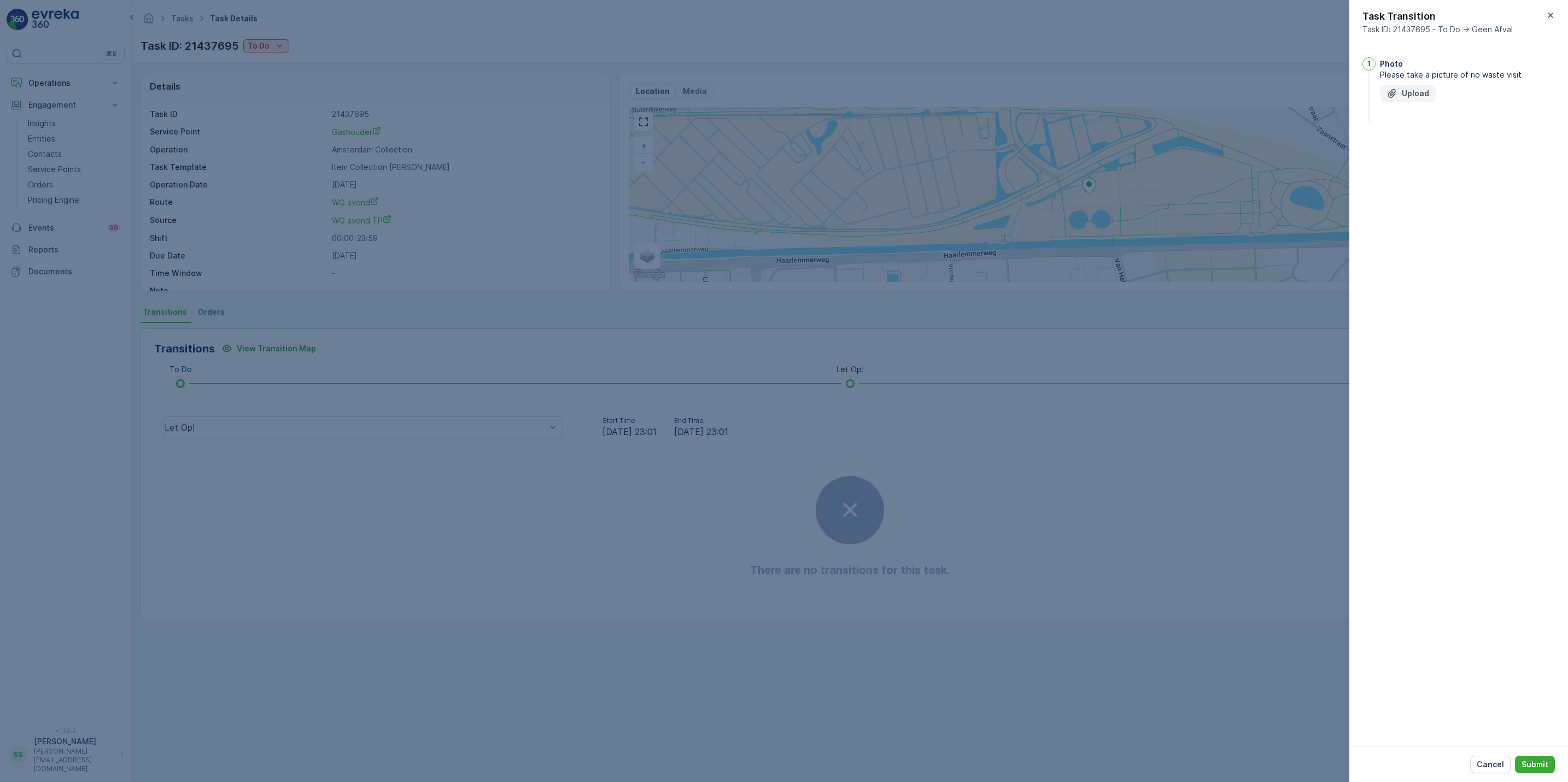
click at [1409, 94] on p "Upload" at bounding box center [1415, 93] width 27 height 11
click at [1547, 763] on p "Submit" at bounding box center [1535, 764] width 27 height 11
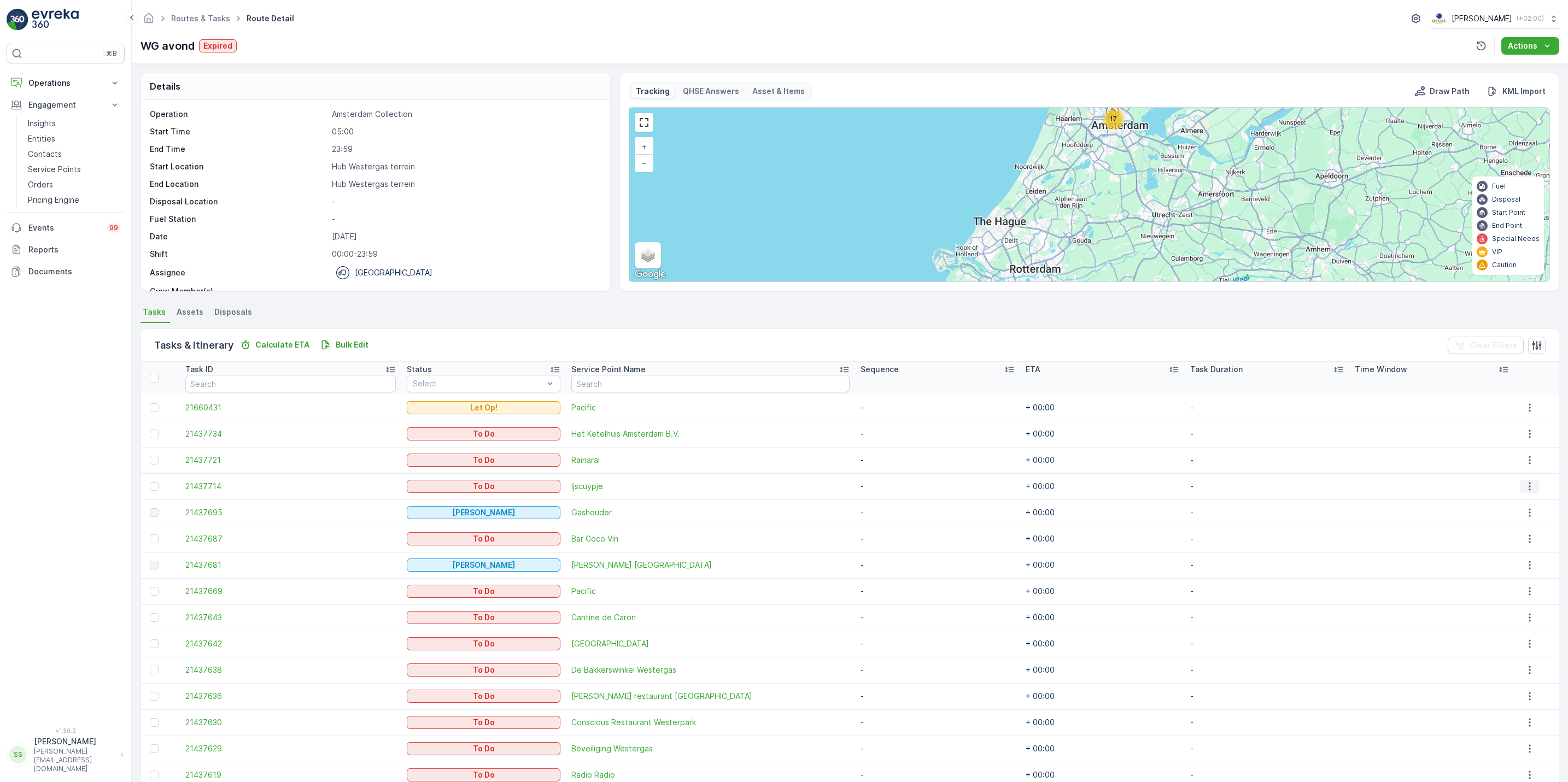
click at [1525, 489] on icon "button" at bounding box center [1530, 486] width 11 height 11
click at [1529, 506] on span "See More Details" at bounding box center [1522, 503] width 64 height 11
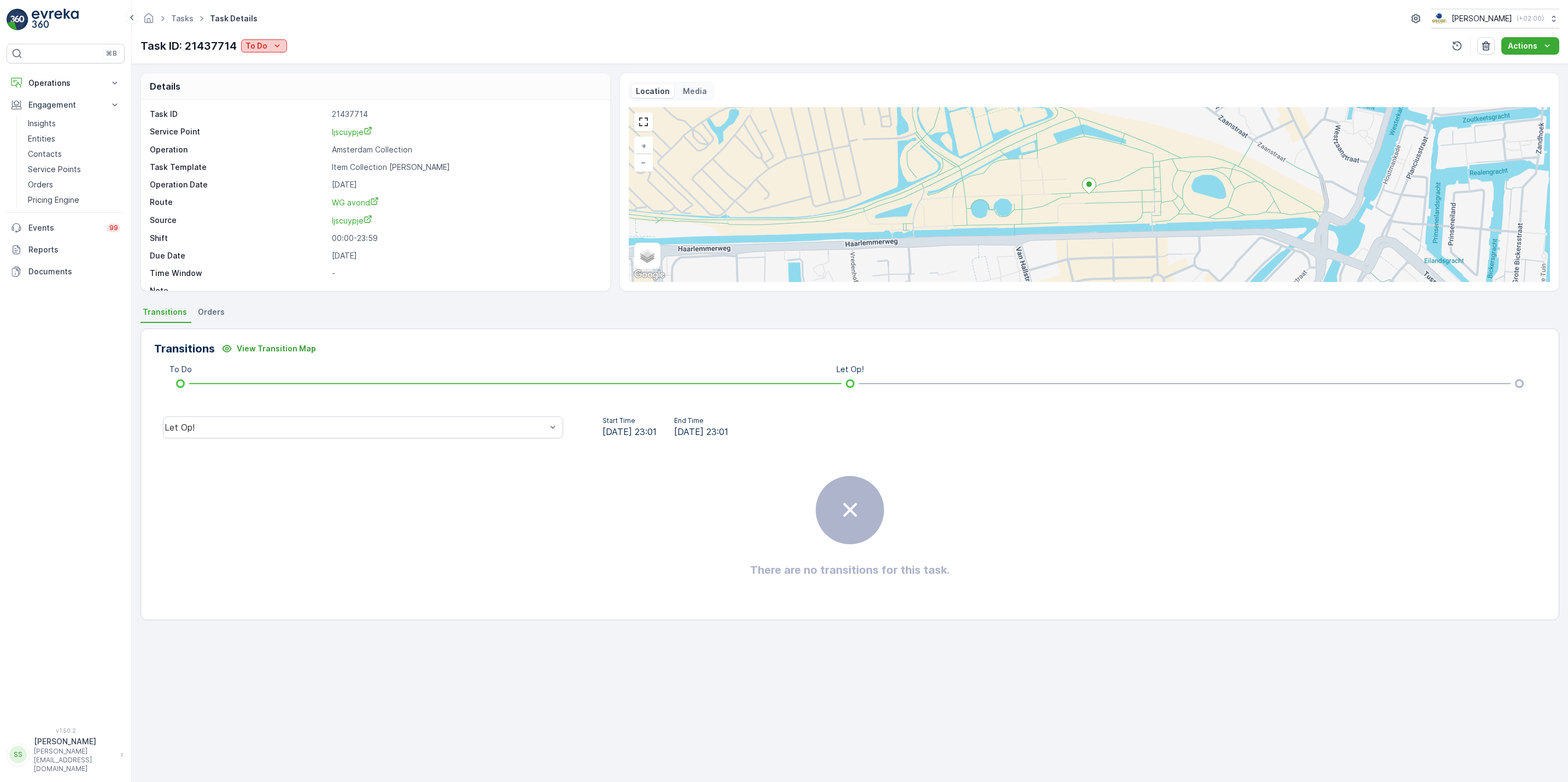
click at [269, 43] on div "To Do" at bounding box center [264, 46] width 37 height 11
click at [267, 94] on span "Done" at bounding box center [258, 93] width 19 height 11
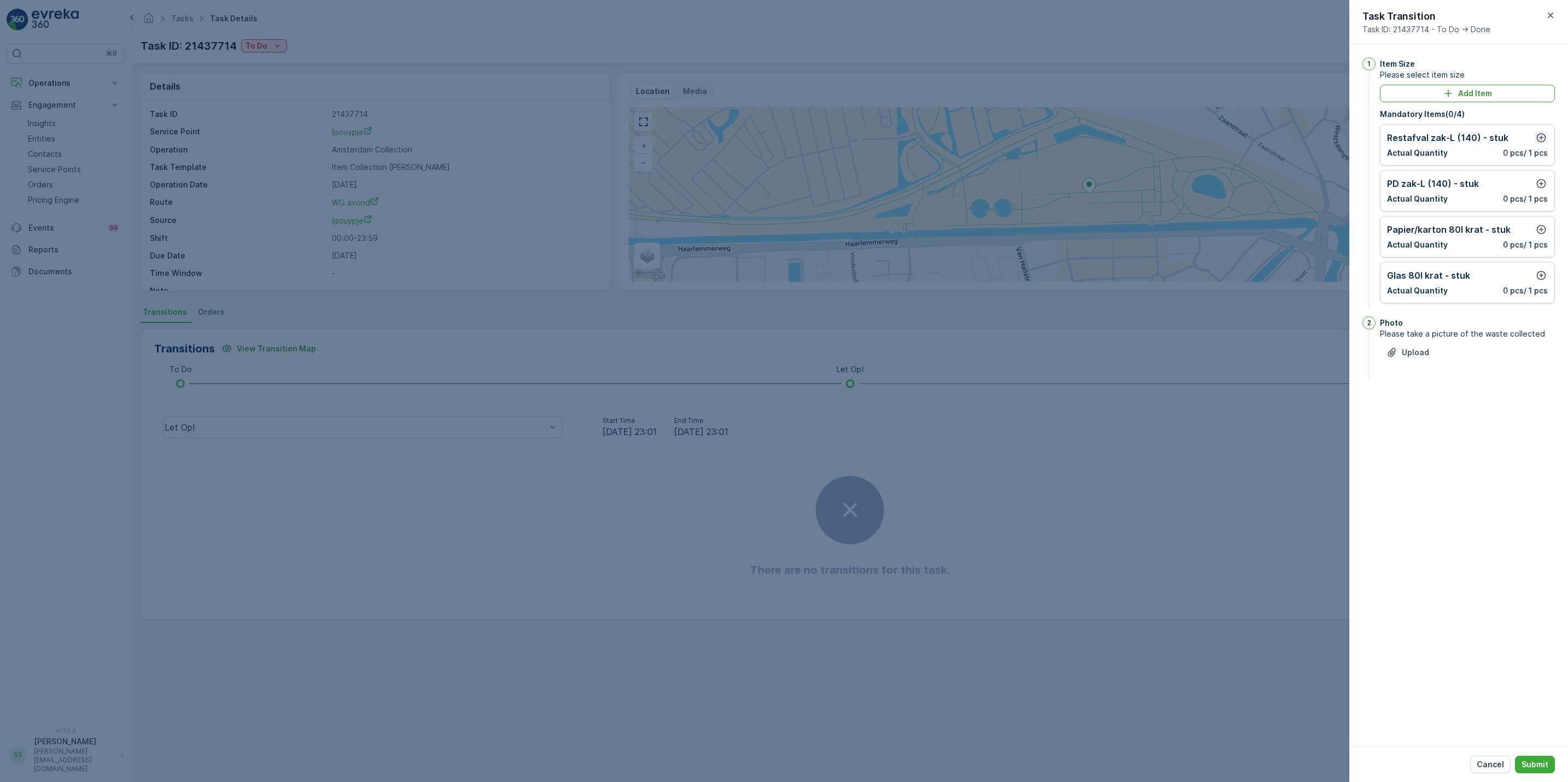
click at [1536, 136] on icon "button" at bounding box center [1541, 137] width 11 height 11
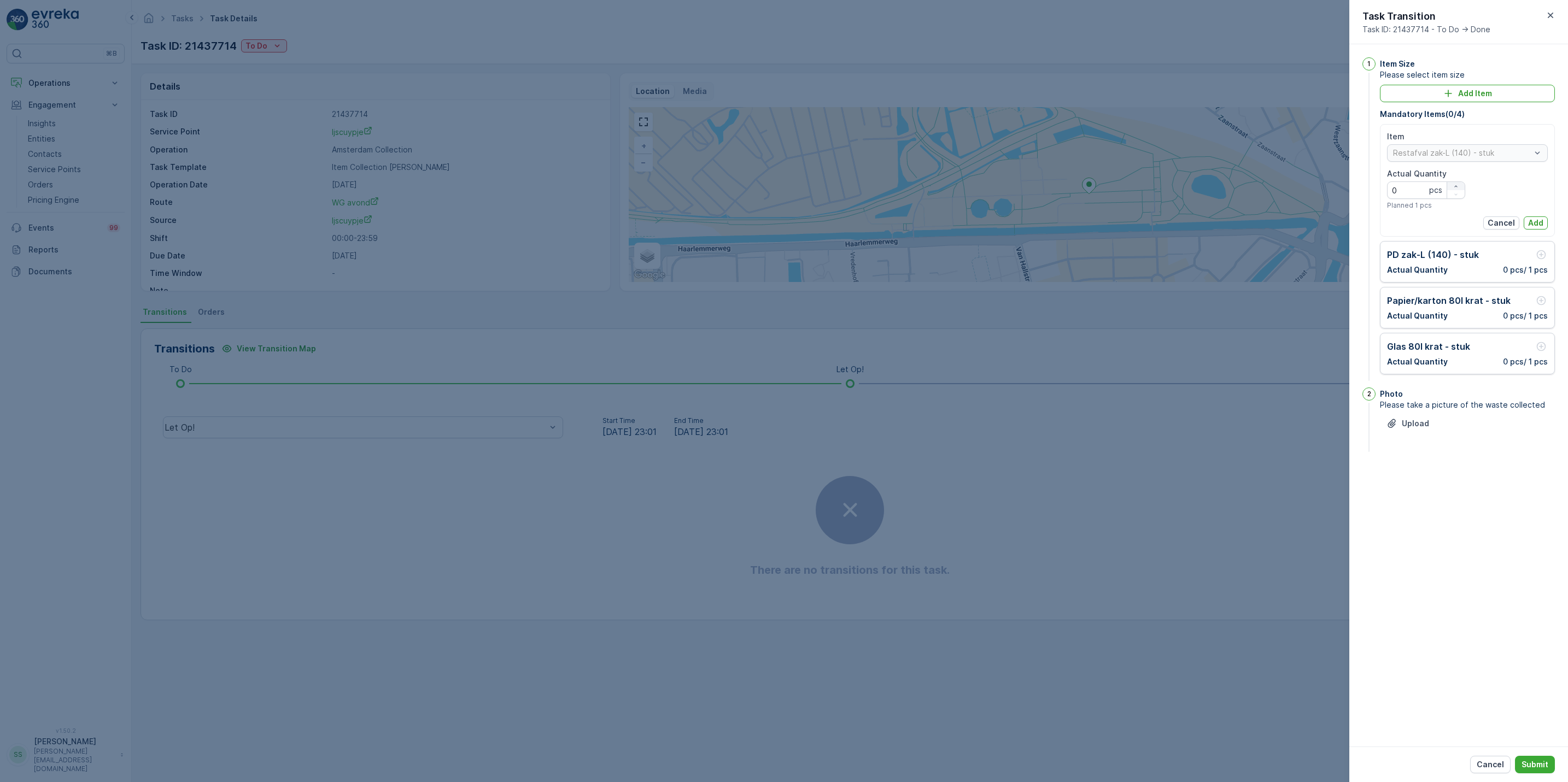
click at [1457, 183] on icon "button" at bounding box center [1455, 186] width 6 height 6
type Quantity "1"
click at [1546, 222] on button "Add" at bounding box center [1535, 222] width 24 height 13
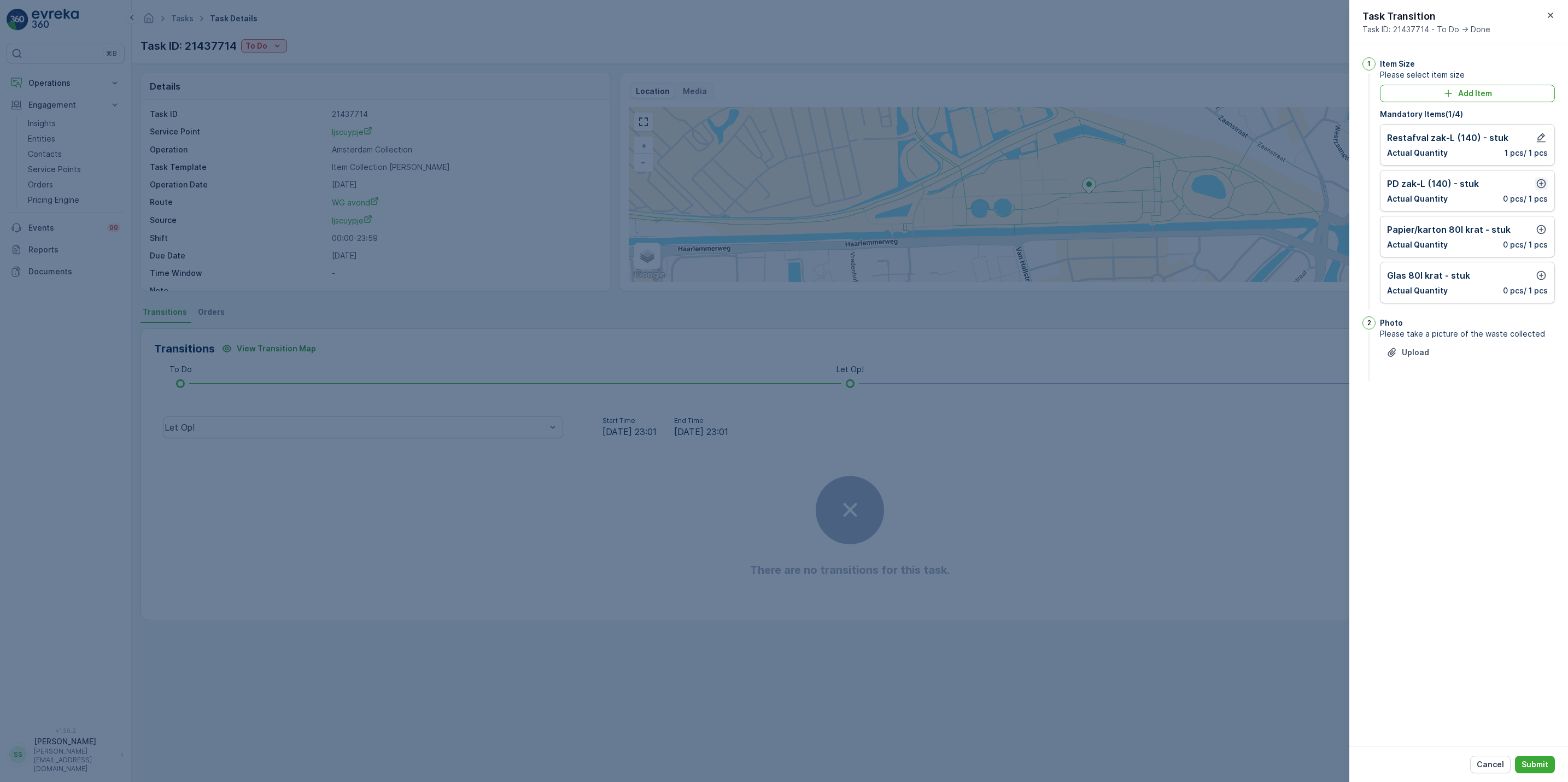
click at [1541, 183] on icon "button" at bounding box center [1541, 183] width 11 height 11
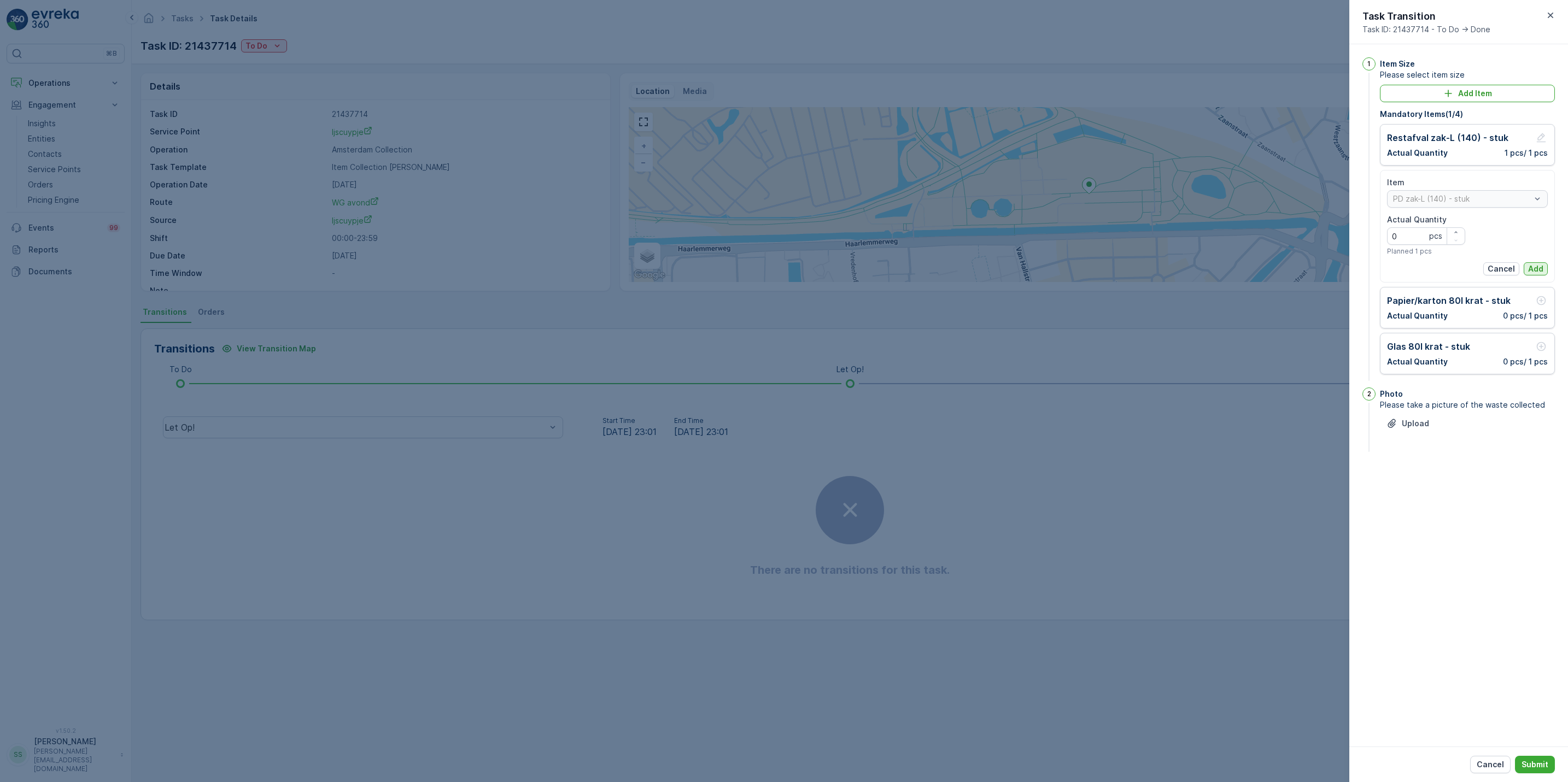
click at [1531, 264] on p "Add" at bounding box center [1535, 268] width 15 height 11
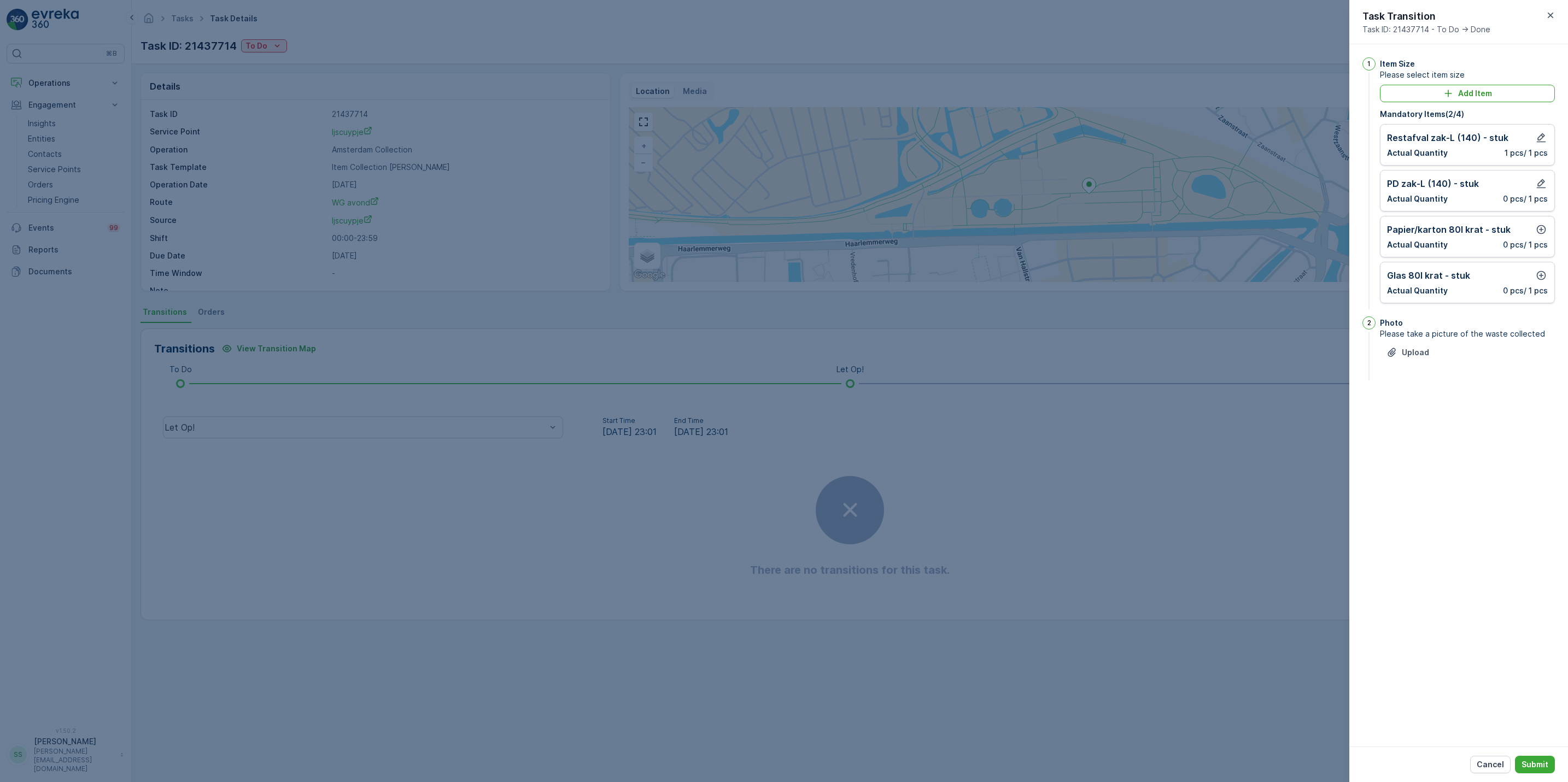
click at [1548, 236] on div "Papier/karton 80l krat - stuk Actual Quantity 0 pcs / 1 pcs" at bounding box center [1468, 236] width 175 height 42
click at [1541, 234] on icon "button" at bounding box center [1541, 229] width 11 height 11
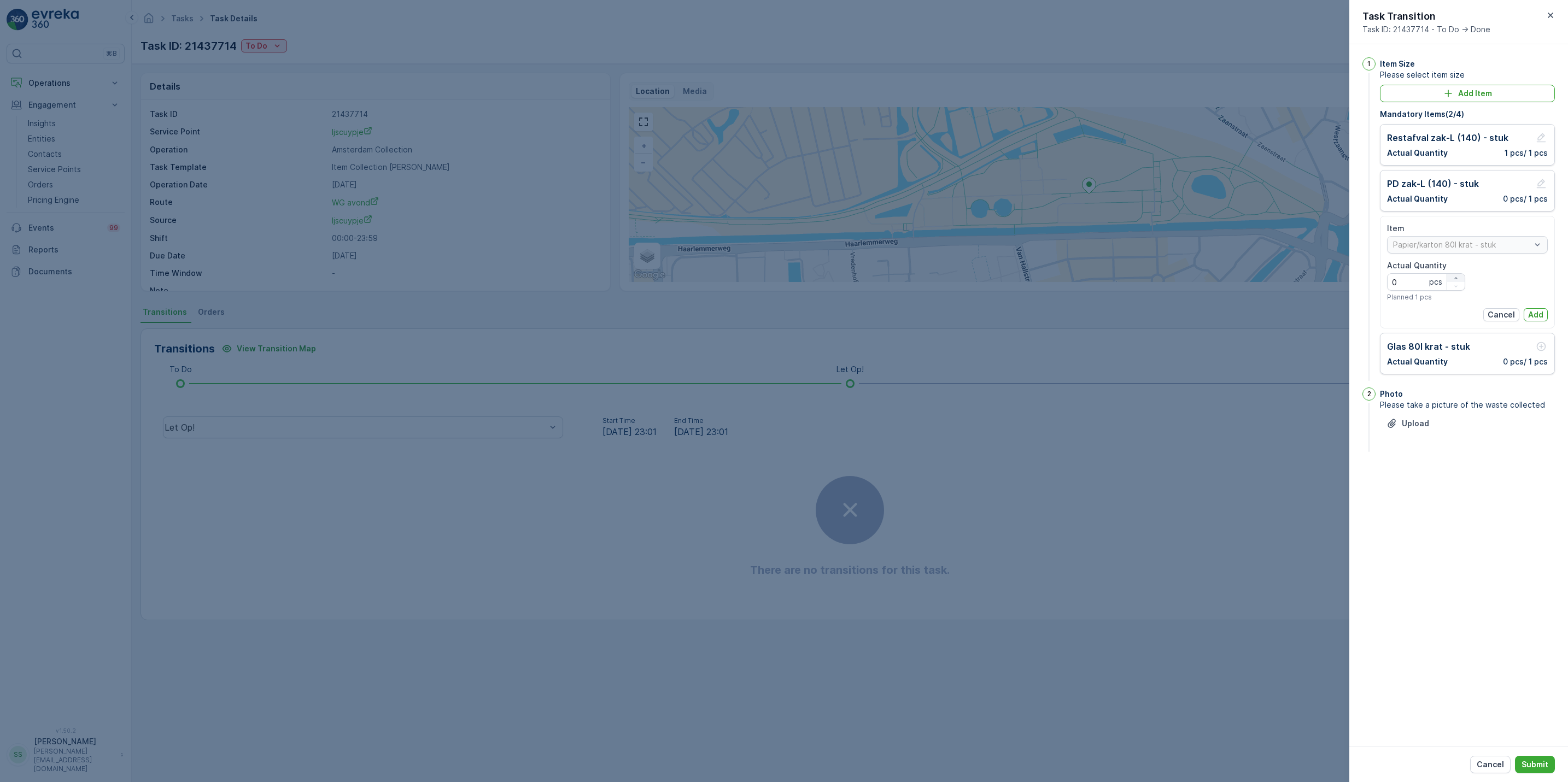
click at [1463, 277] on div "button" at bounding box center [1456, 277] width 18 height 6
type Quantity "1"
click at [1542, 319] on p "Add" at bounding box center [1535, 314] width 15 height 11
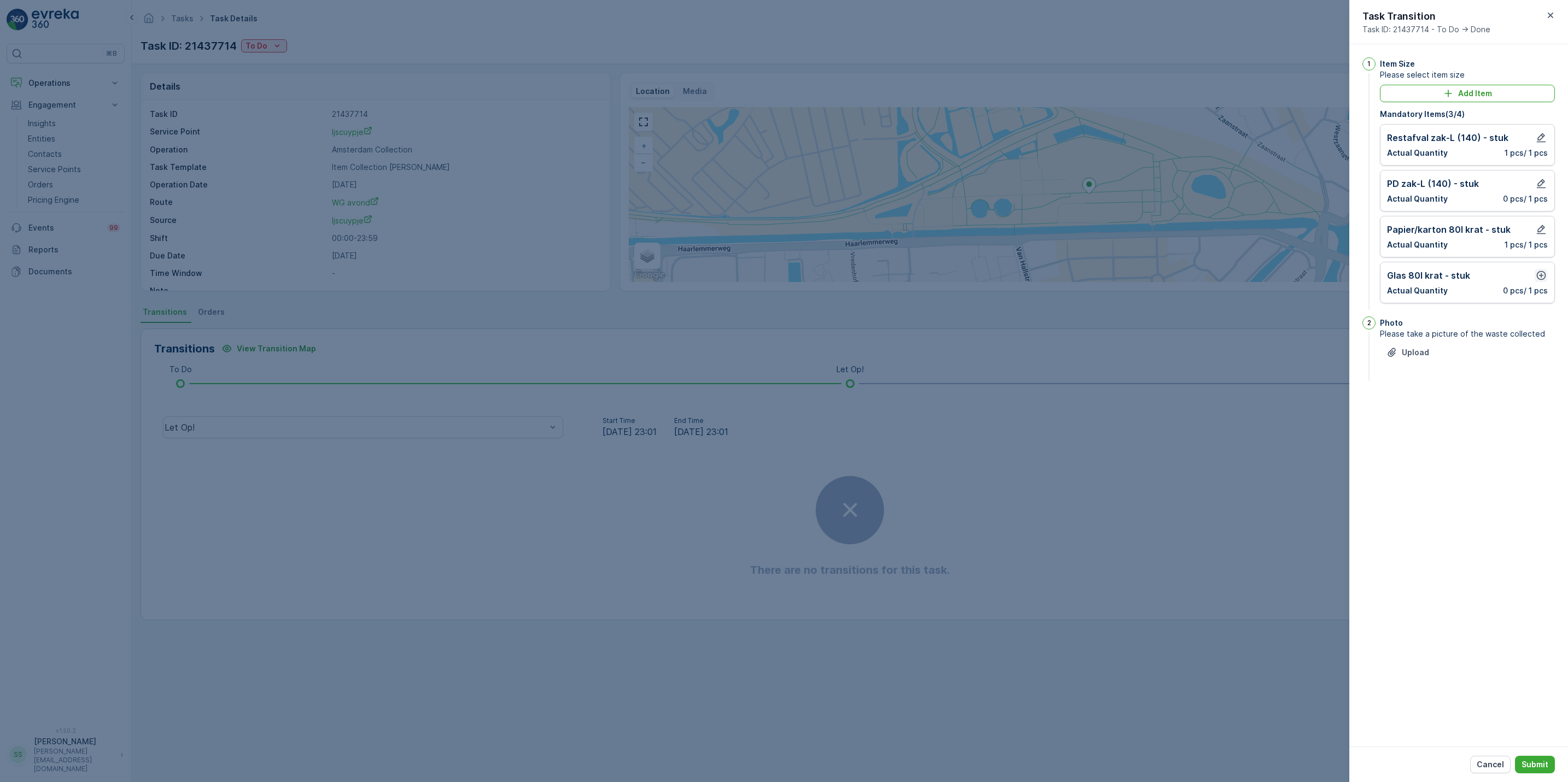
click at [1539, 279] on icon "button" at bounding box center [1541, 275] width 11 height 11
click at [1541, 358] on p "Add" at bounding box center [1535, 360] width 15 height 11
click at [1531, 757] on button "Submit" at bounding box center [1534, 765] width 40 height 18
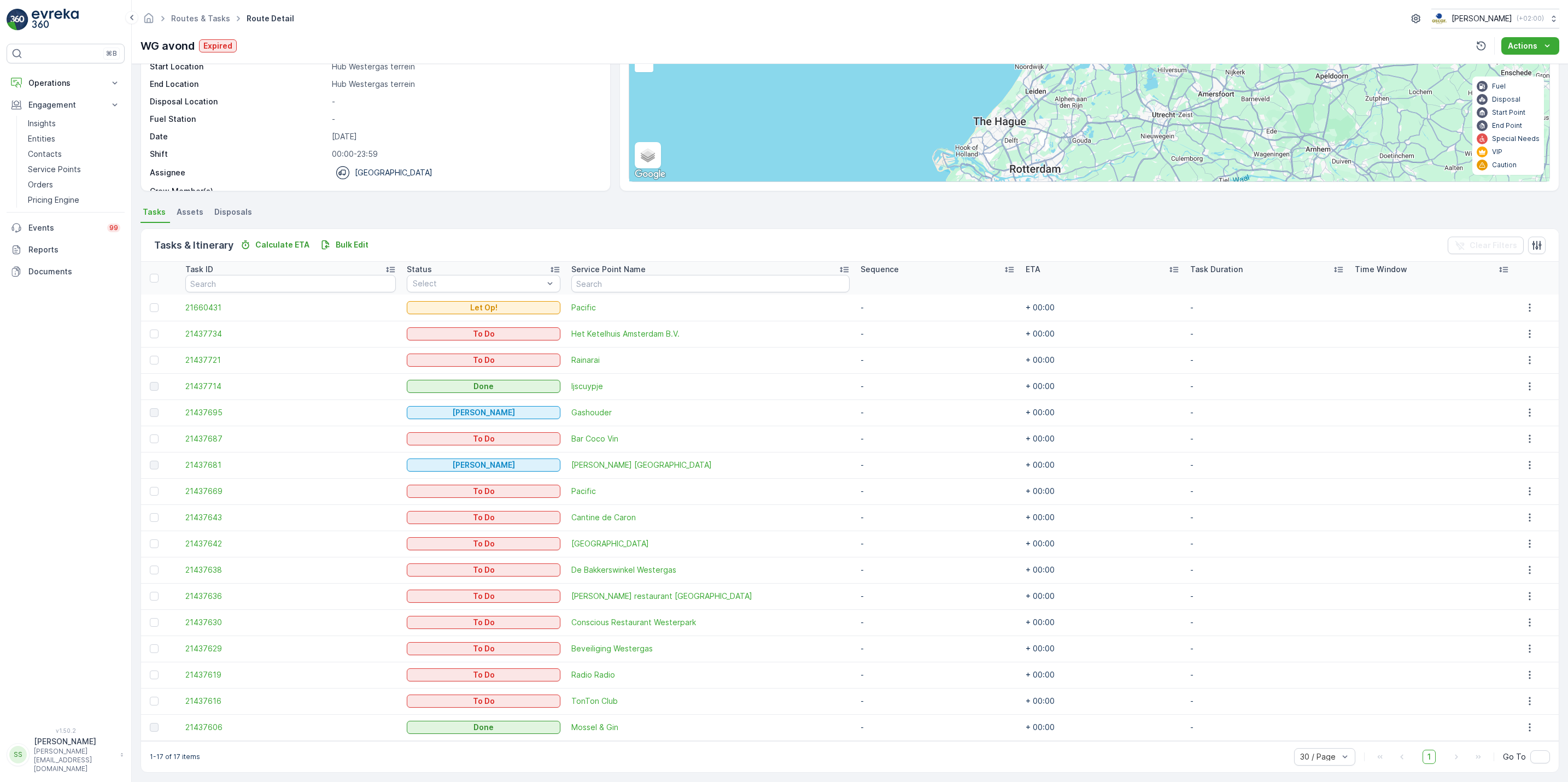
scroll to position [105, 0]
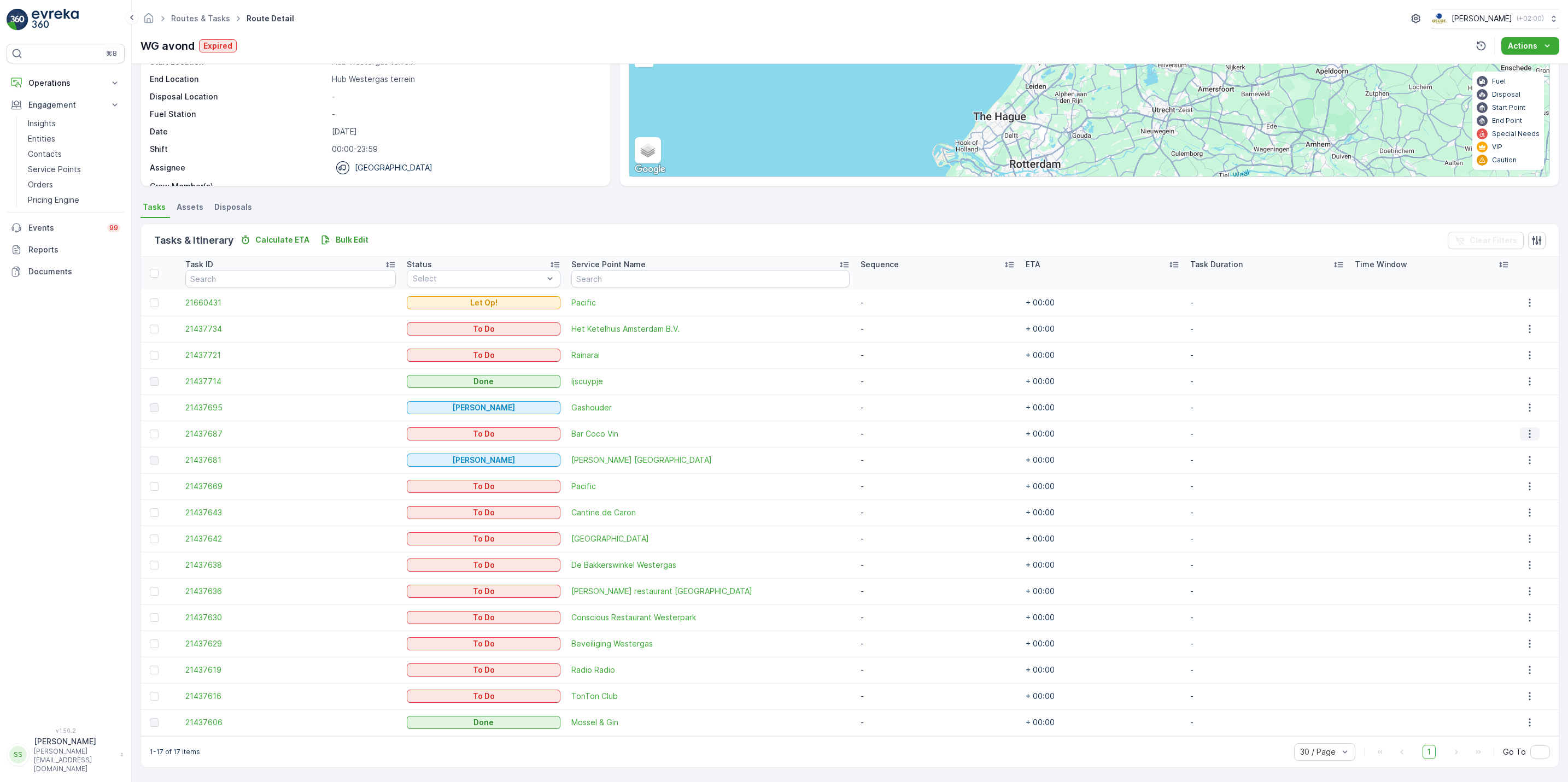
click at [1526, 437] on icon "button" at bounding box center [1530, 434] width 11 height 11
click at [1531, 451] on span "See More Details" at bounding box center [1522, 450] width 64 height 11
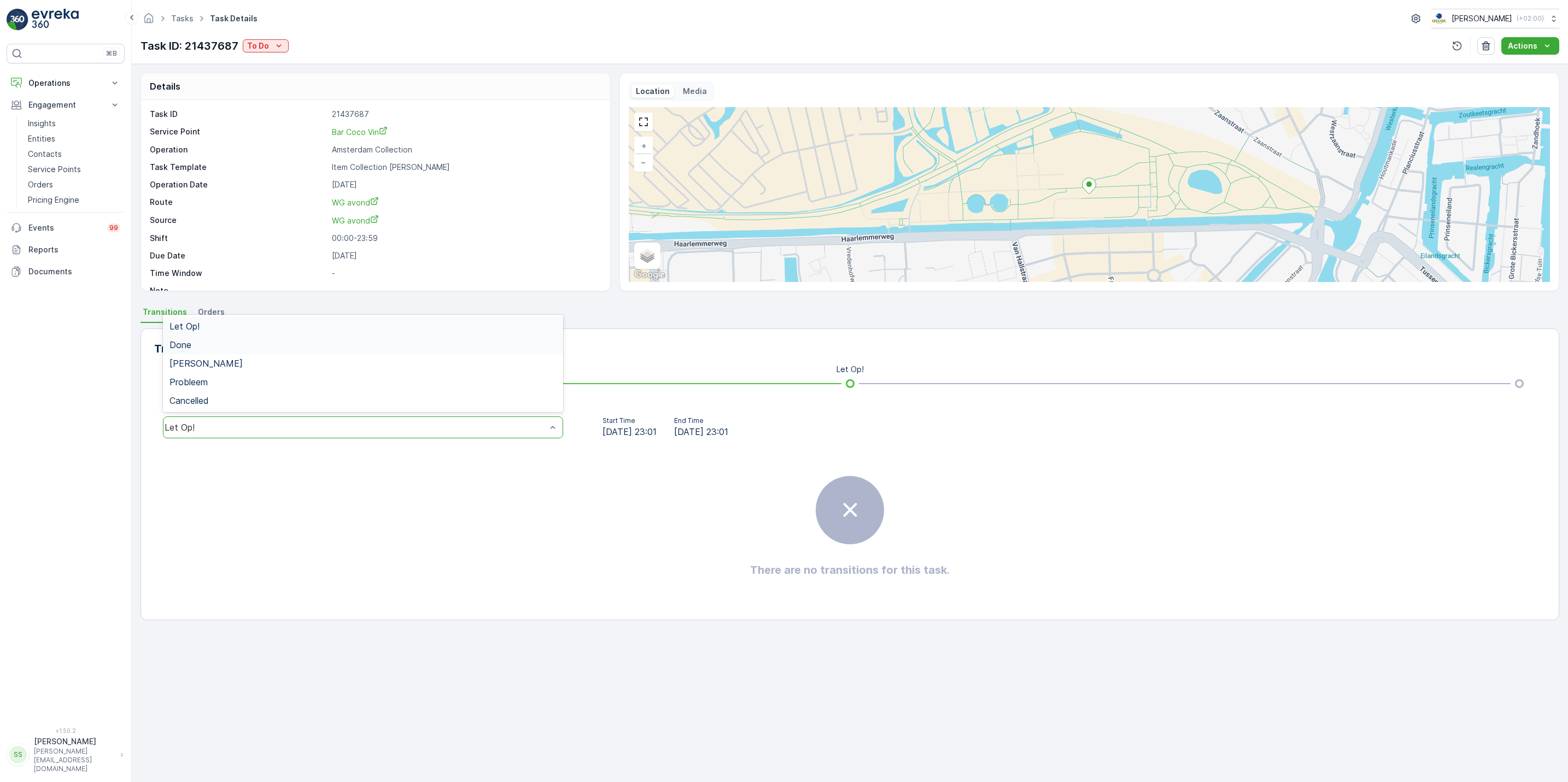
click at [362, 350] on div "Done" at bounding box center [362, 345] width 387 height 10
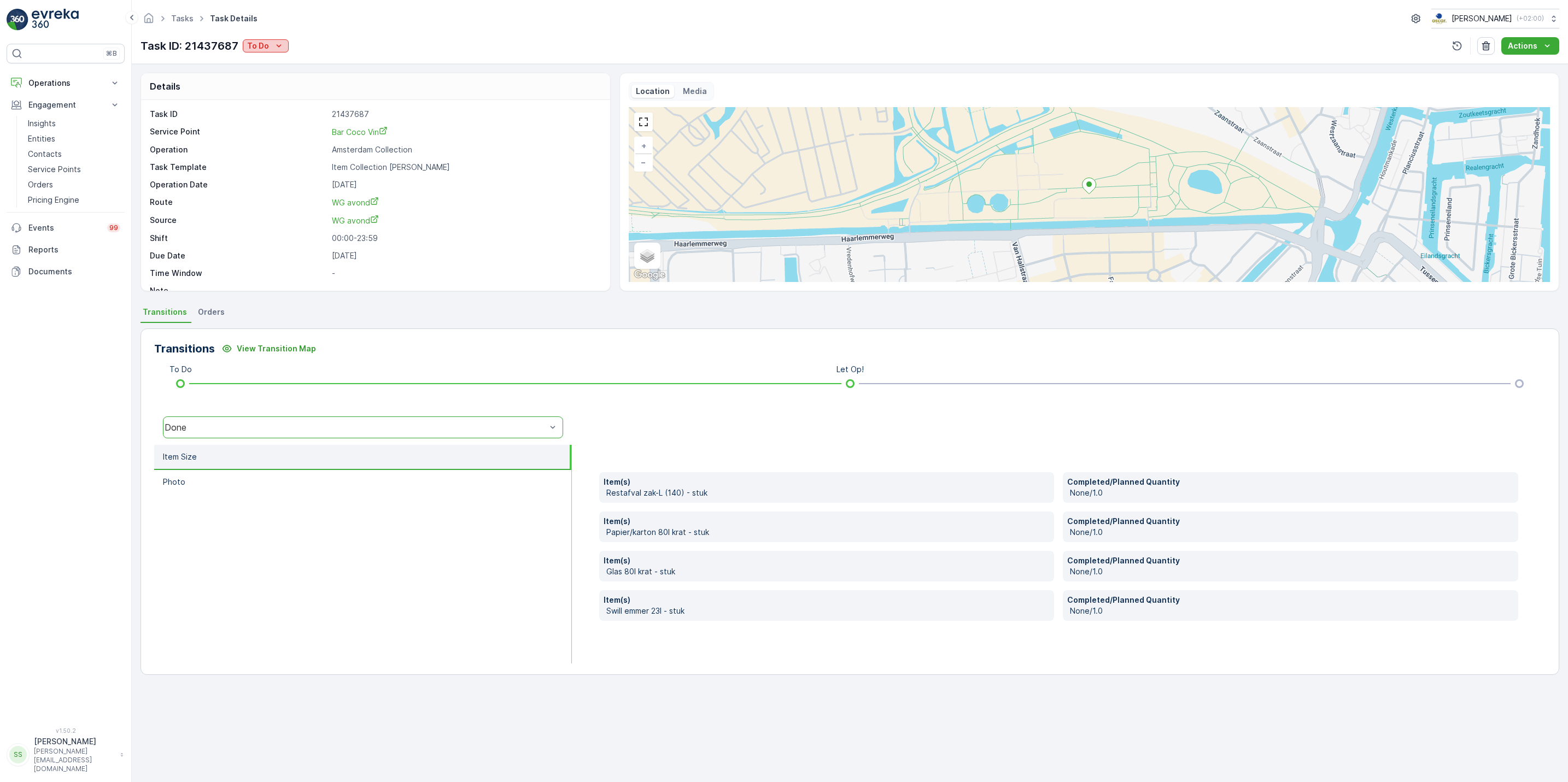
click at [260, 43] on p "To Do" at bounding box center [258, 46] width 22 height 11
click at [268, 92] on span "Done" at bounding box center [259, 93] width 19 height 11
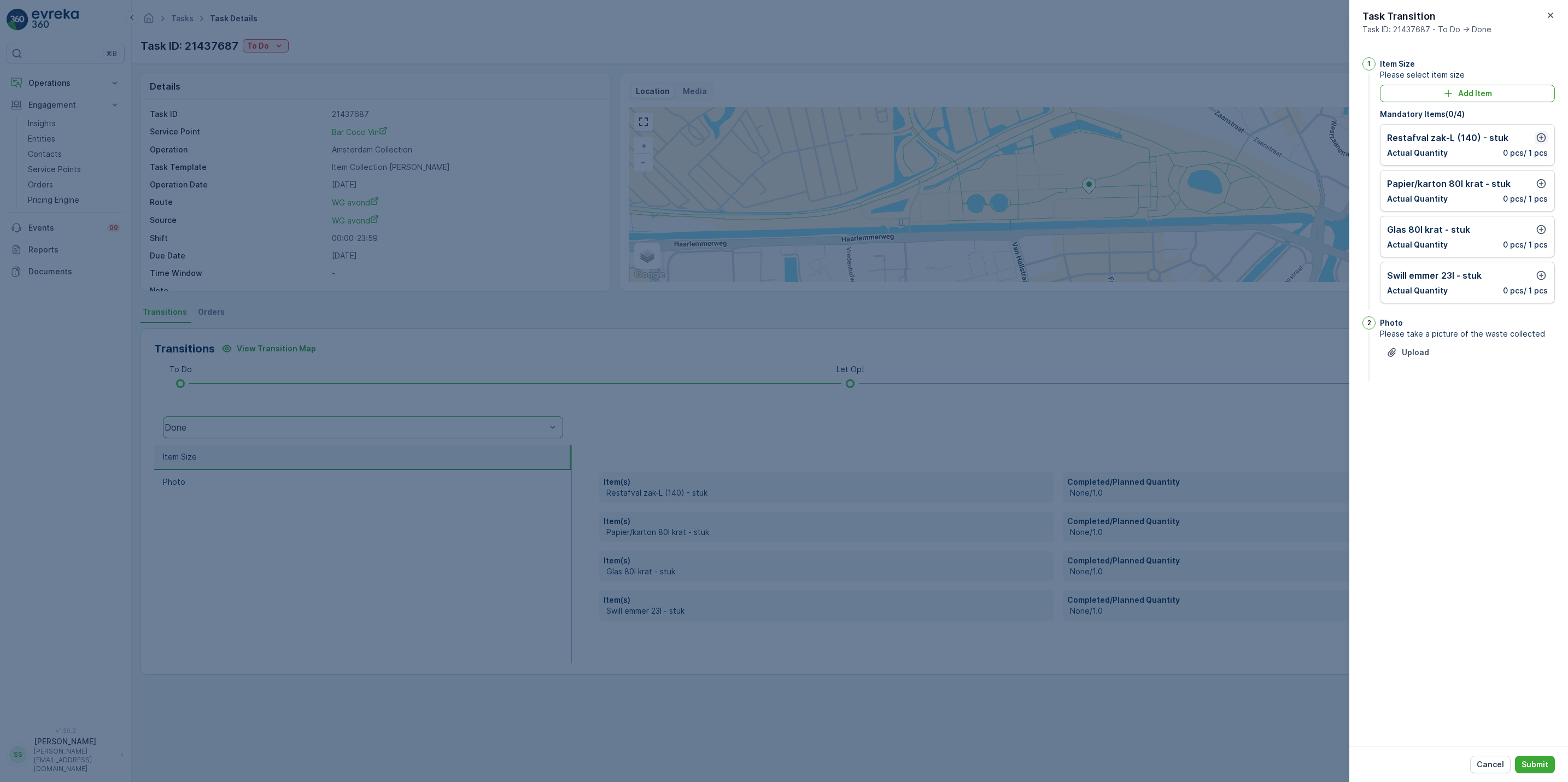
click at [1541, 135] on icon "button" at bounding box center [1541, 138] width 9 height 9
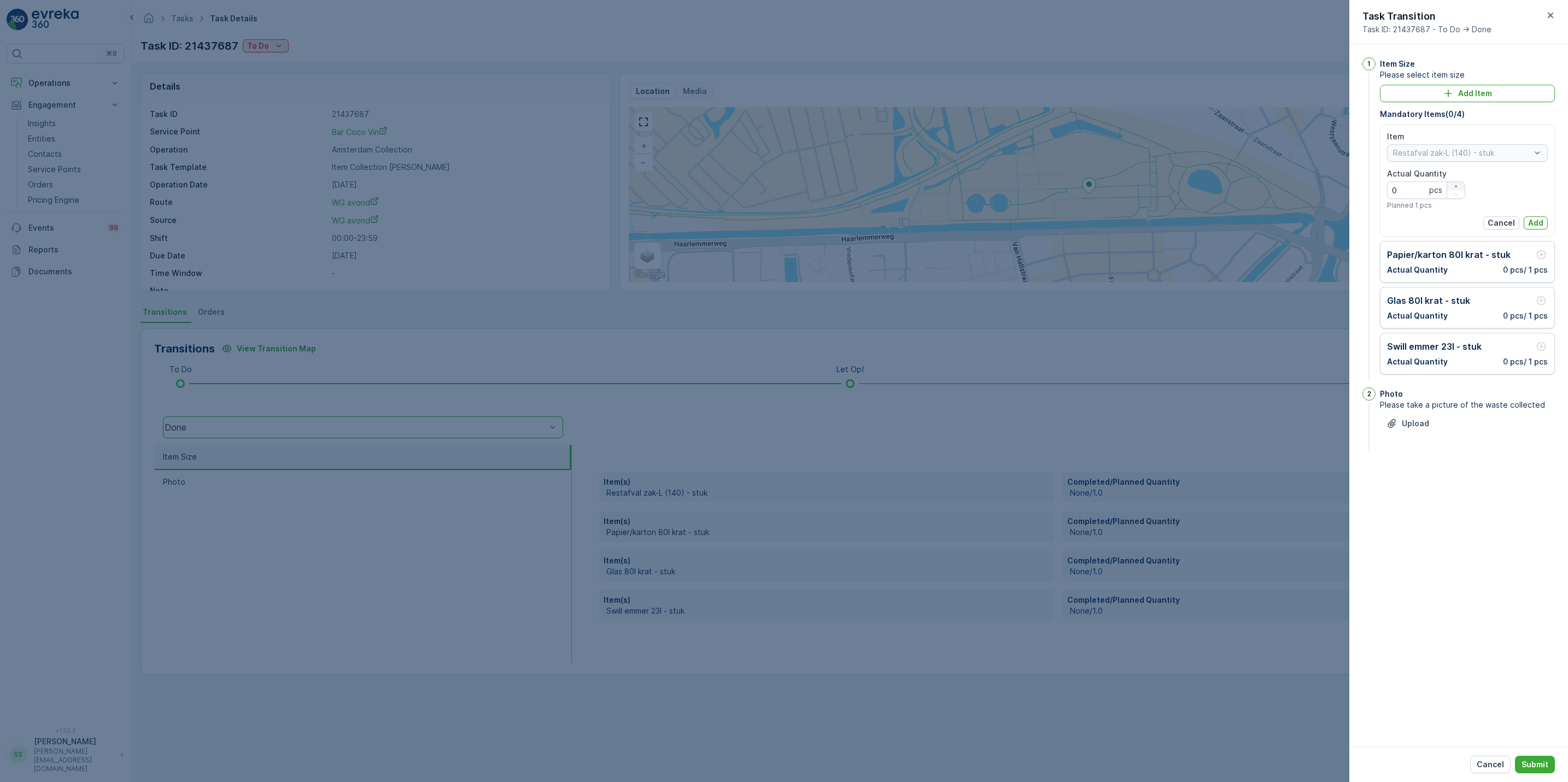
click at [1455, 187] on icon "button" at bounding box center [1455, 186] width 6 height 6
type Quantity "1"
click at [1536, 223] on p "Add" at bounding box center [1535, 223] width 15 height 11
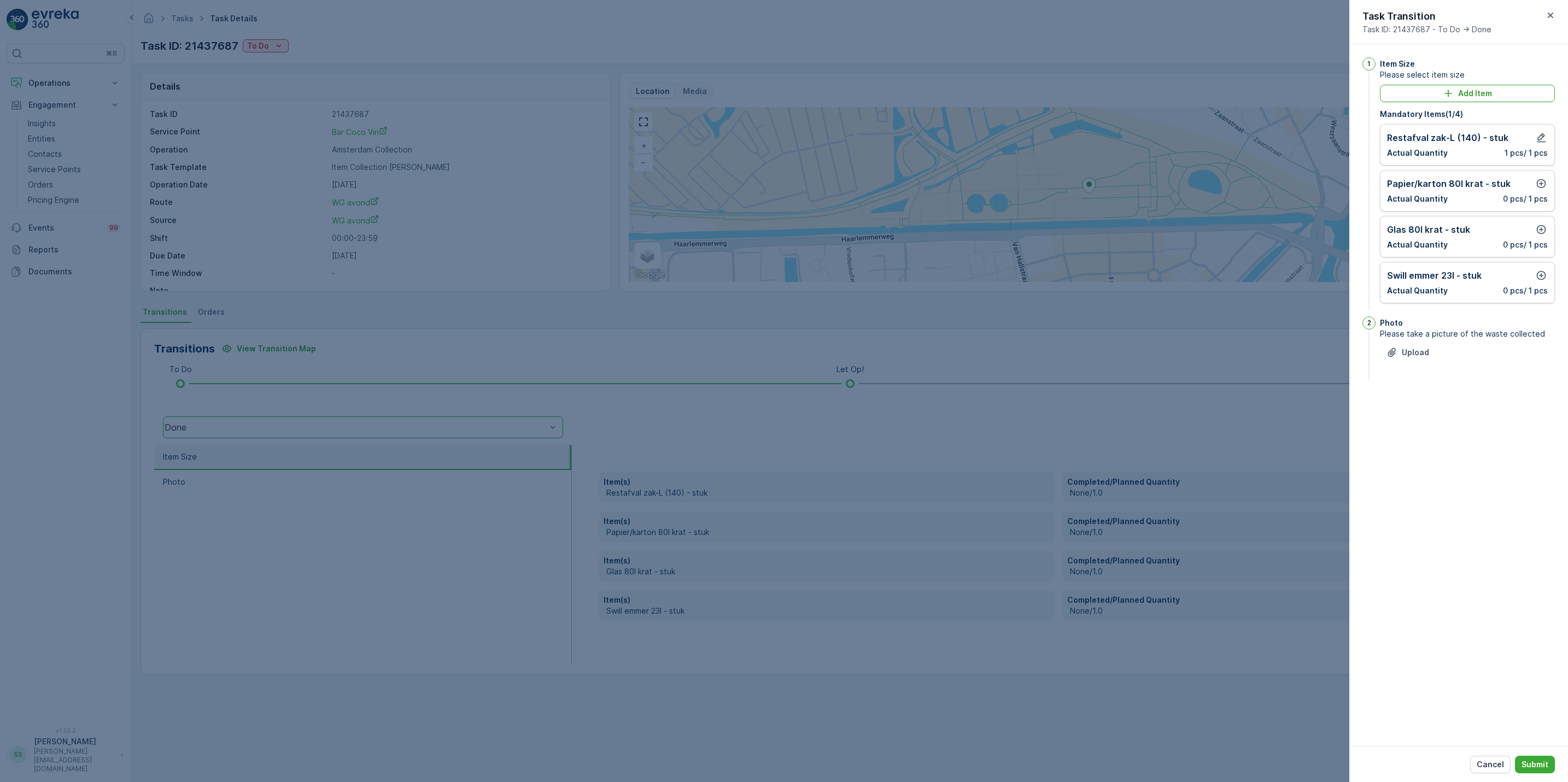
click at [1541, 194] on p "0 pcs / 1 pcs" at bounding box center [1525, 198] width 45 height 11
click at [1541, 183] on icon "button" at bounding box center [1541, 183] width 11 height 11
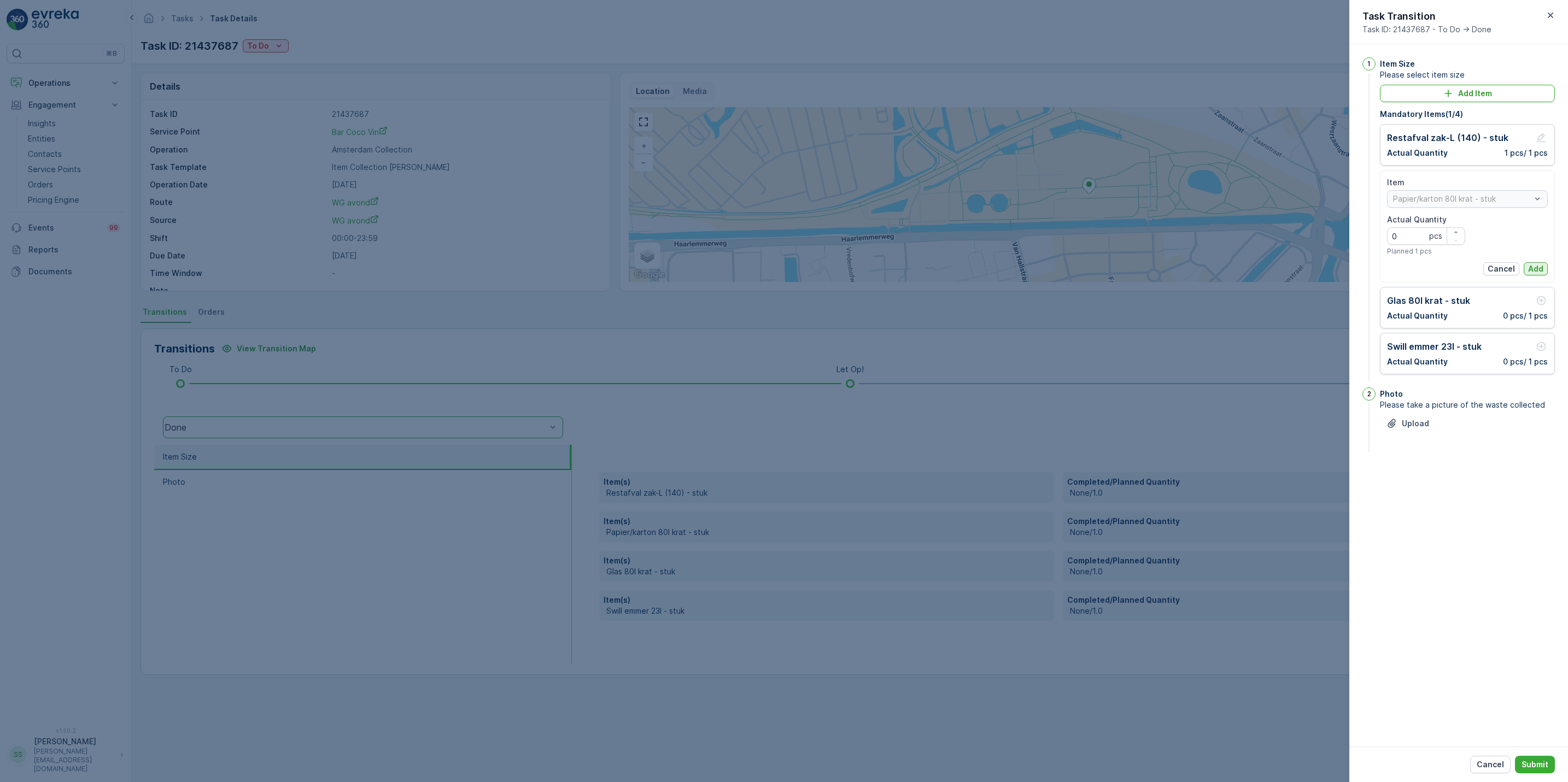
click at [1533, 267] on p "Add" at bounding box center [1535, 268] width 15 height 11
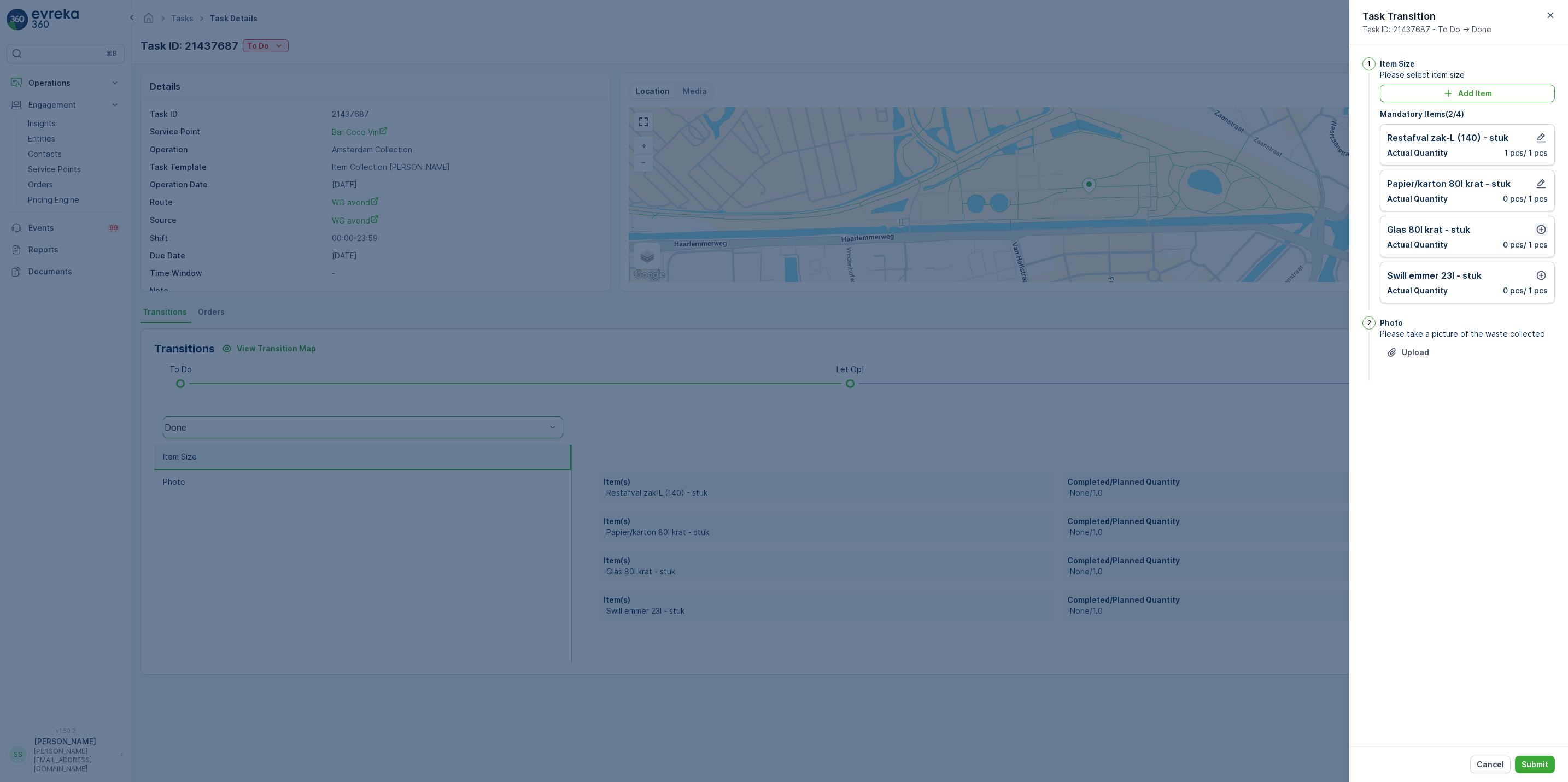
click at [1541, 234] on icon "button" at bounding box center [1541, 229] width 11 height 11
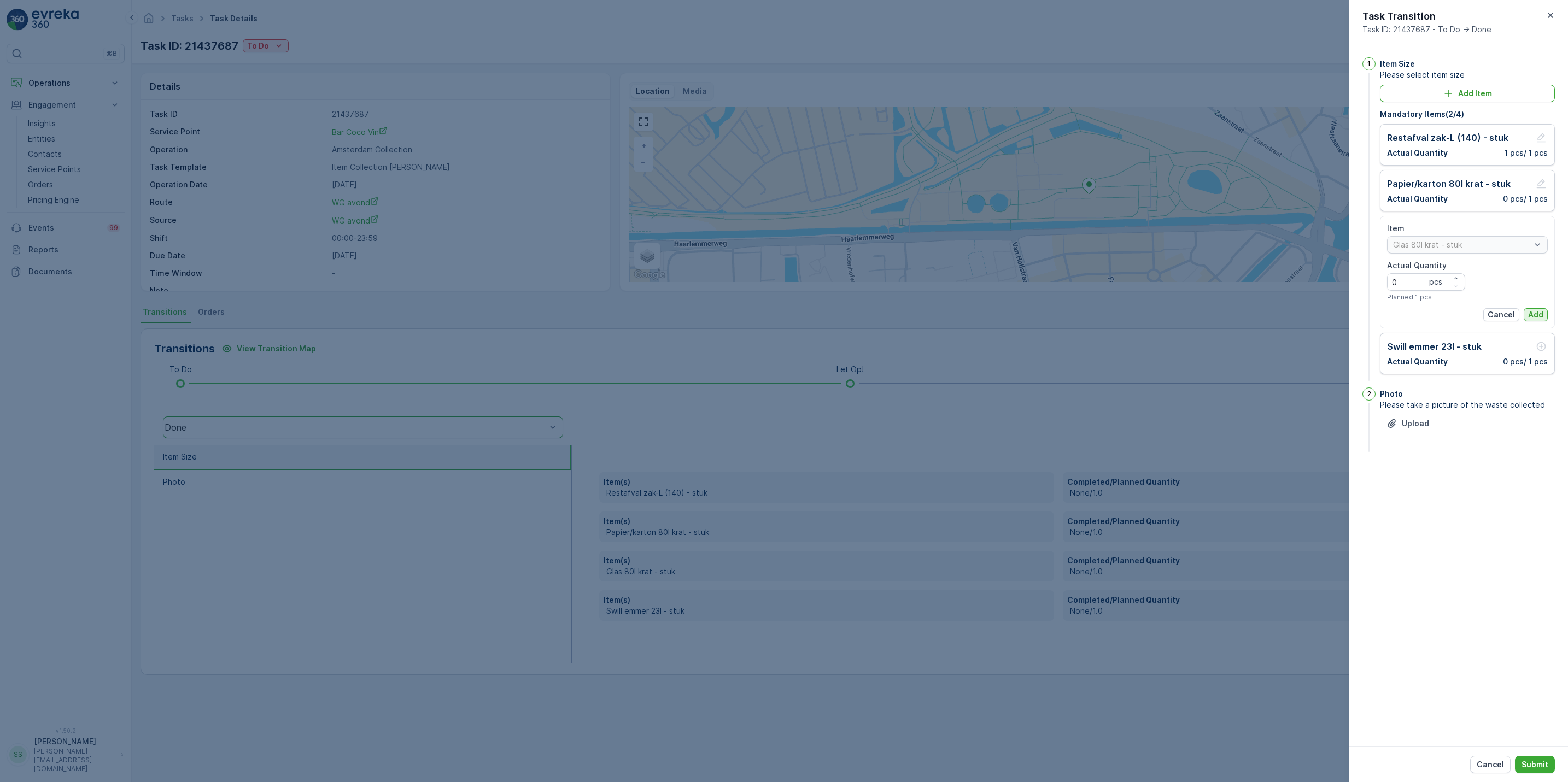
click at [1541, 312] on p "Add" at bounding box center [1535, 314] width 15 height 11
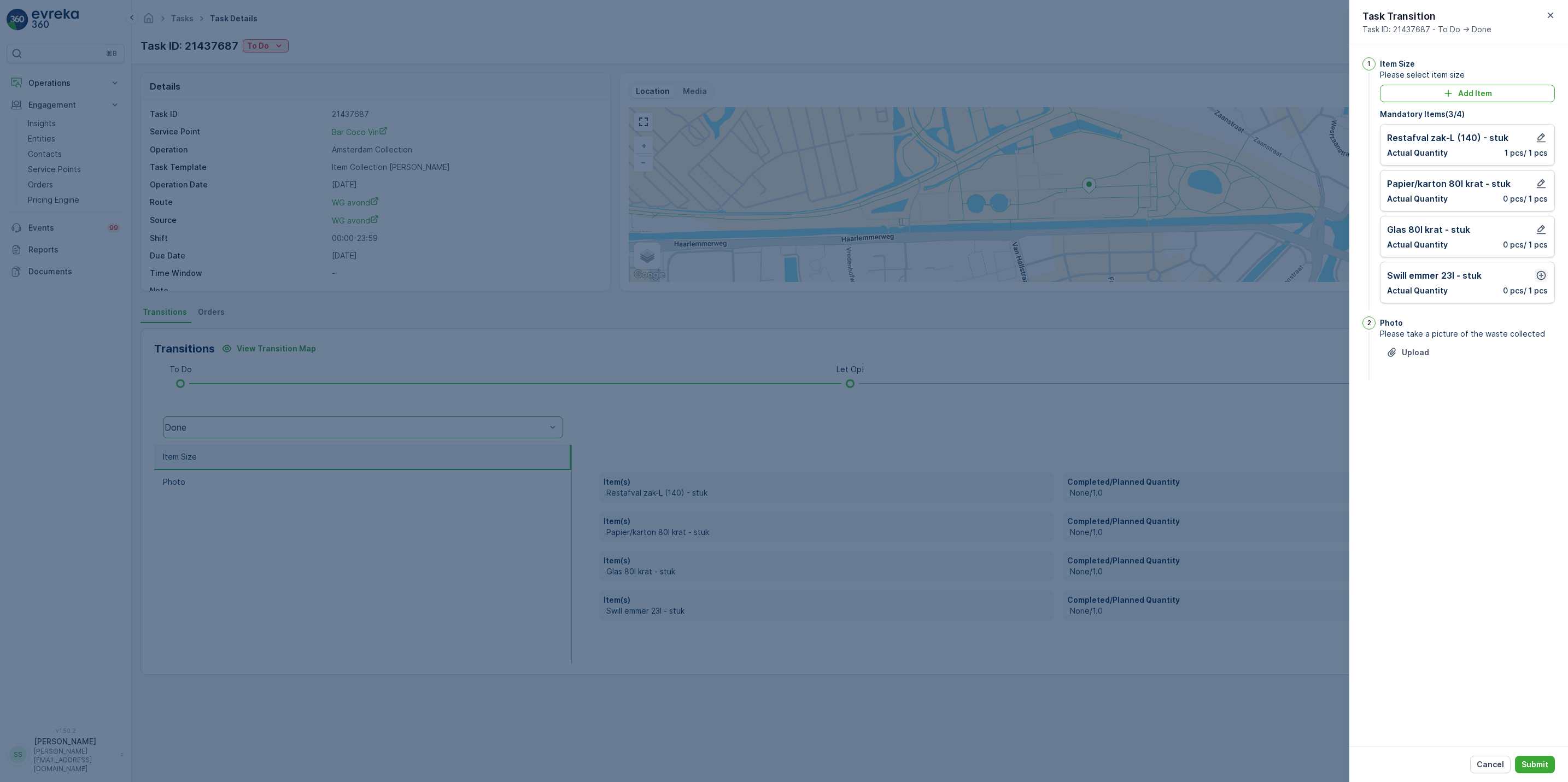
click at [1542, 279] on icon "button" at bounding box center [1541, 275] width 11 height 11
click at [1525, 363] on button "Add" at bounding box center [1535, 360] width 24 height 13
click at [1526, 756] on button "Submit" at bounding box center [1534, 765] width 40 height 18
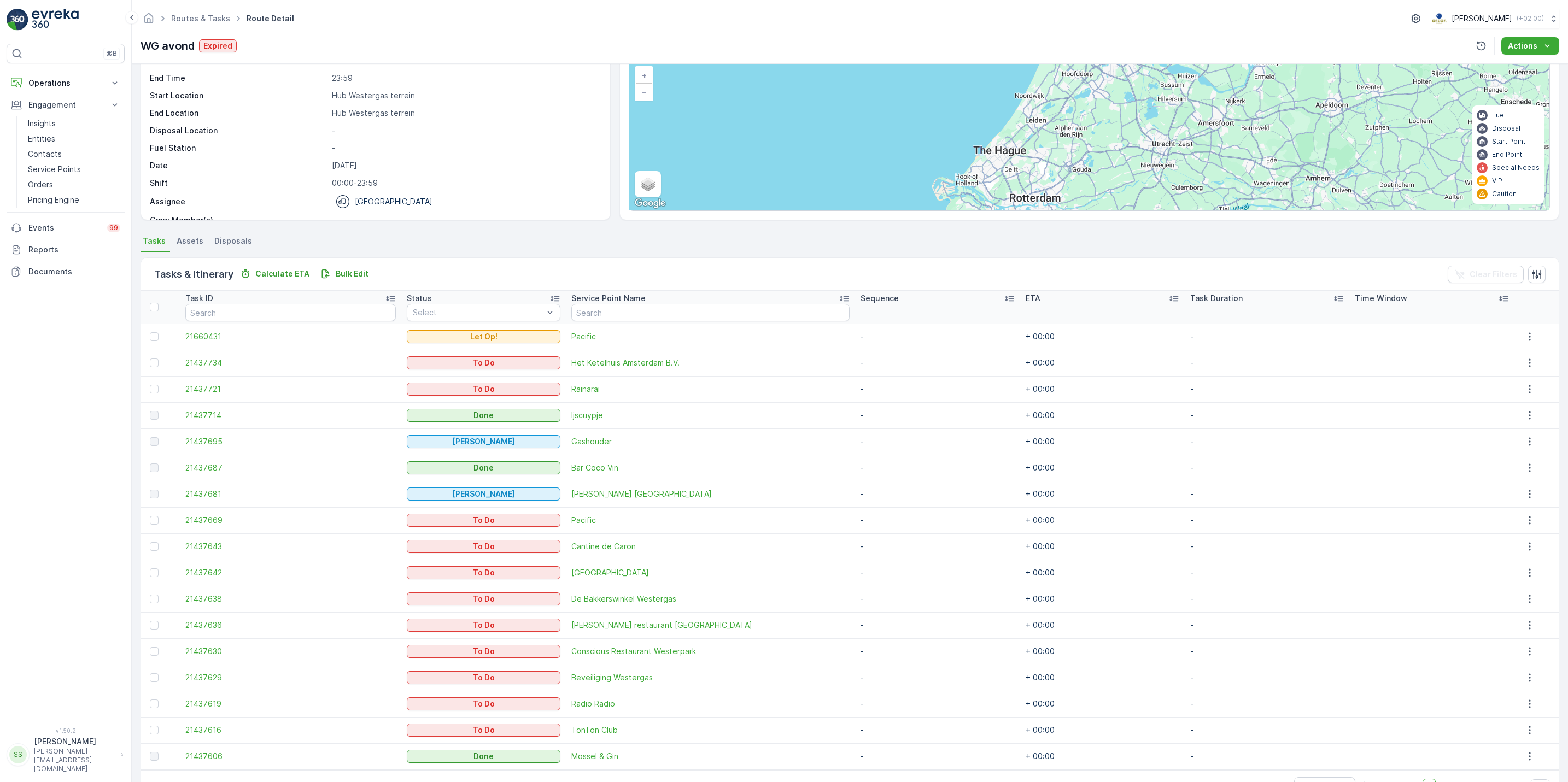
scroll to position [79, 0]
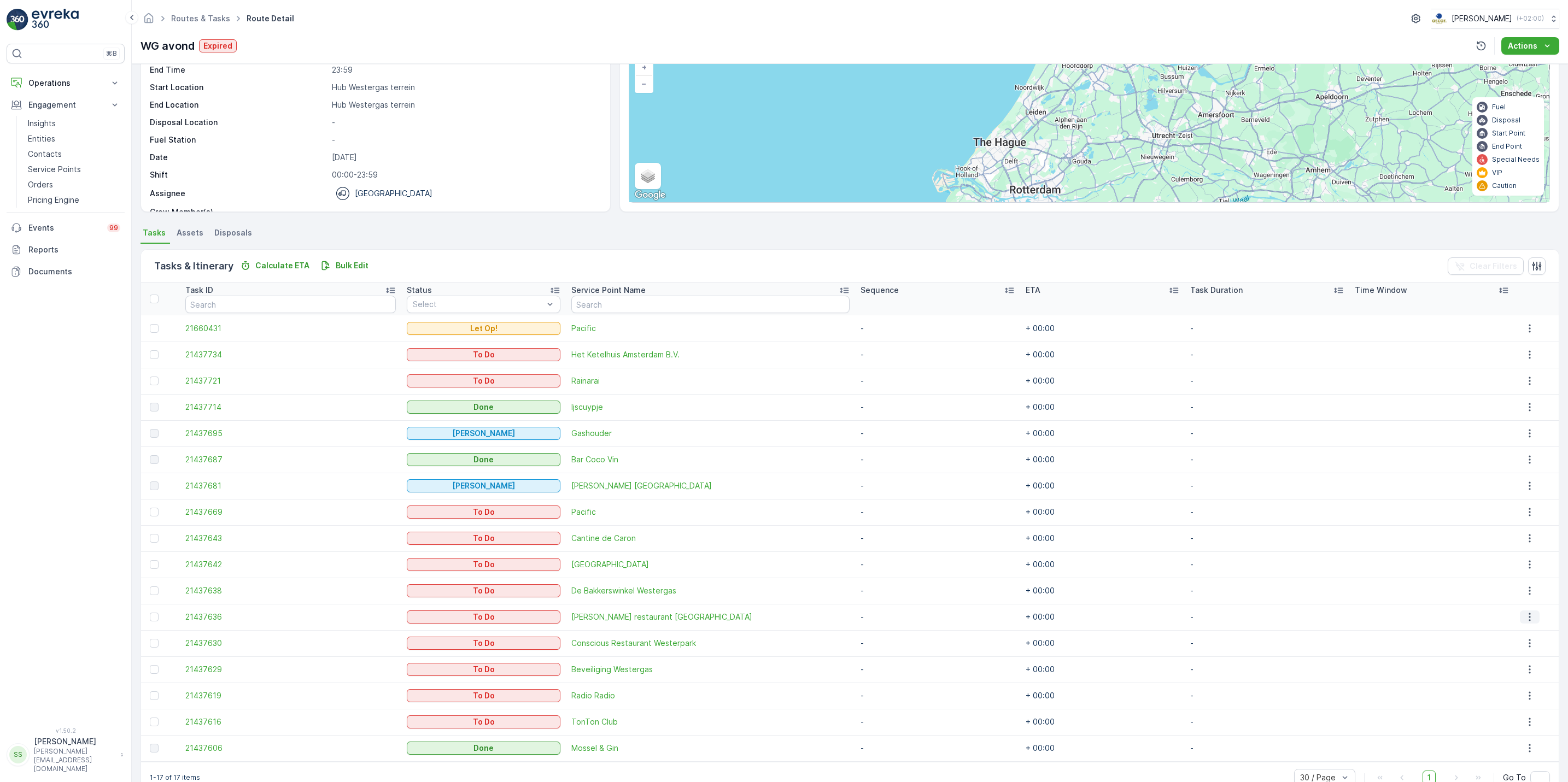
click at [1525, 615] on icon "button" at bounding box center [1530, 617] width 11 height 11
click at [1521, 633] on span "See More Details" at bounding box center [1522, 634] width 64 height 11
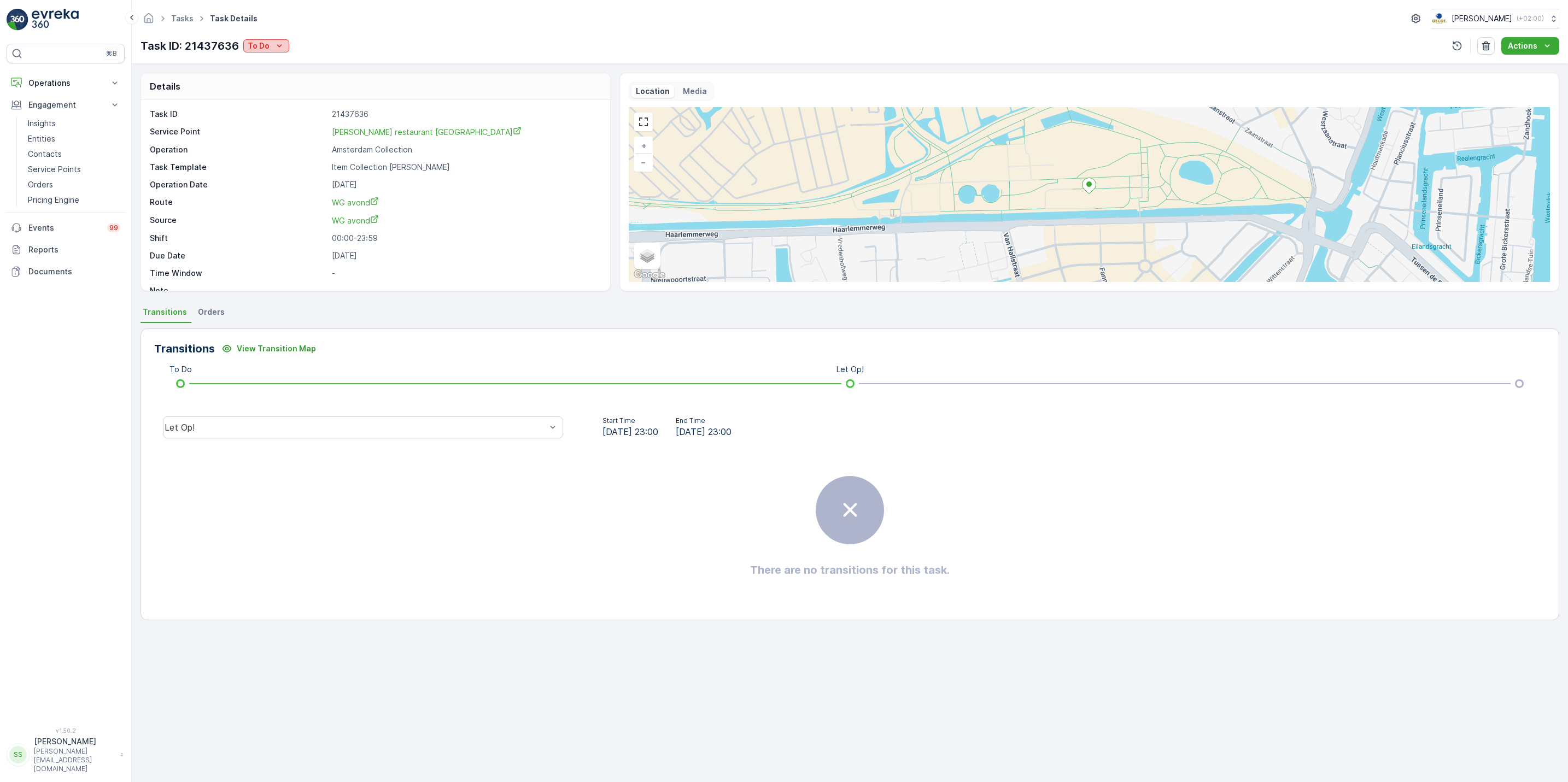
click at [261, 51] on p "To Do" at bounding box center [259, 46] width 22 height 11
click at [279, 77] on span "[PERSON_NAME]" at bounding box center [280, 78] width 61 height 11
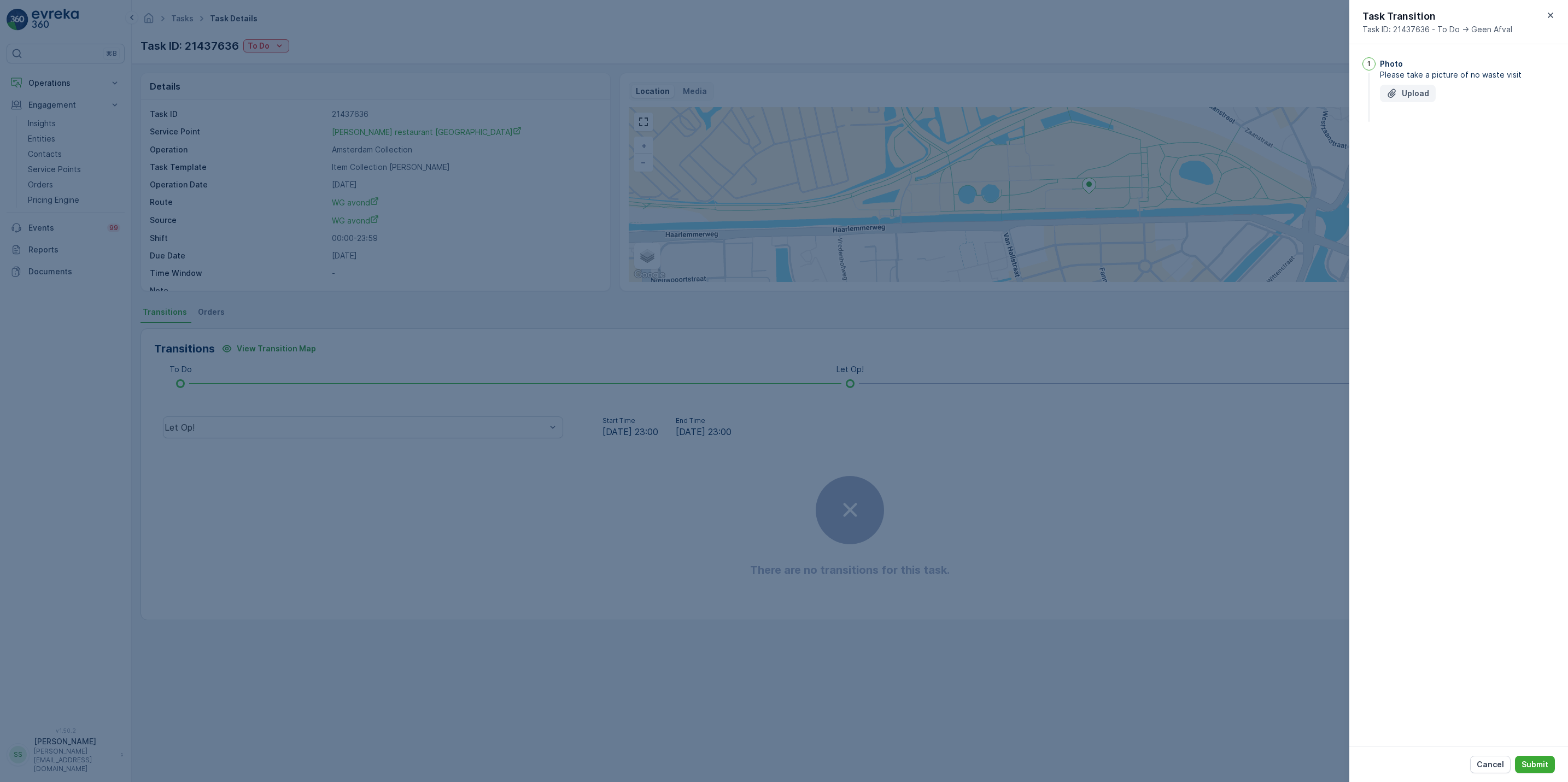
click at [1417, 94] on p "Upload" at bounding box center [1415, 93] width 27 height 11
click at [1526, 758] on button "Submit" at bounding box center [1534, 765] width 40 height 18
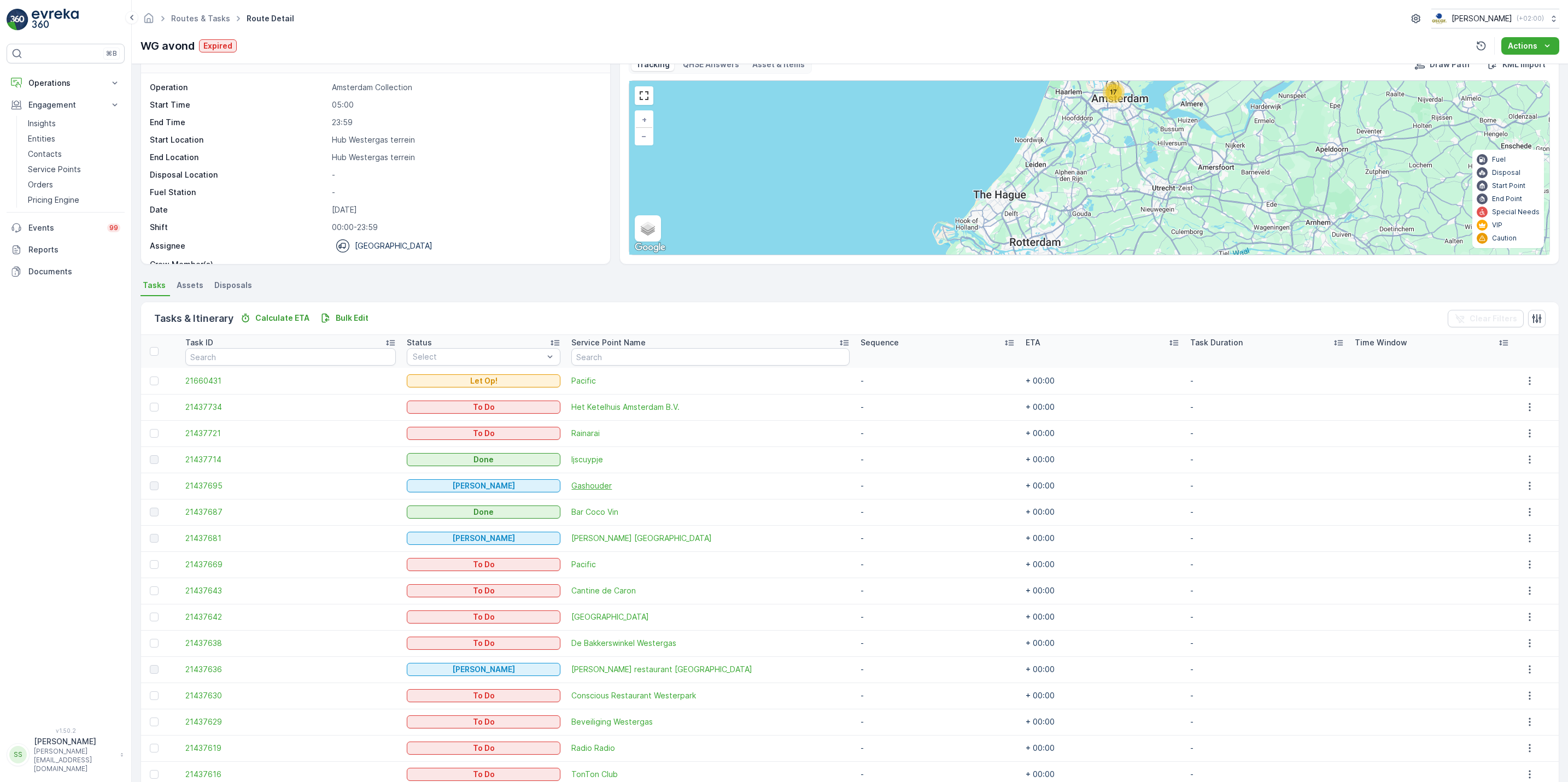
scroll to position [105, 0]
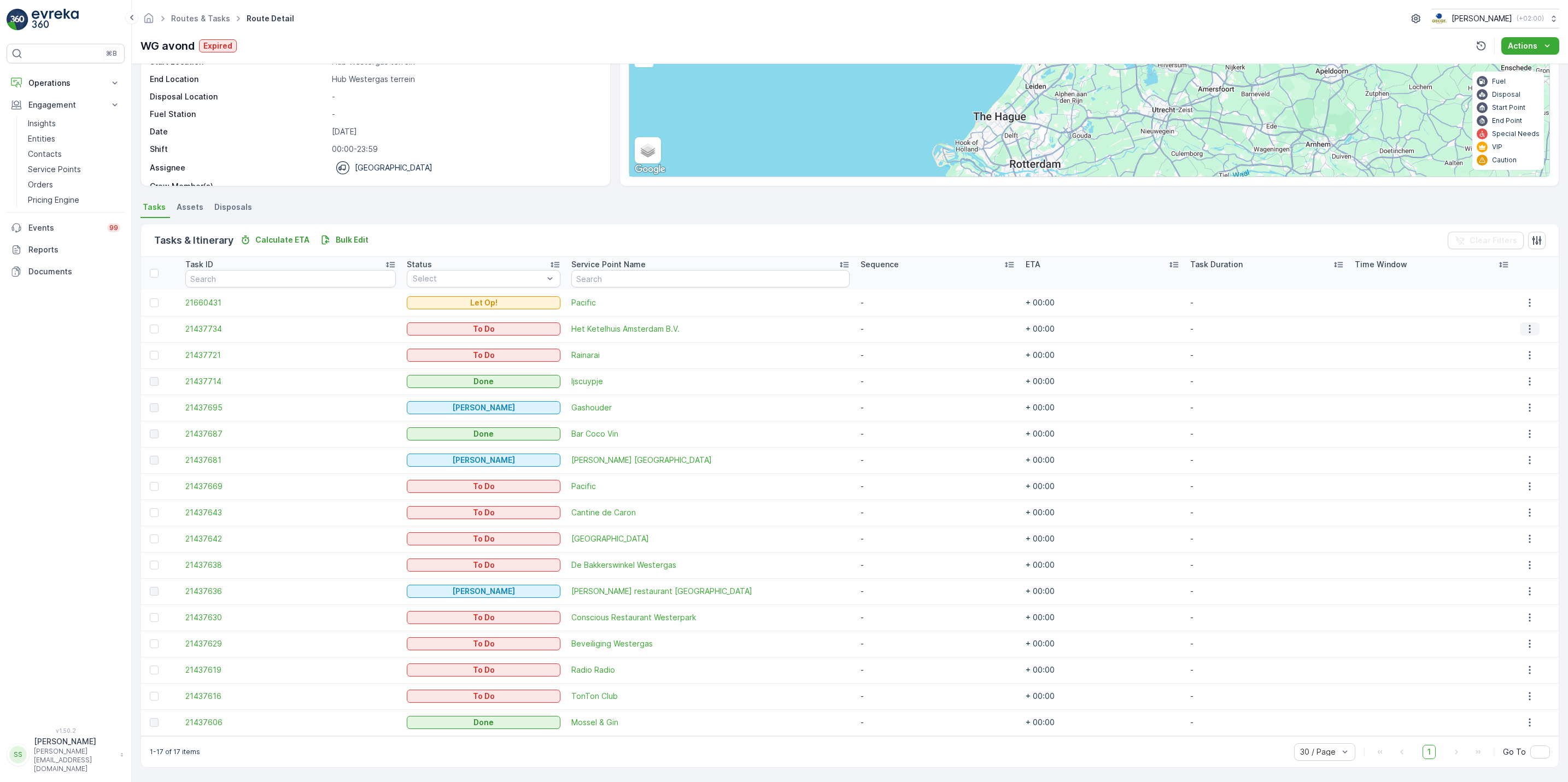
click at [1529, 332] on button "button" at bounding box center [1530, 329] width 19 height 13
click at [1522, 344] on span "See More Details" at bounding box center [1522, 345] width 64 height 11
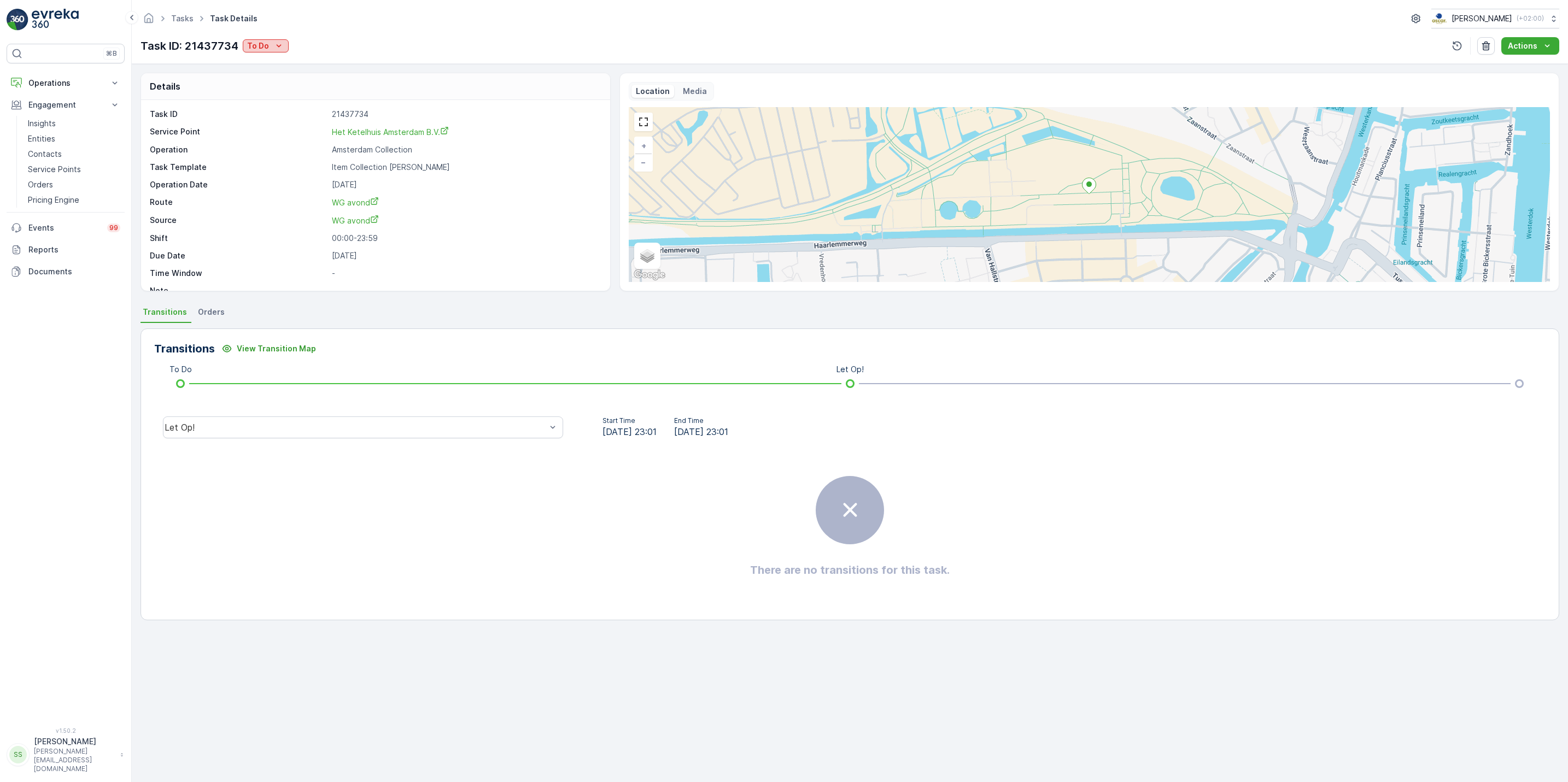
click at [271, 50] on div "To Do" at bounding box center [266, 46] width 37 height 11
click at [271, 92] on div "Done" at bounding box center [280, 93] width 69 height 15
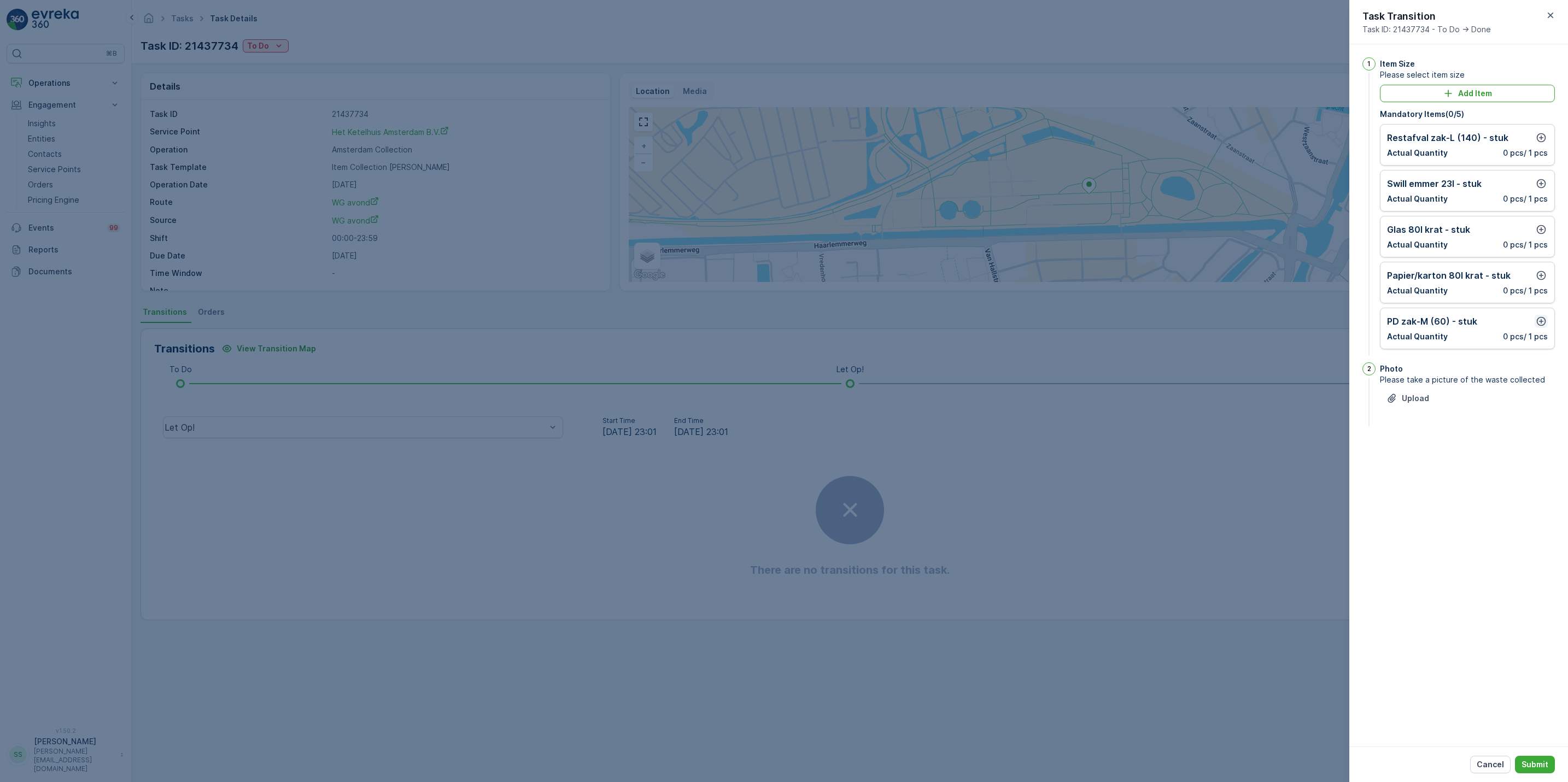
click at [1537, 325] on icon "button" at bounding box center [1541, 321] width 9 height 9
click at [1453, 371] on icon "button" at bounding box center [1455, 369] width 6 height 6
type Quantity "1"
click at [1535, 410] on p "Add" at bounding box center [1535, 406] width 15 height 11
click at [1545, 277] on icon "button" at bounding box center [1541, 275] width 9 height 9
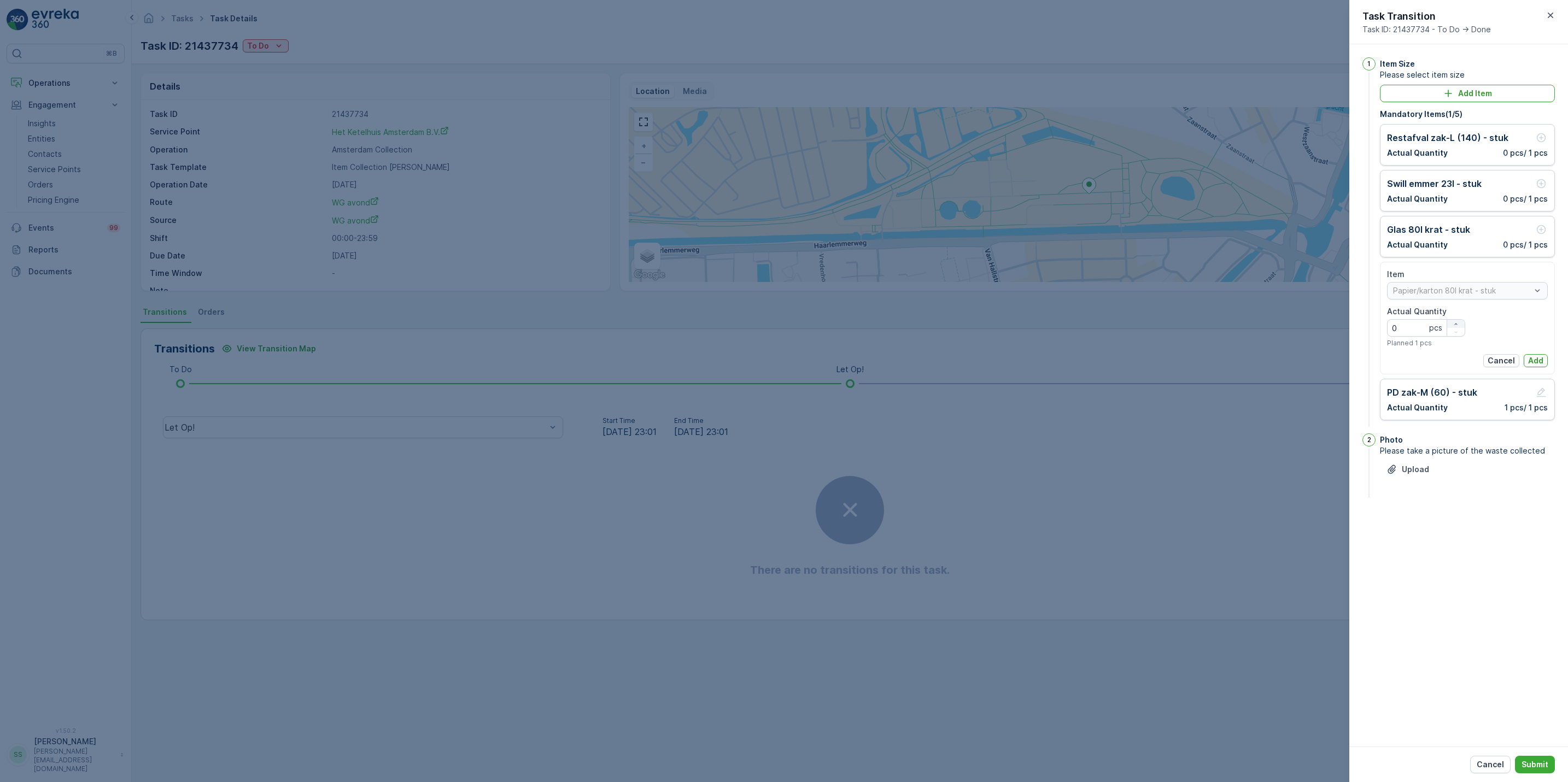
click at [1461, 328] on div "button" at bounding box center [1456, 323] width 18 height 6
type Quantity "1"
click at [1546, 361] on button "Add" at bounding box center [1535, 360] width 24 height 13
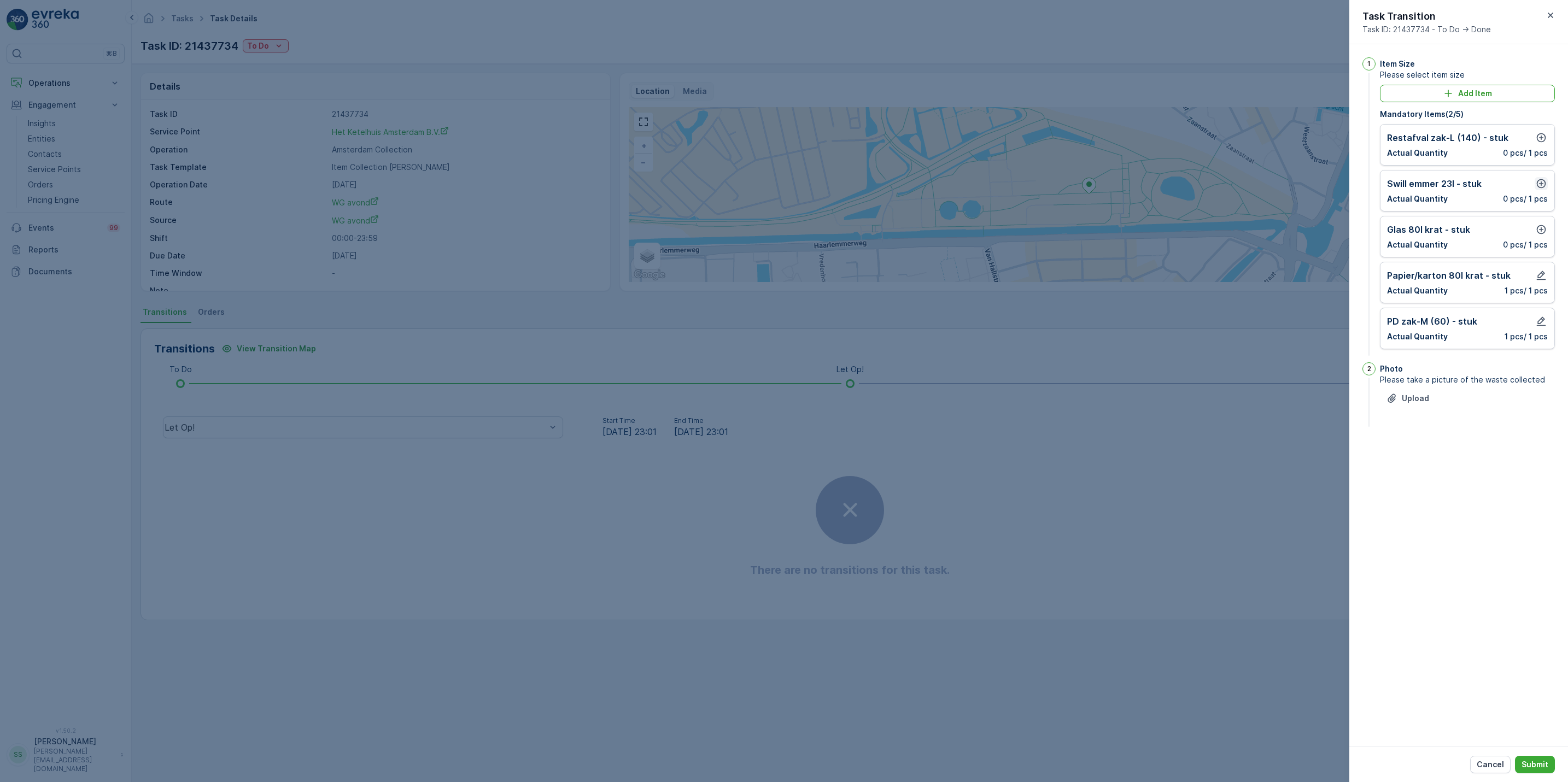
click at [1541, 182] on icon "button" at bounding box center [1541, 183] width 11 height 11
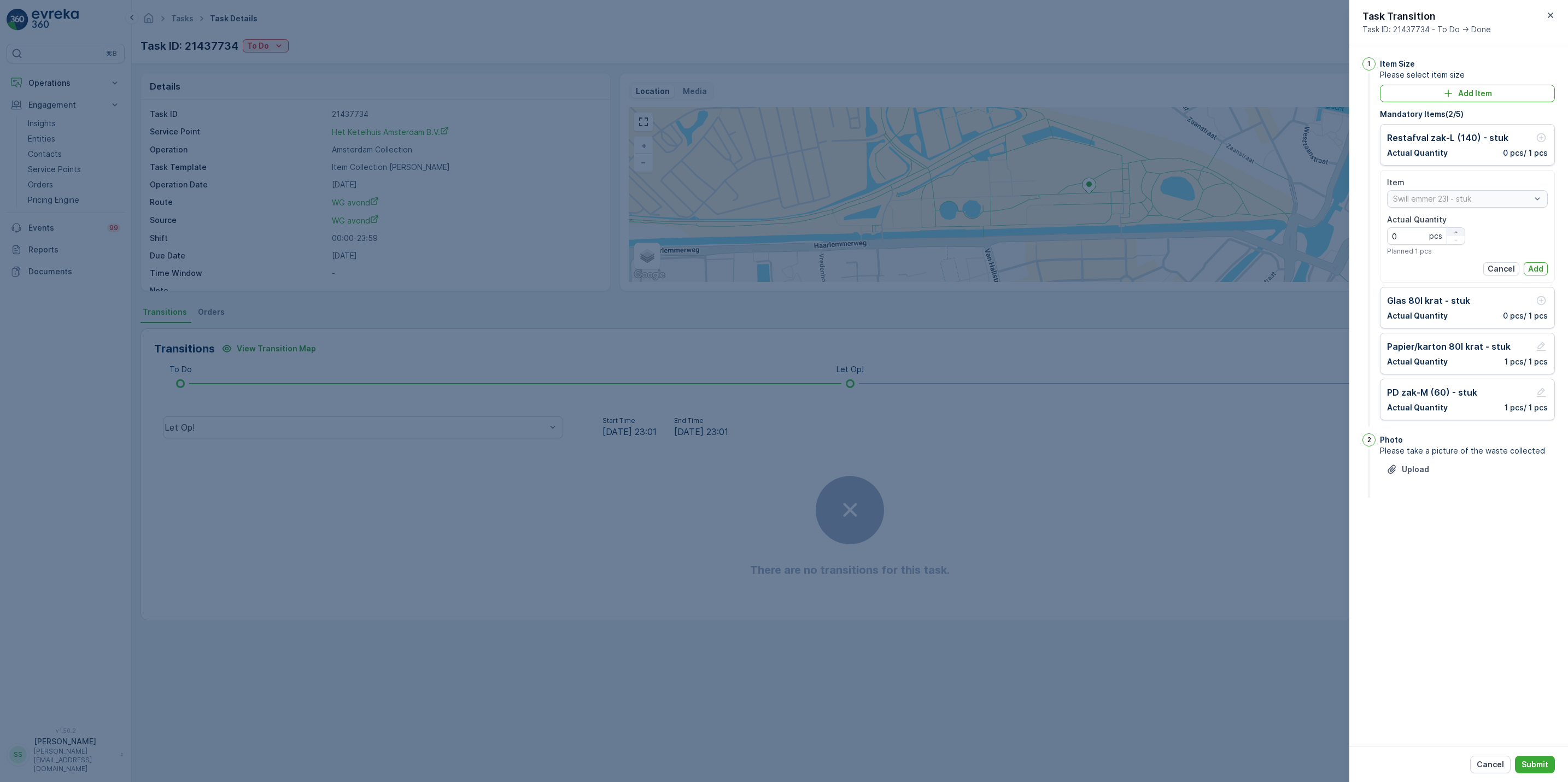
click at [1455, 234] on icon "button" at bounding box center [1455, 232] width 6 height 6
type Quantity "1"
click at [1548, 274] on div "Item Swill emmer 23l - stuk Actual Quantity 1 pcs Planned 1 pcs Cancel Add" at bounding box center [1468, 226] width 175 height 112
click at [1543, 272] on button "Add" at bounding box center [1535, 268] width 24 height 13
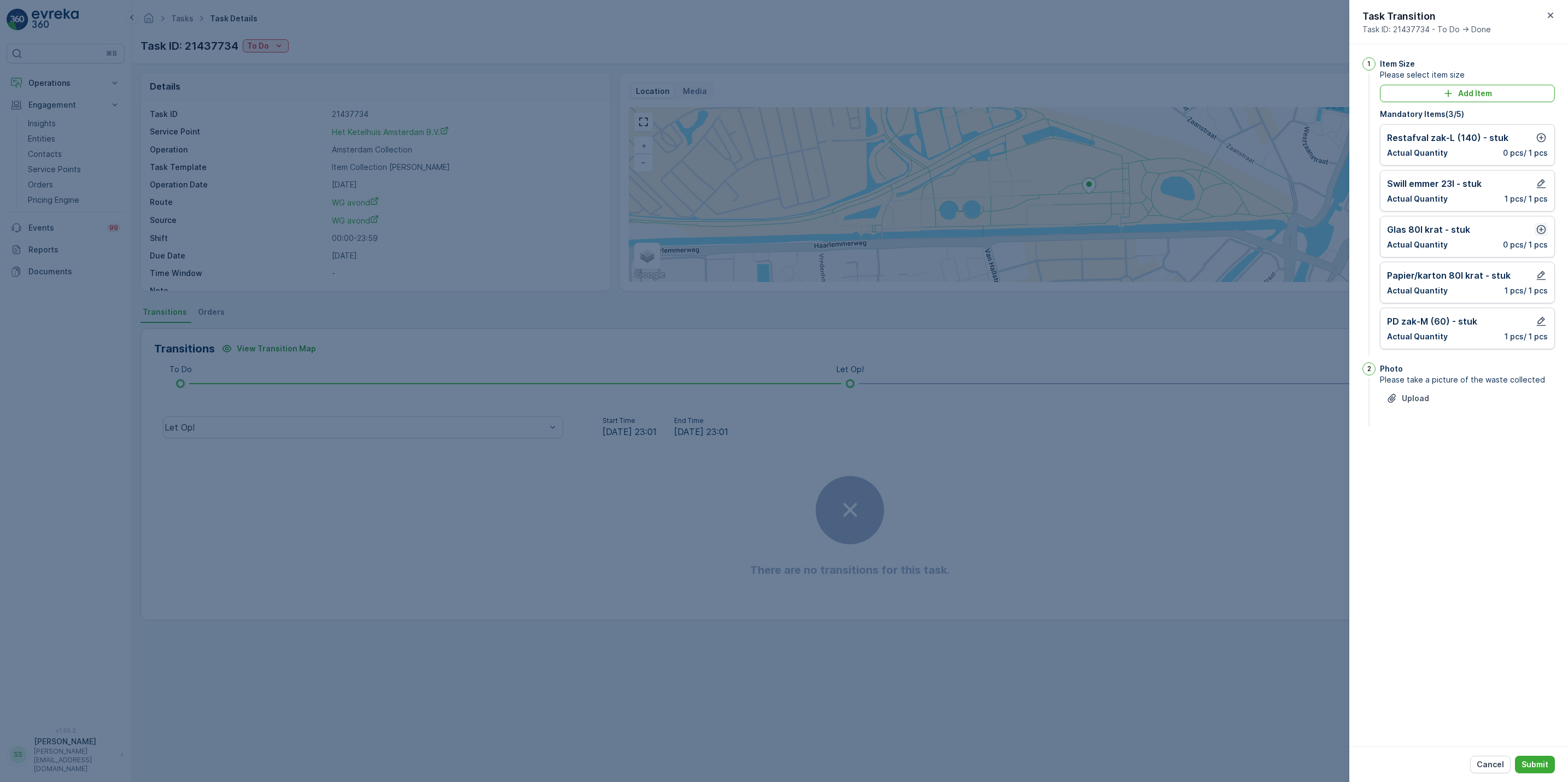
click at [1537, 230] on icon "button" at bounding box center [1541, 229] width 9 height 9
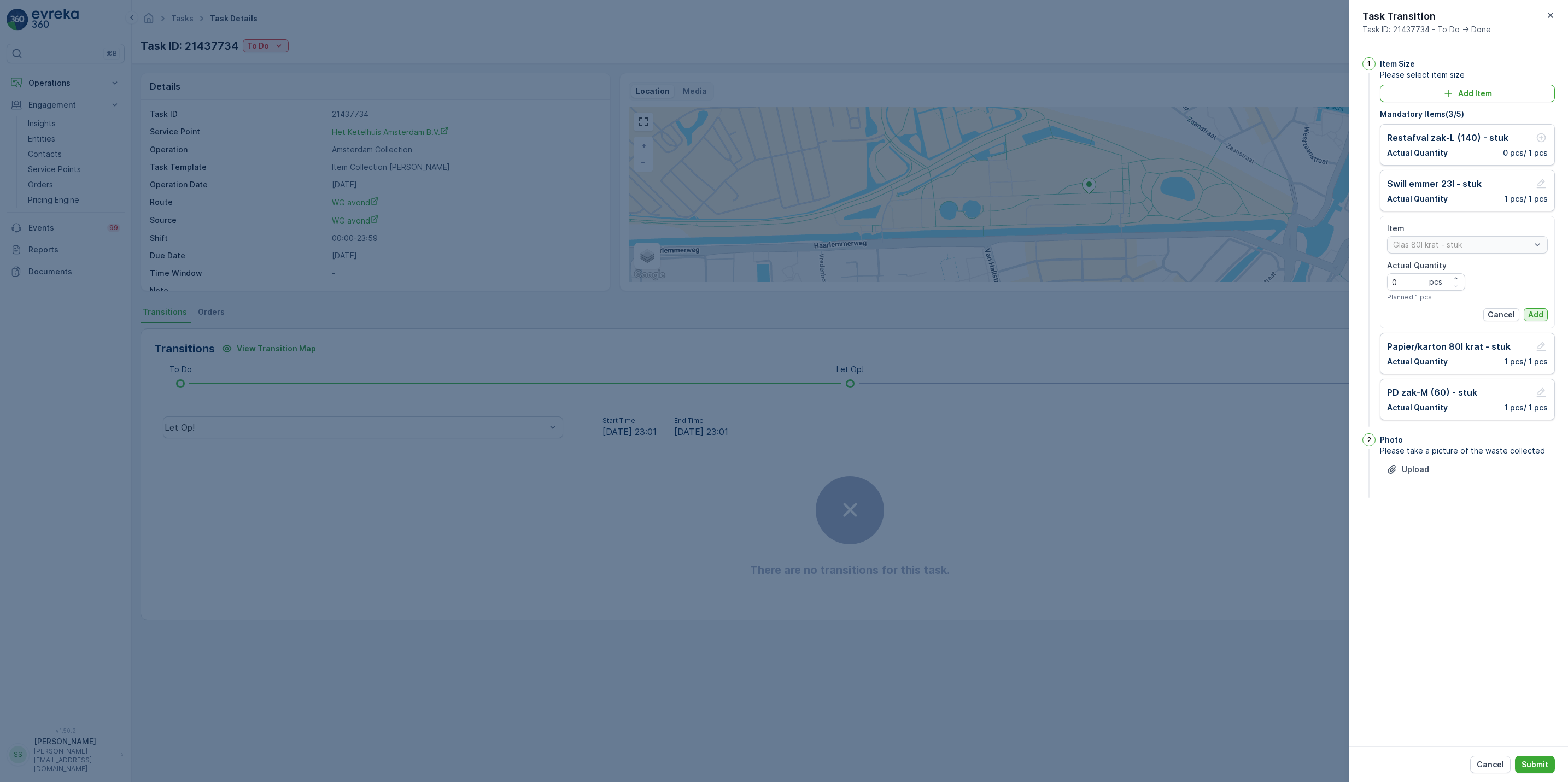
click at [1534, 311] on p "Add" at bounding box center [1535, 314] width 15 height 11
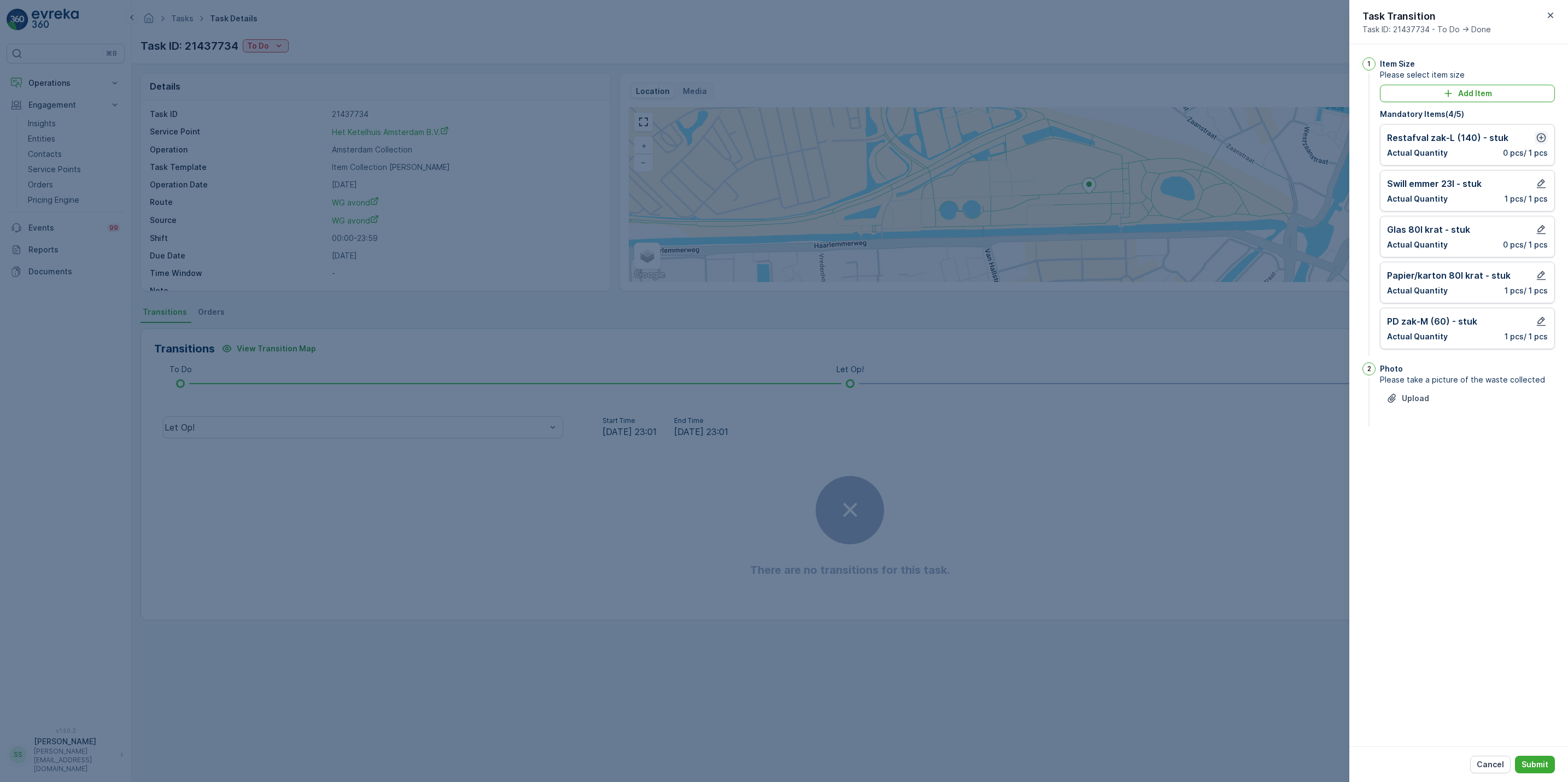
click at [1544, 136] on icon "button" at bounding box center [1541, 137] width 11 height 11
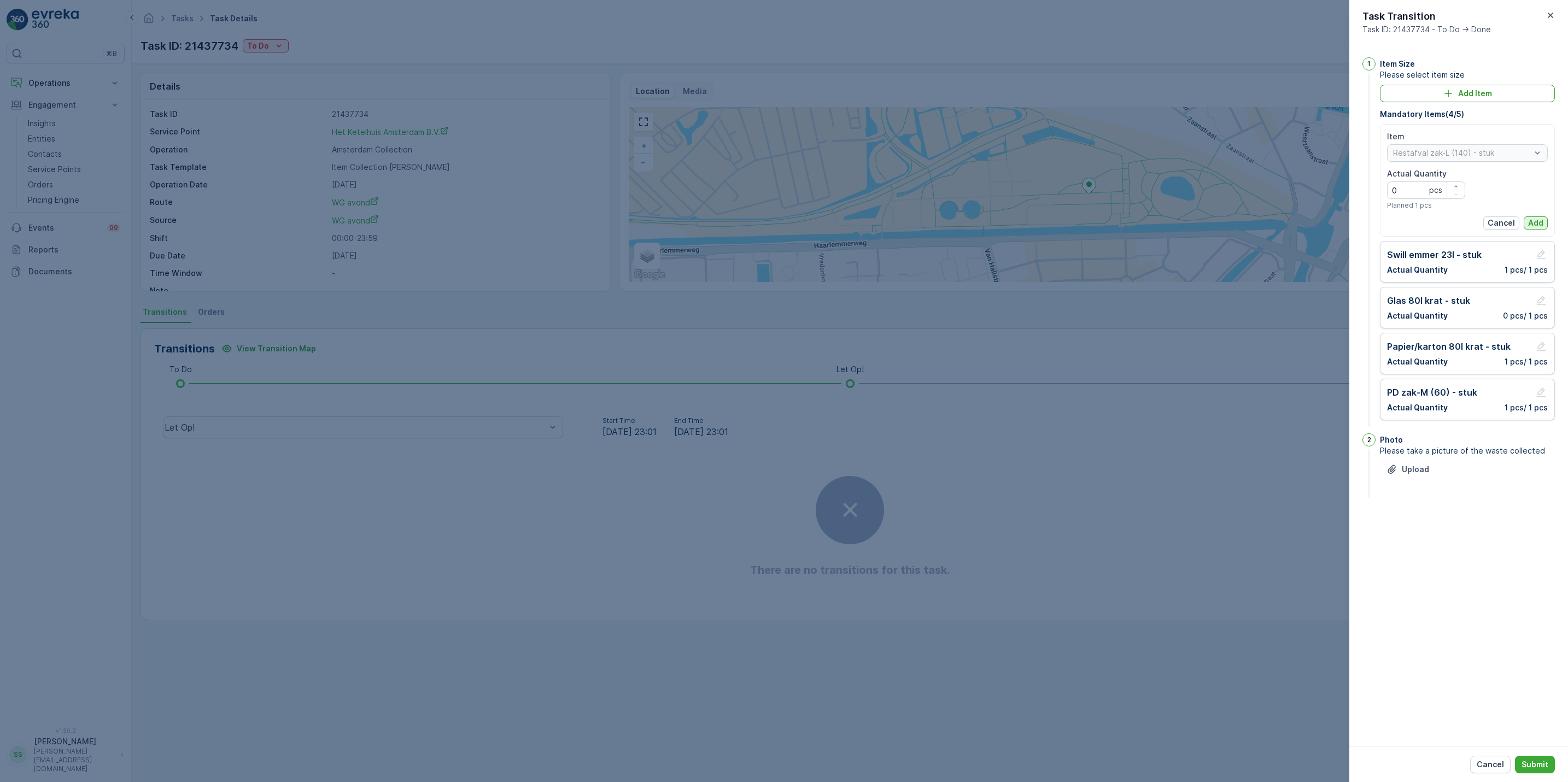
click at [1541, 225] on p "Add" at bounding box center [1535, 223] width 15 height 11
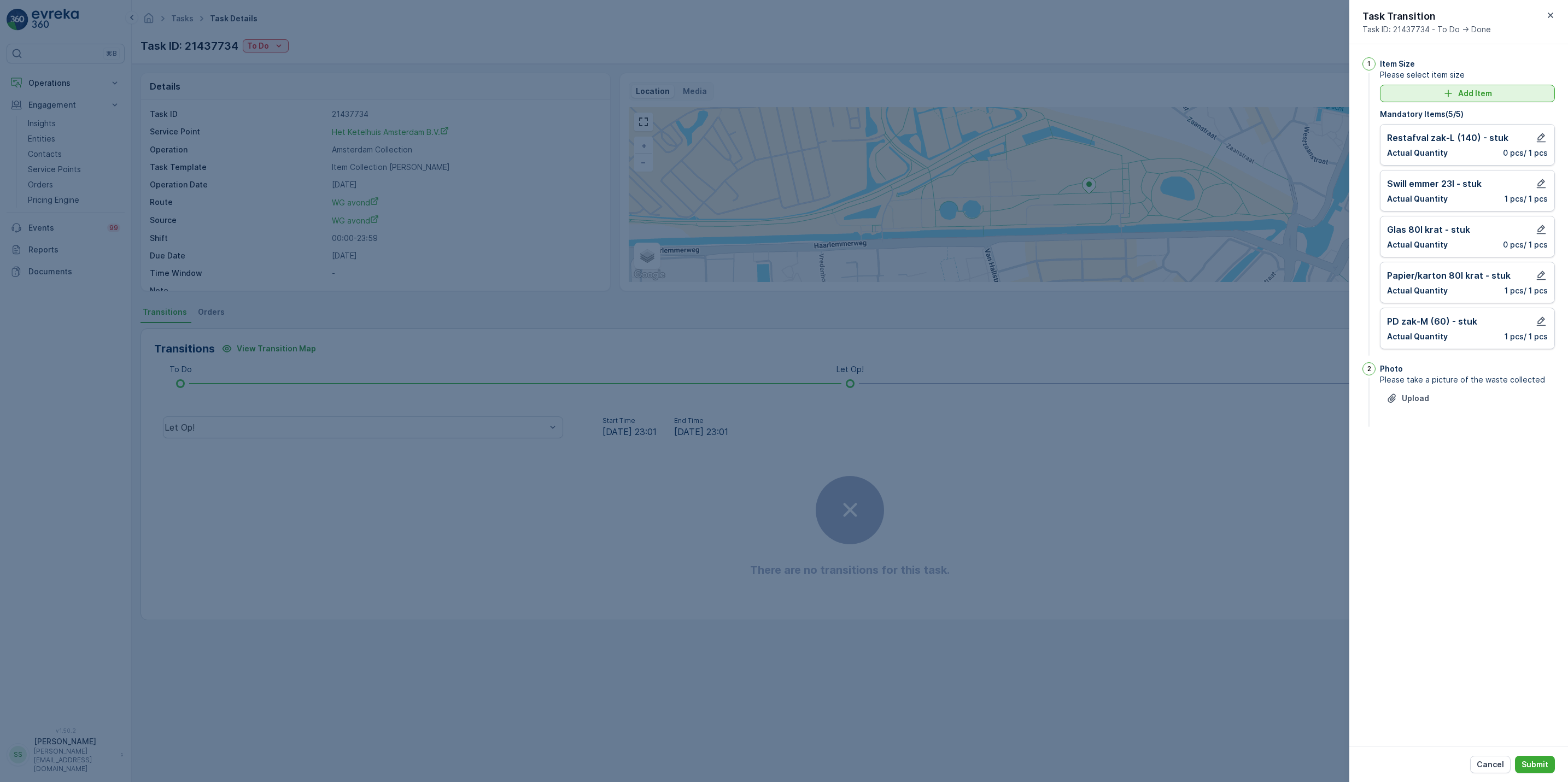
click at [1498, 100] on button "Add Item" at bounding box center [1468, 94] width 175 height 18
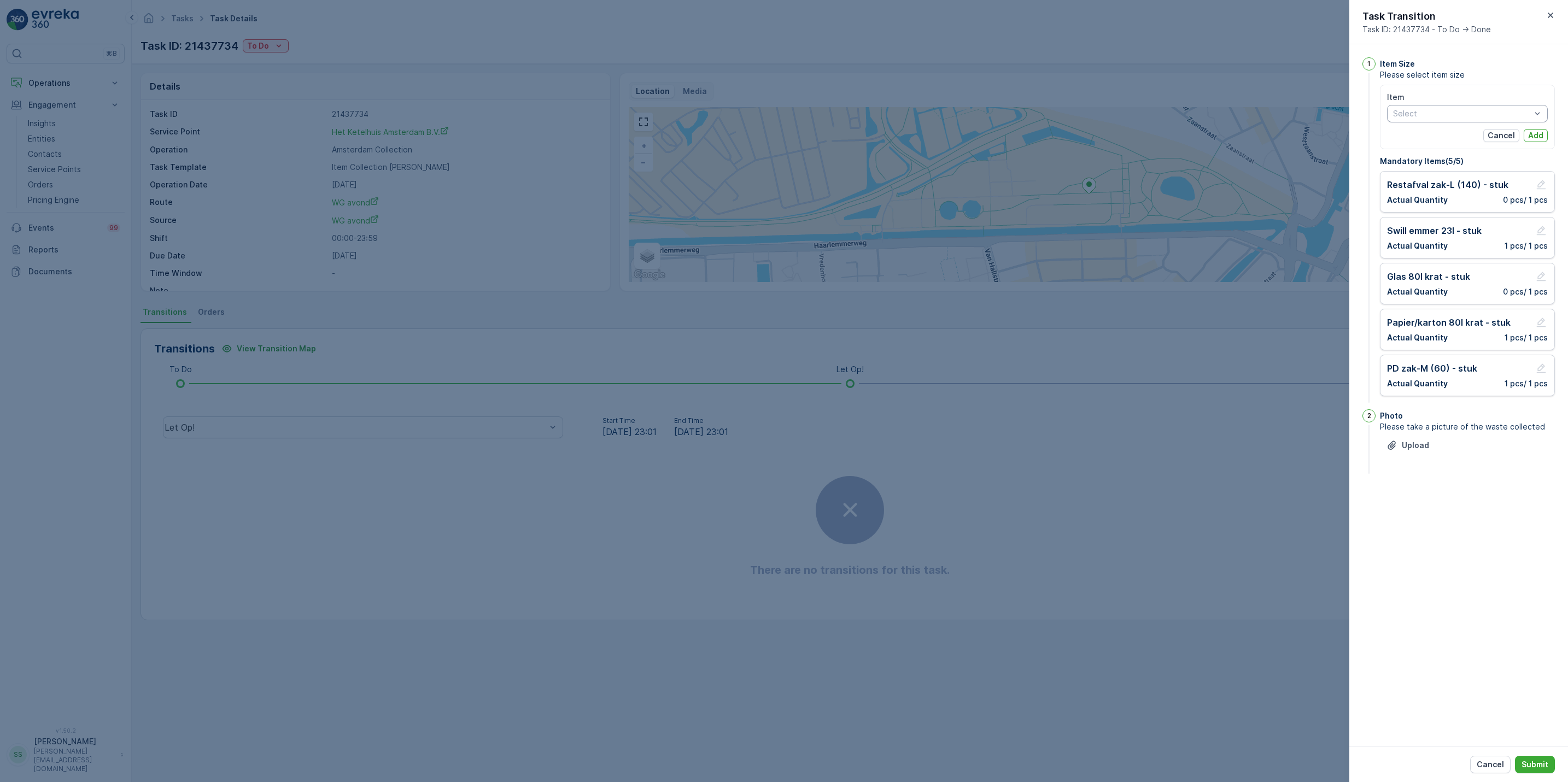
click at [1471, 122] on div "Select" at bounding box center [1467, 114] width 160 height 18
type input "metaal"
click at [1498, 221] on span "Metaal verpakking zak-L (140) - stuk" at bounding box center [1460, 225] width 134 height 9
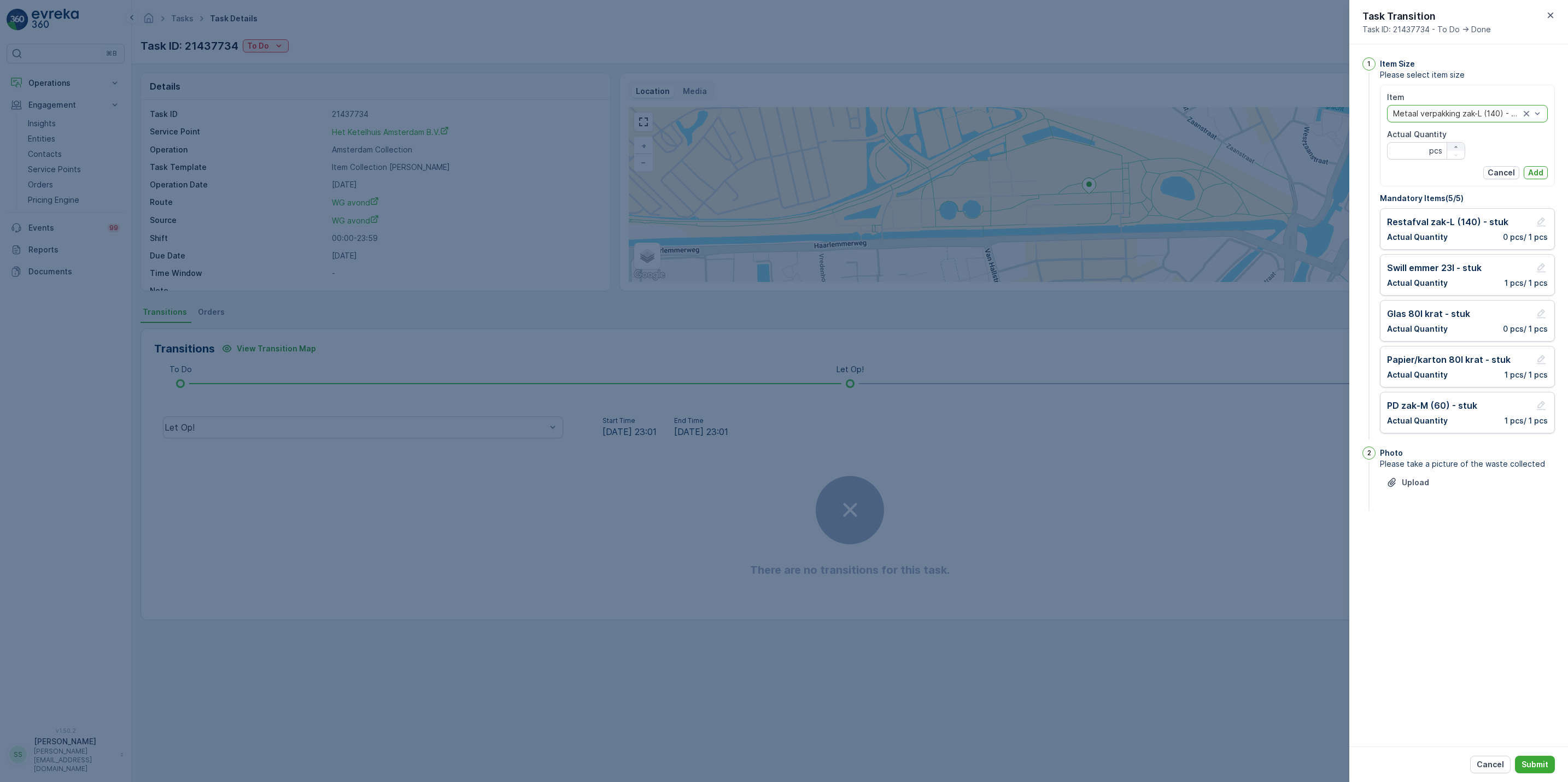
click at [1463, 146] on div "button" at bounding box center [1456, 146] width 18 height 6
type Quantity "1"
click at [1529, 169] on p "Add" at bounding box center [1535, 173] width 15 height 11
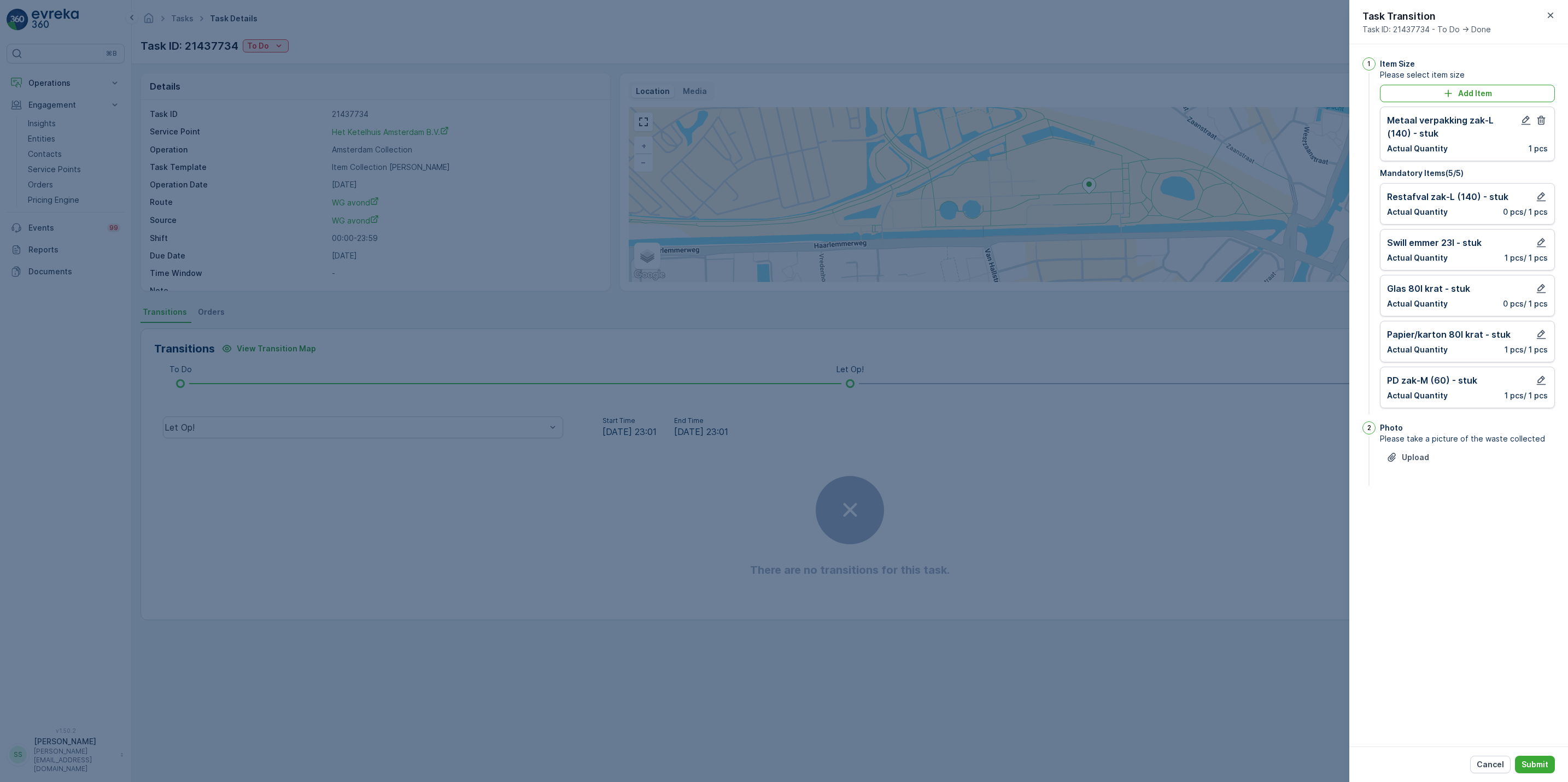
click at [1538, 753] on div "Cancel Submit" at bounding box center [1458, 764] width 219 height 35
click at [1541, 762] on p "Submit" at bounding box center [1535, 764] width 27 height 11
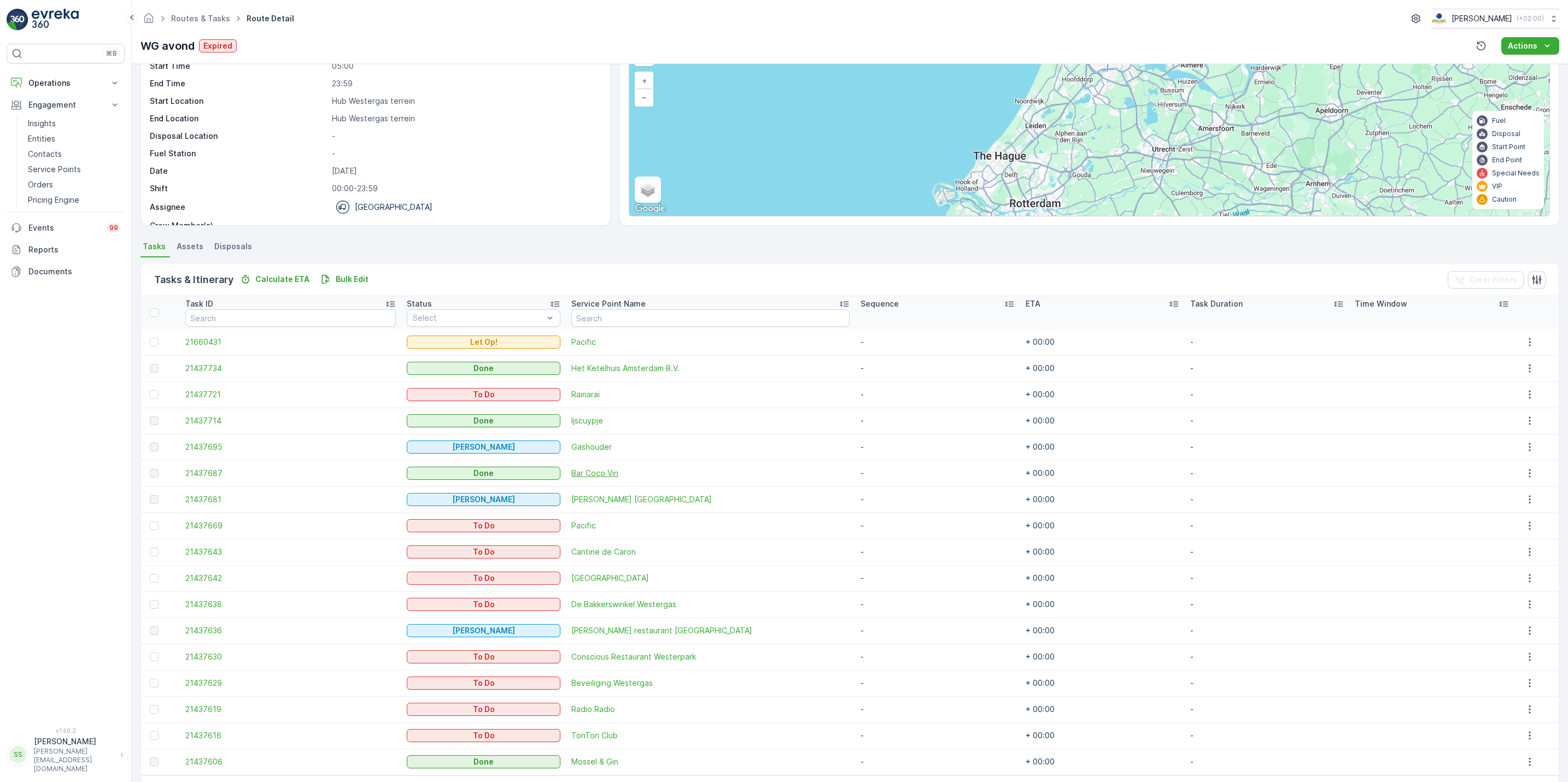
scroll to position [105, 0]
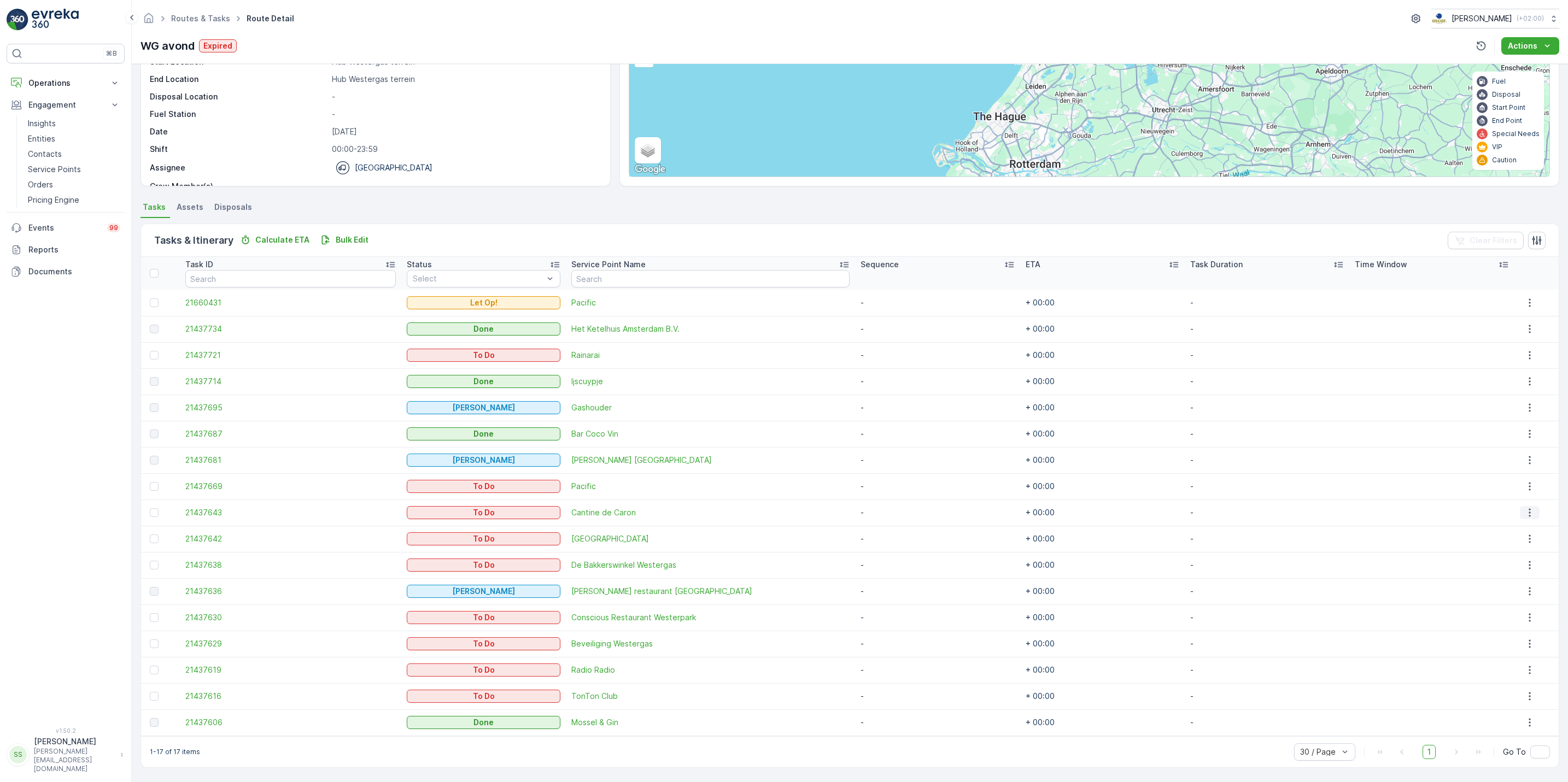
click at [1525, 510] on icon "button" at bounding box center [1530, 513] width 11 height 11
click at [1508, 530] on span "See More Details" at bounding box center [1522, 529] width 64 height 11
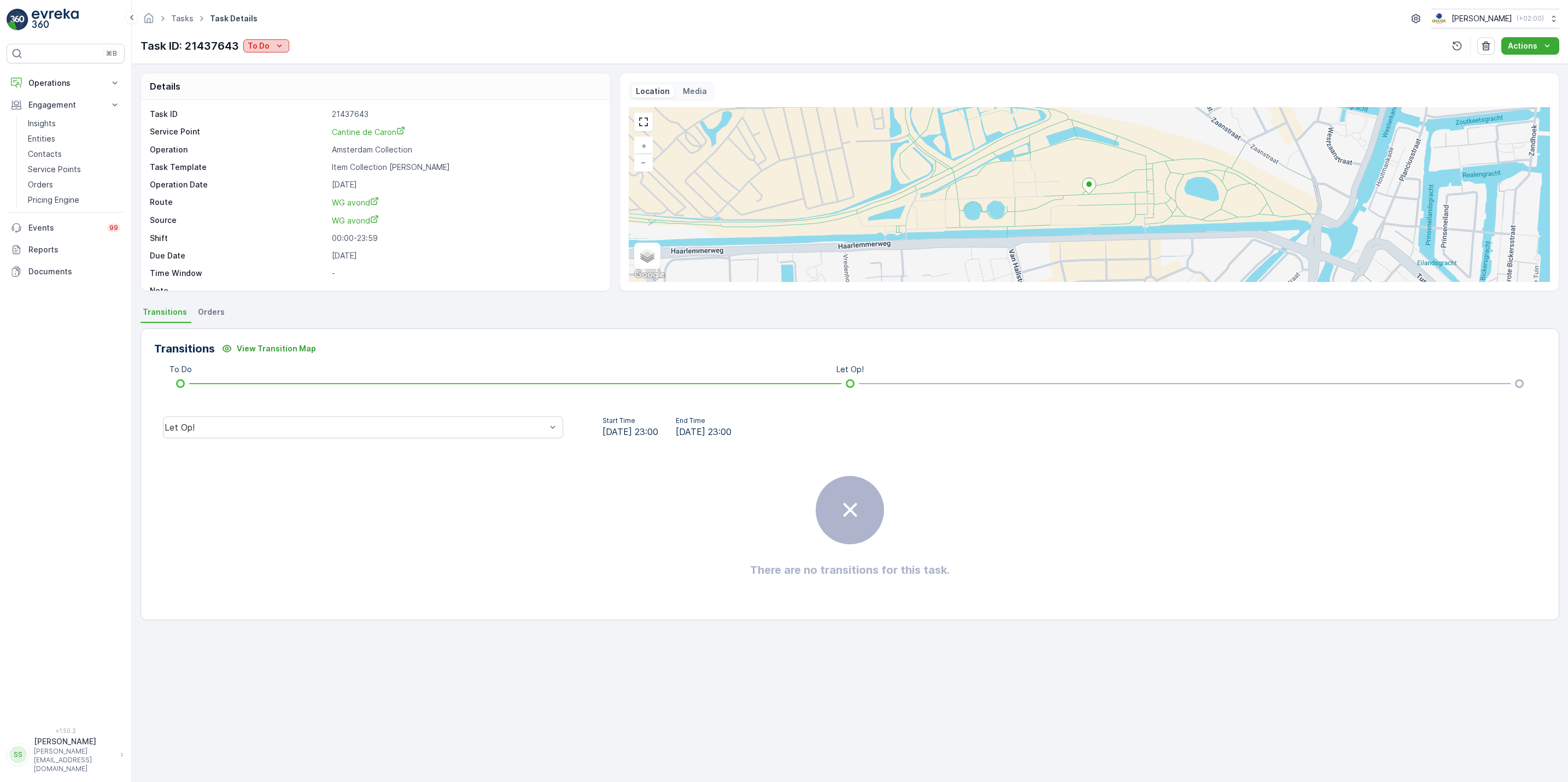
click at [267, 43] on p "To Do" at bounding box center [259, 46] width 22 height 11
click at [277, 95] on div "Done" at bounding box center [280, 93] width 69 height 15
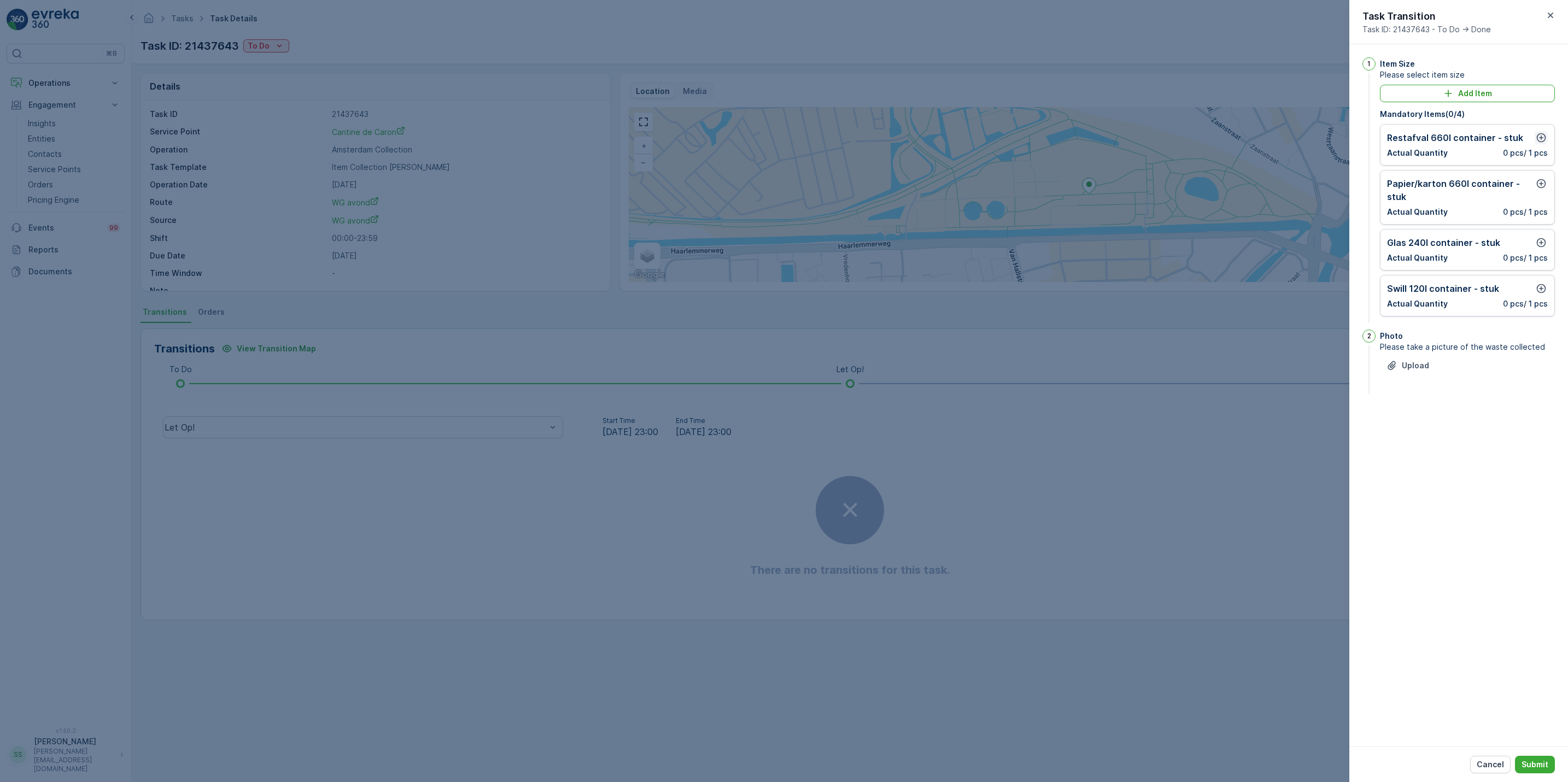
click at [1547, 139] on button "button" at bounding box center [1541, 137] width 13 height 13
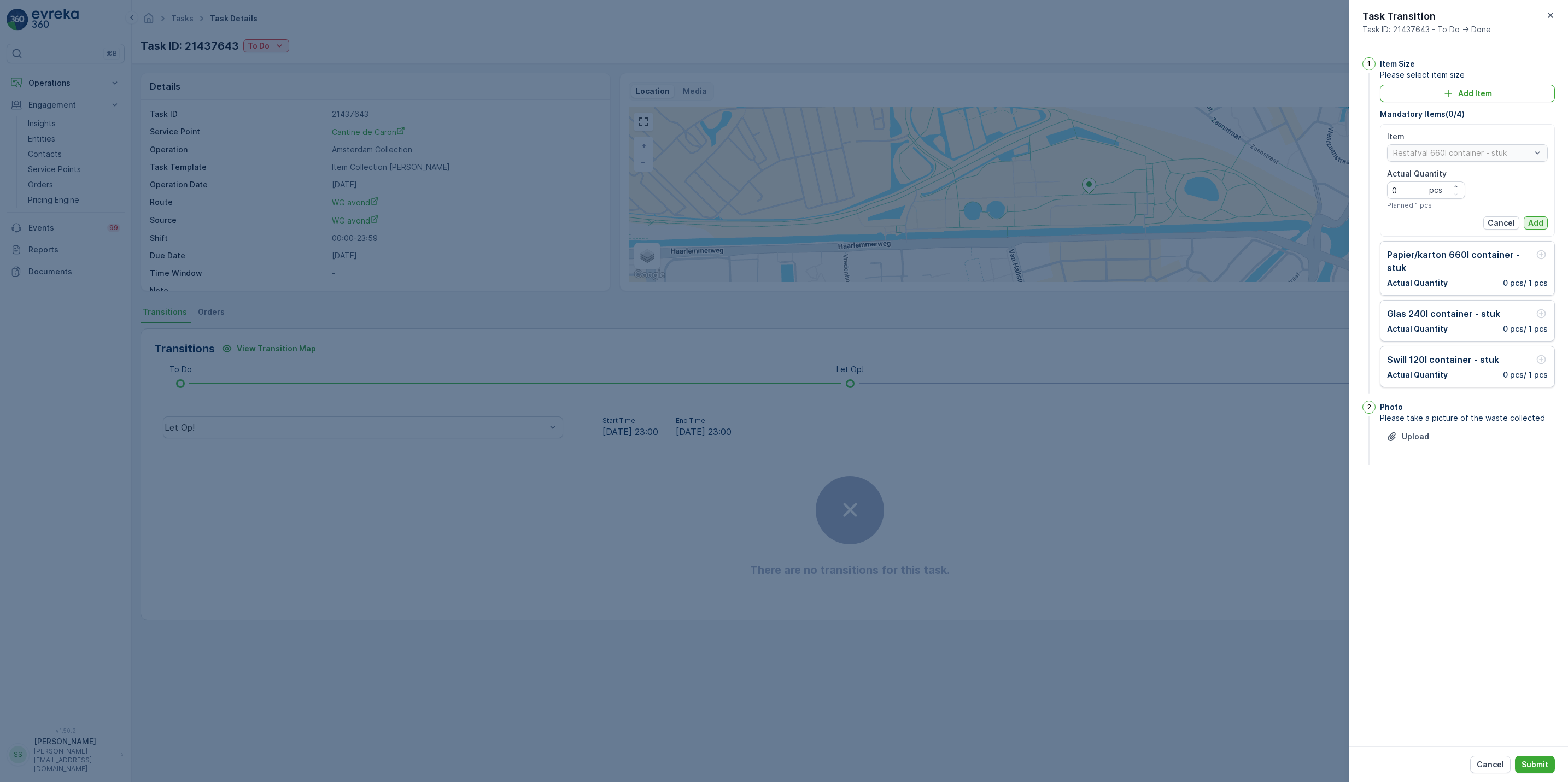
click at [1541, 221] on p "Add" at bounding box center [1535, 223] width 15 height 11
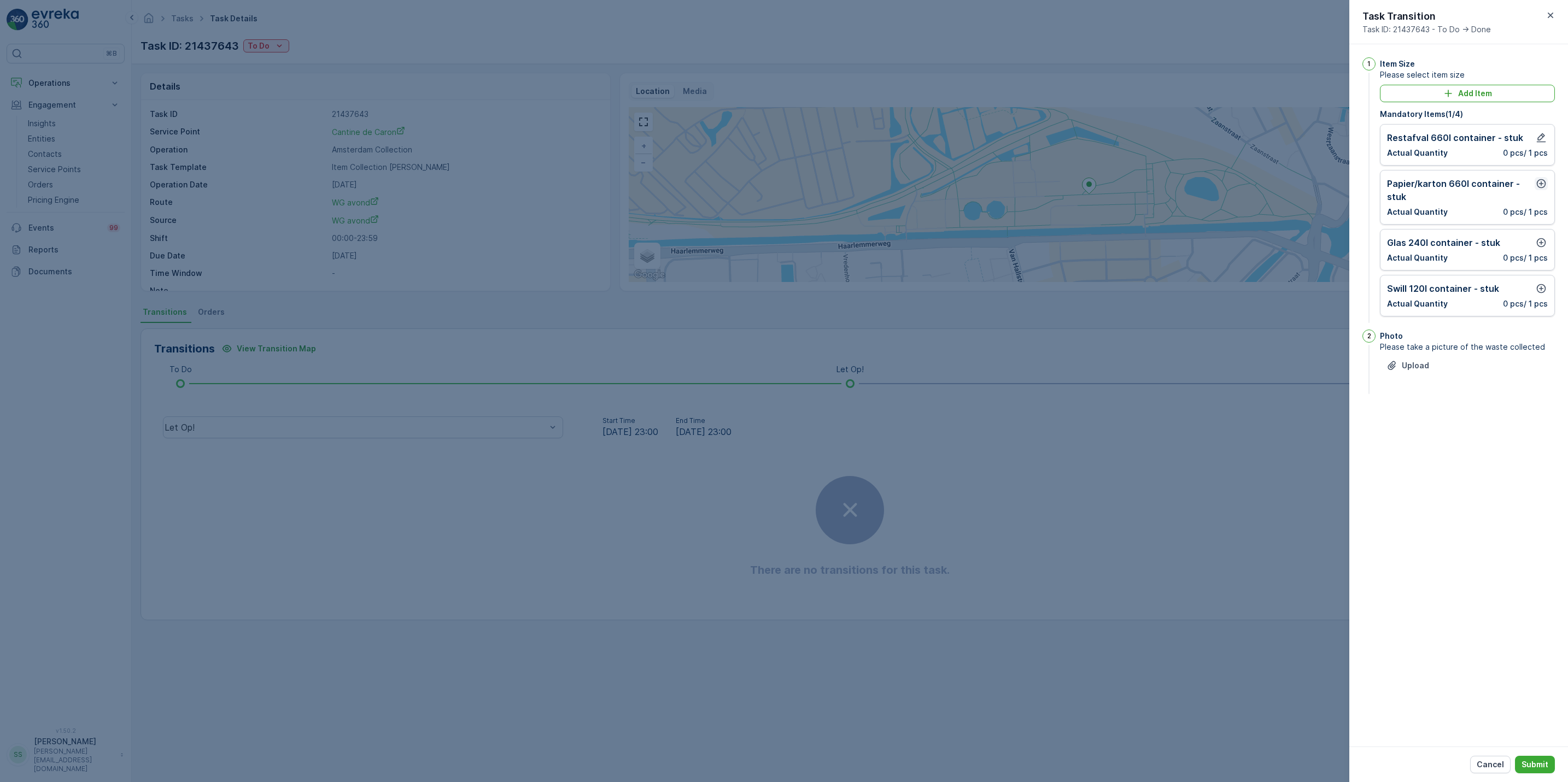
click at [1539, 184] on icon "button" at bounding box center [1541, 183] width 9 height 9
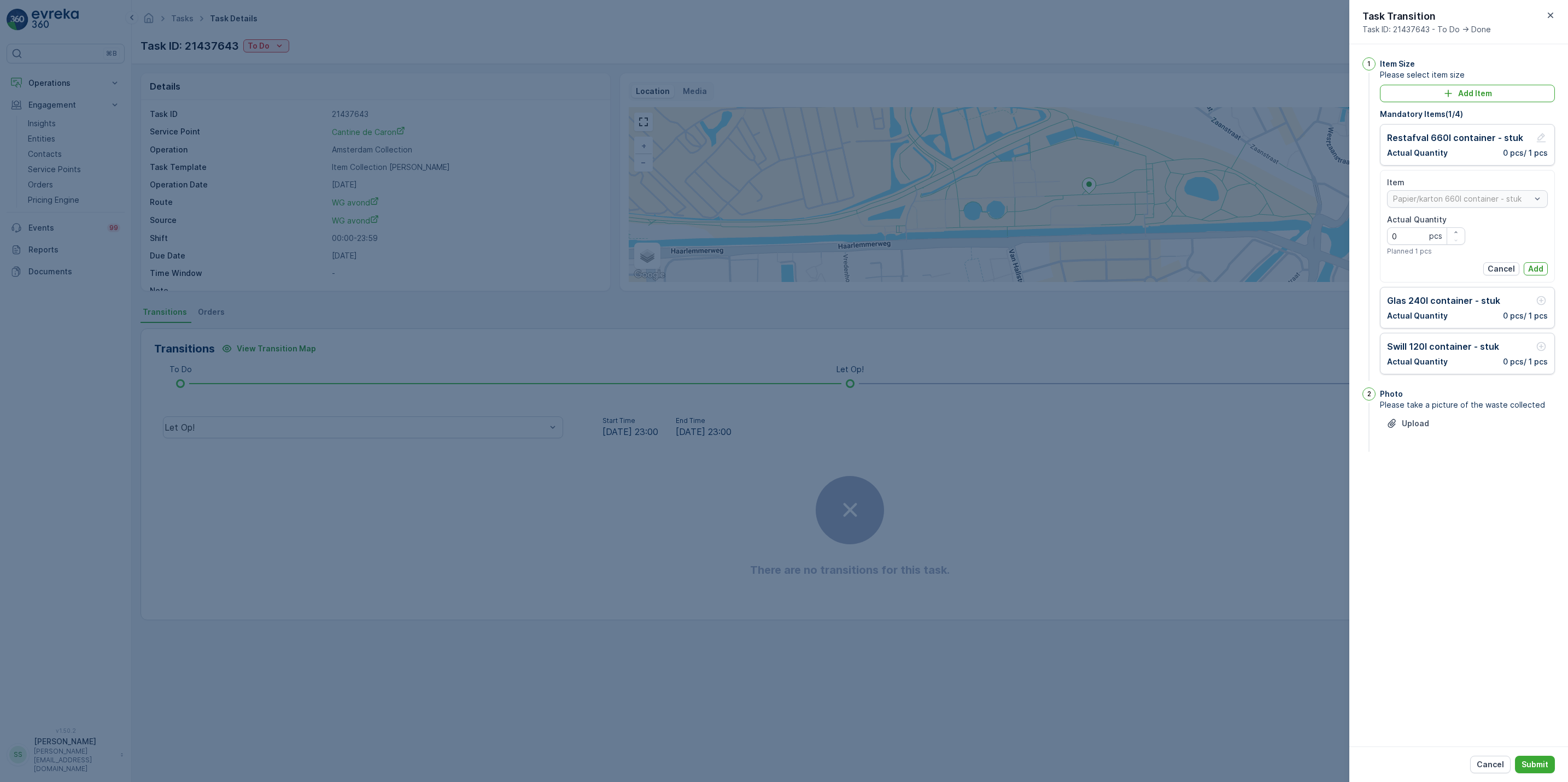
click at [1161, 346] on div at bounding box center [784, 391] width 1568 height 782
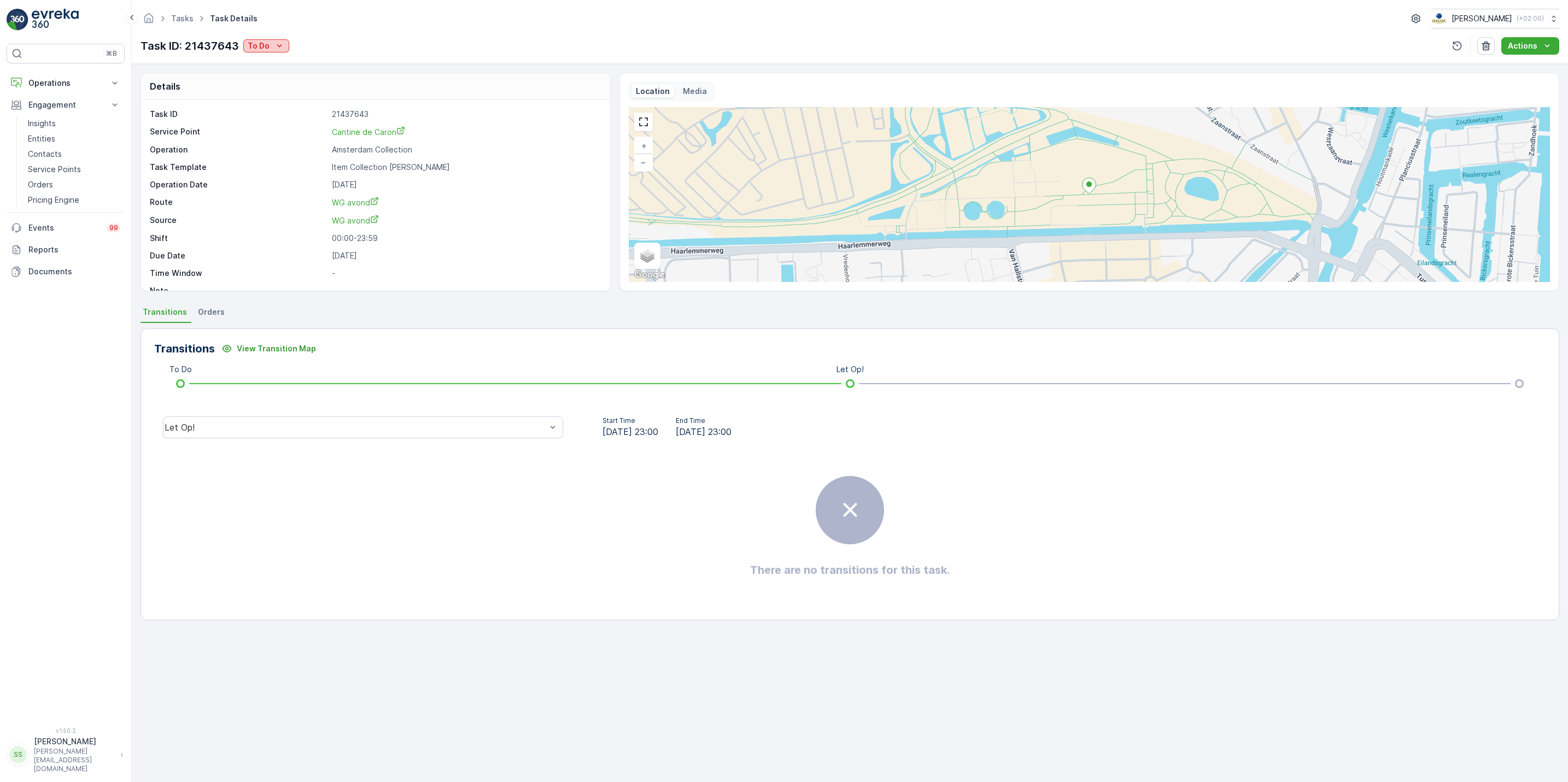
click at [252, 50] on p "To Do" at bounding box center [259, 46] width 22 height 11
click at [256, 48] on p "To Do" at bounding box center [259, 46] width 22 height 11
click at [278, 79] on span "[PERSON_NAME]" at bounding box center [280, 78] width 61 height 11
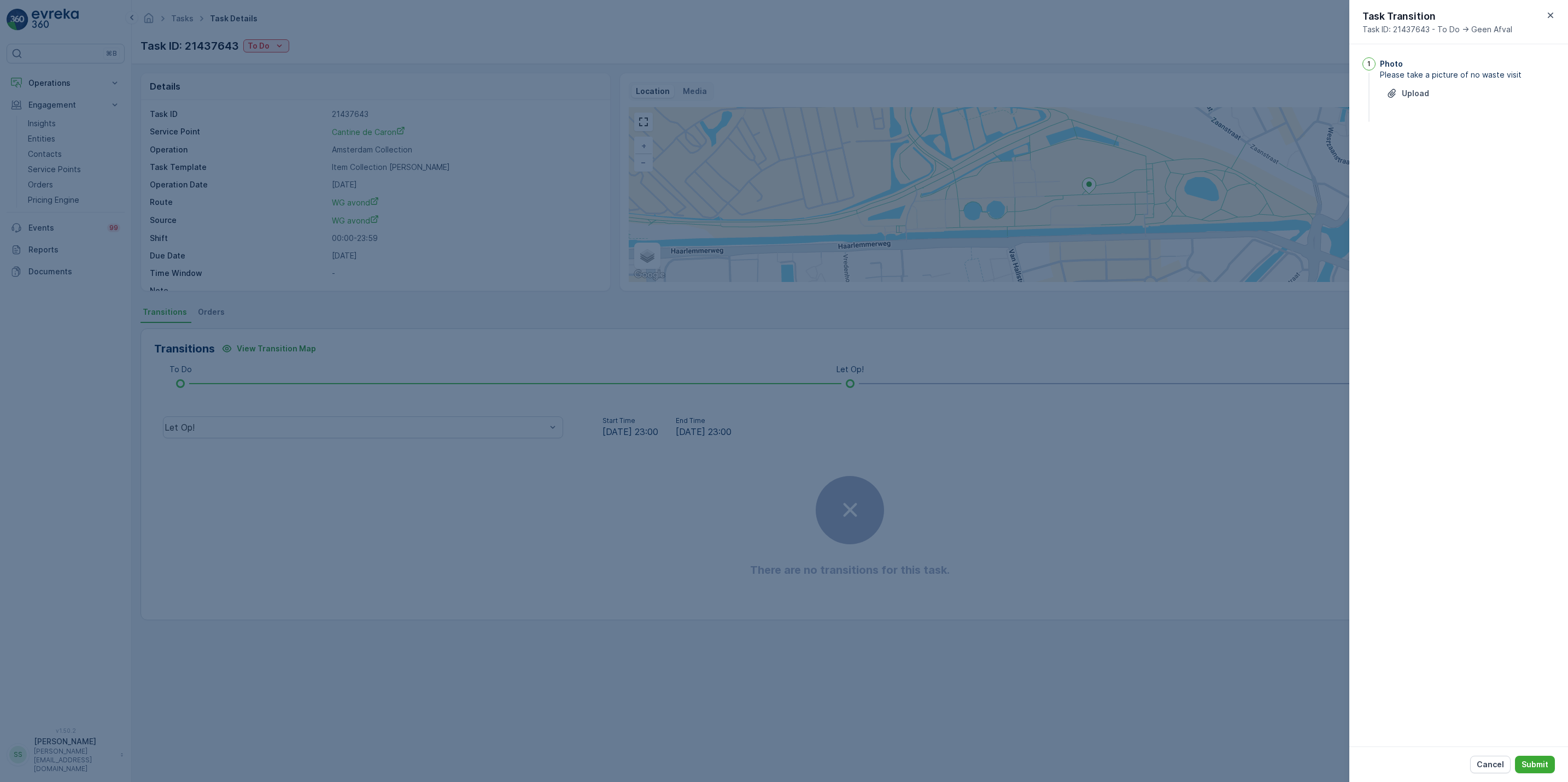
click at [1406, 107] on div "Upload" at bounding box center [1468, 100] width 175 height 31
click at [1411, 94] on p "Upload" at bounding box center [1415, 93] width 27 height 11
click at [1548, 769] on p "Submit" at bounding box center [1535, 764] width 27 height 11
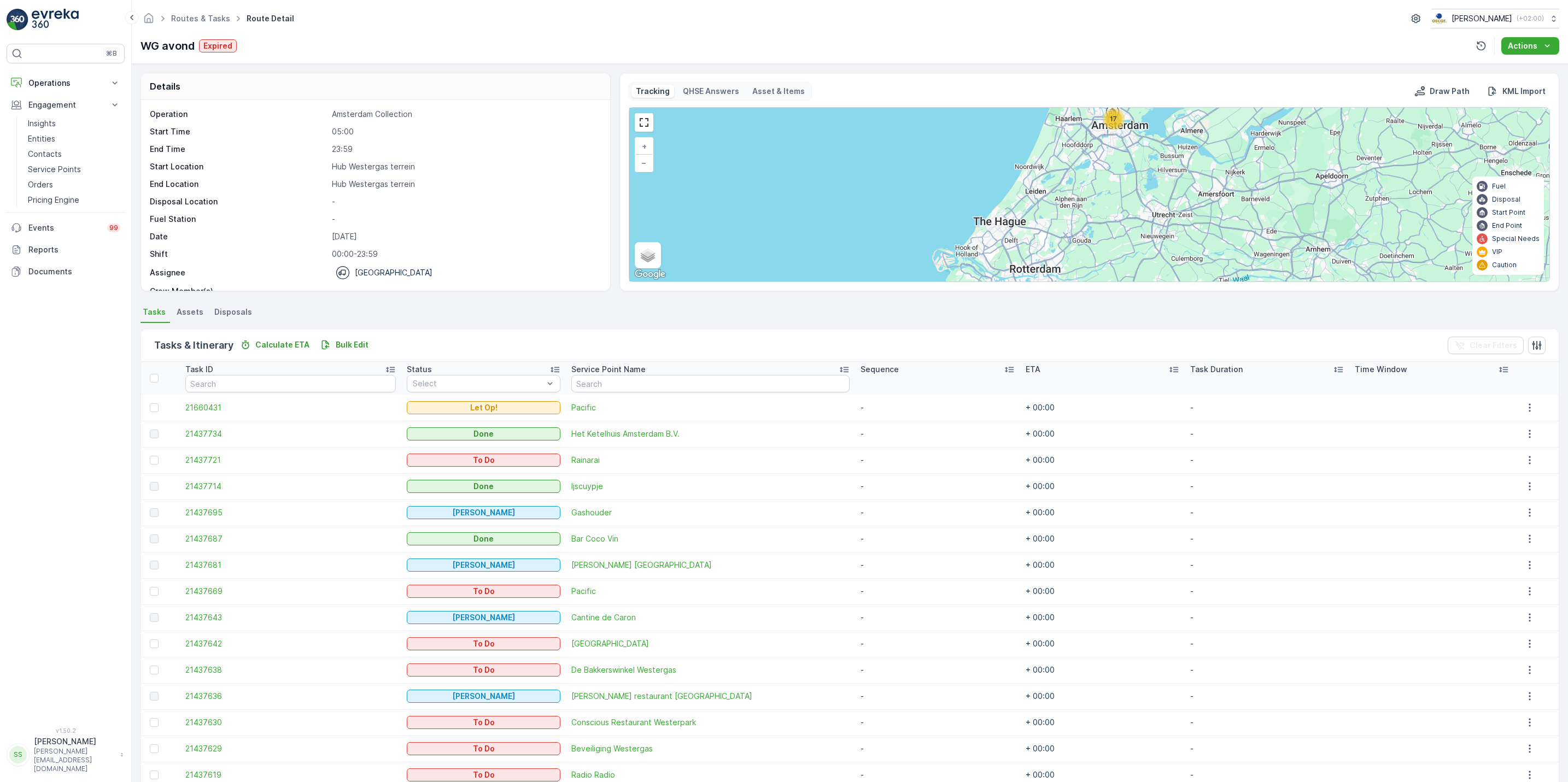
scroll to position [105, 0]
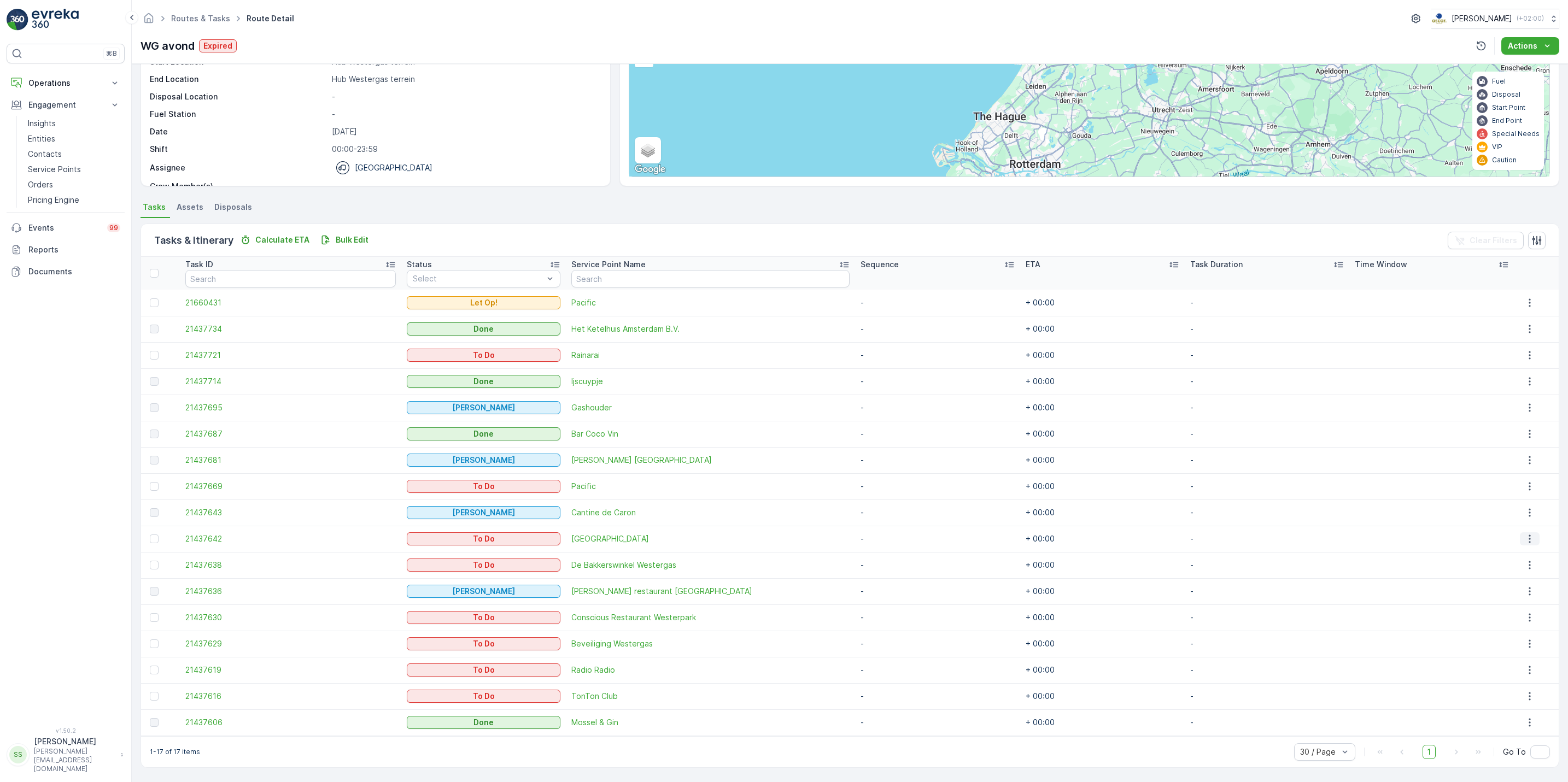
click at [1526, 537] on icon "button" at bounding box center [1530, 538] width 11 height 11
click at [1523, 554] on span "See More Details" at bounding box center [1522, 555] width 64 height 11
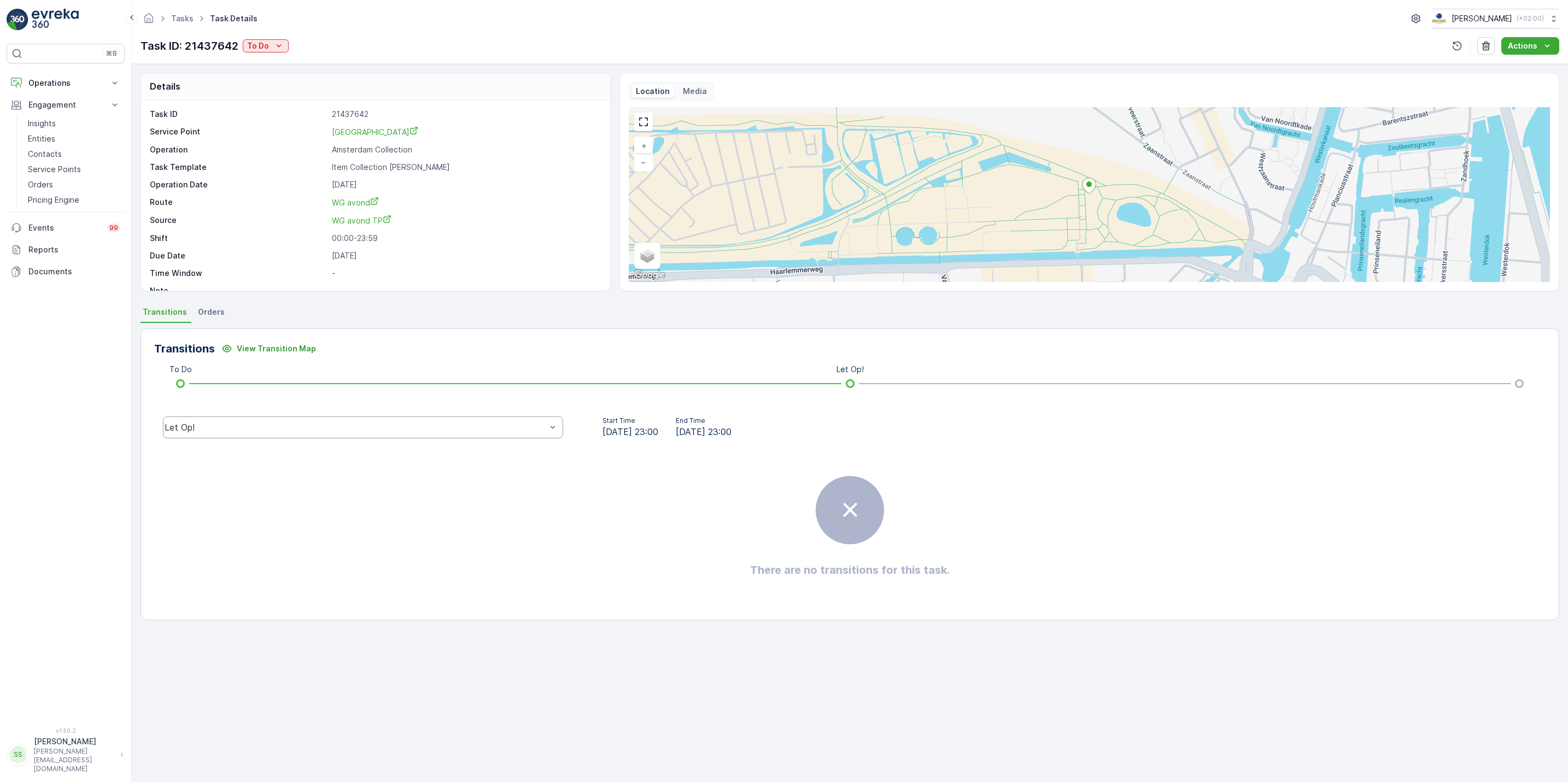
click at [489, 433] on div "Let Op!" at bounding box center [363, 427] width 400 height 22
drag, startPoint x: 341, startPoint y: 352, endPoint x: 431, endPoint y: 204, distance: 173.2
click at [431, 204] on div "Details Task ID 21437642 Service Point Conscious Hotel Westerpark Operation Ams…" at bounding box center [850, 422] width 1436 height 718
click at [269, 46] on div "To Do" at bounding box center [266, 46] width 37 height 11
click at [256, 94] on span "Done" at bounding box center [260, 93] width 19 height 11
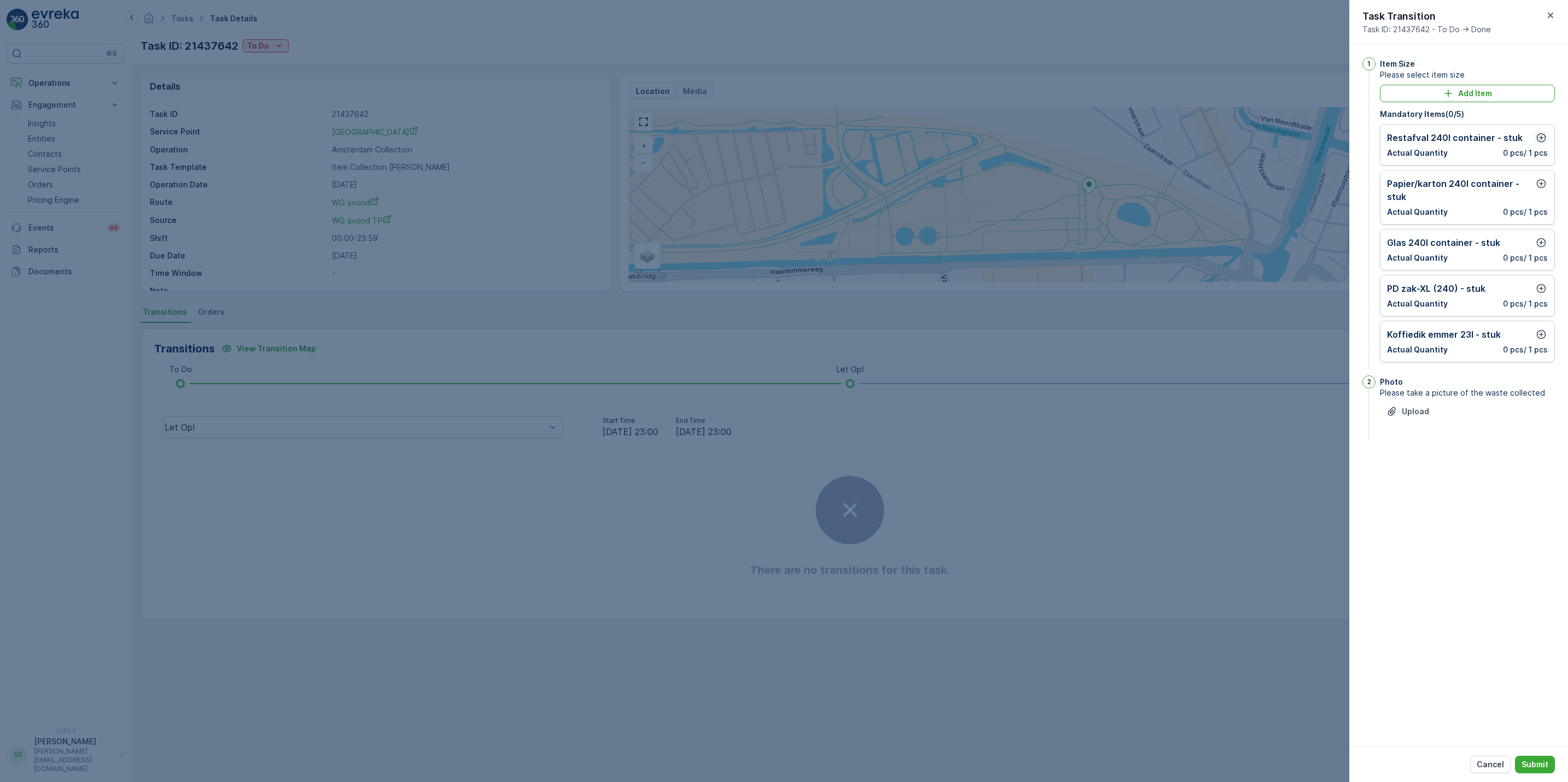
click at [1541, 136] on icon "button" at bounding box center [1541, 138] width 9 height 9
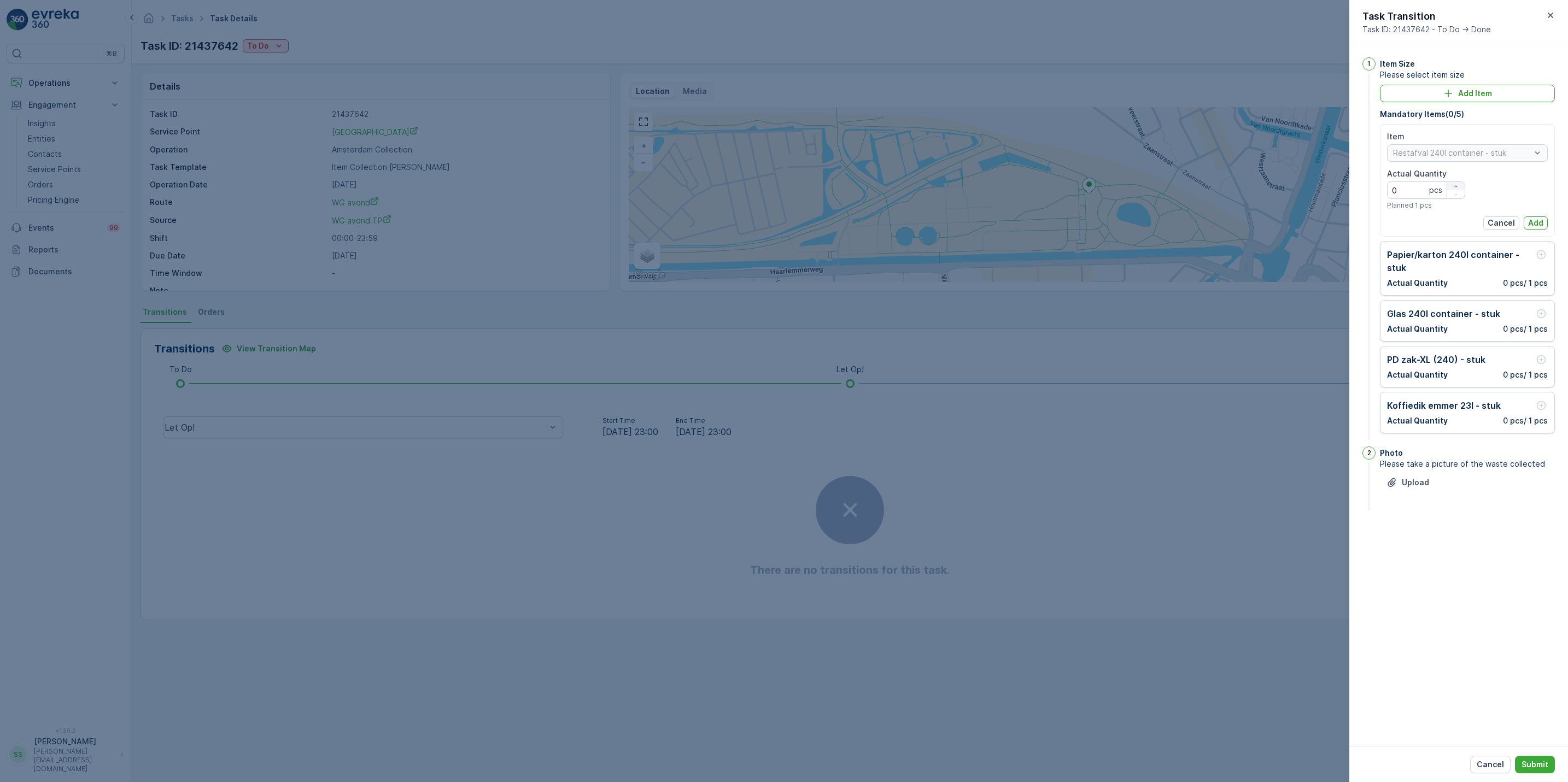
click at [1458, 183] on icon "button" at bounding box center [1455, 186] width 6 height 6
type Quantity "1"
click at [1535, 223] on p "Add" at bounding box center [1535, 223] width 15 height 11
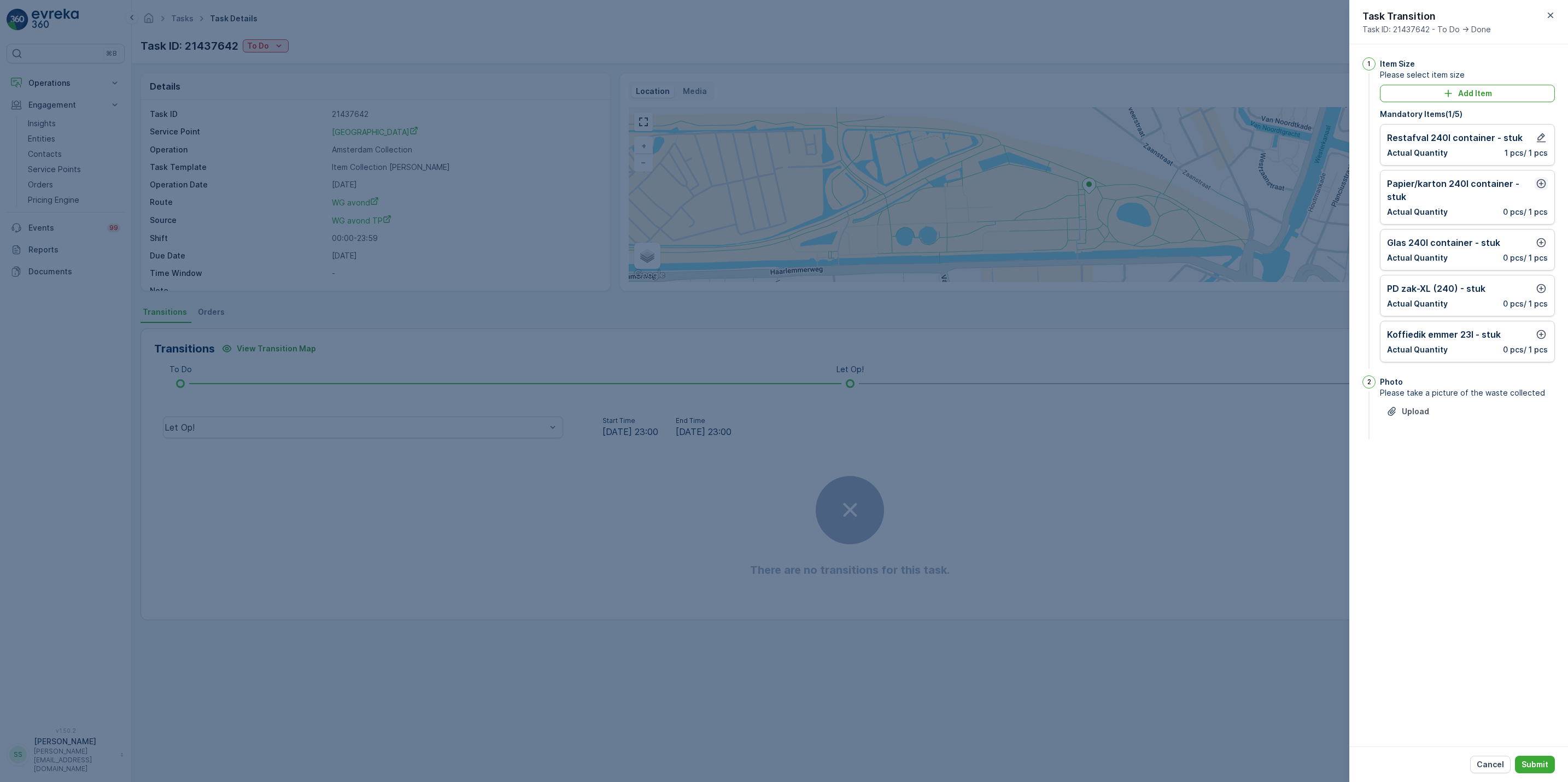
click at [1539, 184] on icon "button" at bounding box center [1541, 183] width 11 height 11
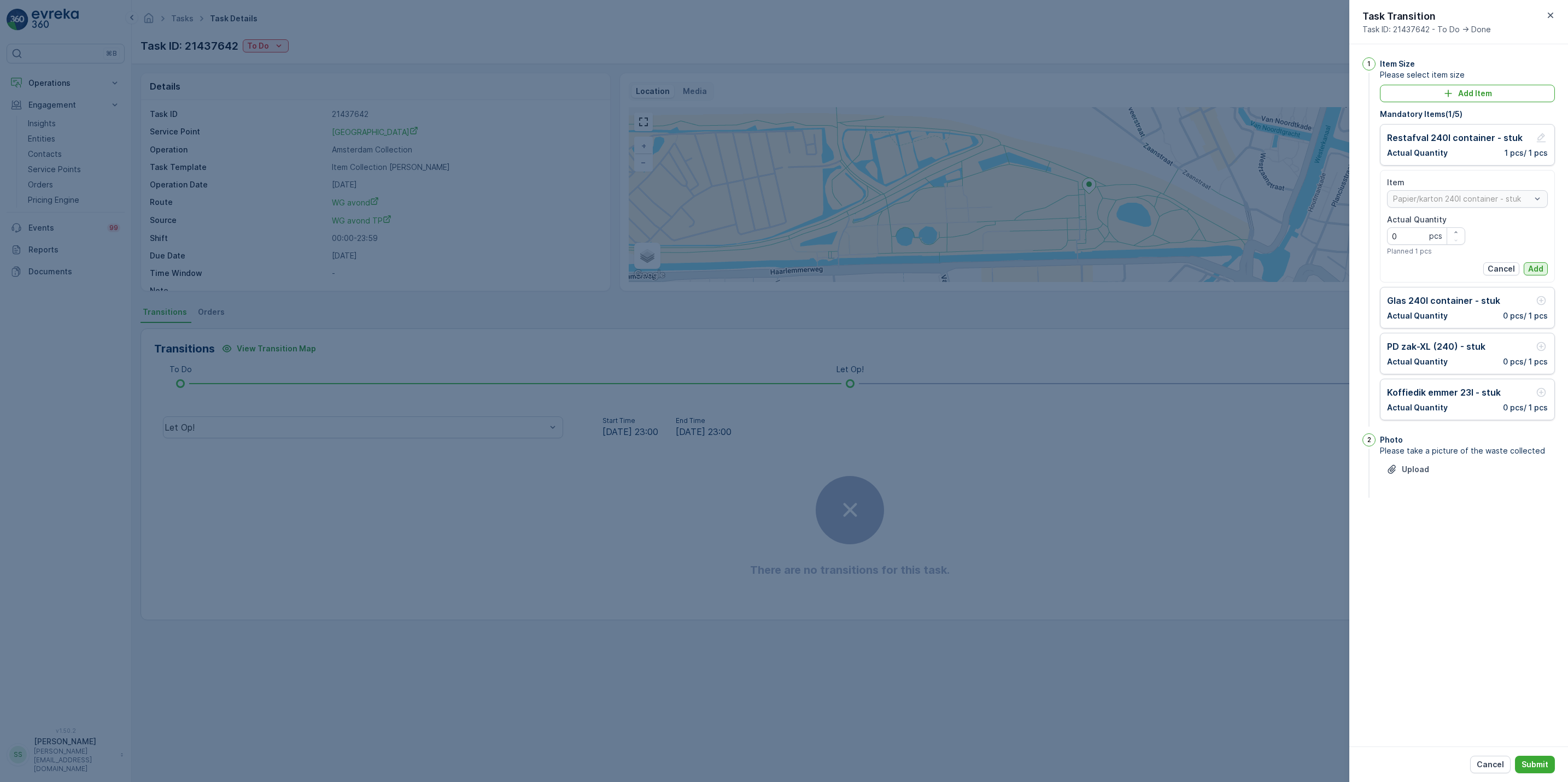
click at [1539, 265] on p "Add" at bounding box center [1535, 268] width 15 height 11
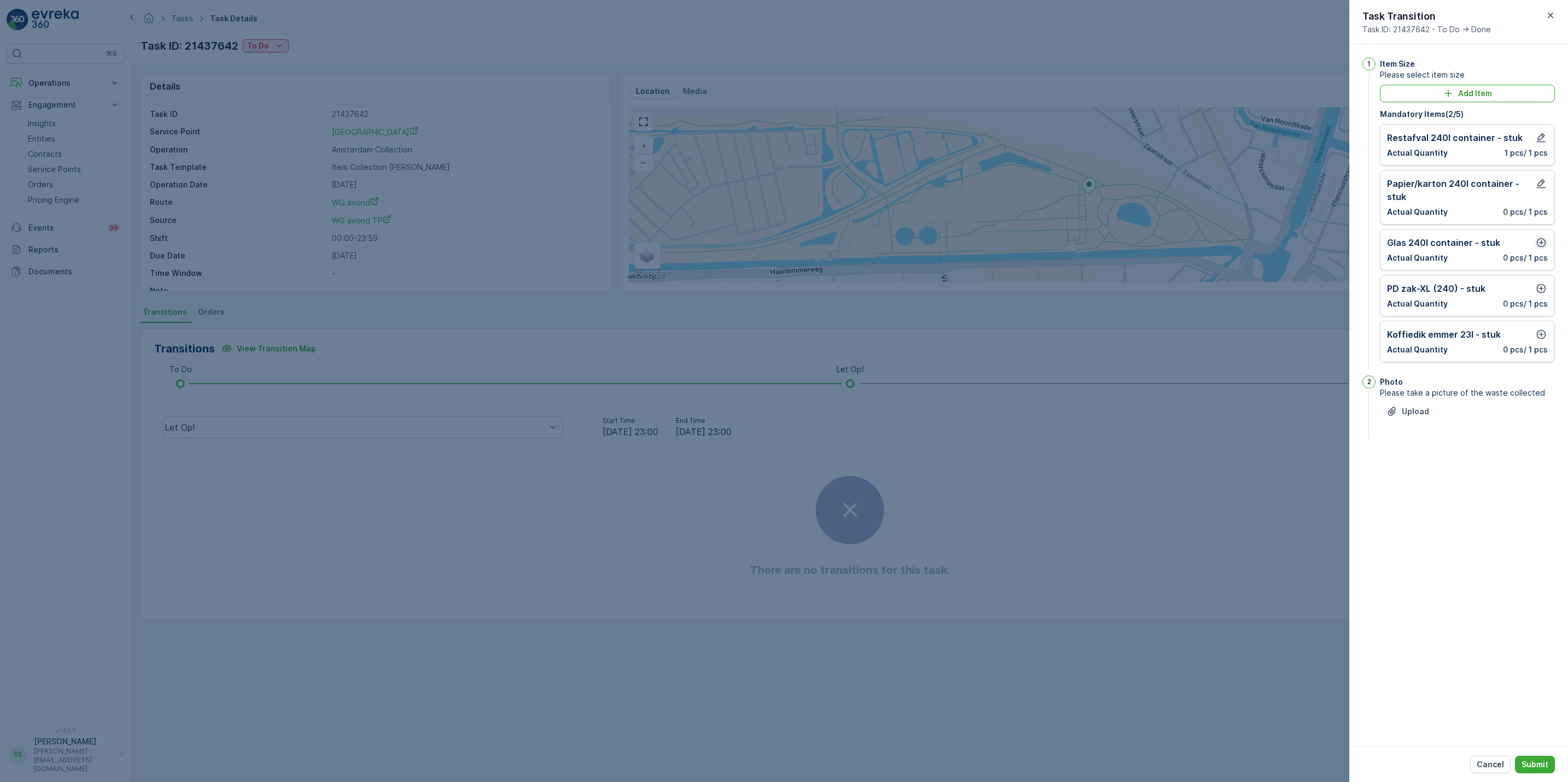
click at [1538, 245] on icon "button" at bounding box center [1541, 243] width 11 height 11
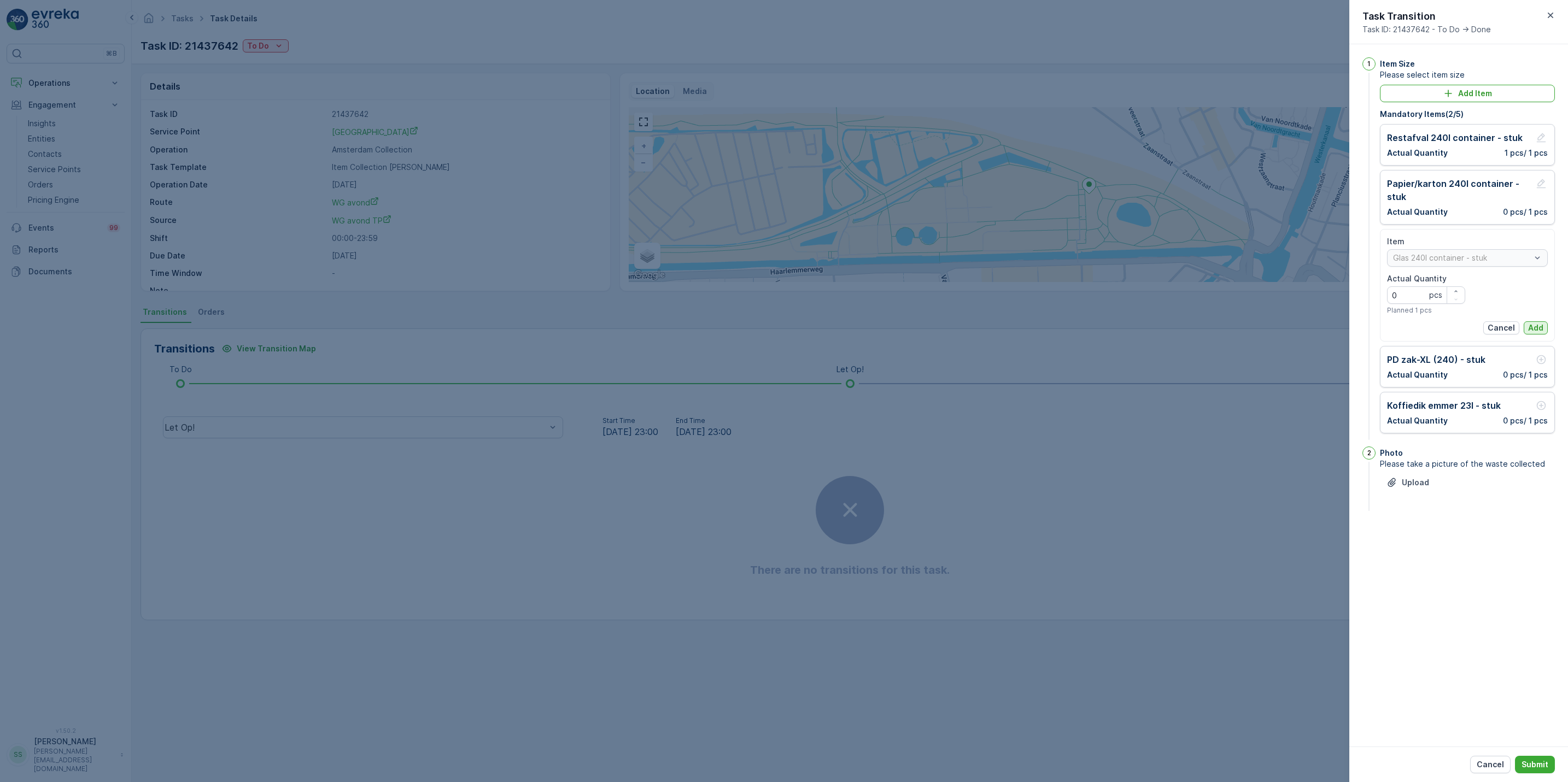
click at [1537, 331] on p "Add" at bounding box center [1535, 328] width 15 height 11
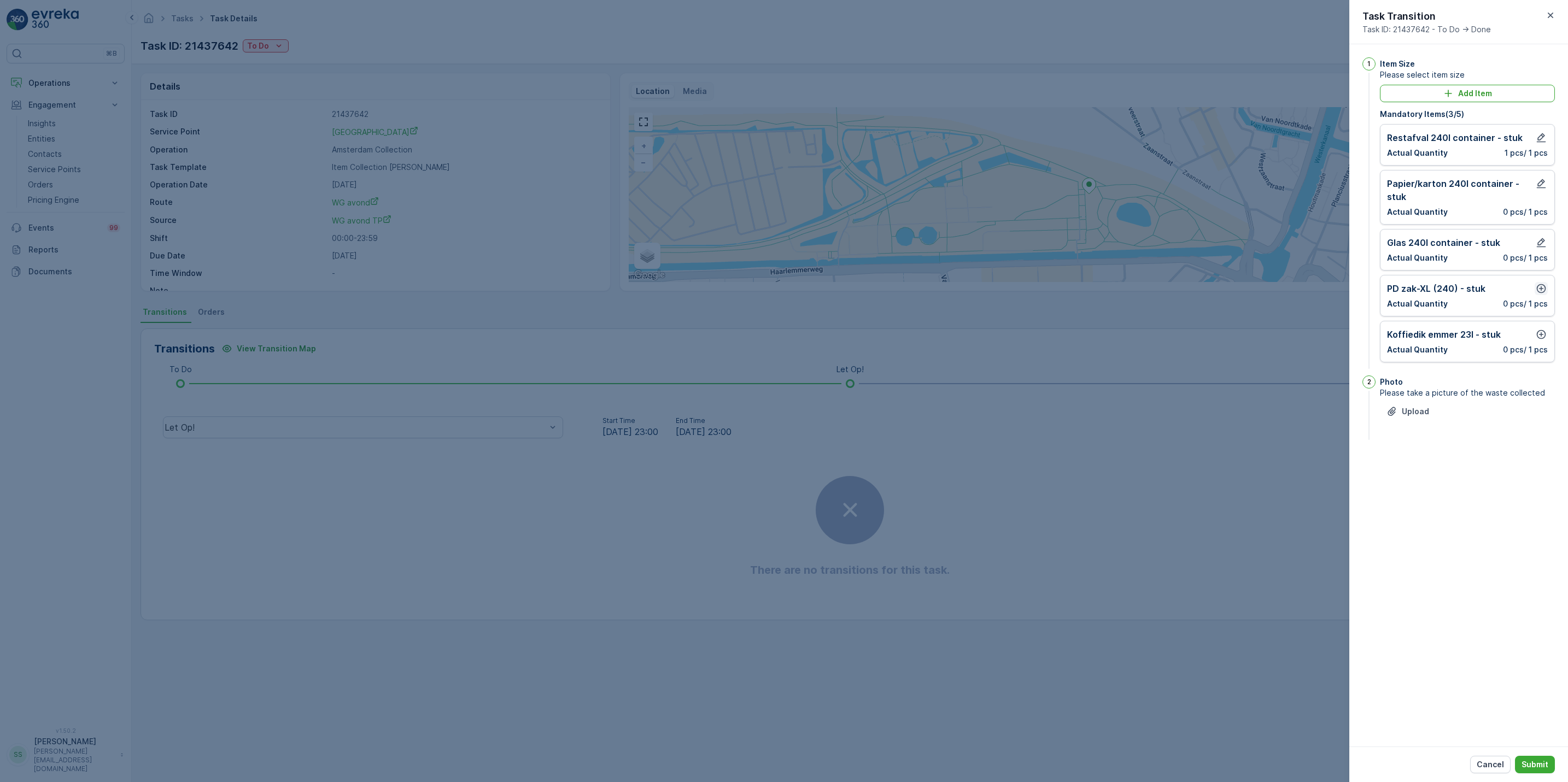
click at [1539, 287] on icon "button" at bounding box center [1541, 289] width 9 height 9
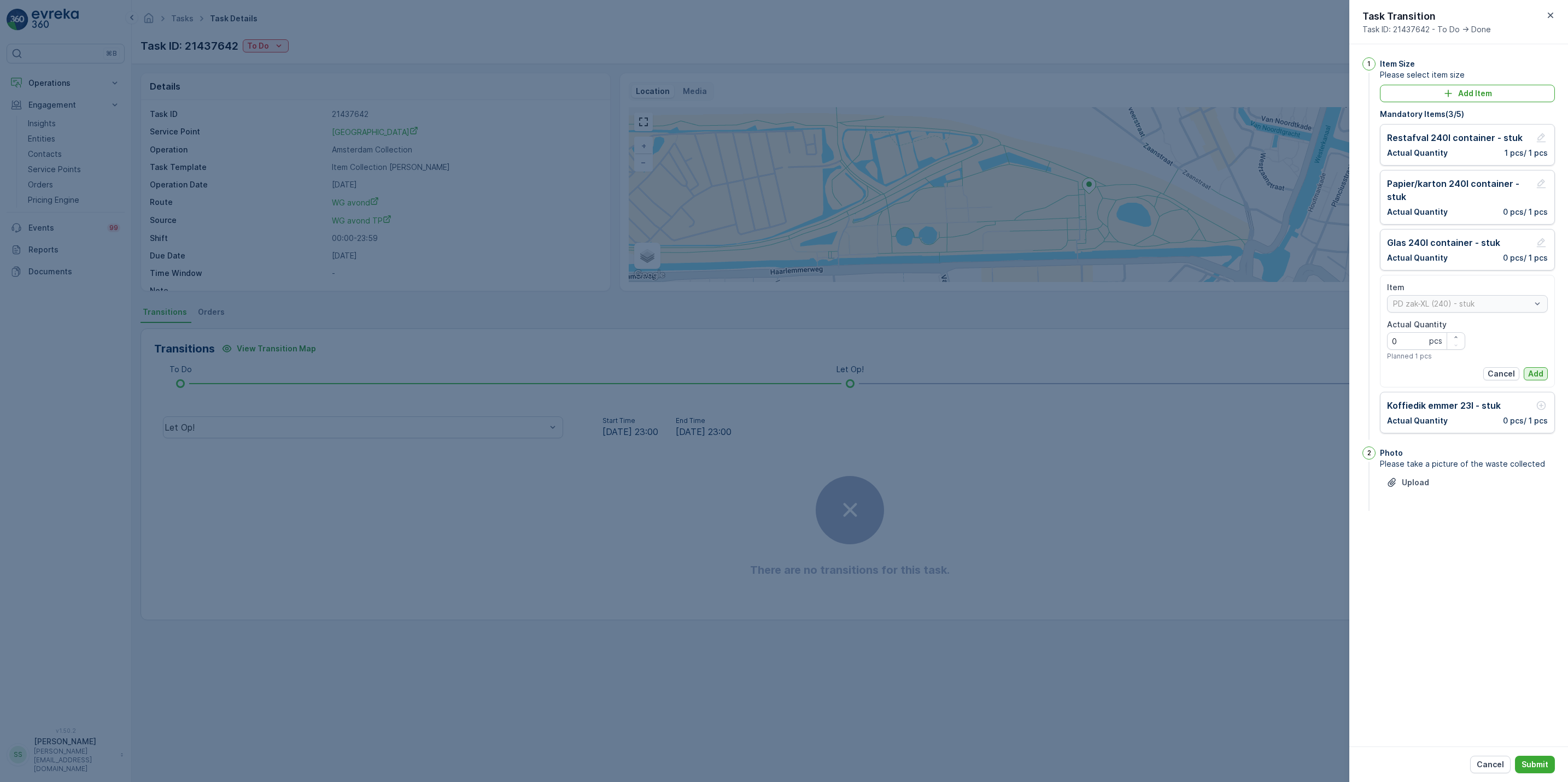
click at [1537, 375] on p "Add" at bounding box center [1535, 374] width 15 height 11
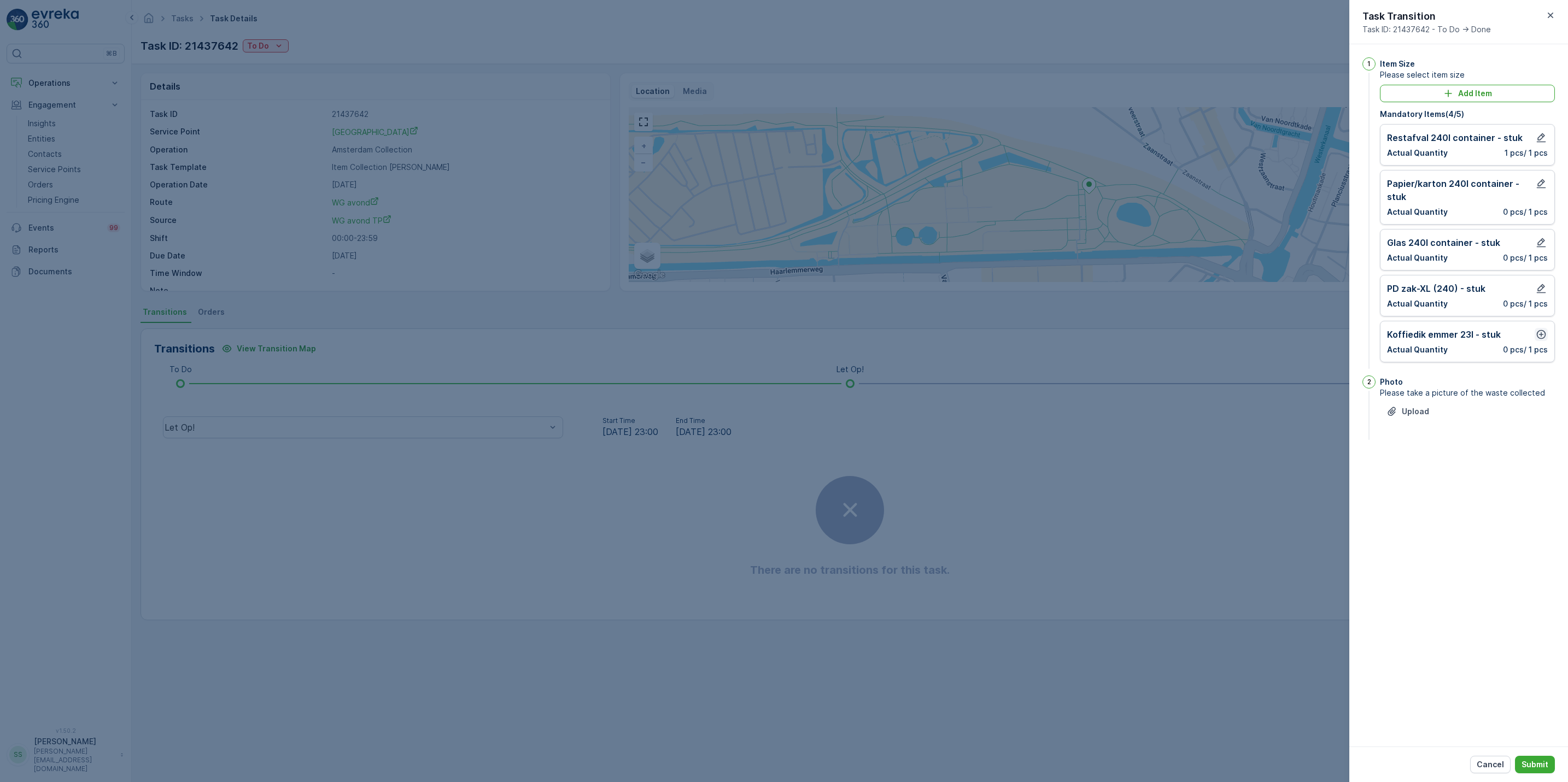
click at [1539, 340] on icon "button" at bounding box center [1541, 335] width 11 height 11
click at [1539, 417] on p "Add" at bounding box center [1535, 420] width 15 height 11
click at [1529, 760] on p "Submit" at bounding box center [1535, 764] width 27 height 11
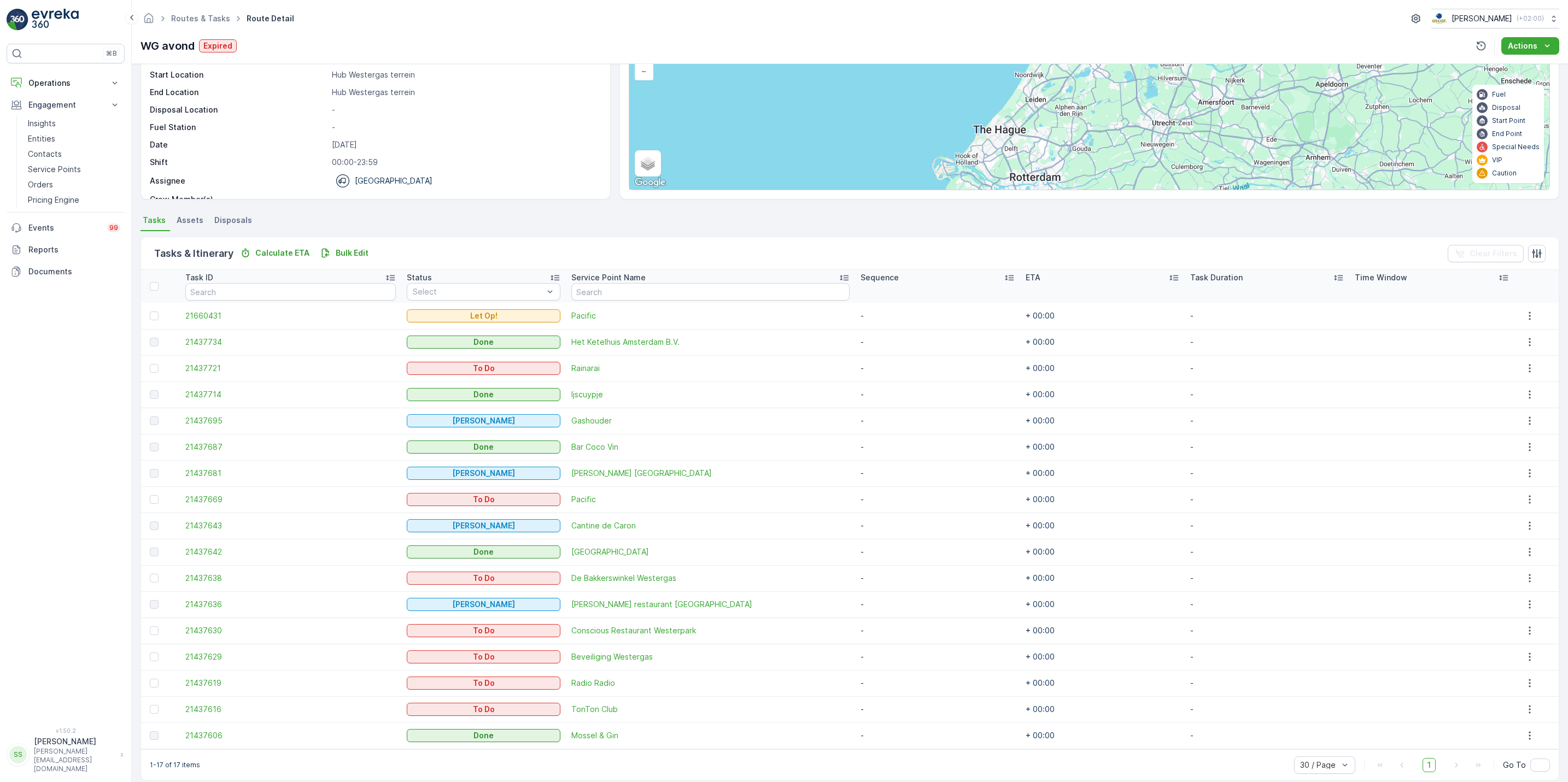
scroll to position [95, 0]
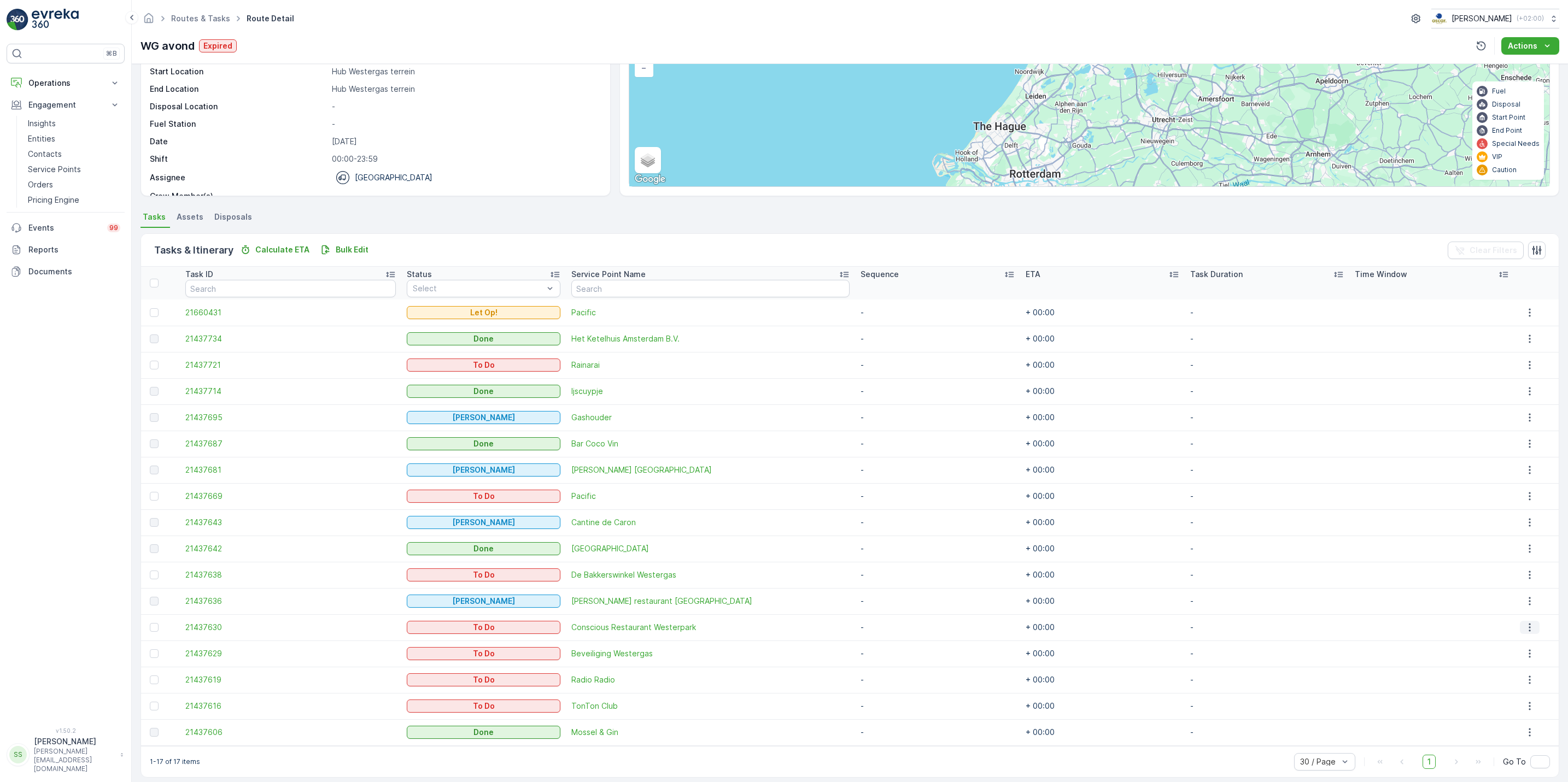
click at [1525, 633] on icon "button" at bounding box center [1530, 627] width 11 height 11
click at [1520, 647] on span "See More Details" at bounding box center [1522, 644] width 64 height 11
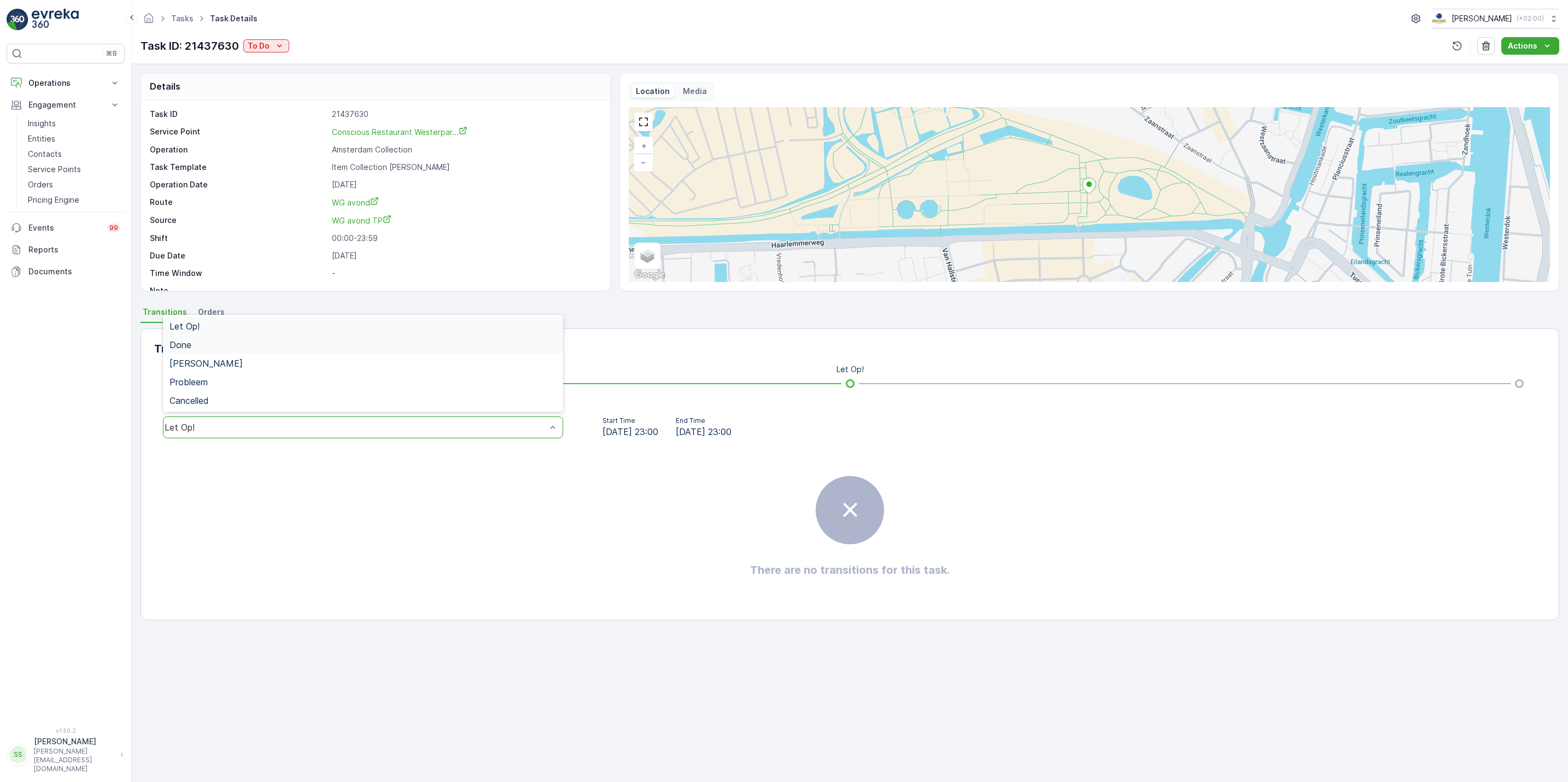
click at [335, 345] on div "Done" at bounding box center [362, 345] width 387 height 10
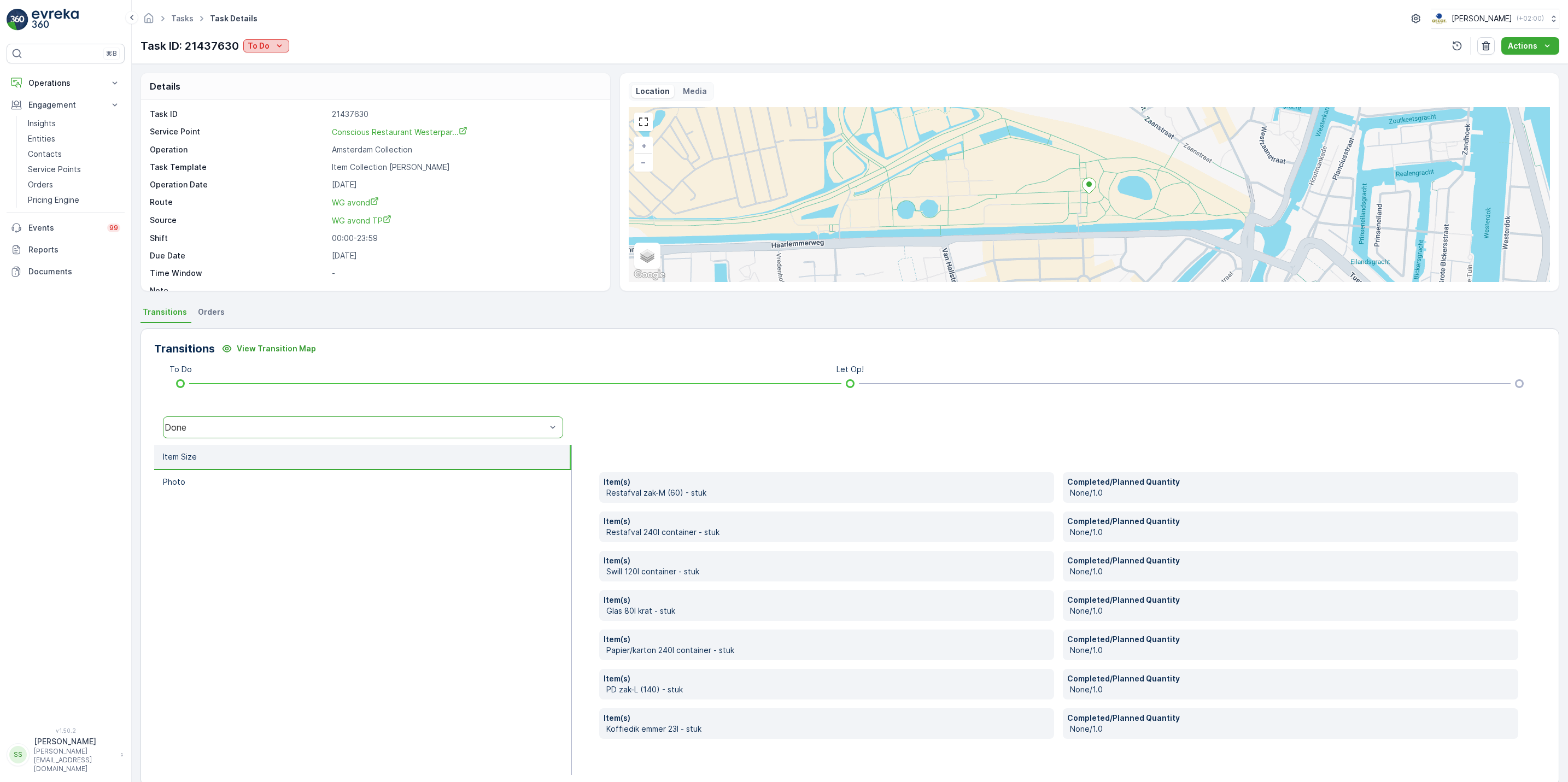
click at [249, 39] on button "To Do" at bounding box center [267, 45] width 46 height 13
click at [268, 95] on span "Done" at bounding box center [260, 93] width 19 height 11
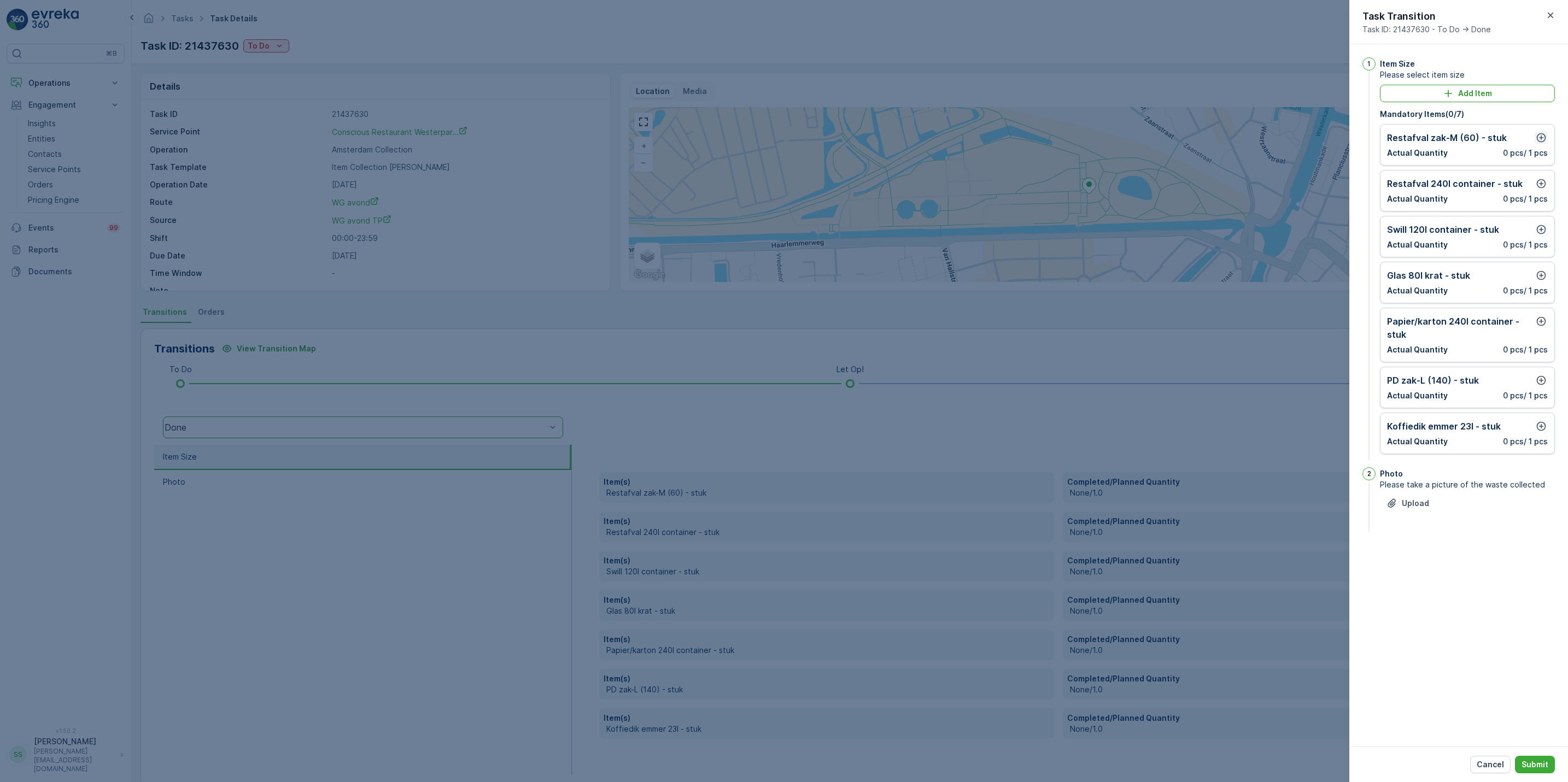
click at [1539, 136] on icon "button" at bounding box center [1541, 137] width 11 height 11
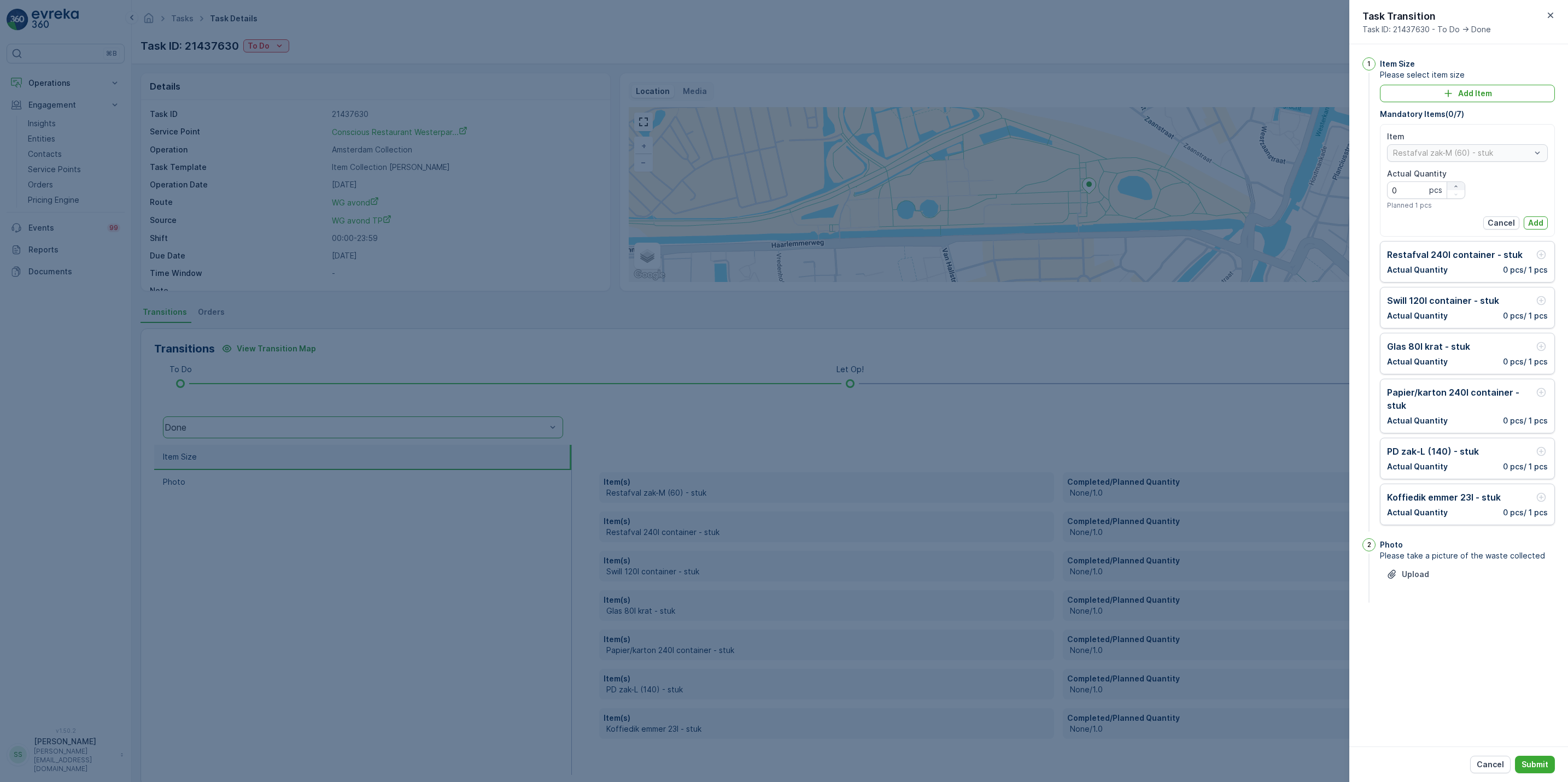
click at [1453, 185] on icon "button" at bounding box center [1455, 186] width 6 height 6
click at [1456, 193] on icon "button" at bounding box center [1455, 194] width 6 height 6
type Quantity "0"
click at [1532, 225] on p "Add" at bounding box center [1535, 223] width 15 height 11
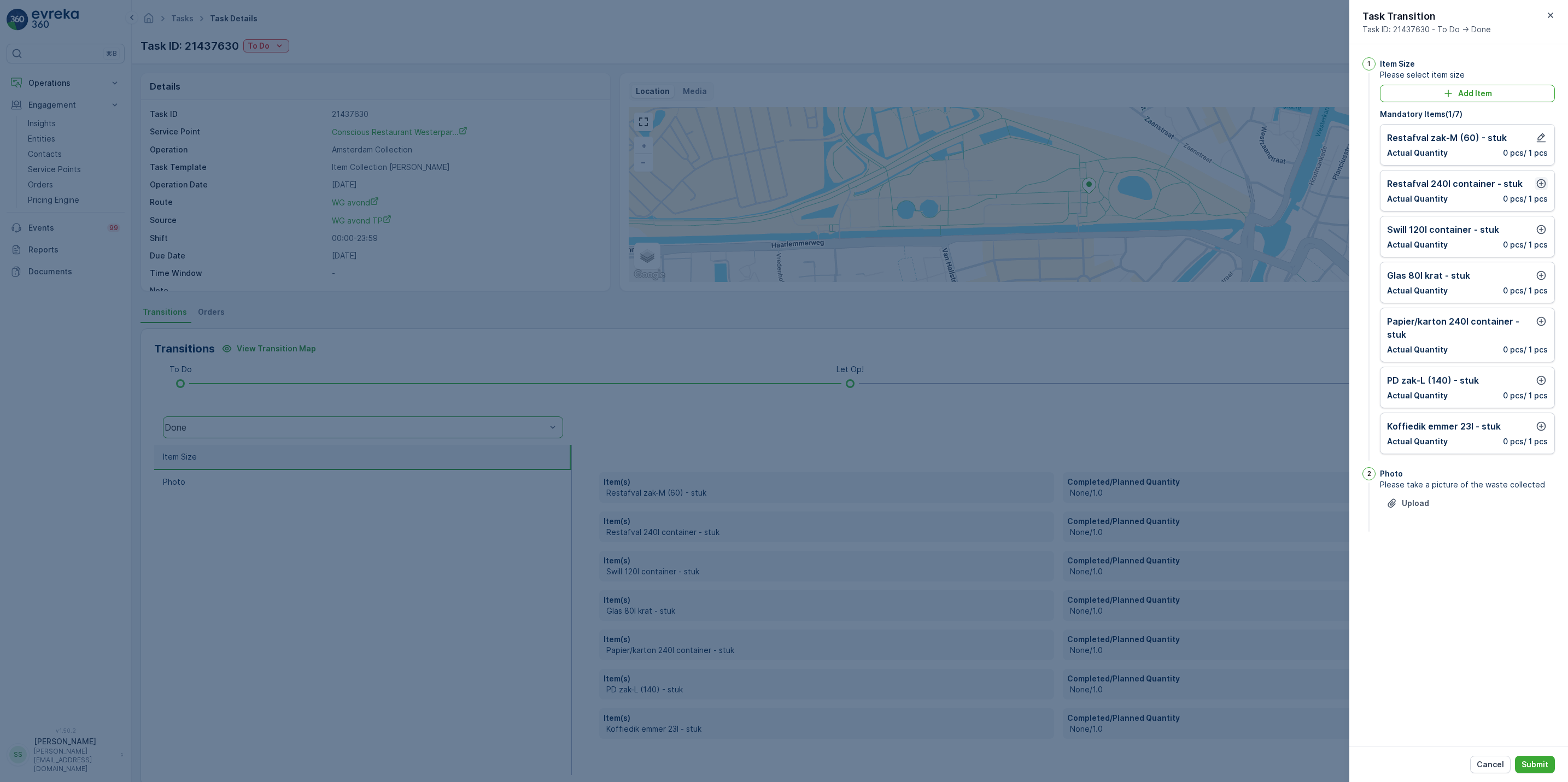
click at [1541, 188] on icon "button" at bounding box center [1541, 183] width 11 height 11
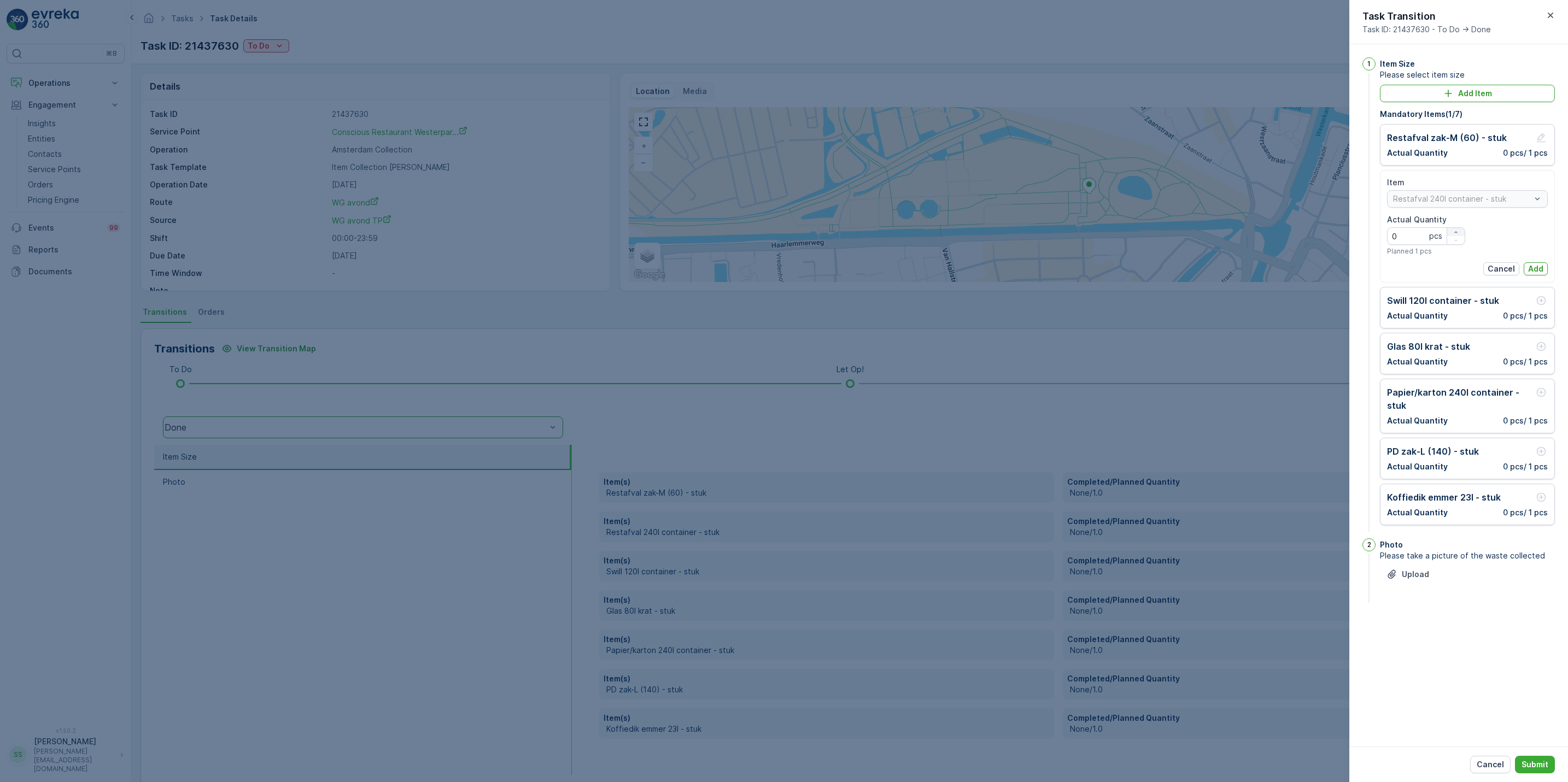
click at [1452, 230] on div "button" at bounding box center [1456, 232] width 18 height 6
type Quantity "1"
click at [1537, 267] on p "Add" at bounding box center [1535, 268] width 15 height 11
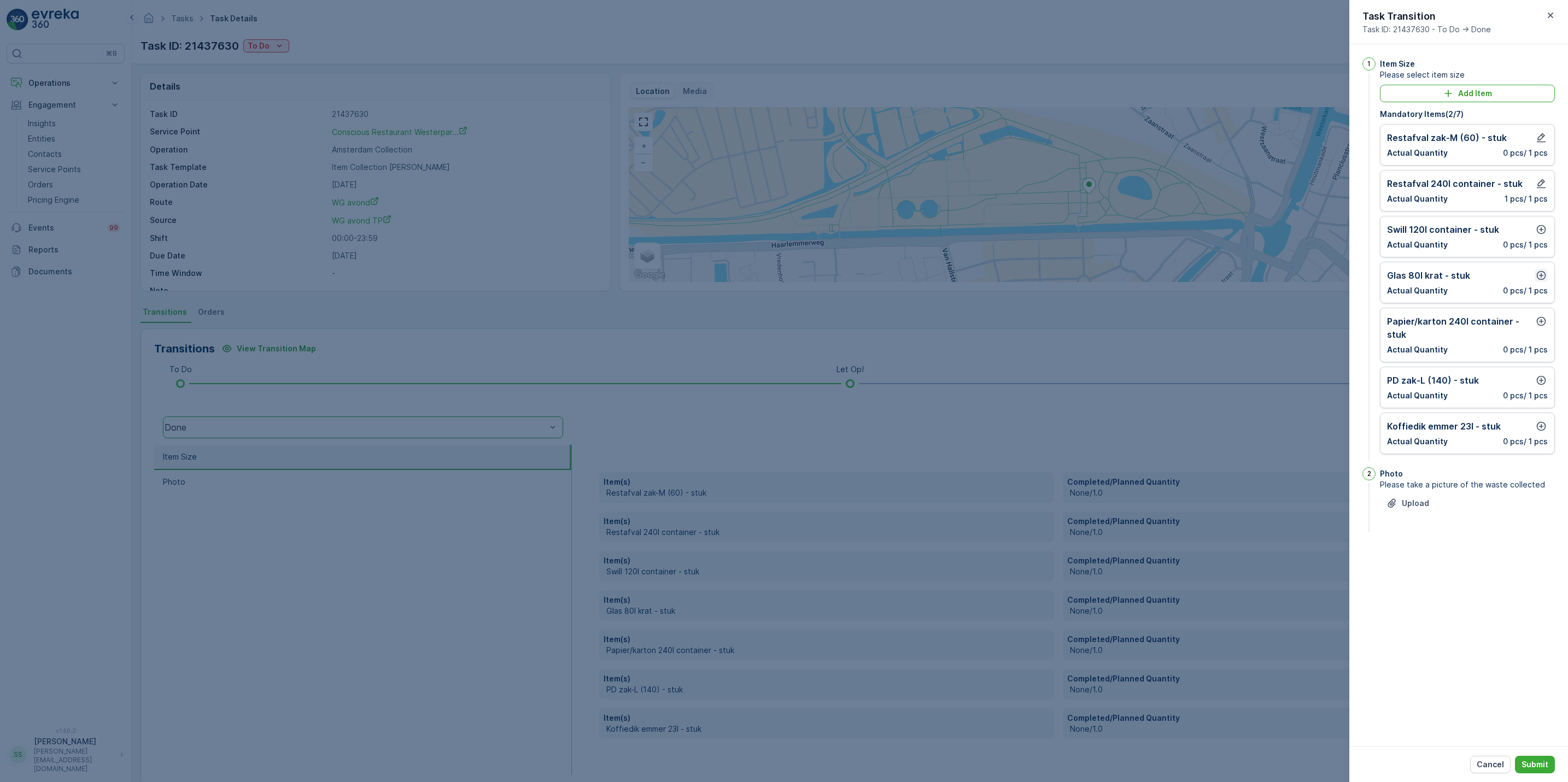
click at [1541, 277] on icon "button" at bounding box center [1541, 275] width 11 height 11
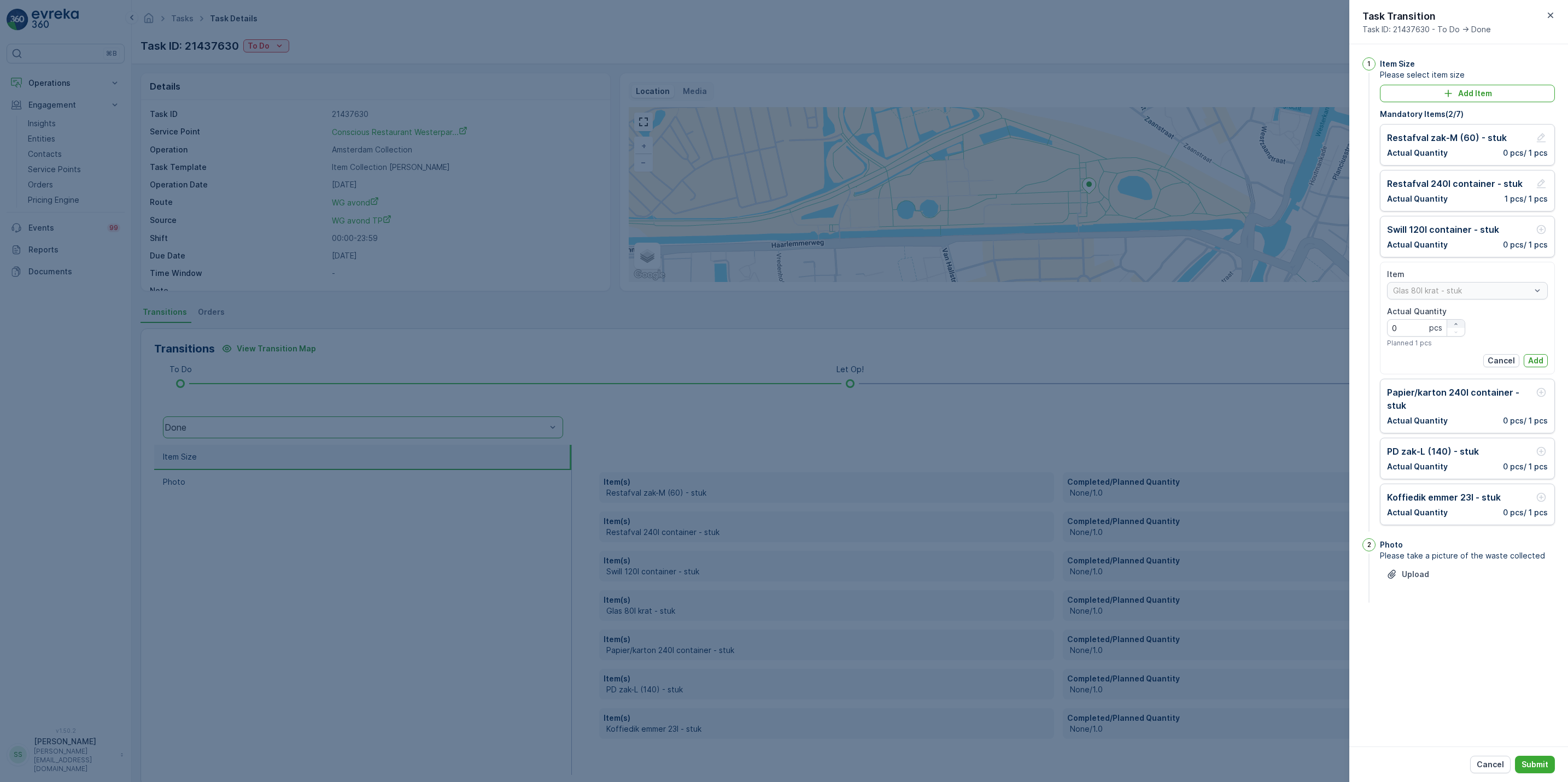
click at [1461, 322] on div "button" at bounding box center [1456, 323] width 18 height 6
type Quantity "1"
click at [1537, 359] on p "Add" at bounding box center [1535, 360] width 15 height 11
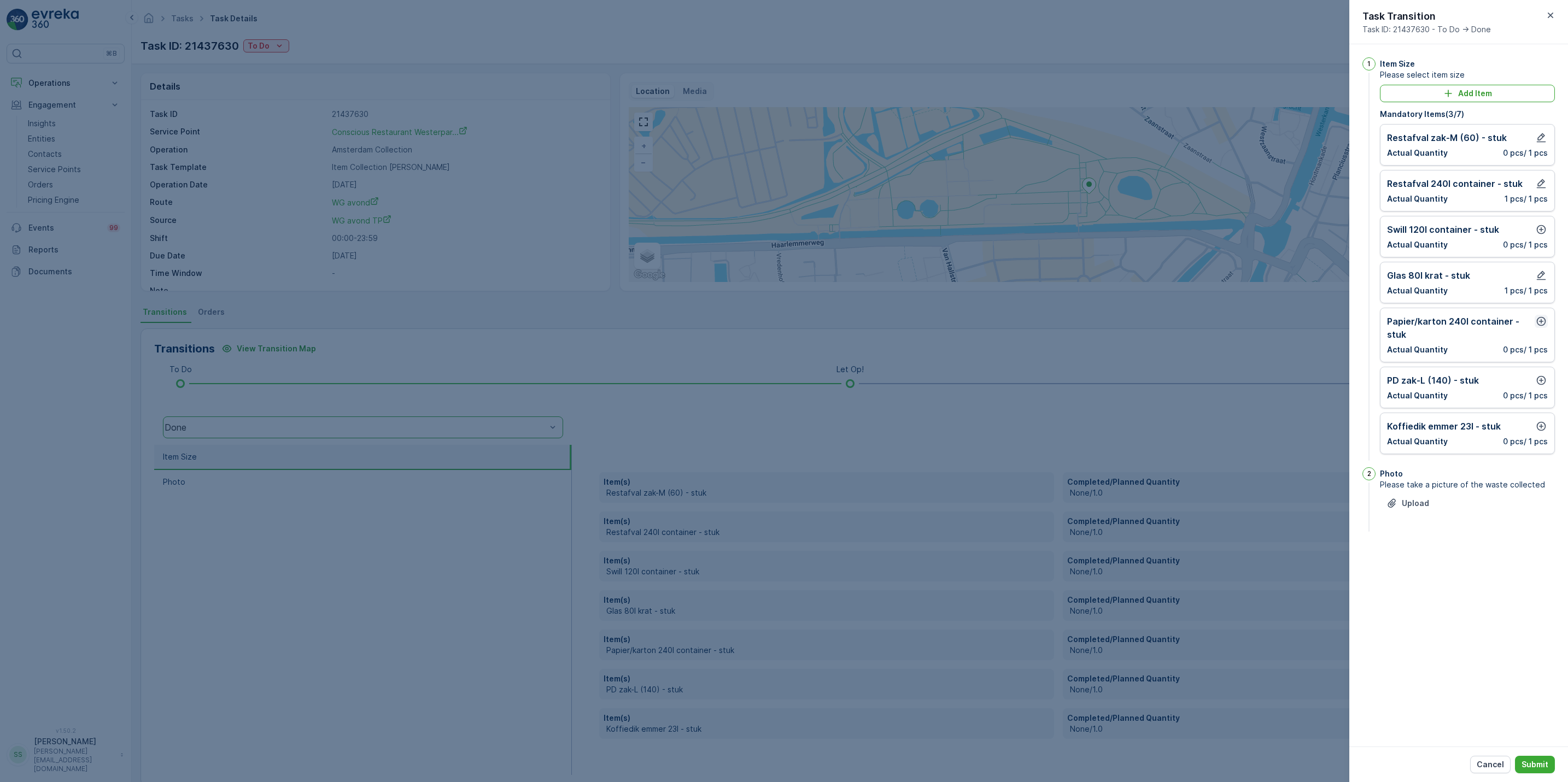
click at [1544, 327] on icon "button" at bounding box center [1541, 321] width 11 height 11
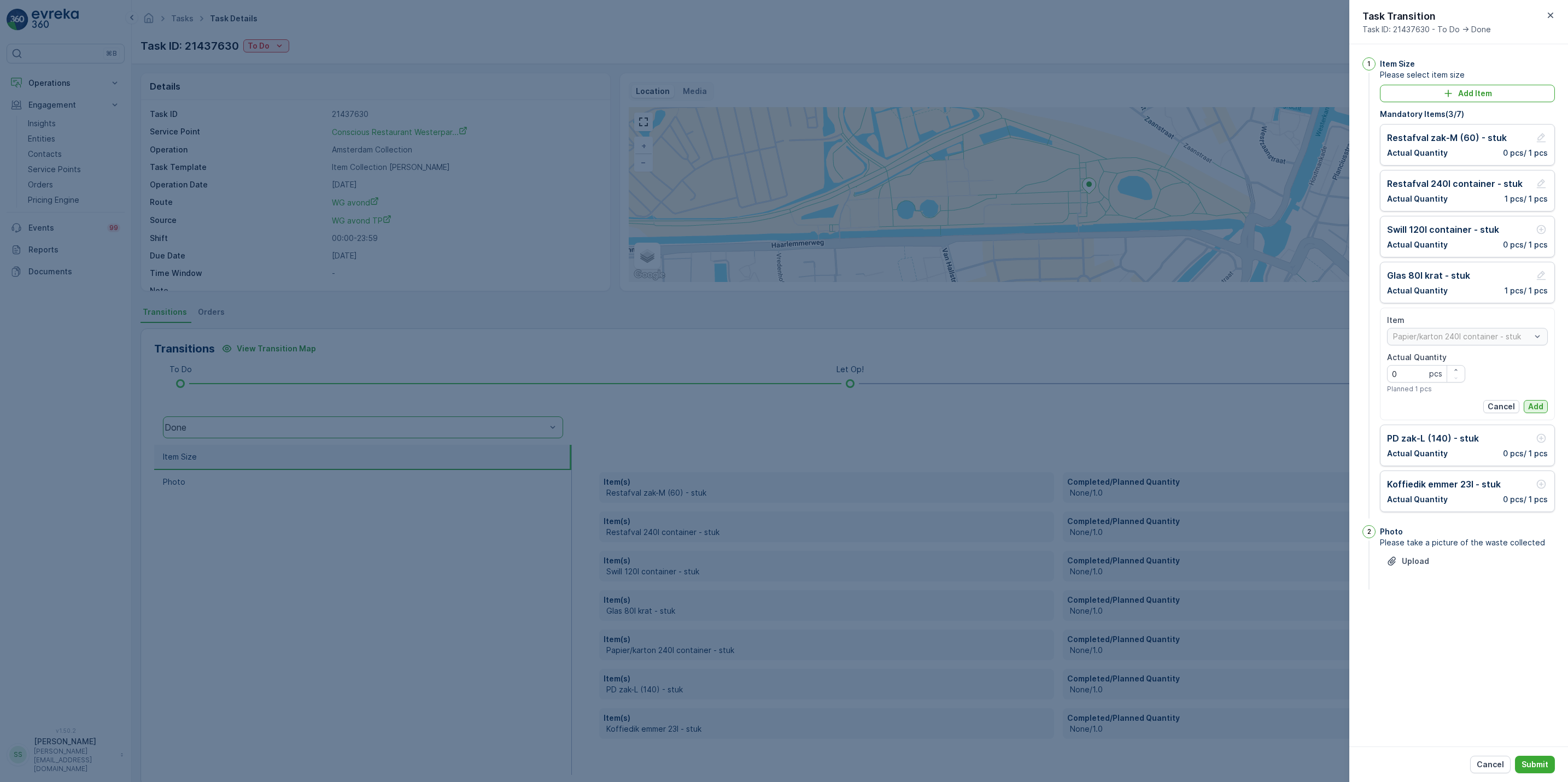
click at [1536, 404] on p "Add" at bounding box center [1535, 406] width 15 height 11
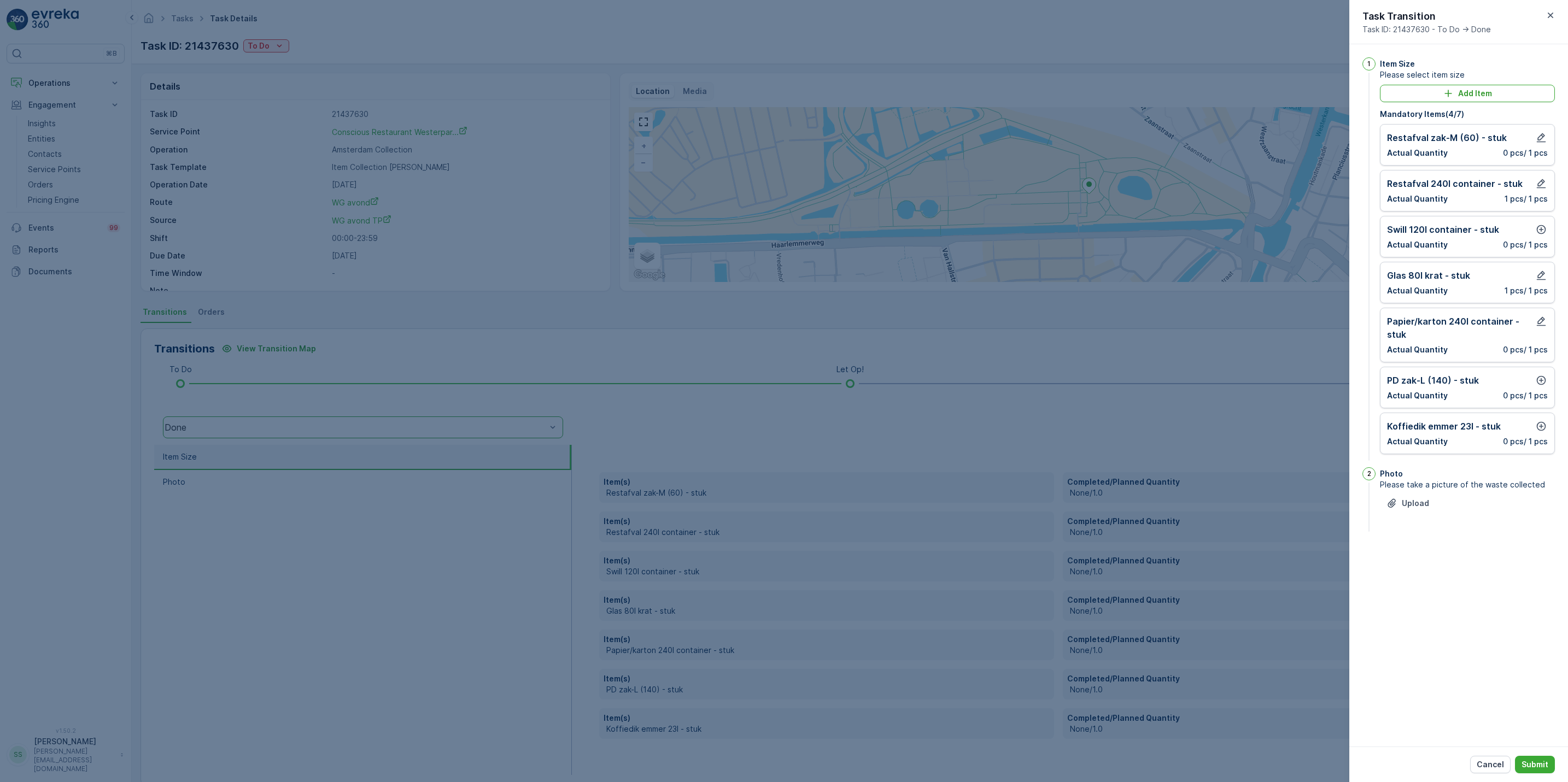
click at [1539, 375] on div "PD zak-L (140) - stuk Actual Quantity 0 pcs / 1 pcs" at bounding box center [1468, 387] width 175 height 42
click at [1541, 384] on icon "button" at bounding box center [1541, 381] width 9 height 9
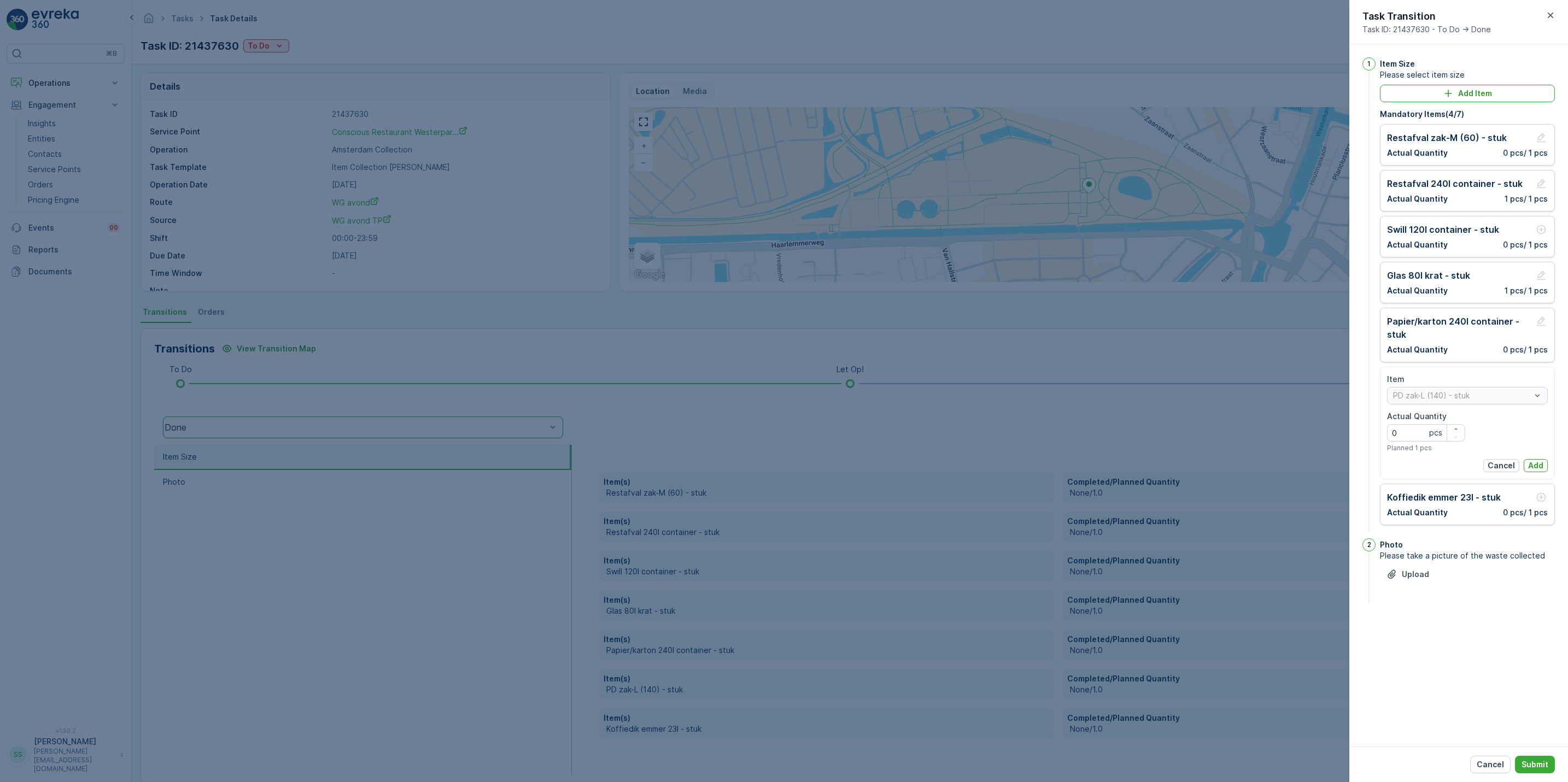
click at [1534, 476] on div "Item PD zak-L (140) - stuk Actual Quantity 0 pcs Planned 1 pcs Cancel Add" at bounding box center [1468, 422] width 175 height 112
click at [1534, 476] on div "Item PD zak-L (140) - stuk Actual Quantity 0 pcs Planned 1 pcs Cancel Add" at bounding box center [1468, 422] width 175 height 112
click at [1536, 470] on p "Add" at bounding box center [1535, 466] width 15 height 11
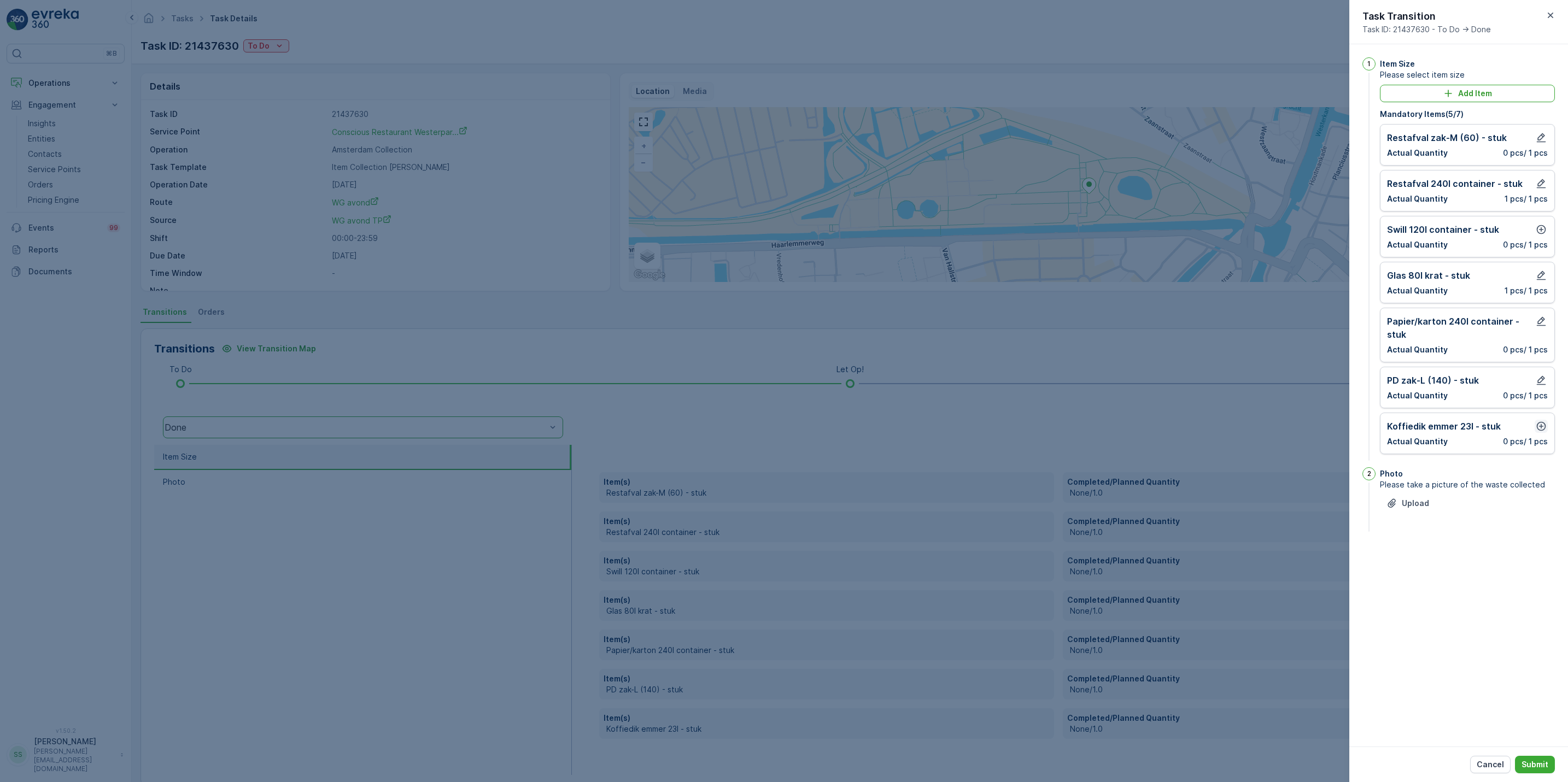
click at [1541, 432] on icon "button" at bounding box center [1541, 426] width 11 height 11
click at [1537, 517] on p "Add" at bounding box center [1535, 512] width 15 height 11
click at [1541, 760] on p "Submit" at bounding box center [1535, 764] width 27 height 11
click at [1538, 231] on icon "button" at bounding box center [1541, 229] width 11 height 11
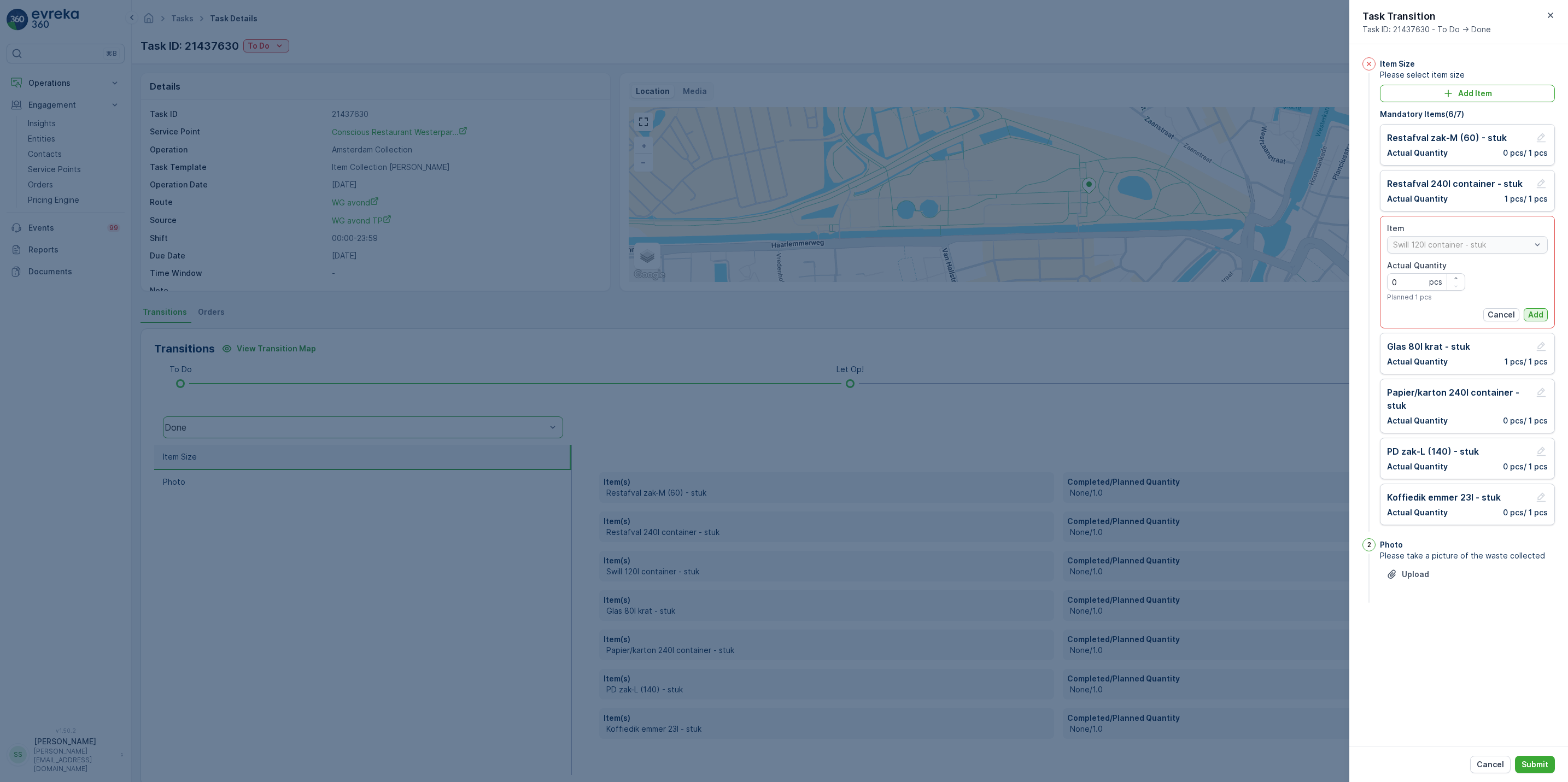
click at [1528, 316] on p "Add" at bounding box center [1535, 314] width 15 height 11
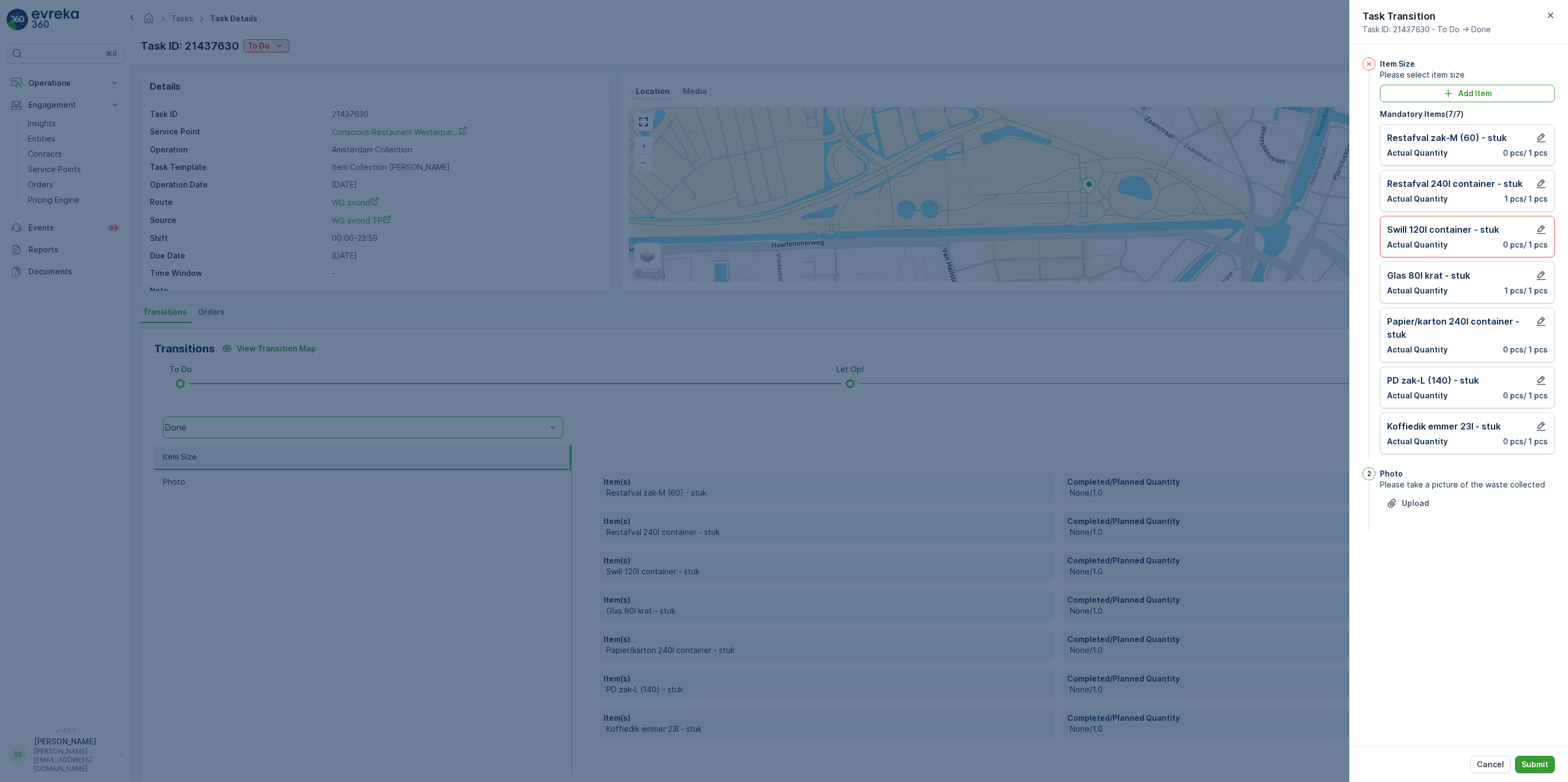
click at [1533, 768] on p "Submit" at bounding box center [1535, 764] width 27 height 11
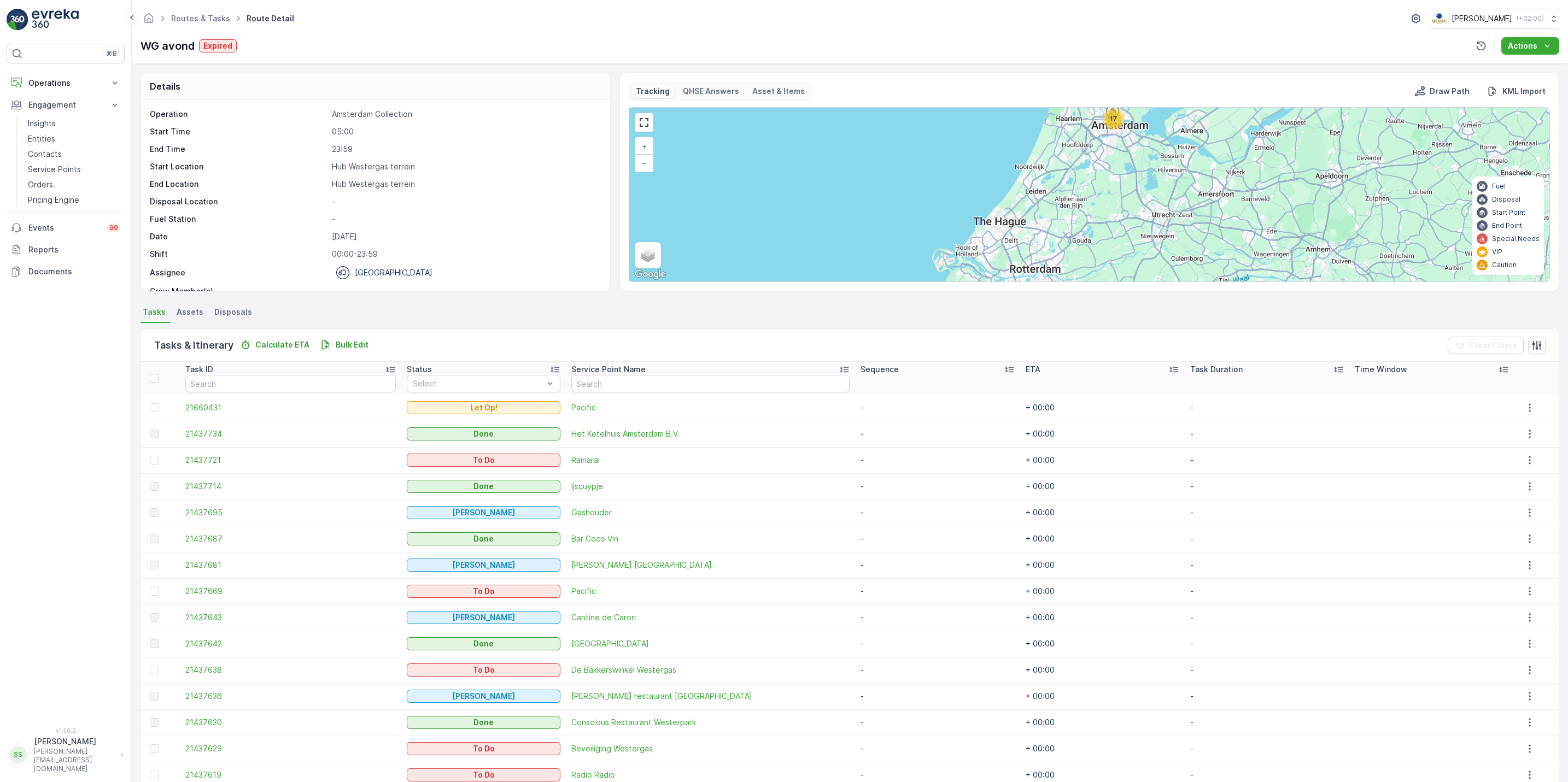
scroll to position [105, 0]
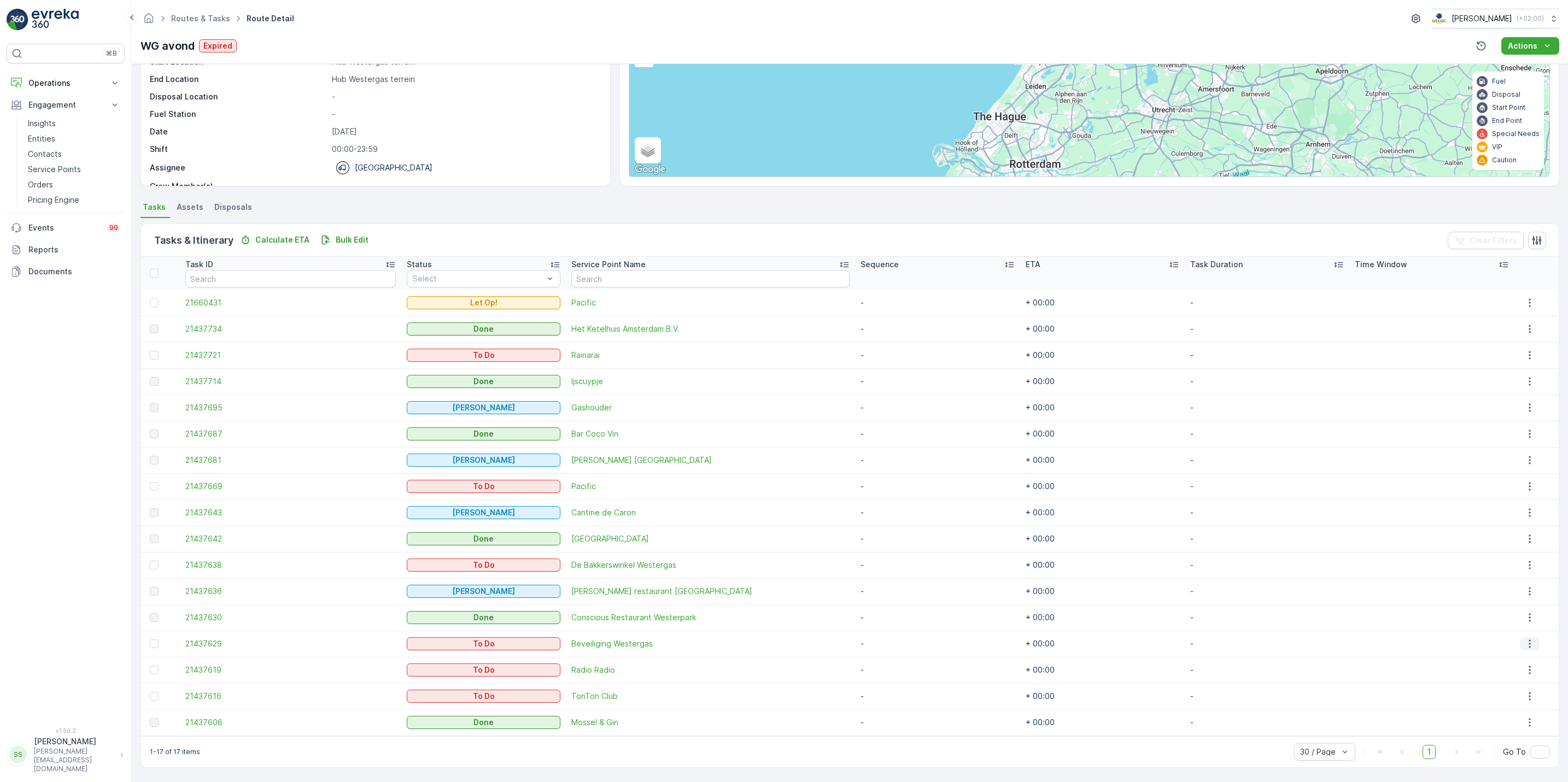
click at [1525, 645] on icon "button" at bounding box center [1530, 644] width 11 height 11
click at [1523, 661] on span "See More Details" at bounding box center [1522, 660] width 64 height 11
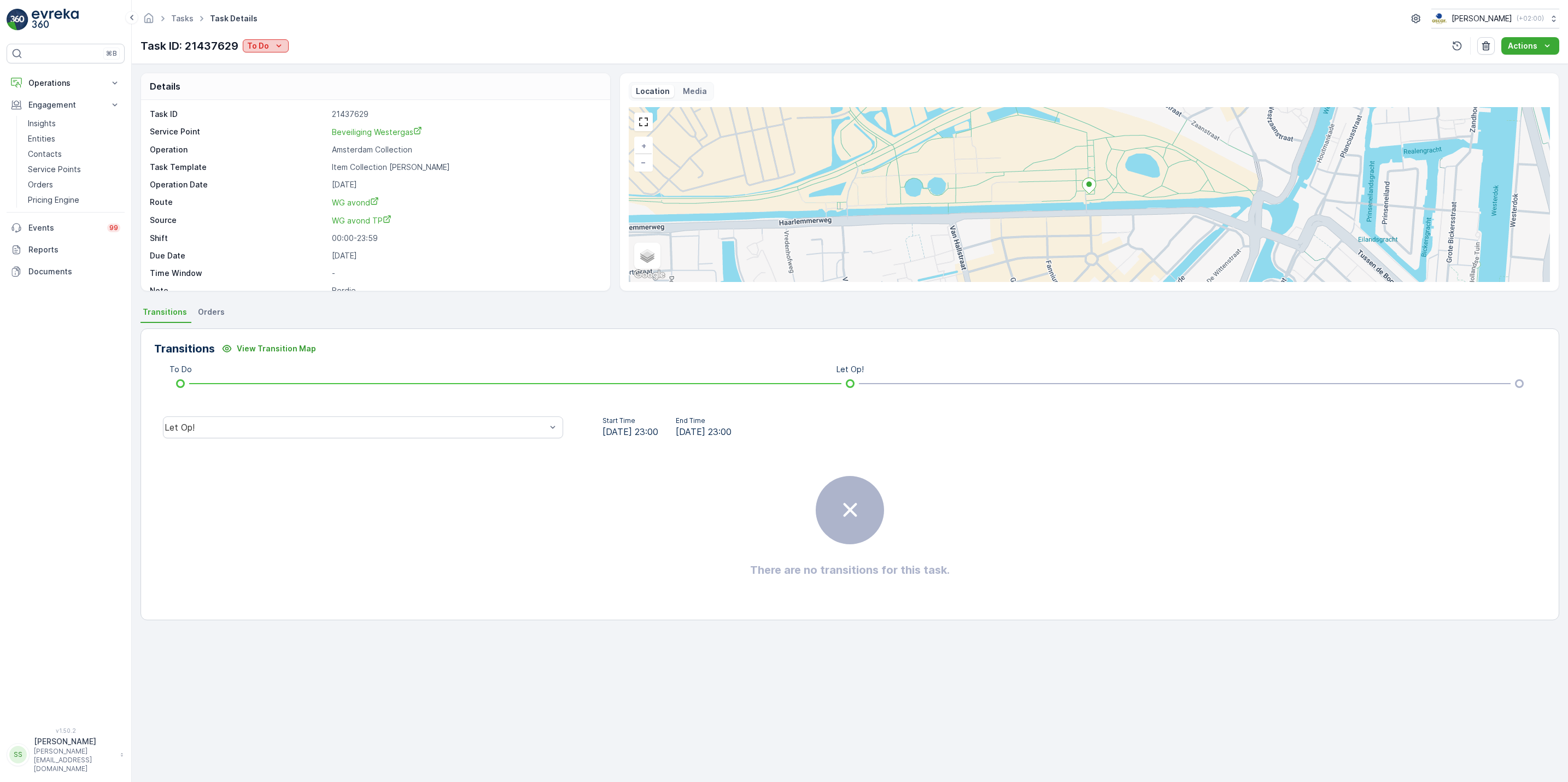
click at [282, 45] on icon "To Do" at bounding box center [279, 46] width 11 height 11
click at [275, 75] on span "[PERSON_NAME]" at bounding box center [279, 78] width 61 height 11
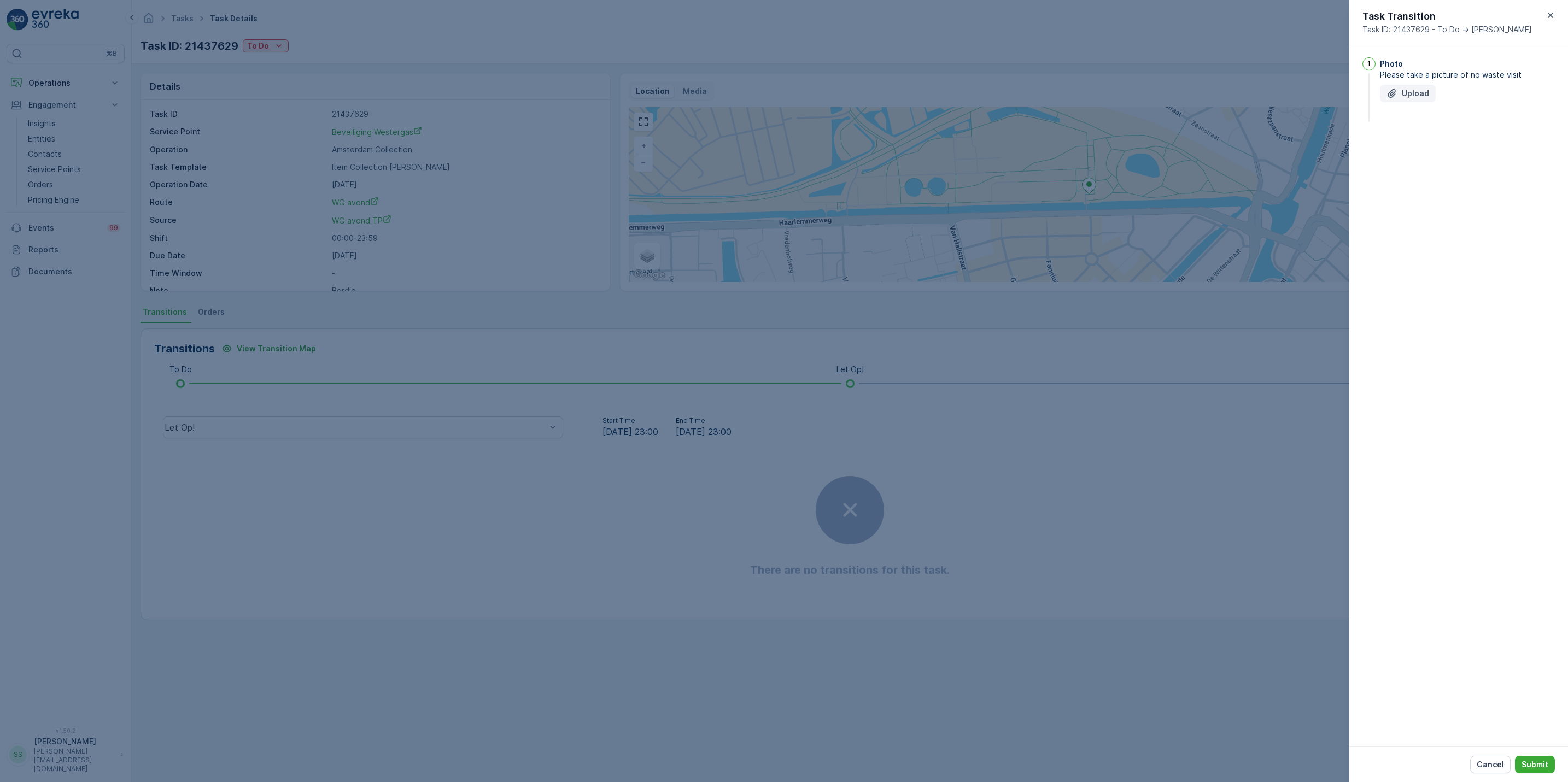
click at [1420, 99] on button "Upload" at bounding box center [1408, 94] width 56 height 18
click at [1547, 770] on p "Submit" at bounding box center [1535, 764] width 27 height 11
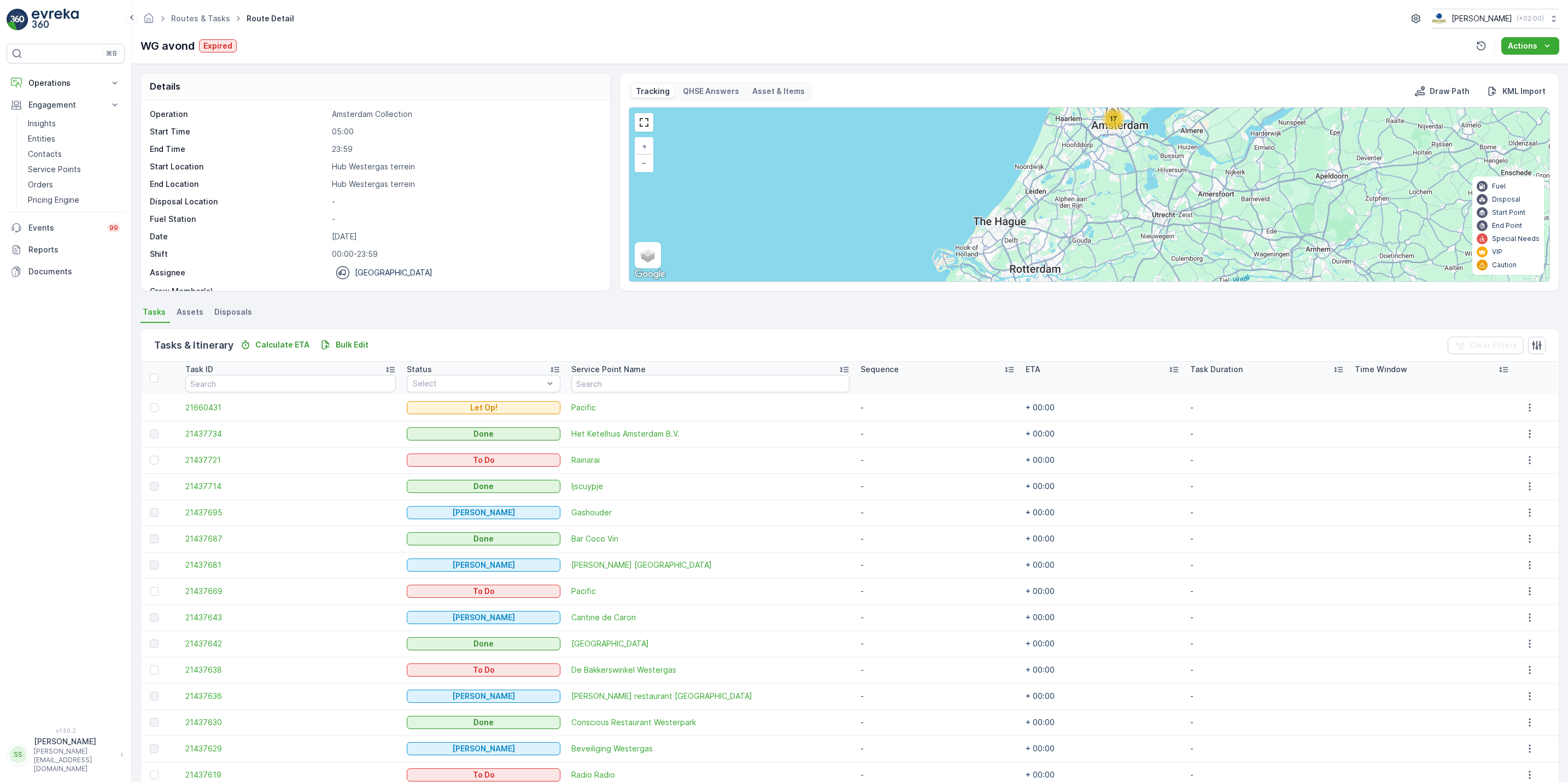
scroll to position [105, 0]
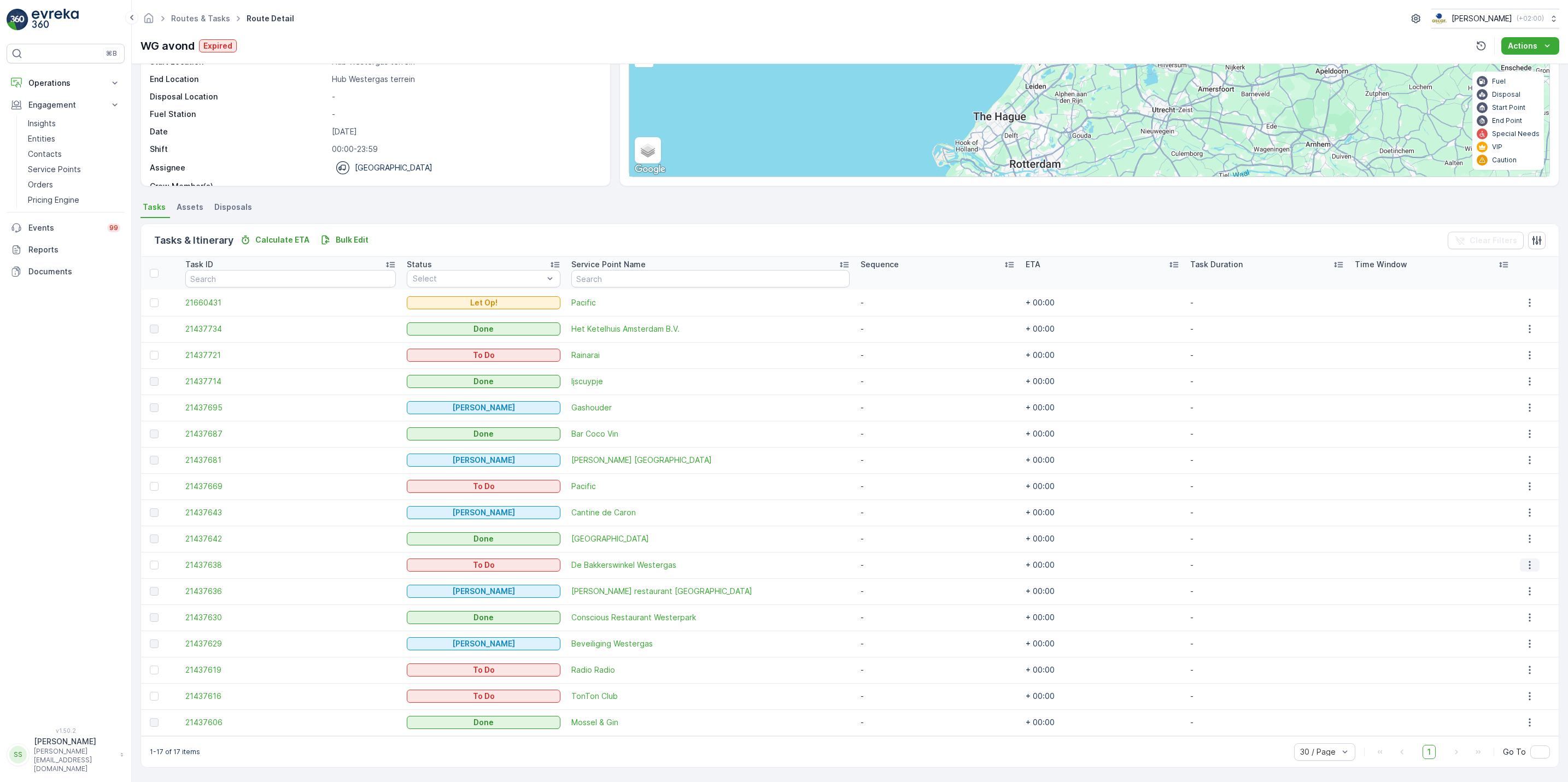
click at [1529, 565] on icon "button" at bounding box center [1530, 565] width 2 height 8
click at [1520, 581] on span "See More Details" at bounding box center [1522, 582] width 64 height 11
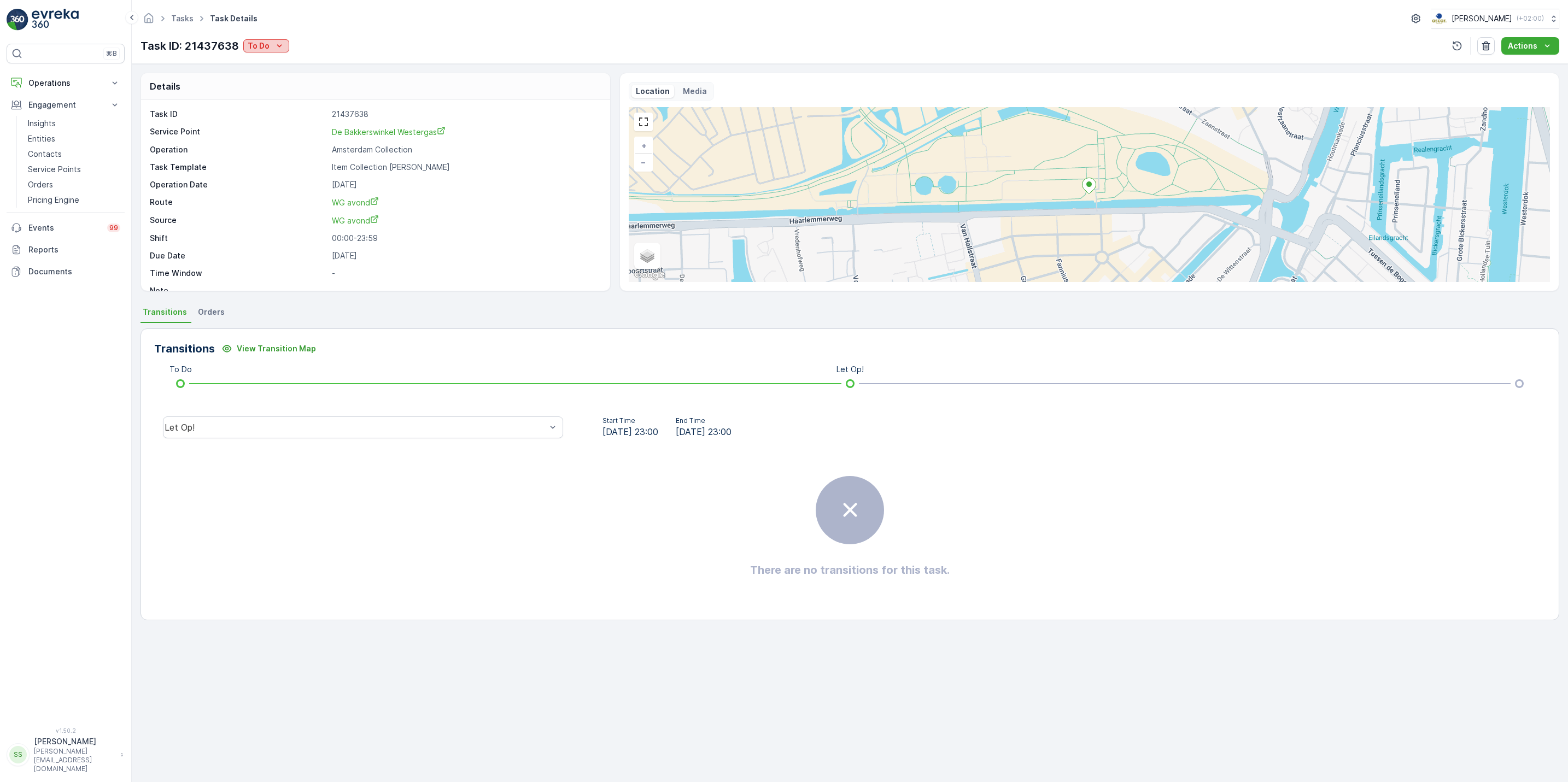
click at [264, 48] on p "To Do" at bounding box center [259, 46] width 22 height 11
click at [274, 89] on div "Done" at bounding box center [280, 93] width 69 height 15
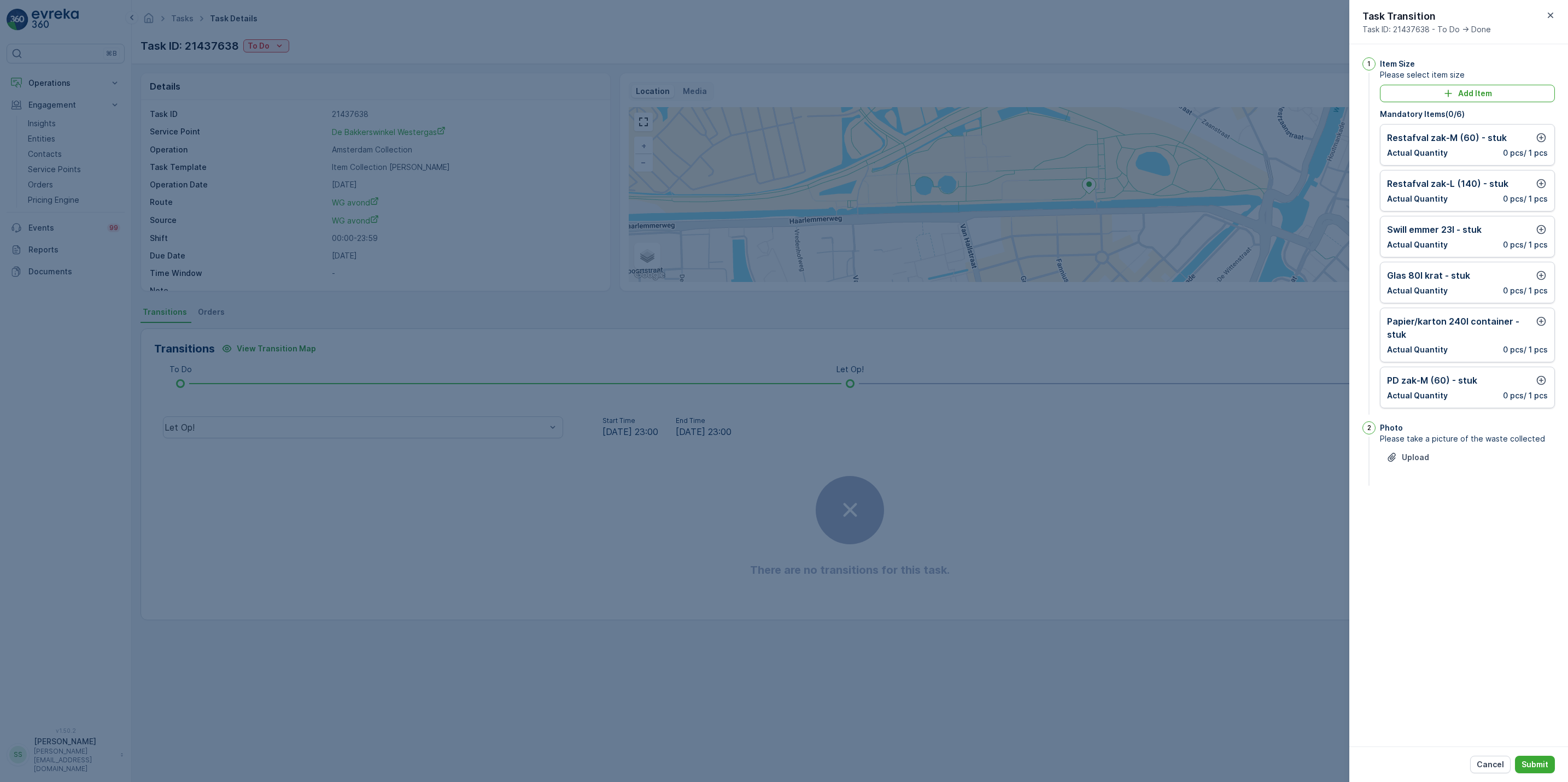
click at [1542, 146] on div "Restafval zak-M (60) - stuk Actual Quantity 0 pcs / 1 pcs" at bounding box center [1467, 144] width 160 height 27
click at [1539, 136] on icon "button" at bounding box center [1541, 137] width 11 height 11
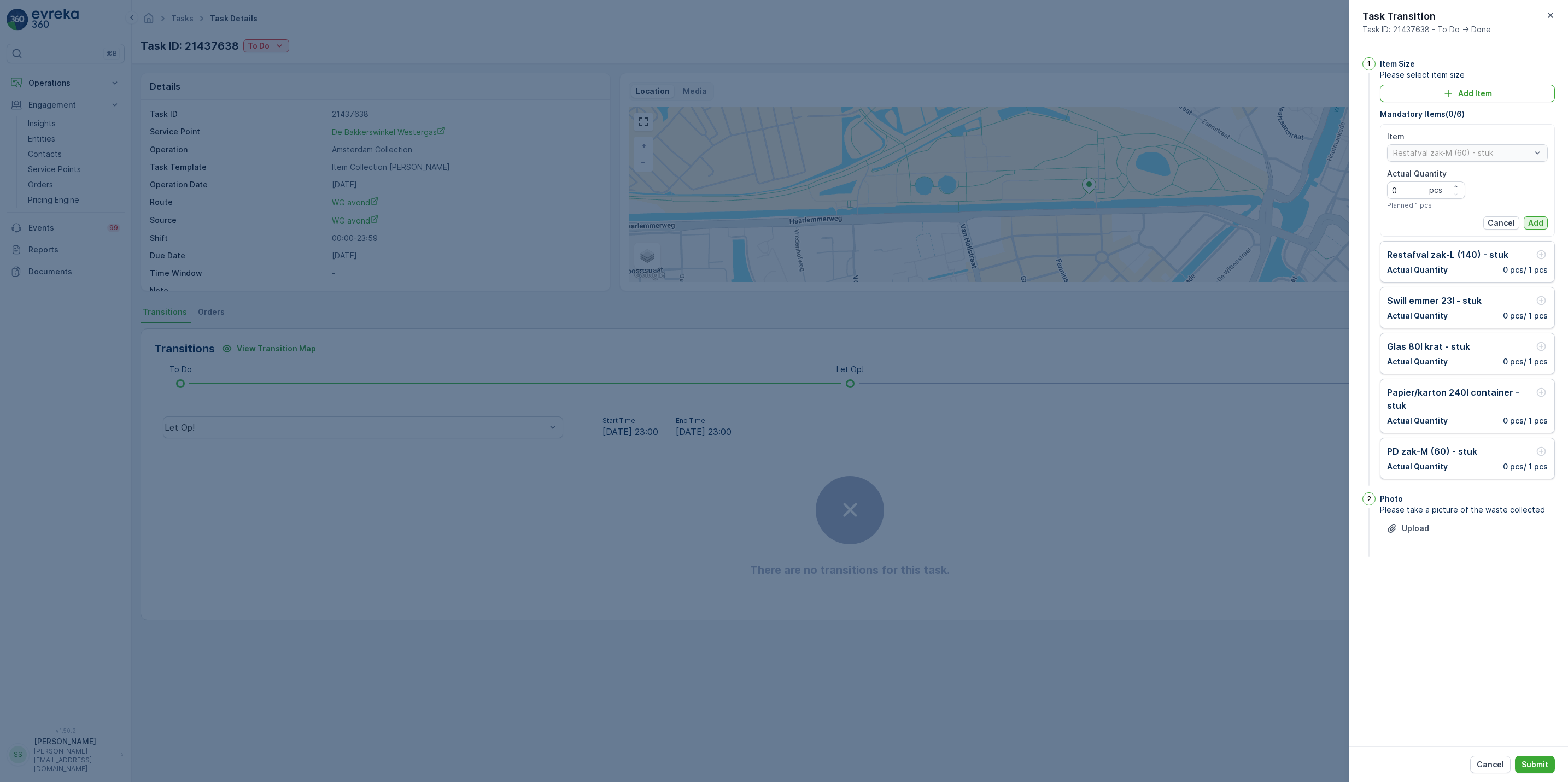
click at [1541, 217] on button "Add" at bounding box center [1535, 222] width 24 height 13
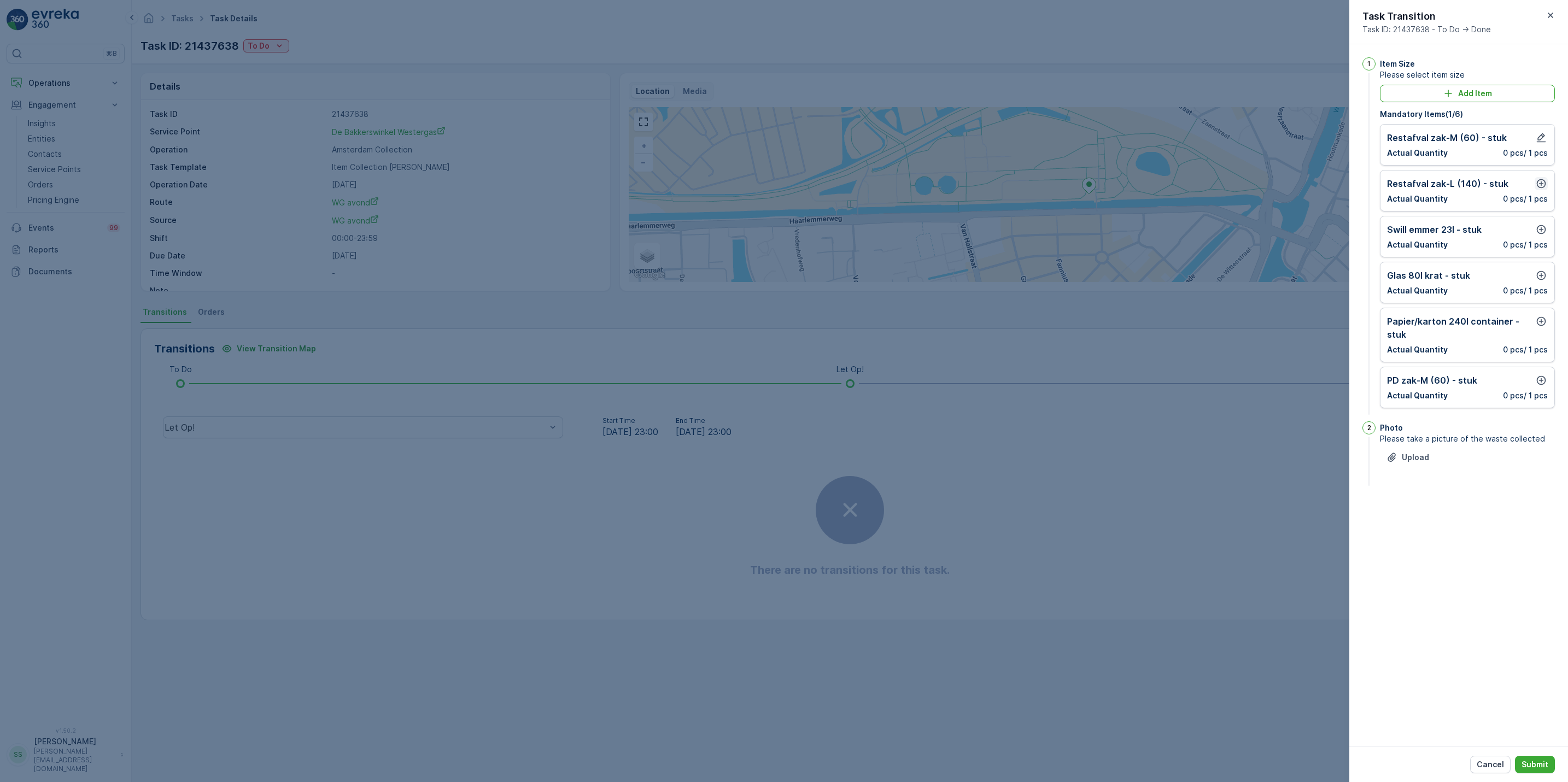
click at [1539, 190] on button "button" at bounding box center [1541, 183] width 13 height 13
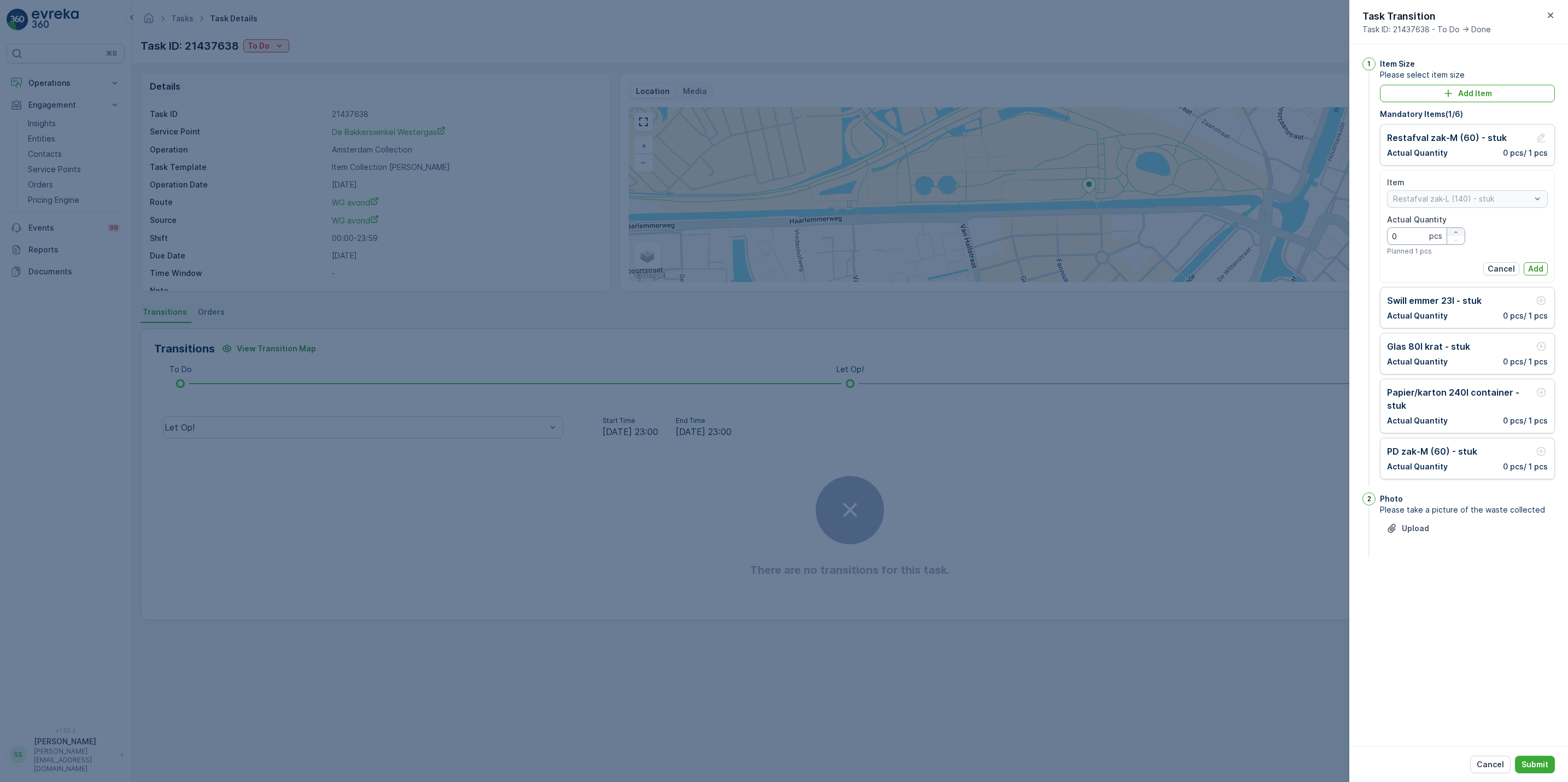
click at [1460, 231] on div "button" at bounding box center [1456, 232] width 18 height 6
type Quantity "2"
click at [1534, 272] on p "Add" at bounding box center [1535, 268] width 15 height 11
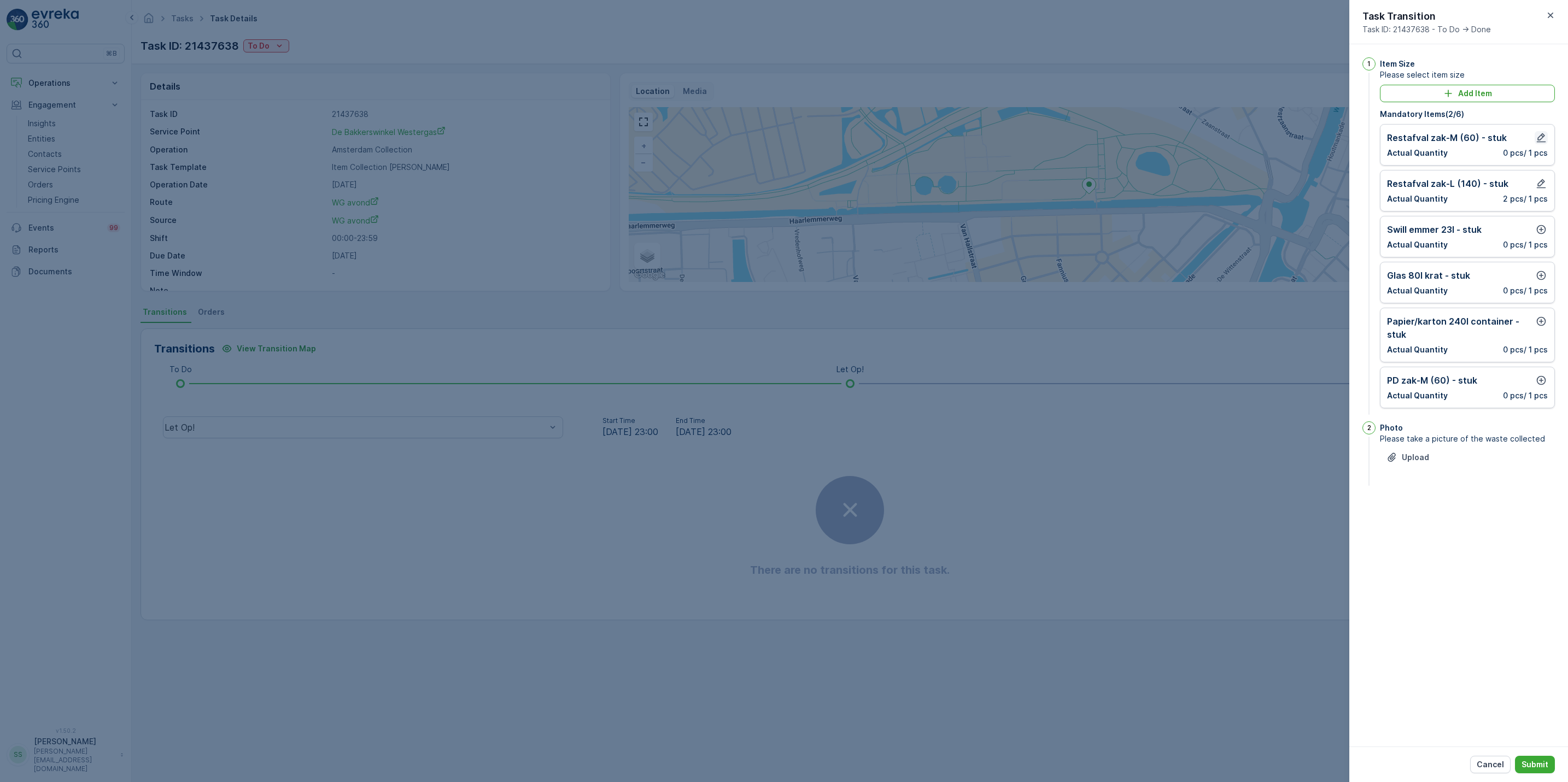
click at [1541, 136] on icon "button" at bounding box center [1541, 138] width 9 height 9
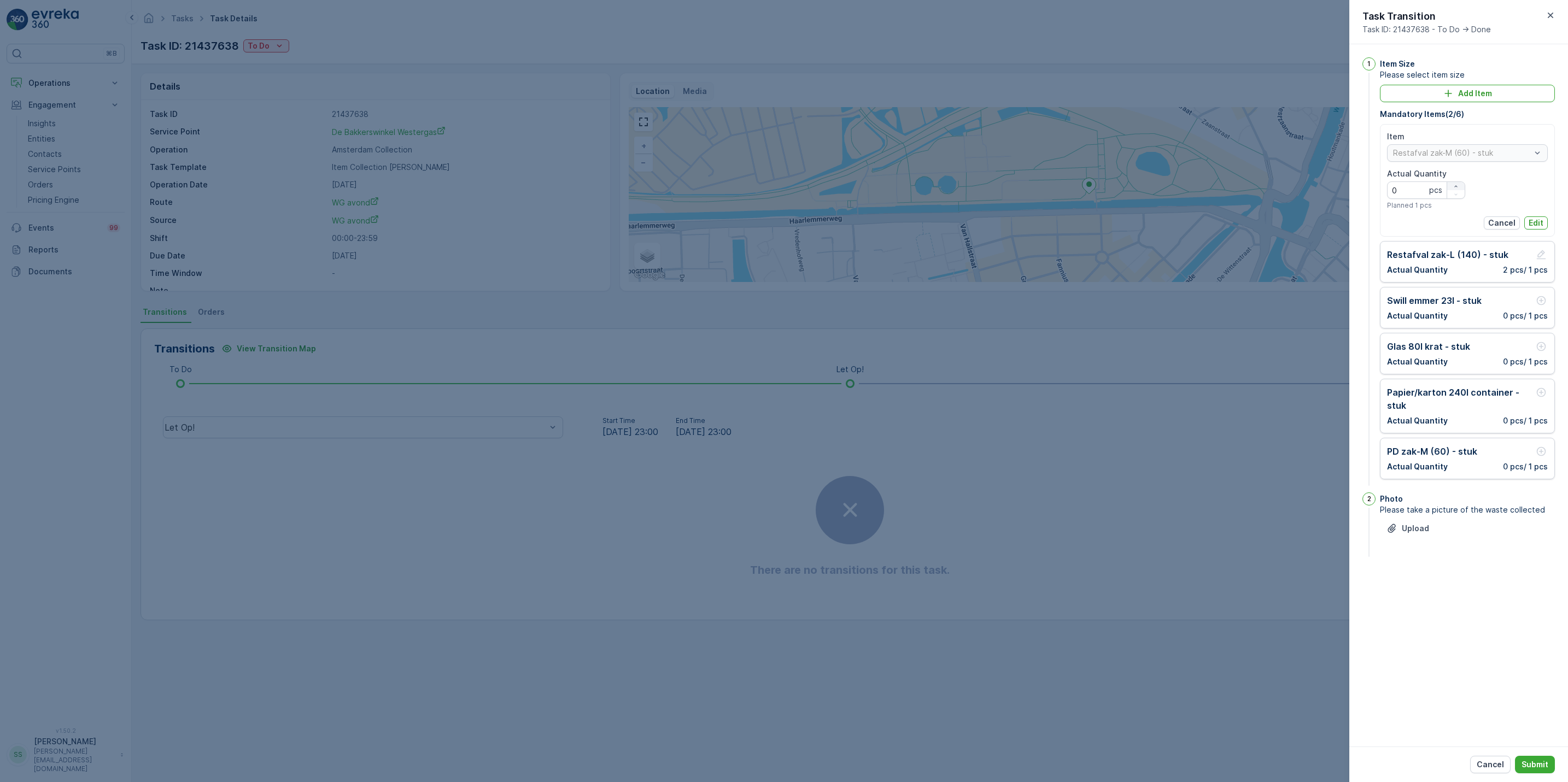
click at [1456, 182] on button "button" at bounding box center [1456, 186] width 18 height 8
click at [1456, 183] on icon "button" at bounding box center [1455, 186] width 6 height 6
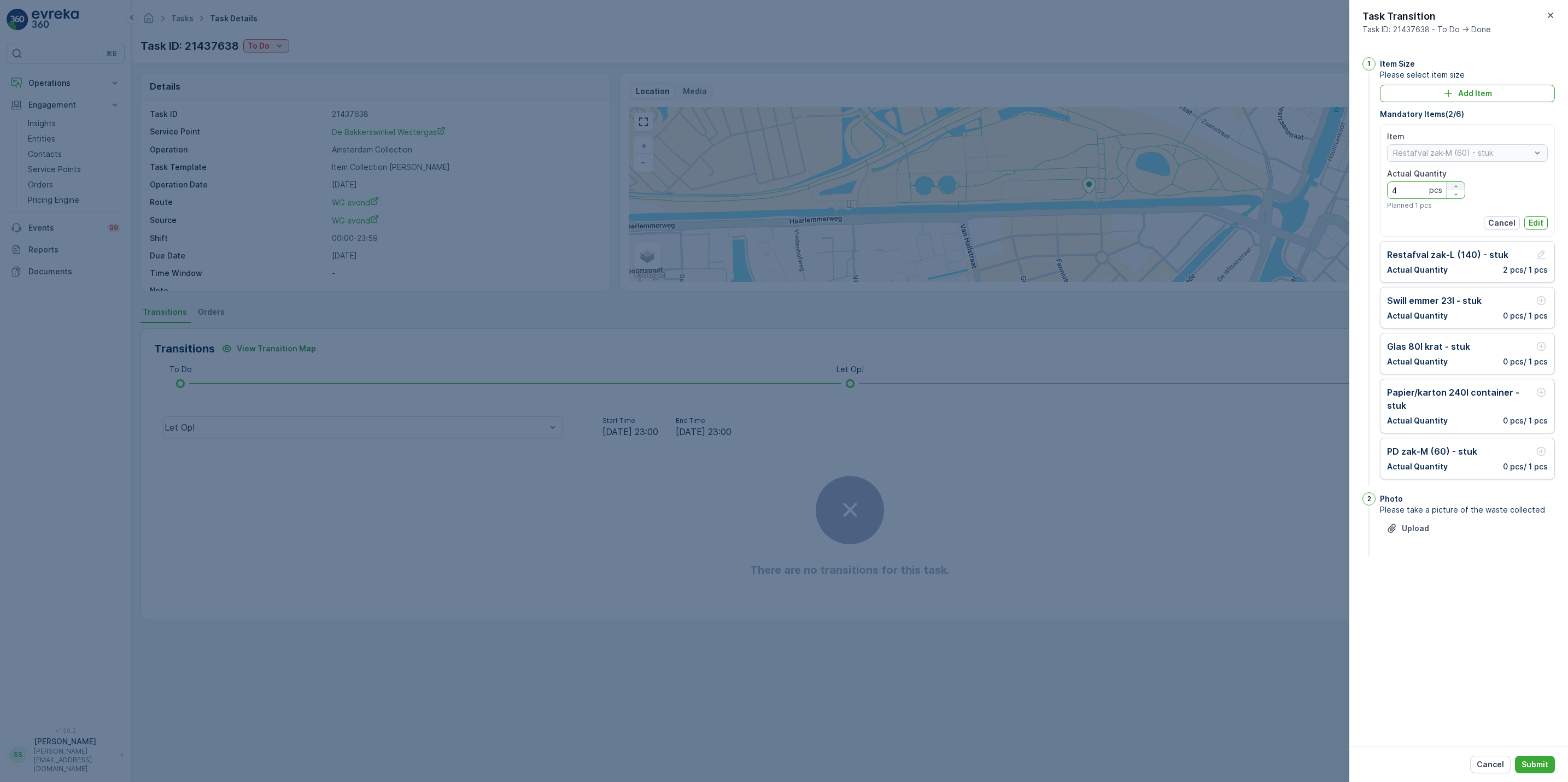
type Quantity "5"
click at [1537, 222] on p "Edit" at bounding box center [1536, 223] width 15 height 11
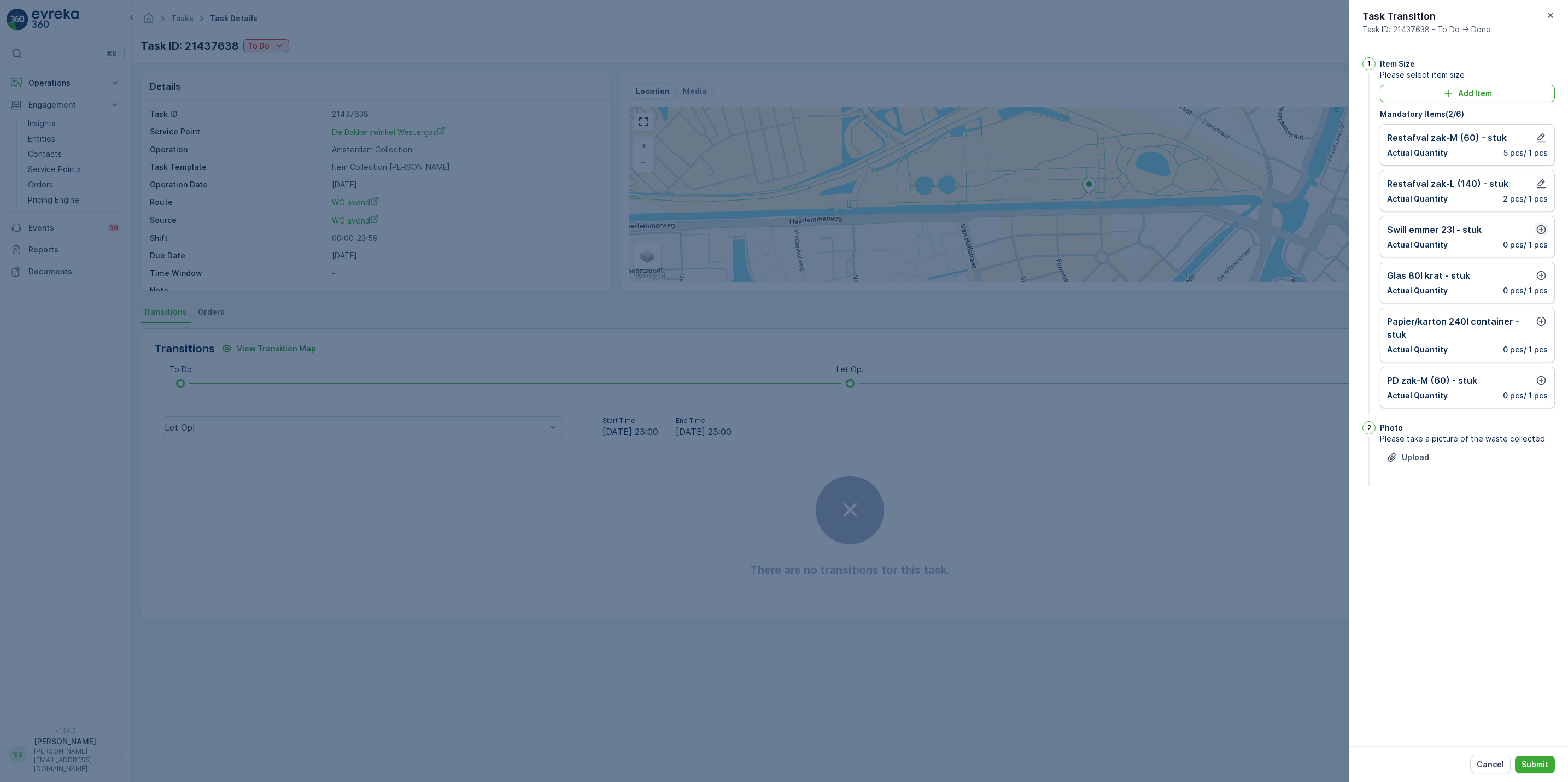
click at [1541, 230] on icon "button" at bounding box center [1541, 229] width 11 height 11
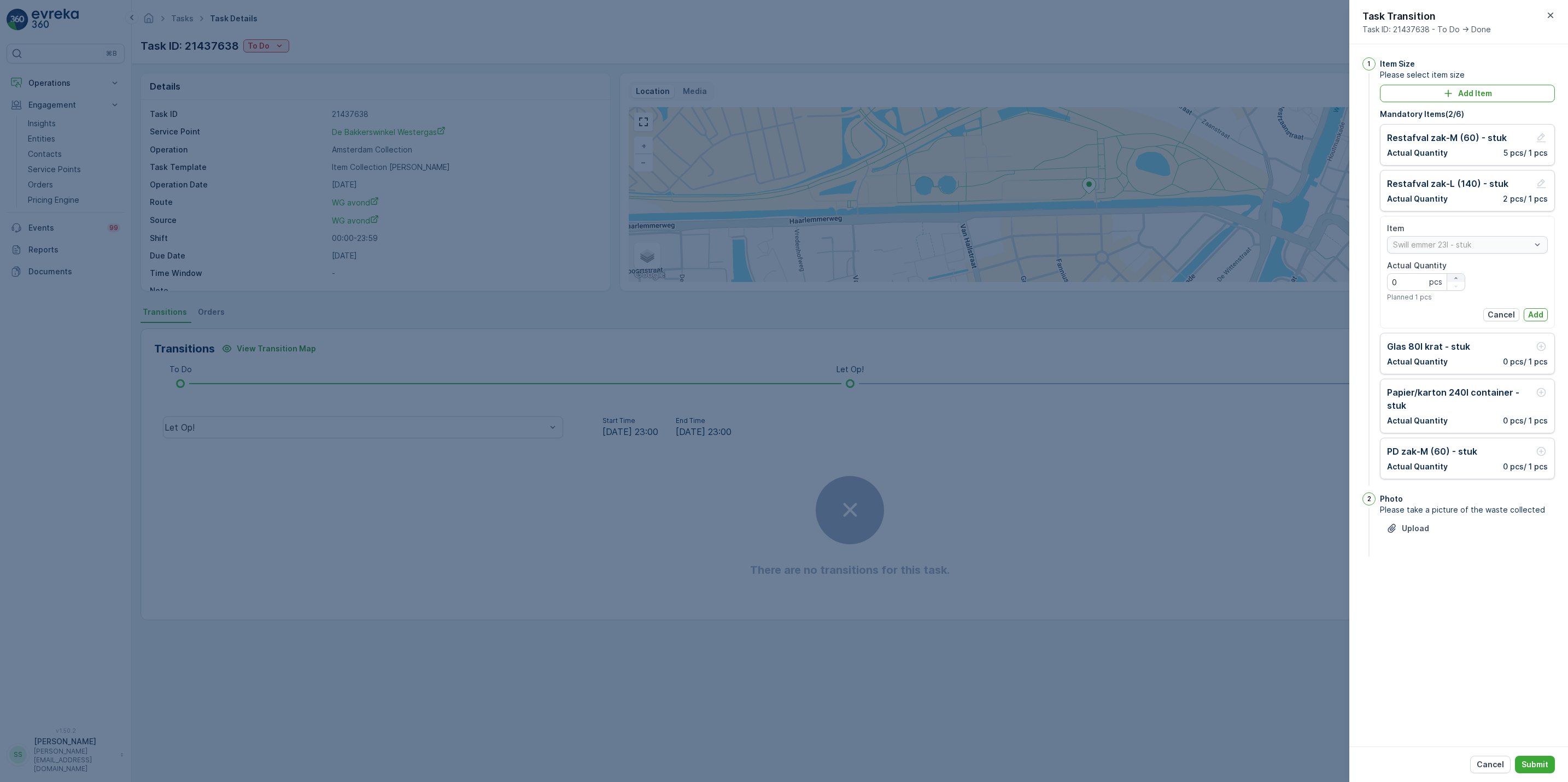
click at [1459, 277] on div "button" at bounding box center [1456, 277] width 18 height 6
type Quantity "2"
click at [1535, 312] on p "Add" at bounding box center [1535, 314] width 15 height 11
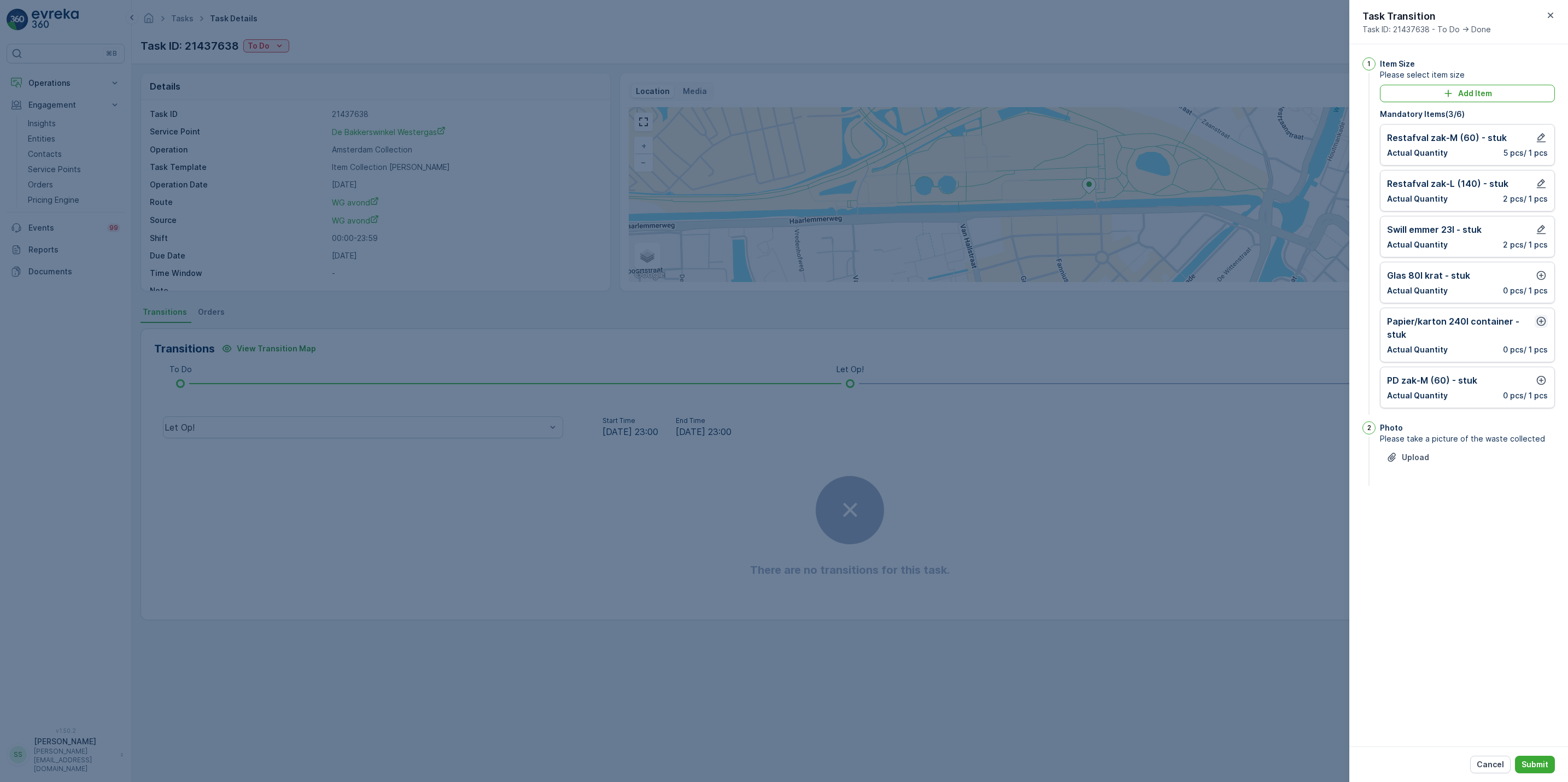
click at [1538, 322] on icon "button" at bounding box center [1541, 321] width 9 height 9
click at [1533, 403] on p "Add" at bounding box center [1535, 406] width 15 height 11
click at [1549, 275] on div "Glas 80l krat - stuk Actual Quantity 0 pcs / 1 pcs" at bounding box center [1468, 283] width 175 height 42
click at [1544, 275] on icon "button" at bounding box center [1541, 275] width 9 height 9
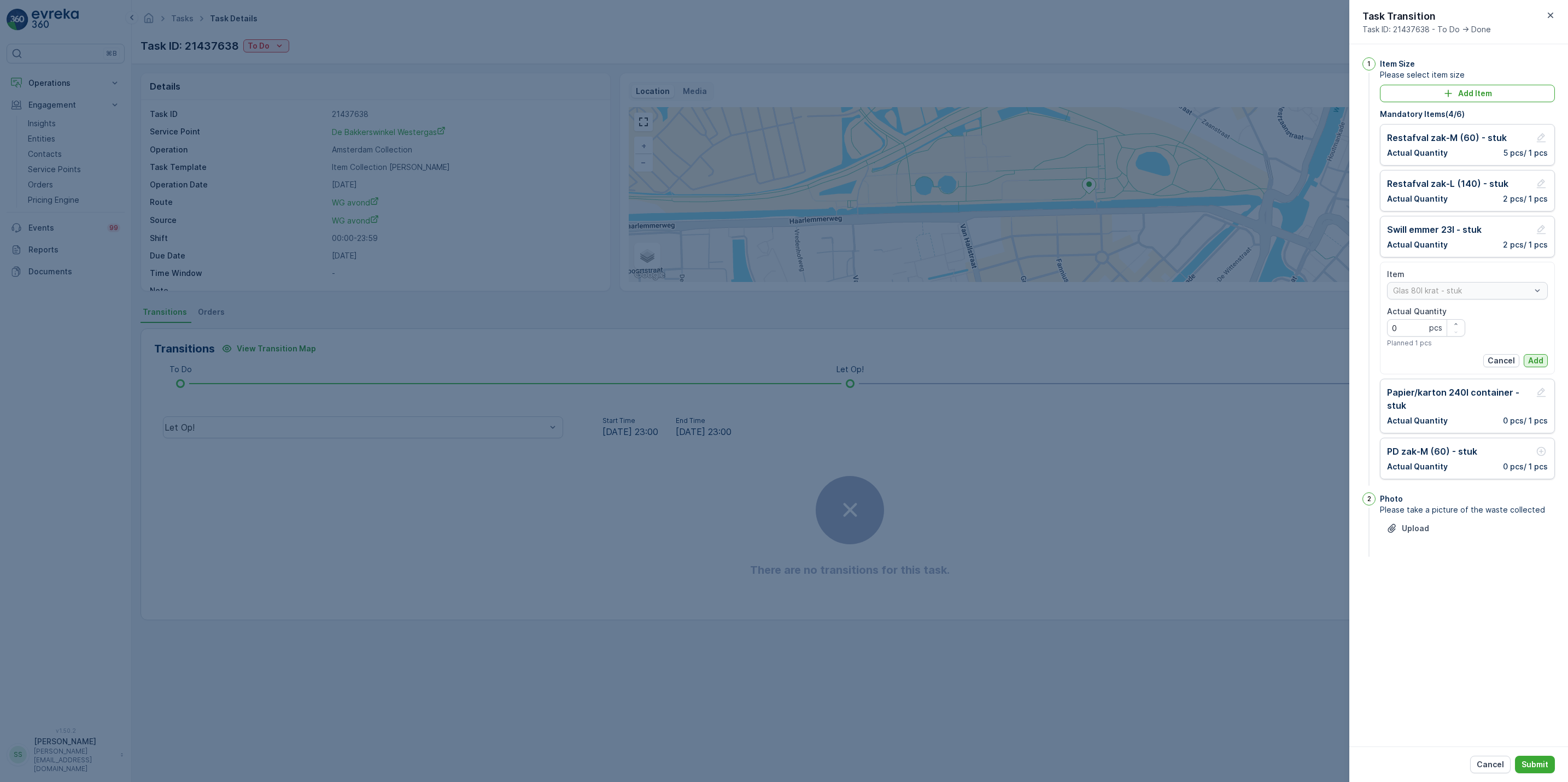
click at [1538, 362] on p "Add" at bounding box center [1535, 360] width 15 height 11
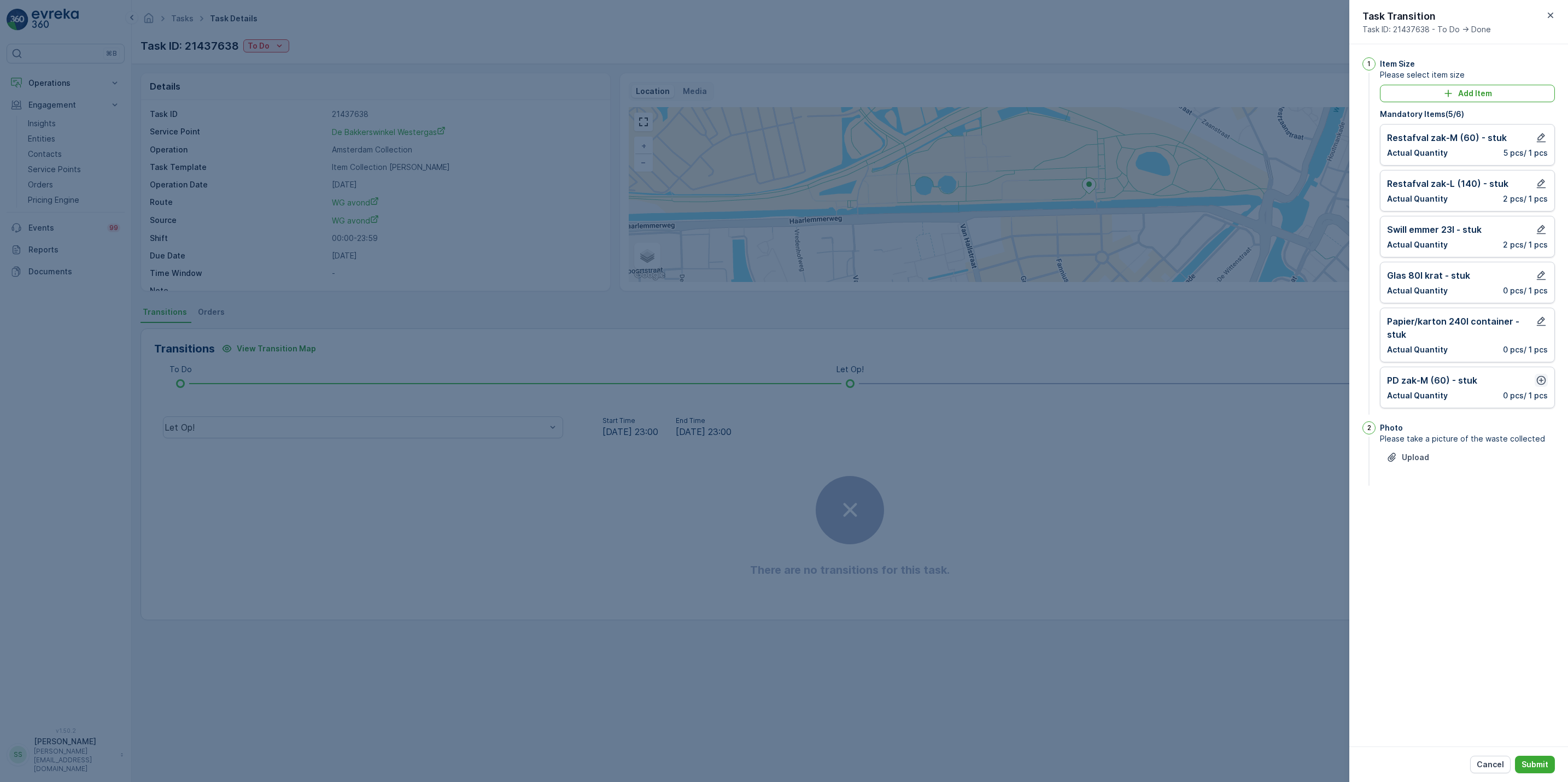
click at [1541, 387] on button "button" at bounding box center [1541, 380] width 13 height 13
click at [1536, 466] on p "Add" at bounding box center [1535, 466] width 15 height 11
click at [1539, 763] on p "Submit" at bounding box center [1535, 764] width 27 height 11
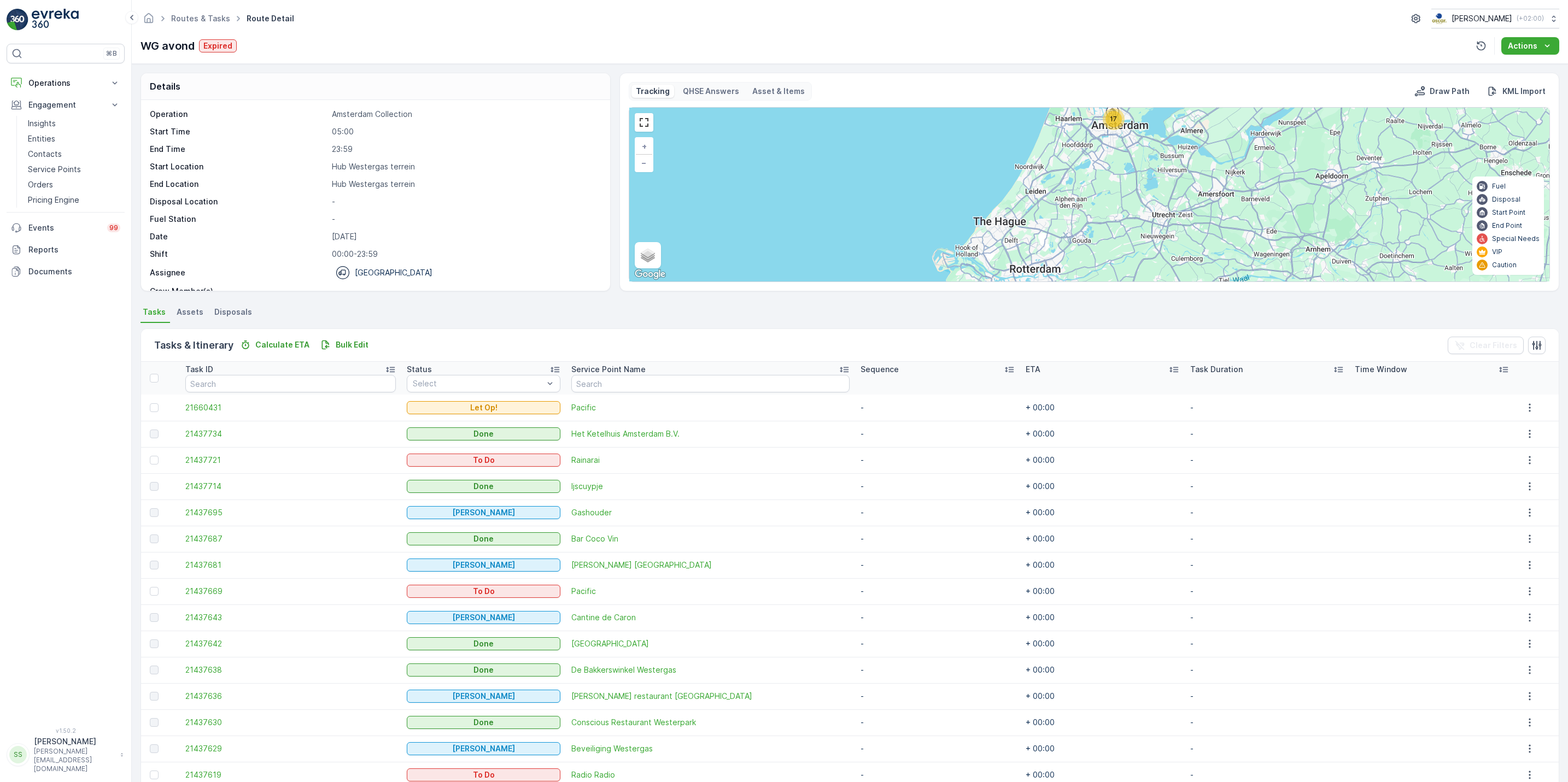
scroll to position [105, 0]
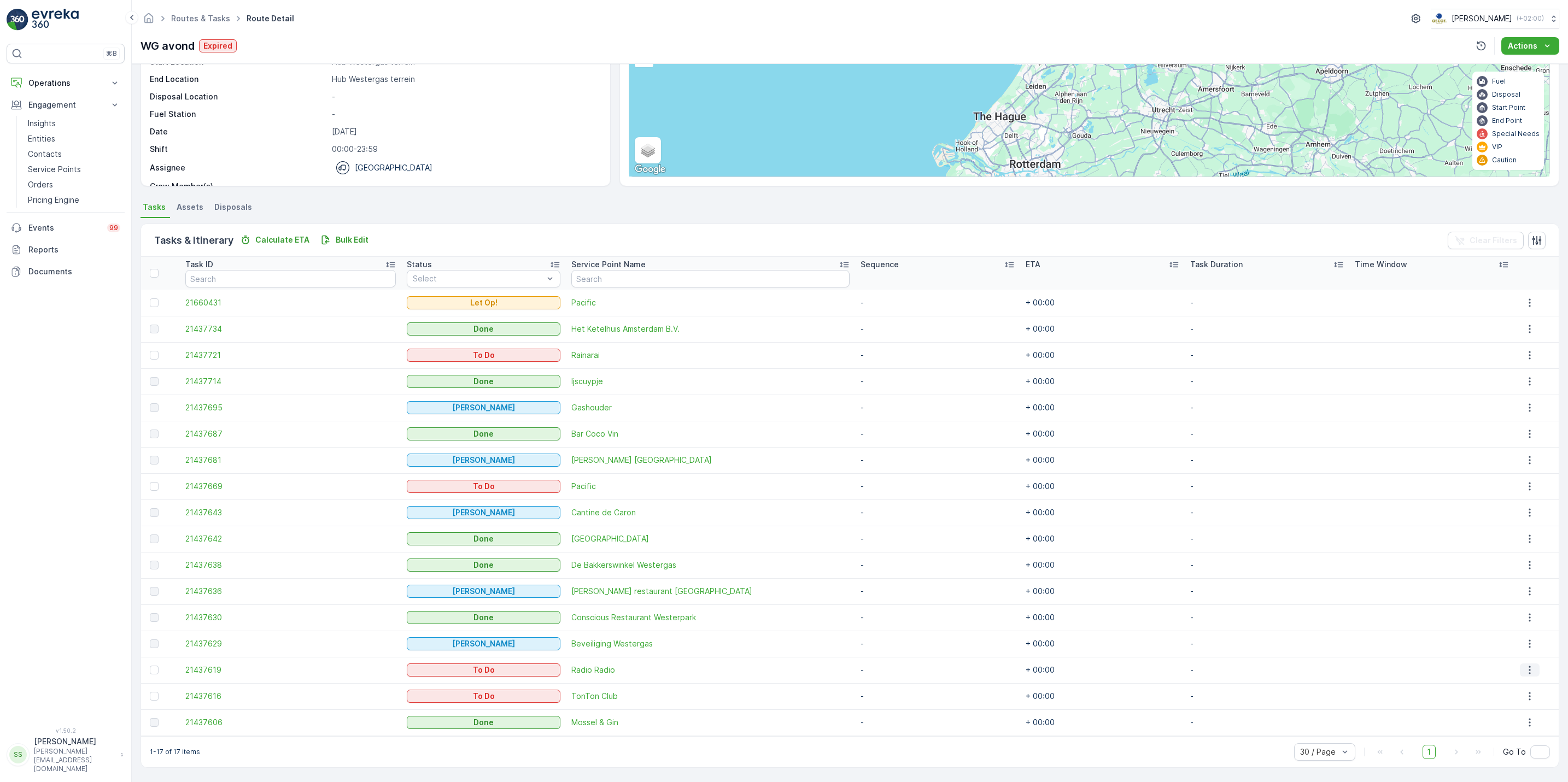
click at [1525, 674] on icon "button" at bounding box center [1530, 670] width 11 height 11
click at [1531, 685] on span "See More Details" at bounding box center [1522, 686] width 64 height 11
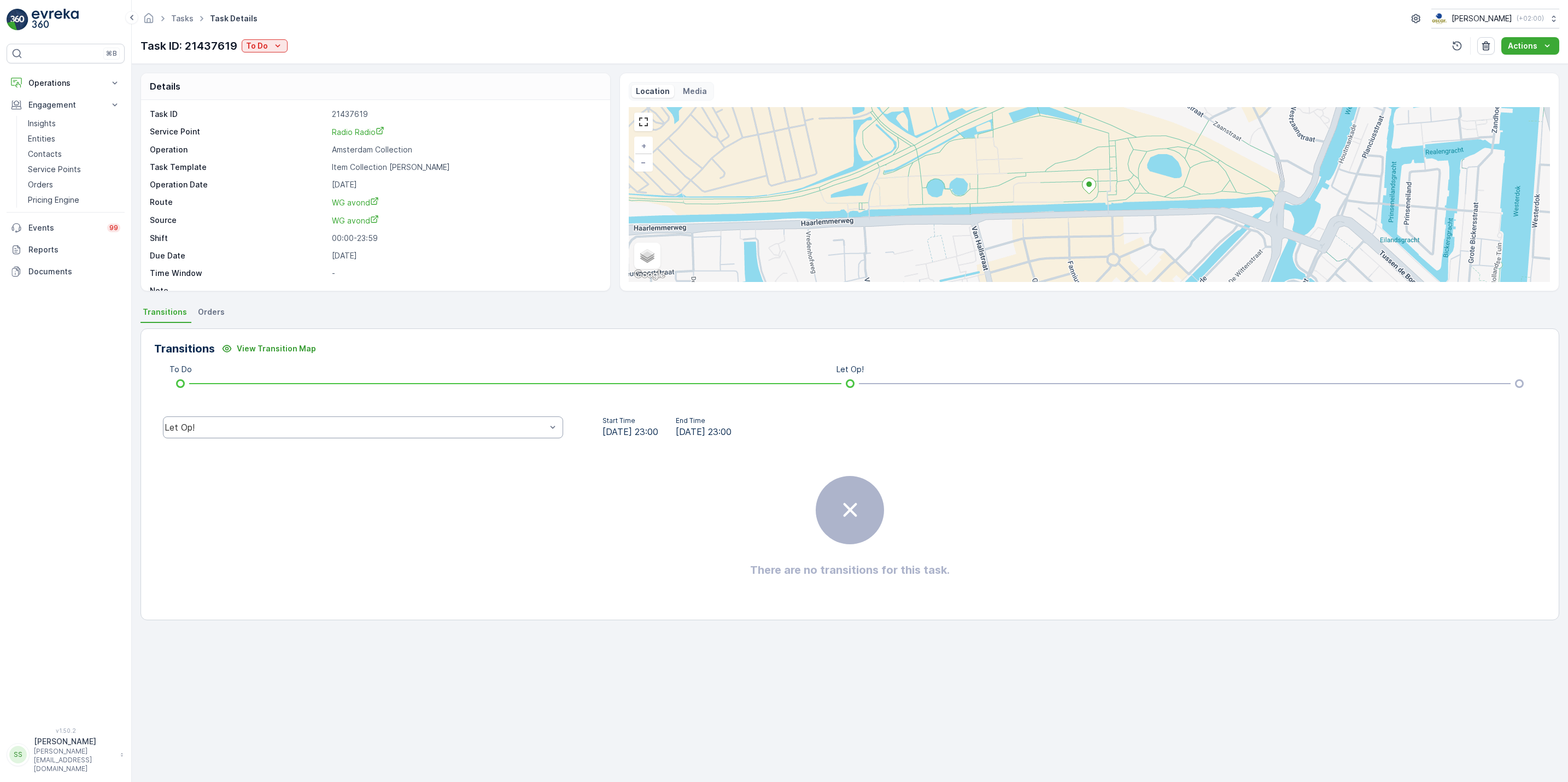
click at [491, 422] on div "Let Op!" at bounding box center [363, 427] width 400 height 22
click at [277, 41] on icon "To Do" at bounding box center [277, 46] width 11 height 11
click at [269, 81] on span "[PERSON_NAME]" at bounding box center [278, 78] width 61 height 11
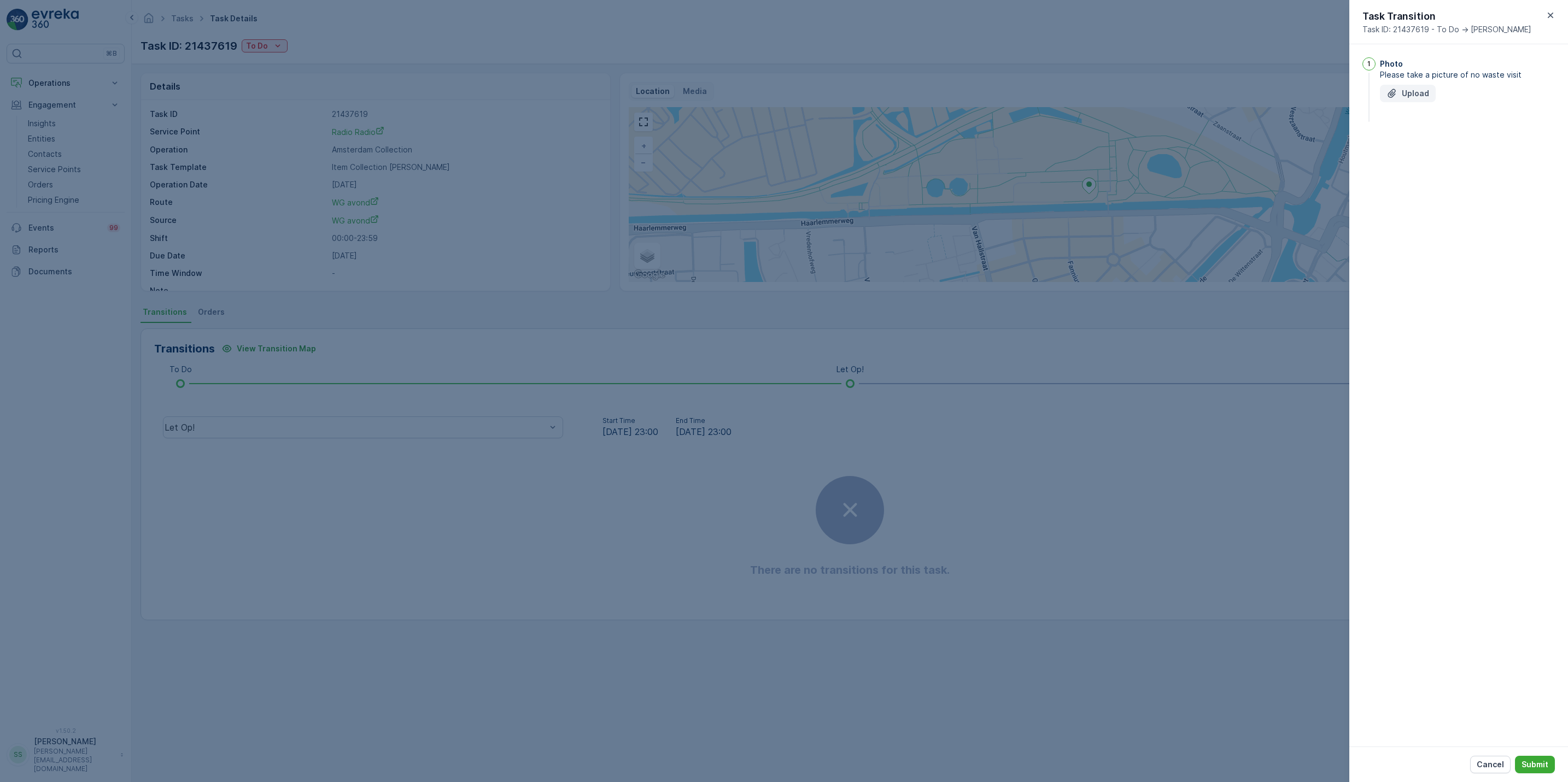
click at [1421, 95] on p "Upload" at bounding box center [1415, 93] width 27 height 11
click at [1539, 770] on button "Submit" at bounding box center [1534, 765] width 40 height 18
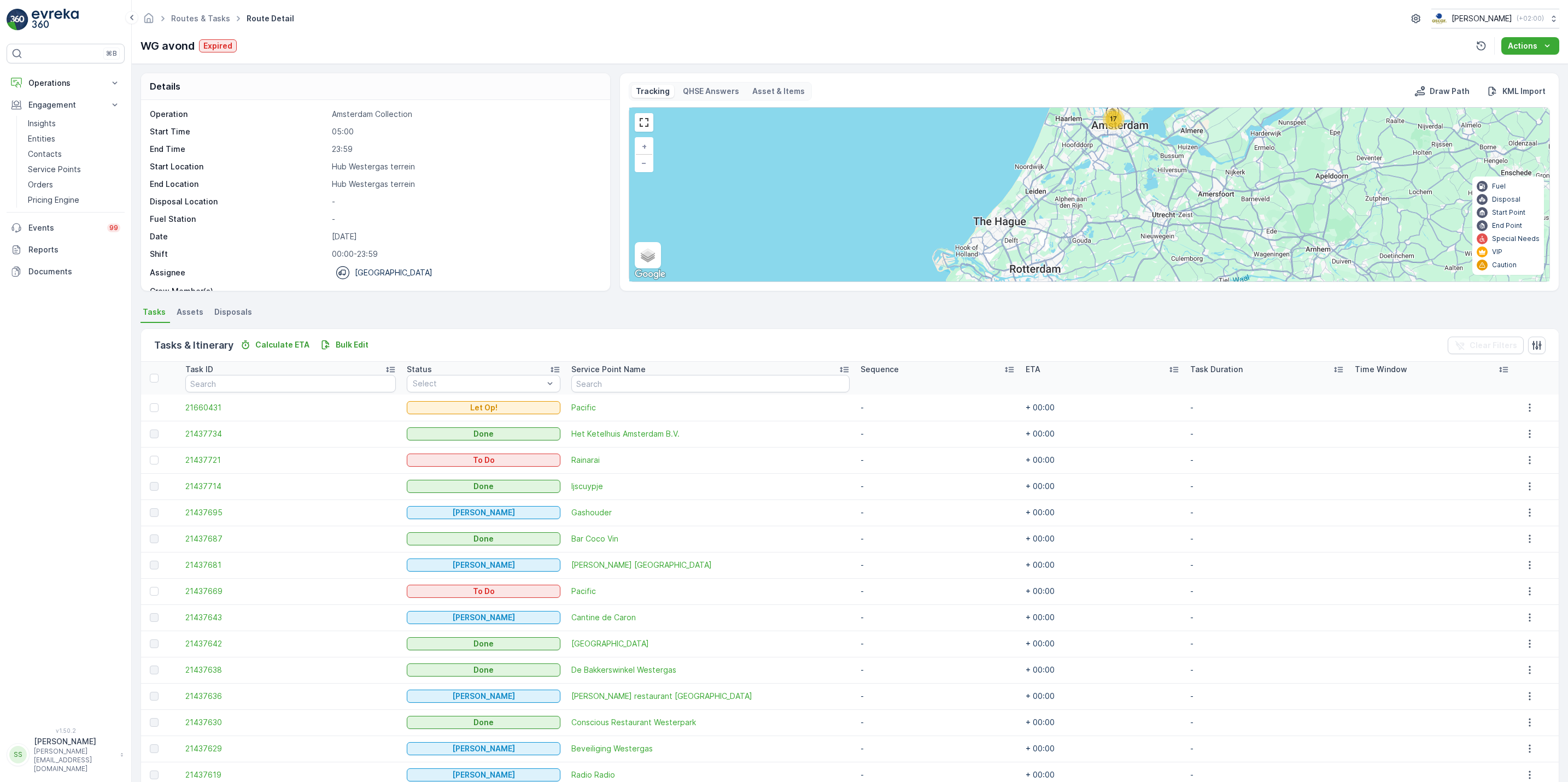
scroll to position [105, 0]
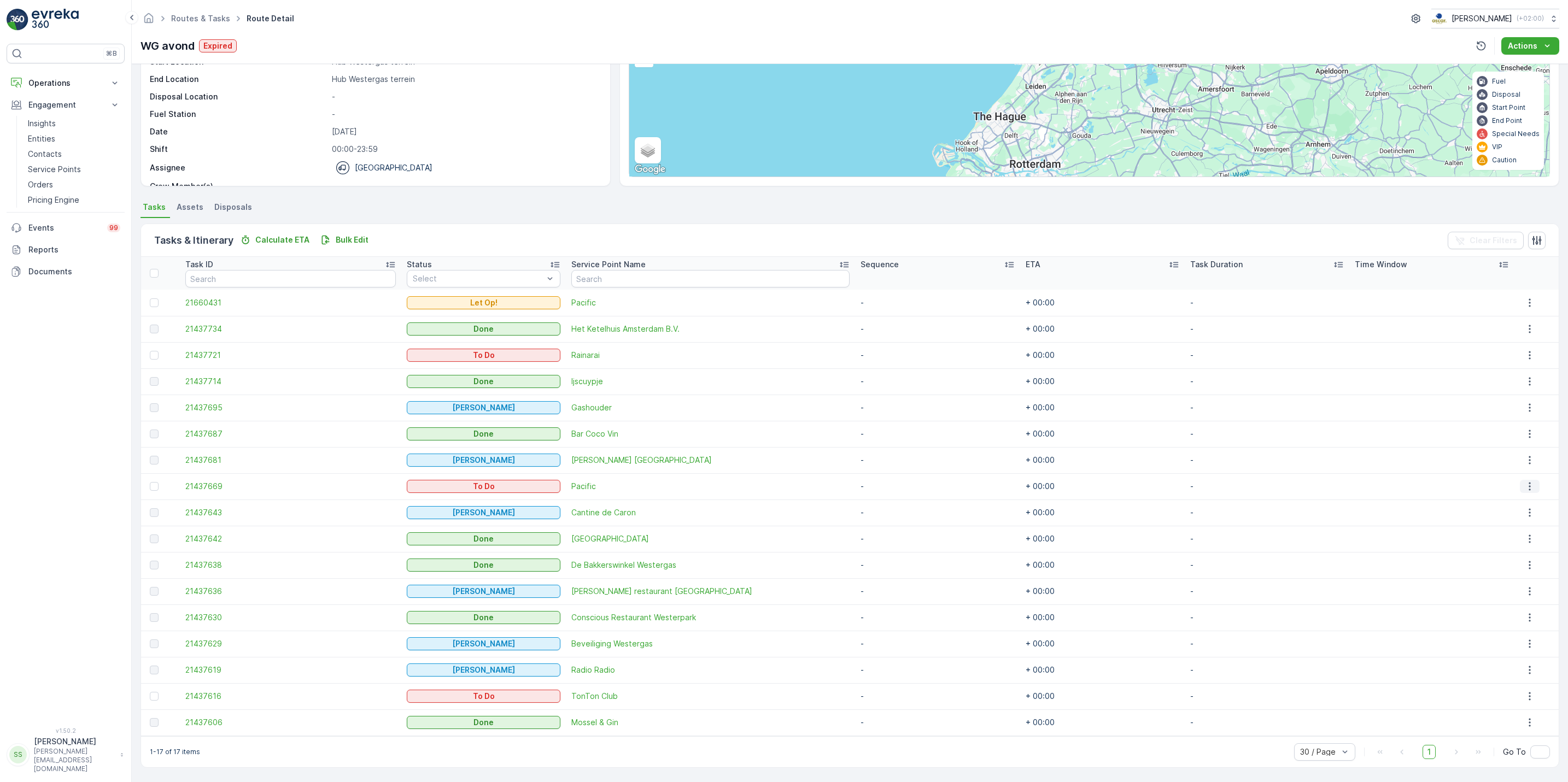
click at [1527, 488] on icon "button" at bounding box center [1530, 486] width 11 height 11
click at [1523, 502] on span "See More Details" at bounding box center [1522, 503] width 64 height 11
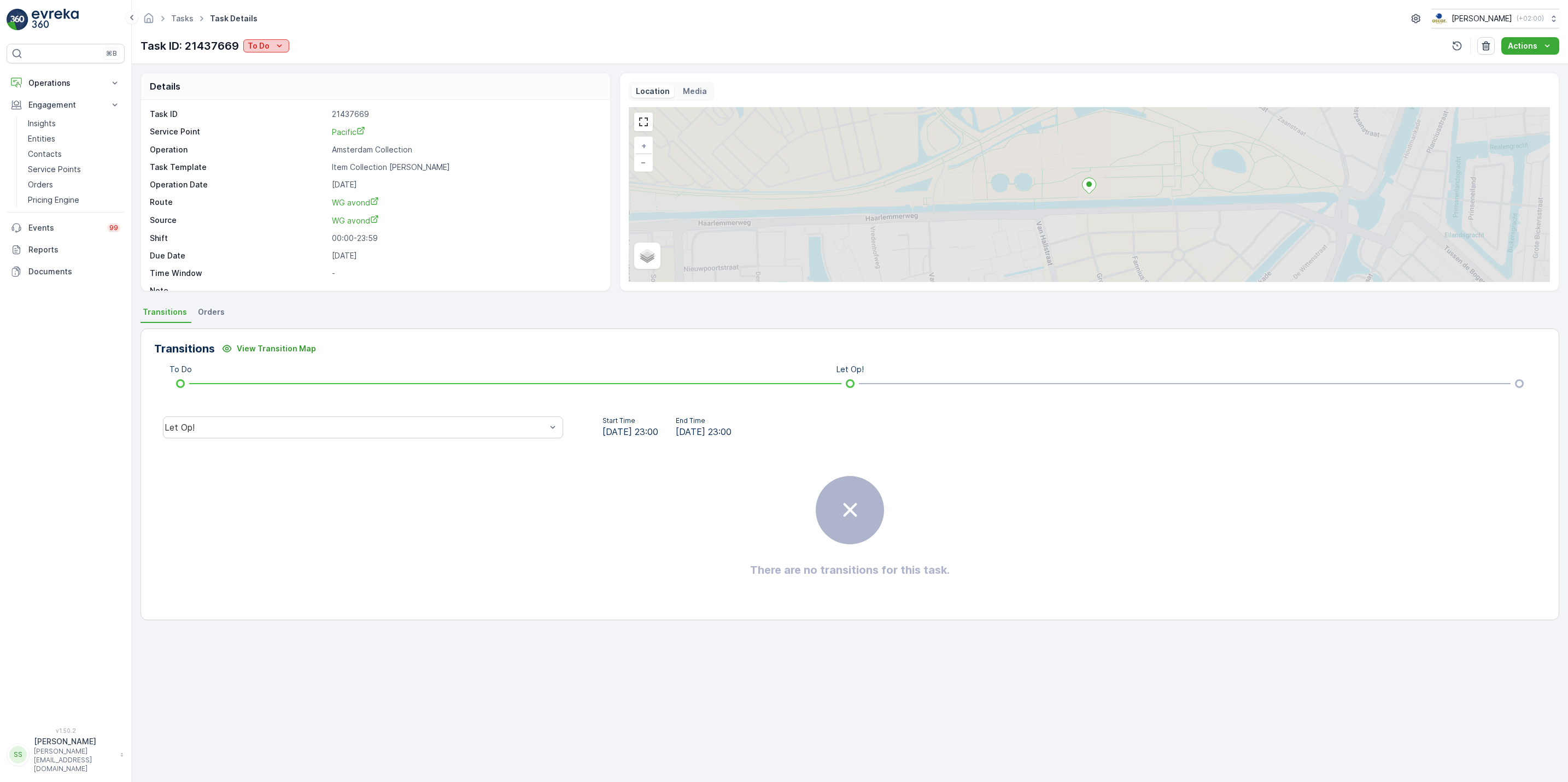
click at [258, 45] on p "To Do" at bounding box center [259, 46] width 22 height 11
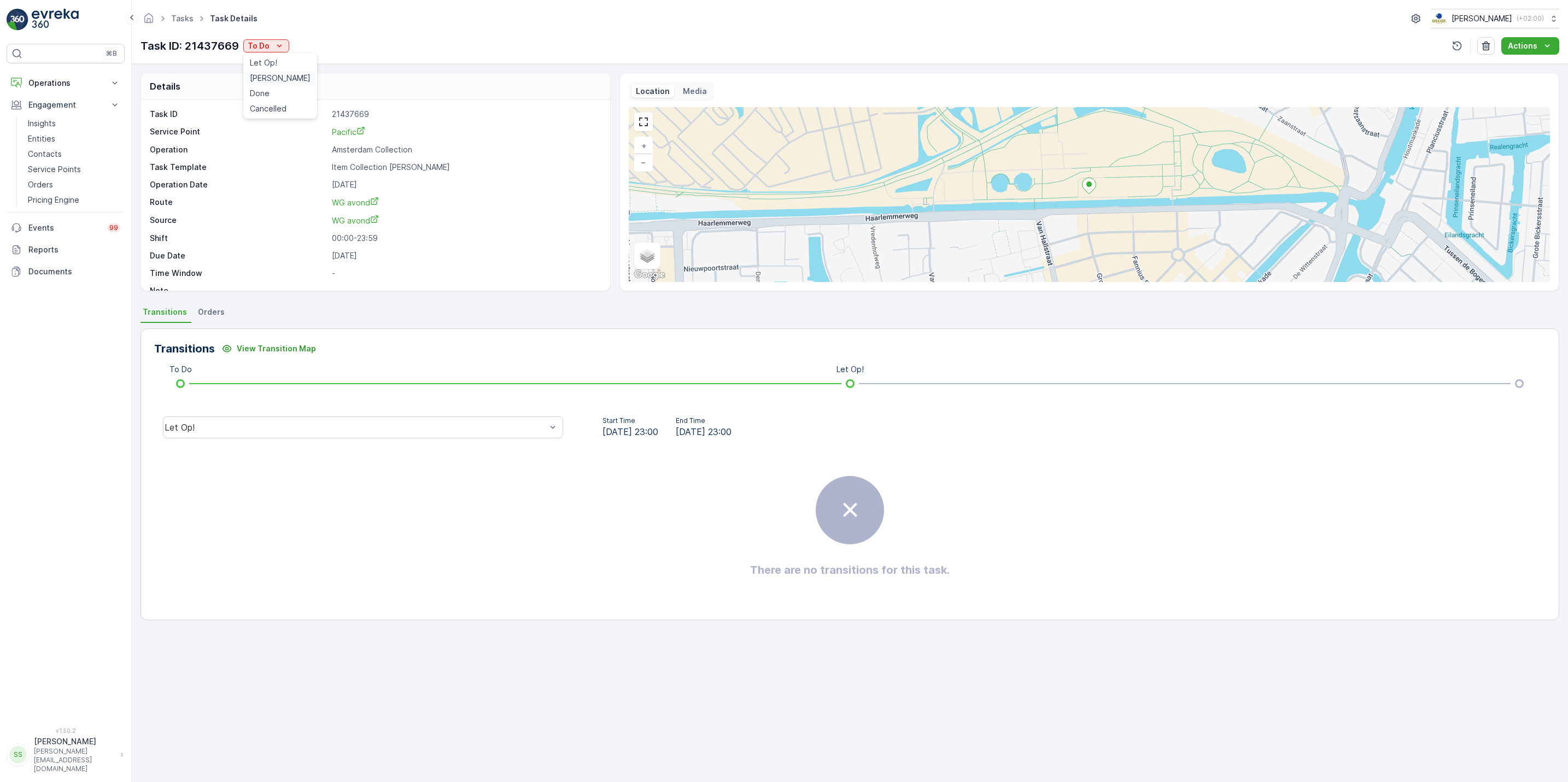
click at [269, 79] on span "[PERSON_NAME]" at bounding box center [280, 78] width 61 height 11
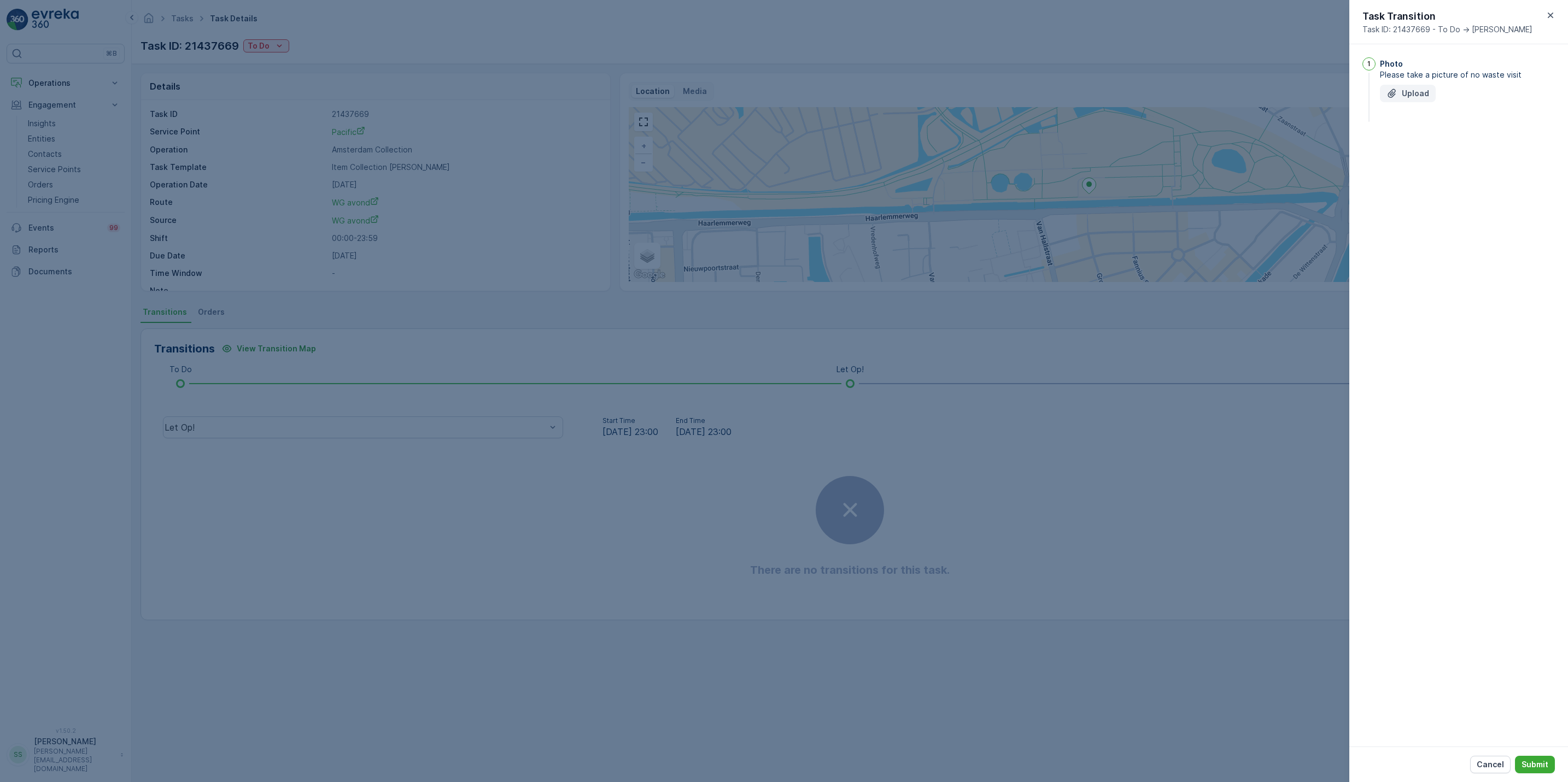
click at [1386, 96] on icon "Upload File" at bounding box center [1392, 93] width 11 height 11
click at [1543, 768] on p "Submit" at bounding box center [1535, 764] width 27 height 11
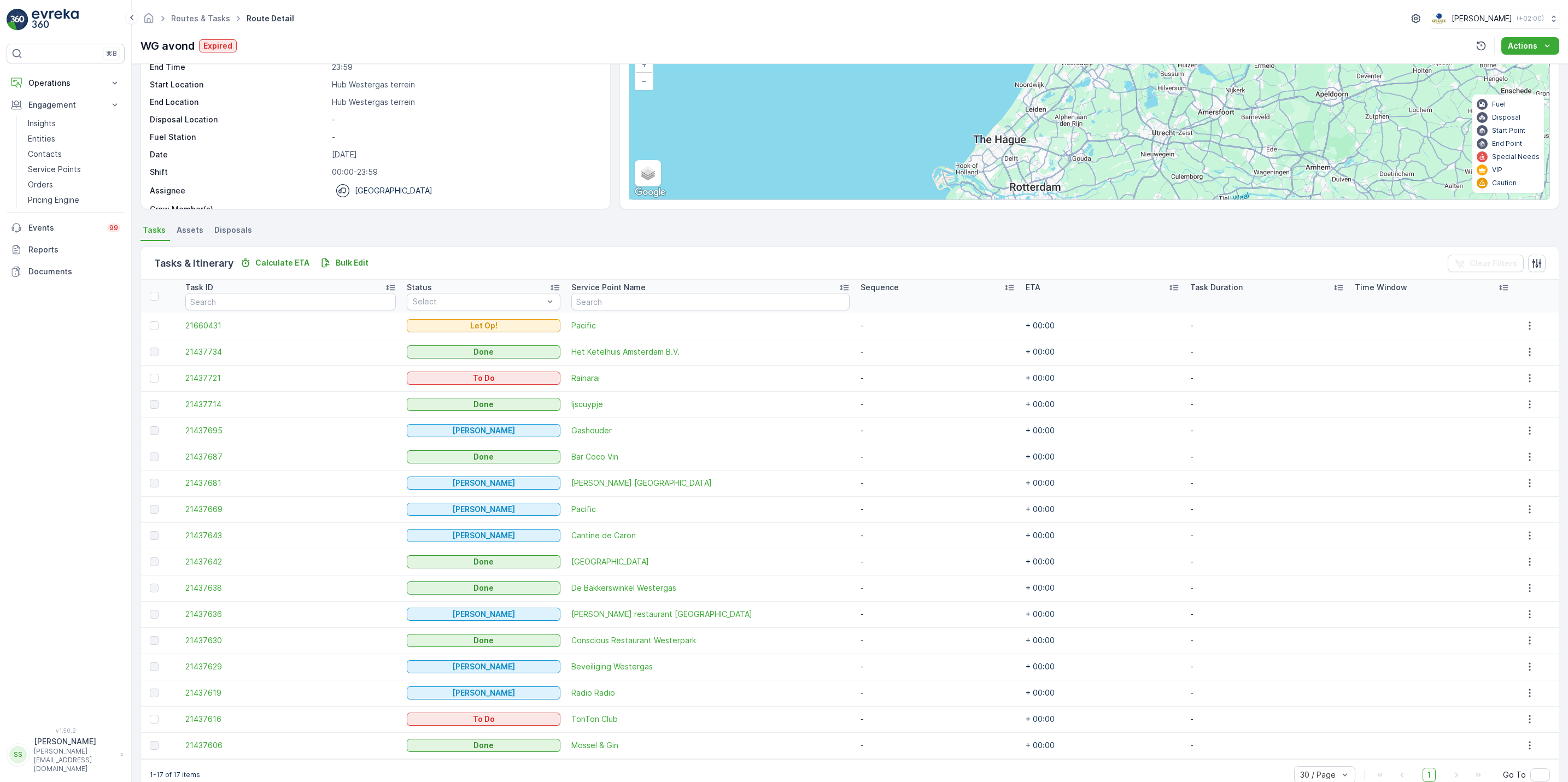
scroll to position [105, 0]
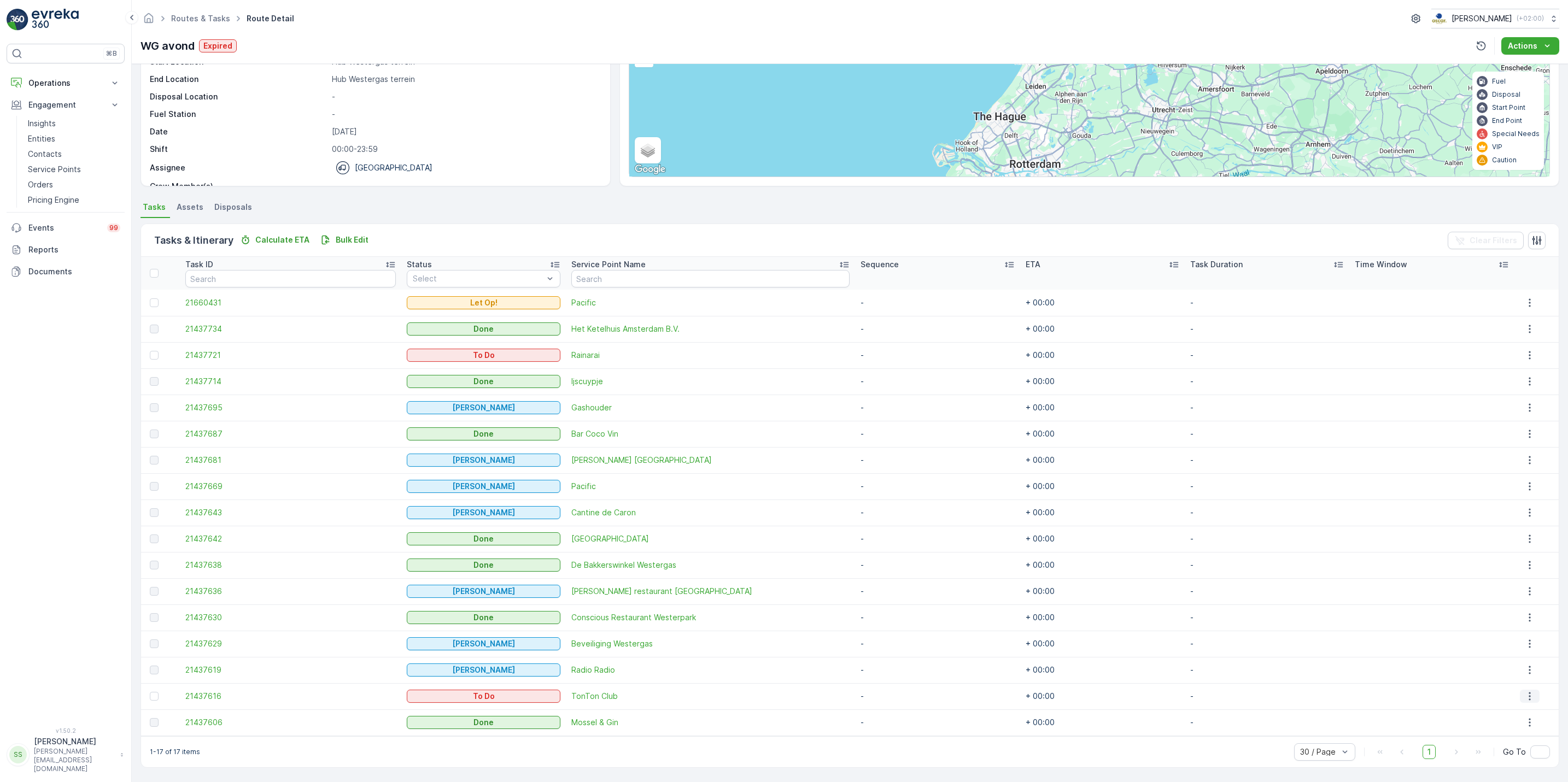
click at [1529, 696] on button "button" at bounding box center [1530, 696] width 19 height 13
click at [1513, 612] on span "See More Details" at bounding box center [1522, 614] width 64 height 11
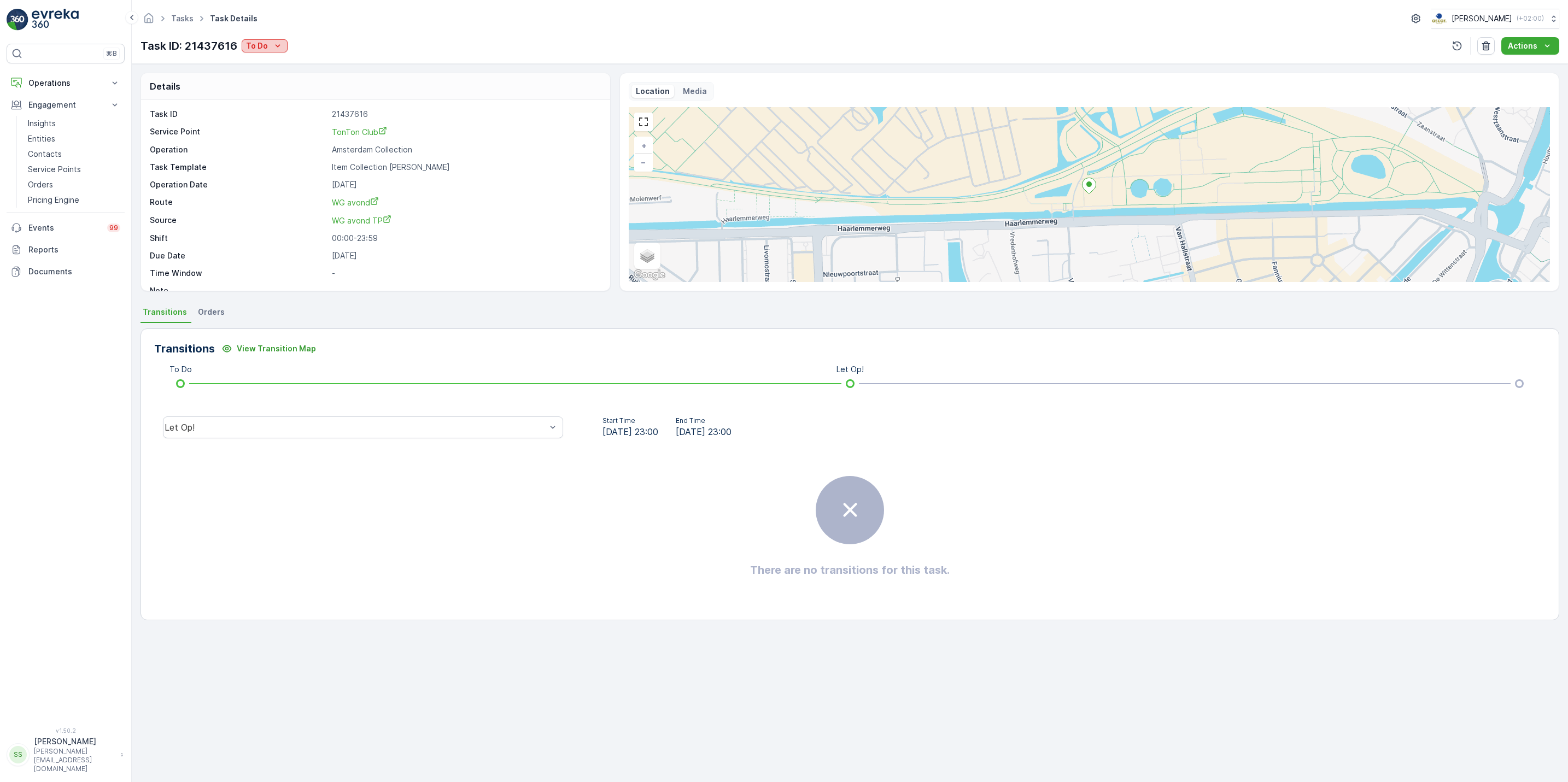
click at [260, 52] on button "To Do" at bounding box center [265, 45] width 46 height 13
click at [269, 90] on div "Done" at bounding box center [278, 93] width 69 height 15
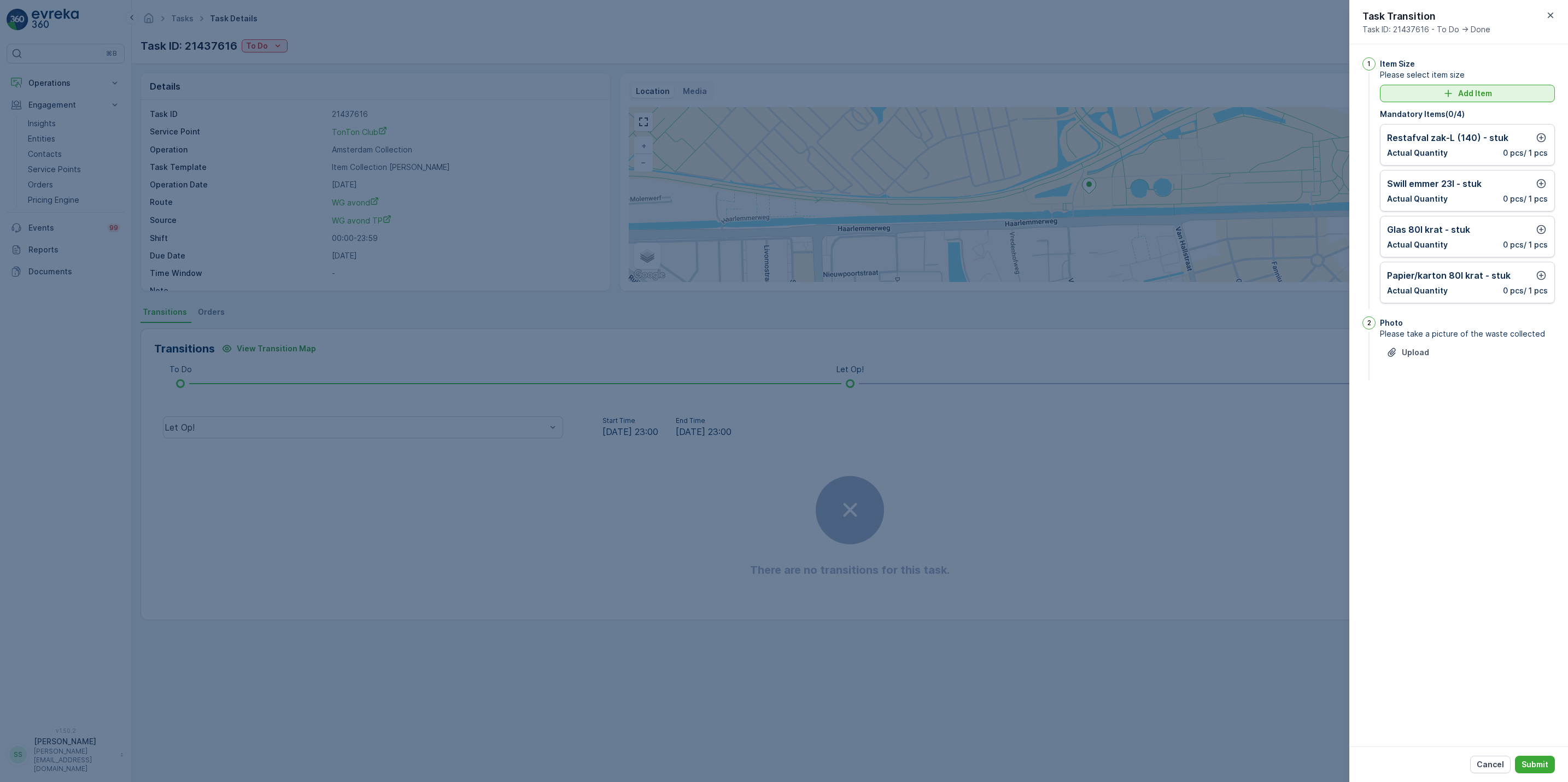
click at [1480, 96] on p "Add Item" at bounding box center [1475, 93] width 34 height 11
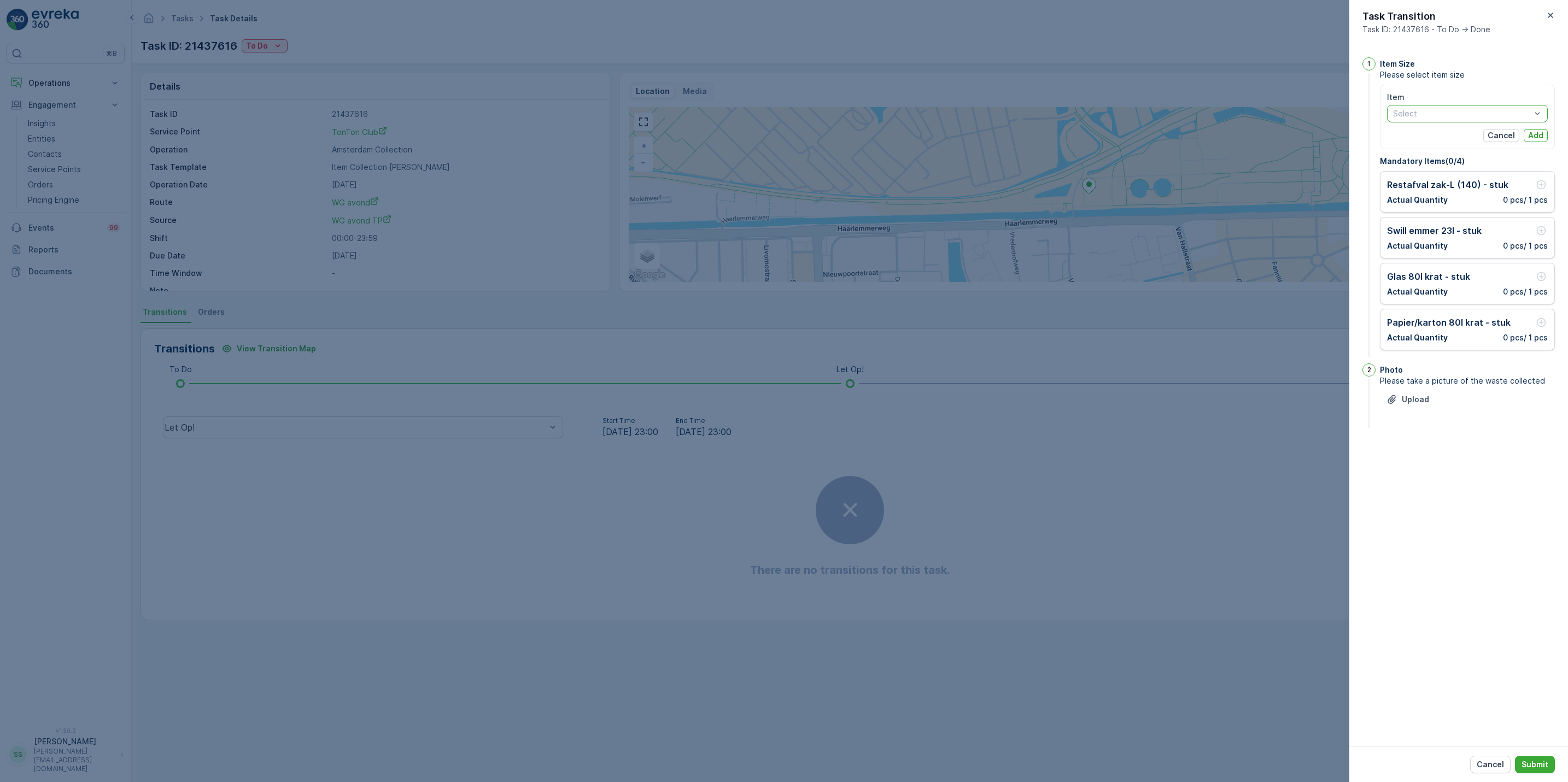
click at [1476, 109] on p "Select" at bounding box center [1463, 113] width 138 height 11
type input "papier"
click at [1463, 217] on span "Papier/karton 240l container - stuk" at bounding box center [1457, 216] width 128 height 9
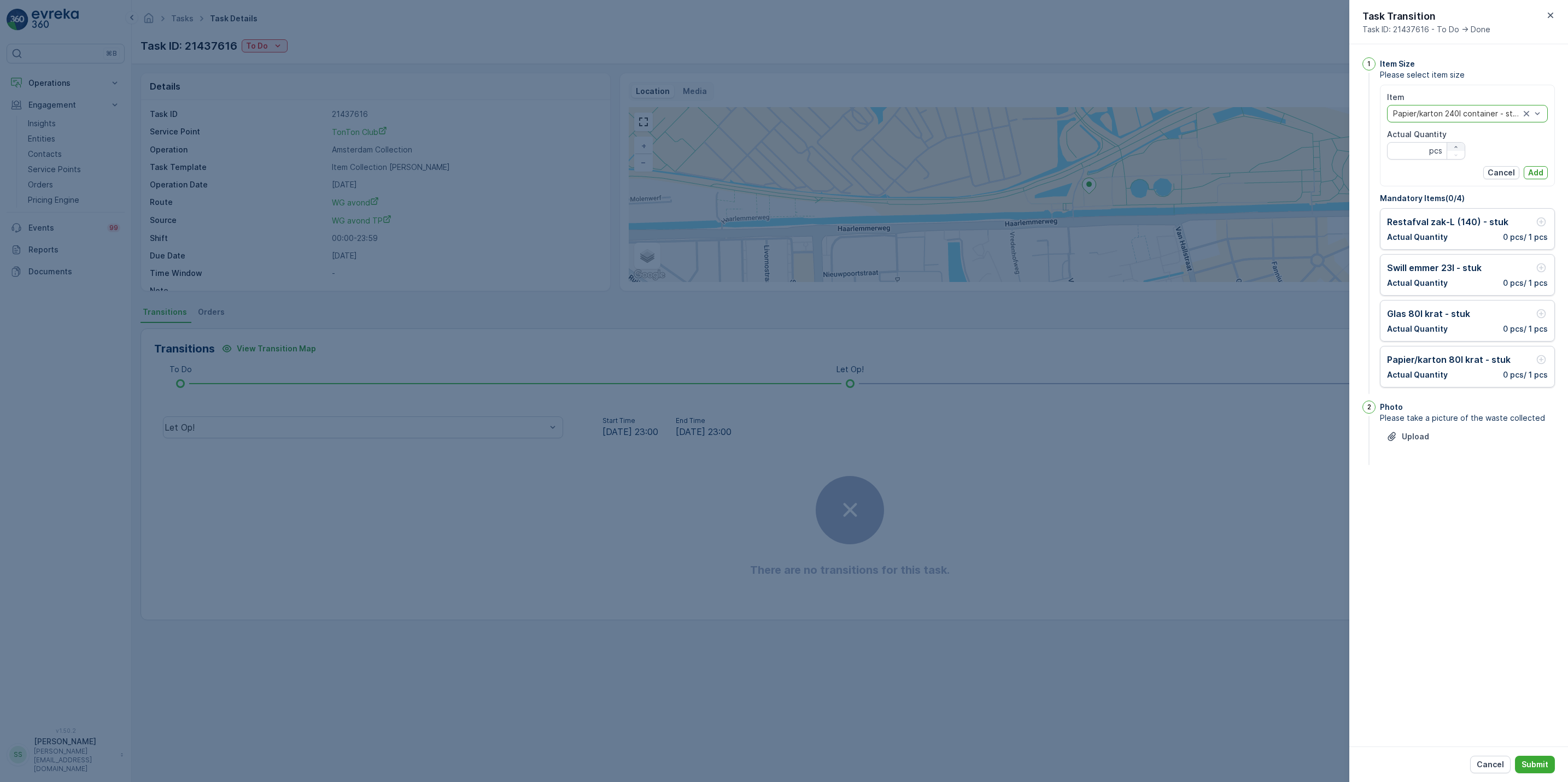
click at [1454, 143] on icon "button" at bounding box center [1455, 146] width 6 height 6
type Quantity "1"
click at [1536, 166] on button "Add" at bounding box center [1535, 173] width 24 height 13
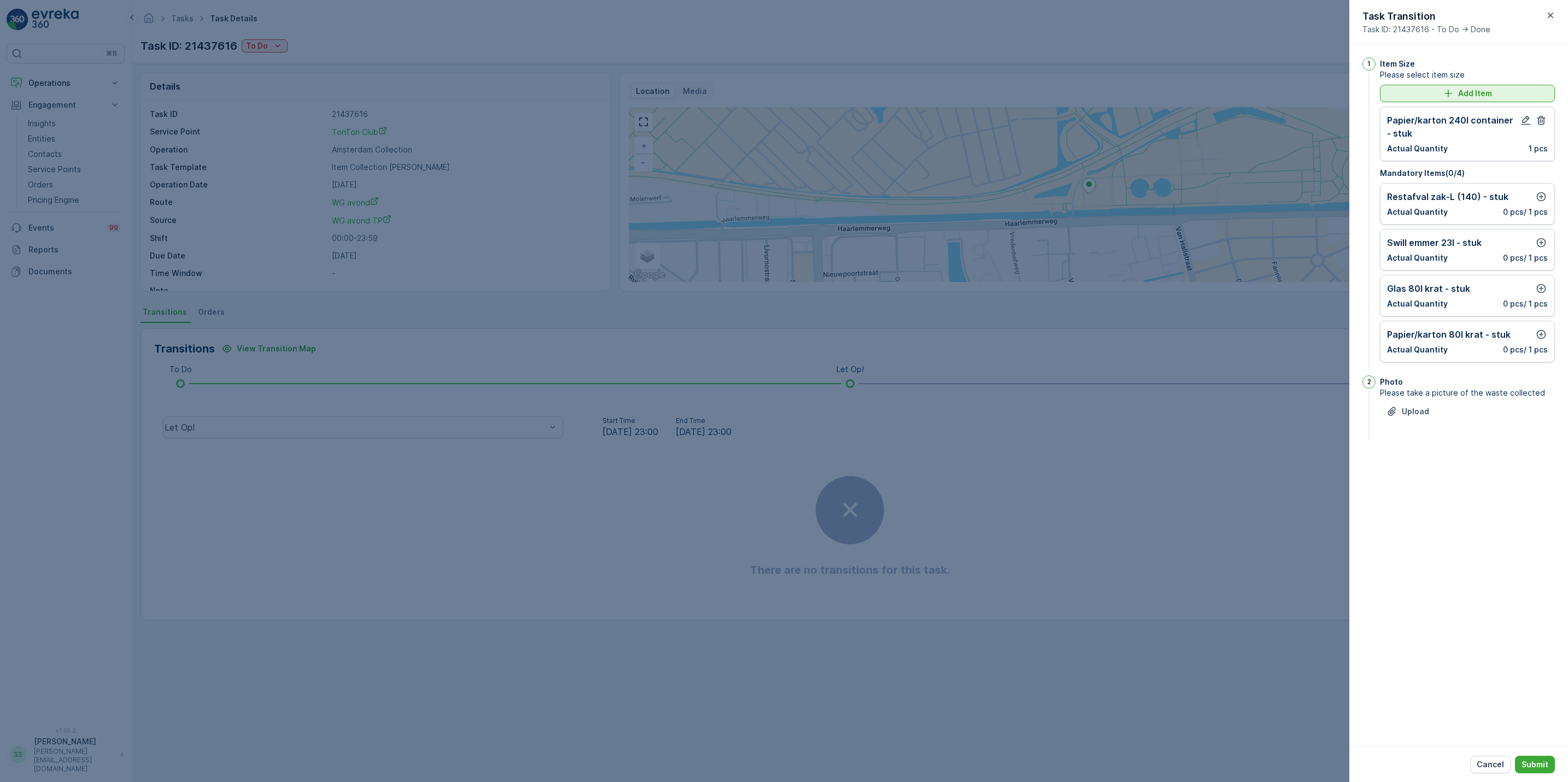
click at [1490, 97] on p "Add Item" at bounding box center [1475, 93] width 34 height 11
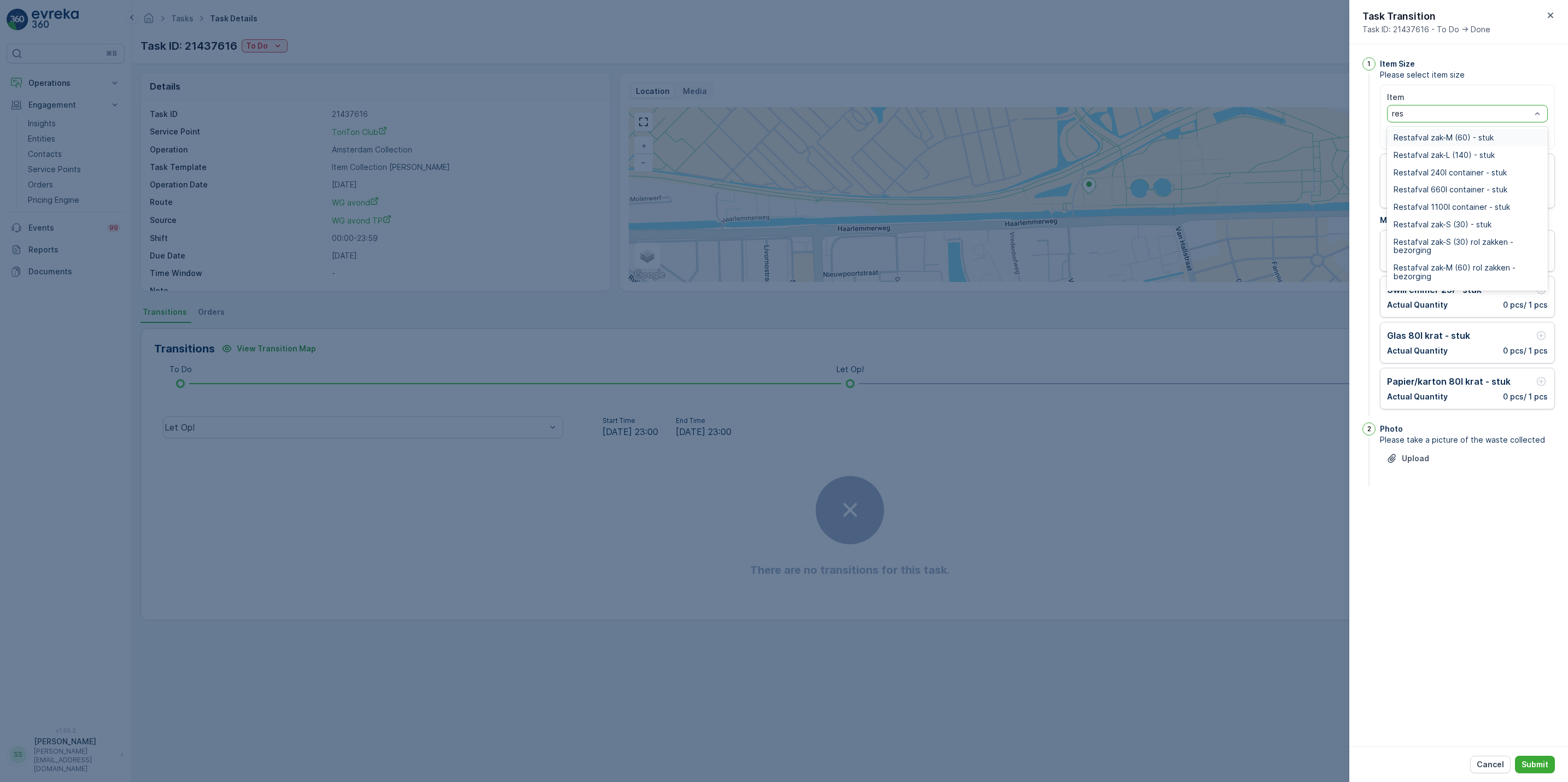
type input "rest"
click at [1464, 138] on span "Restafval zak-M (60) - stuk" at bounding box center [1443, 138] width 100 height 9
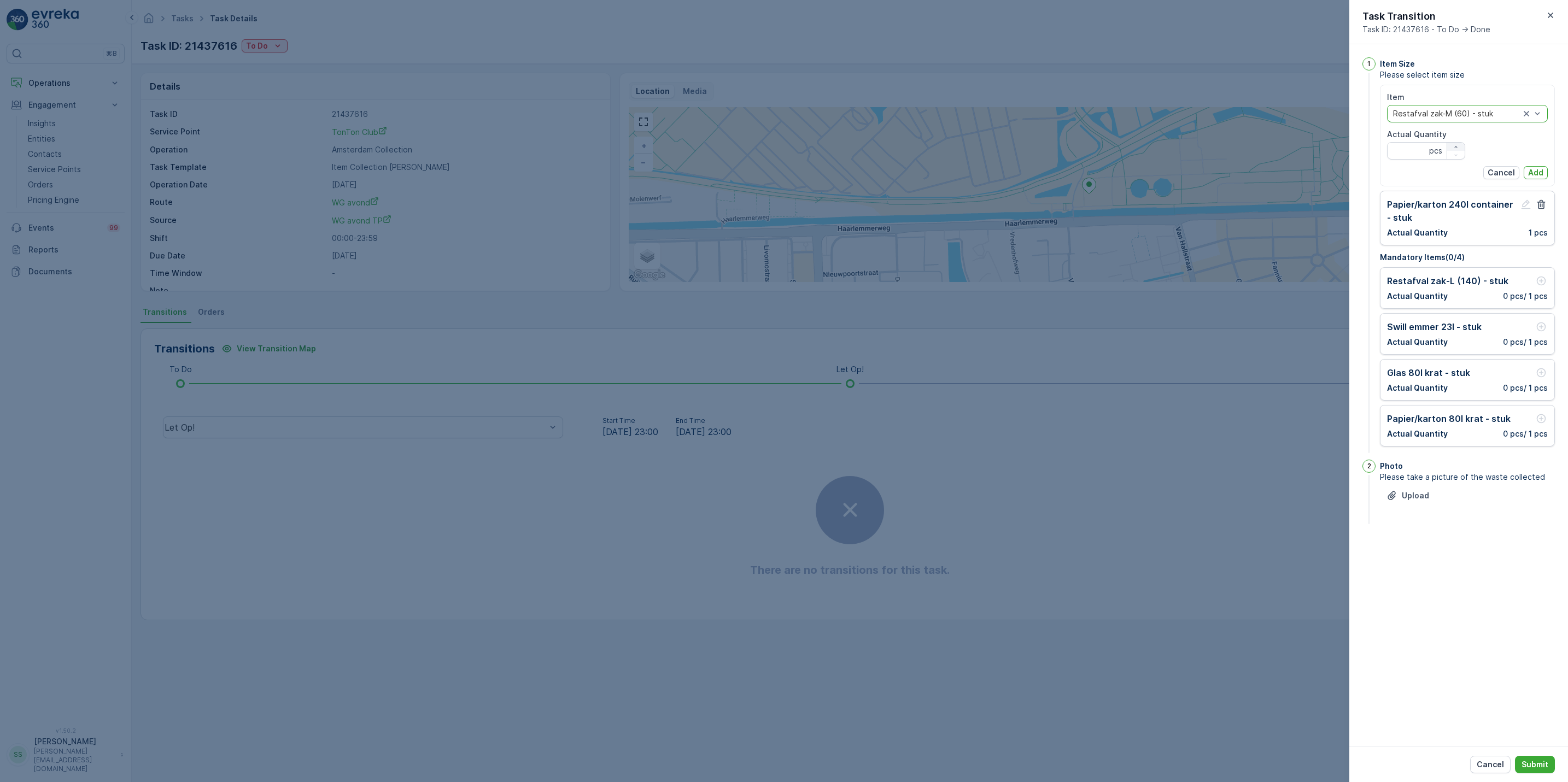
click at [1459, 143] on button "button" at bounding box center [1456, 146] width 18 height 8
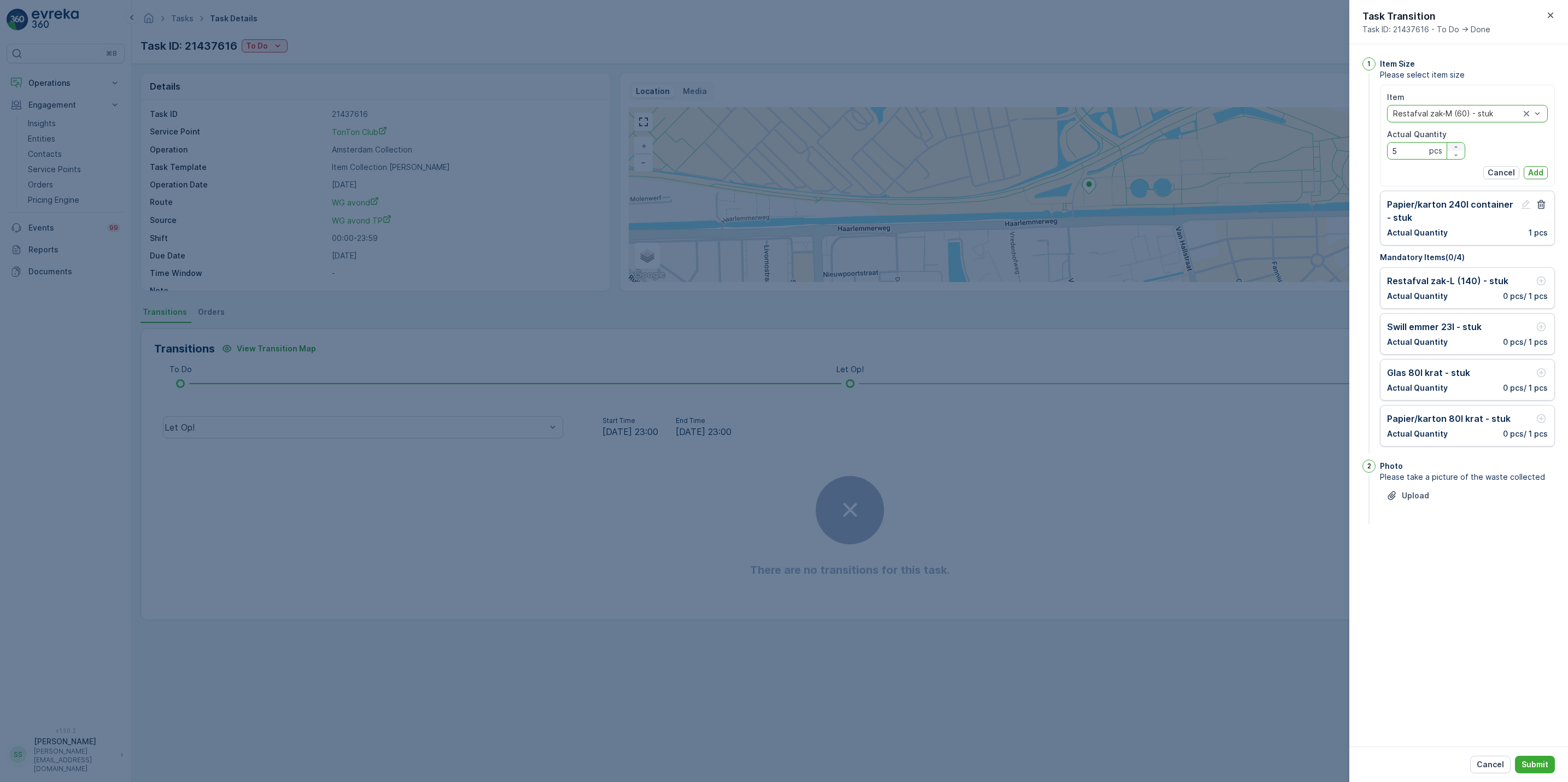
click at [1459, 143] on button "button" at bounding box center [1456, 146] width 18 height 8
type Quantity "6"
click at [1541, 172] on p "Add" at bounding box center [1535, 173] width 15 height 11
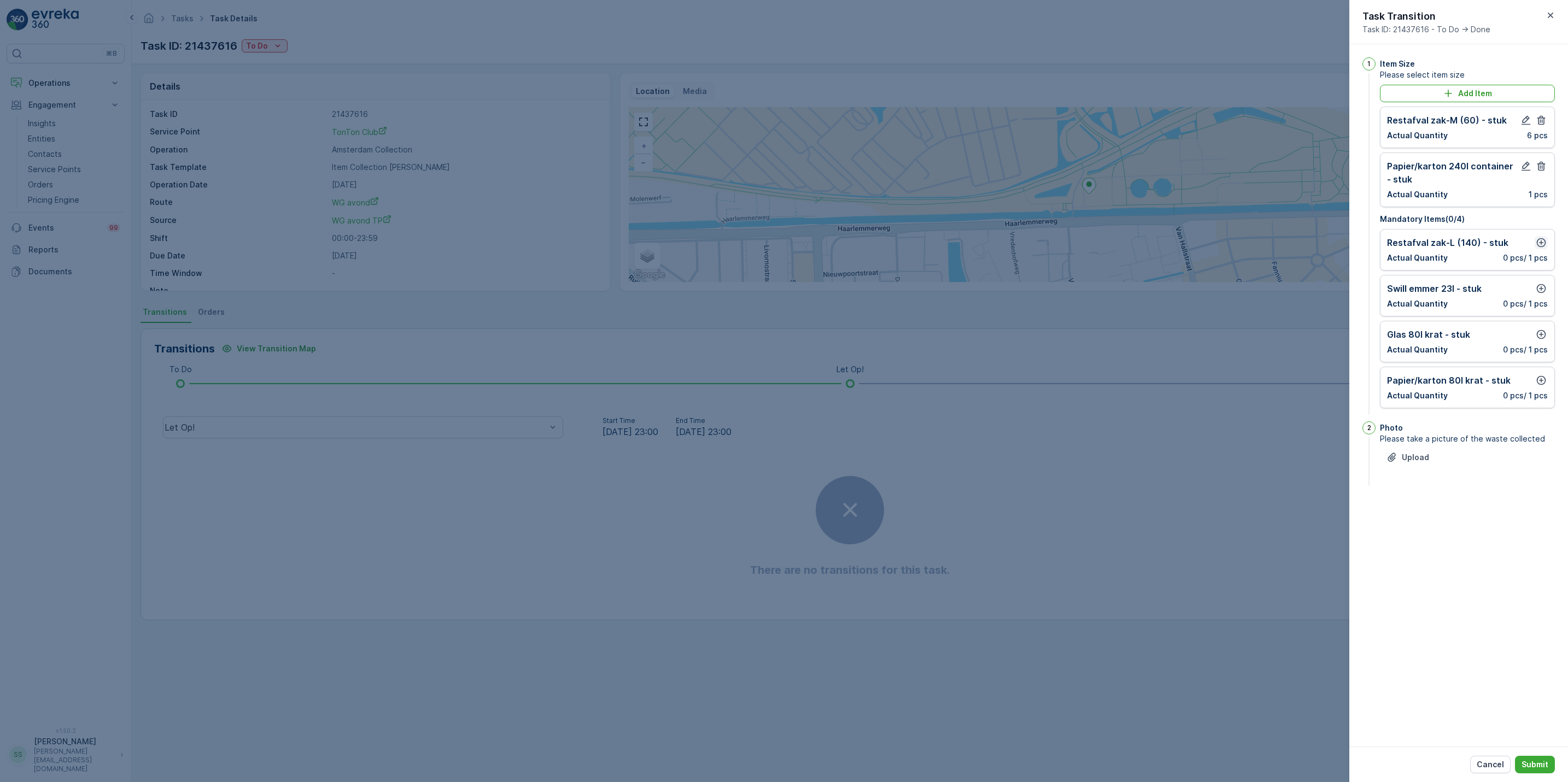
click at [1542, 241] on icon "button" at bounding box center [1541, 243] width 11 height 11
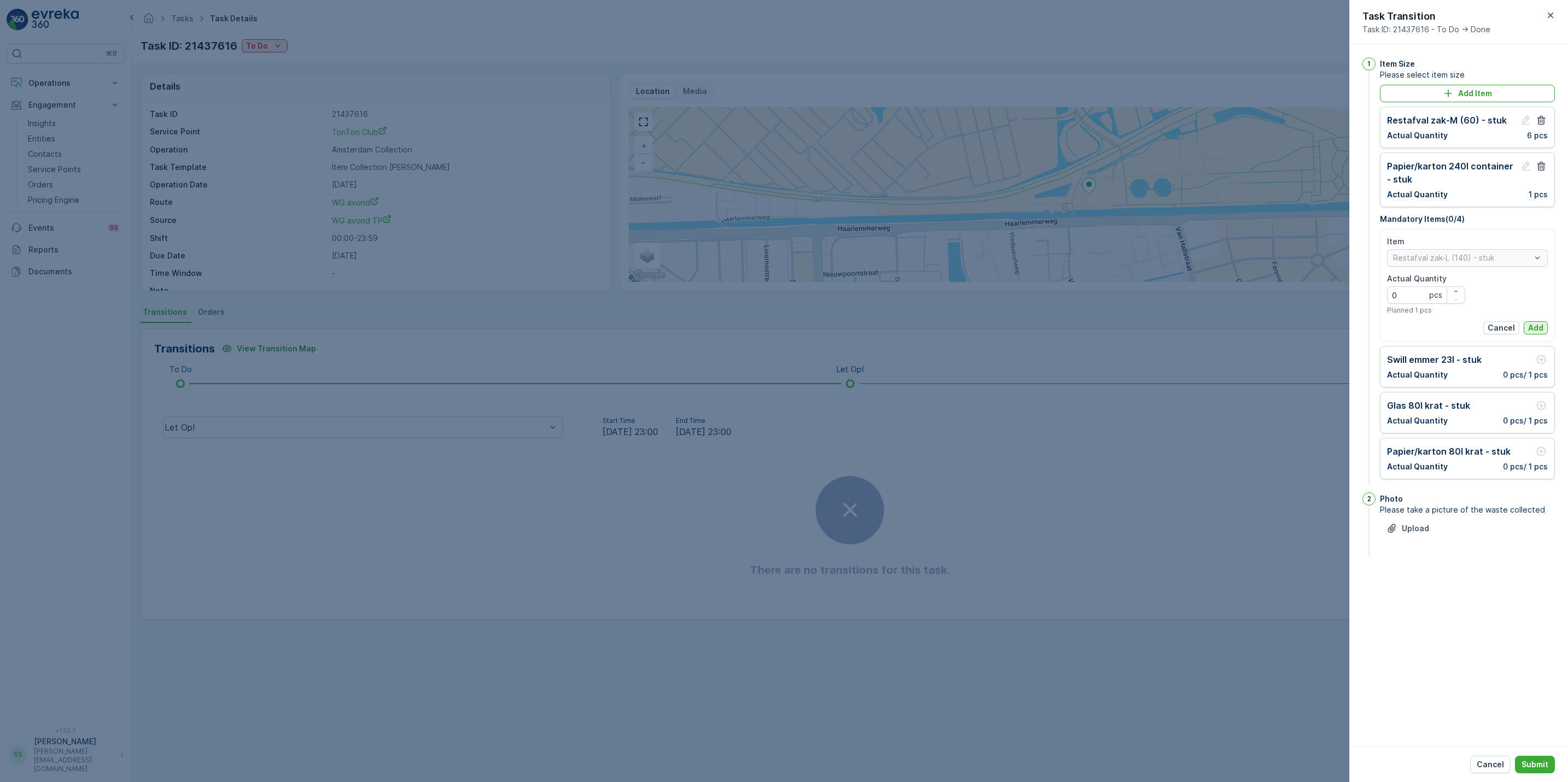
click at [1539, 329] on p "Add" at bounding box center [1535, 328] width 15 height 11
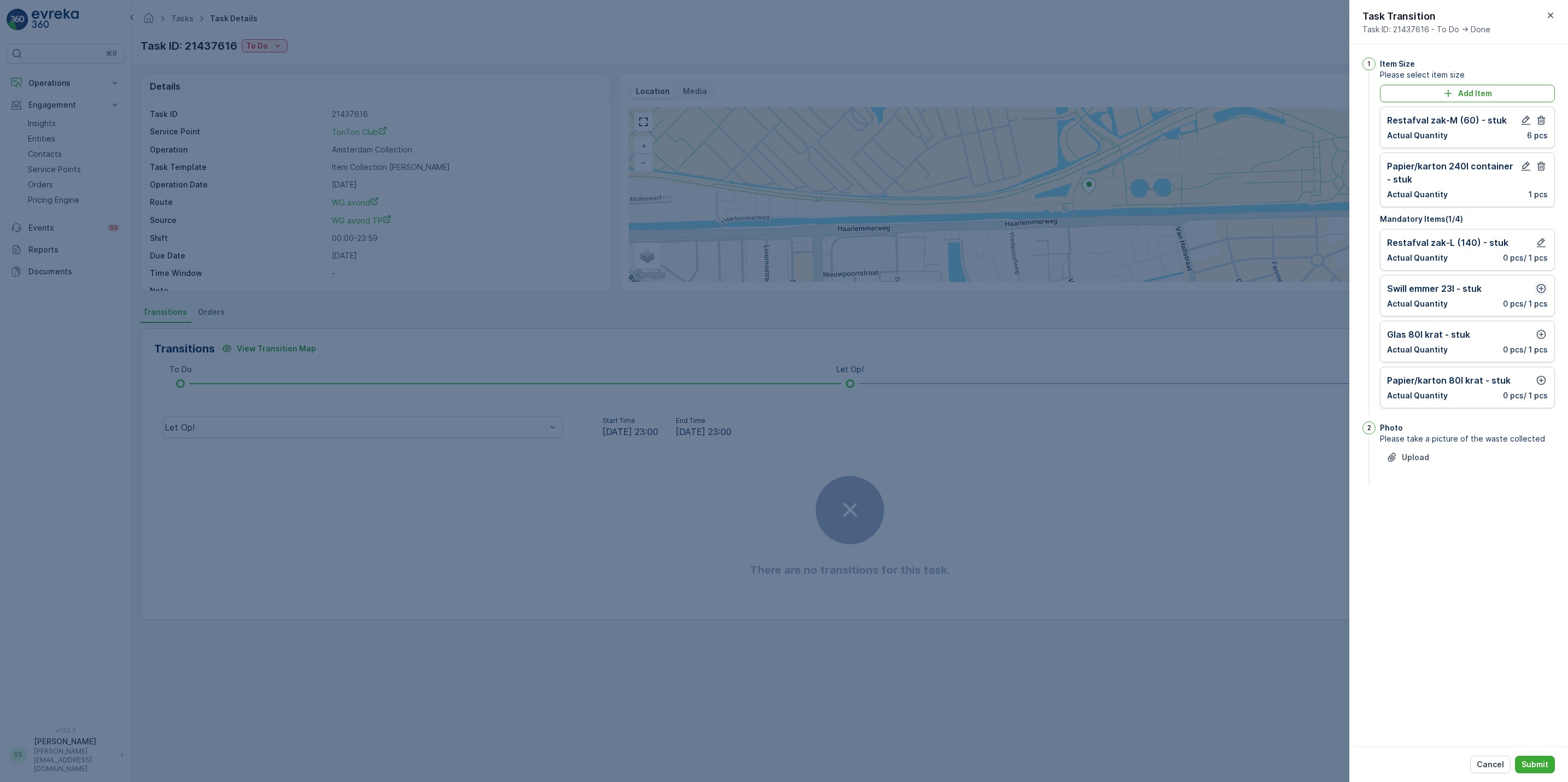
click at [1539, 293] on icon "button" at bounding box center [1541, 289] width 9 height 9
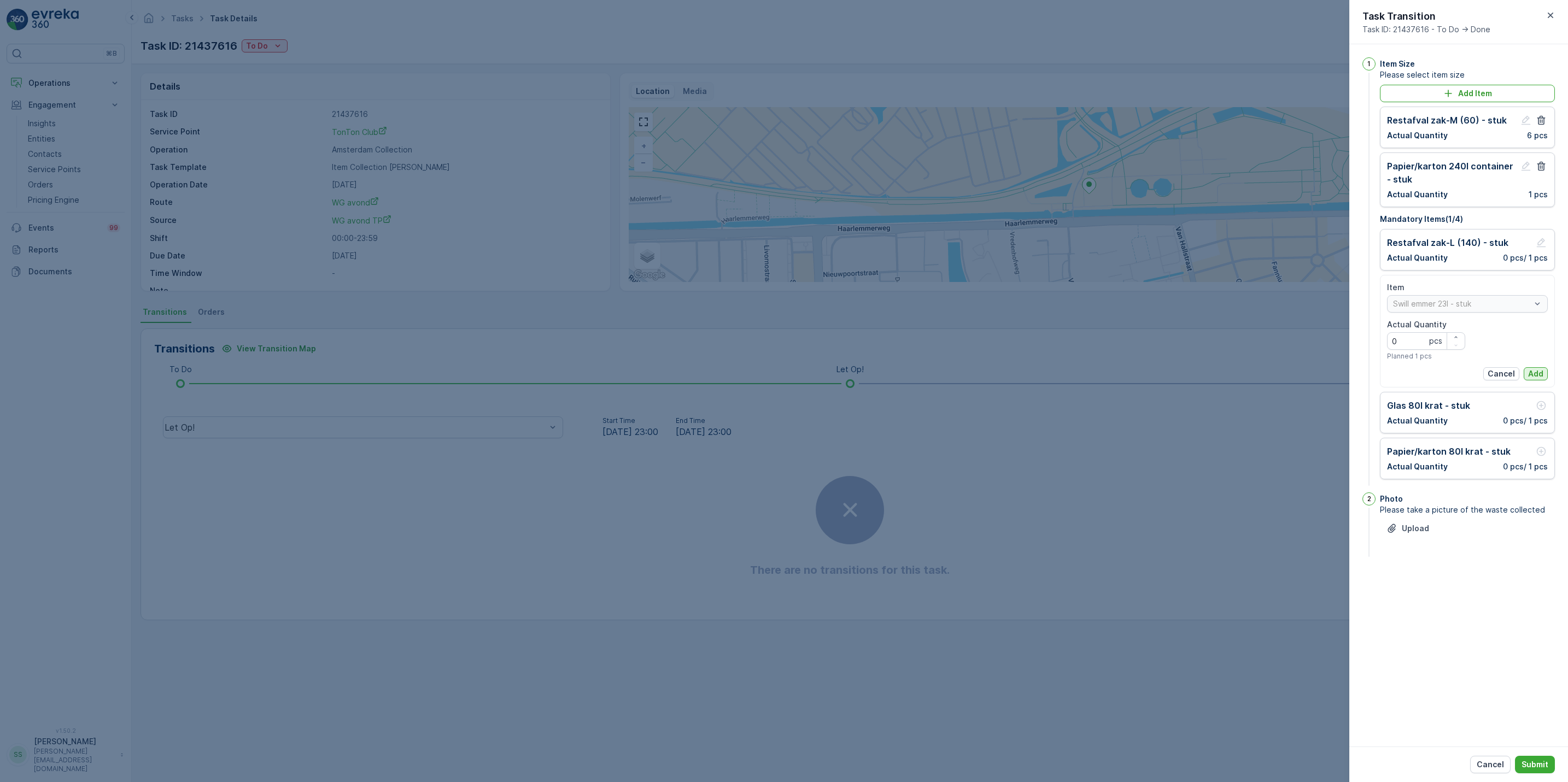
click at [1538, 374] on p "Add" at bounding box center [1535, 374] width 15 height 11
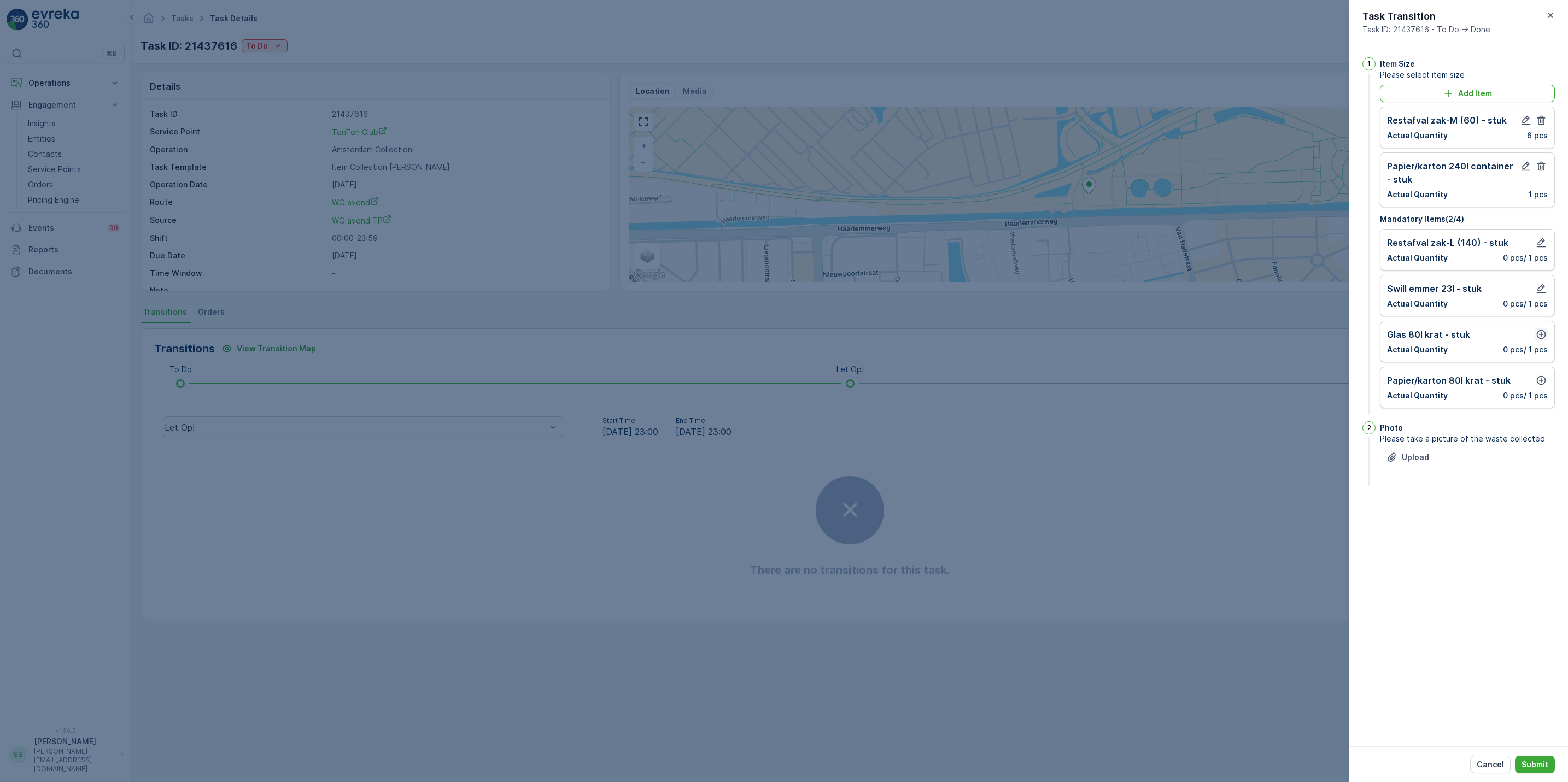
click at [1541, 335] on icon "button" at bounding box center [1541, 335] width 11 height 11
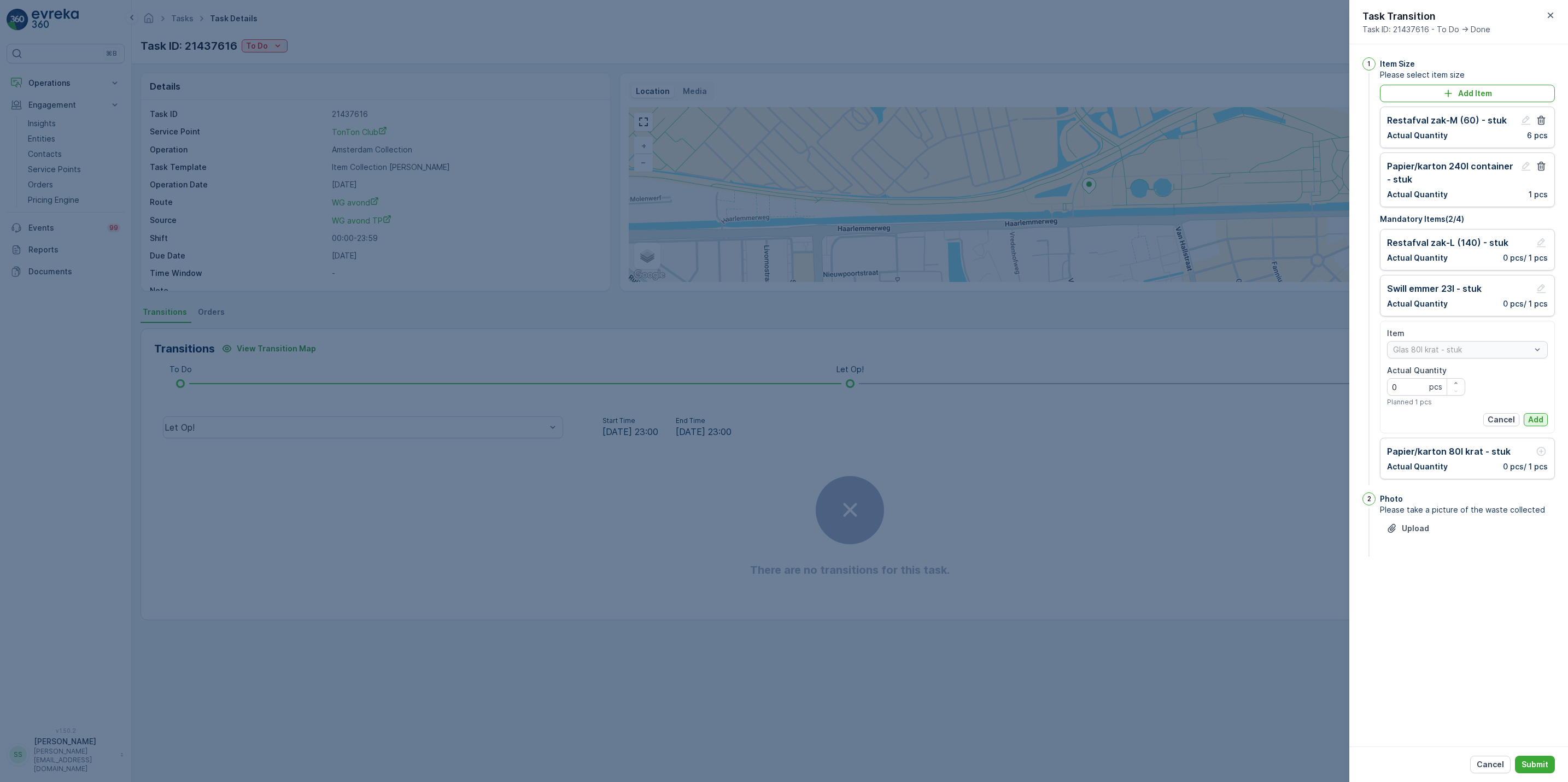
click at [1543, 421] on button "Add" at bounding box center [1535, 420] width 24 height 13
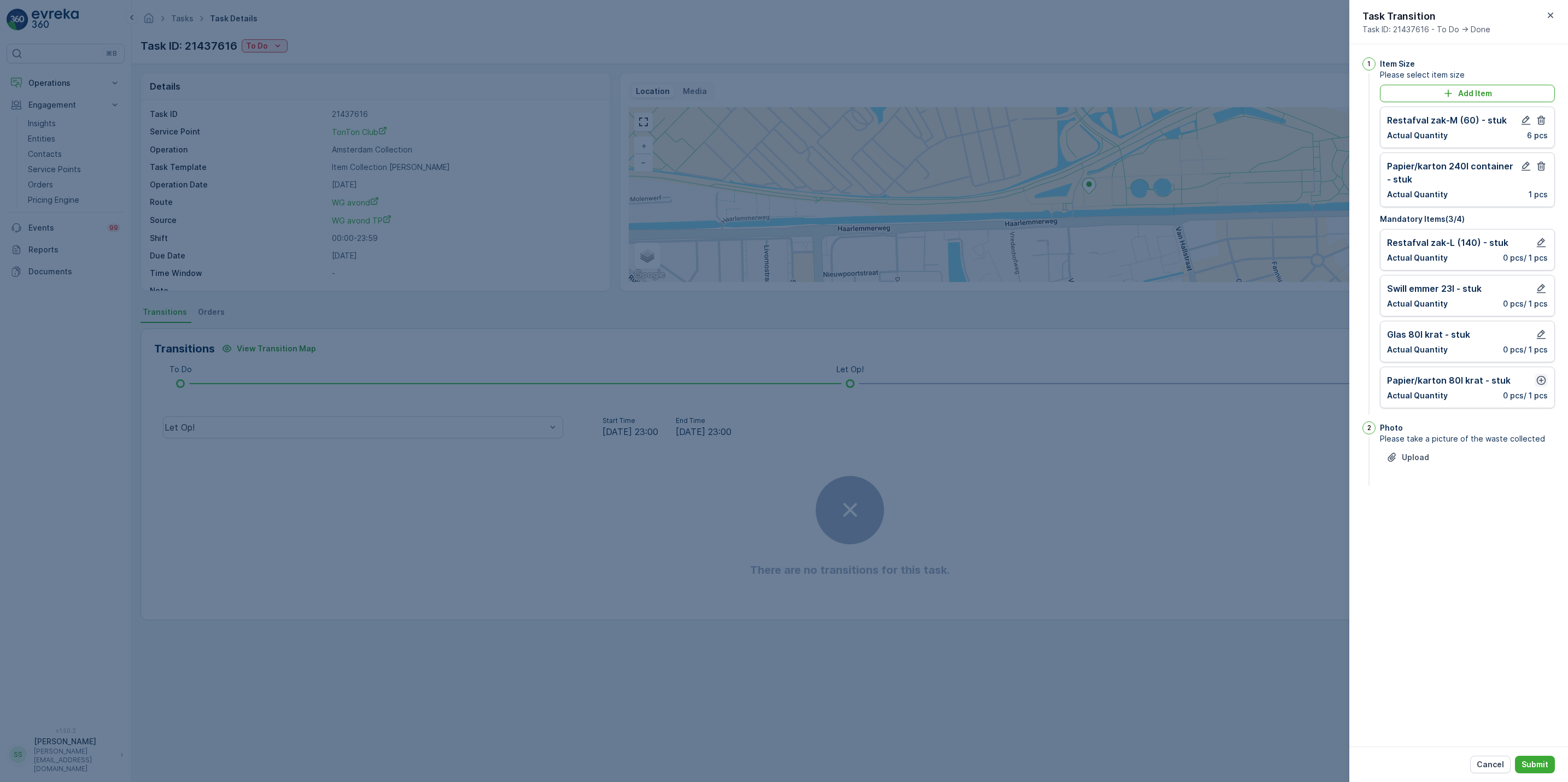
click at [1543, 381] on icon "button" at bounding box center [1541, 380] width 11 height 11
click at [1538, 464] on p "Add" at bounding box center [1535, 466] width 15 height 11
click at [1532, 763] on p "Submit" at bounding box center [1535, 764] width 27 height 11
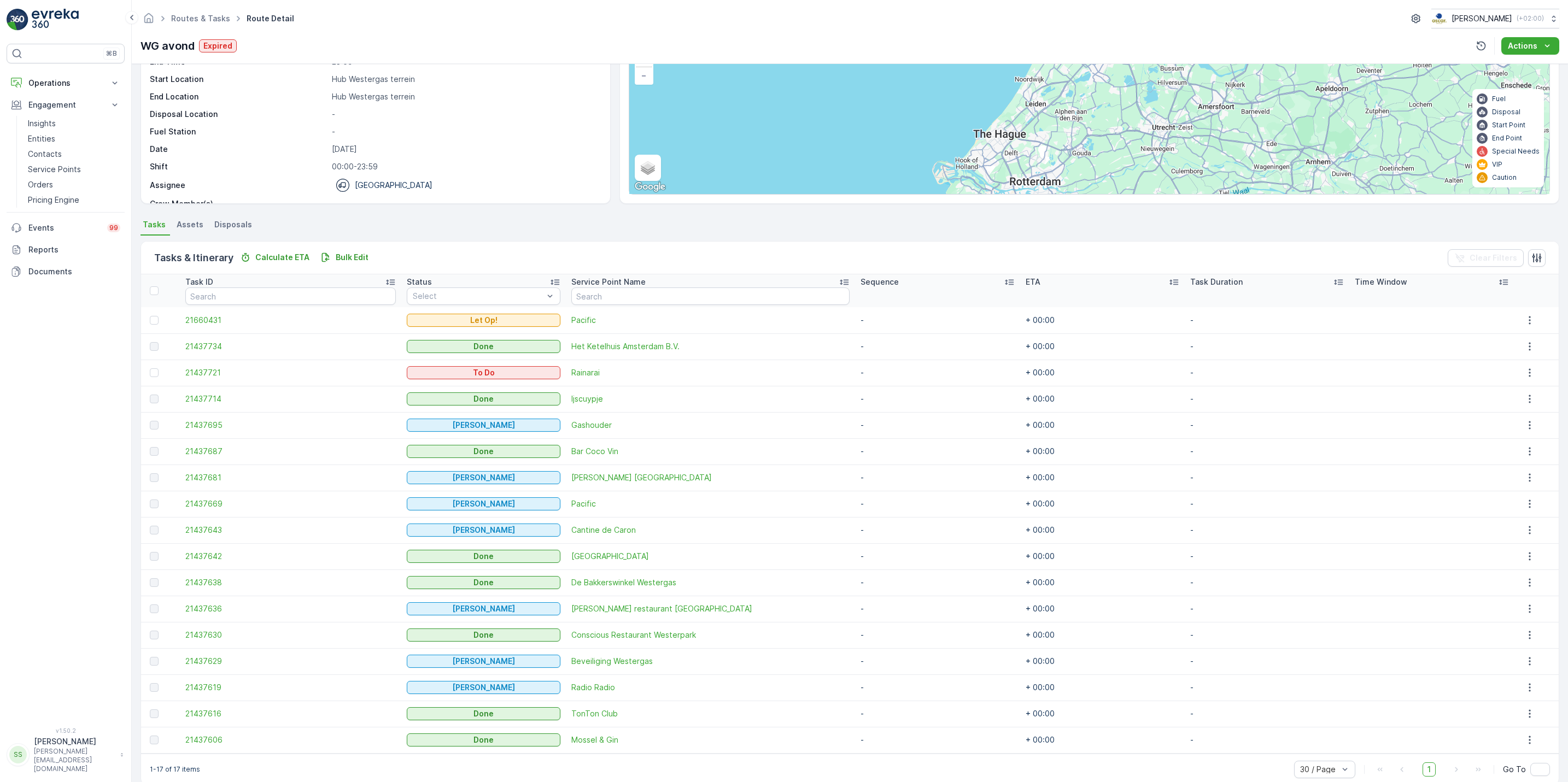
scroll to position [105, 0]
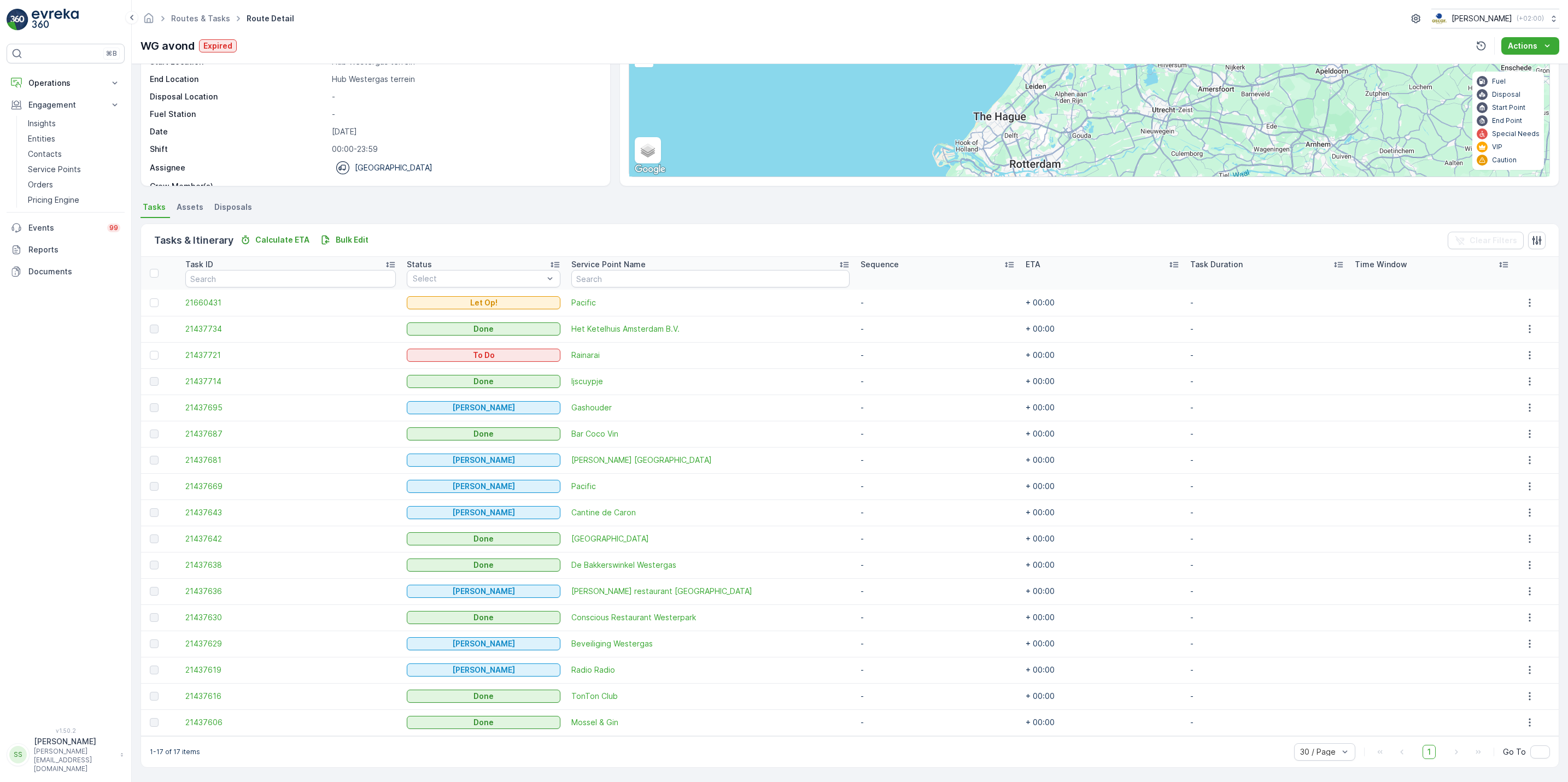
drag, startPoint x: 912, startPoint y: 295, endPoint x: 939, endPoint y: 295, distance: 27.0
click at [912, 295] on td "-" at bounding box center [937, 303] width 165 height 27
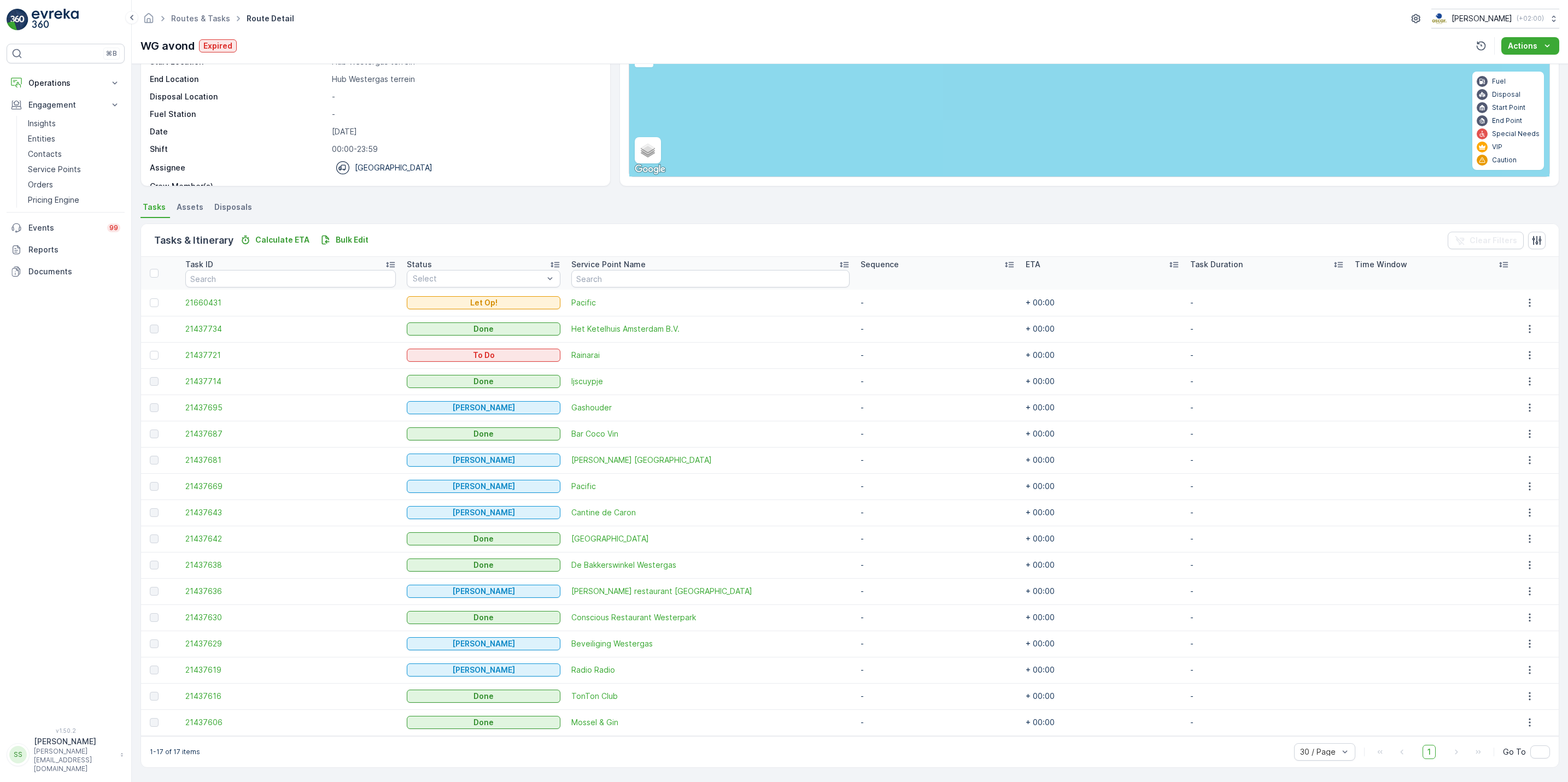
scroll to position [0, 0]
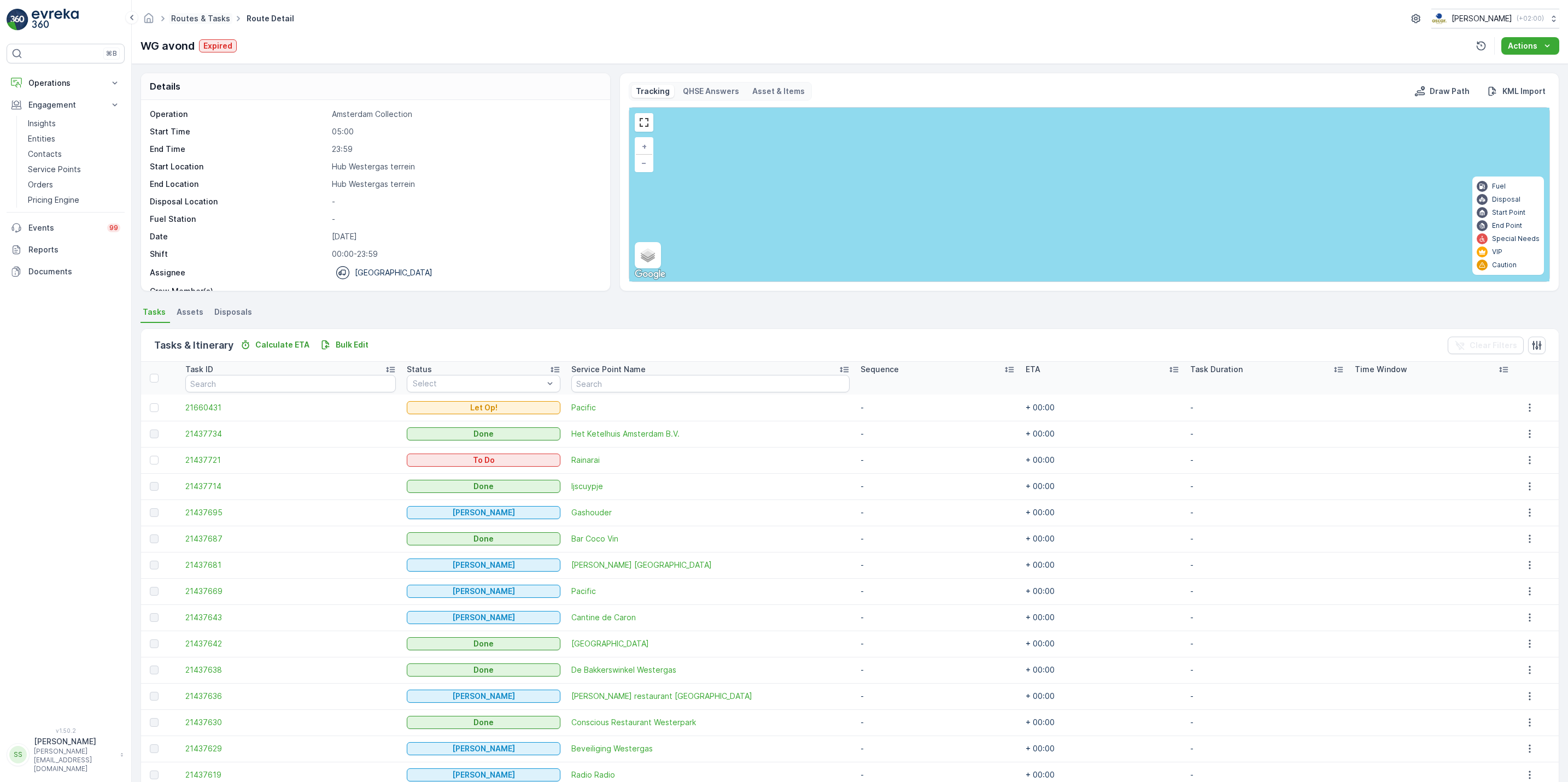
click at [179, 21] on link "Routes & Tasks" at bounding box center [200, 18] width 59 height 9
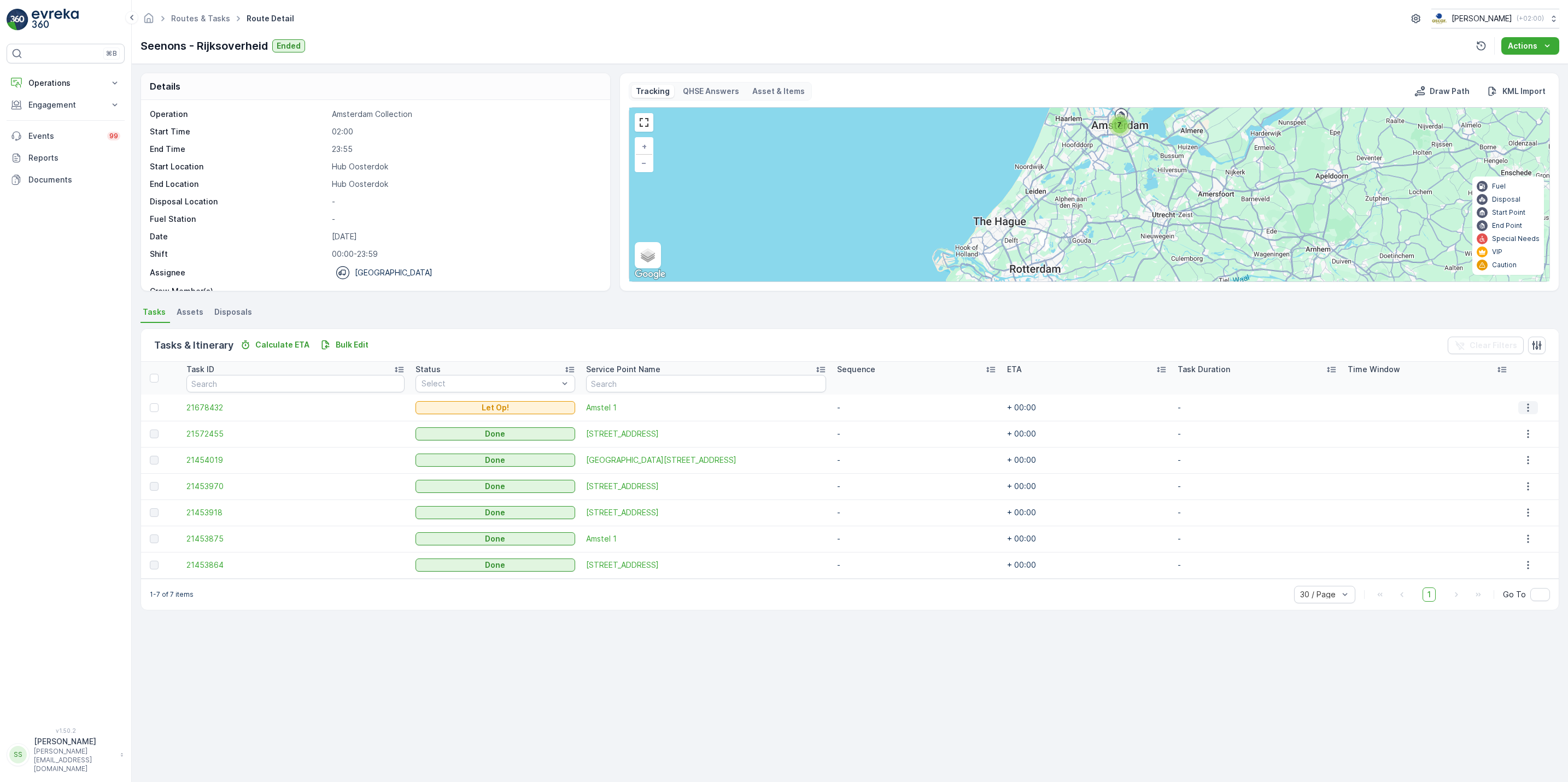
click at [1532, 411] on button "button" at bounding box center [1528, 407] width 19 height 13
click at [1525, 420] on span "See More Details" at bounding box center [1522, 424] width 64 height 11
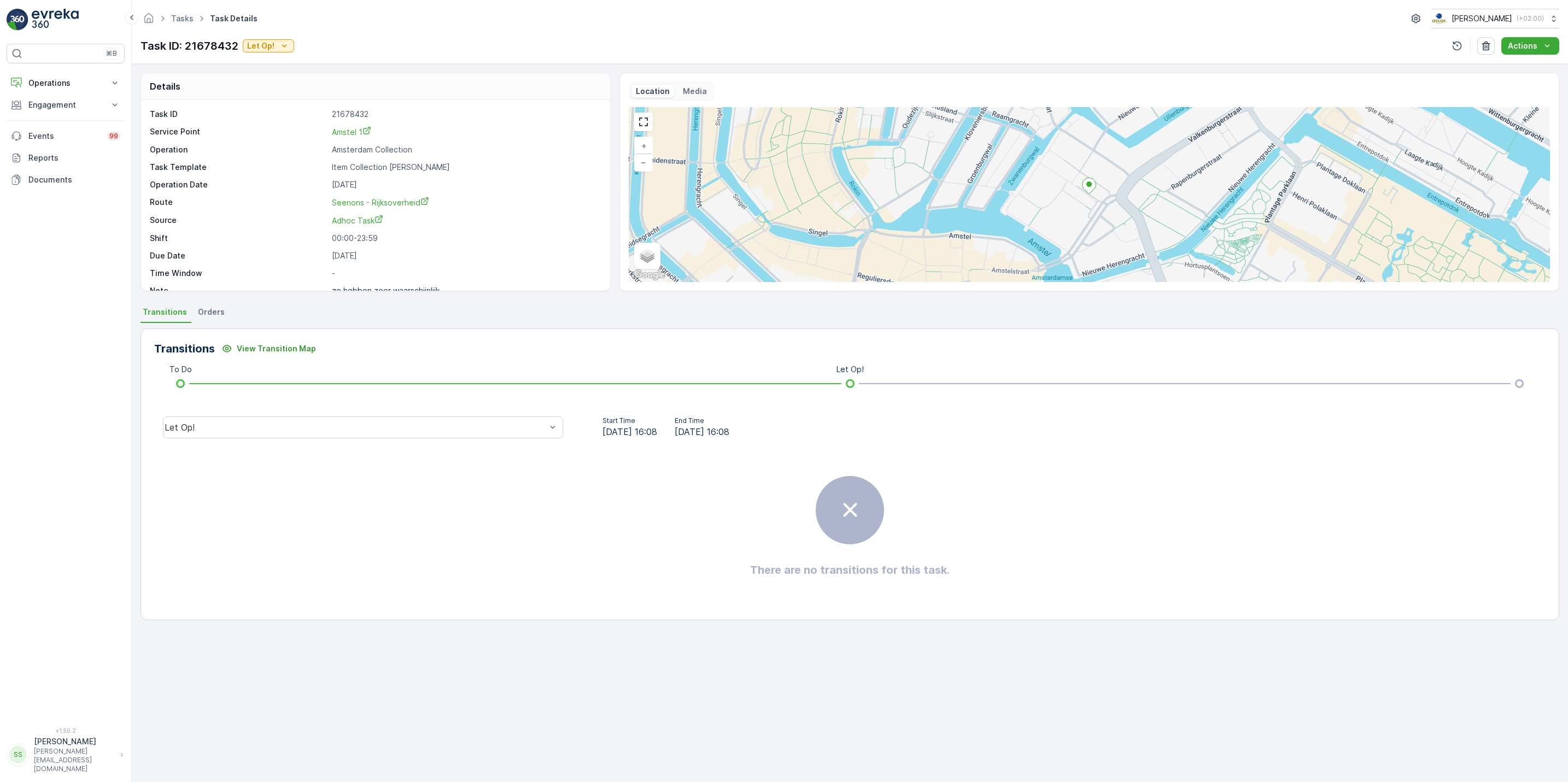
click at [171, 19] on span "Tasks" at bounding box center [182, 19] width 27 height 11
click at [182, 27] on ul "Tasks" at bounding box center [189, 19] width 39 height 16
click at [181, 19] on link "Tasks" at bounding box center [182, 18] width 22 height 9
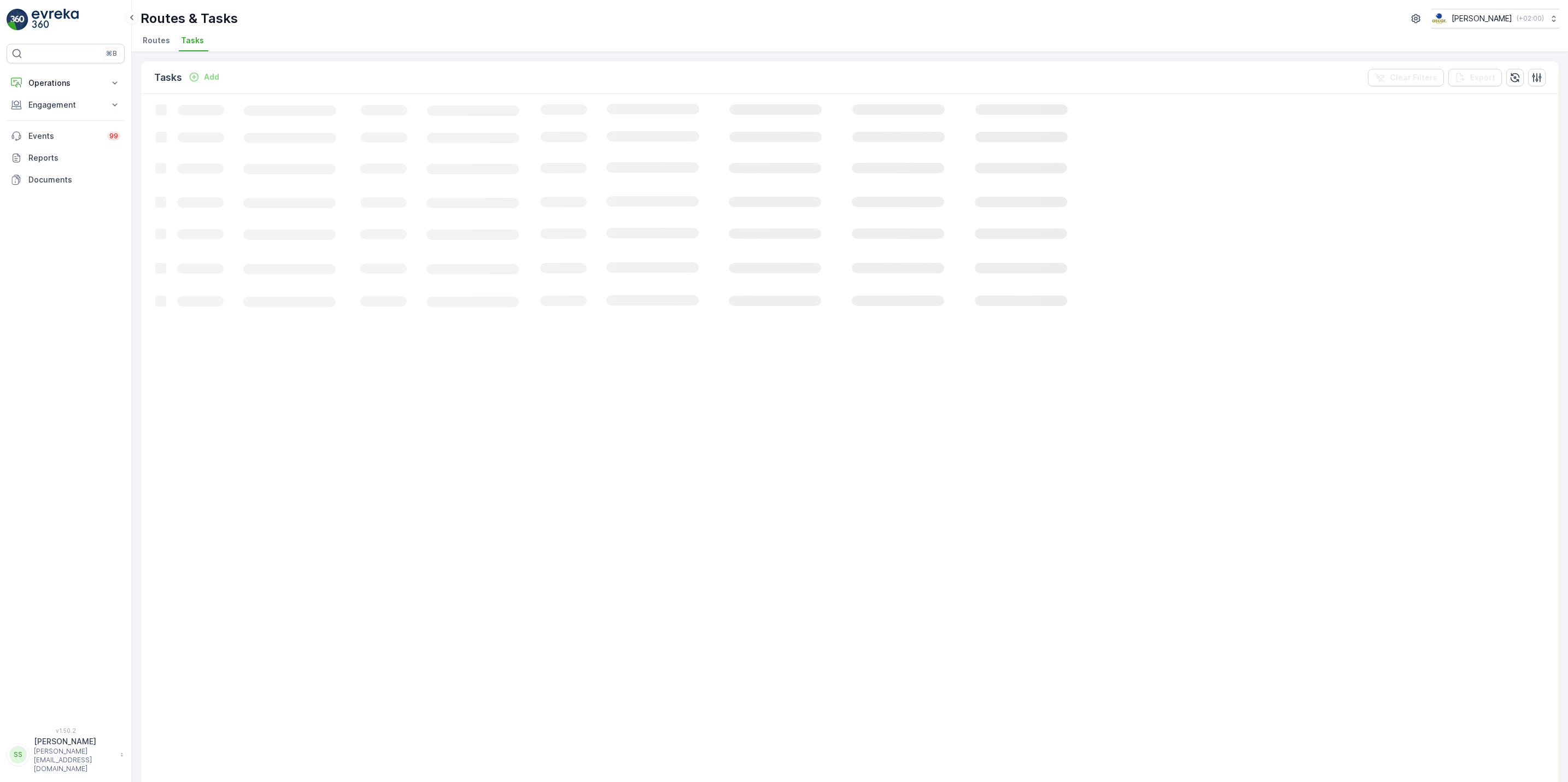
click at [153, 46] on li "Routes" at bounding box center [158, 42] width 34 height 19
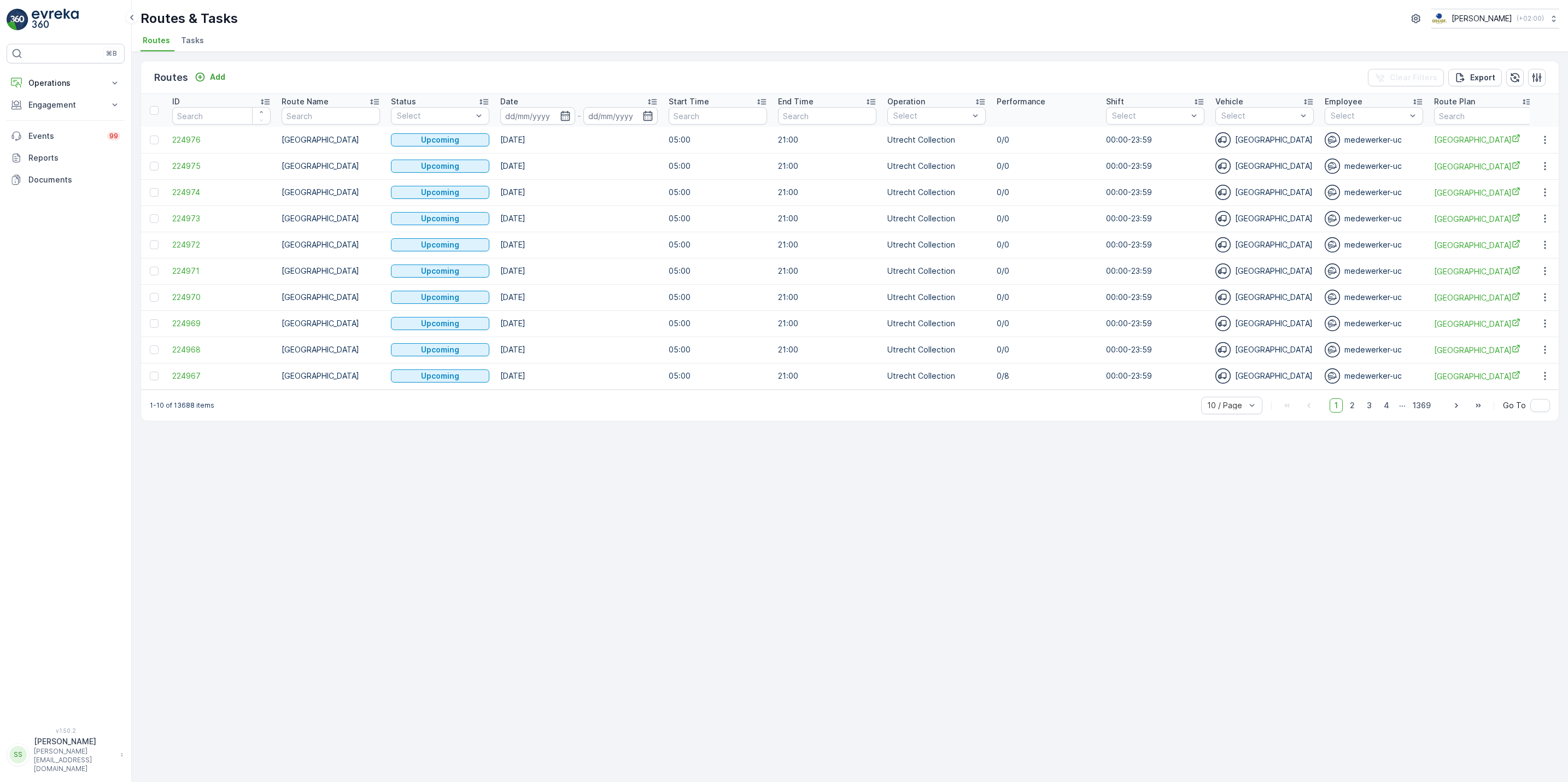
click at [365, 125] on th "Route Name" at bounding box center [330, 110] width 109 height 33
click at [184, 44] on span "Tasks" at bounding box center [192, 41] width 23 height 11
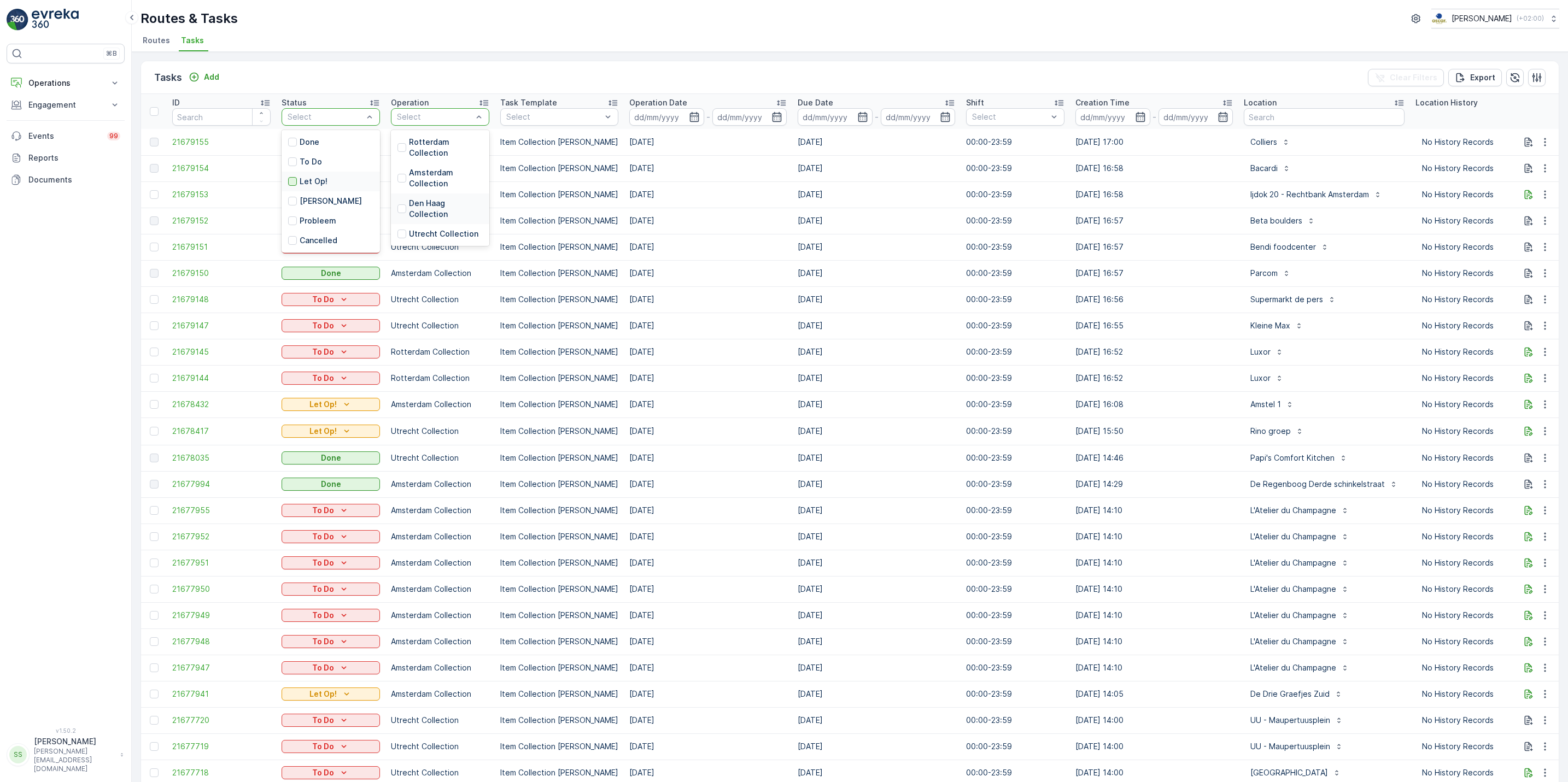
click at [289, 182] on div at bounding box center [292, 182] width 9 height 9
click at [664, 118] on input at bounding box center [666, 117] width 75 height 18
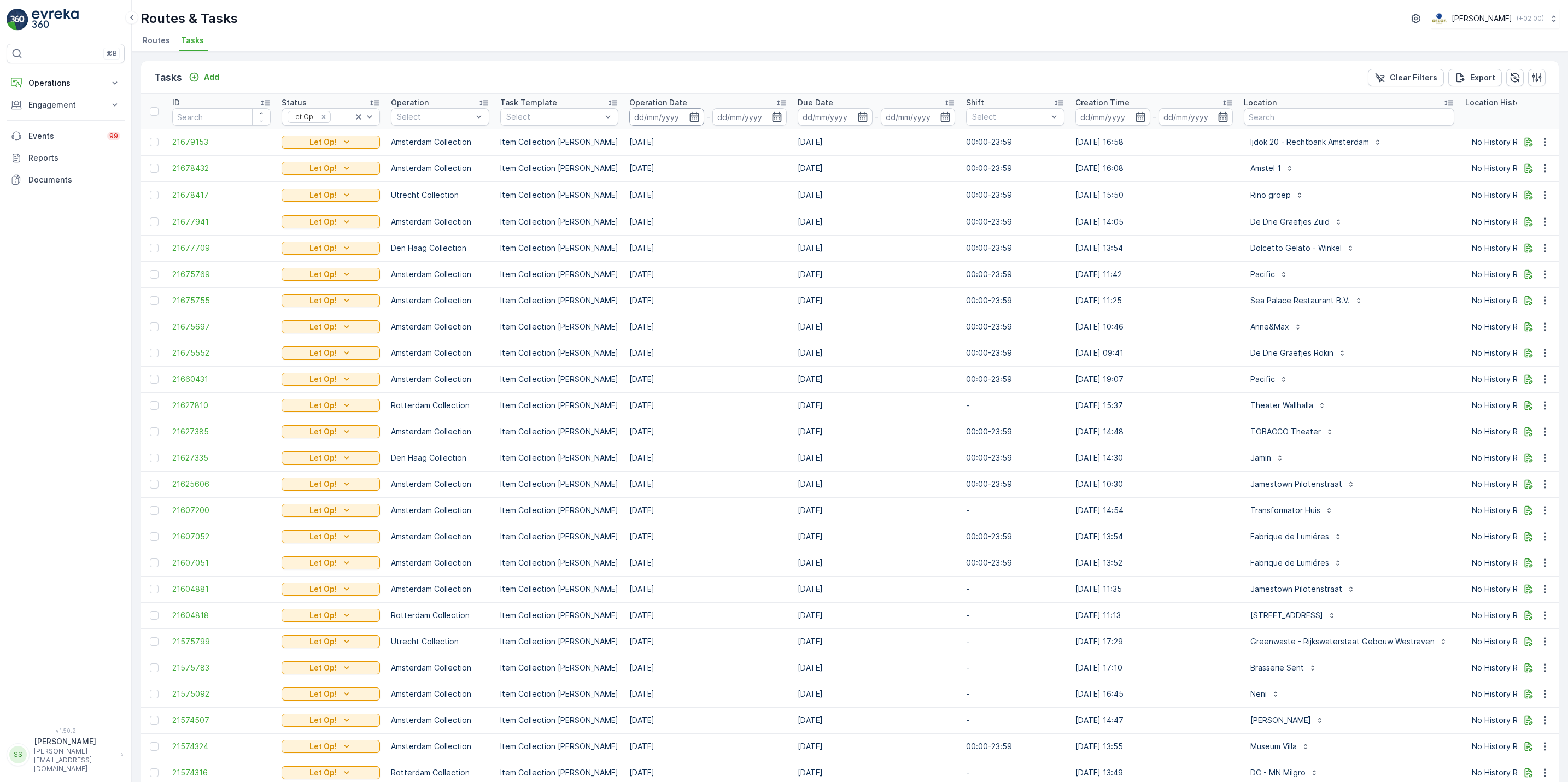
click at [666, 118] on input at bounding box center [666, 117] width 75 height 18
click at [738, 228] on div "15" at bounding box center [738, 229] width 18 height 18
type input "[DATE]"
click at [738, 228] on div "15" at bounding box center [738, 229] width 18 height 18
type input "[DATE]"
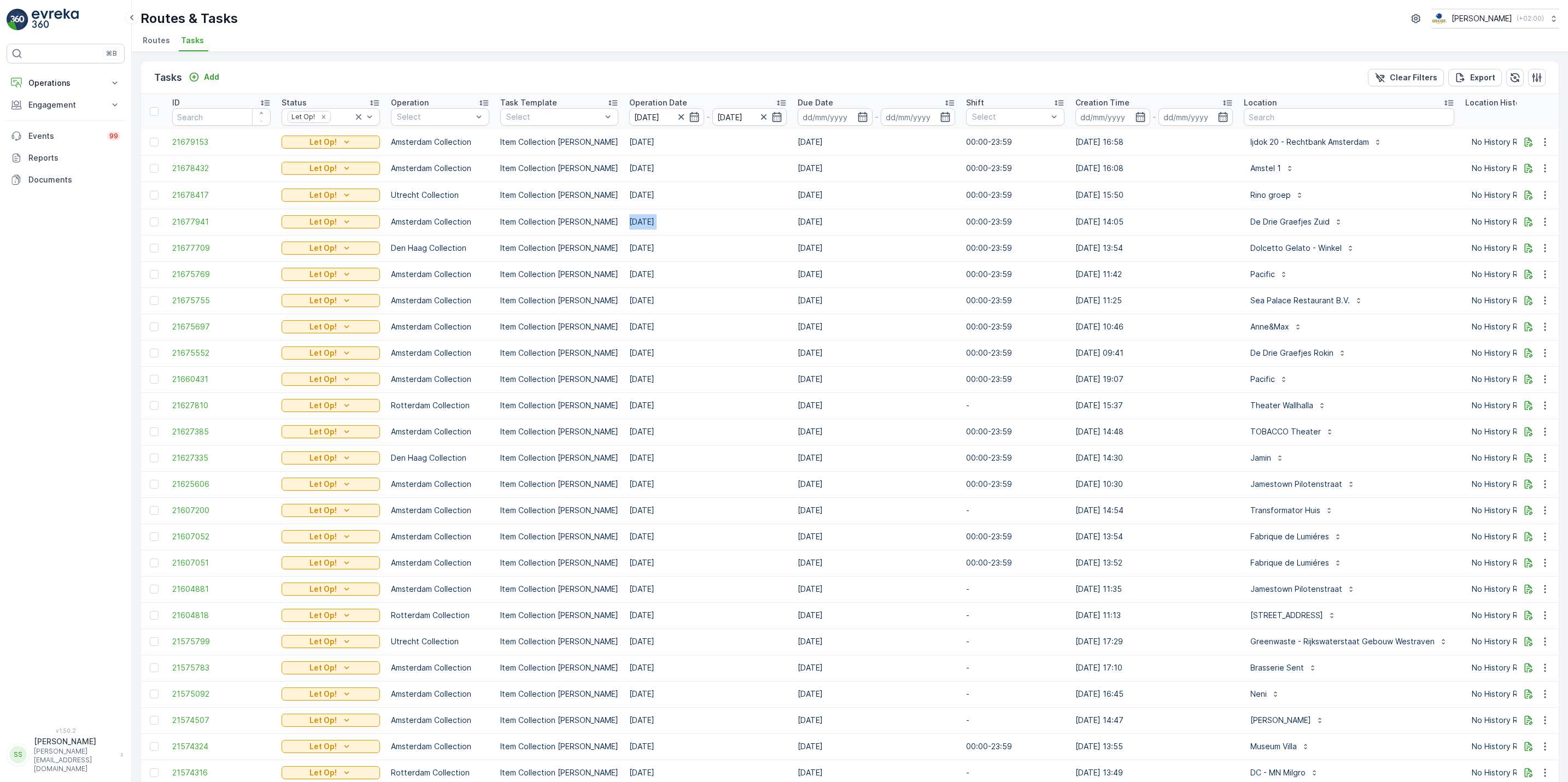
click at [738, 228] on td "16.09.2025" at bounding box center [708, 222] width 168 height 27
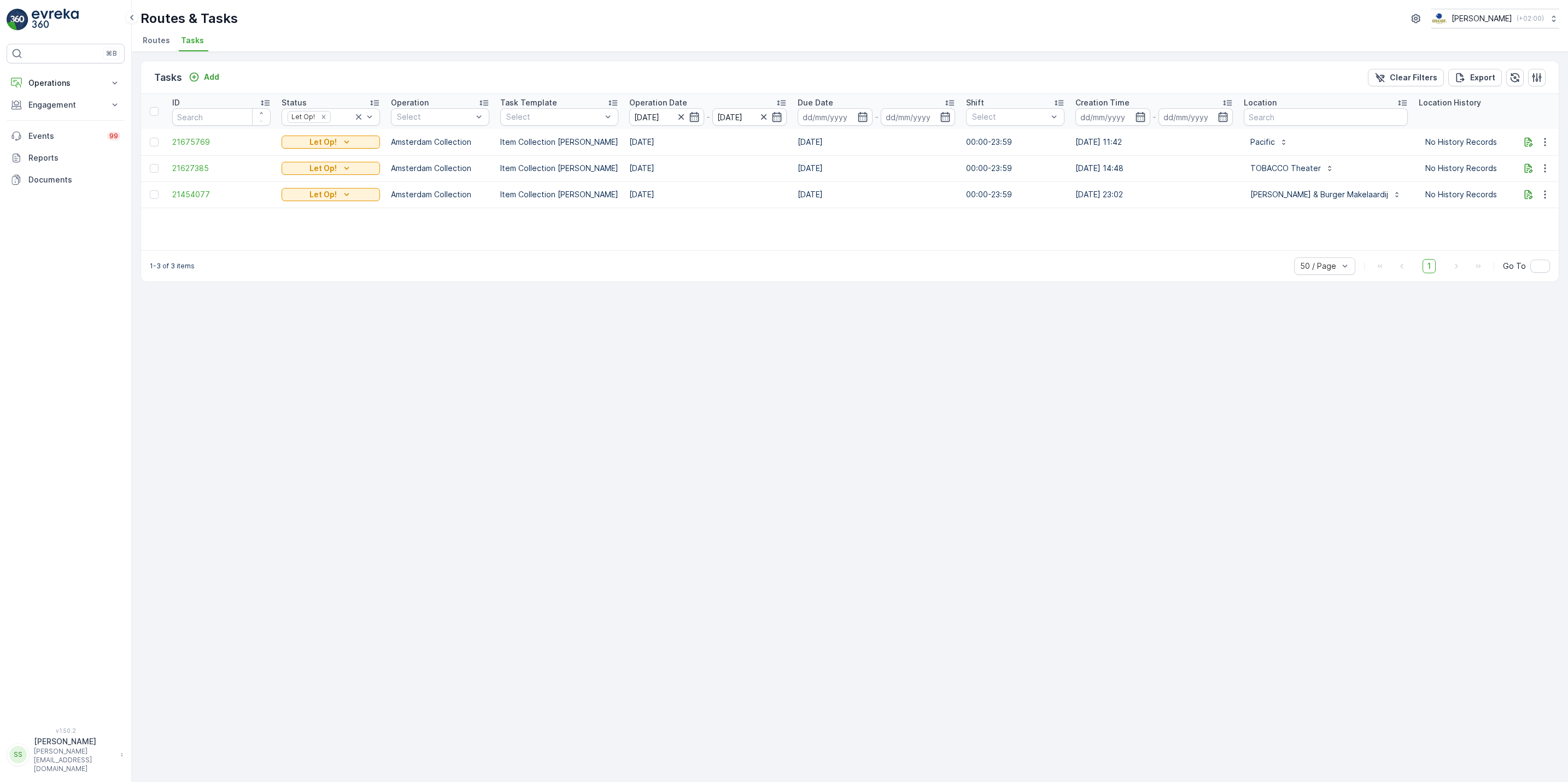
click at [928, 369] on div "Tasks Add Clear Filters Export ID Status Let Op! Operation Select Task Template…" at bounding box center [850, 417] width 1436 height 731
click at [1546, 171] on icon "button" at bounding box center [1545, 168] width 11 height 11
click at [1532, 215] on span "Change Route" at bounding box center [1517, 216] width 53 height 11
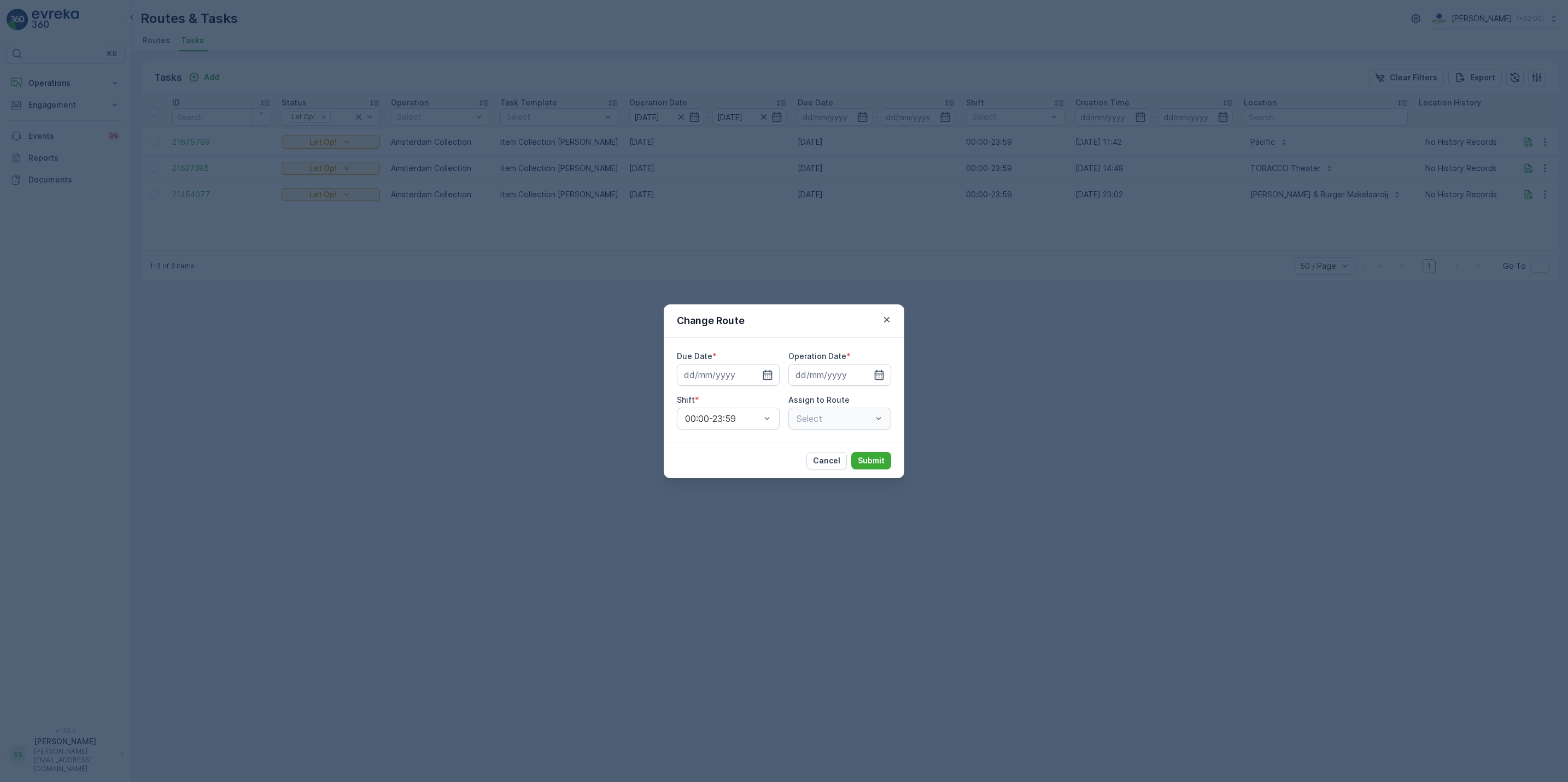
type input "[DATE]"
click at [757, 375] on icon "button" at bounding box center [755, 375] width 11 height 11
type input "16.09.2025"
click at [868, 376] on icon "button" at bounding box center [866, 375] width 11 height 11
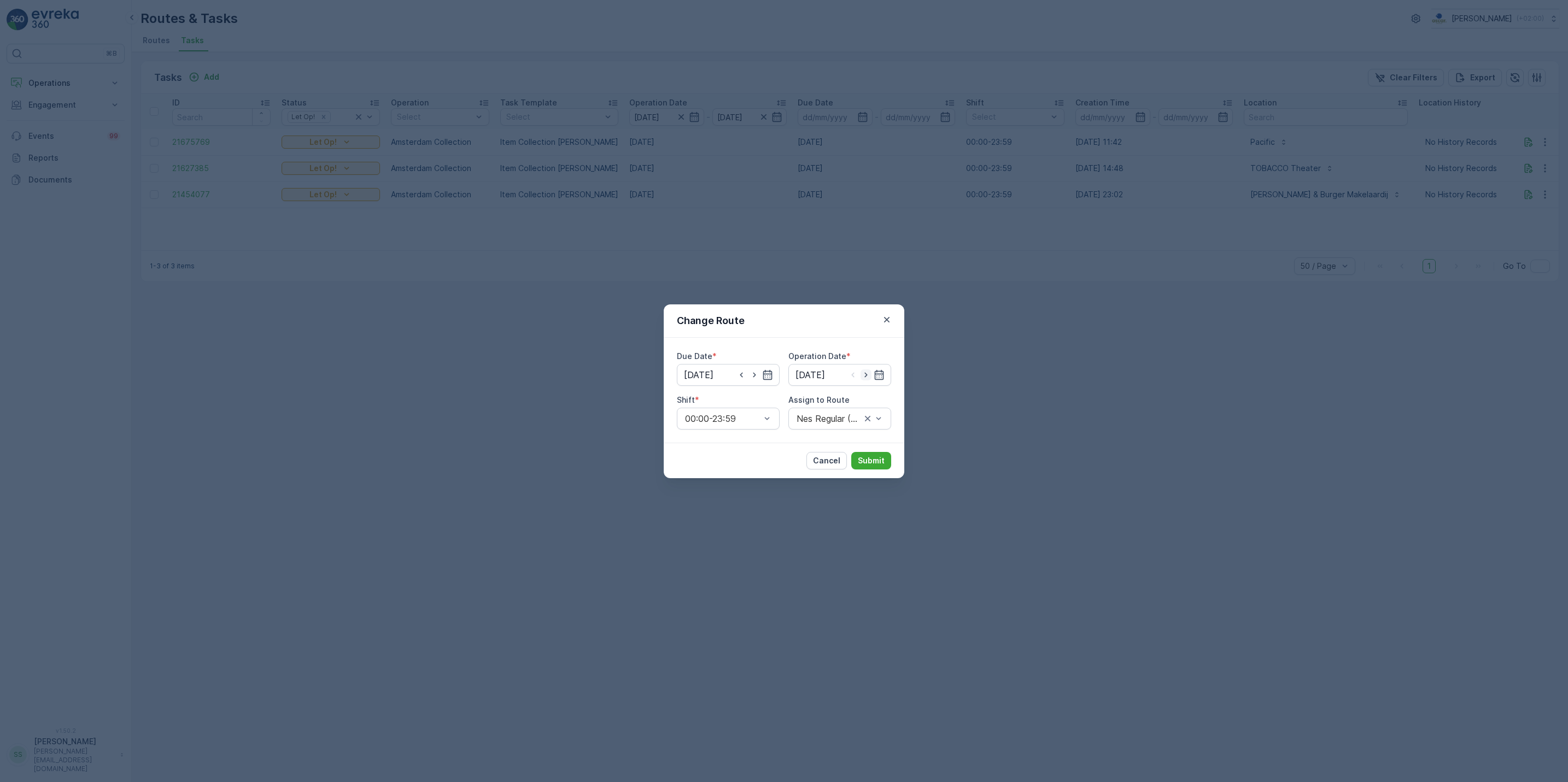
type input "16.09.2025"
type input "nes"
click at [855, 441] on span "Nes Regular (Upcoming) - Amsterdam" at bounding box center [840, 454] width 91 height 29
click at [869, 454] on button "Submit" at bounding box center [871, 461] width 40 height 18
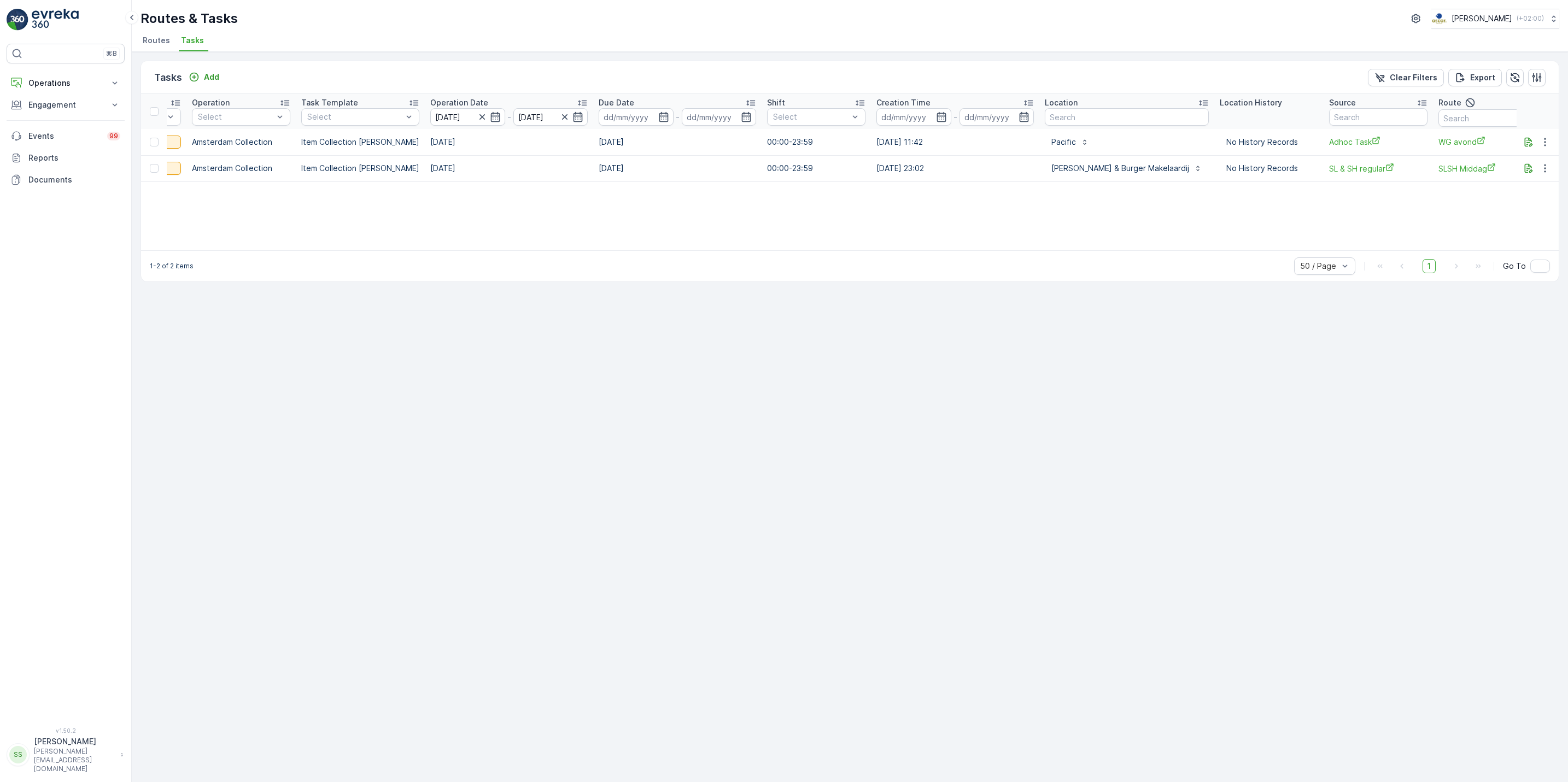
scroll to position [0, 299]
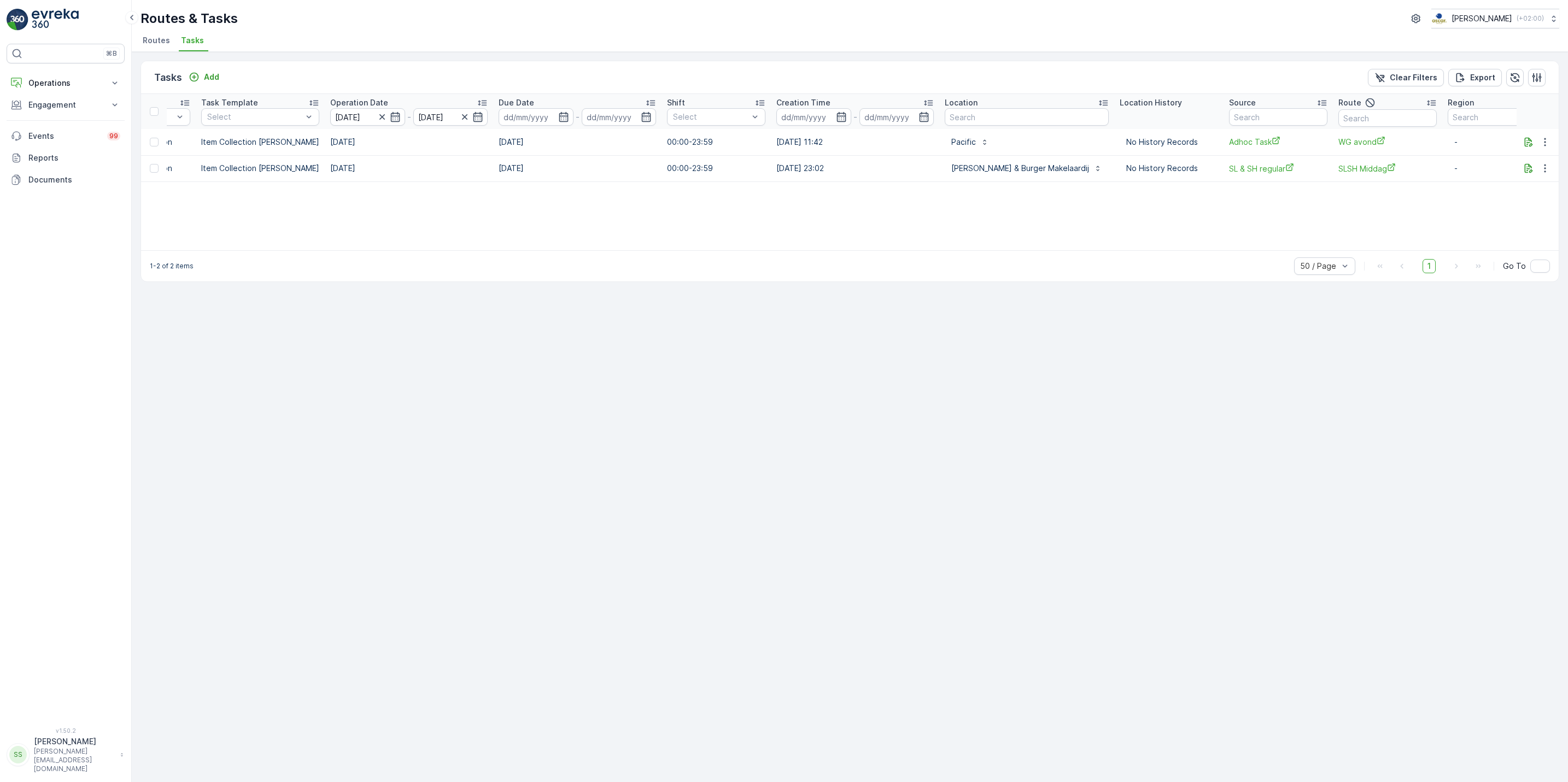
click at [160, 46] on li "Routes" at bounding box center [158, 42] width 34 height 19
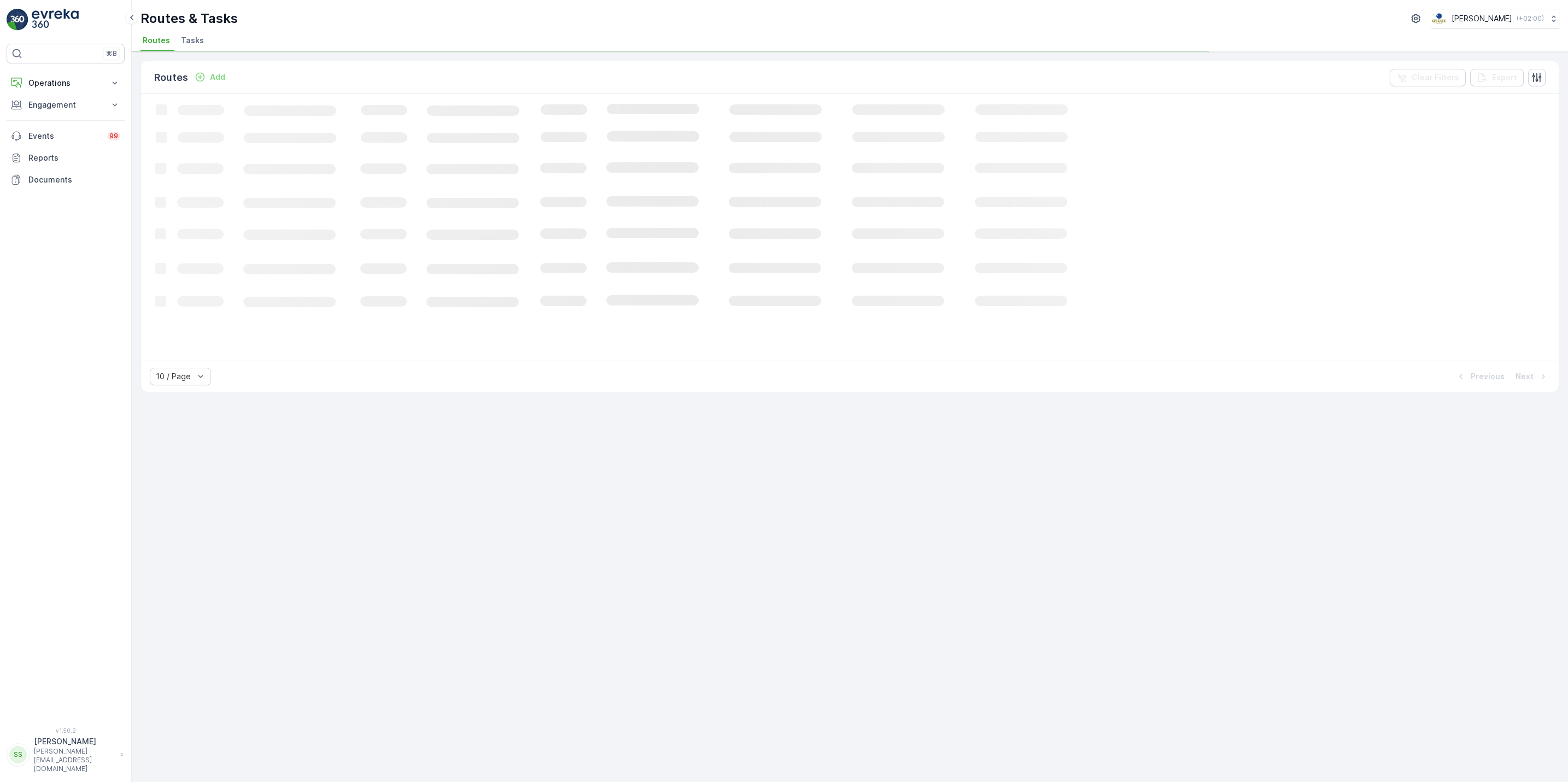
click at [194, 35] on li "Tasks" at bounding box center [193, 42] width 29 height 19
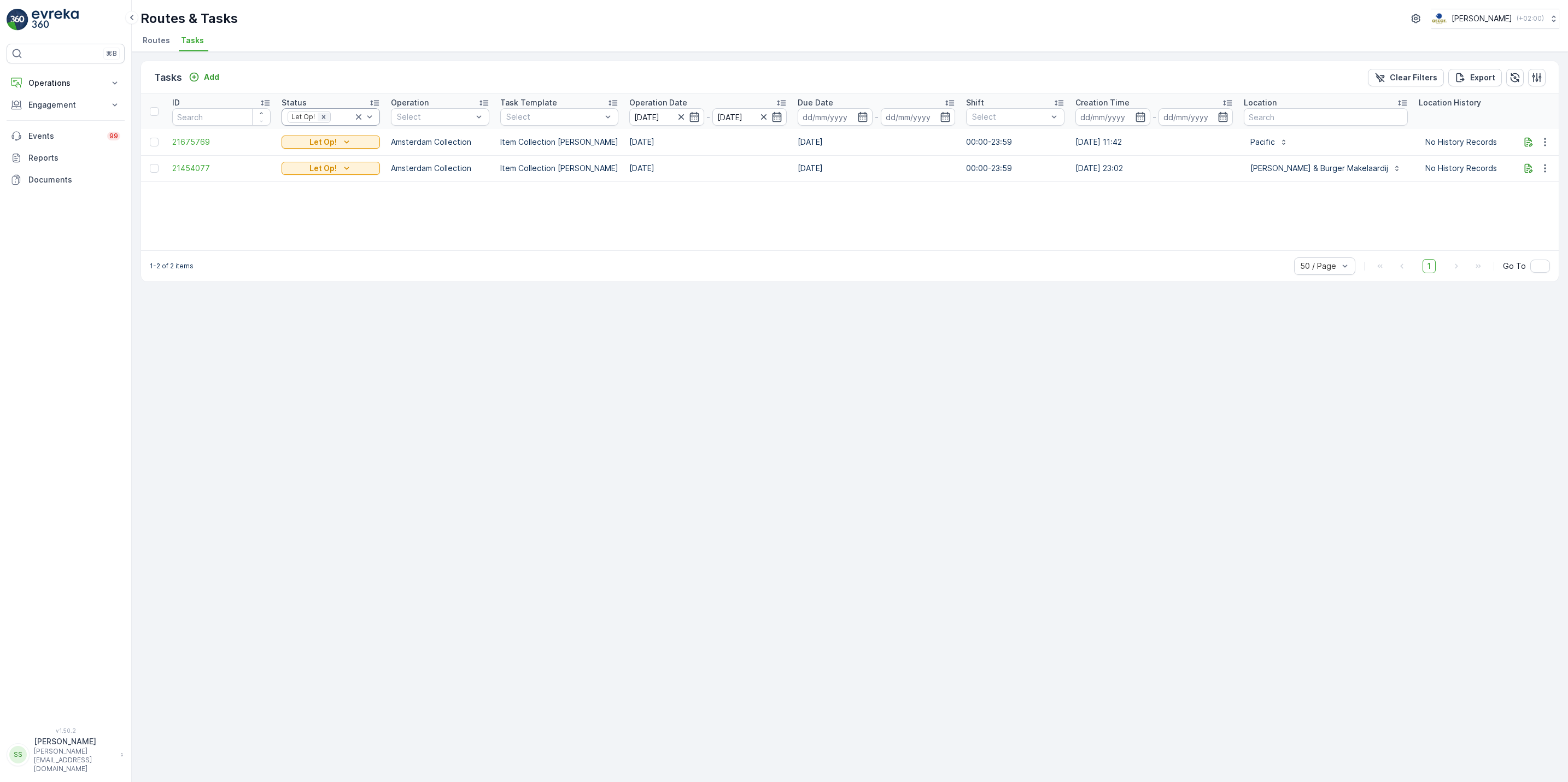
click at [322, 117] on icon "Remove Let Op!" at bounding box center [323, 117] width 8 height 8
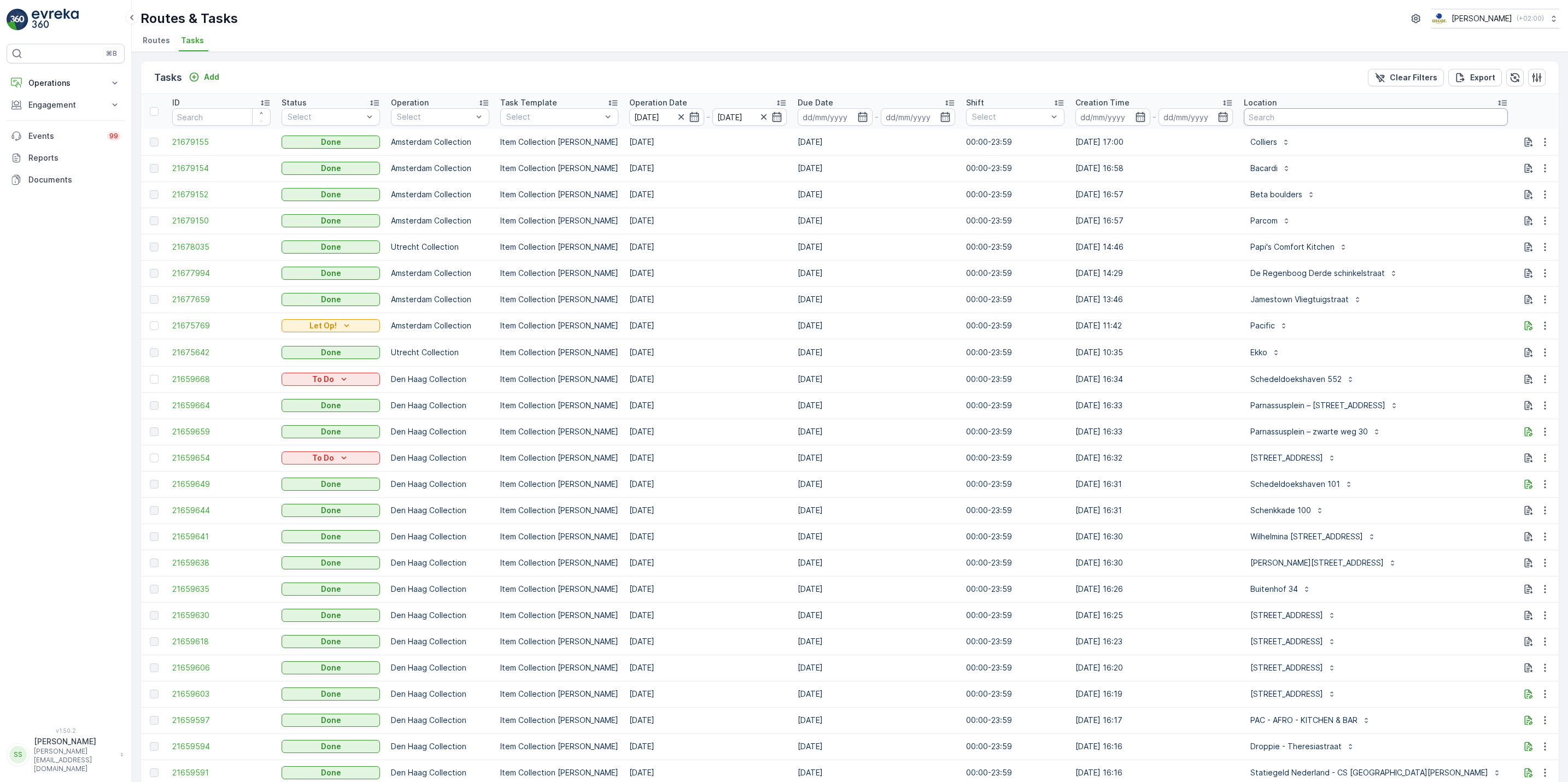
click at [1329, 118] on input "text" at bounding box center [1376, 117] width 264 height 18
type input "binnenstad"
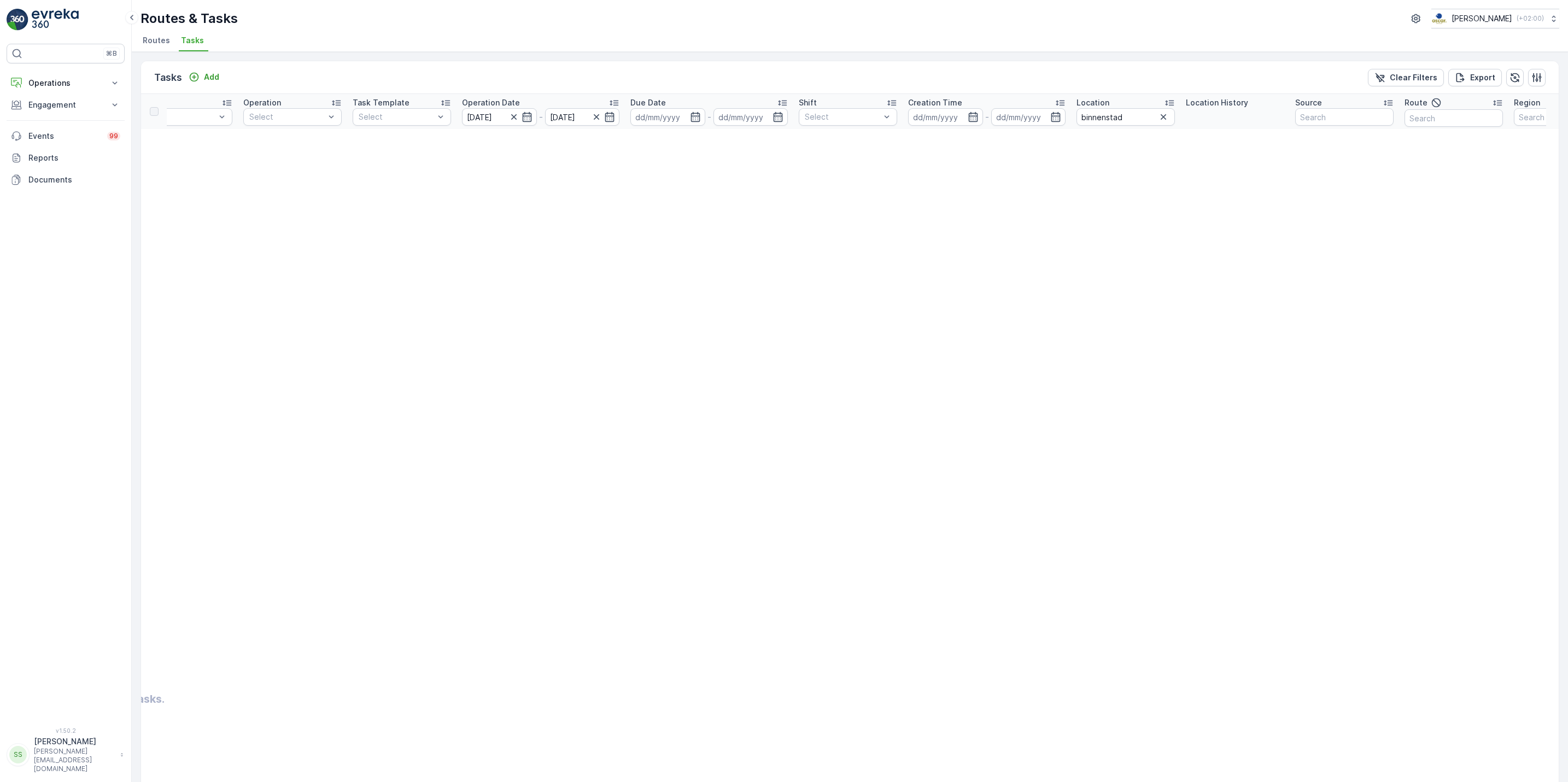
scroll to position [0, 169]
click at [1145, 119] on icon "button" at bounding box center [1142, 117] width 11 height 11
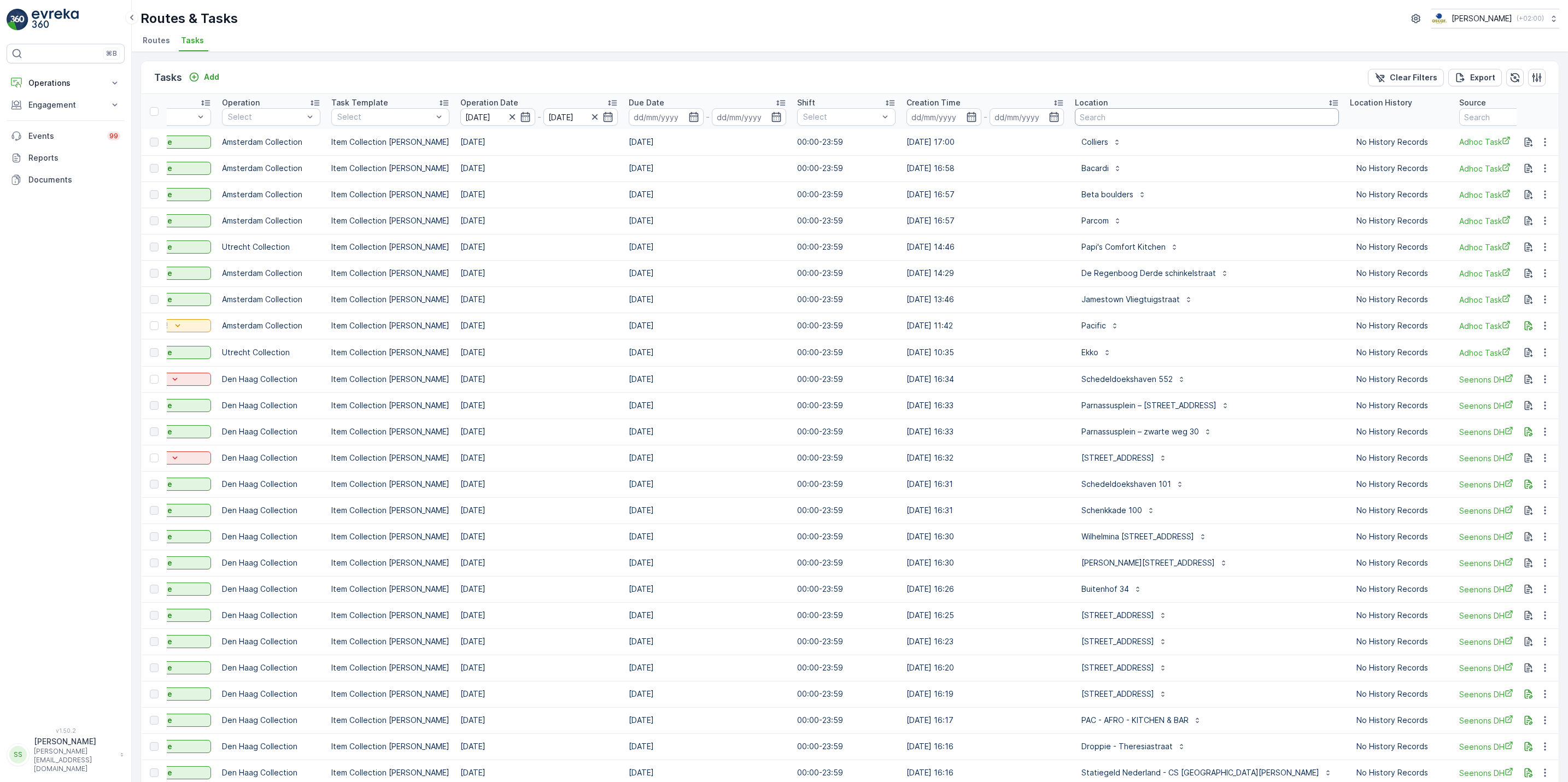
click at [1190, 120] on input "text" at bounding box center [1207, 117] width 264 height 18
type input "keuken"
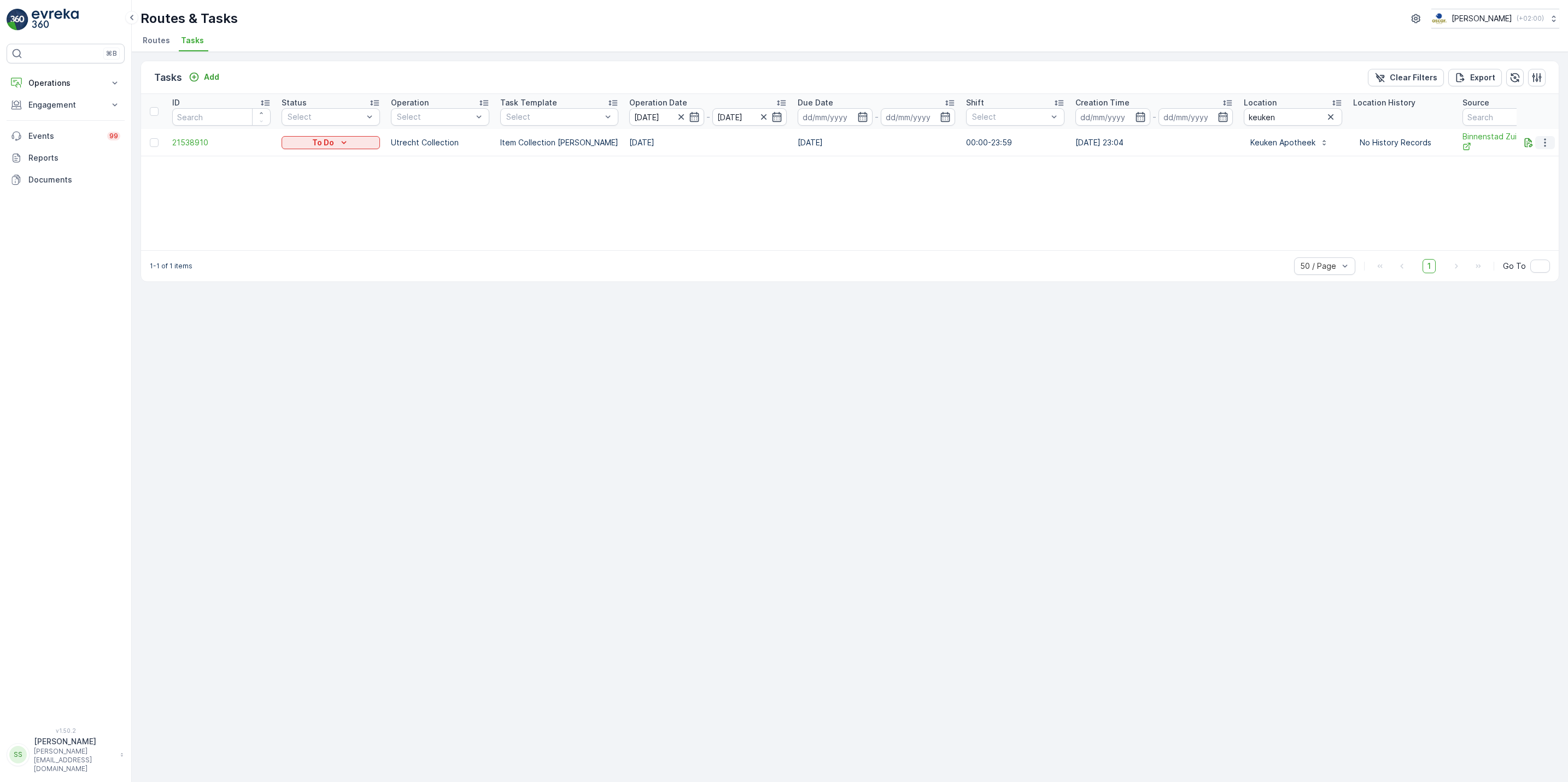
click at [1549, 143] on icon "button" at bounding box center [1545, 143] width 11 height 11
click at [1536, 161] on span "See More Details" at bounding box center [1522, 159] width 64 height 11
click at [1496, 143] on span "Binnenstad Zuid Dagelijks" at bounding box center [1511, 142] width 98 height 22
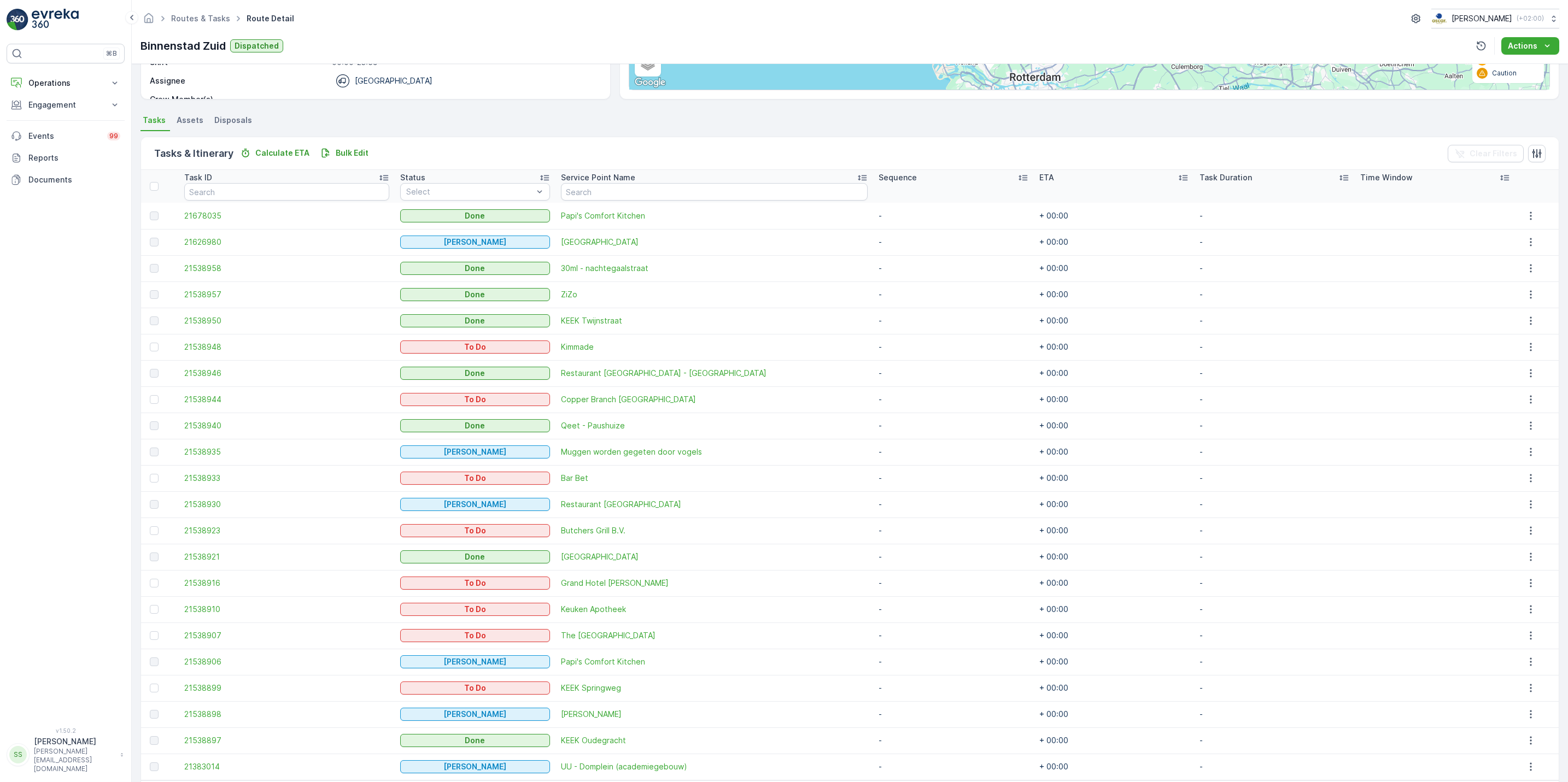
scroll to position [236, 0]
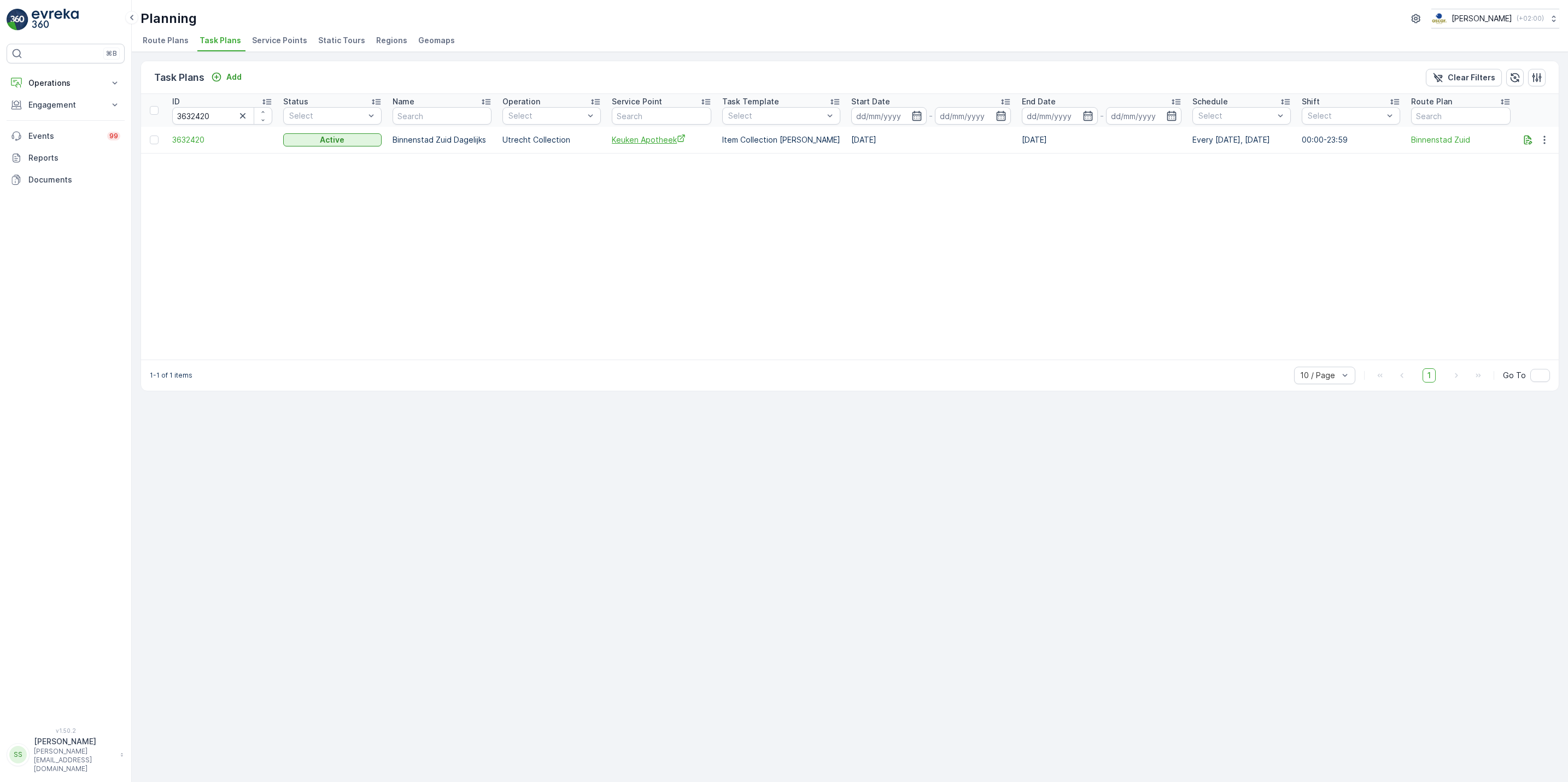
click at [657, 143] on span "Keuken Apotheek" at bounding box center [662, 139] width 99 height 12
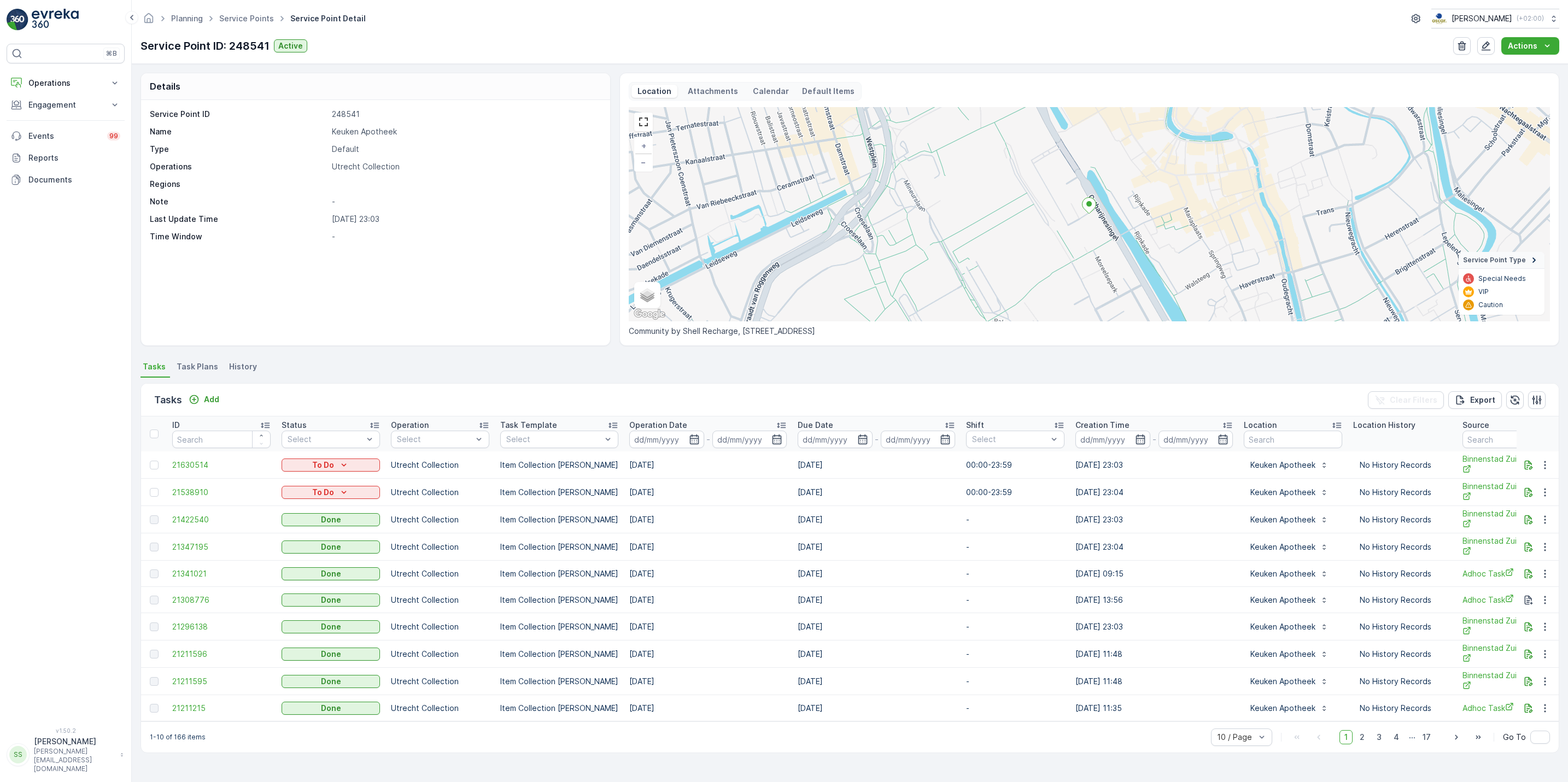
scroll to position [0, 260]
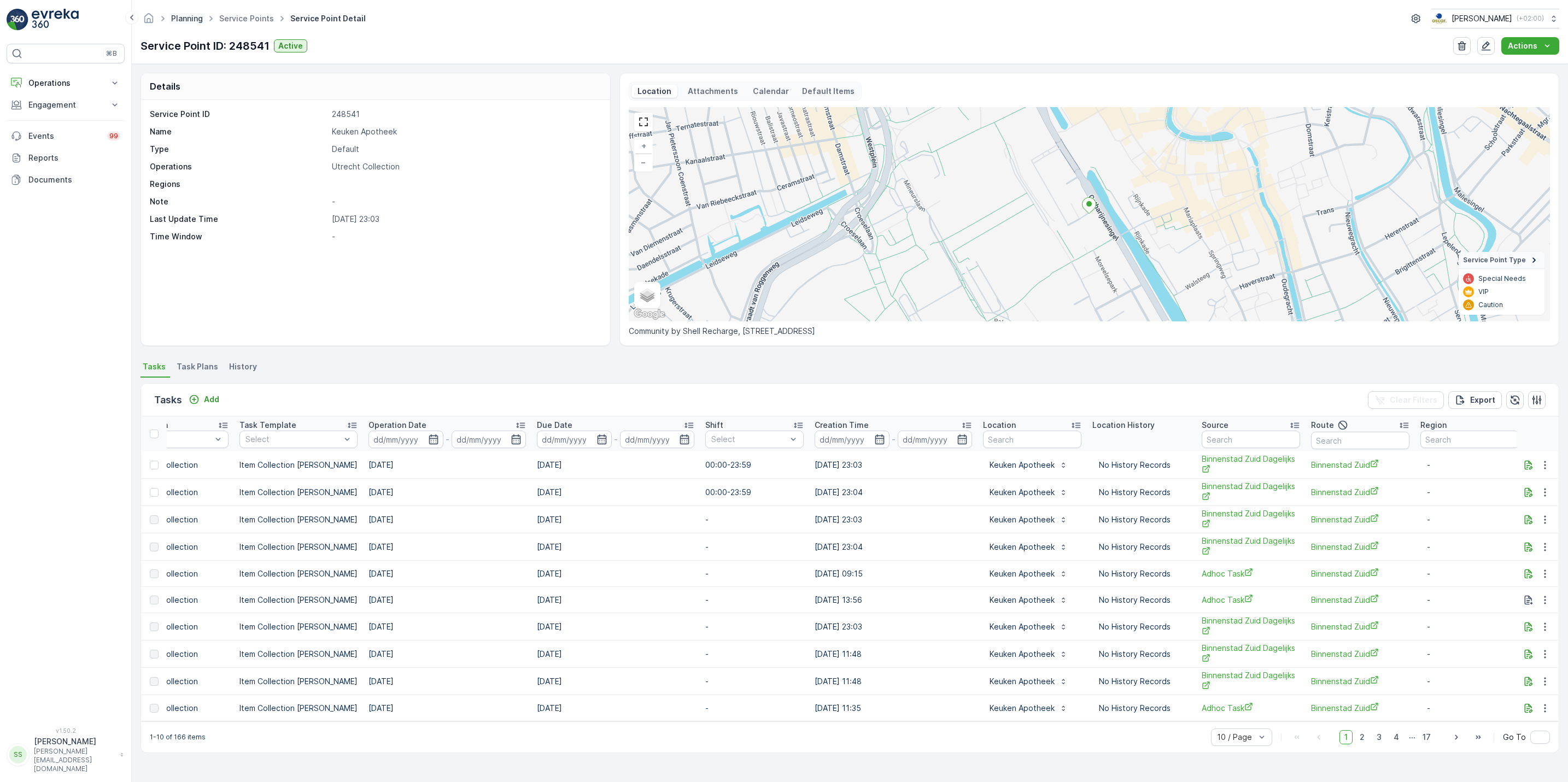
click at [184, 19] on link "Planning" at bounding box center [187, 18] width 32 height 9
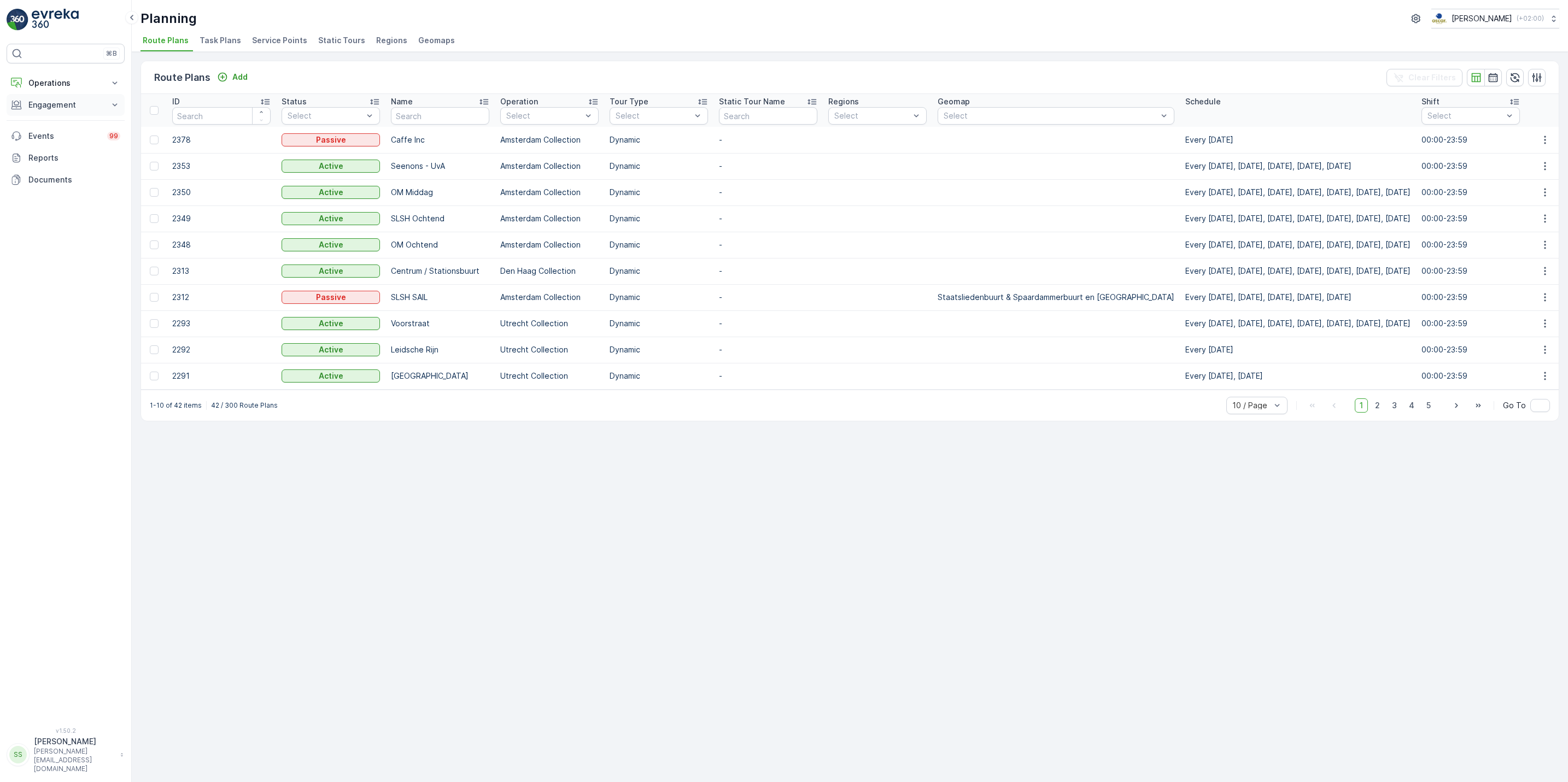
click at [78, 100] on p "Engagement" at bounding box center [66, 105] width 74 height 11
click at [79, 90] on button "Operations" at bounding box center [65, 82] width 118 height 22
click at [85, 130] on link "Routes & Tasks" at bounding box center [74, 132] width 101 height 15
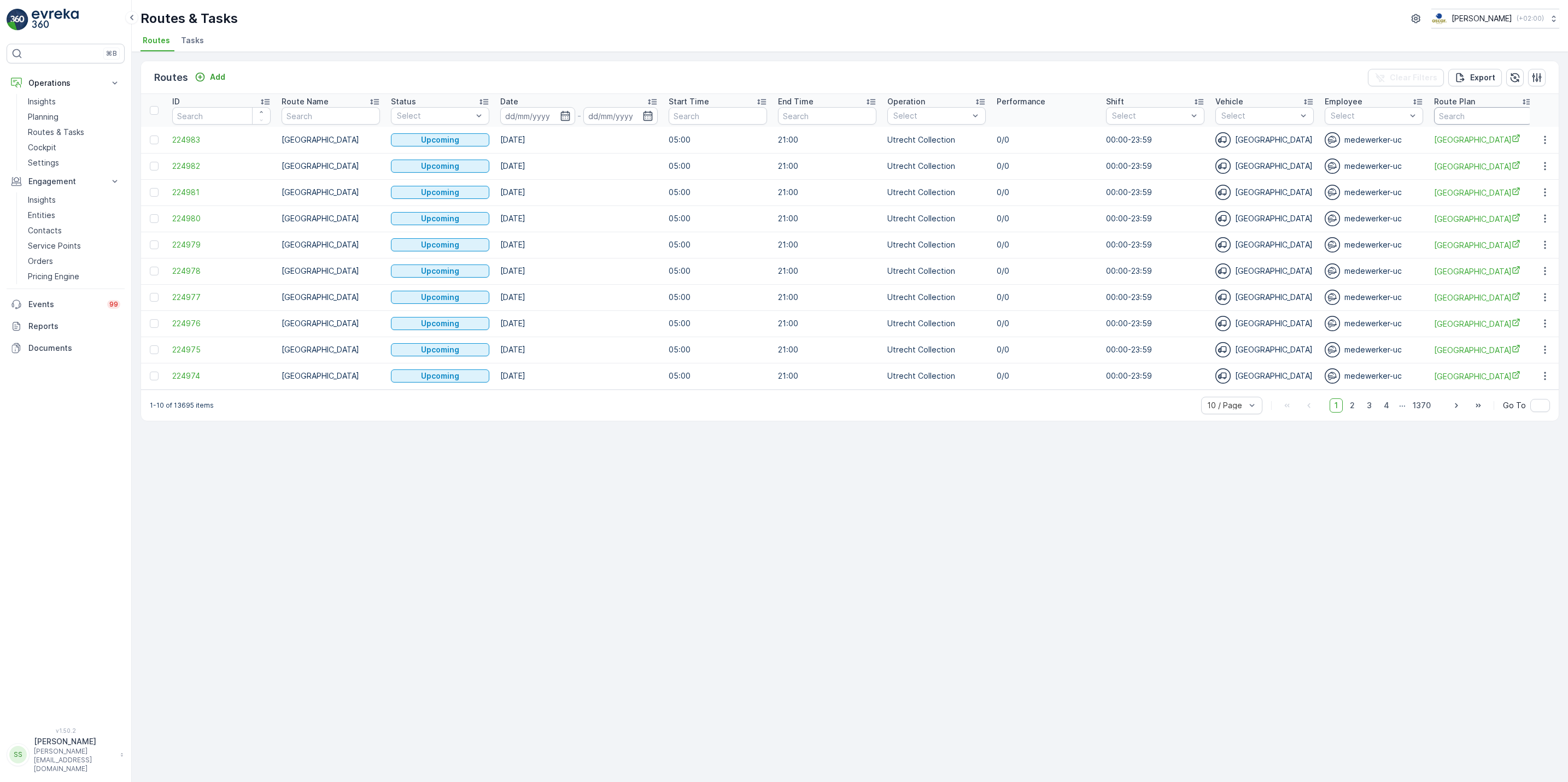
click at [1489, 112] on input "text" at bounding box center [1483, 116] width 98 height 18
type input "binnenstad"
click at [571, 118] on input at bounding box center [538, 116] width 75 height 18
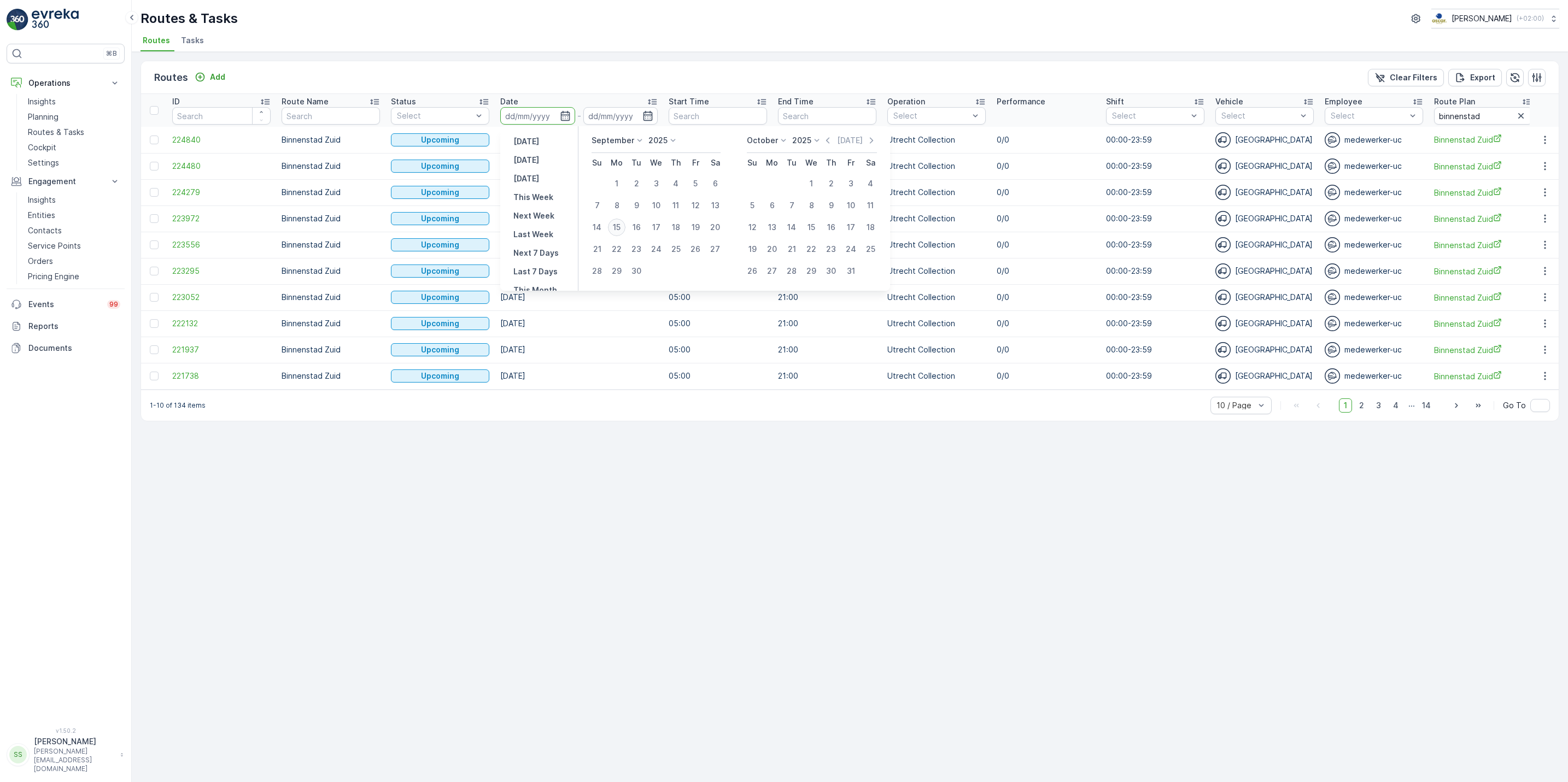
click at [624, 228] on div "15" at bounding box center [617, 228] width 18 height 18
type input "[DATE]"
click at [624, 228] on div "15" at bounding box center [617, 228] width 18 height 18
type input "[DATE]"
click at [624, 228] on td "[DATE]" at bounding box center [579, 219] width 168 height 27
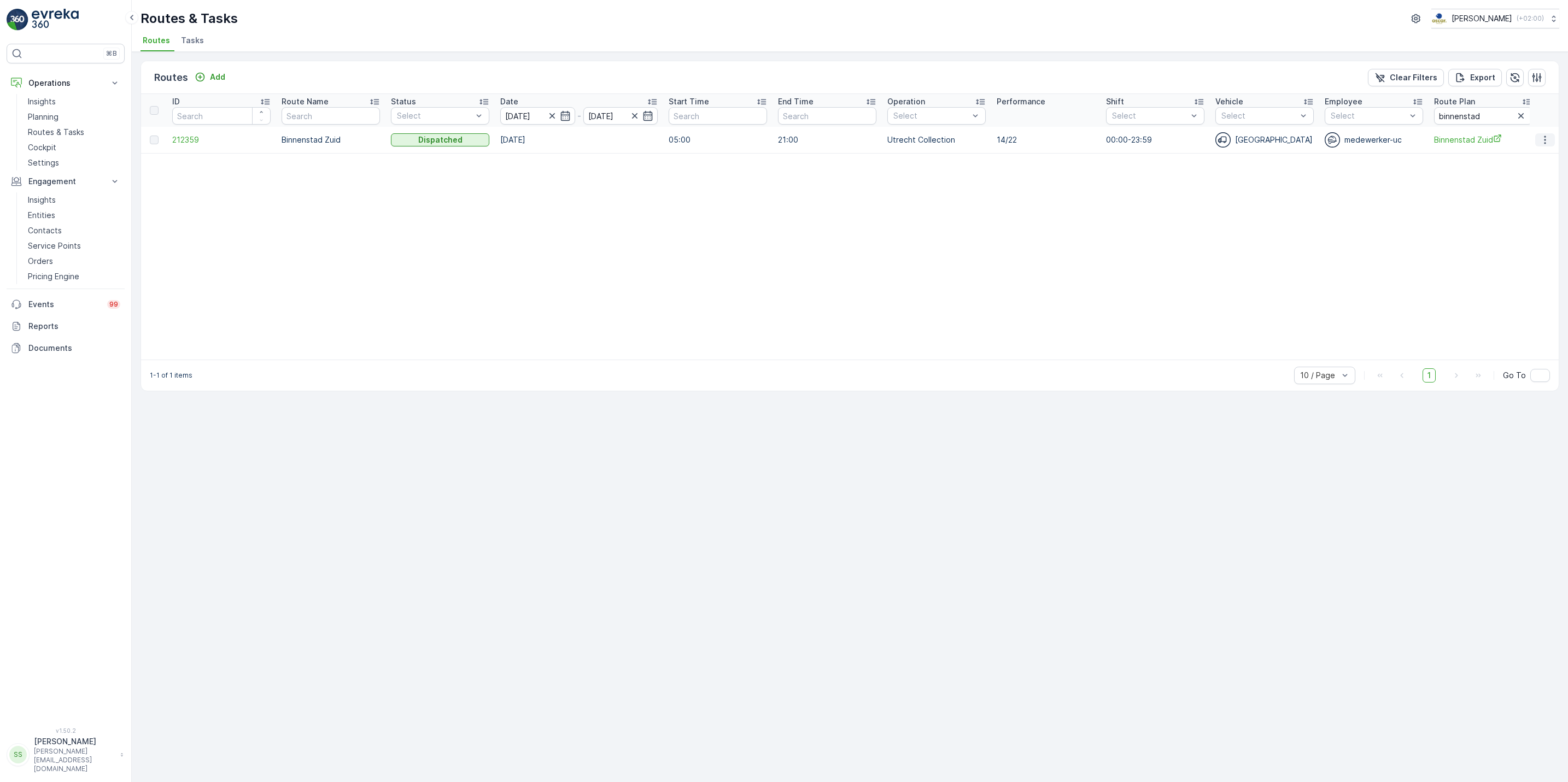
click at [1549, 138] on icon "button" at bounding box center [1545, 140] width 11 height 11
click at [1550, 155] on div "See More Details" at bounding box center [1525, 156] width 84 height 15
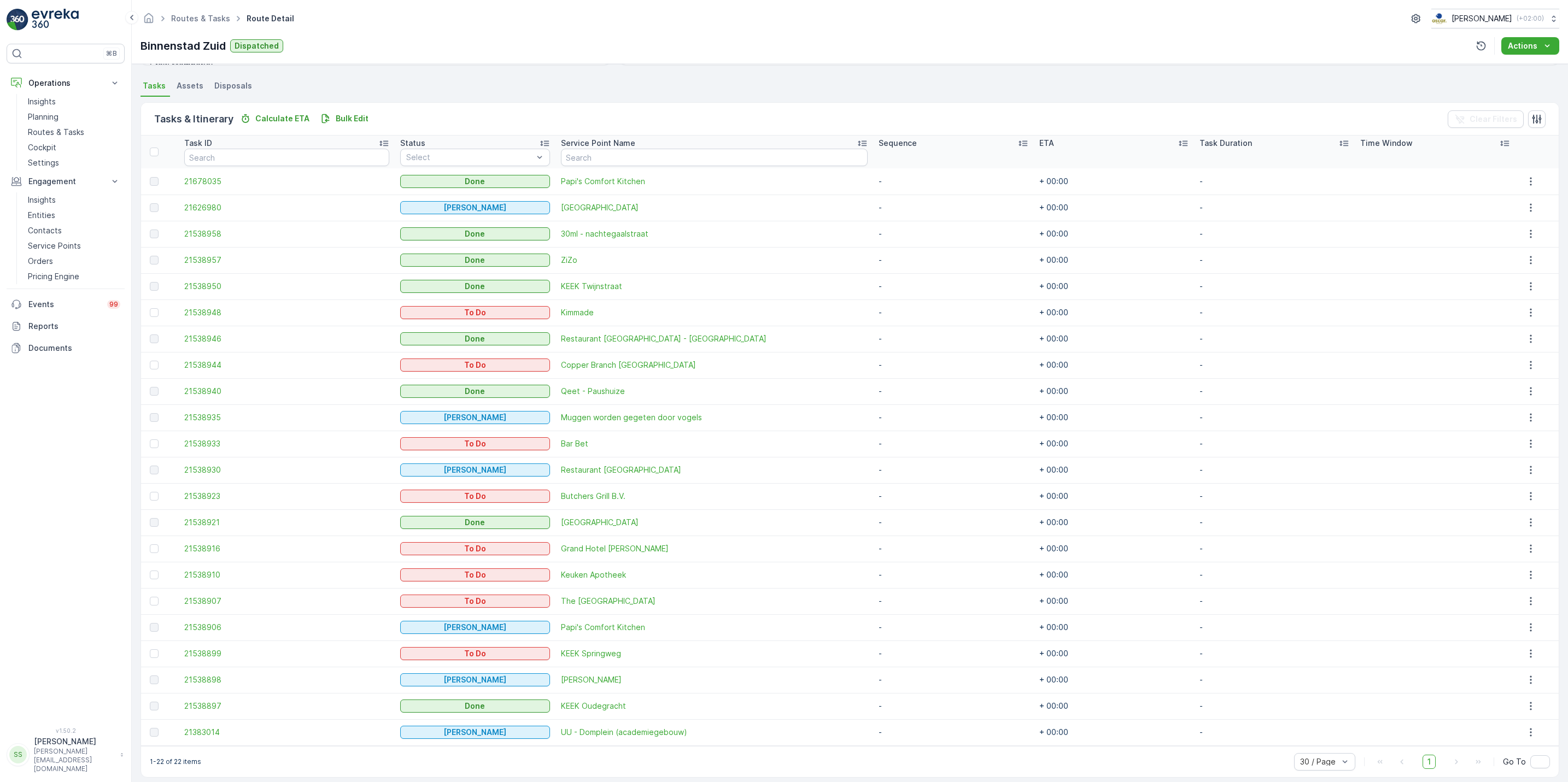
scroll to position [227, 0]
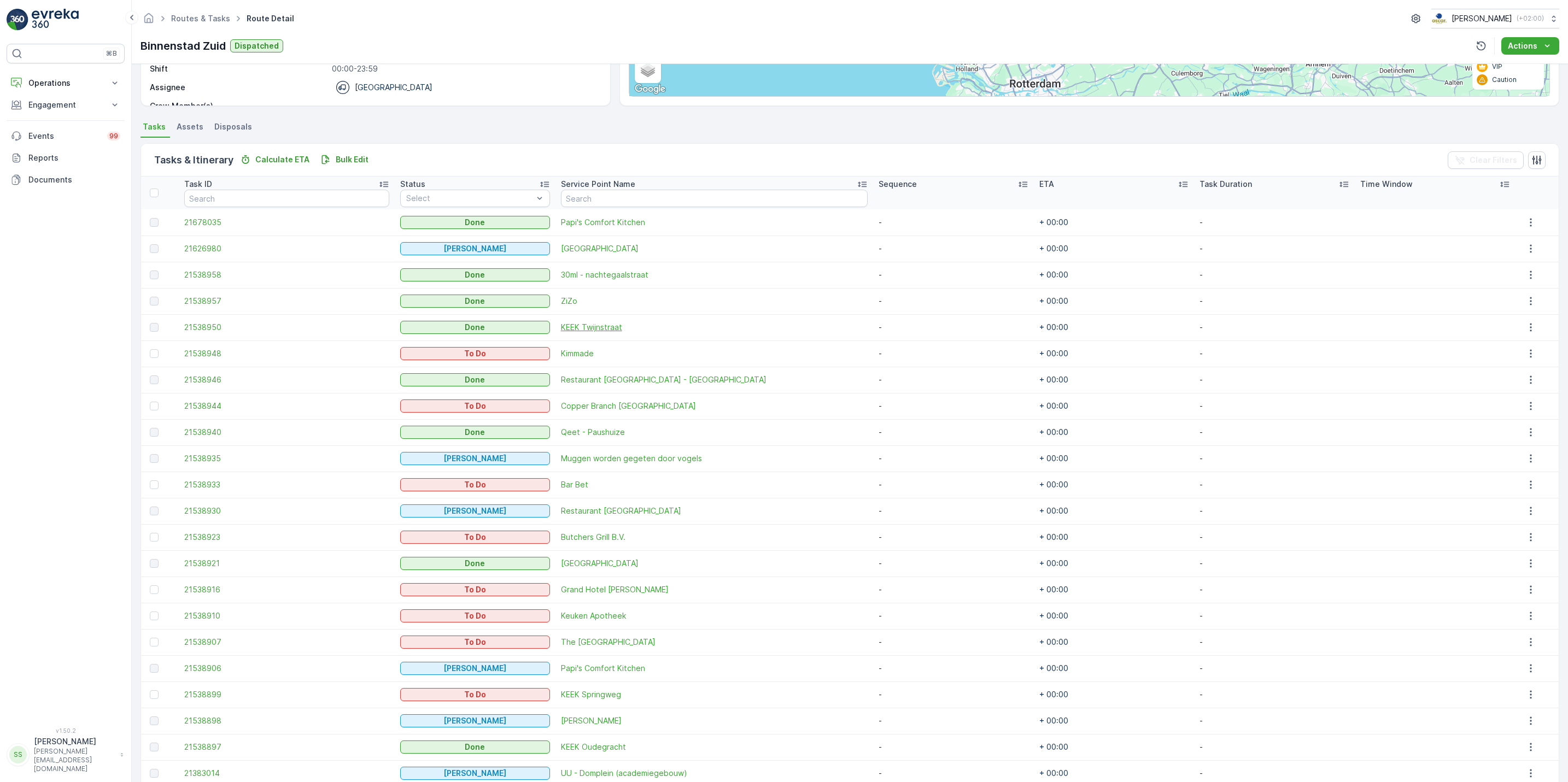
scroll to position [186, 0]
